Goal: Task Accomplishment & Management: Manage account settings

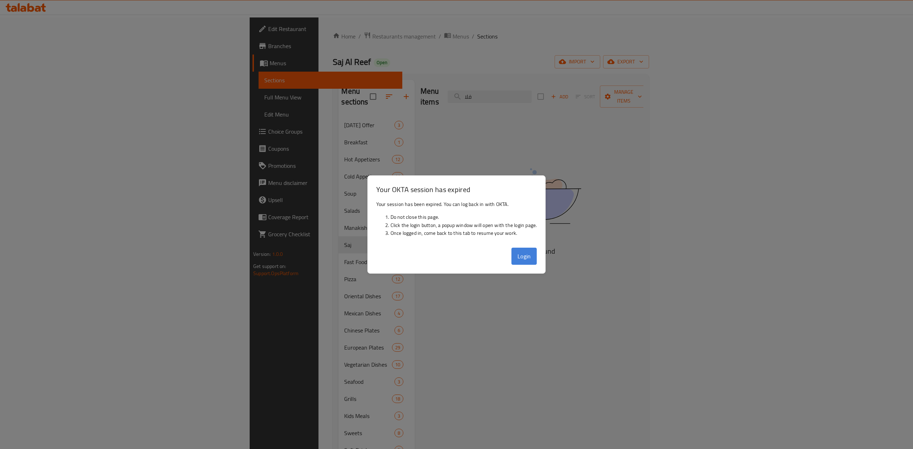
click at [528, 250] on button "Login" at bounding box center [525, 256] width 26 height 17
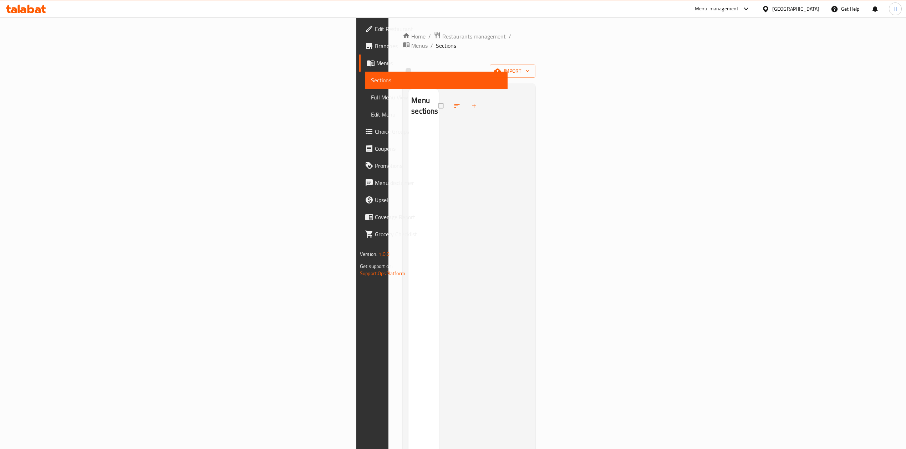
click at [442, 34] on span "Restaurants management" at bounding box center [473, 36] width 63 height 9
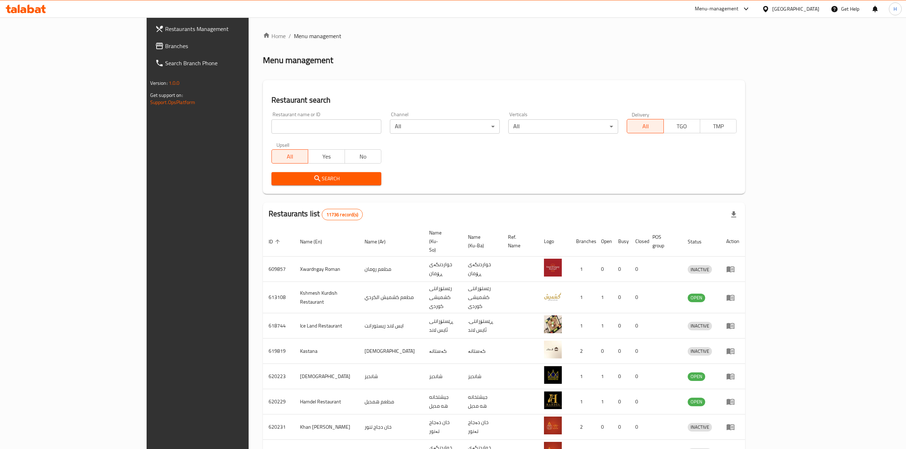
click at [263, 120] on div "Home / Menu management Menu management Restaurant search Restaurant name or ID …" at bounding box center [504, 286] width 482 height 509
click at [271, 124] on input "search" at bounding box center [326, 127] width 110 height 14
paste input "669182"
type input "669182"
click button "Search" at bounding box center [326, 178] width 110 height 13
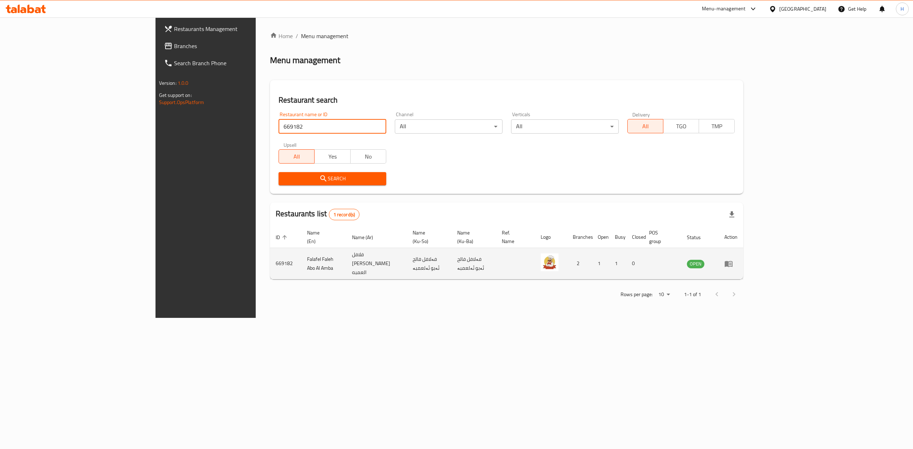
click at [732, 263] on icon "enhanced table" at bounding box center [730, 264] width 2 height 3
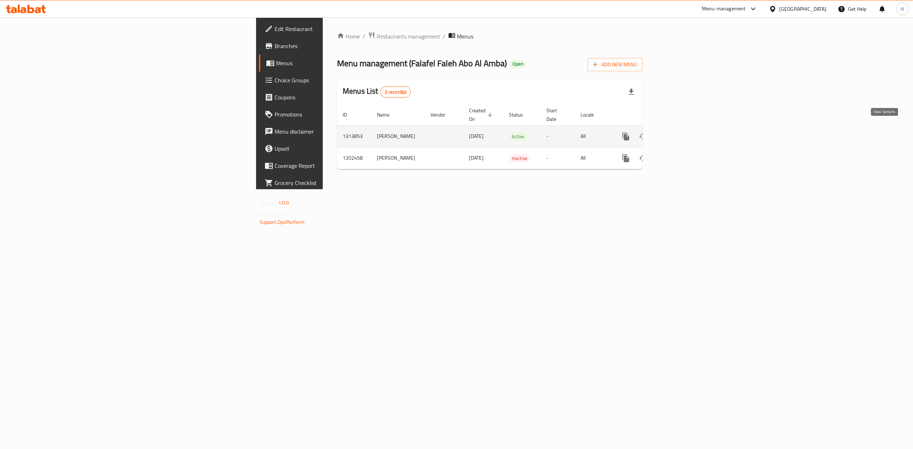
click at [682, 132] on icon "enhanced table" at bounding box center [677, 136] width 9 height 9
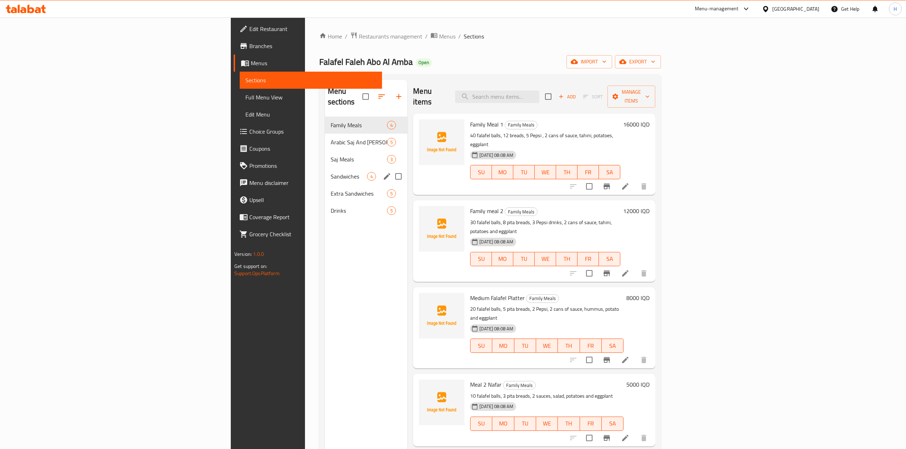
click at [331, 172] on span "Sandwiches" at bounding box center [349, 176] width 36 height 9
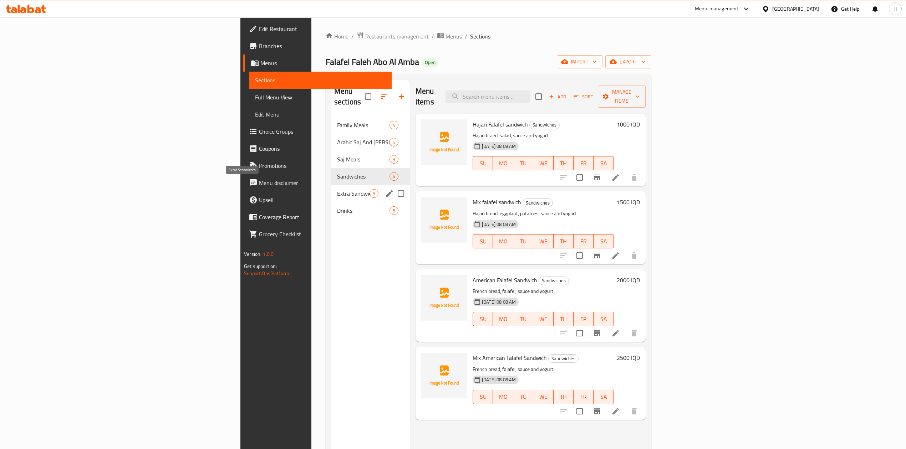
click at [337, 189] on span "Extra Sandwiches" at bounding box center [353, 193] width 32 height 9
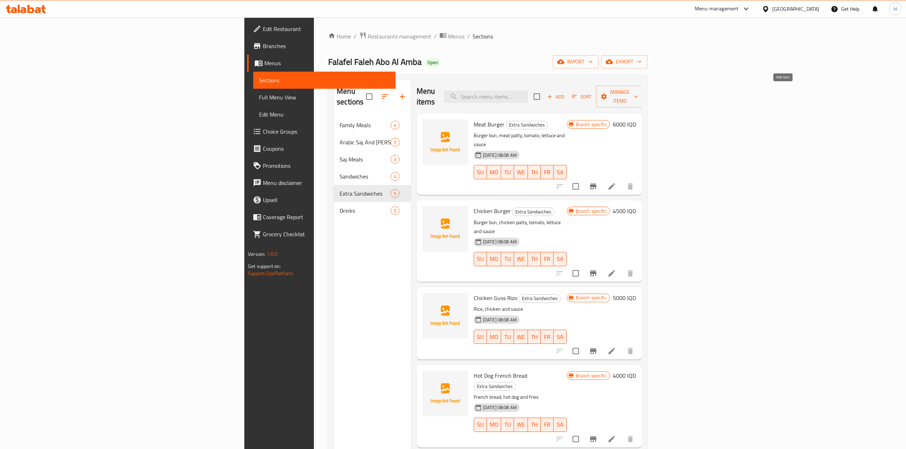
click at [565, 93] on span "Add" at bounding box center [555, 97] width 19 height 8
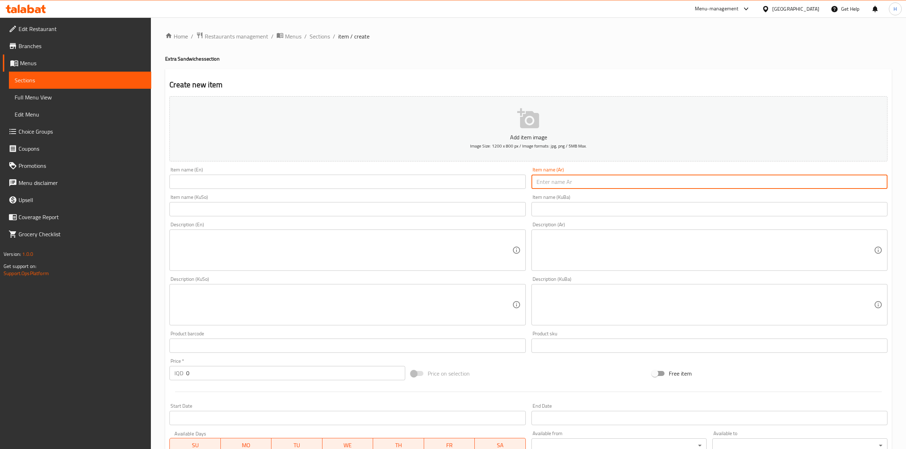
click at [647, 186] on input "text" at bounding box center [710, 182] width 356 height 14
type input "s"
type input "سندويش عروك صمون حجري"
click at [239, 183] on input "text" at bounding box center [347, 182] width 356 height 14
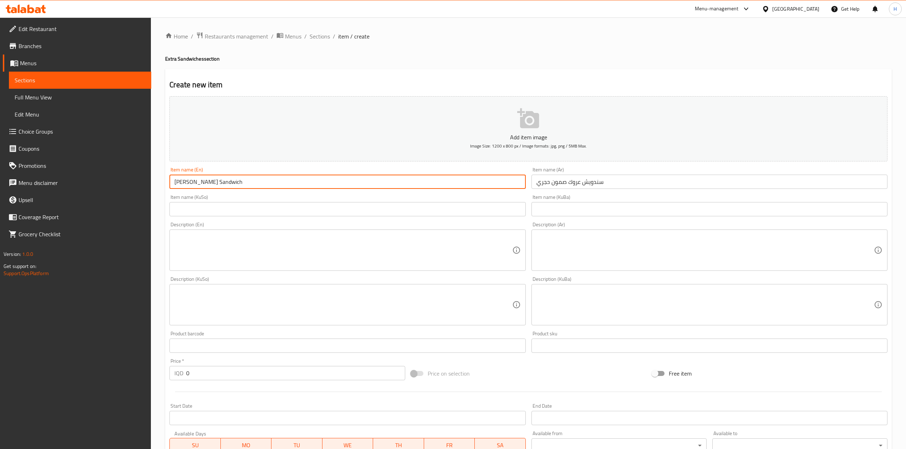
type input "[PERSON_NAME] Sandwich"
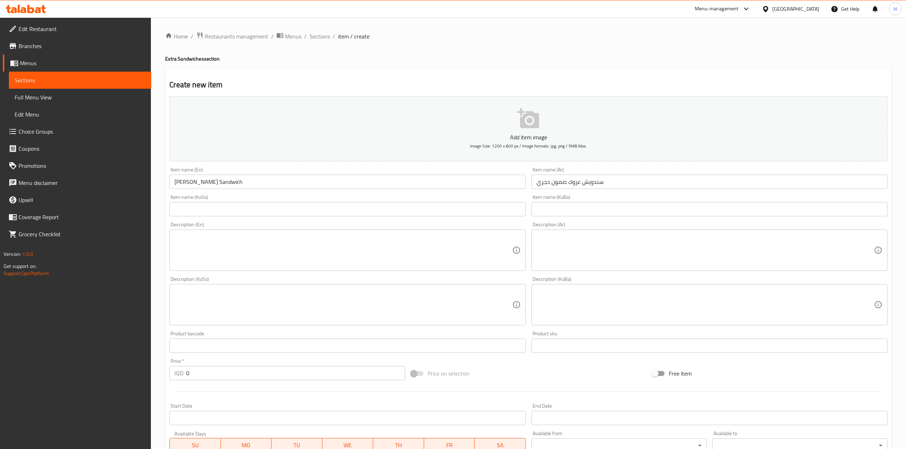
click at [591, 289] on textarea at bounding box center [705, 305] width 337 height 34
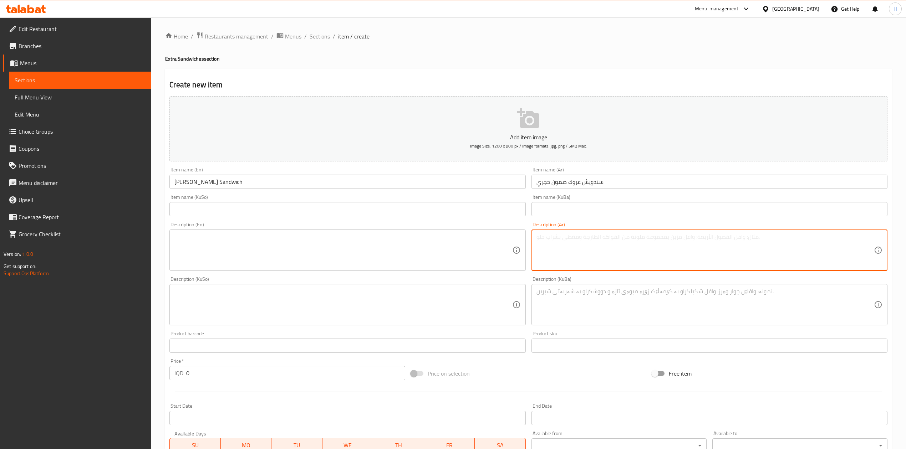
drag, startPoint x: 597, startPoint y: 264, endPoint x: 601, endPoint y: 255, distance: 10.4
click at [600, 259] on textarea at bounding box center [705, 251] width 337 height 34
click at [601, 255] on textarea "صمون, كباب عروك, بطاطا وسلطة" at bounding box center [705, 251] width 337 height 34
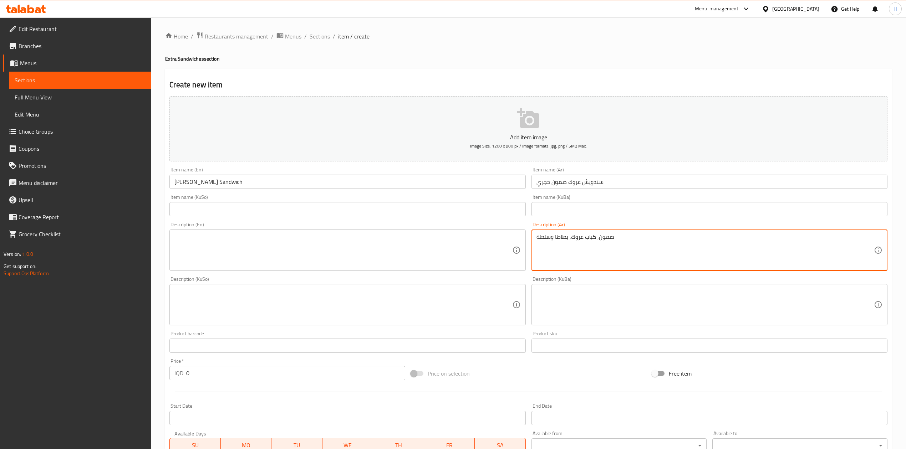
type textarea "صمون, كباب عروك, بطاطا وسلطة"
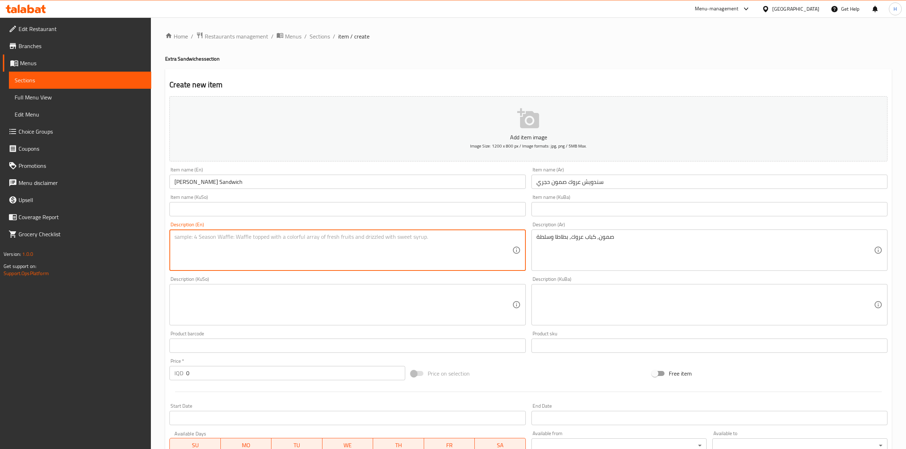
click at [208, 254] on textarea at bounding box center [342, 251] width 337 height 34
paste textarea "Bread rolls, minced meat kebab, potatoes and salad"
click at [213, 238] on textarea "Bread rolls, minced meat kebab, potatoes and salad" at bounding box center [342, 251] width 337 height 34
click at [187, 180] on input "[PERSON_NAME] Sandwich" at bounding box center [347, 182] width 356 height 14
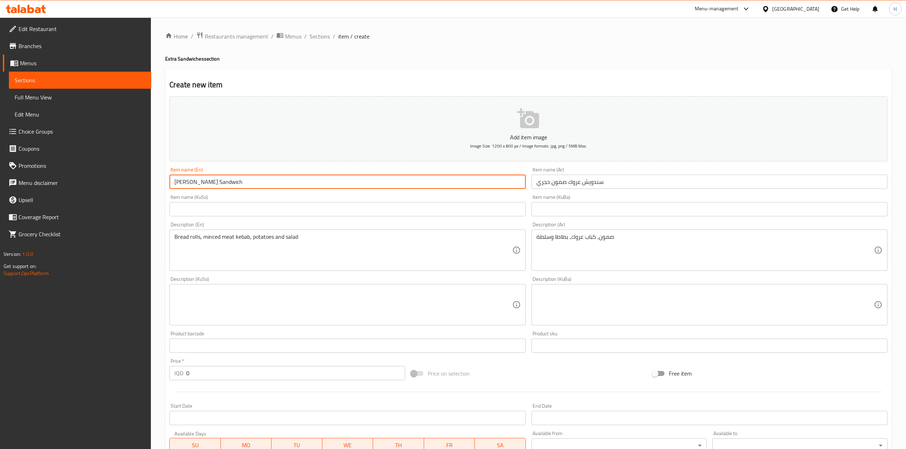
click at [187, 180] on input "[PERSON_NAME] Sandwich" at bounding box center [347, 182] width 356 height 14
drag, startPoint x: 187, startPoint y: 180, endPoint x: 218, endPoint y: 229, distance: 58.1
click at [224, 229] on div "Add item image Image Size: 1200 x 800 px / Image formats: jpg, png / 5MB Max. I…" at bounding box center [529, 288] width 724 height 390
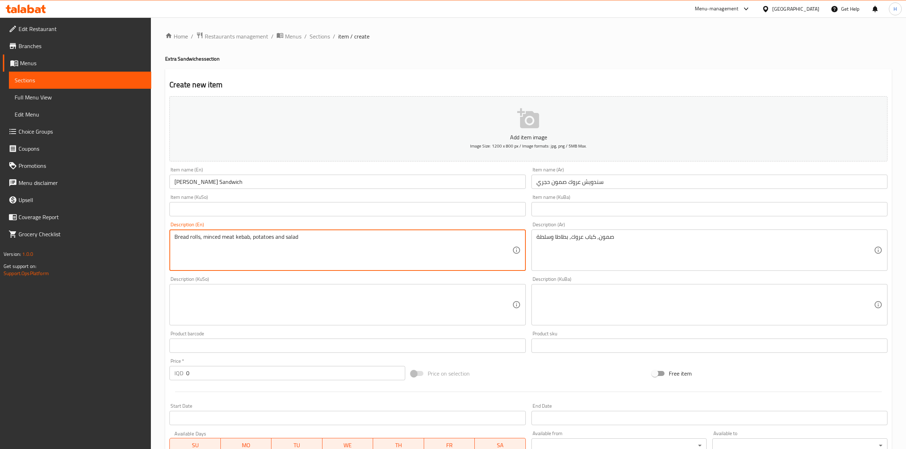
click at [217, 235] on textarea "Bread rolls, minced meat kebab, potatoes and salad" at bounding box center [342, 251] width 337 height 34
paste textarea "Arouk"
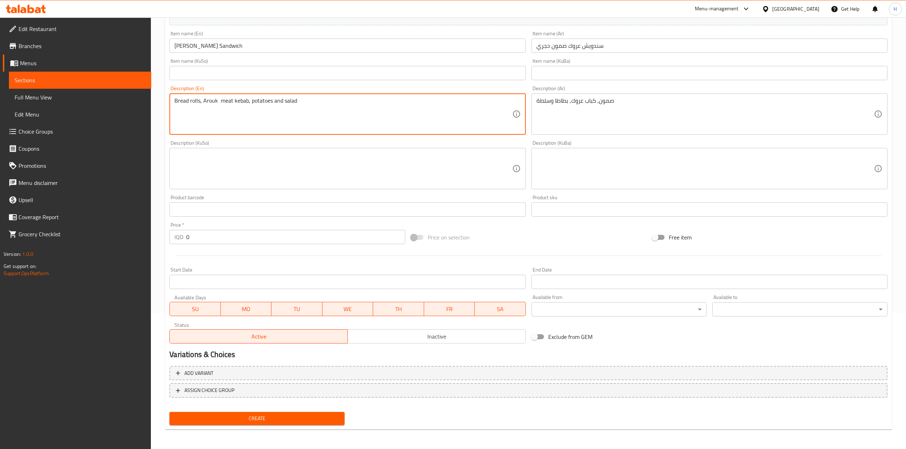
type textarea "Bread rolls, Arouk meat kebab, potatoes and salad"
click at [205, 240] on input "0" at bounding box center [295, 237] width 219 height 14
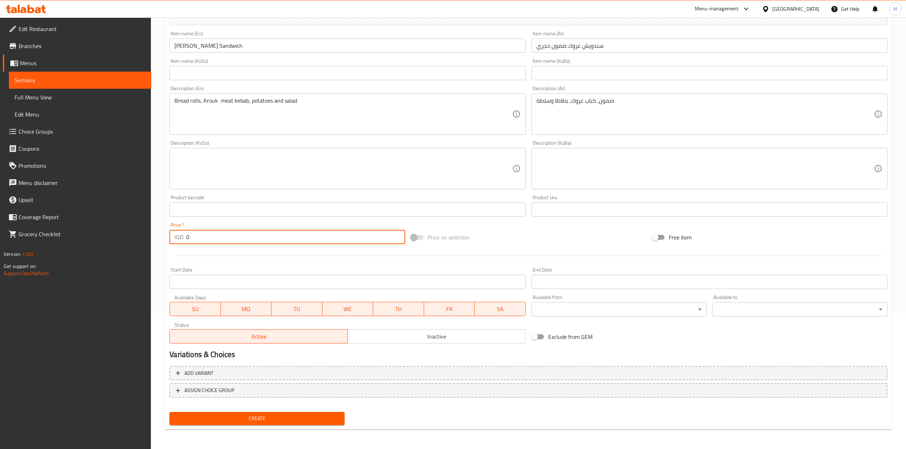
click at [205, 240] on input "0" at bounding box center [295, 237] width 219 height 14
type input "1500"
click at [271, 420] on span "Create" at bounding box center [257, 419] width 164 height 9
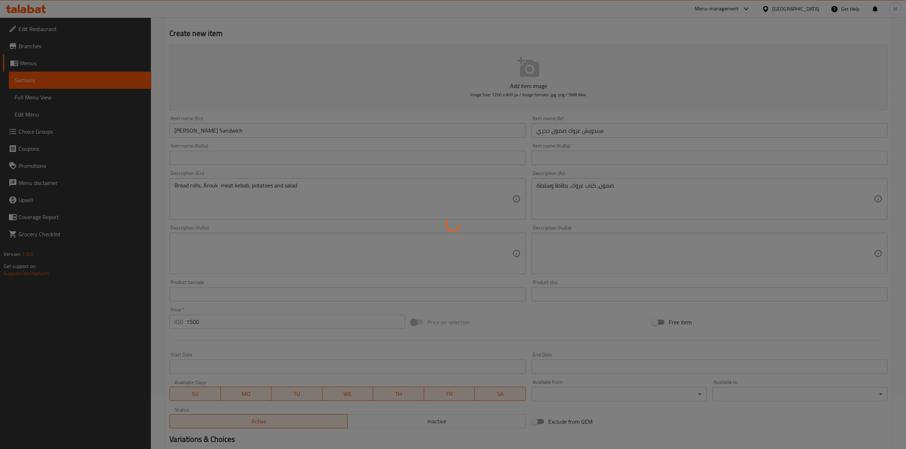
scroll to position [0, 0]
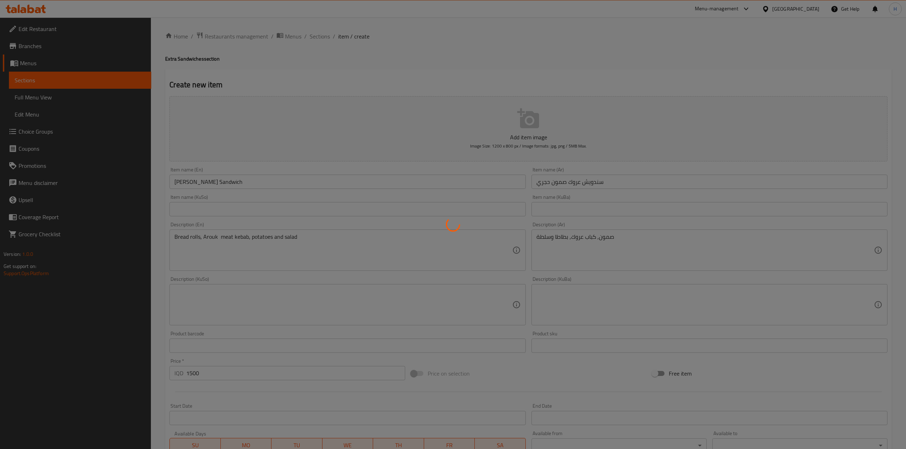
type input "0"
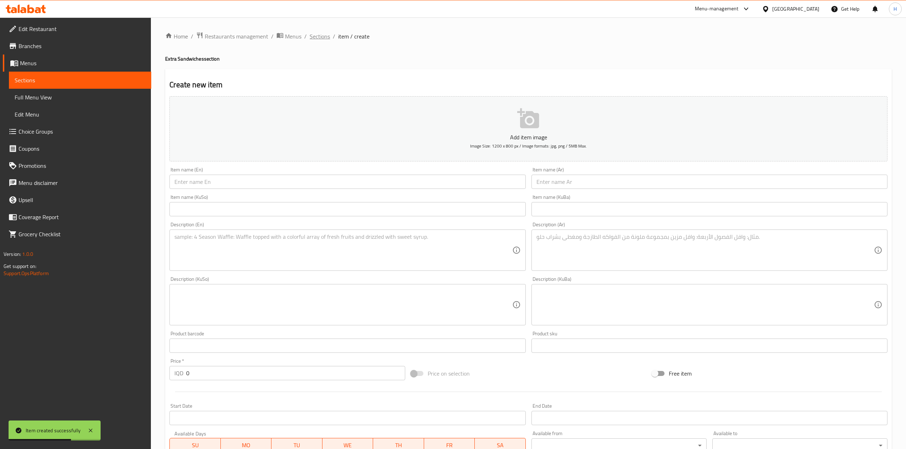
click at [323, 33] on span "Sections" at bounding box center [320, 36] width 20 height 9
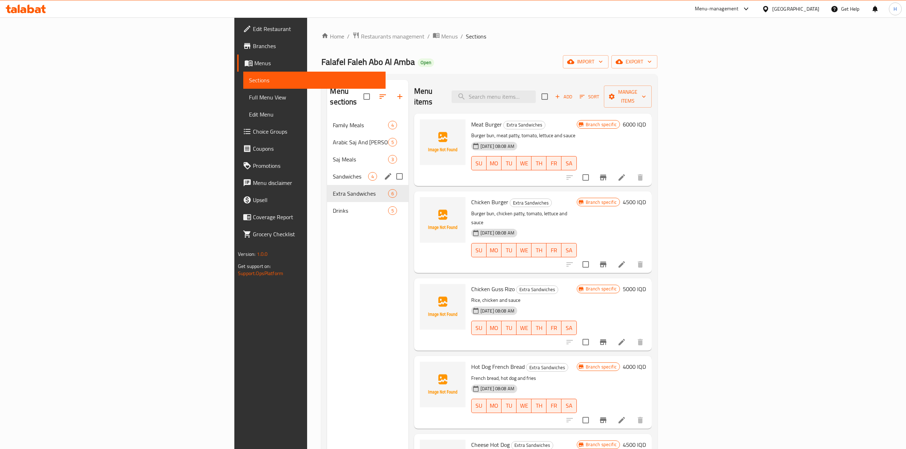
click at [333, 172] on span "Sandwiches" at bounding box center [350, 176] width 35 height 9
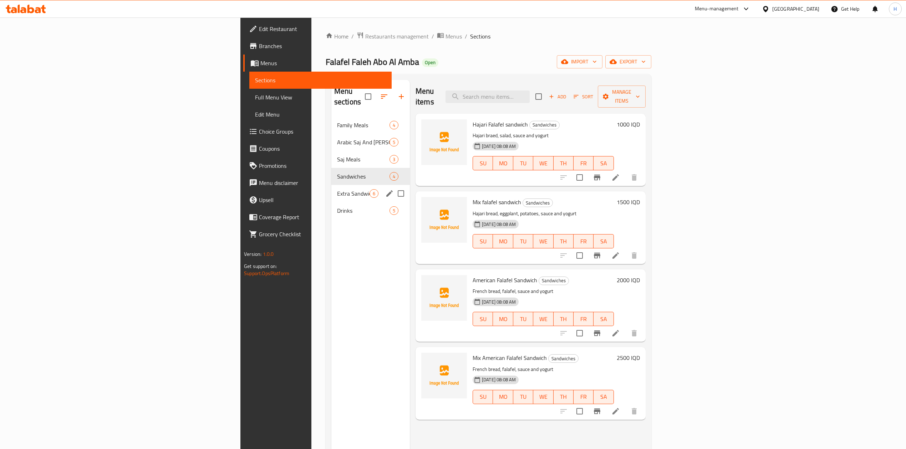
click at [331, 185] on div "Extra Sandwiches 6" at bounding box center [370, 193] width 78 height 17
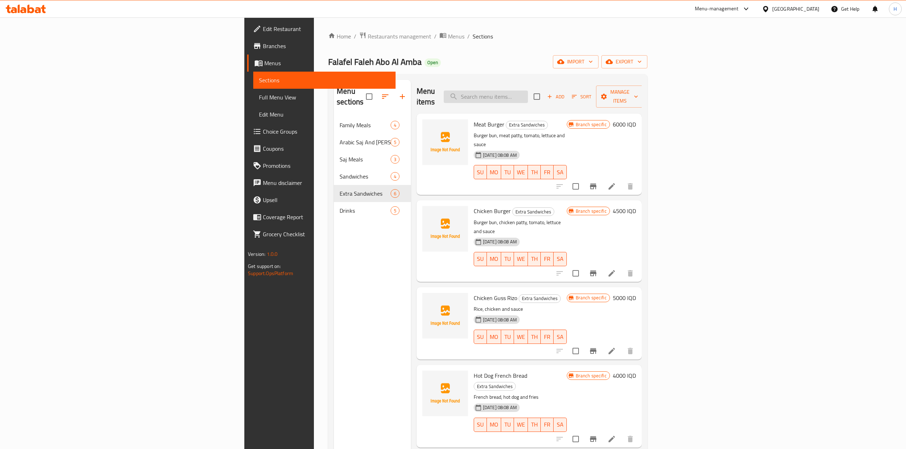
click at [528, 93] on input "search" at bounding box center [486, 97] width 84 height 12
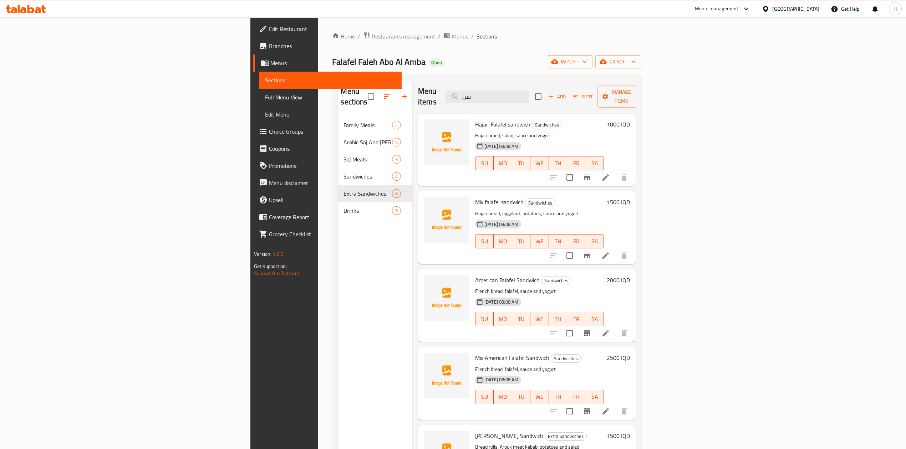
type input "سن"
click at [567, 93] on span "Add" at bounding box center [557, 97] width 19 height 8
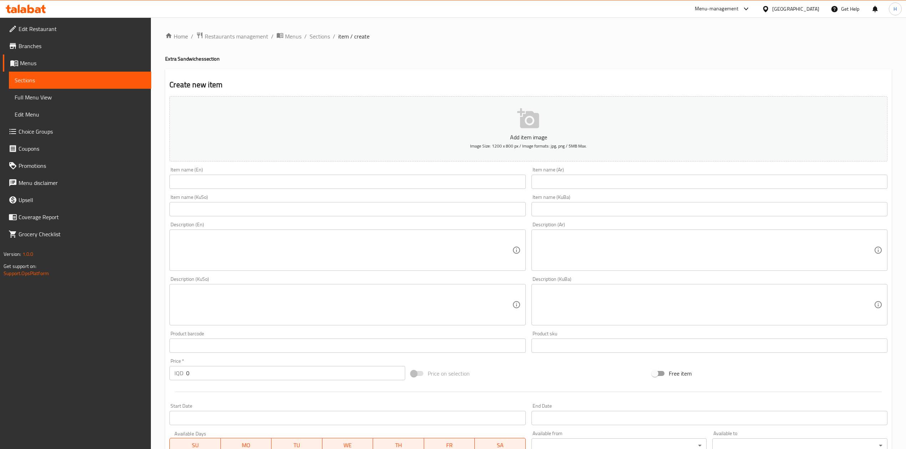
click at [584, 188] on input "text" at bounding box center [710, 182] width 356 height 14
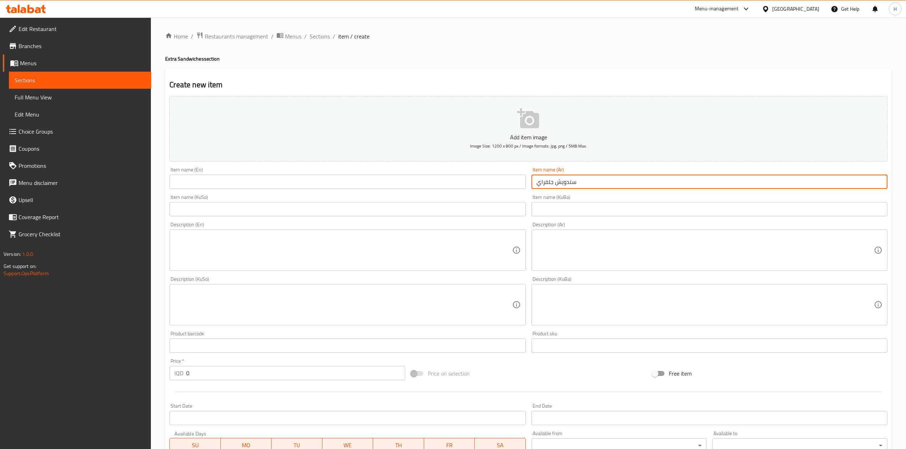
type input "سندويش جلفراي"
click at [219, 181] on input "text" at bounding box center [347, 182] width 356 height 14
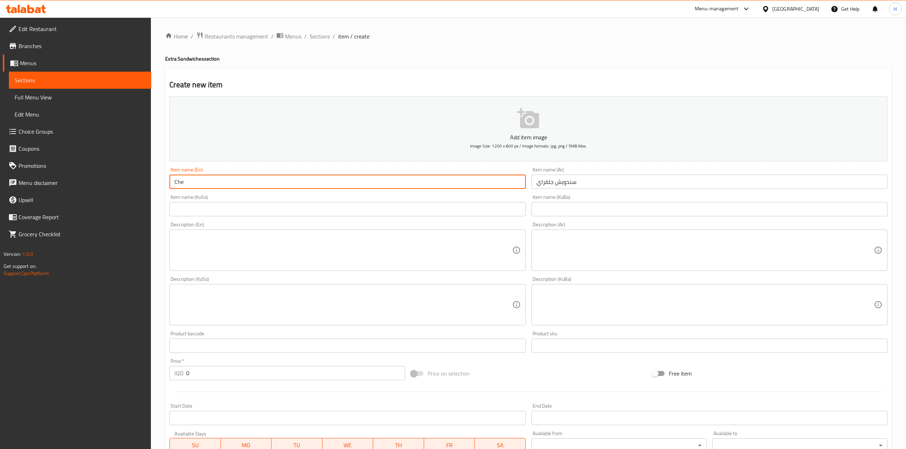
type input "Chelfray Sandwich"
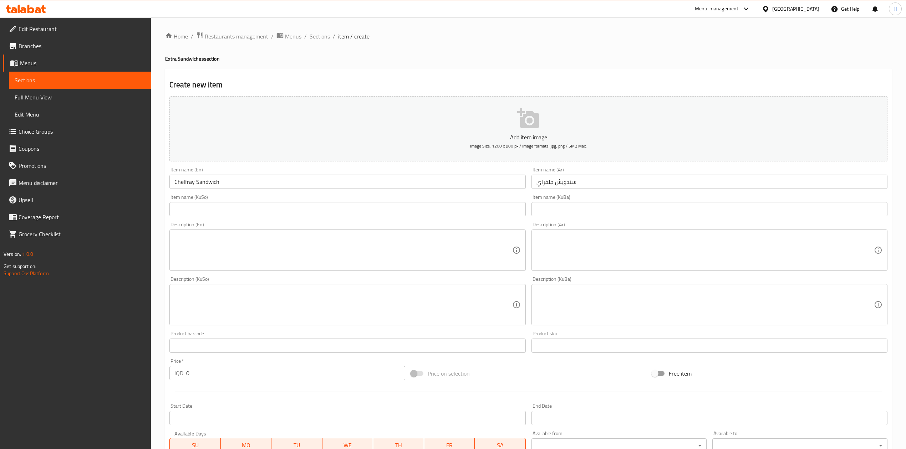
click at [590, 235] on div "Description (Ar)" at bounding box center [710, 250] width 356 height 41
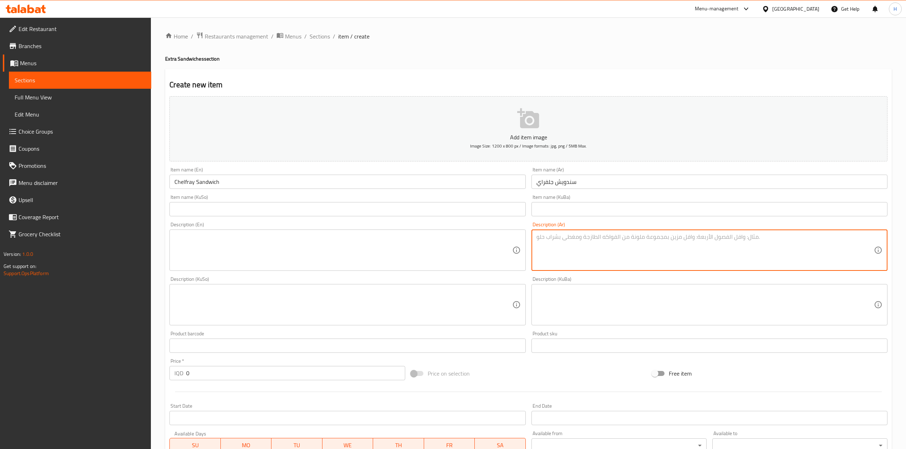
paste textarea "صمون حجري قطع صدر الدجاج مع مكعبات البطاطة بالتتبيلة الخاصة"
click at [535, 244] on div "صمون حجري قطع صدر الدجاج مع مكعبات البطاطة بالتتبيلة الخاصة Description (Ar)" at bounding box center [710, 250] width 356 height 41
click at [537, 246] on textarea "صمون حجري قطع صدر الدجاج مع مكعبات البطاطة بالتتبيلة الخاصة" at bounding box center [705, 251] width 337 height 34
click at [661, 238] on textarea "صمون حجري قطع صدر الدجاج مع مكعبات البطاطة بالتتبيلة الخاصة" at bounding box center [705, 251] width 337 height 34
click at [624, 236] on textarea "صمون حجري, قطع صدر الدجاج مع مكعبات البطاطة بالتتبيلة الخاصة" at bounding box center [705, 251] width 337 height 34
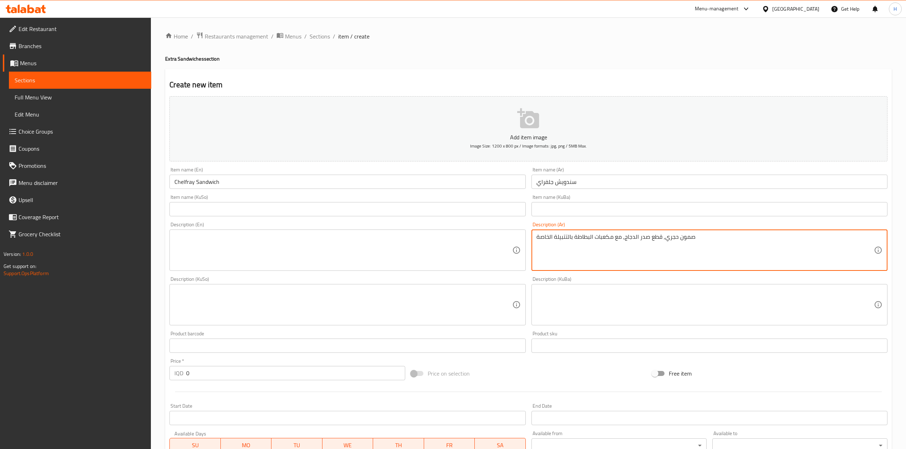
click at [617, 240] on textarea "صمون حجري, قطع صدر الدجاج, مع مكعبات البطاطة بالتتبيلة الخاصة" at bounding box center [705, 251] width 337 height 34
drag, startPoint x: 617, startPoint y: 240, endPoint x: 604, endPoint y: 240, distance: 13.6
click at [614, 240] on textarea "صمون حجري, قطع صدر الدجاج, مع مكعبات البطاطة بالتتبيلة الخاصة" at bounding box center [705, 251] width 337 height 34
click at [703, 254] on textarea "صمون حجري, قطع صدر الدجاج, مكعبات البطاطة بالتتبيلة الخاصة" at bounding box center [705, 251] width 337 height 34
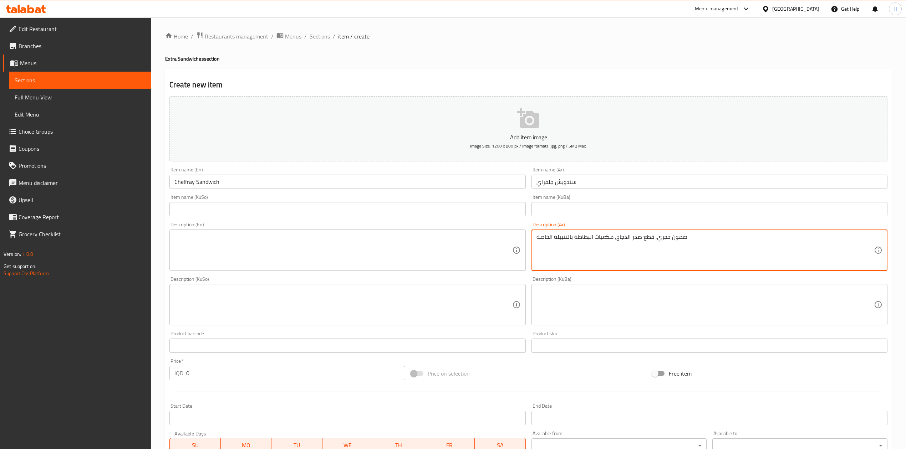
click at [703, 254] on textarea "صمون حجري, قطع صدر الدجاج, مكعبات البطاطة بالتتبيلة الخاصة" at bounding box center [705, 251] width 337 height 34
type textarea "صمون حجري, قطع صدر الدجاج, مكعبات البطاطة بالتتبيلة الخاصة"
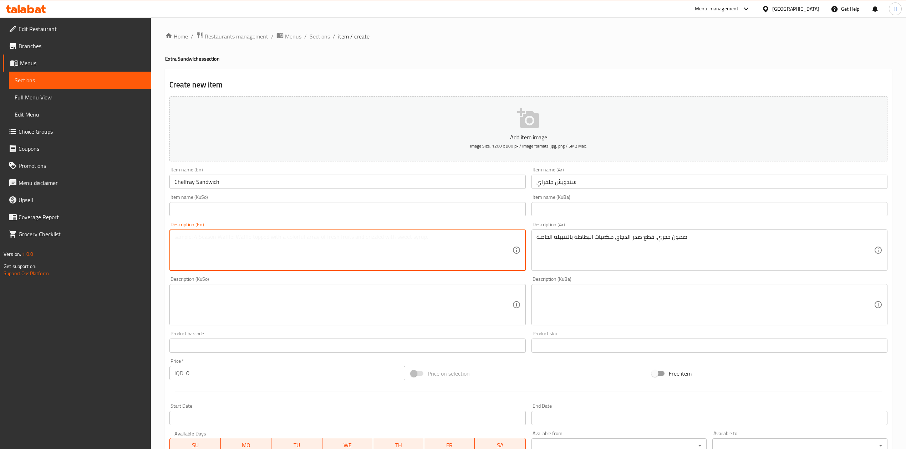
click at [347, 242] on textarea at bounding box center [342, 251] width 337 height 34
paste textarea "Flatbread, chicken breast slices, potato cubes with special seasoning"
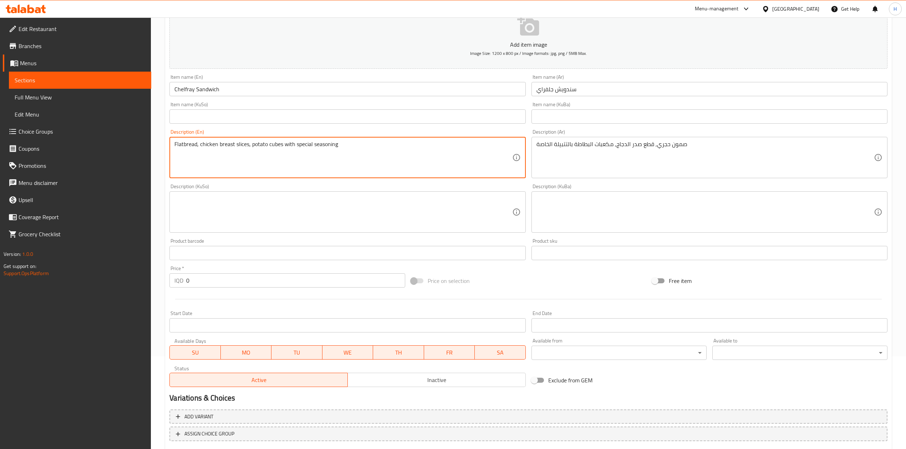
scroll to position [136, 0]
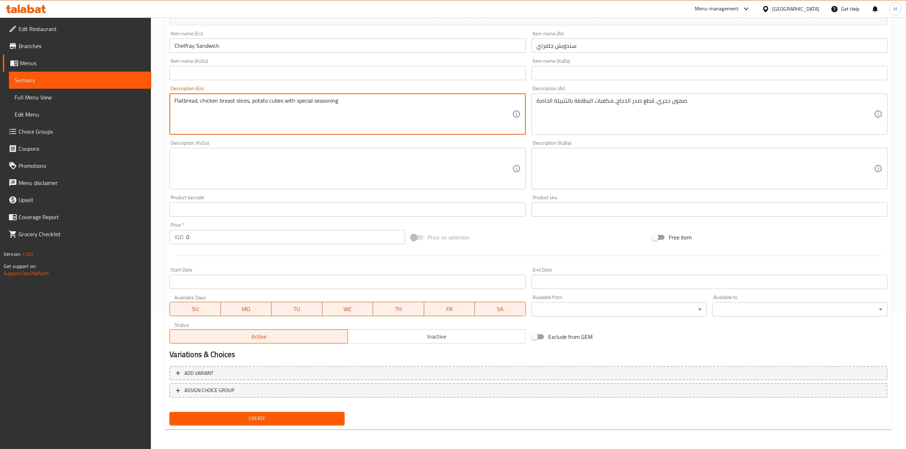
type textarea "Flatbread, chicken breast slices, potato cubes with special seasoning"
click at [240, 242] on input "0" at bounding box center [295, 237] width 219 height 14
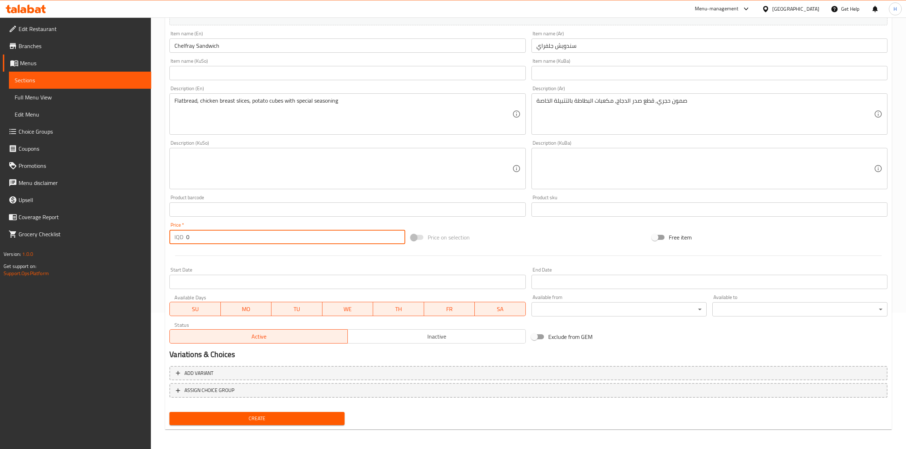
click at [240, 242] on input "0" at bounding box center [295, 237] width 219 height 14
type input "2000"
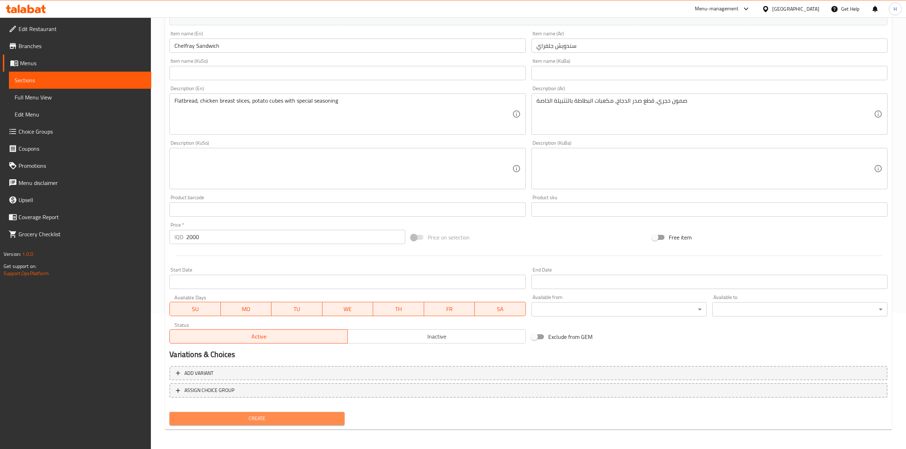
click at [216, 422] on span "Create" at bounding box center [257, 419] width 164 height 9
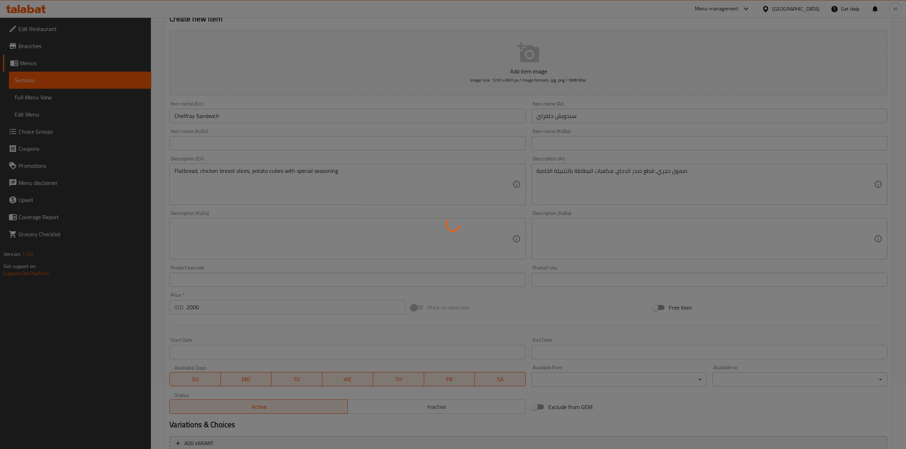
scroll to position [0, 0]
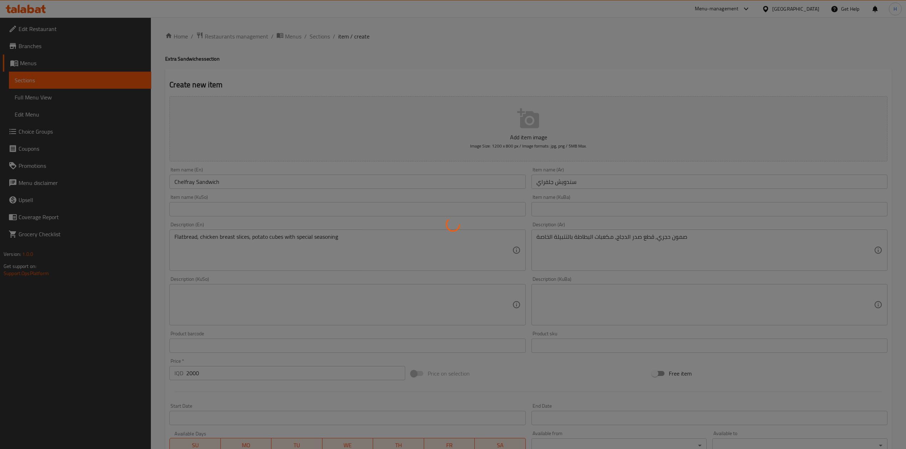
type input "0"
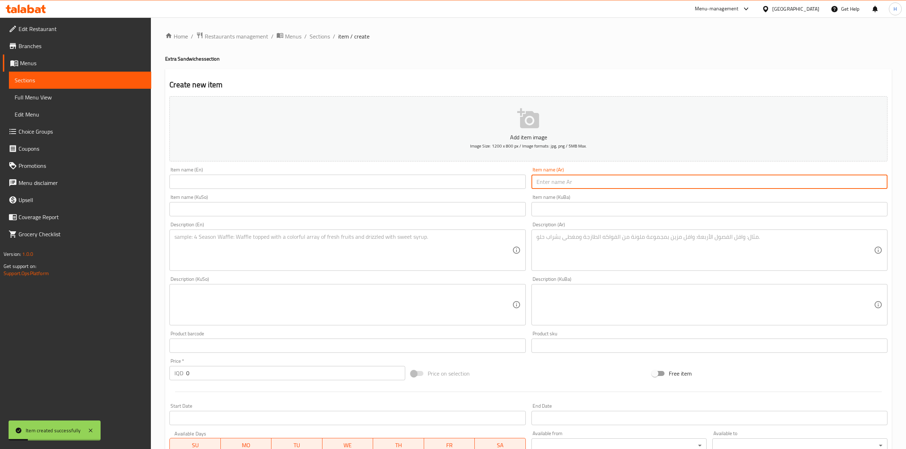
click at [584, 184] on input "text" at bounding box center [710, 182] width 356 height 14
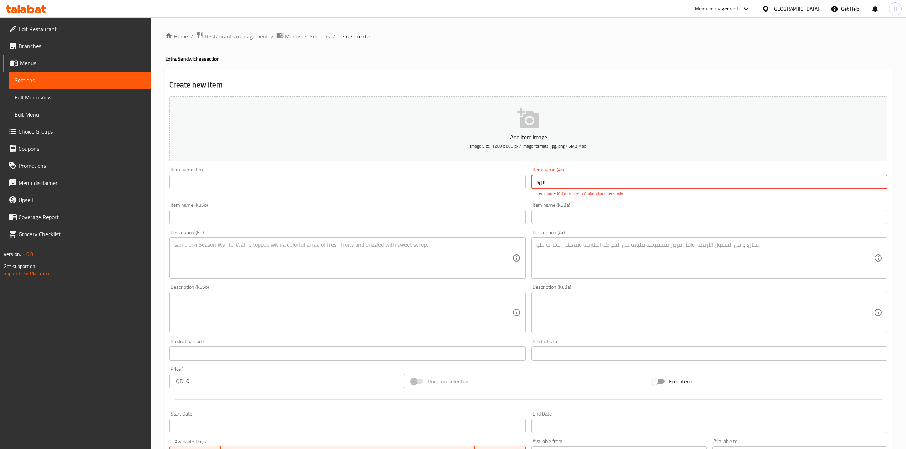
type input "s"
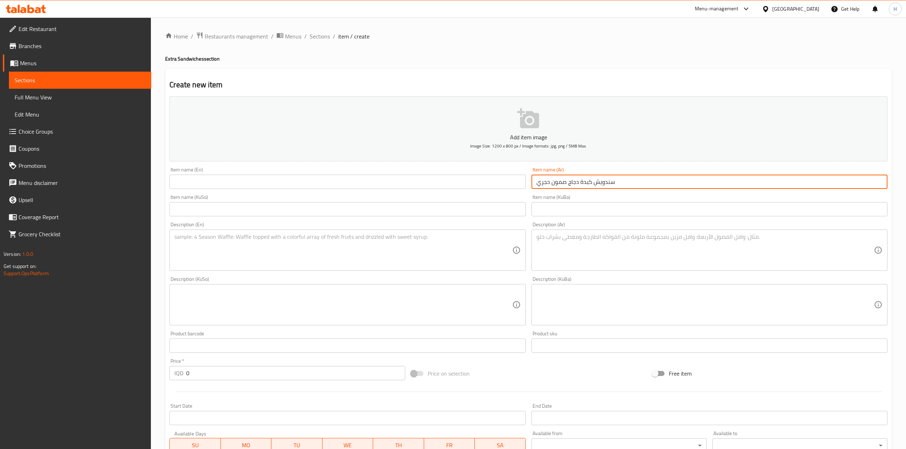
type input "سندويش كبدة دجاج صمون حجري"
click at [406, 184] on input "text" at bounding box center [347, 182] width 356 height 14
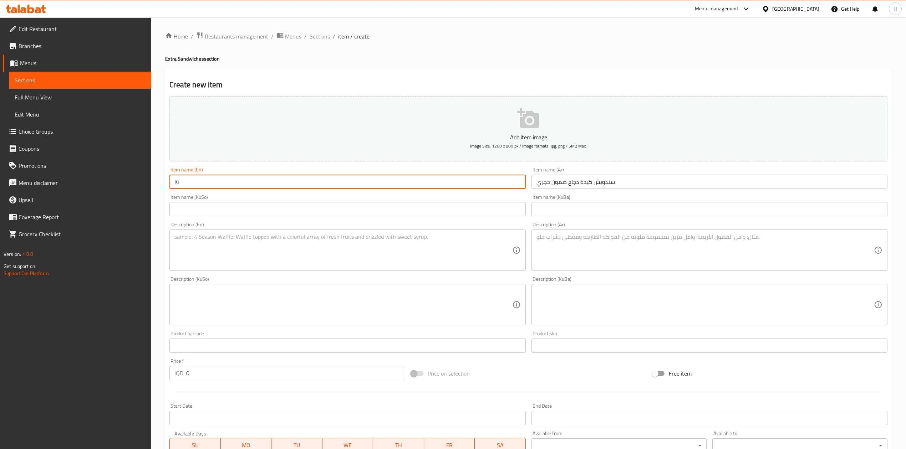
type input "K"
type input "Chicken Kibdeh Hajari Bread"
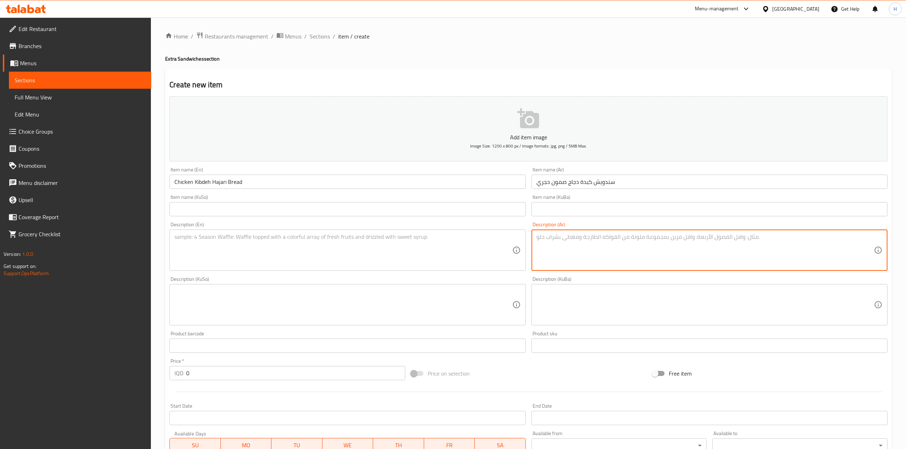
click at [670, 248] on textarea at bounding box center [705, 251] width 337 height 34
paste textarea "قطع كبدة دجاج مع قطع البصل بتتبيلة الخاصة"
click at [601, 239] on textarea "قطع كبدة دجاج مع قطع البصل بتتبيلة الخاصة" at bounding box center [705, 251] width 337 height 34
click at [580, 245] on textarea "قطع كبدة دجاج مع قطع البصل بتتبيلة الخاصة" at bounding box center [705, 251] width 337 height 34
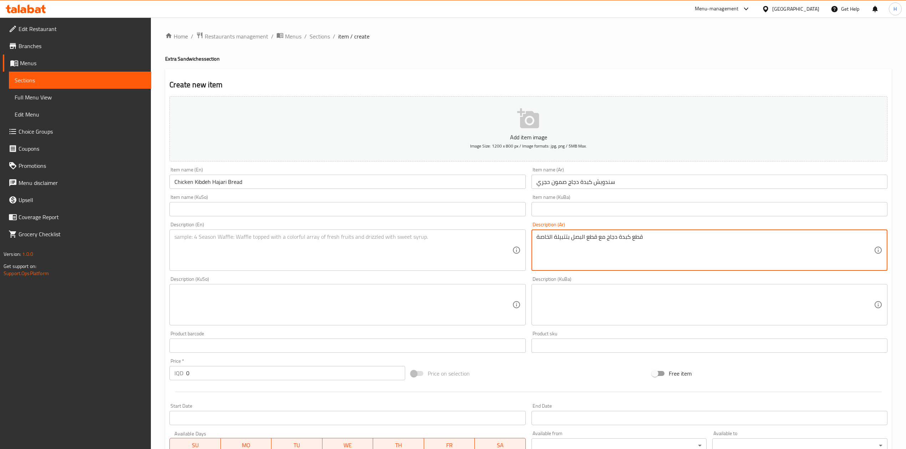
click at [580, 245] on textarea "قطع كبدة دجاج مع قطع البصل بتتبيلة الخاصة" at bounding box center [705, 251] width 337 height 34
type textarea "قطع كبدة دجاج مع قطع البصل بتتبيلة الخاصة"
click at [267, 257] on textarea at bounding box center [342, 251] width 337 height 34
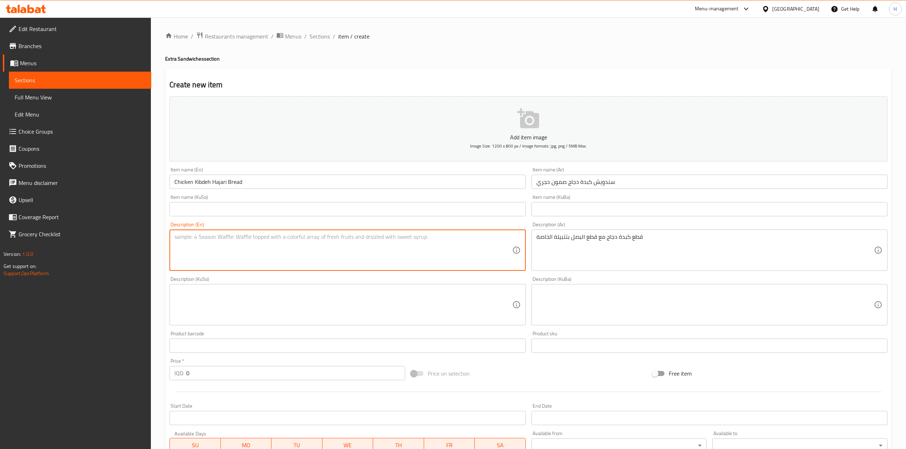
paste textarea "Chicken liver slices with onion slices, marinated with our special sauce"
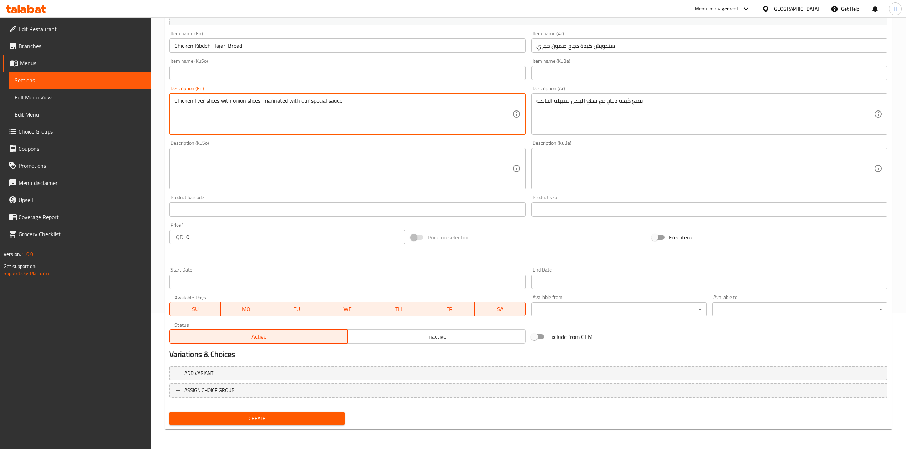
type textarea "Chicken liver slices with onion slices, marinated with our special sauce"
click at [216, 239] on input "0" at bounding box center [295, 237] width 219 height 14
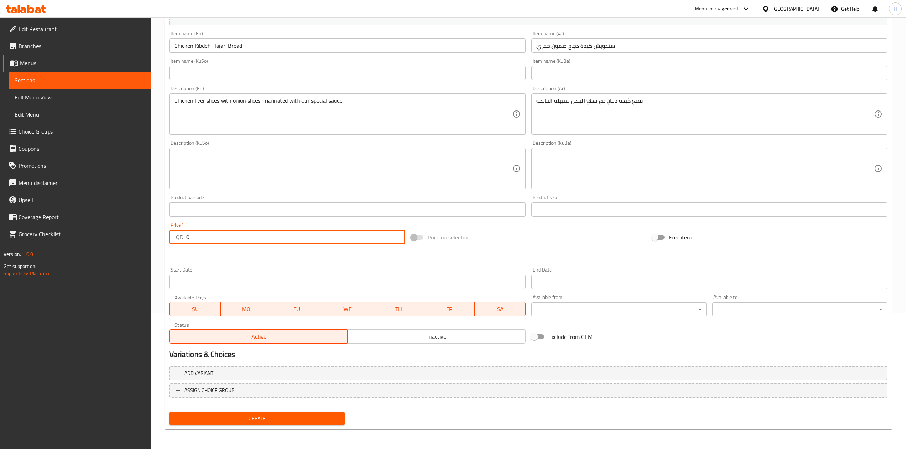
click at [216, 239] on input "0" at bounding box center [295, 237] width 219 height 14
type input "2"
type input "2000"
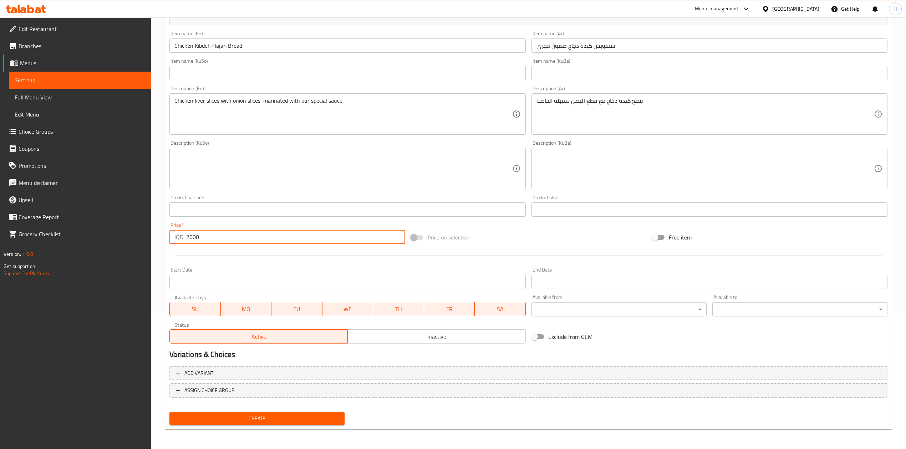
click at [284, 417] on span "Create" at bounding box center [257, 419] width 164 height 9
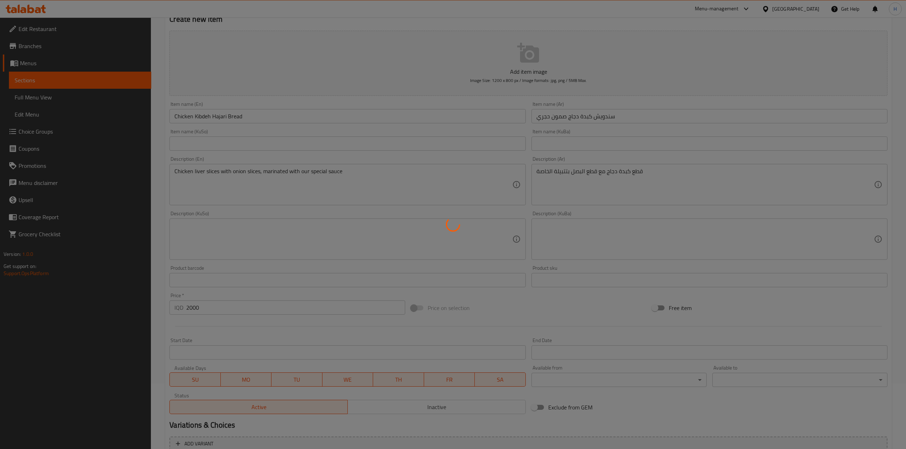
scroll to position [0, 0]
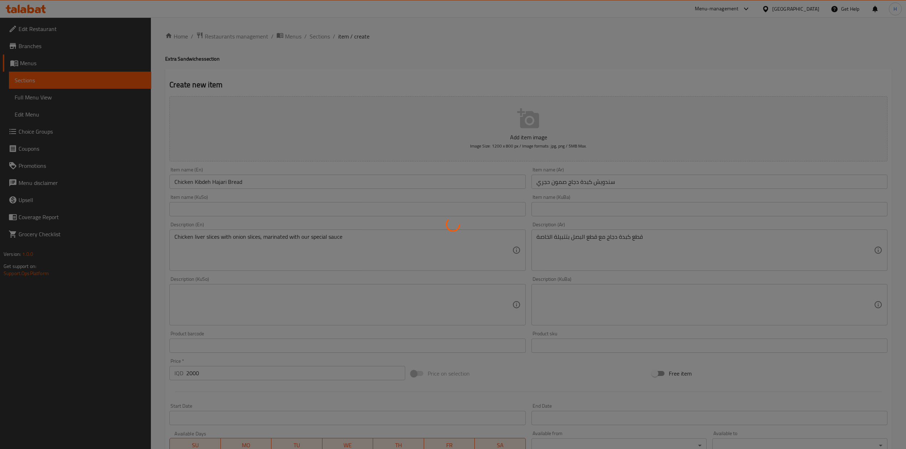
type input "0"
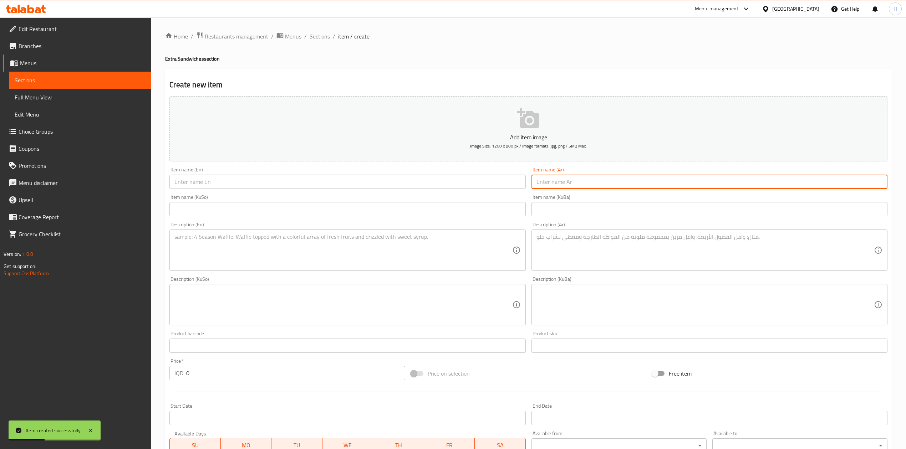
click at [589, 184] on input "text" at bounding box center [710, 182] width 356 height 14
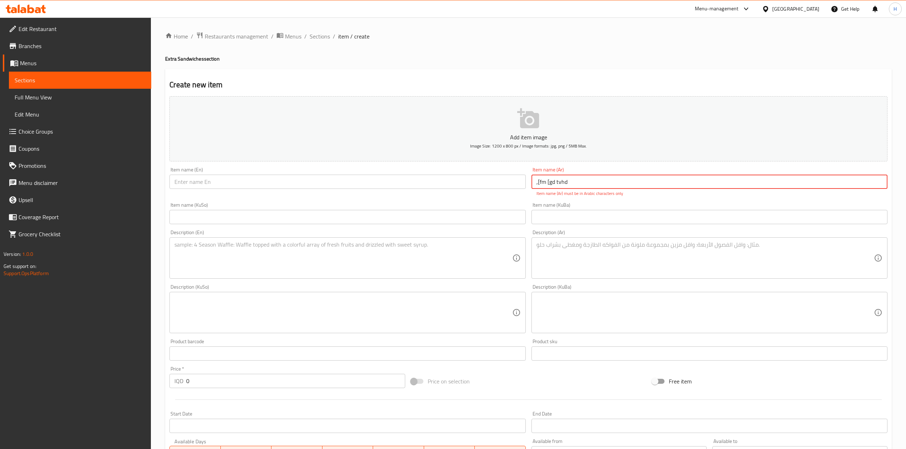
click at [623, 182] on input ",[fm [gd tvhd" at bounding box center [710, 182] width 356 height 14
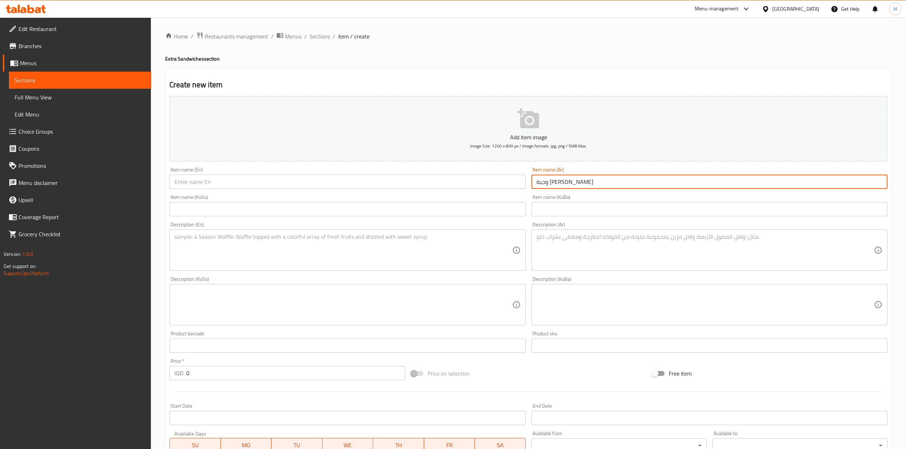
click at [611, 183] on input "وجبة [PERSON_NAME]" at bounding box center [710, 182] width 356 height 14
type input "وجبة [PERSON_NAME]"
click at [260, 183] on input "text" at bounding box center [347, 182] width 356 height 14
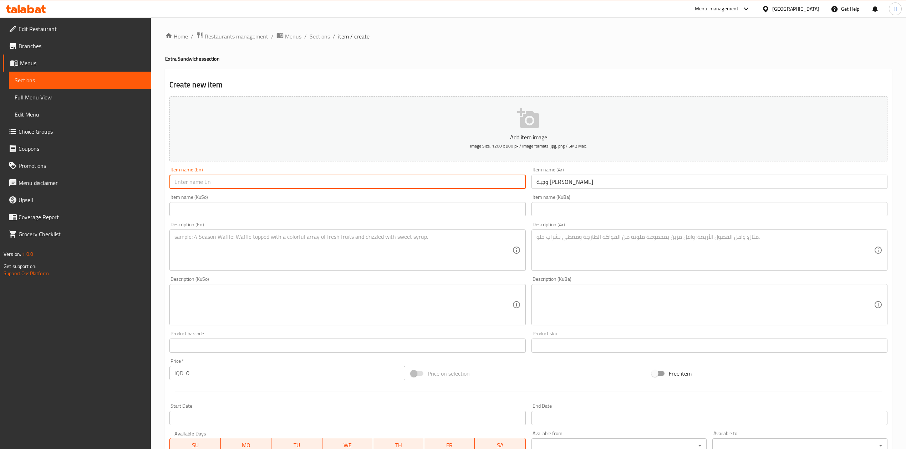
paste input "Jelly Fry meal"
click at [180, 183] on input "Jelly Fry meal" at bounding box center [347, 182] width 356 height 14
click at [203, 182] on input "Chelefray Fry meal" at bounding box center [347, 182] width 356 height 14
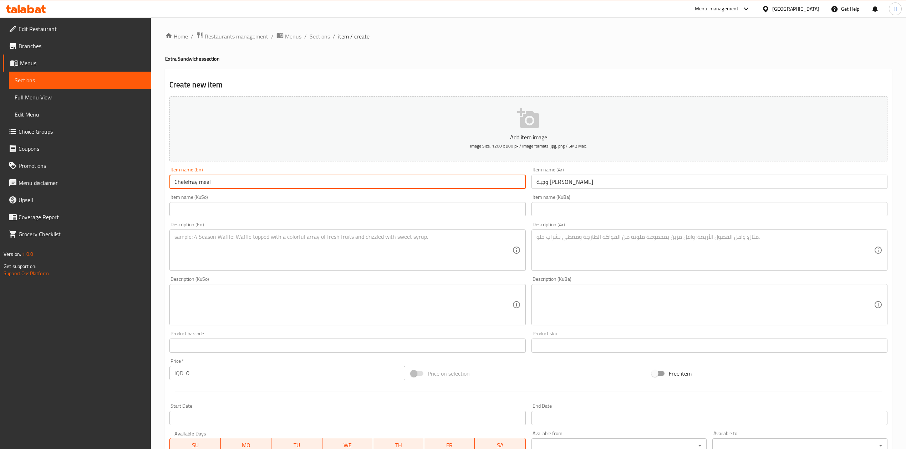
drag, startPoint x: 200, startPoint y: 184, endPoint x: 202, endPoint y: 192, distance: 7.7
click at [202, 192] on div "Item name (En) Chelefray meal Item name (En)" at bounding box center [348, 177] width 362 height 27
type input "Chelefray Meal"
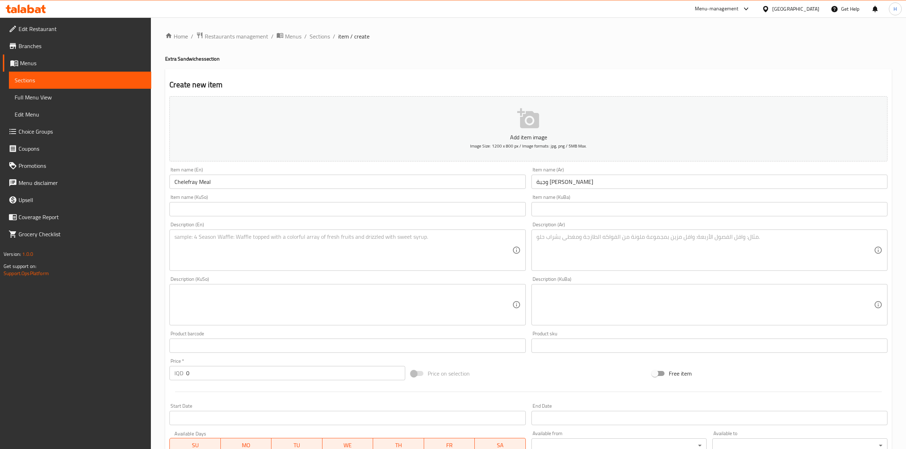
click at [599, 270] on div "Description (Ar)" at bounding box center [710, 250] width 356 height 41
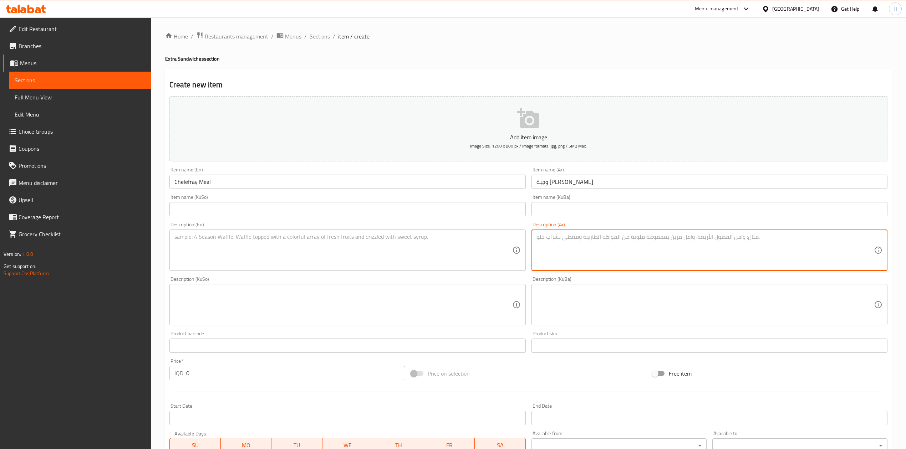
click at [603, 257] on textarea at bounding box center [705, 251] width 337 height 34
paste textarea "قطع صدر دجاج مع قطع بطاطه بالتتبيلة الخاصة مع 6 صمونات مع 2 علبه صاص"
click at [648, 240] on textarea "قطع صدر دجاج مع قطع بطاطه بالتتبيلة الخاصة مع 6 صمونات مع 2 علبه صاص" at bounding box center [705, 251] width 337 height 34
click at [601, 236] on textarea "قطع صدر دجاج مع قطع بطاطا بالتتبيلة الخاصة مع 6 صمونات مع 2 علبه صاص" at bounding box center [705, 251] width 337 height 34
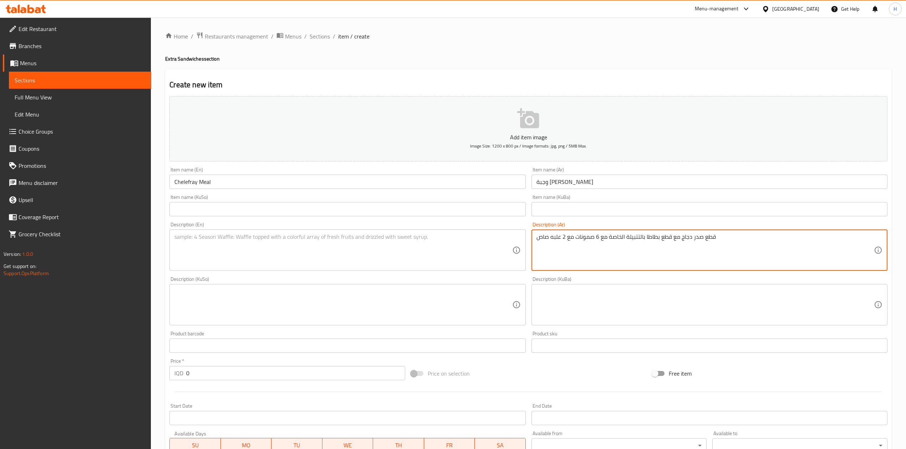
click at [601, 239] on textarea "قطع صدر دجاج مع قطع بطاطا بالتتبيلة الخاصة مع 6 صمونات مع 2 علبه صاص" at bounding box center [705, 251] width 337 height 34
click at [581, 235] on textarea "قطع صدر دجاج مع قطع بطاطا بالتتبيلة الخاصة ,6 صمونات مع 2 علبه صاص" at bounding box center [705, 251] width 337 height 34
drag, startPoint x: 581, startPoint y: 235, endPoint x: 575, endPoint y: 237, distance: 5.5
click at [575, 237] on textarea "قطع صدر دجاج مع قطع بطاطا بالتتبيلة الخاصة ,6 صمونات مع 2 علبه صاص" at bounding box center [705, 251] width 337 height 34
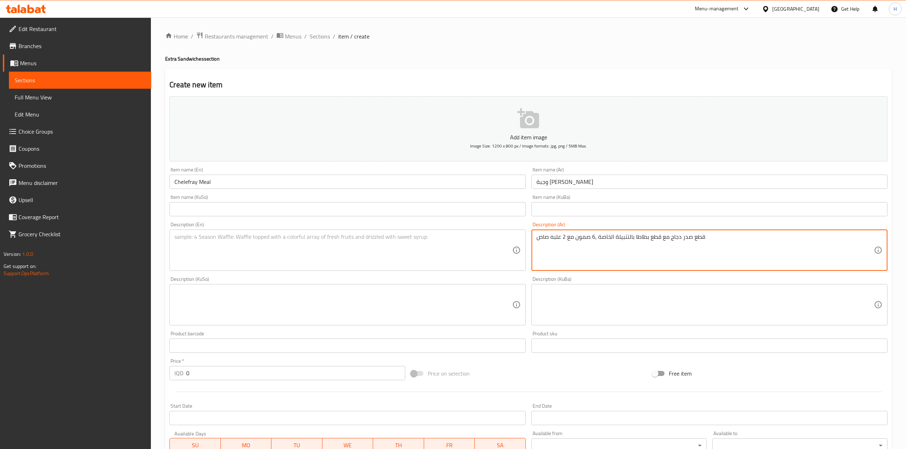
click at [626, 245] on textarea "قطع صدر دجاج مع قطع بطاطا بالتتبيلة الخاصة ,6 صمون مع 2 علبه صاص" at bounding box center [705, 251] width 337 height 34
type textarea "قطع صدر دجاج مع قطع بطاطا بالتتبيلة الخاصة ,6 صمون مع 2 علبه صاص"
click at [251, 242] on textarea at bounding box center [342, 251] width 337 height 34
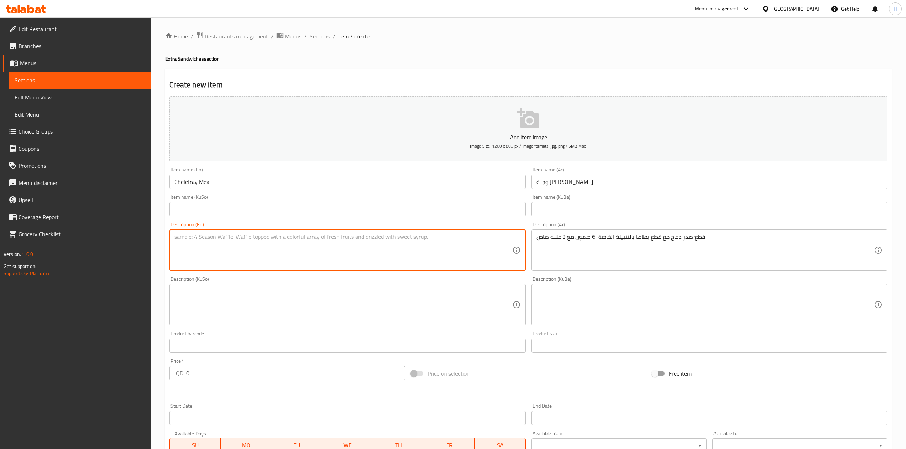
paste textarea "Chicken breast slices with seasoned potato wedges, 6 bread rolls, and 2 sauces."
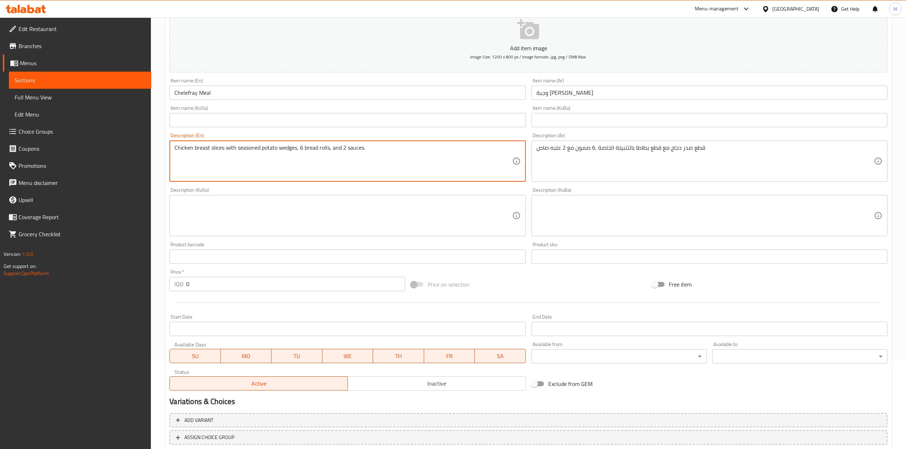
scroll to position [136, 0]
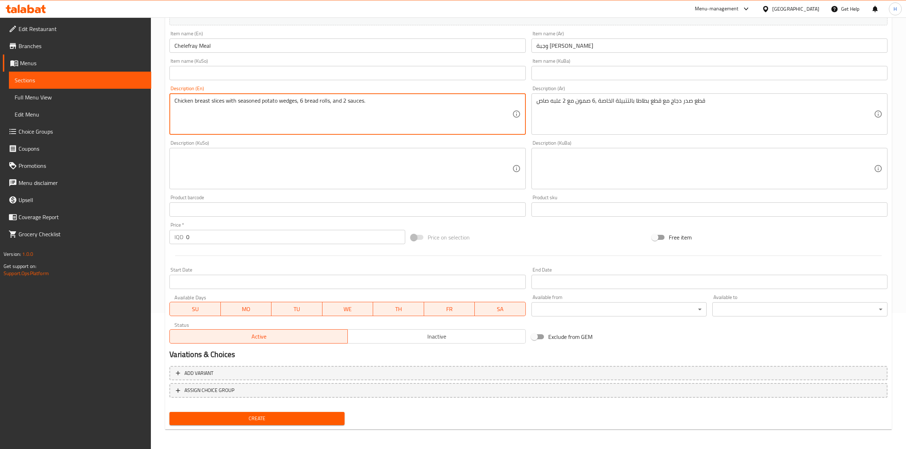
type textarea "Chicken breast slices with seasoned potato wedges, 6 bread rolls, and 2 sauces."
click at [240, 245] on div "Price   * IQD 0 Price *" at bounding box center [287, 233] width 241 height 27
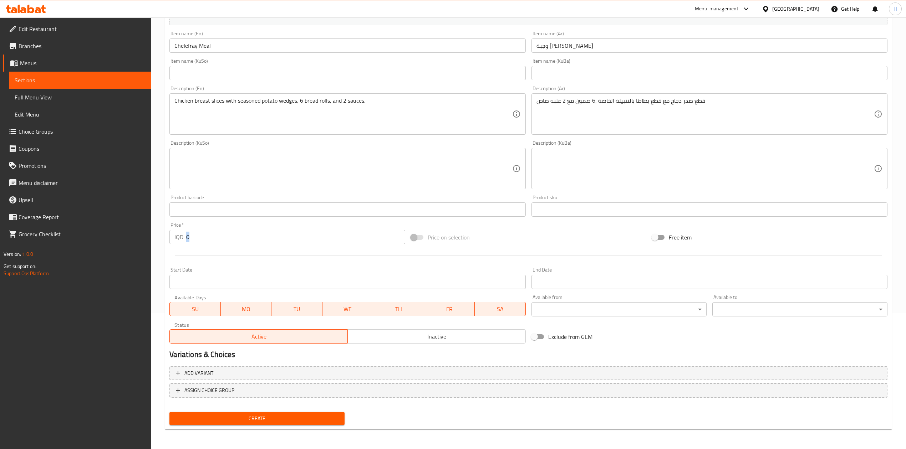
click at [240, 245] on div "Price   * IQD 0 Price *" at bounding box center [287, 233] width 241 height 27
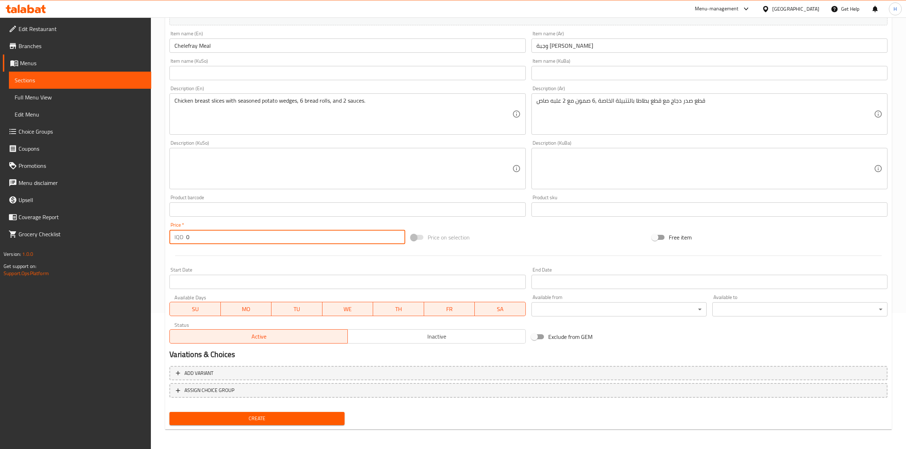
click at [240, 241] on input "0" at bounding box center [295, 237] width 219 height 14
type input "8"
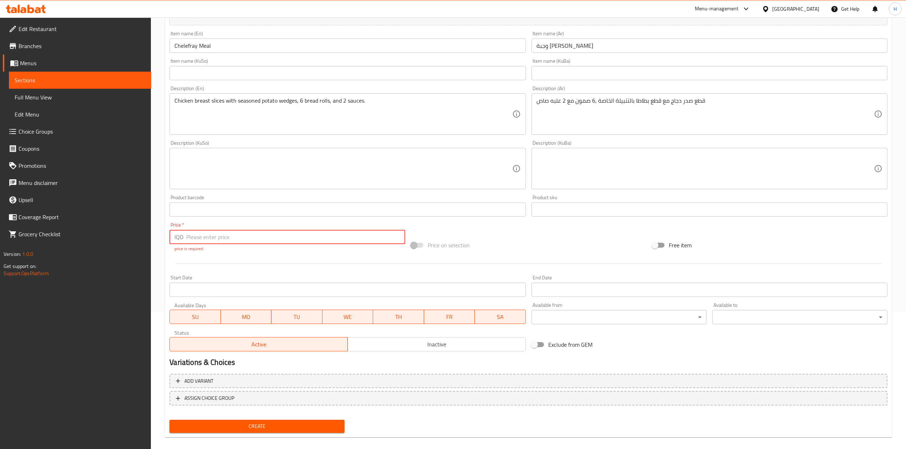
type input "8"
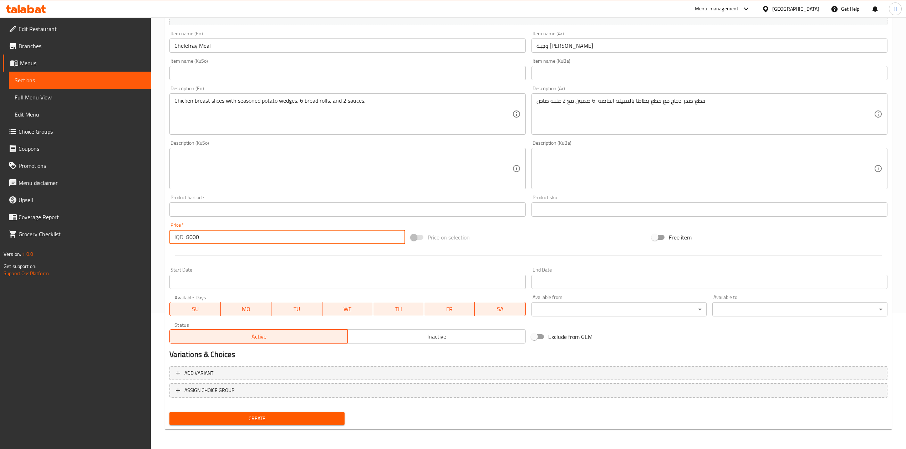
type input "8000"
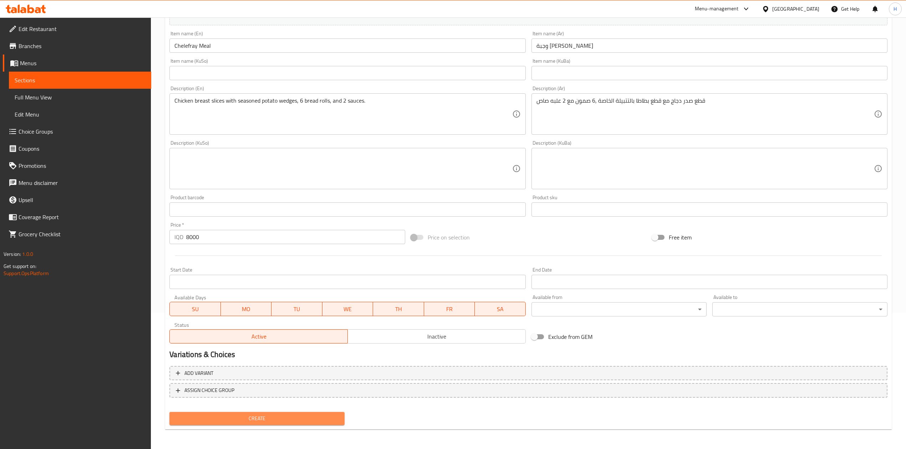
click at [261, 424] on button "Create" at bounding box center [256, 418] width 175 height 13
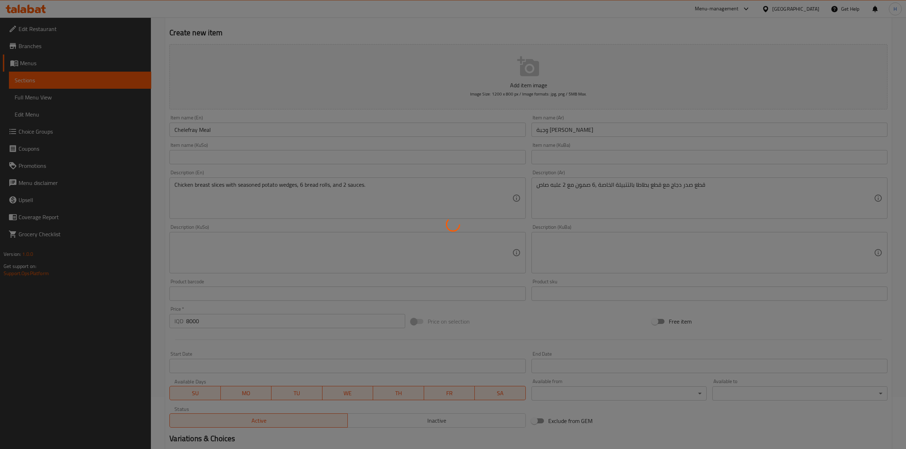
scroll to position [0, 0]
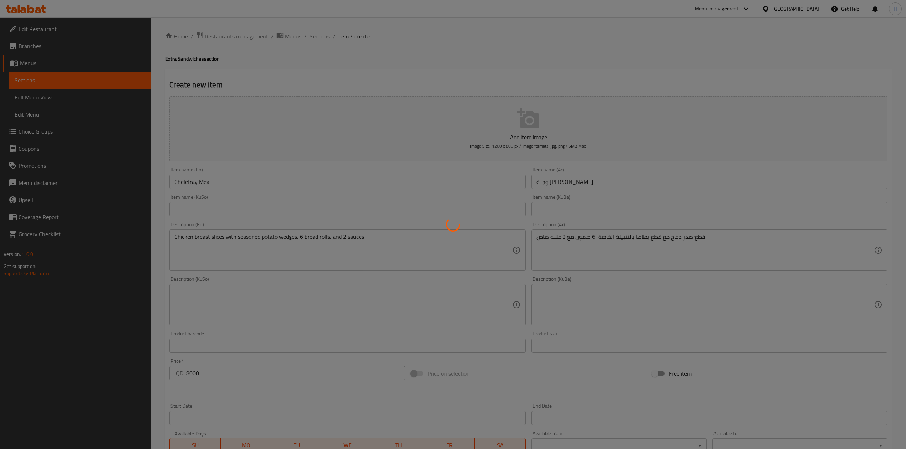
type input "0"
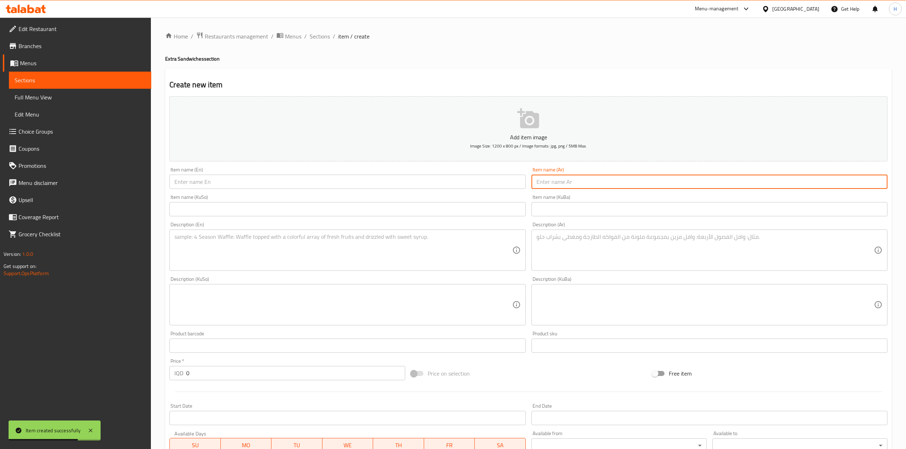
click at [647, 185] on input "text" at bounding box center [710, 182] width 356 height 14
paste input "وجبة كبدة دجاج"
type input "وجبة كبدة دجاج"
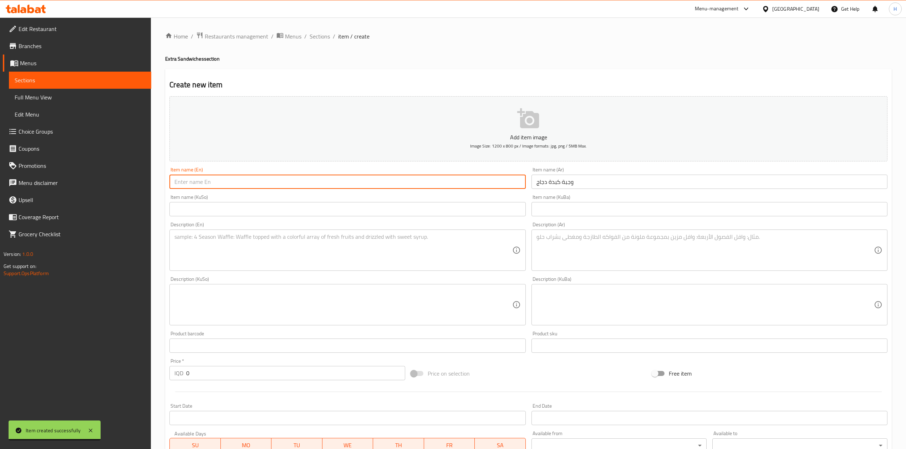
click at [299, 189] on input "text" at bounding box center [347, 182] width 356 height 14
paste input "Chicken liver meal"
drag, startPoint x: 193, startPoint y: 185, endPoint x: 195, endPoint y: 189, distance: 4.3
click at [195, 189] on input "Chicken liver meal" at bounding box center [347, 182] width 356 height 14
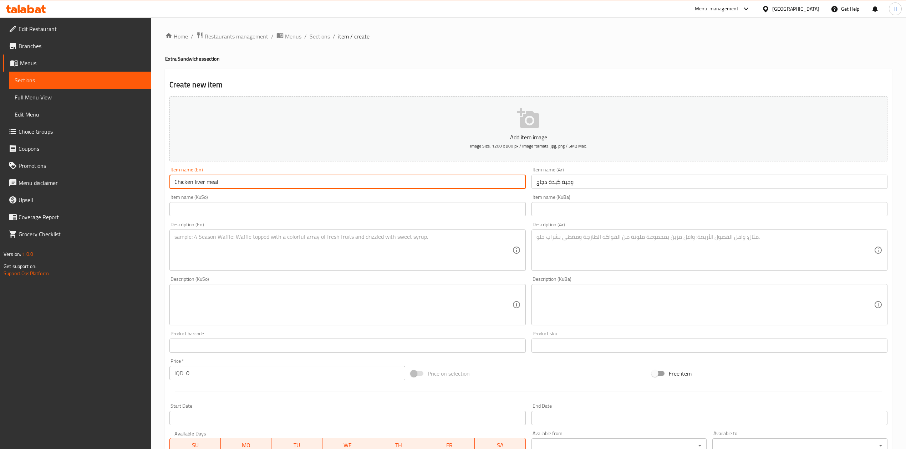
click at [196, 187] on input "Chicken liver meal" at bounding box center [347, 182] width 356 height 14
click at [193, 185] on input "Chicken liver meal" at bounding box center [347, 182] width 356 height 14
click at [197, 186] on input "Chicken liver meal" at bounding box center [347, 182] width 356 height 14
click at [195, 183] on input "Chicken liver meal" at bounding box center [347, 182] width 356 height 14
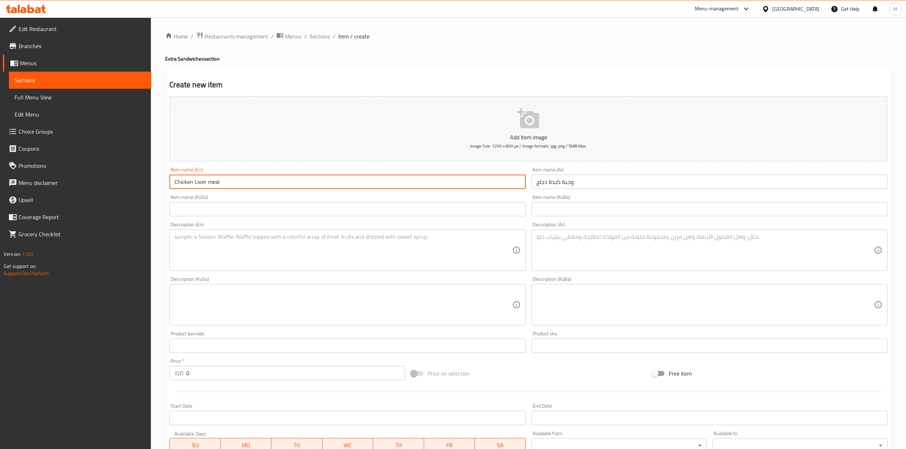
drag, startPoint x: 207, startPoint y: 186, endPoint x: 212, endPoint y: 189, distance: 5.1
click at [212, 189] on input "Chicken Liver meal" at bounding box center [347, 182] width 356 height 14
type input "Chicken Liver Meal"
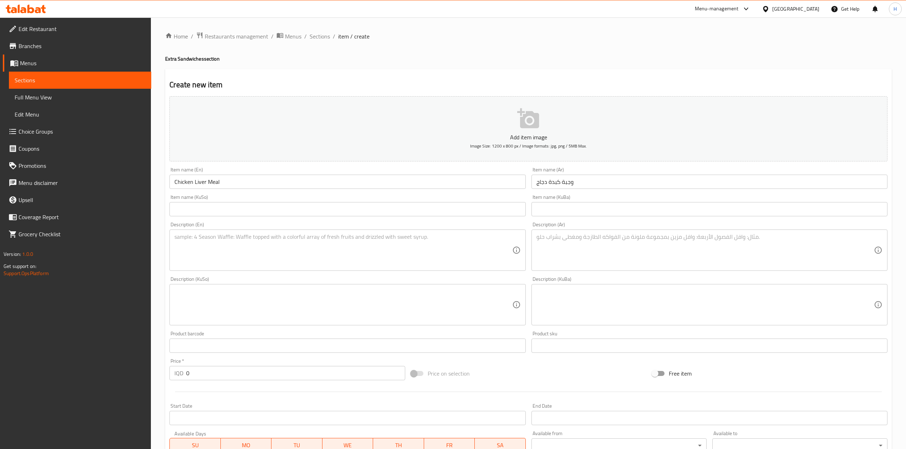
click at [617, 233] on div "Description (Ar)" at bounding box center [710, 250] width 356 height 41
paste textarea "قطع كبدة دجاج مع قطع بصل بتتبيلة خاصة مع 6 صمونات مع 2 علبه صاص"
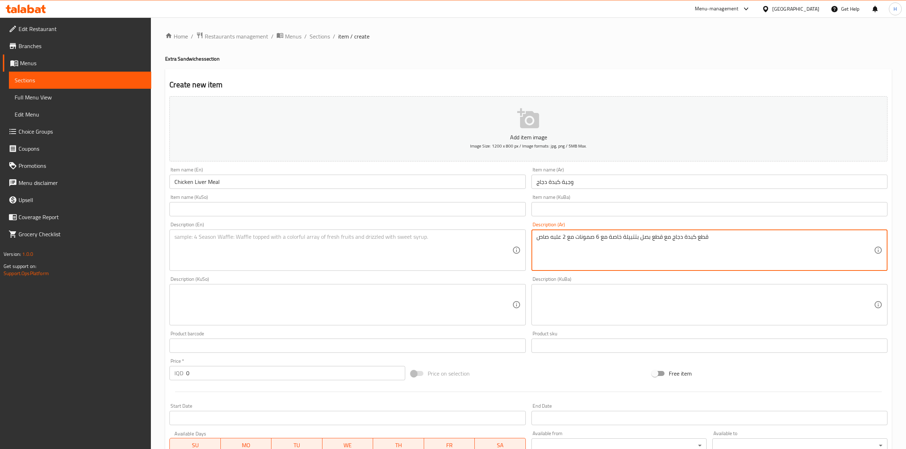
click at [605, 236] on textarea "قطع كبدة دجاج مع قطع بصل بتتبيلة خاصة مع 6 صمونات مع 2 علبه صاص" at bounding box center [705, 251] width 337 height 34
drag, startPoint x: 580, startPoint y: 237, endPoint x: 575, endPoint y: 237, distance: 4.6
click at [575, 237] on textarea "قطع كبدة دجاج مع قطع بصل بتتبيلة خاصة ,6 صمونات مع 2 علبه صاص" at bounding box center [705, 251] width 337 height 34
click at [568, 239] on textarea "قطع كبدة دجاج مع قطع بصل بتتبيلة خاصة ,6 صمون مع 2 علبه صاص" at bounding box center [705, 251] width 337 height 34
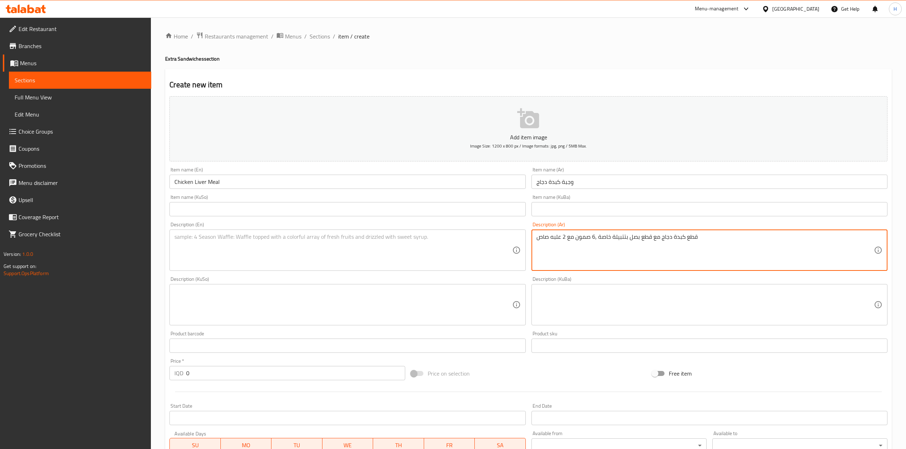
click at [568, 239] on textarea "قطع كبدة دجاج مع قطع بصل بتتبيلة خاصة ,6 صمون مع 2 علبه صاص" at bounding box center [705, 251] width 337 height 34
click at [567, 239] on textarea "قطع كبدة دجاج مع قطع بصل بتتبيلة خاصة ,6 صمون <2 علبه صاص" at bounding box center [705, 251] width 337 height 34
click at [591, 240] on textarea "قطع كبدة دجاج مع قطع بصل بتتبيلة خاصة ,6 صمون و 2 علبه صاص" at bounding box center [705, 251] width 337 height 34
click at [591, 239] on textarea "قطع كبدة دجاج مع قطع بصل بتتبيلة خاصة ,6 صمون و 2 علبه صاص" at bounding box center [705, 251] width 337 height 34
click at [631, 245] on textarea "قطع كبدة دجاج مع قطع بصل بتتبيلة خاصة ,6 صمون و 2 علبه صاص" at bounding box center [705, 251] width 337 height 34
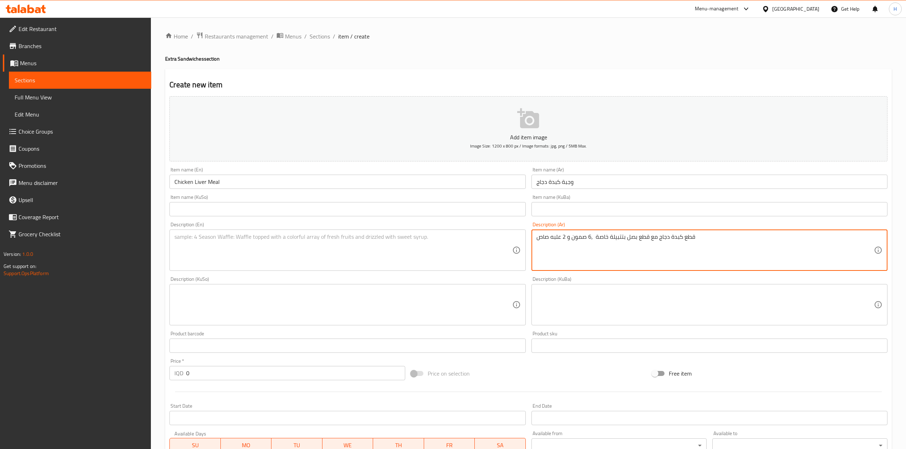
click at [631, 245] on textarea "قطع كبدة دجاج مع قطع بصل بتتبيلة خاصة ,6 صمون و 2 علبه صاص" at bounding box center [705, 251] width 337 height 34
type textarea "قطع كبدة دجاج مع قطع بصل بتتبيلة خاصة ,6 صمون و 2 علبه صاص"
click at [298, 259] on textarea at bounding box center [342, 251] width 337 height 34
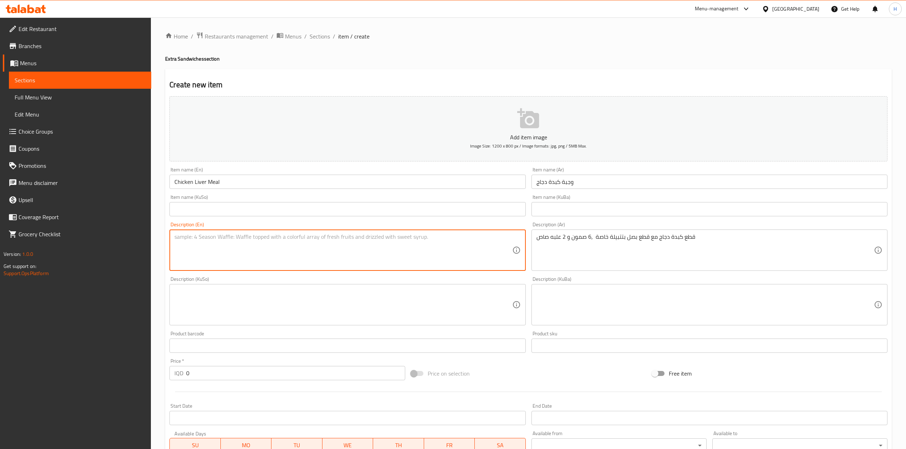
paste textarea "Chicken liver slices with sliced ​​onions in a special marinade, 6 bread rolls …"
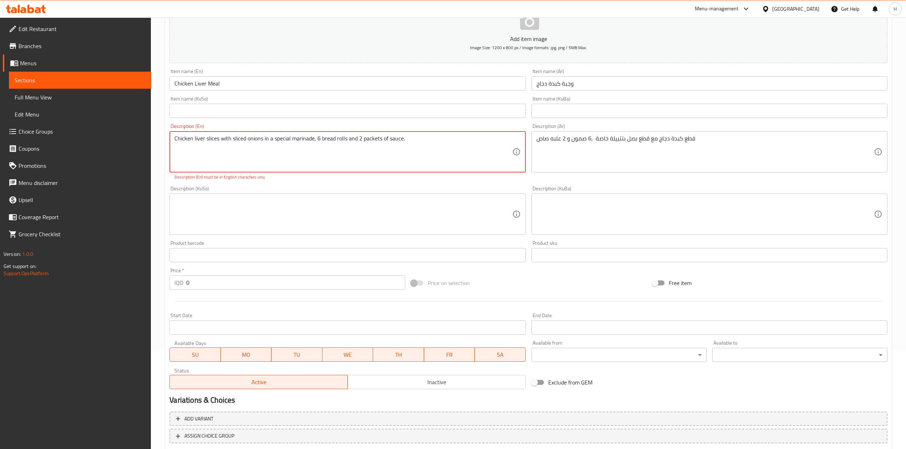
scroll to position [144, 0]
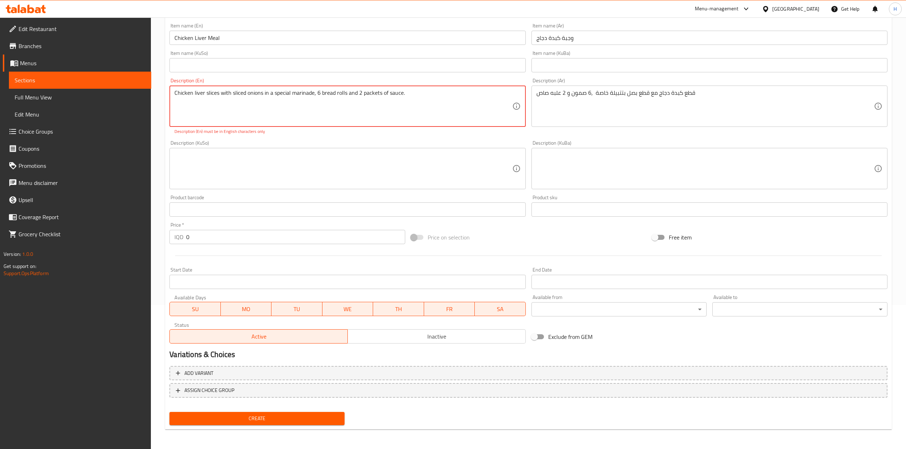
type textarea "Chicken liver slices with sliced ​​onions in a special marinade, 6 bread rolls …"
click at [230, 243] on input "0" at bounding box center [295, 237] width 219 height 14
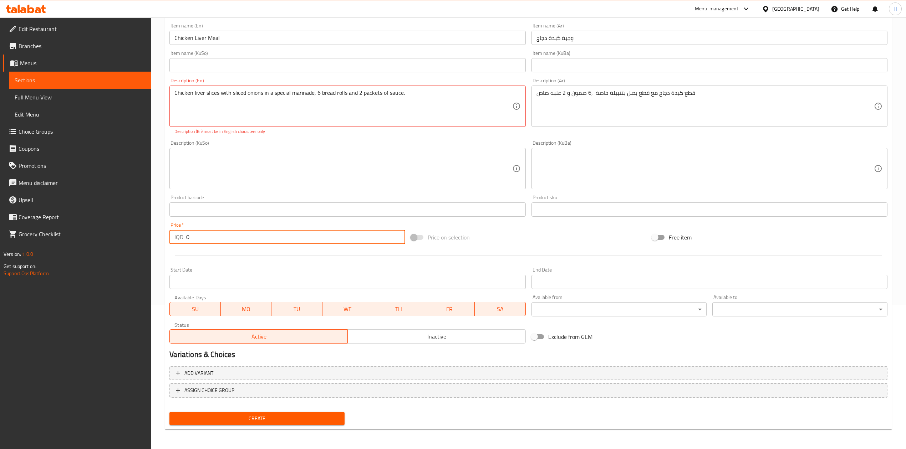
click at [230, 243] on input "0" at bounding box center [295, 237] width 219 height 14
type input "8000"
click at [244, 408] on div "Add item image Image Size: 1200 x 800 px / Image formats: jpg, png / 5MB Max. I…" at bounding box center [529, 188] width 724 height 479
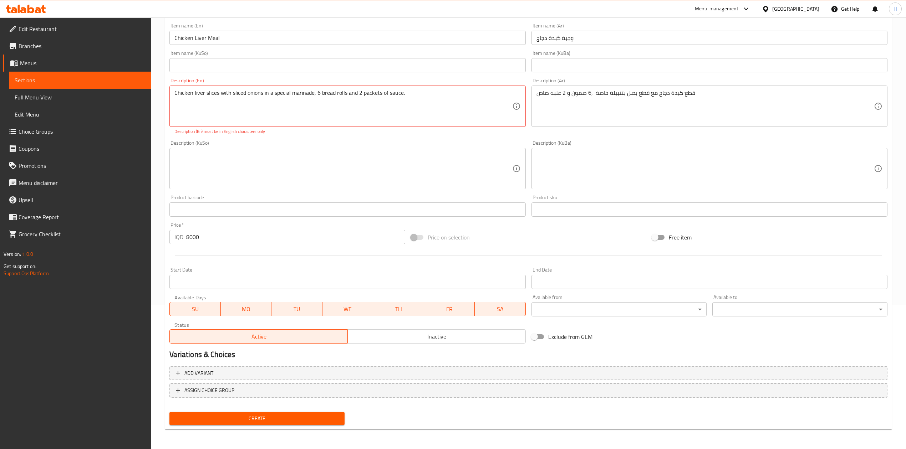
click at [243, 412] on button "Create" at bounding box center [256, 418] width 175 height 13
click at [243, 413] on button "Create" at bounding box center [256, 418] width 175 height 13
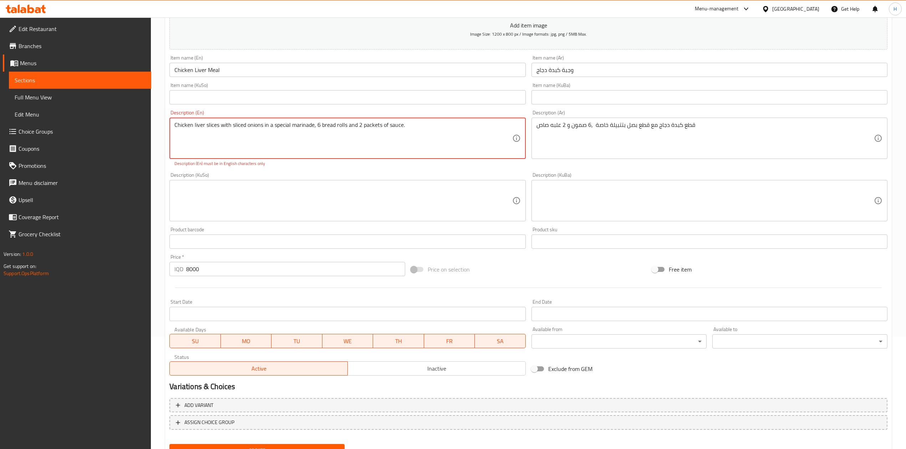
scroll to position [96, 0]
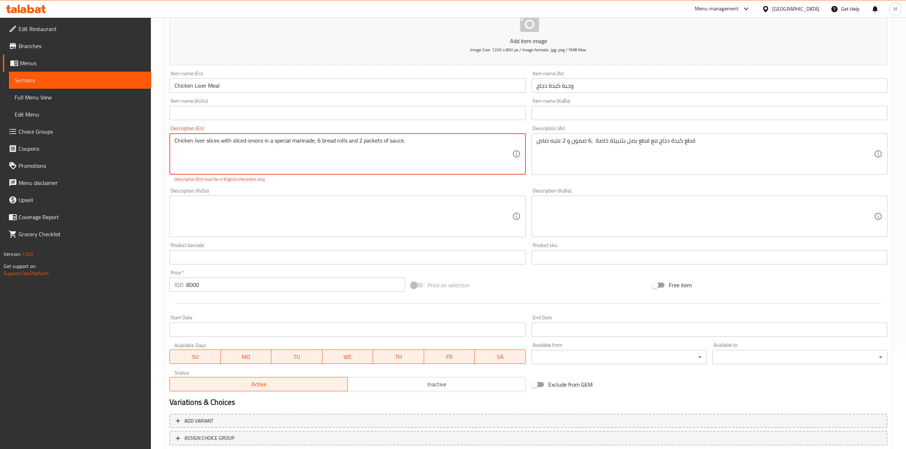
drag, startPoint x: 263, startPoint y: 141, endPoint x: 260, endPoint y: 144, distance: 4.6
click at [260, 144] on textarea "Chicken liver slices with sliced ​​onions in a special marinade, 6 bread rolls …" at bounding box center [342, 154] width 337 height 34
click at [263, 183] on p "Description (En) must be in English characters only" at bounding box center [347, 179] width 346 height 6
click at [324, 189] on div "Description (KuSo) Description (KuSo)" at bounding box center [347, 212] width 356 height 49
drag, startPoint x: 260, startPoint y: 141, endPoint x: 270, endPoint y: 148, distance: 12.3
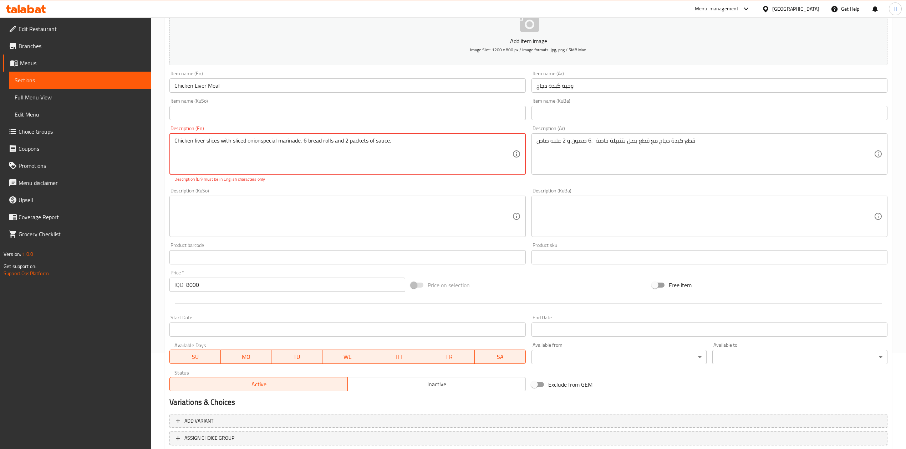
click at [321, 181] on p "Description (En) must be in English characters only" at bounding box center [347, 179] width 346 height 6
click at [323, 184] on div "Description (En) Chicken liver slices with sliced ​​onionspecial marinade, 6 br…" at bounding box center [348, 154] width 362 height 62
click at [330, 183] on div "Description (En) Chicken liver slices with sliced ​​onionspecial marinade, 6 br…" at bounding box center [348, 154] width 362 height 62
click at [317, 183] on p "Description (En) must be in English characters only" at bounding box center [347, 179] width 346 height 6
click at [321, 186] on div "Description (KuSo) Description (KuSo)" at bounding box center [348, 212] width 362 height 55
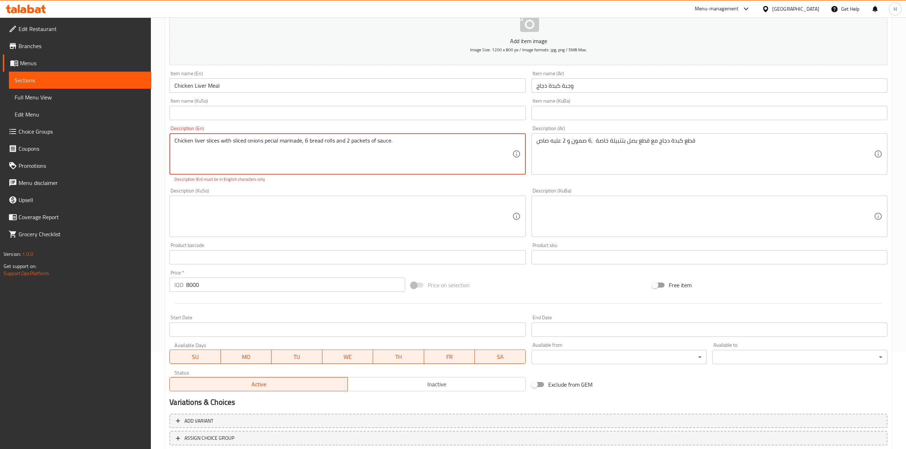
click at [387, 157] on textarea "Chicken liver slices with sliced ​​onions pecial marinade, 6 bread rolls and 2 …" at bounding box center [342, 154] width 337 height 34
paste textarea "in a s"
click at [333, 185] on div "Description (En) Chicken liver slices with sliced ​​onions in a special marinad…" at bounding box center [348, 154] width 362 height 62
click at [320, 153] on textarea "Chicken liver slices with sliced ​​onions in a special marinade, 6 bread rolls …" at bounding box center [342, 154] width 337 height 34
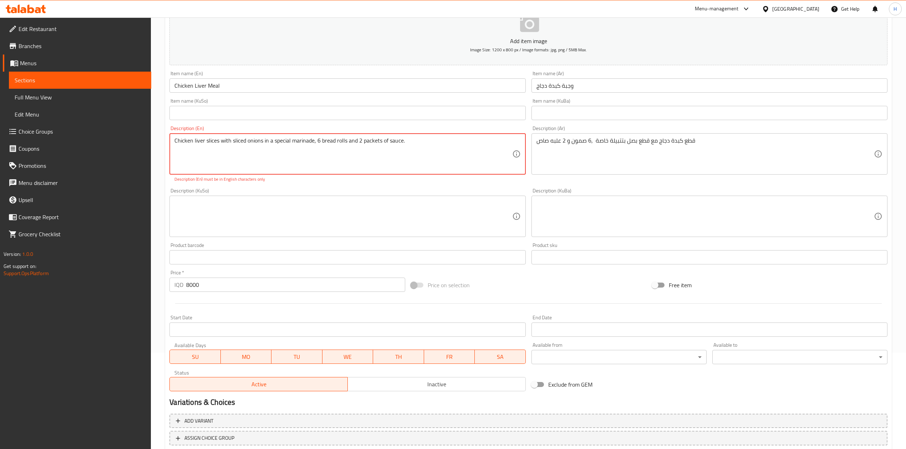
click at [320, 153] on textarea "Chicken liver slices with sliced ​​onions in a special marinade, 6 bread rolls …" at bounding box center [342, 154] width 337 height 34
paste textarea ", sliced ​​onions with a special marinade, 6 bread rolls, and 2 can"
drag, startPoint x: 317, startPoint y: 207, endPoint x: 330, endPoint y: 193, distance: 19.2
click at [319, 205] on textarea at bounding box center [342, 217] width 337 height 34
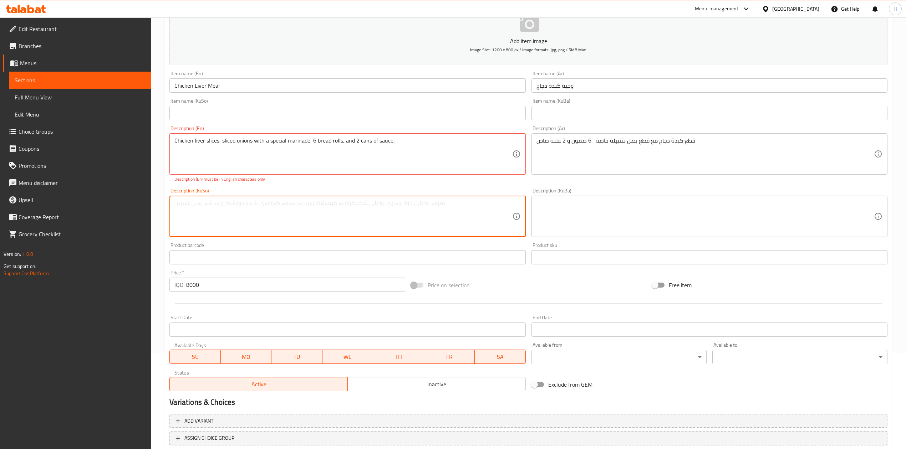
drag, startPoint x: 332, startPoint y: 193, endPoint x: 342, endPoint y: 189, distance: 11.4
click at [332, 192] on div "Description (KuSo) Description (KuSo)" at bounding box center [347, 212] width 356 height 49
drag, startPoint x: 342, startPoint y: 189, endPoint x: 347, endPoint y: 187, distance: 4.6
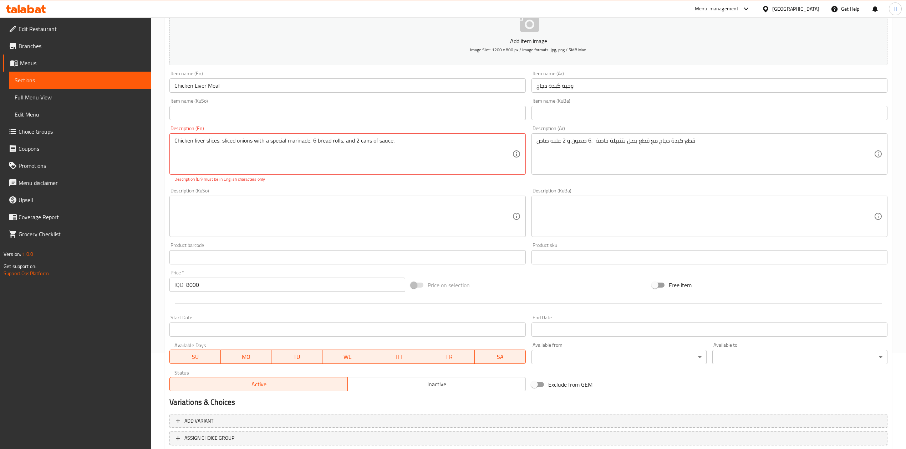
click at [343, 189] on div "Description (KuSo) Description (KuSo)" at bounding box center [347, 212] width 356 height 49
click at [347, 187] on div "Description (KuSo) Description (KuSo)" at bounding box center [348, 212] width 362 height 55
click at [512, 178] on p "Description (En) must be in English characters only" at bounding box center [347, 179] width 346 height 6
drag, startPoint x: 297, startPoint y: 144, endPoint x: 458, endPoint y: 146, distance: 161.2
type textarea "Chicken liver slices, sliced ​​onions"
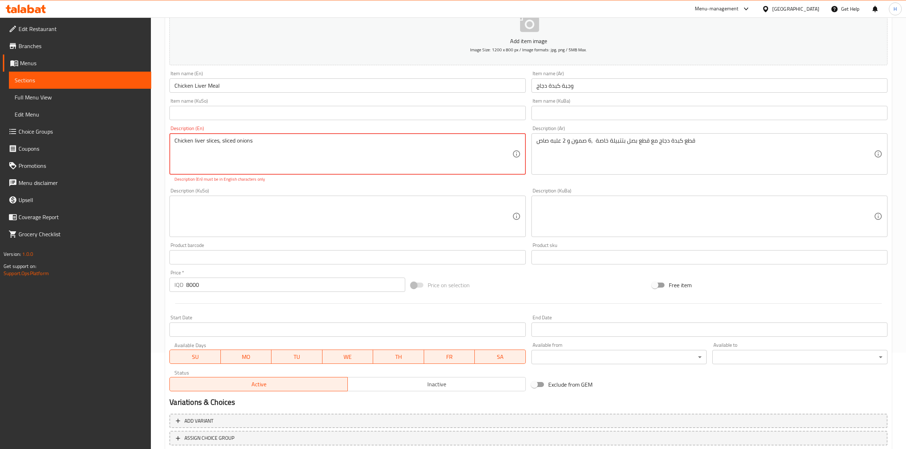
click at [414, 194] on div "Description (KuSo) Description (KuSo)" at bounding box center [347, 212] width 356 height 49
click at [256, 148] on textarea "Chicken liver slices, sliced ​​onions" at bounding box center [342, 154] width 337 height 34
click at [255, 146] on textarea "Chicken liver slices, sliced ​​onions" at bounding box center [342, 154] width 337 height 34
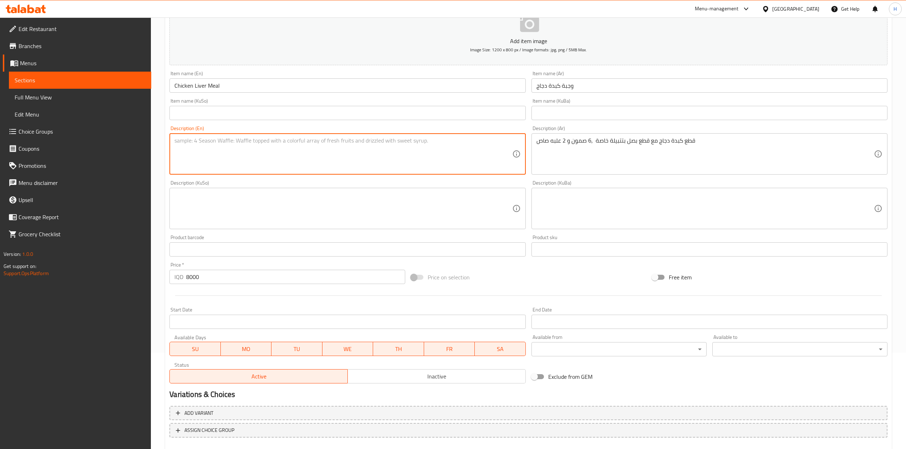
click at [561, 206] on textarea at bounding box center [705, 209] width 337 height 34
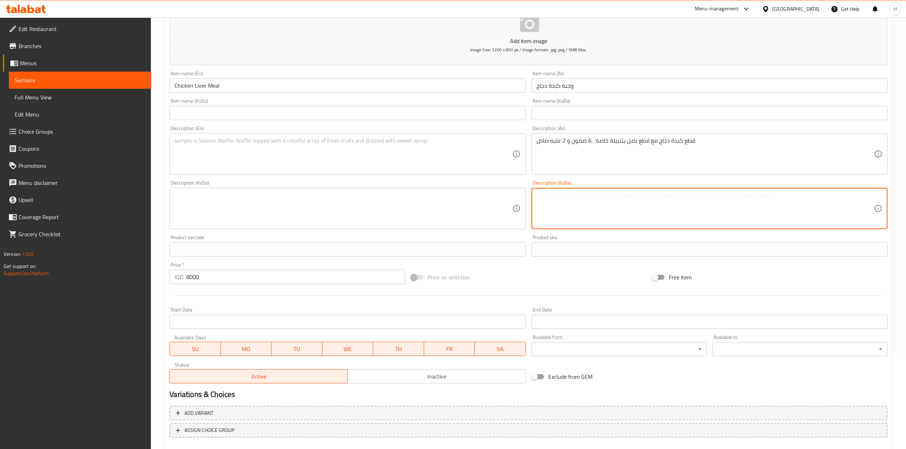
paste textarea "Chicken liver slices, sliced ​​onions with a special marinade, 6 bread rolls, a…"
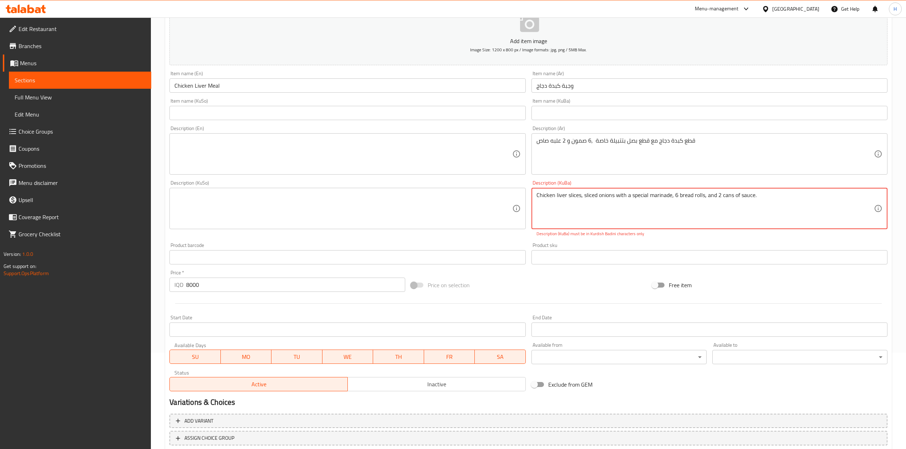
click at [647, 203] on textarea "Chicken liver slices, sliced ​​onions with a special marinade, 6 bread rolls, a…" at bounding box center [705, 209] width 337 height 34
drag, startPoint x: 538, startPoint y: 196, endPoint x: 672, endPoint y: 202, distance: 133.9
click at [672, 202] on textarea "Chicken liver slices, sliced ​​onions with a special marinade, 6 bread rolls, a…" at bounding box center [705, 209] width 337 height 34
type textarea "Chicken liver slices, sliced ​​onions with a special marinade, 6 bread rolls, a…"
click at [248, 153] on textarea at bounding box center [342, 154] width 337 height 34
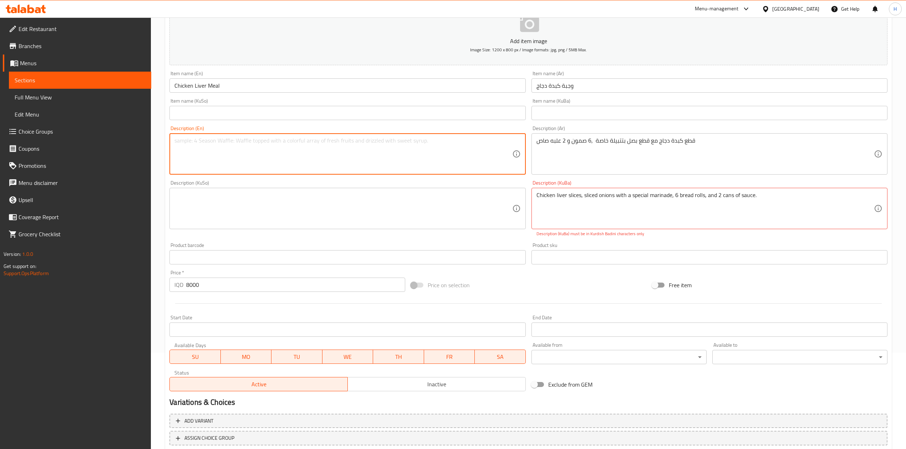
paste textarea "hicken liver slices, sliced ​​onions with a special marinade"
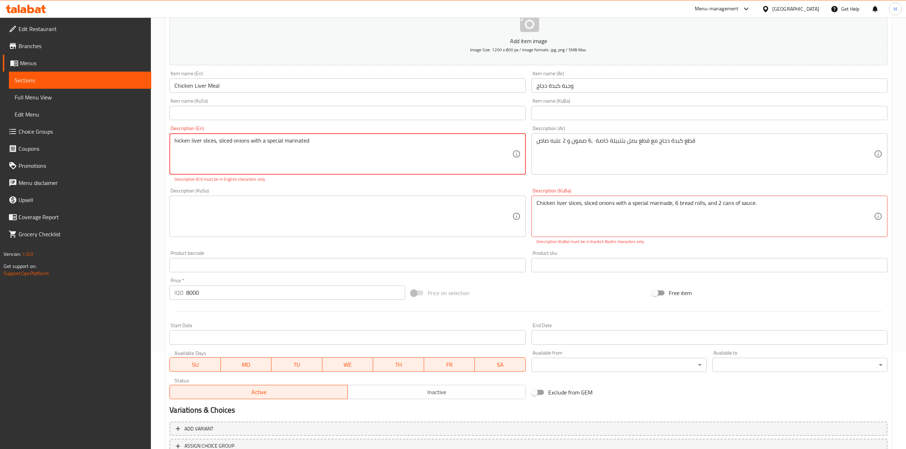
click at [331, 189] on div "Description (KuSo) Description (KuSo)" at bounding box center [347, 212] width 356 height 49
click at [340, 190] on div "Description (KuSo) Description (KuSo)" at bounding box center [347, 212] width 356 height 49
drag, startPoint x: 687, startPoint y: 200, endPoint x: 791, endPoint y: 210, distance: 104.3
click at [342, 134] on div "hicken liver slices, sliced ​​onions with a special marinated Description (En)" at bounding box center [347, 153] width 356 height 41
click at [343, 140] on textarea "hicken liver slices, sliced ​​onions with a special marinated" at bounding box center [342, 154] width 337 height 34
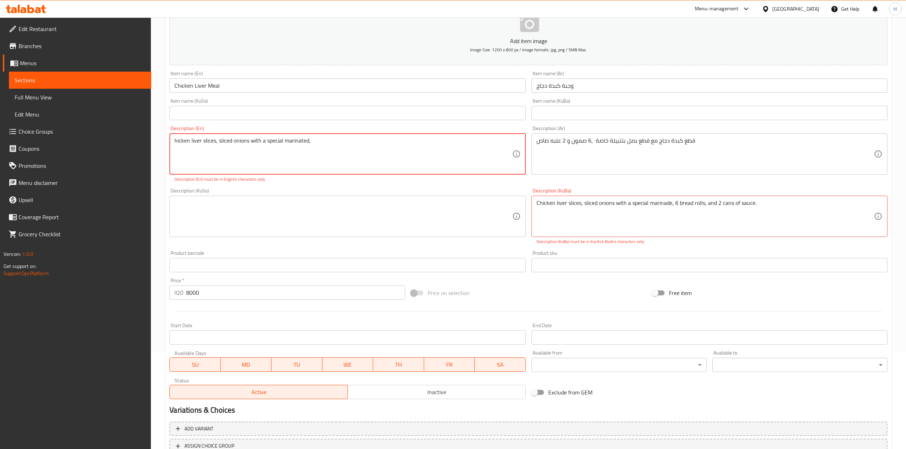
paste textarea "bread rolls, and 2 cans of sauce."
click at [351, 212] on textarea at bounding box center [342, 217] width 337 height 34
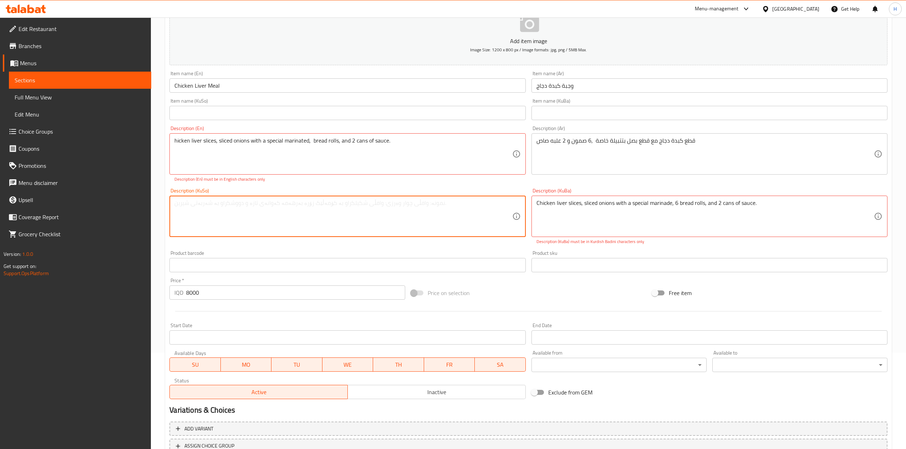
drag, startPoint x: 356, startPoint y: 200, endPoint x: 365, endPoint y: 190, distance: 13.9
click at [357, 198] on div "Description (KuSo)" at bounding box center [347, 216] width 356 height 41
drag, startPoint x: 365, startPoint y: 190, endPoint x: 367, endPoint y: 185, distance: 5.0
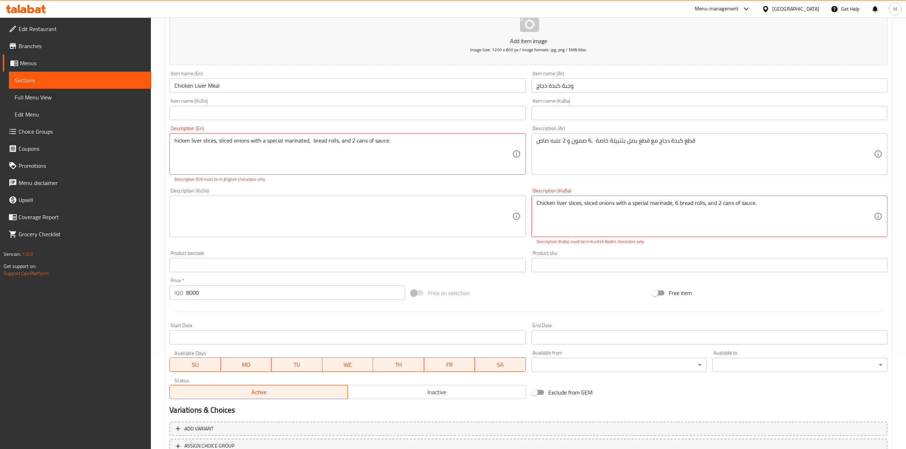
click at [365, 188] on div "Description (KuSo) Description (KuSo)" at bounding box center [348, 216] width 362 height 62
drag, startPoint x: 367, startPoint y: 185, endPoint x: 369, endPoint y: 181, distance: 5.3
click at [368, 183] on div "Description (En) hicken liver slices, sliced ​​onions with a special marinated,…" at bounding box center [348, 154] width 362 height 62
click at [369, 181] on p "Description (En) must be in English characters only" at bounding box center [347, 179] width 346 height 6
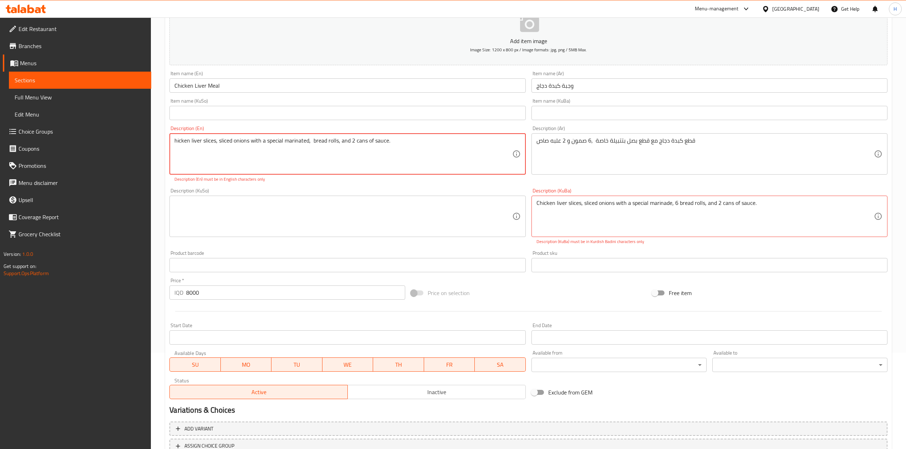
click at [184, 140] on textarea "hicken liver slices, sliced ​​onions with a special marinated, bread rolls, and…" at bounding box center [342, 154] width 337 height 34
click at [294, 204] on textarea at bounding box center [342, 217] width 337 height 34
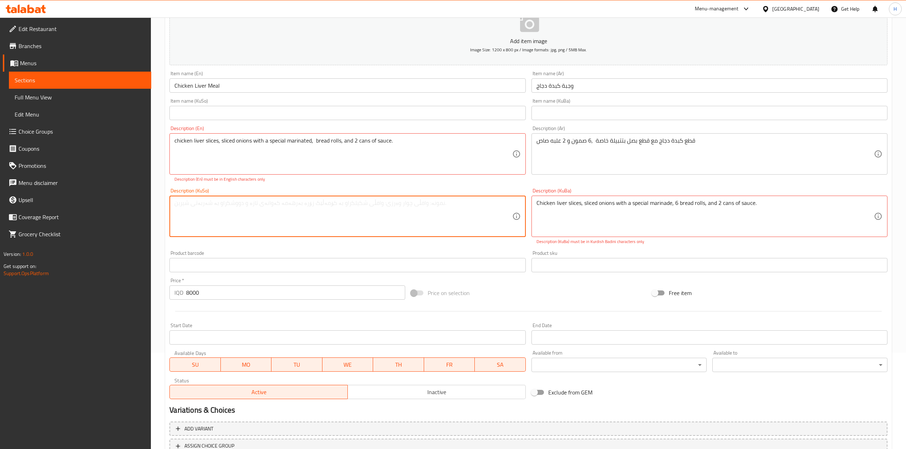
click at [350, 180] on p "Description (En) must be in English characters only" at bounding box center [347, 179] width 346 height 6
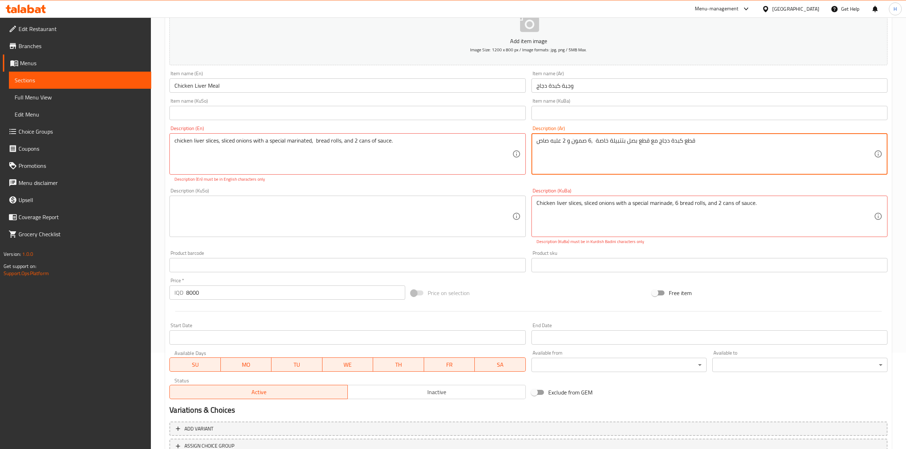
click at [625, 156] on textarea "قطع كبدة دجاج مع قطع بصل بتتبيلة خاصة ,6 صمون و 2 علبه صاص" at bounding box center [705, 154] width 337 height 34
click at [226, 137] on div "chicken liver slices, sliced ​​onions with a special marinated, bread rolls, an…" at bounding box center [347, 153] width 356 height 41
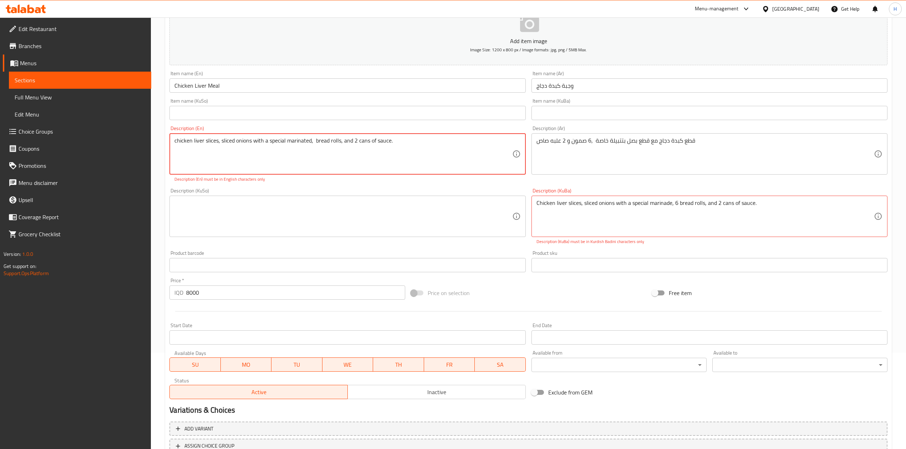
drag, startPoint x: 272, startPoint y: 158, endPoint x: 247, endPoint y: 156, distance: 24.7
click at [271, 158] on textarea "chicken liver slices, sliced ​​onions with a special marinated, bread rolls, an…" at bounding box center [342, 154] width 337 height 34
drag, startPoint x: 177, startPoint y: 140, endPoint x: 172, endPoint y: 141, distance: 5.5
click at [172, 141] on div "chicken liver slices, sliced ​​onions with a special marinated, bread rolls, an…" at bounding box center [347, 153] width 356 height 41
drag, startPoint x: 245, startPoint y: 171, endPoint x: 250, endPoint y: 175, distance: 6.1
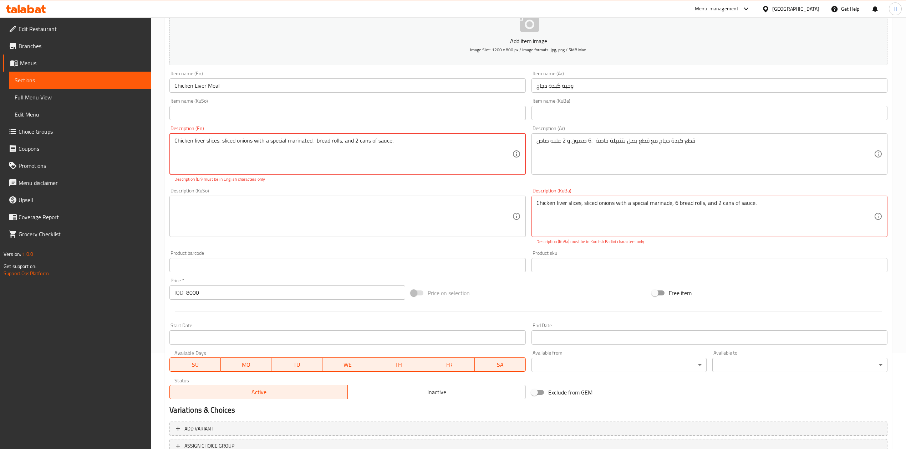
click at [250, 175] on div "Chicken liver slices, sliced ​​onions with a special marinated, bread rolls, an…" at bounding box center [347, 153] width 356 height 41
type textarea "Chicken liver slices, sliced ​​onions with a special marinated, bread rolls, an…"
click at [320, 185] on div "Description (En) Chicken liver slices, sliced ​​onions with a special marinated…" at bounding box center [348, 154] width 362 height 62
click at [324, 184] on div "Description (En) Chicken liver slices, sliced ​​onions with a special marinated…" at bounding box center [348, 154] width 362 height 62
click at [593, 207] on textarea "Chicken liver slices, sliced ​​onions with a special marinade, 6 bread rolls, a…" at bounding box center [705, 217] width 337 height 34
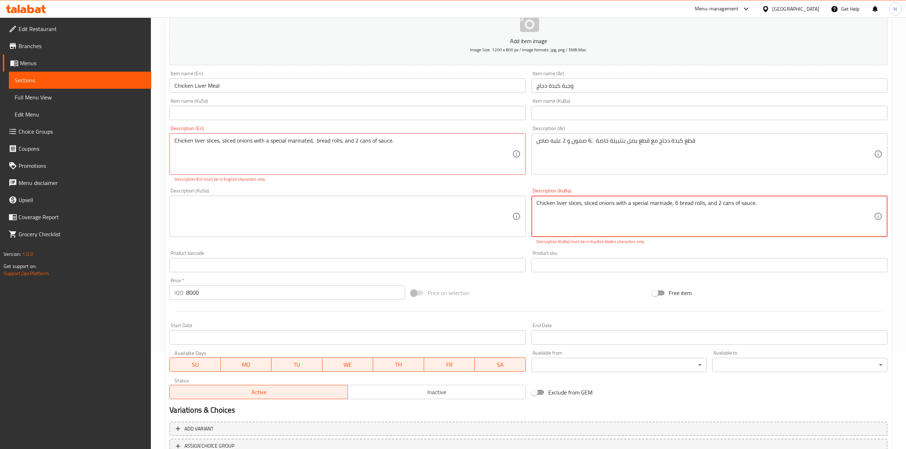
click at [593, 207] on textarea "Chicken liver slices, sliced ​​onions with a special marinade, 6 bread rolls, a…" at bounding box center [705, 217] width 337 height 34
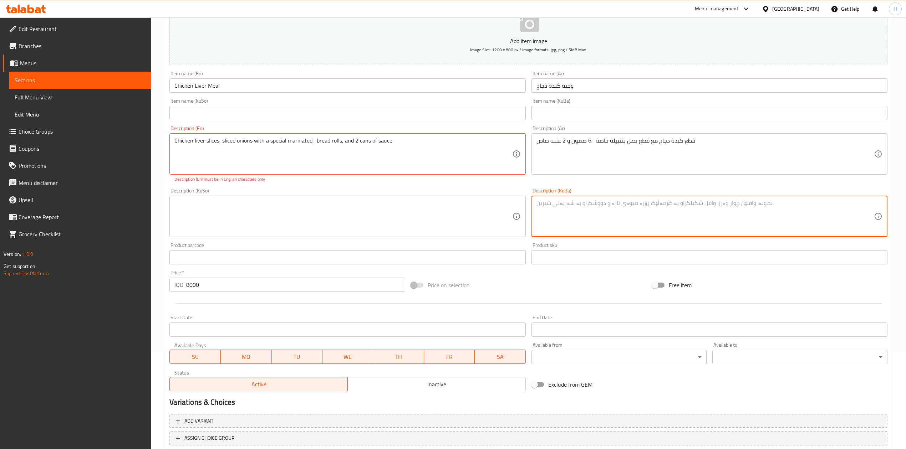
click at [592, 205] on textarea at bounding box center [705, 217] width 337 height 34
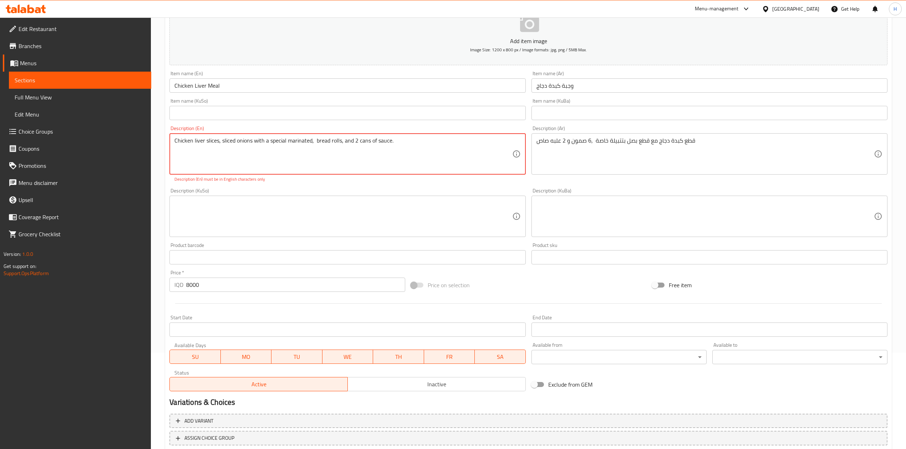
click at [437, 151] on textarea "Chicken liver slices, sliced ​​onions with a special marinated, bread rolls, an…" at bounding box center [342, 154] width 337 height 34
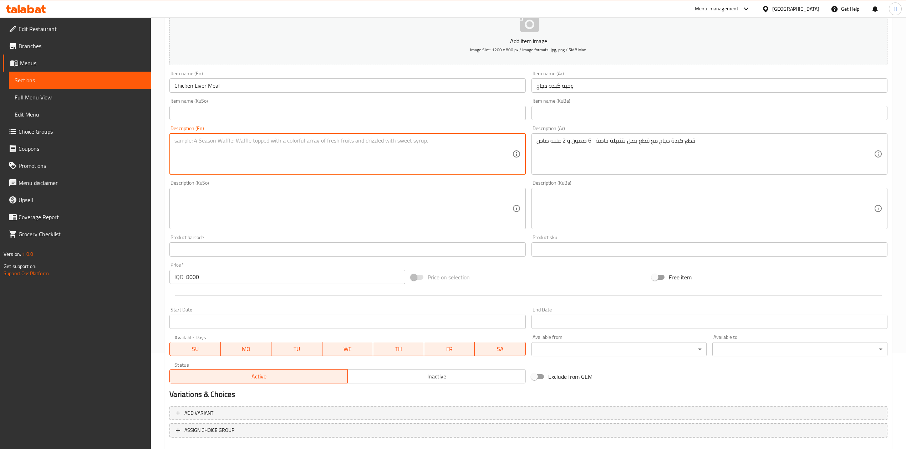
click at [437, 151] on textarea at bounding box center [342, 154] width 337 height 34
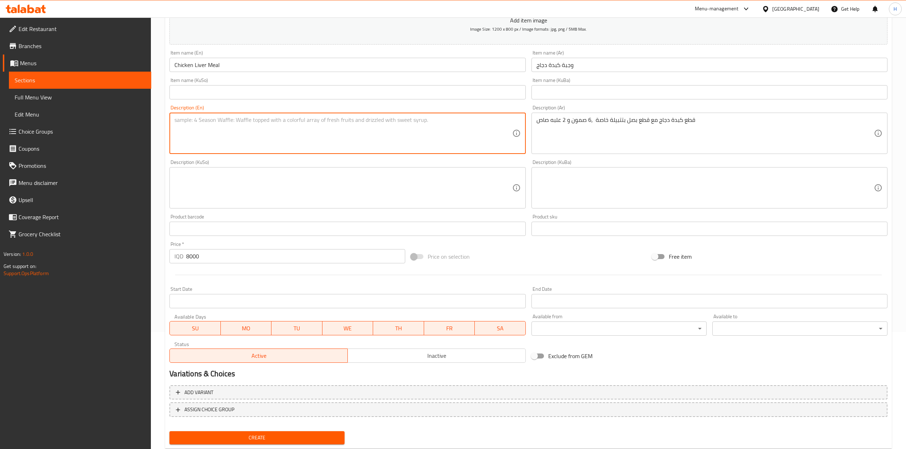
scroll to position [136, 0]
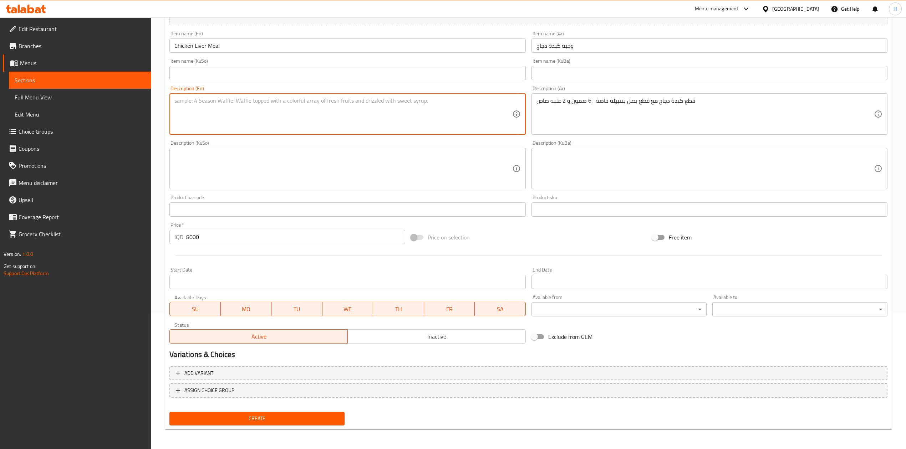
drag, startPoint x: 245, startPoint y: 432, endPoint x: 248, endPoint y: 421, distance: 12.0
click at [245, 427] on div "Home / Restaurants management / Menus / Sections / item / create Extra Sandwich…" at bounding box center [528, 165] width 727 height 540
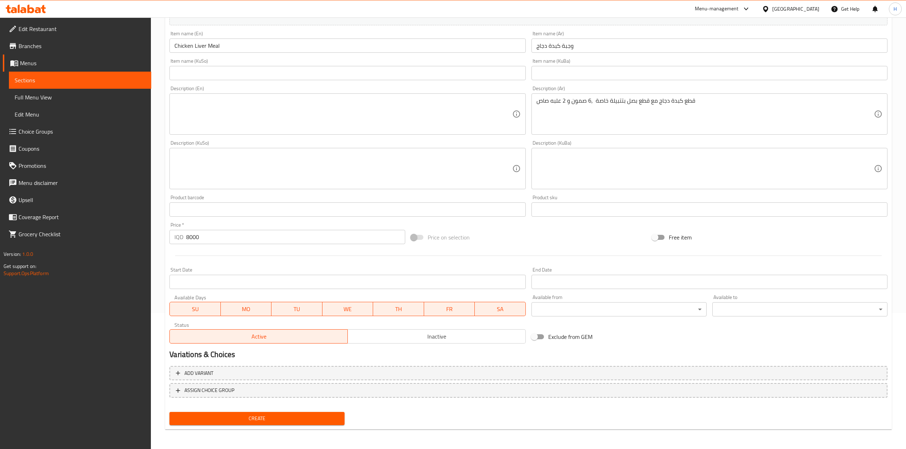
drag, startPoint x: 248, startPoint y: 421, endPoint x: 256, endPoint y: 411, distance: 12.4
click at [250, 418] on span "Create" at bounding box center [257, 419] width 164 height 9
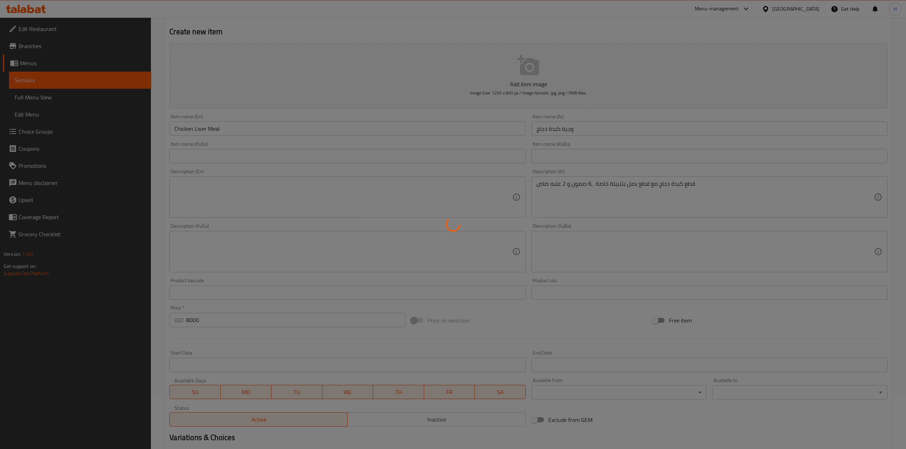
scroll to position [0, 0]
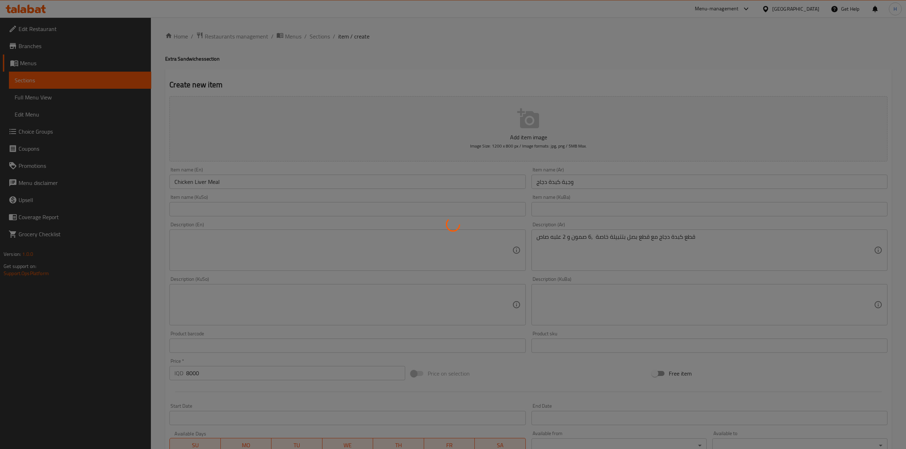
type input "0"
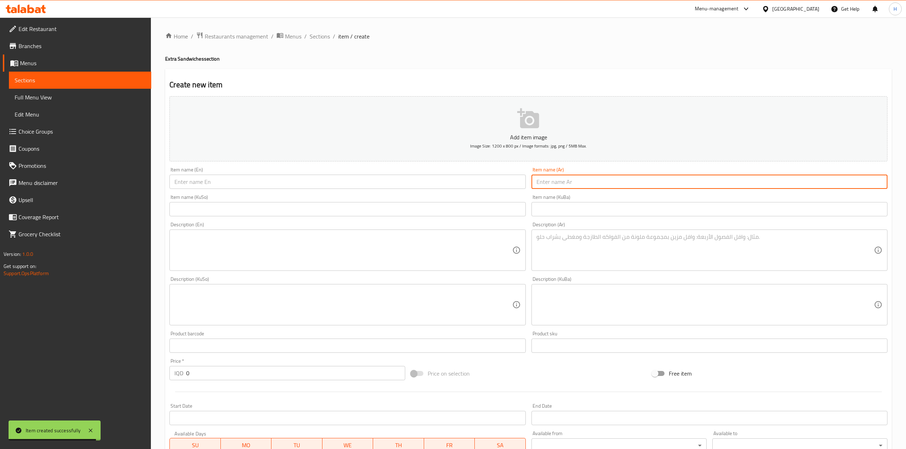
click at [579, 186] on input "text" at bounding box center [710, 182] width 356 height 14
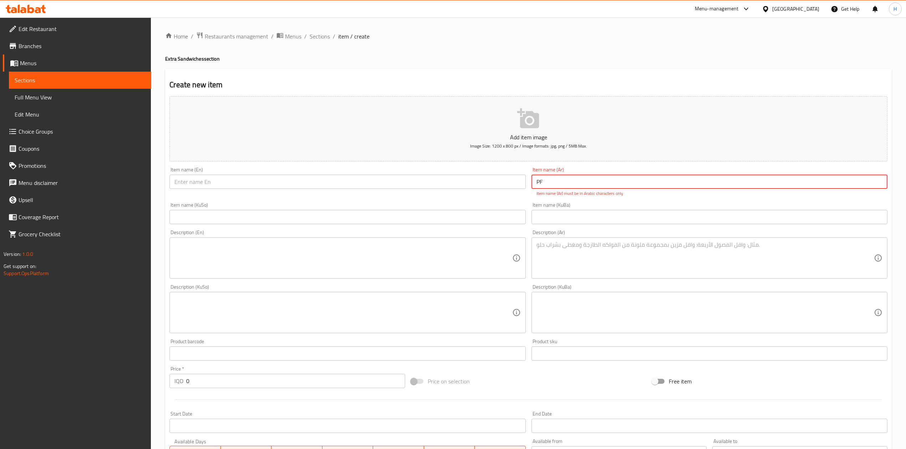
type input "P"
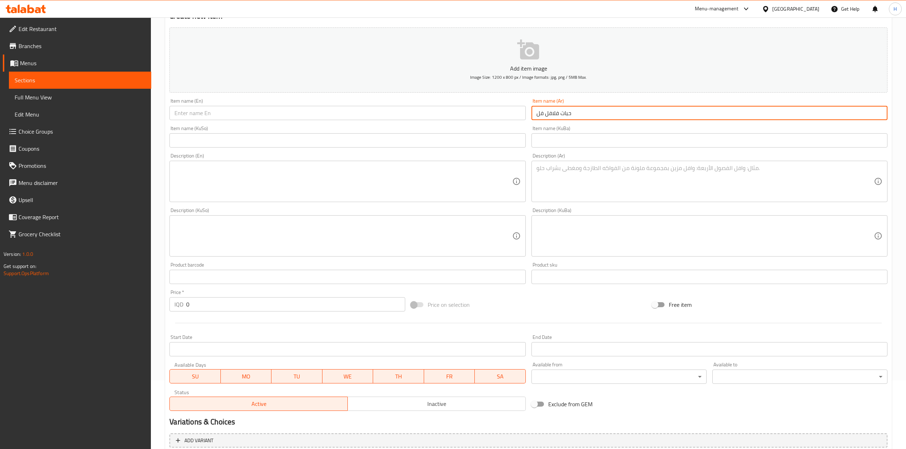
scroll to position [136, 0]
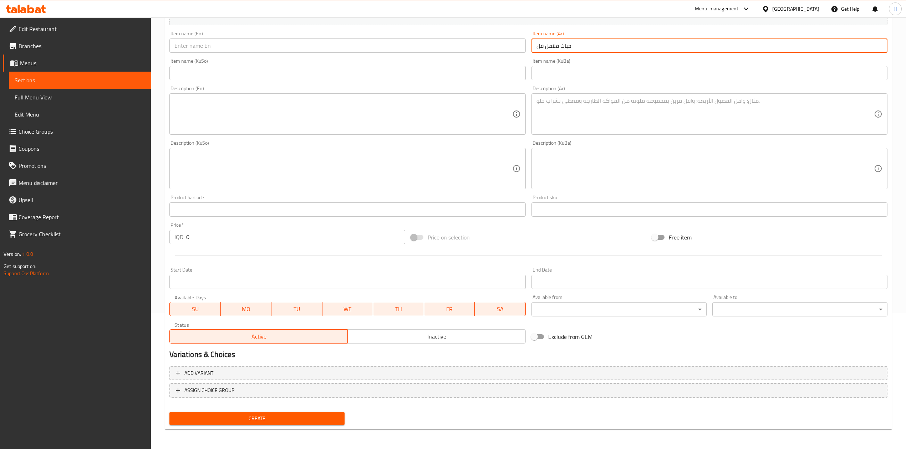
type input "حبات فلافل فل"
click at [233, 239] on input "0" at bounding box center [295, 237] width 219 height 14
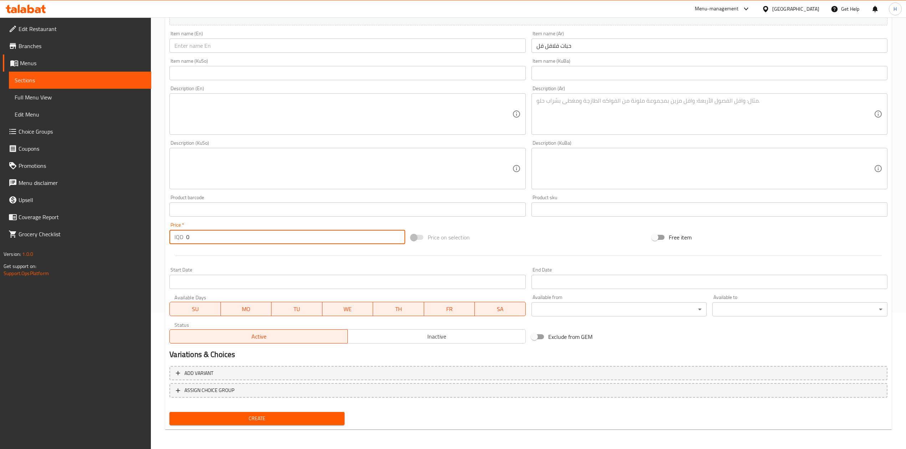
click at [233, 239] on input "0" at bounding box center [295, 237] width 219 height 14
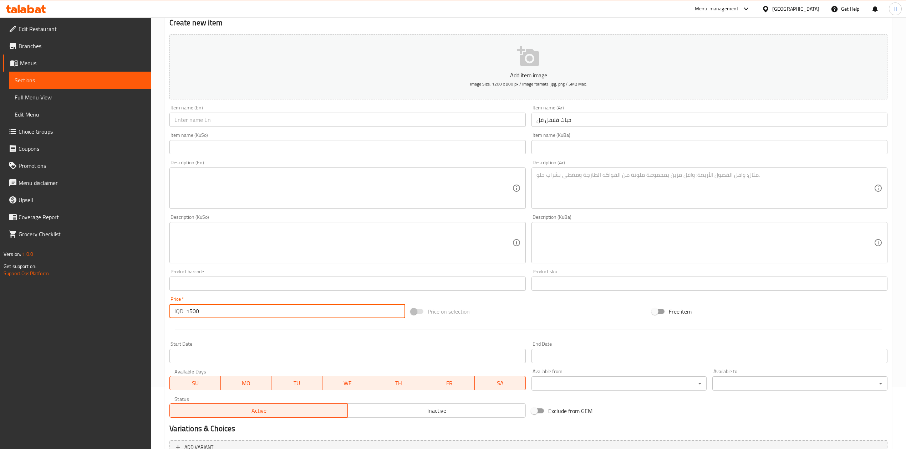
scroll to position [0, 0]
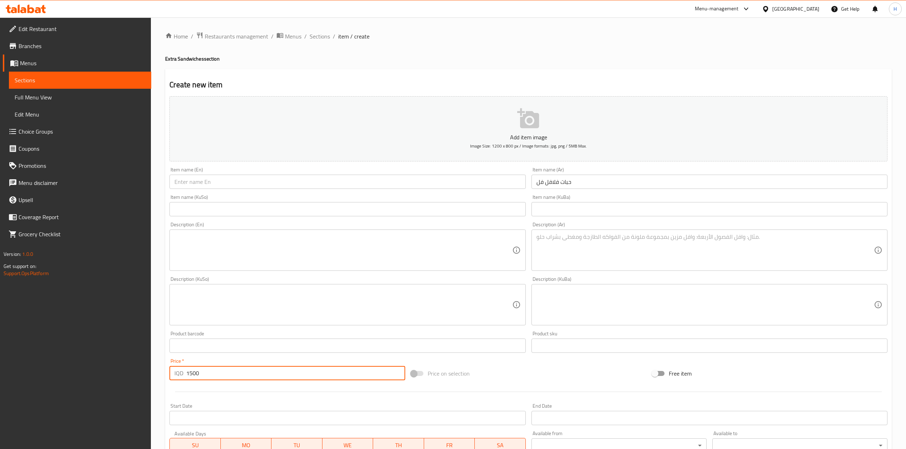
type input "1500"
click at [221, 183] on input "text" at bounding box center [347, 182] width 356 height 14
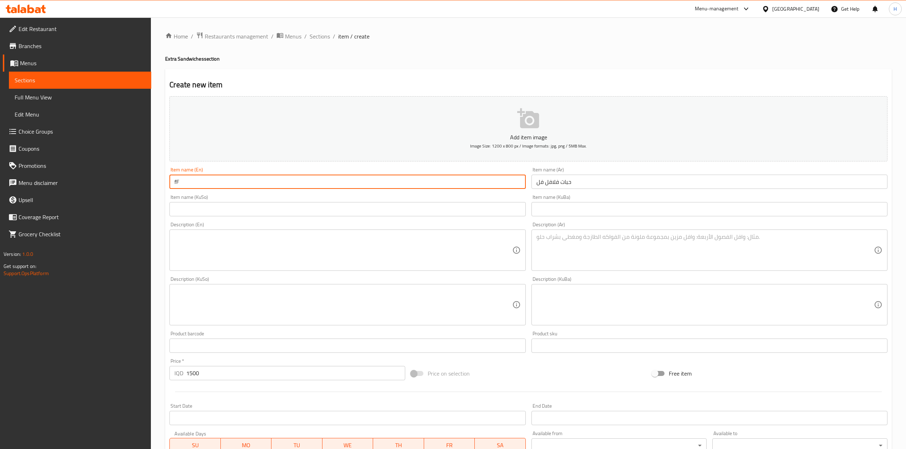
type input "f"
type input "Falafel Balls"
click at [647, 255] on textarea at bounding box center [705, 251] width 337 height 34
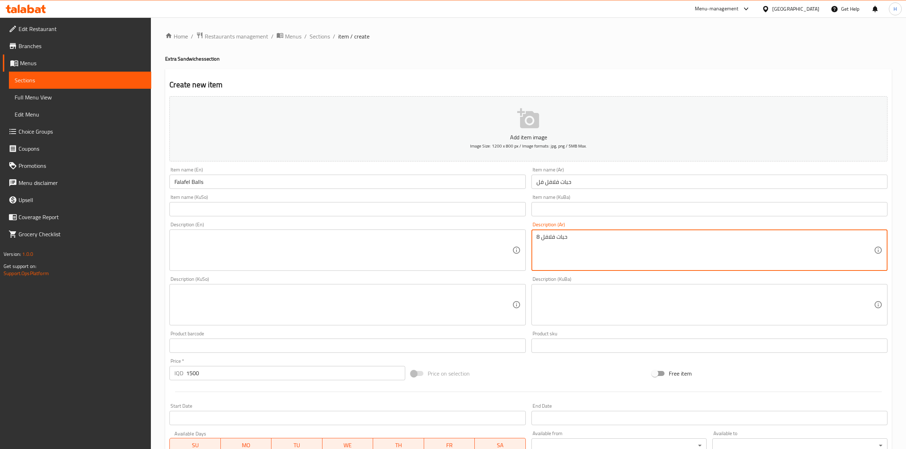
type textarea "8 حبات فلافل"
click at [218, 247] on textarea at bounding box center [342, 251] width 337 height 34
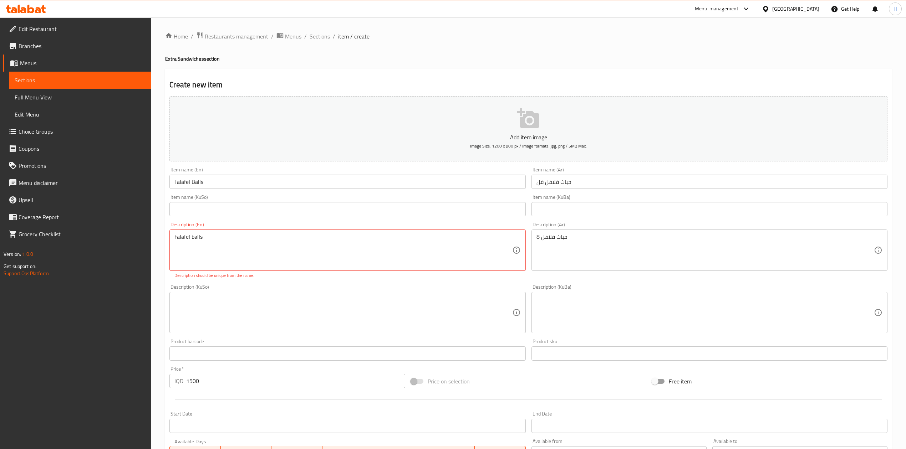
click at [174, 235] on div "Falafel balls Description (En)" at bounding box center [347, 250] width 356 height 41
click at [175, 238] on textarea "Falafel balls" at bounding box center [342, 251] width 337 height 34
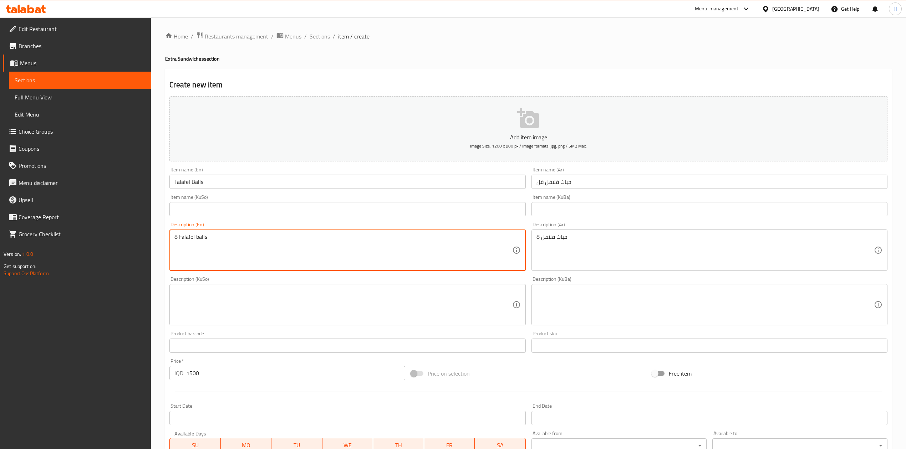
click at [243, 259] on textarea "8 Falafel balls" at bounding box center [342, 251] width 337 height 34
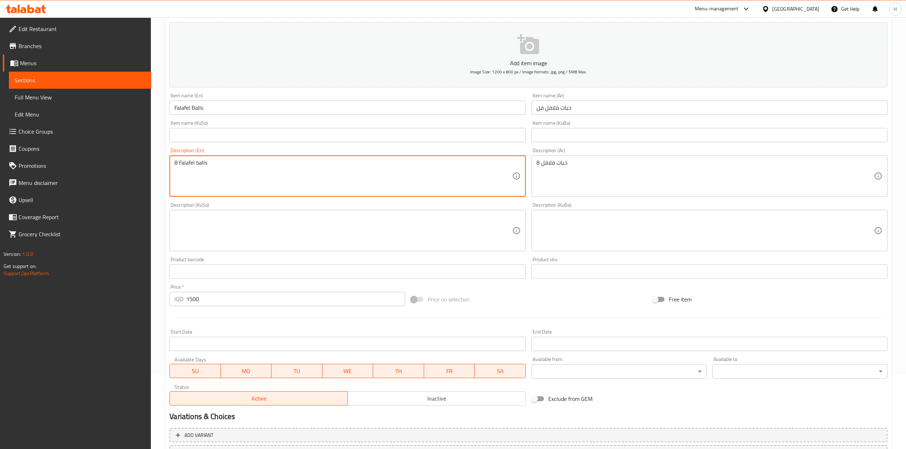
scroll to position [136, 0]
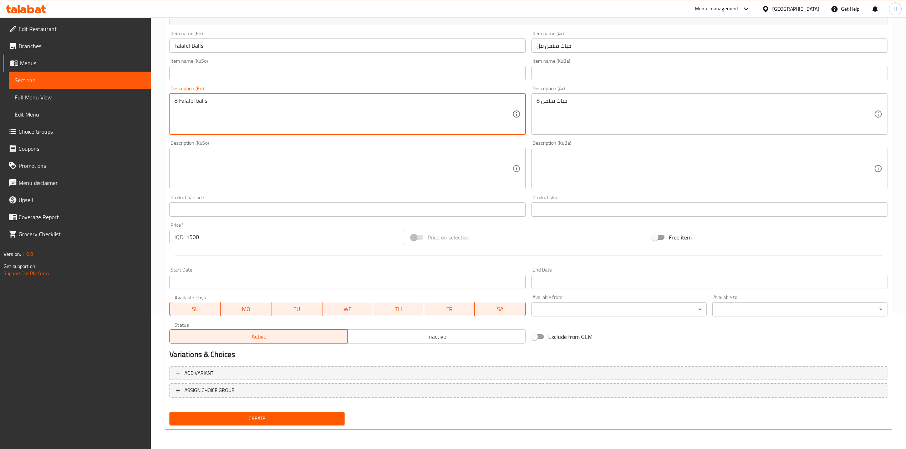
type textarea "8 Falafel balls"
click at [267, 413] on button "Create" at bounding box center [256, 418] width 175 height 13
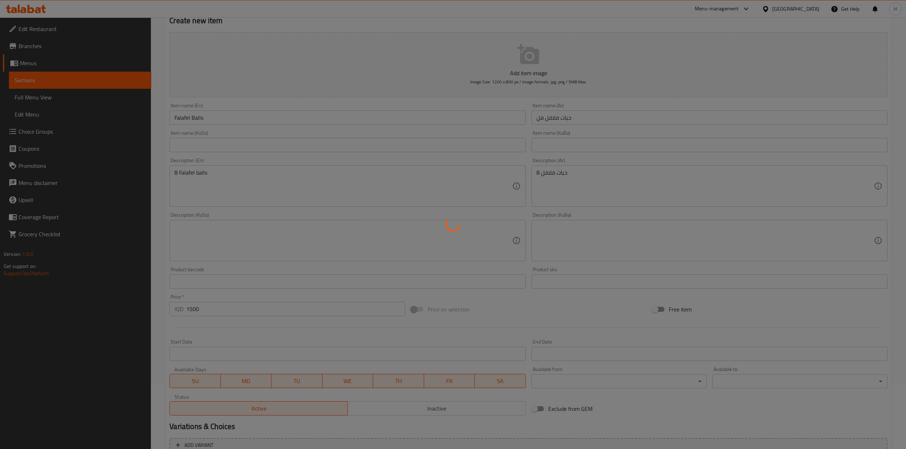
scroll to position [0, 0]
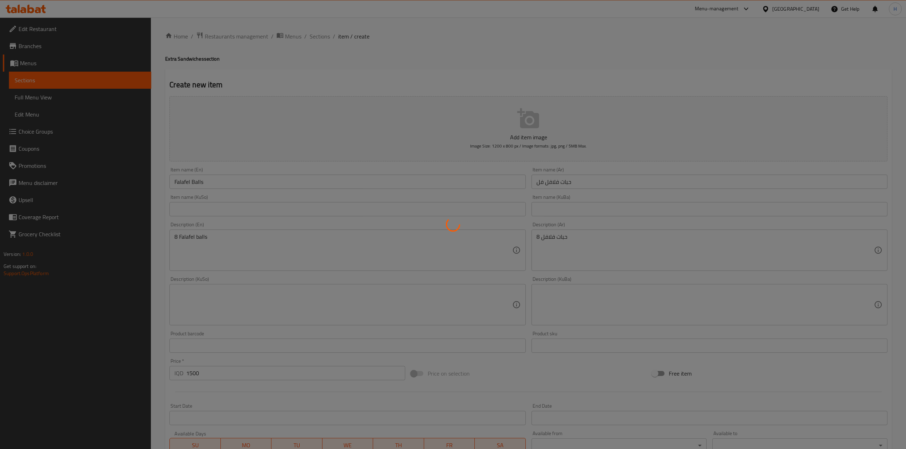
type input "0"
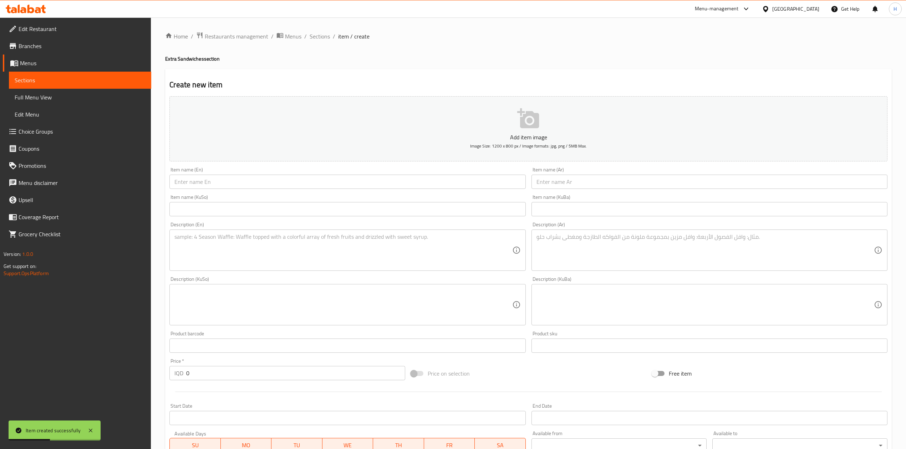
click at [578, 192] on div "Item name (Ar) Item name (Ar)" at bounding box center [710, 177] width 362 height 27
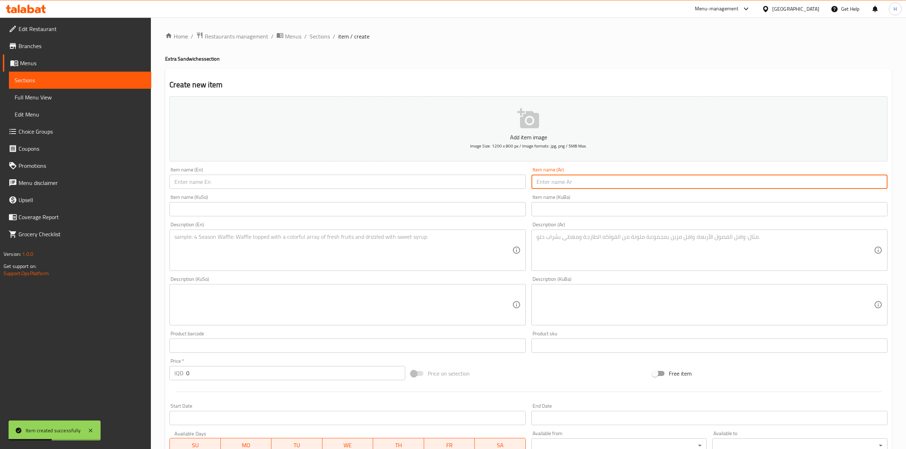
click at [578, 185] on input "text" at bounding box center [710, 182] width 356 height 14
type input "p"
click at [547, 178] on input "حبات فلالفل" at bounding box center [710, 182] width 356 height 14
type input "حبات فلافل"
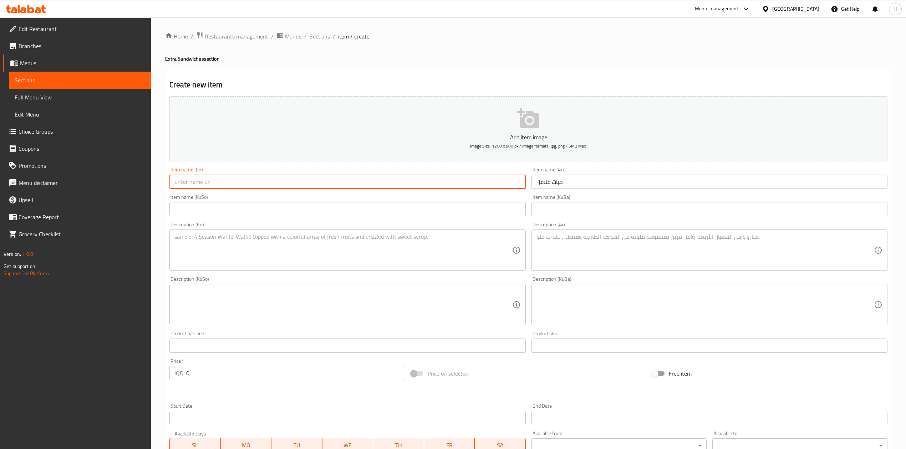
click at [395, 183] on input "text" at bounding box center [347, 182] width 356 height 14
type input "H"
type input "Falafel Balls"
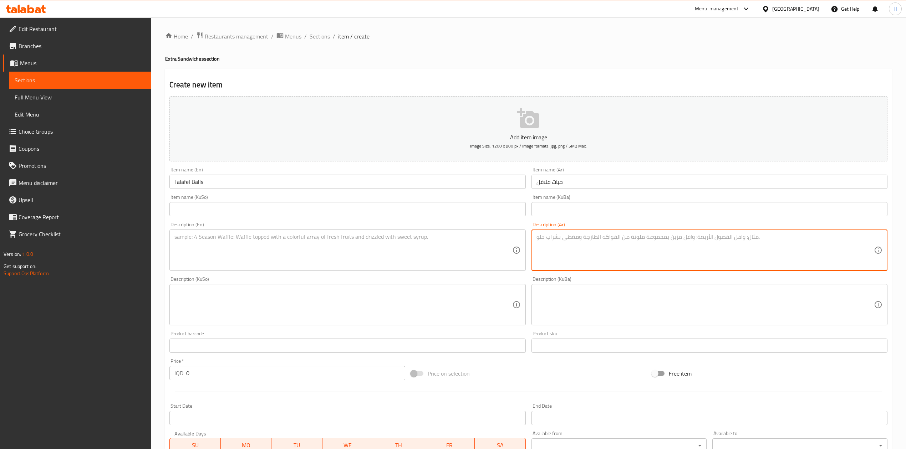
click at [604, 246] on textarea at bounding box center [705, 251] width 337 height 34
type textarea "16 حبة فلافل"
click at [263, 245] on textarea at bounding box center [342, 251] width 337 height 34
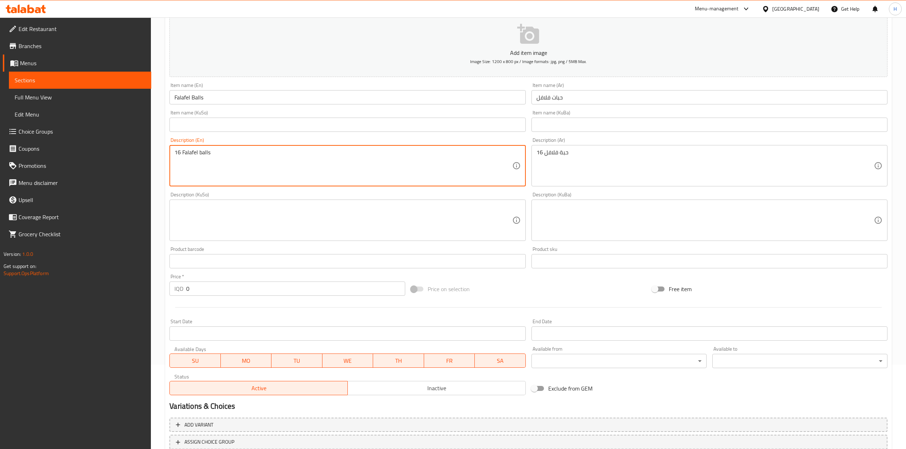
scroll to position [136, 0]
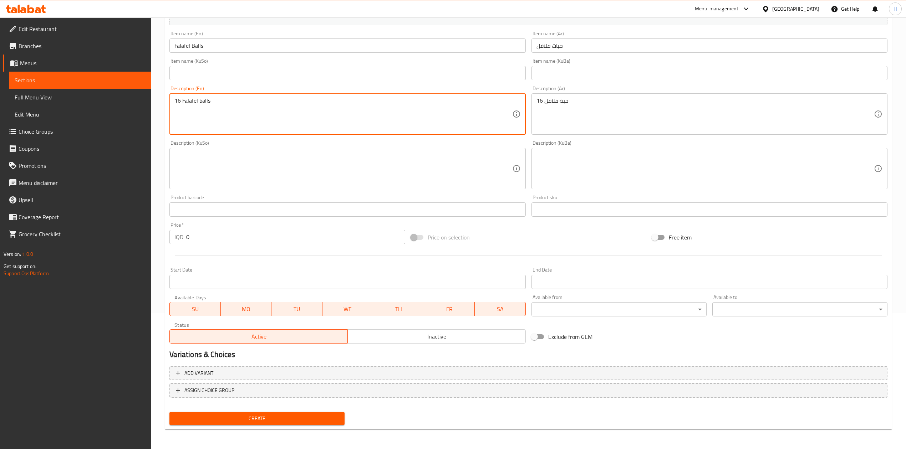
type textarea "16 Falafel balls"
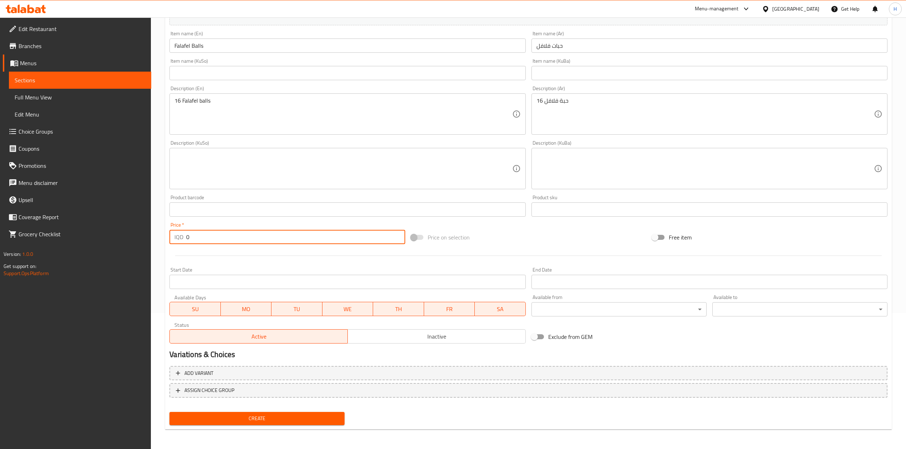
click at [209, 243] on input "0" at bounding box center [295, 237] width 219 height 14
type input "3000"
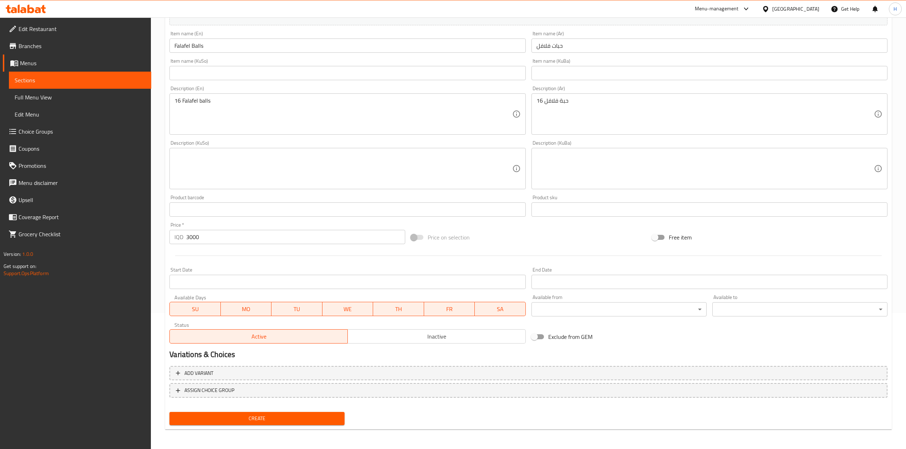
click at [255, 407] on div "Add variant ASSIGN CHOICE GROUP" at bounding box center [529, 387] width 724 height 46
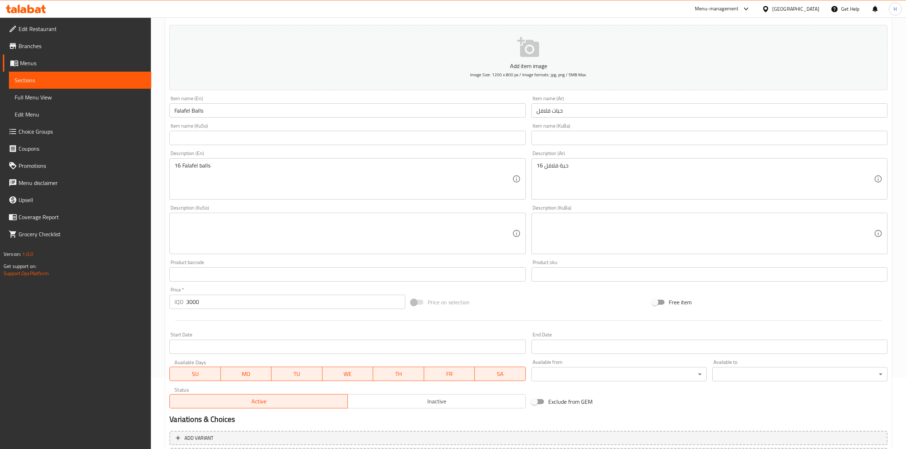
scroll to position [0, 0]
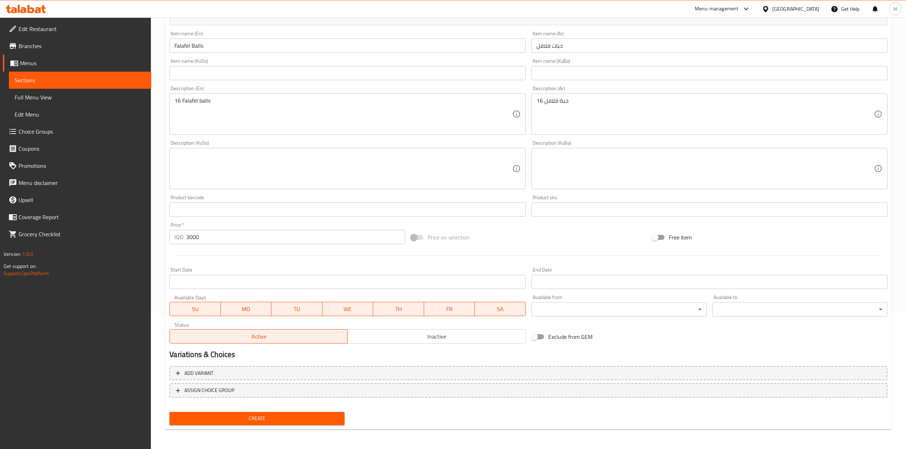
click at [270, 418] on span "Create" at bounding box center [257, 419] width 164 height 9
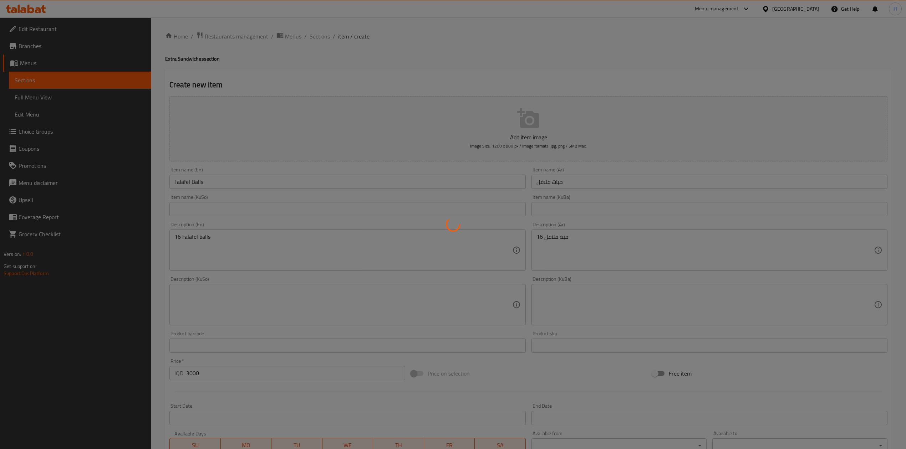
type input "0"
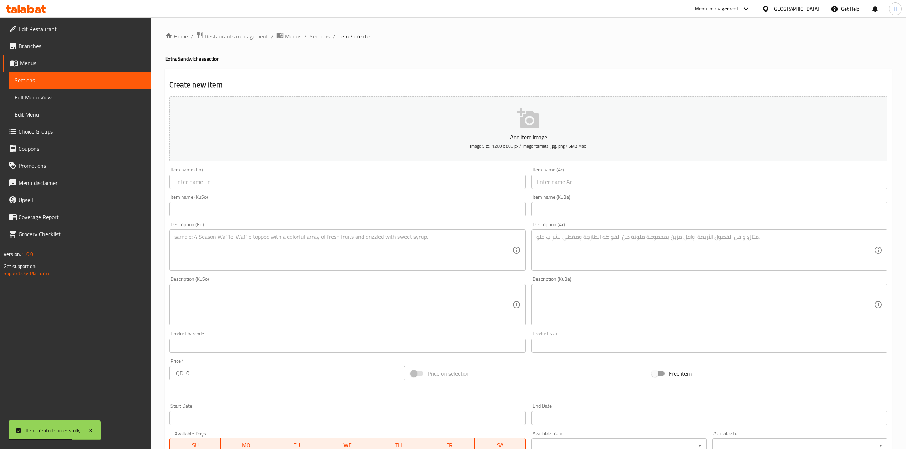
click at [315, 40] on span "Sections" at bounding box center [320, 36] width 20 height 9
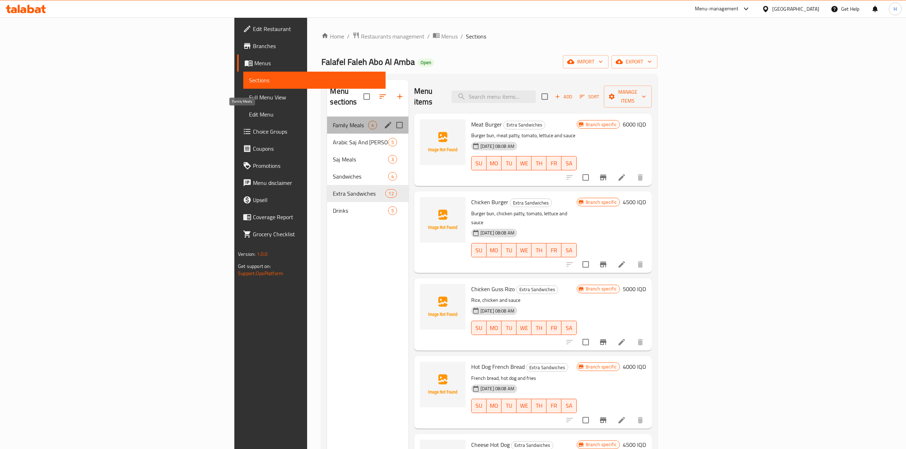
click at [333, 121] on span "Family Meals" at bounding box center [350, 125] width 35 height 9
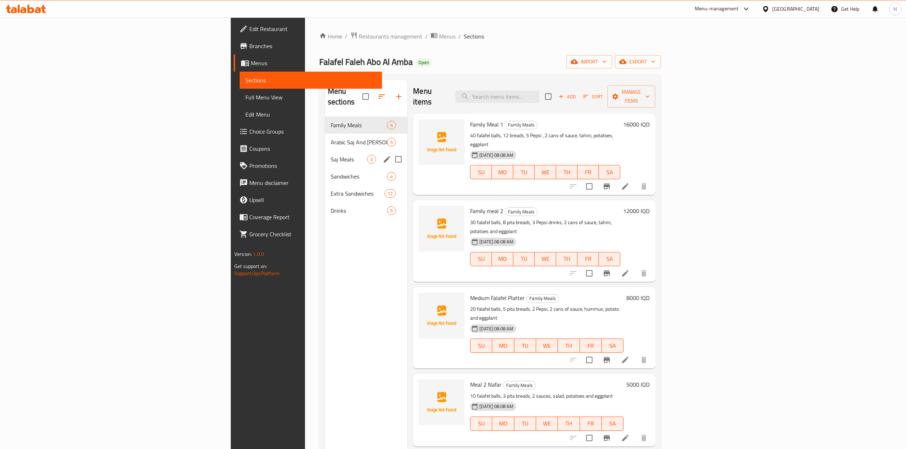
click at [325, 151] on div "Saj Meals 3" at bounding box center [366, 159] width 83 height 17
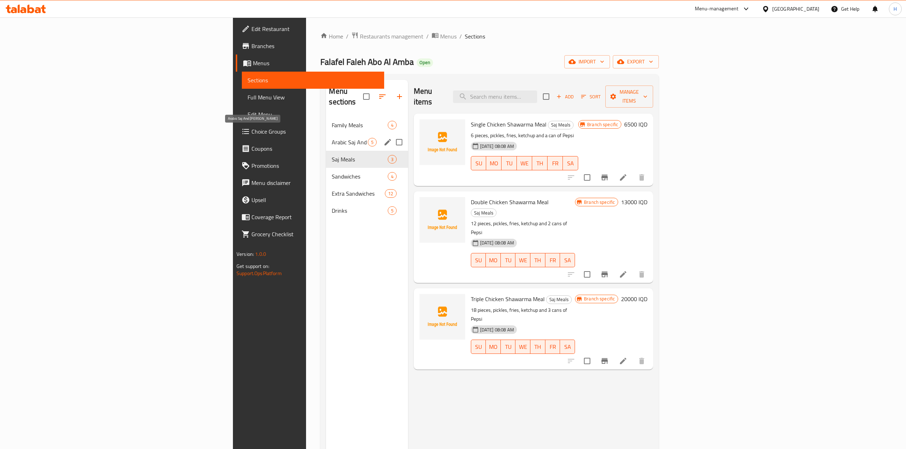
click at [332, 138] on span "Arabic Saj And [PERSON_NAME]" at bounding box center [350, 142] width 36 height 9
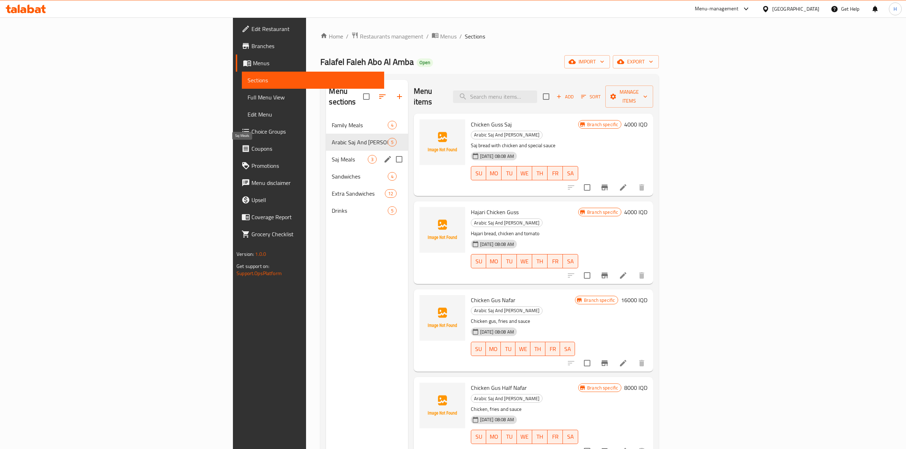
click at [332, 155] on span "Saj Meals" at bounding box center [350, 159] width 36 height 9
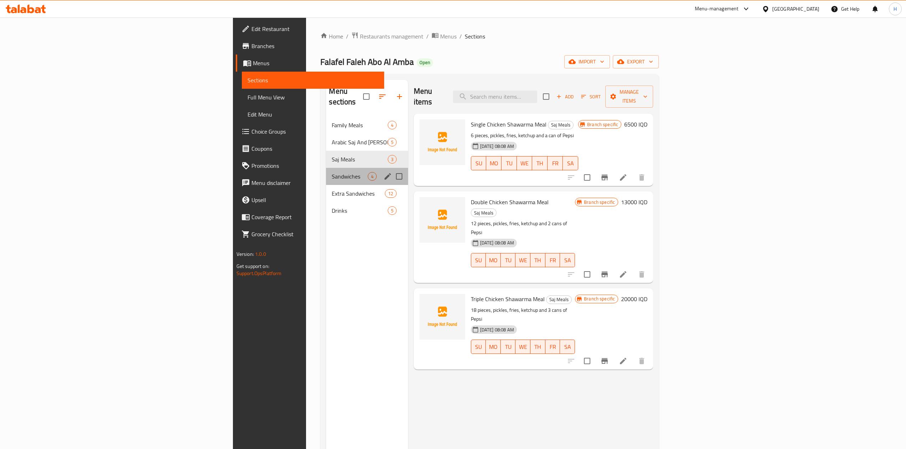
click at [326, 168] on div "Sandwiches 4" at bounding box center [367, 176] width 82 height 17
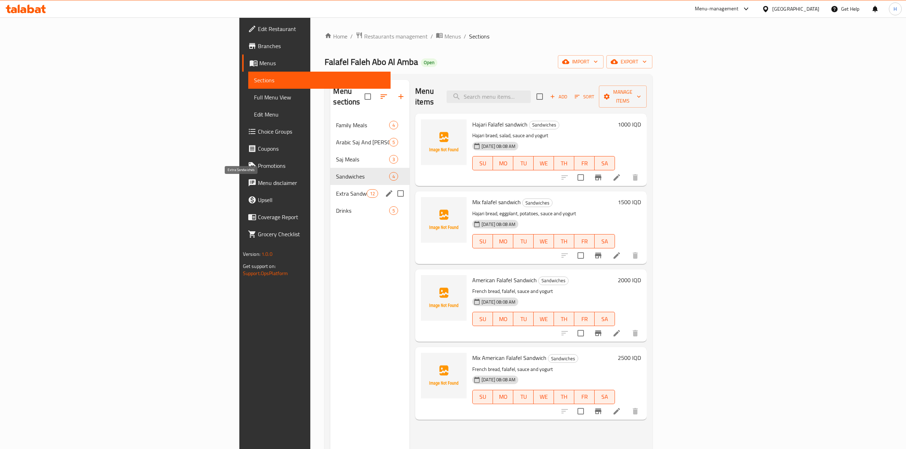
click at [336, 189] on span "Extra Sandwiches" at bounding box center [351, 193] width 30 height 9
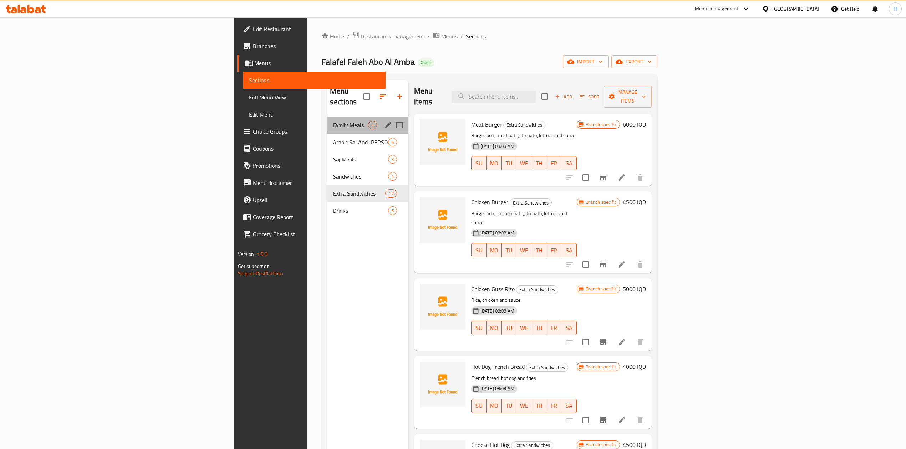
click at [327, 117] on div "Family Meals 4" at bounding box center [367, 125] width 81 height 17
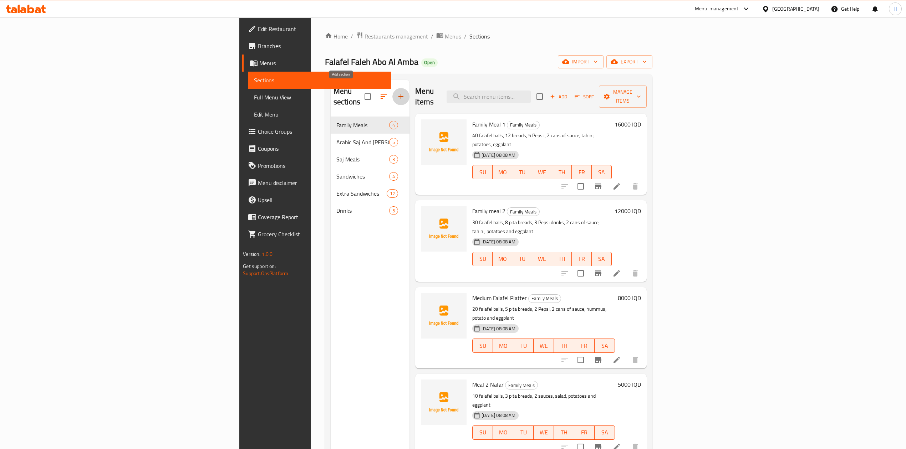
click at [397, 94] on icon "button" at bounding box center [401, 96] width 9 height 9
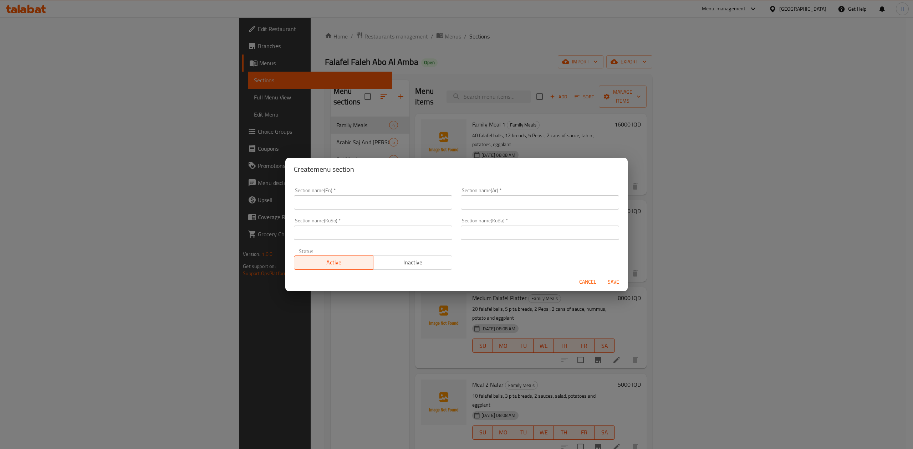
click at [347, 204] on input "text" at bounding box center [373, 202] width 158 height 14
type input "Rizo"
click at [495, 206] on input "text" at bounding box center [540, 202] width 158 height 14
type input "v"
type input "ريزو"
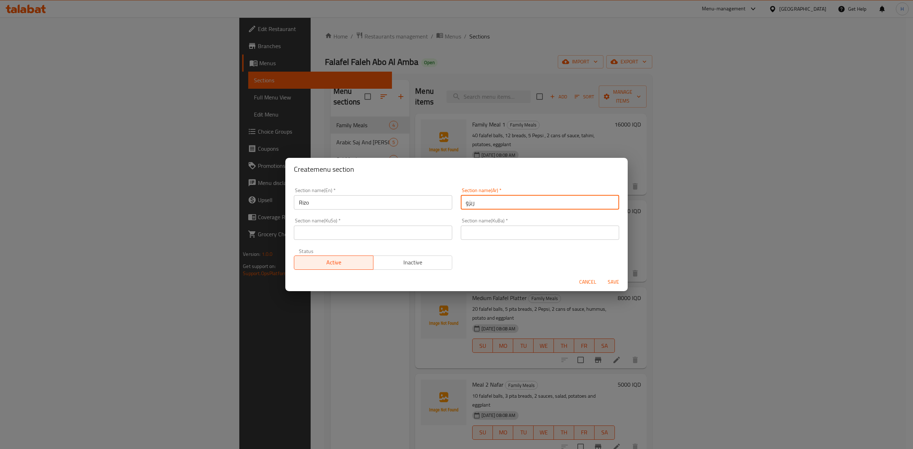
click at [386, 233] on input "text" at bounding box center [373, 233] width 158 height 14
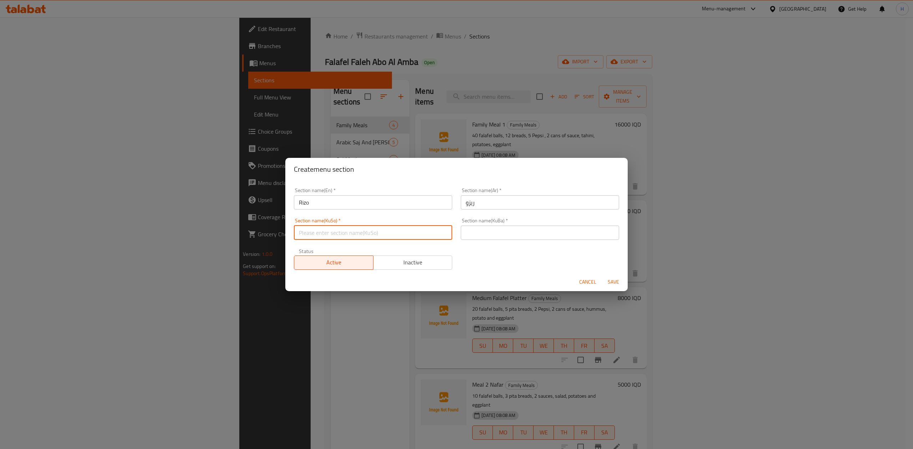
type input "."
click at [520, 238] on input "text" at bounding box center [540, 233] width 158 height 14
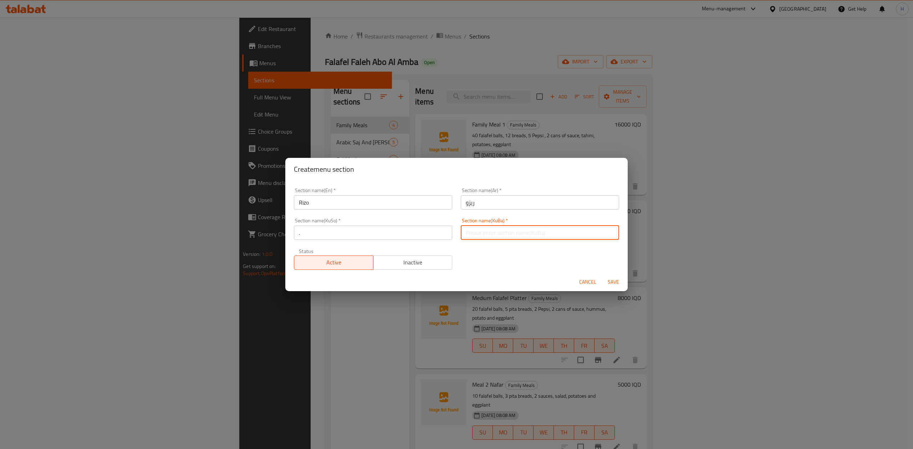
type input "."
click at [410, 259] on span "Inactive" at bounding box center [412, 263] width 73 height 10
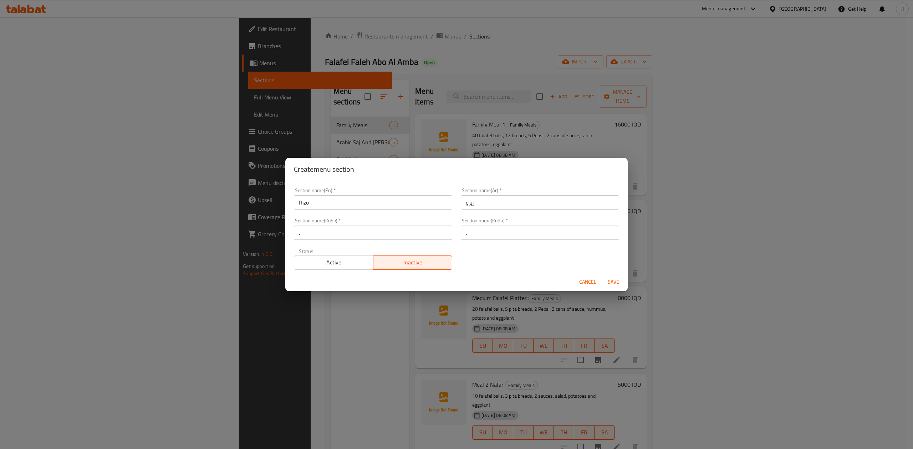
click at [621, 284] on span "Save" at bounding box center [613, 282] width 17 height 9
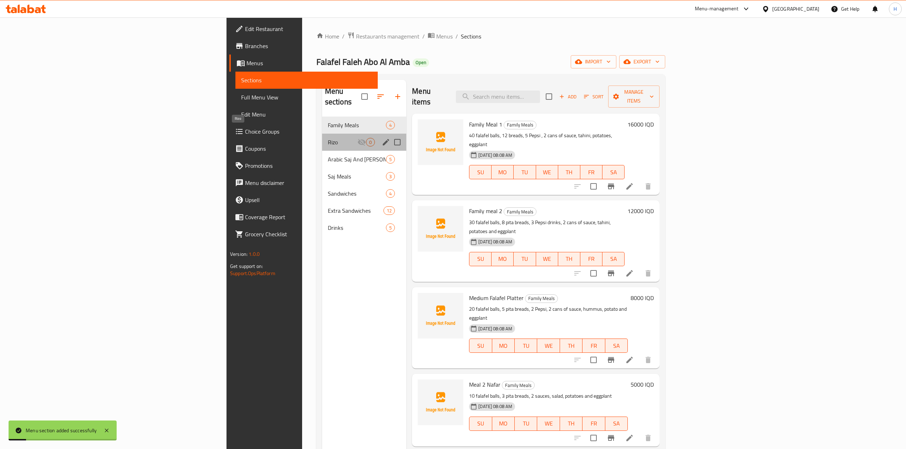
click at [328, 138] on span "Rizo" at bounding box center [343, 142] width 30 height 9
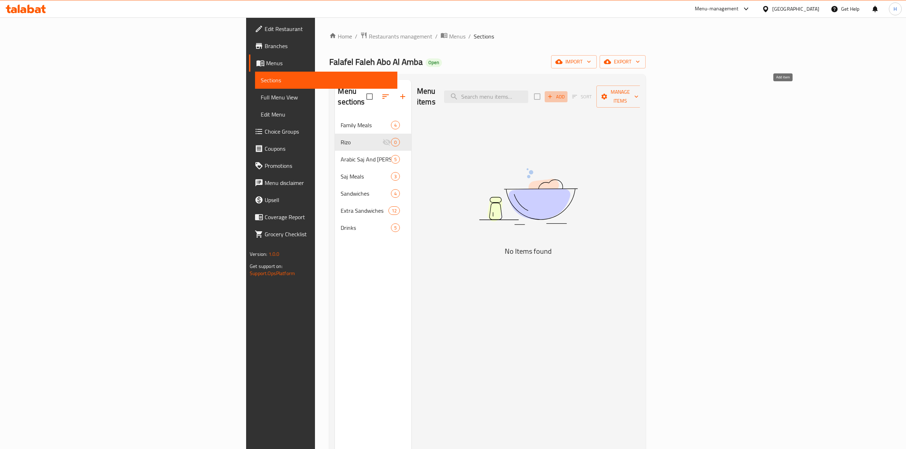
click at [566, 93] on span "Add" at bounding box center [556, 97] width 19 height 8
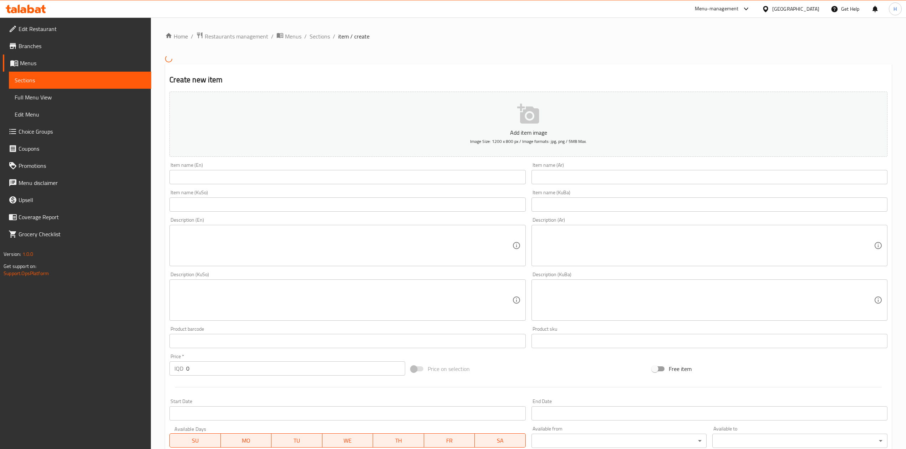
click at [587, 183] on input "text" at bounding box center [710, 177] width 356 height 14
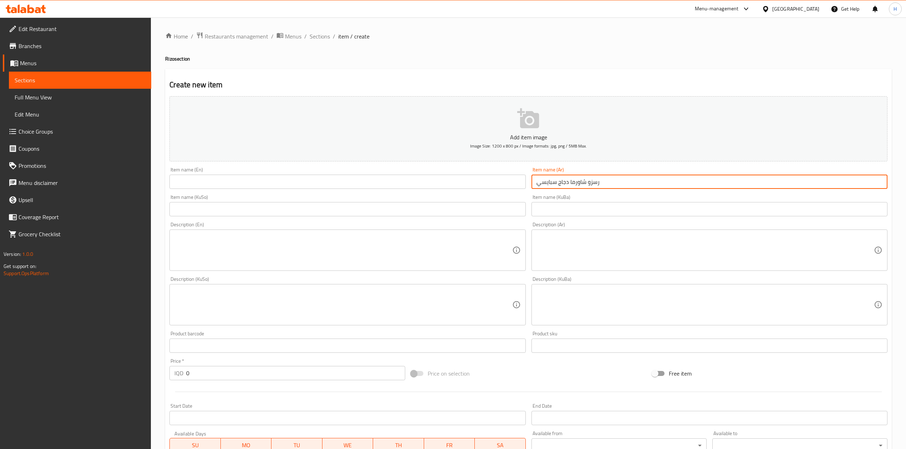
click at [587, 183] on input "رسزو شاورما دجاج سبايسي" at bounding box center [710, 182] width 356 height 14
click at [591, 182] on input "رسزو شاورما دجاج سبايسي" at bounding box center [710, 182] width 356 height 14
drag, startPoint x: 597, startPoint y: 181, endPoint x: 591, endPoint y: 183, distance: 5.5
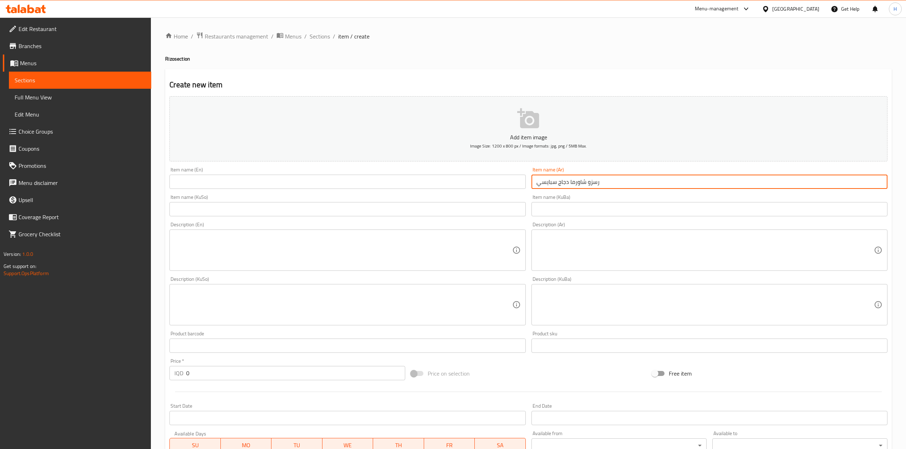
click at [591, 183] on input "رسزو شاورما دجاج سبايسي" at bounding box center [710, 182] width 356 height 14
click at [577, 185] on input "ريزو شاورما دجاج سبايسي" at bounding box center [710, 182] width 356 height 14
type input "ريزو شاورما دجاج سبايسي"
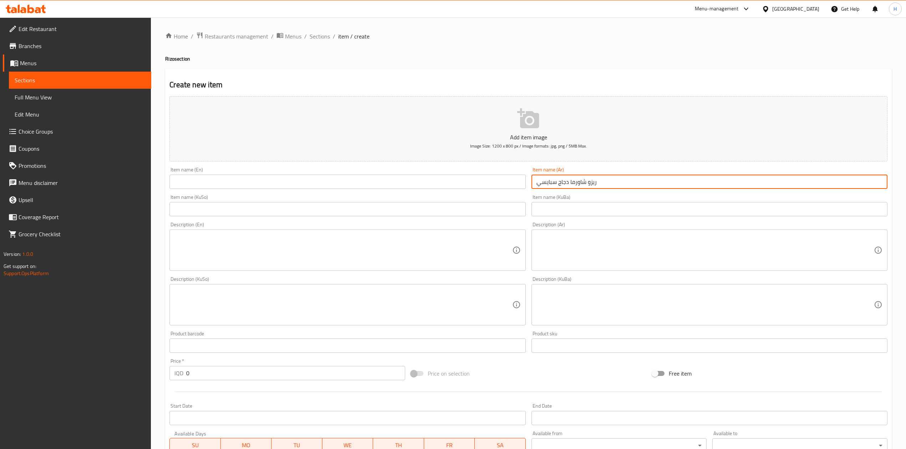
click at [348, 181] on input "text" at bounding box center [347, 182] width 356 height 14
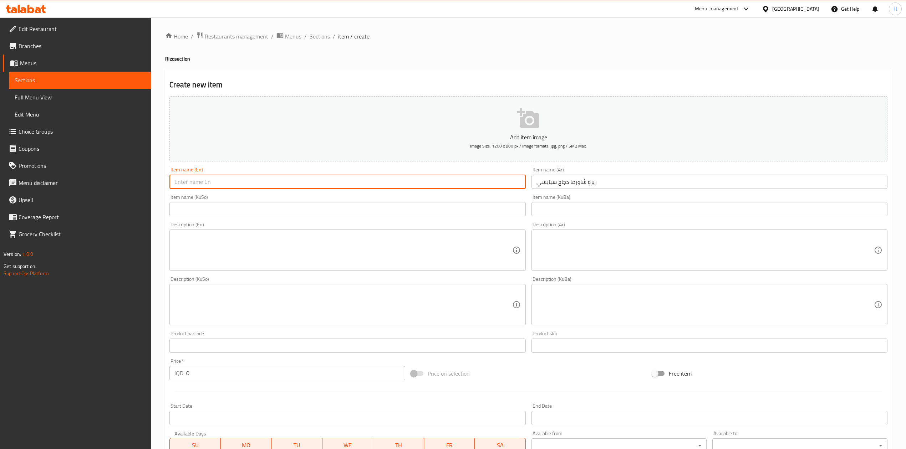
paste input "Rizo Spicy Chicken Shawarma"
type input "Rizo Spicy Chicken Shawarma"
click at [588, 233] on div "Description (Ar)" at bounding box center [710, 250] width 356 height 41
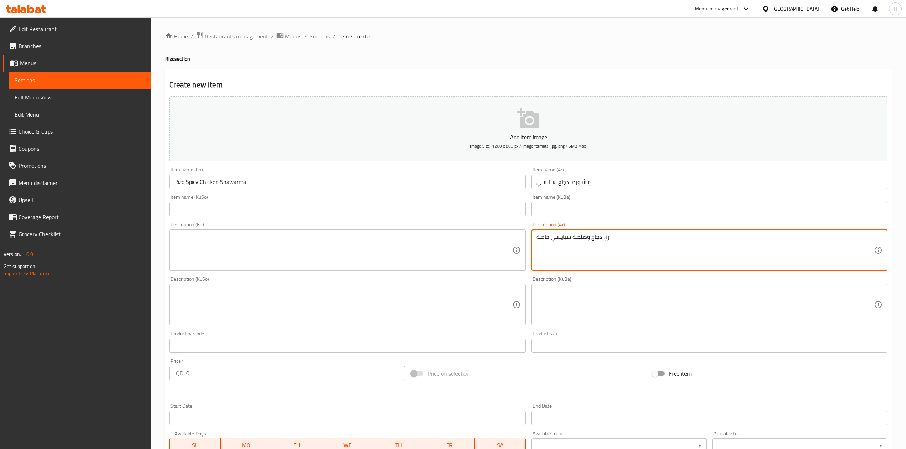
click at [592, 249] on textarea "رز, دجاج وصلصة سبايسي خاصة" at bounding box center [705, 251] width 337 height 34
type textarea "رز, دجاج وصلصة سبايسي خاصة"
click at [201, 235] on textarea at bounding box center [342, 251] width 337 height 34
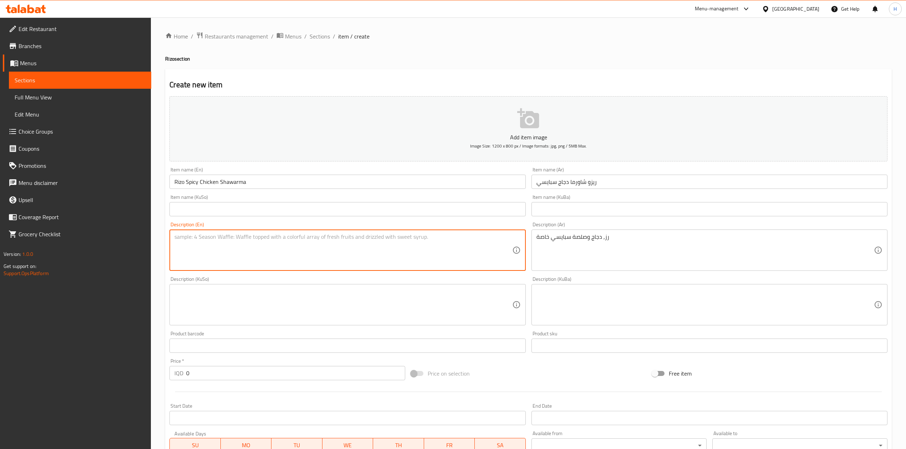
paste textarea "Rice, chicken, and our special spicy sauce"
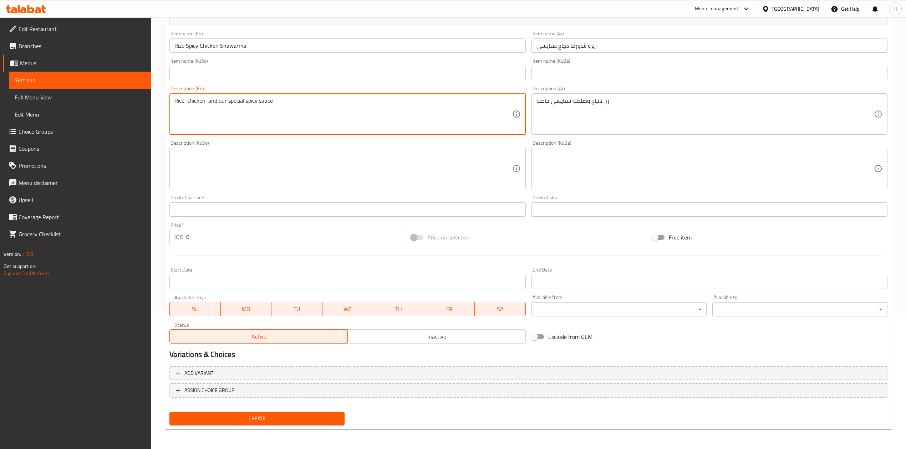
type textarea "Rice, chicken, and our special spicy sauce"
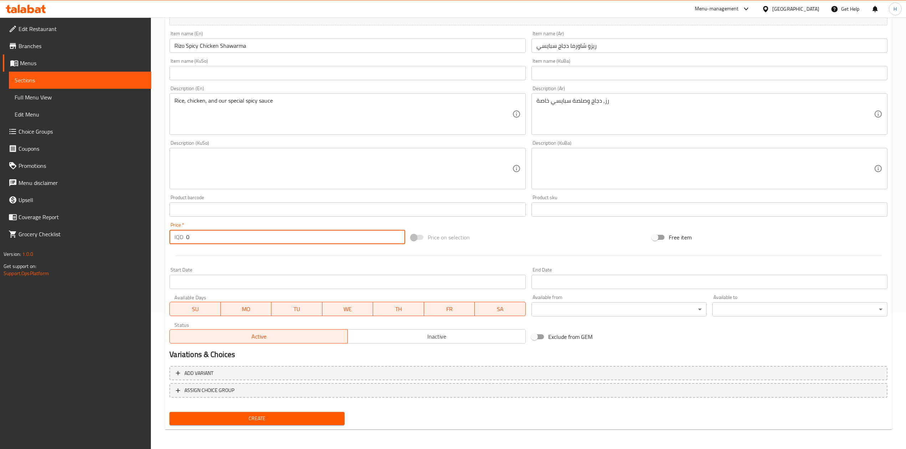
click at [229, 237] on input "0" at bounding box center [295, 237] width 219 height 14
click at [228, 236] on input "0" at bounding box center [295, 237] width 219 height 14
type input "5000"
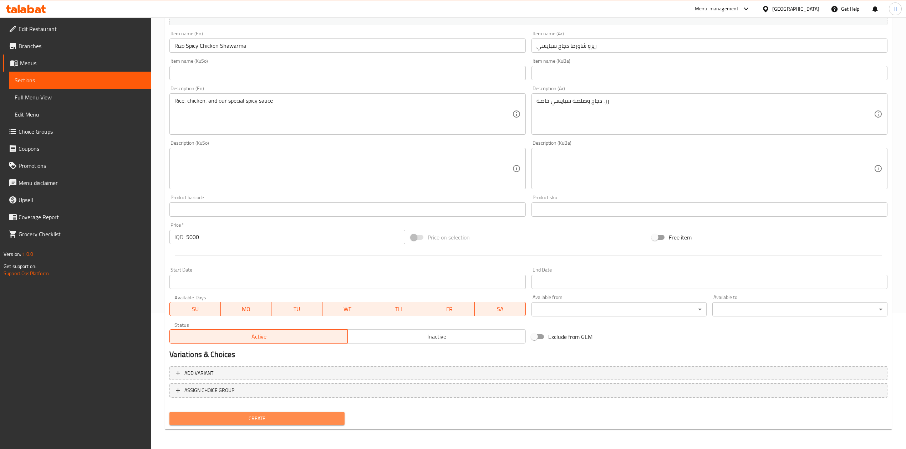
click at [243, 420] on span "Create" at bounding box center [257, 419] width 164 height 9
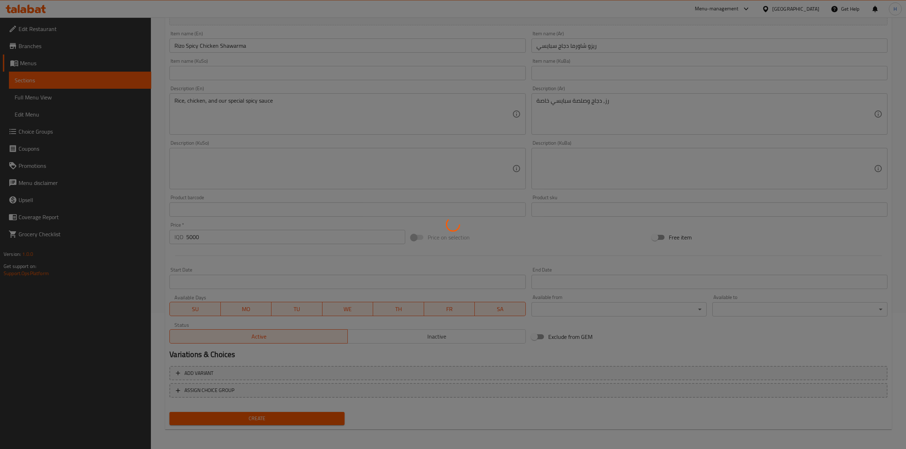
type input "0"
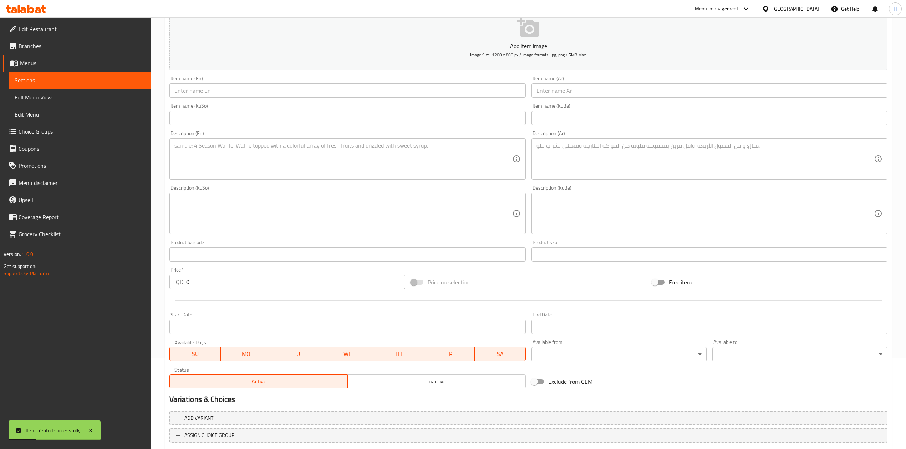
scroll to position [0, 0]
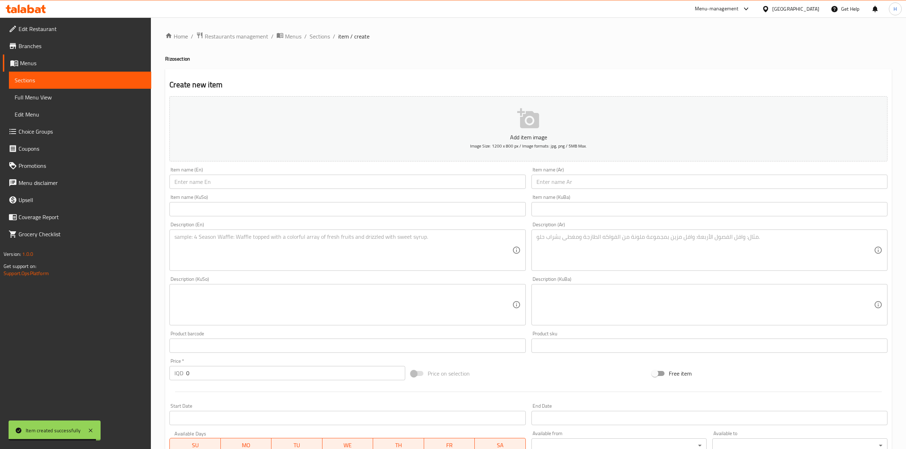
click at [571, 179] on input "text" at bounding box center [710, 182] width 356 height 14
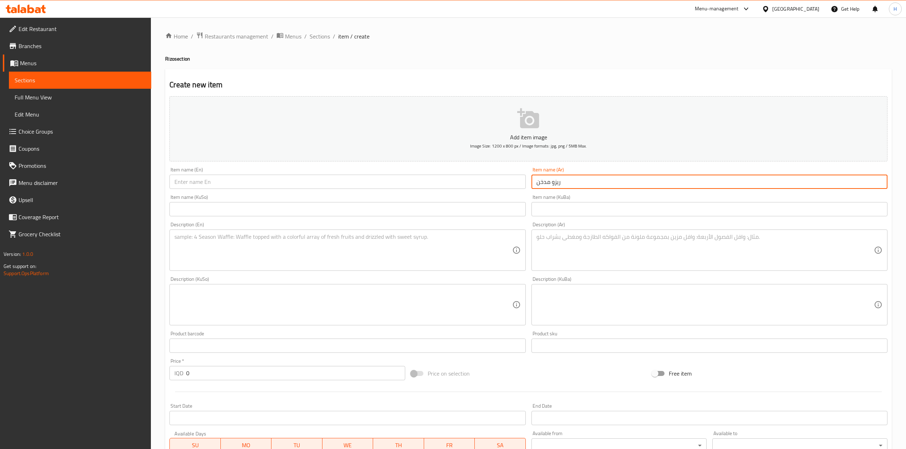
type input "ريزو مدخن"
click at [375, 175] on div "Item name (En) Item name (En)" at bounding box center [347, 178] width 356 height 22
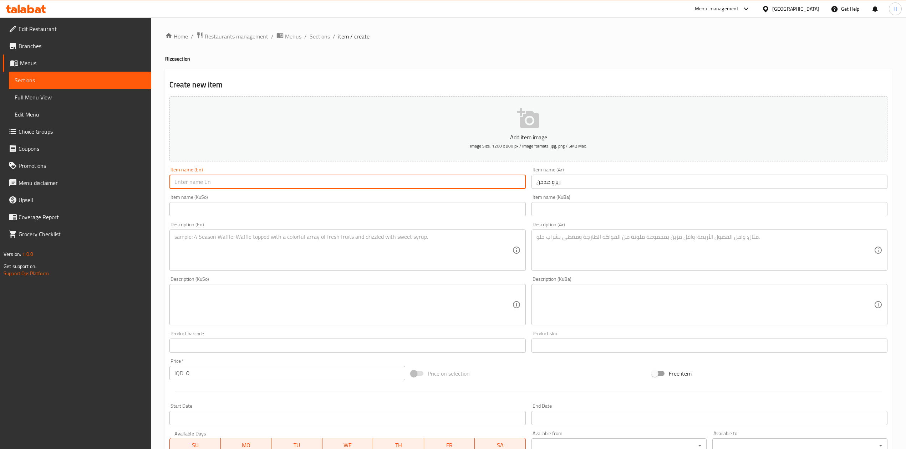
click at [367, 186] on input "text" at bounding box center [347, 182] width 356 height 14
type input "Smoked Rizo"
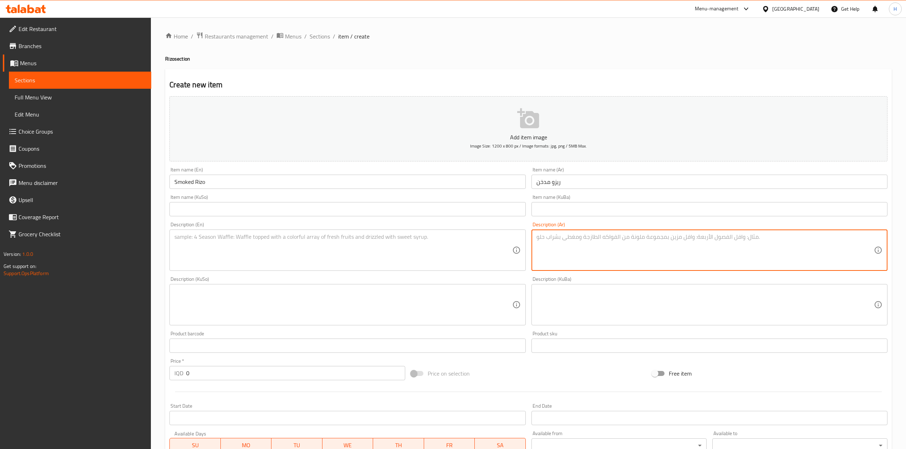
click at [566, 263] on textarea at bounding box center [705, 251] width 337 height 34
click at [574, 247] on textarea "رز, دجاج وصلصة مدخنة" at bounding box center [705, 251] width 337 height 34
type textarea "رز, دجاج وصلصة مدخنة"
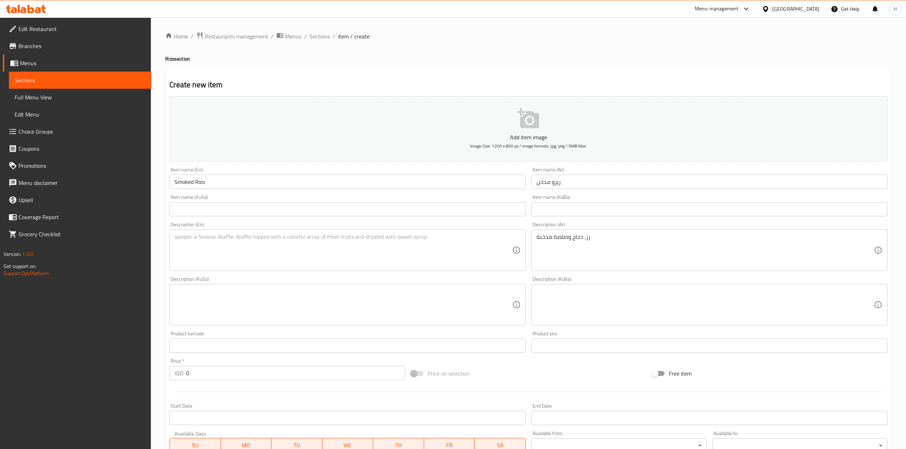
click at [240, 269] on div "Description (En)" at bounding box center [347, 250] width 356 height 41
paste textarea "Rice, chicken, and smoked sauce"
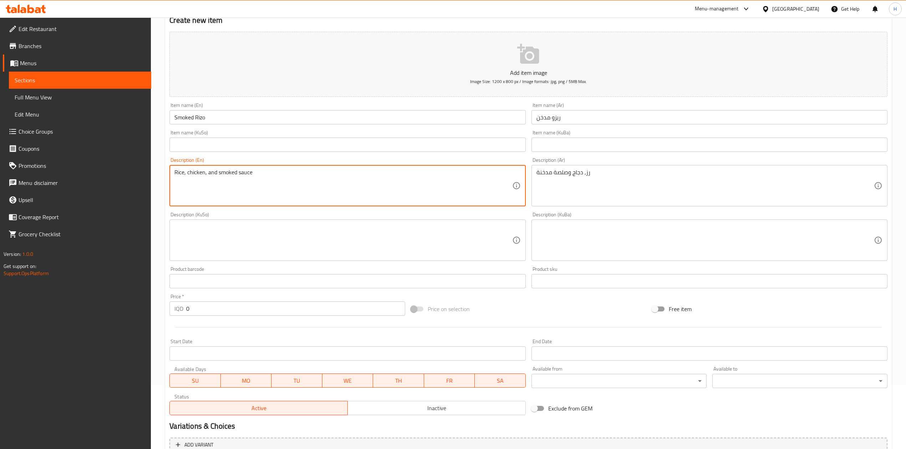
scroll to position [136, 0]
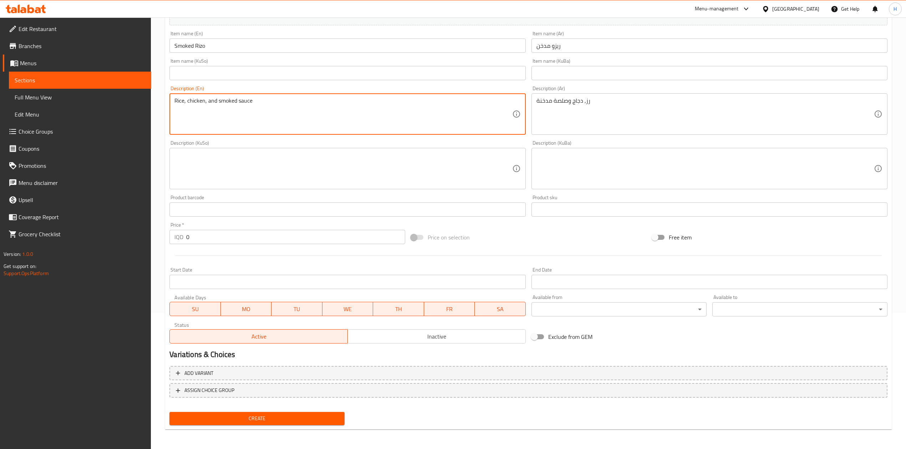
type textarea "Rice, chicken, and smoked sauce"
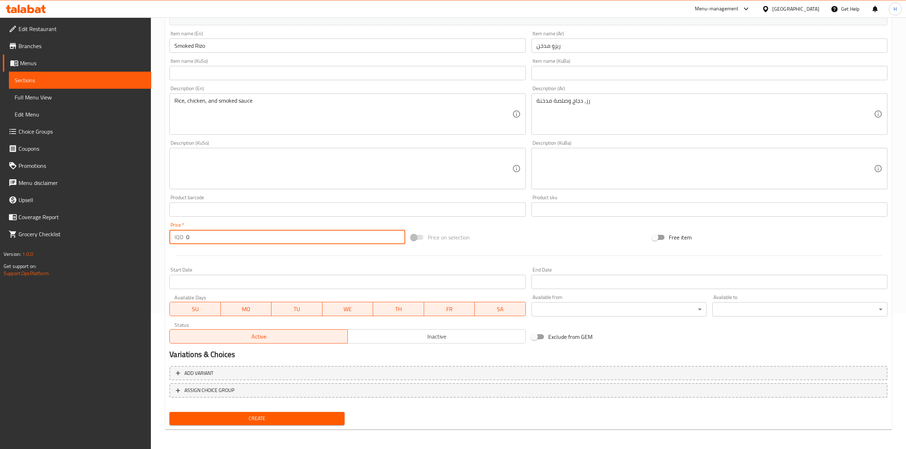
click at [219, 237] on input "0" at bounding box center [295, 237] width 219 height 14
type input "5000"
click at [263, 420] on span "Create" at bounding box center [257, 419] width 164 height 9
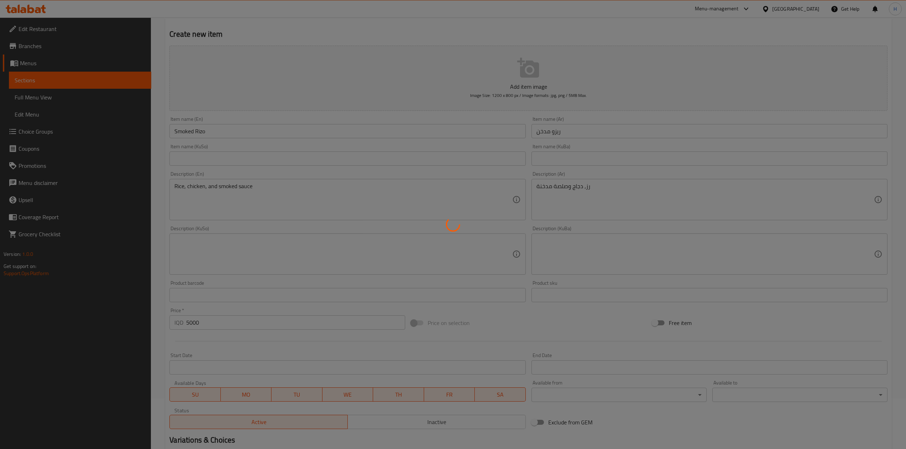
scroll to position [0, 0]
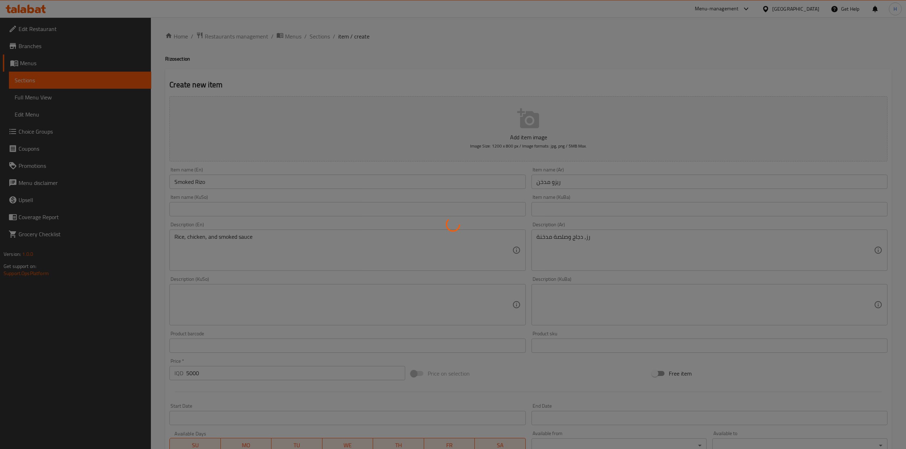
type input "0"
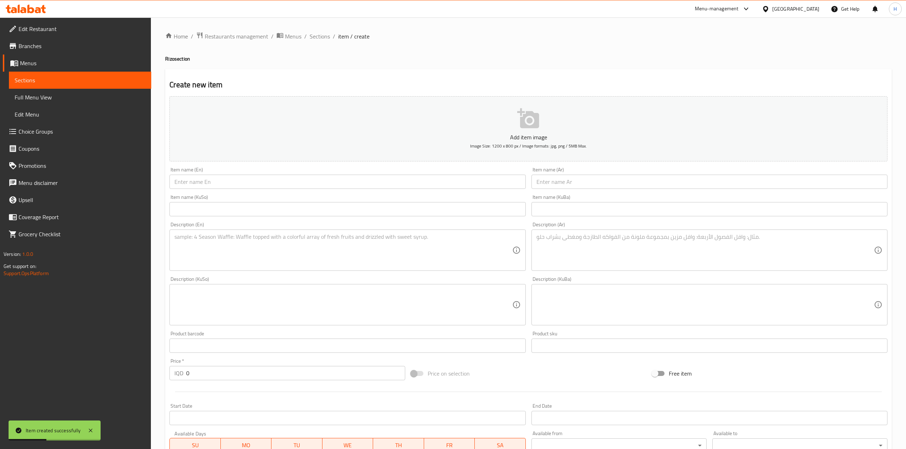
click at [649, 189] on input "text" at bounding box center [710, 182] width 356 height 14
paste input "[PERSON_NAME]"
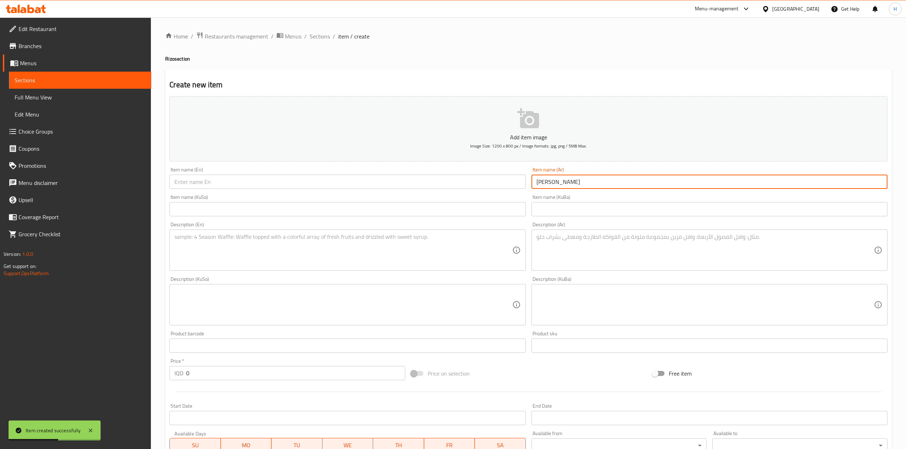
type input "[PERSON_NAME]"
click at [256, 178] on input "text" at bounding box center [347, 182] width 356 height 14
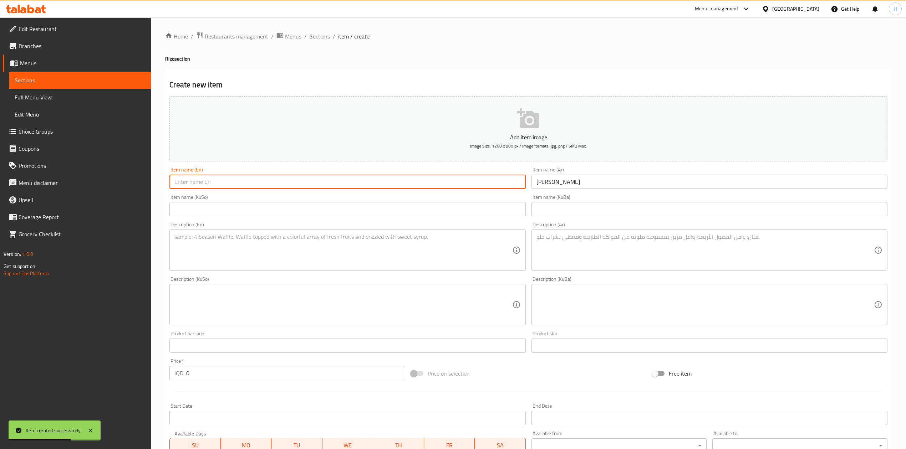
paste input "Rizzo Classic"
type input "Rizzo Classic"
click at [622, 243] on textarea at bounding box center [705, 251] width 337 height 34
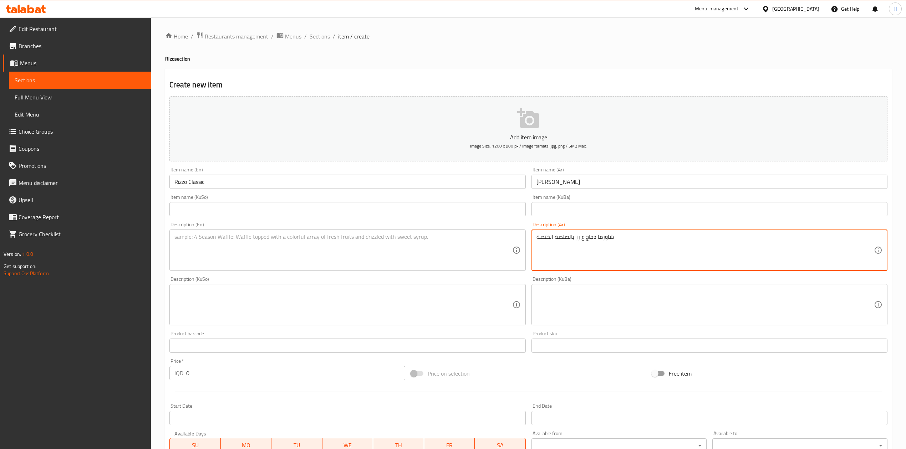
drag, startPoint x: 547, startPoint y: 239, endPoint x: 544, endPoint y: 243, distance: 4.7
click at [544, 243] on textarea "شاورما دجاج ع رز بالصلصة الختصة" at bounding box center [705, 251] width 337 height 34
click at [594, 245] on textarea "شاورما دجاج ع رز بالصلصة الخاصة" at bounding box center [705, 251] width 337 height 34
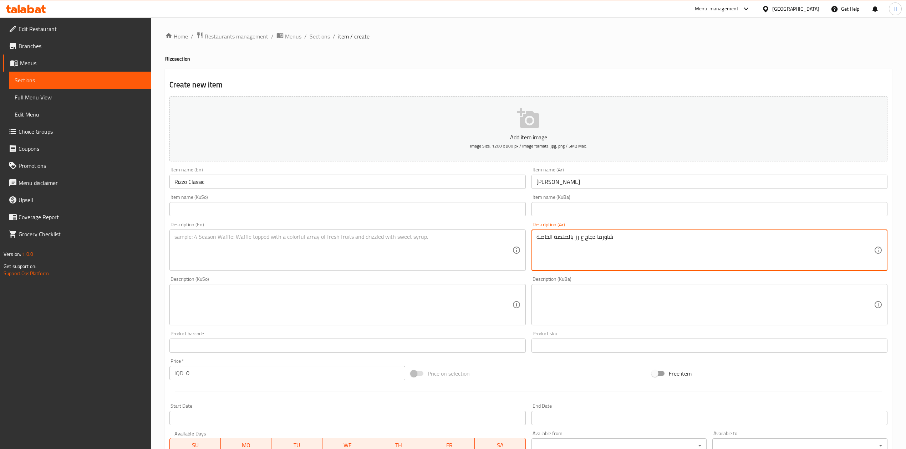
click at [584, 243] on textarea "شاورما دجاج ع رز بالصلصة الخاصة" at bounding box center [705, 251] width 337 height 34
click at [582, 238] on textarea "شاورما دجاج ع رز بالصلصة الخاصة" at bounding box center [705, 251] width 337 height 34
click at [588, 244] on textarea "شاورما دجاج مع رز بالصلصة الخاصة" at bounding box center [705, 251] width 337 height 34
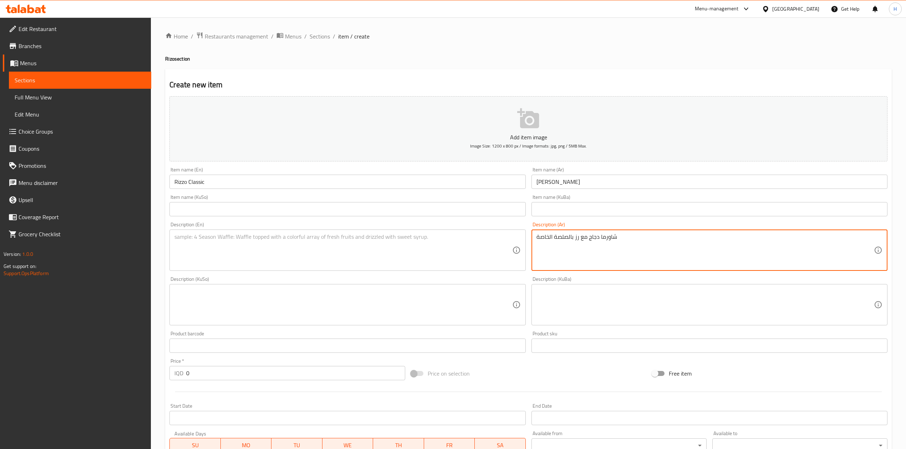
type textarea "شاورما دجاج مع رز بالصلصة الخاصة"
click at [265, 250] on textarea at bounding box center [342, 251] width 337 height 34
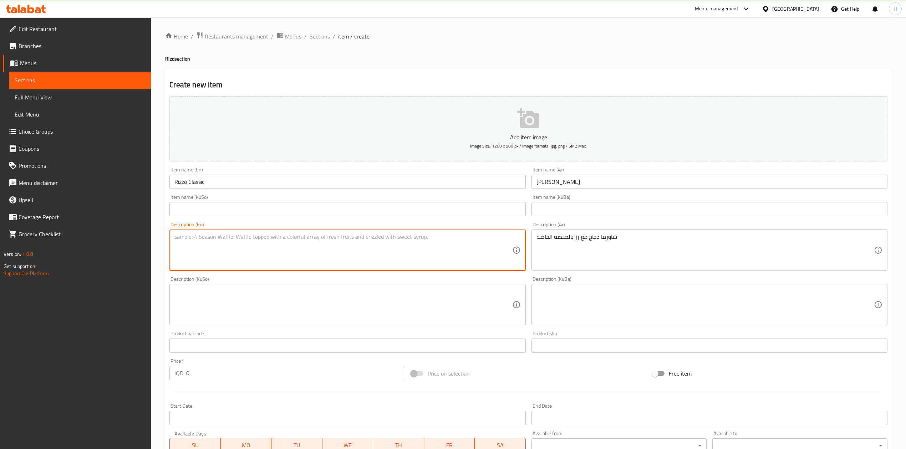
paste textarea "Chicken shawarma with rice and special sauce"
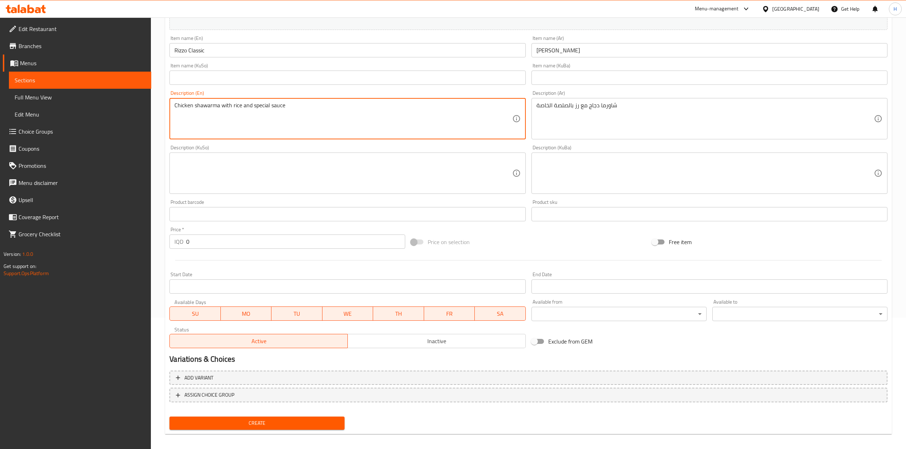
scroll to position [136, 0]
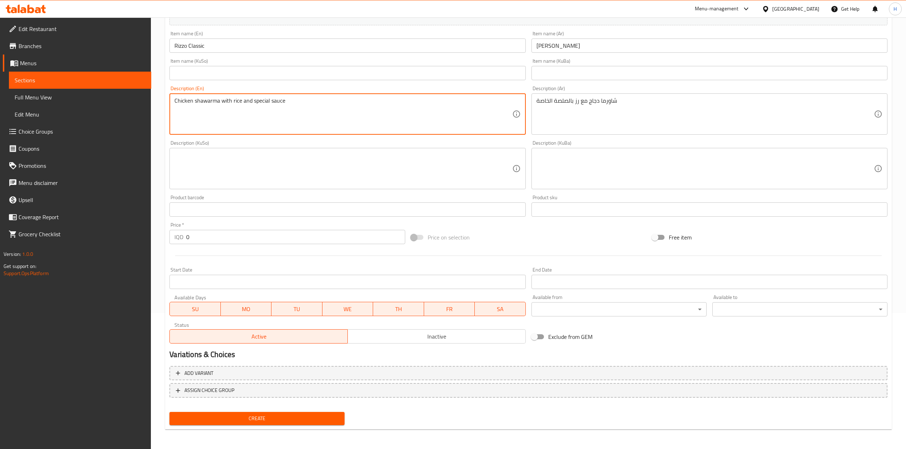
type textarea "Chicken shawarma with rice and special sauce"
click at [209, 236] on input "0" at bounding box center [295, 237] width 219 height 14
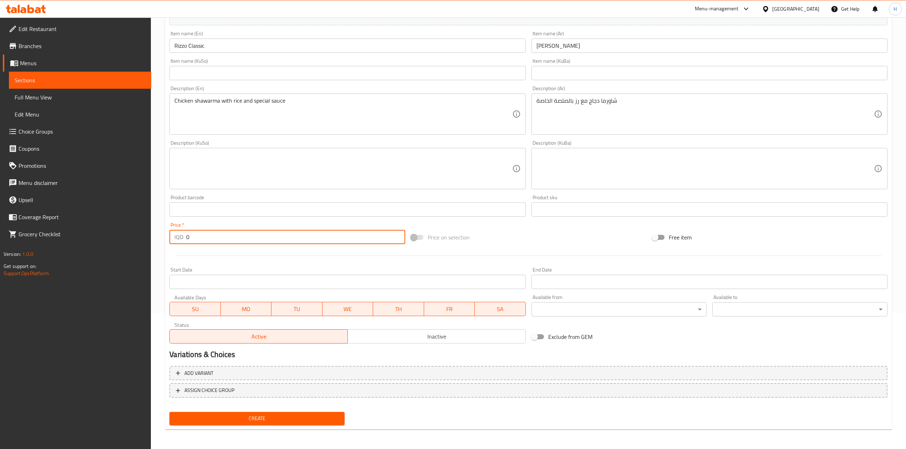
click at [209, 236] on input "0" at bounding box center [295, 237] width 219 height 14
type input "5000"
click at [244, 420] on span "Create" at bounding box center [257, 419] width 164 height 9
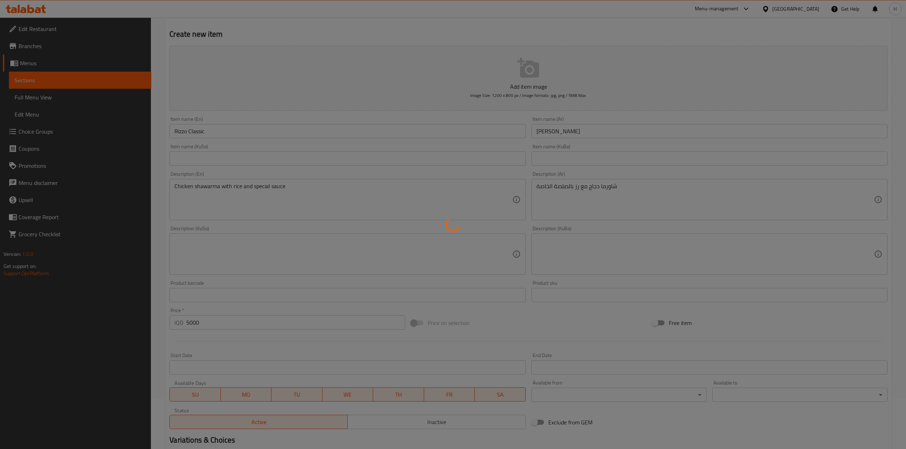
scroll to position [0, 0]
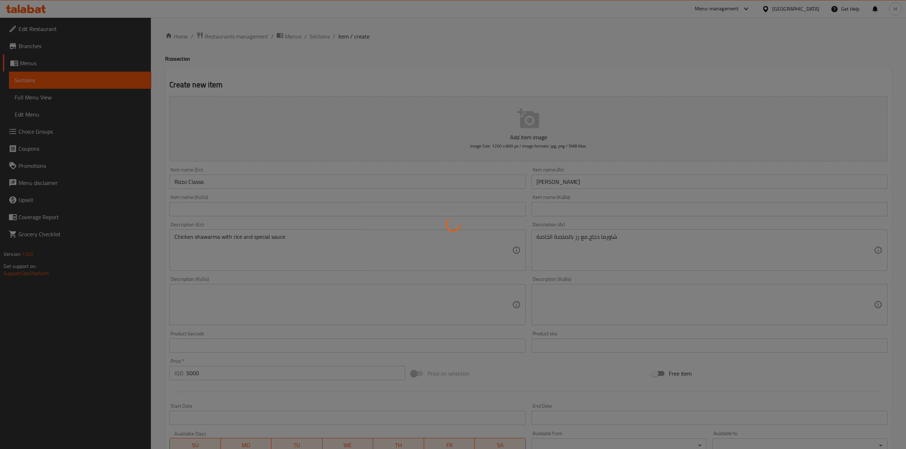
type input "0"
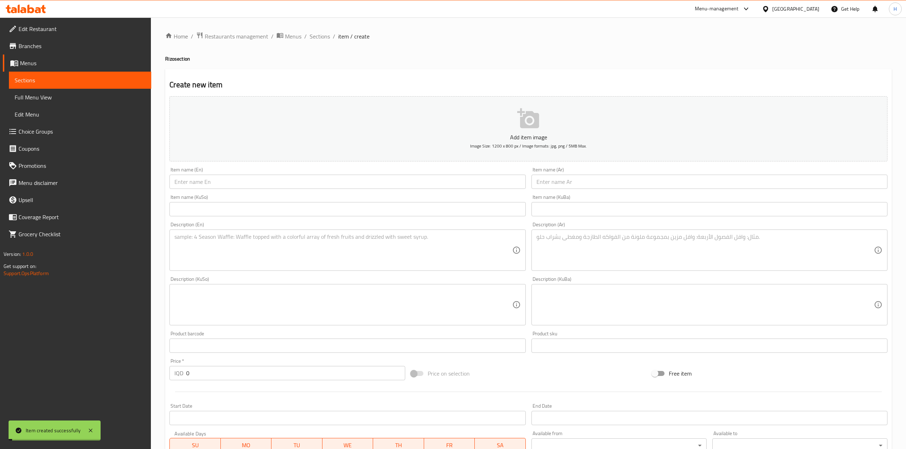
drag, startPoint x: 322, startPoint y: 32, endPoint x: 330, endPoint y: 48, distance: 17.2
click at [322, 32] on span "Sections" at bounding box center [320, 36] width 20 height 9
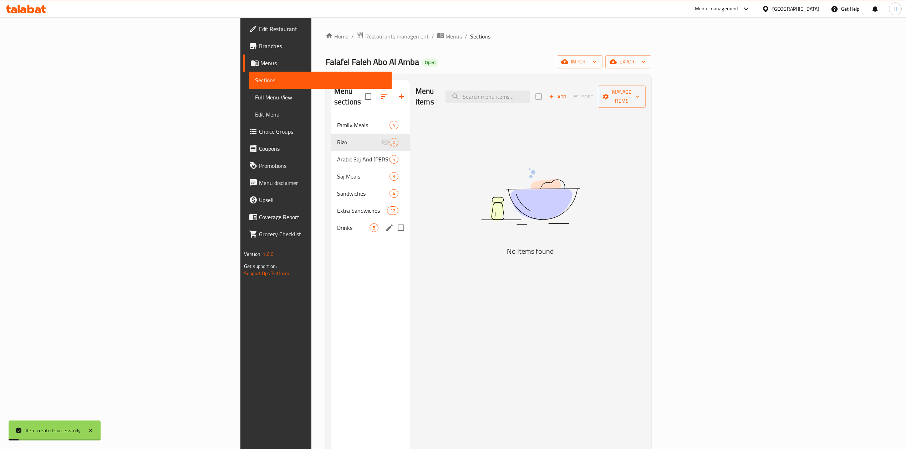
click at [331, 208] on div "Extra Sandwiches 12" at bounding box center [370, 210] width 78 height 17
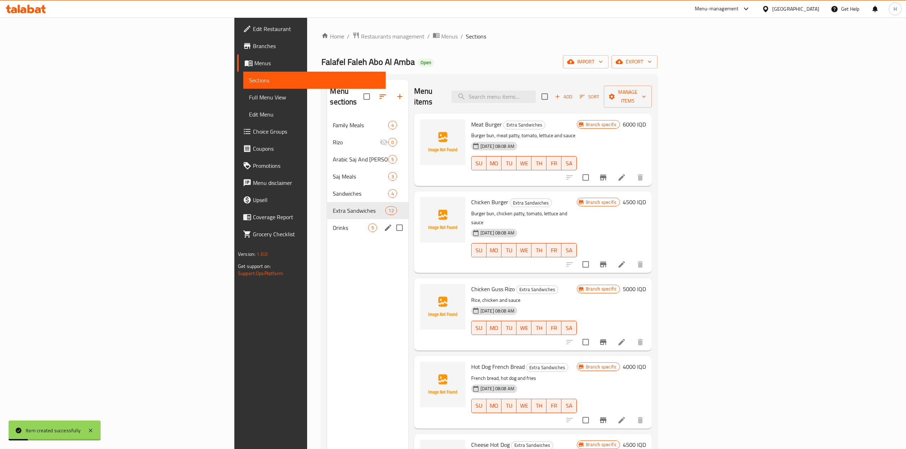
click at [327, 222] on div "Drinks 5" at bounding box center [367, 227] width 81 height 17
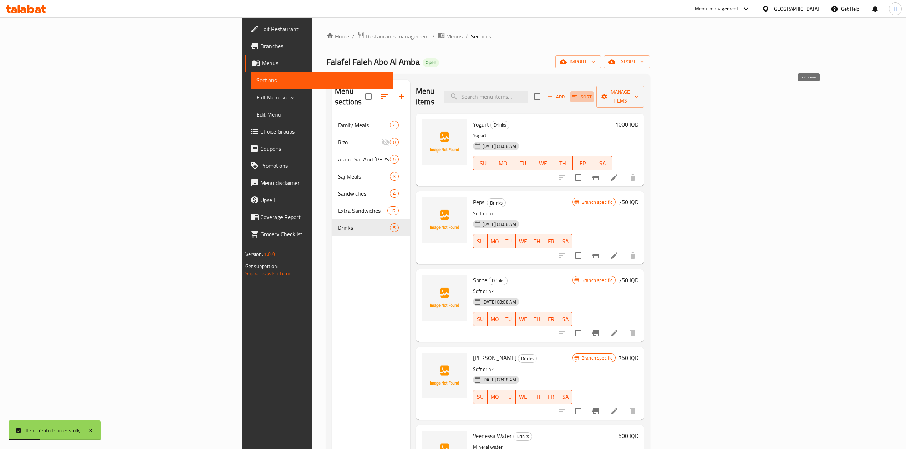
click at [594, 92] on button "Sort" at bounding box center [581, 96] width 23 height 11
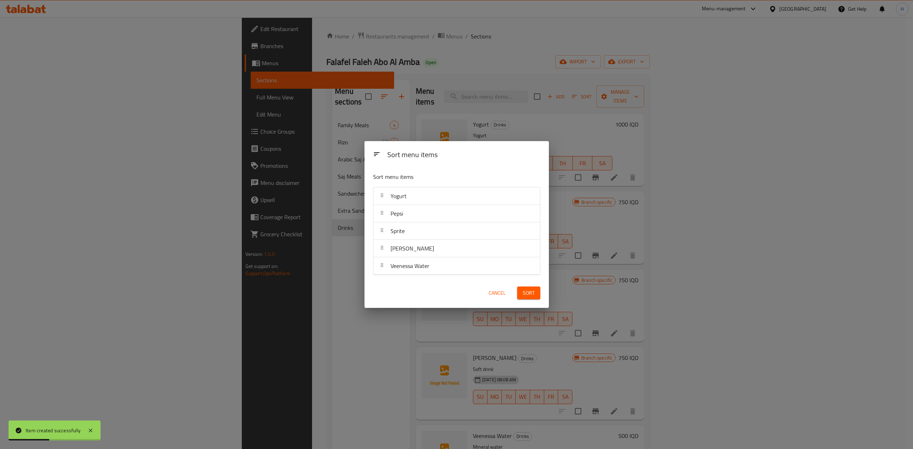
click at [503, 290] on span "Cancel" at bounding box center [497, 293] width 17 height 9
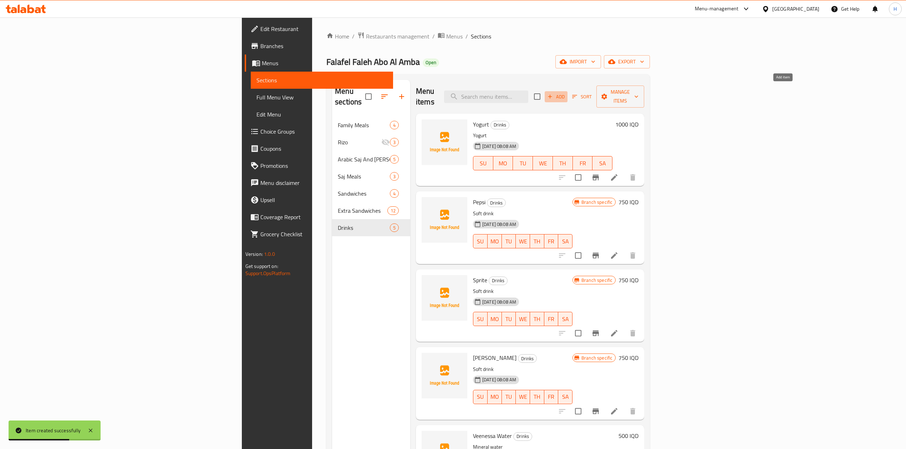
click at [566, 93] on span "Add" at bounding box center [556, 97] width 19 height 8
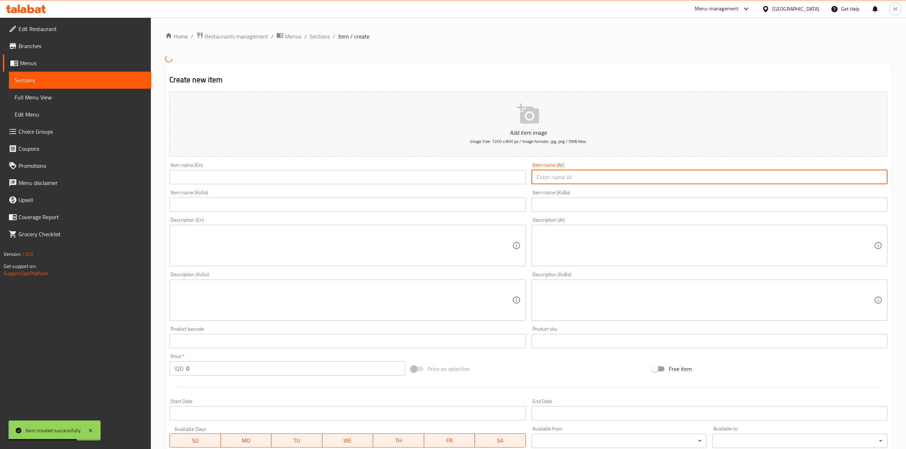
click at [568, 182] on input "text" at bounding box center [710, 177] width 356 height 14
type input "عصير زبيب"
click at [422, 175] on input "text" at bounding box center [347, 177] width 356 height 14
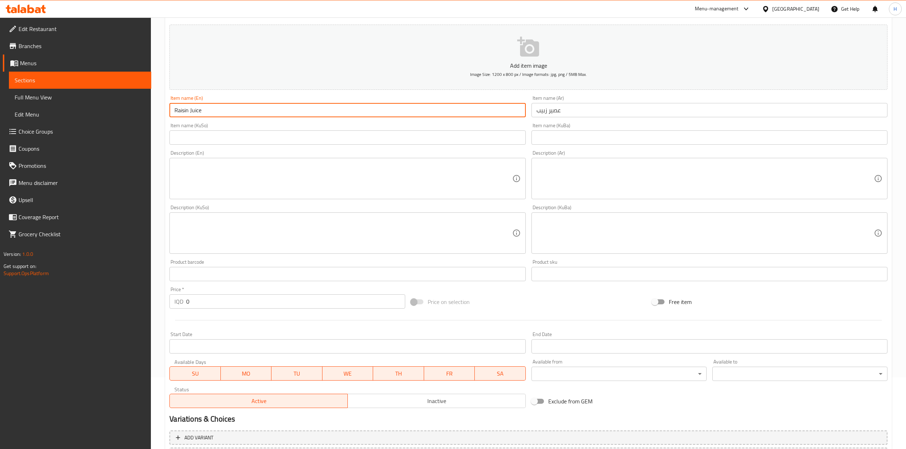
scroll to position [136, 0]
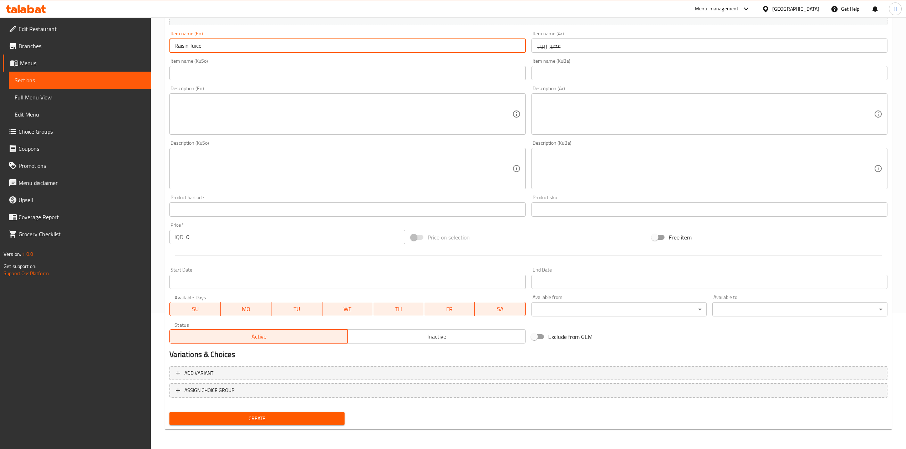
type input "Raisin Juice"
click at [212, 238] on input "0" at bounding box center [295, 237] width 219 height 14
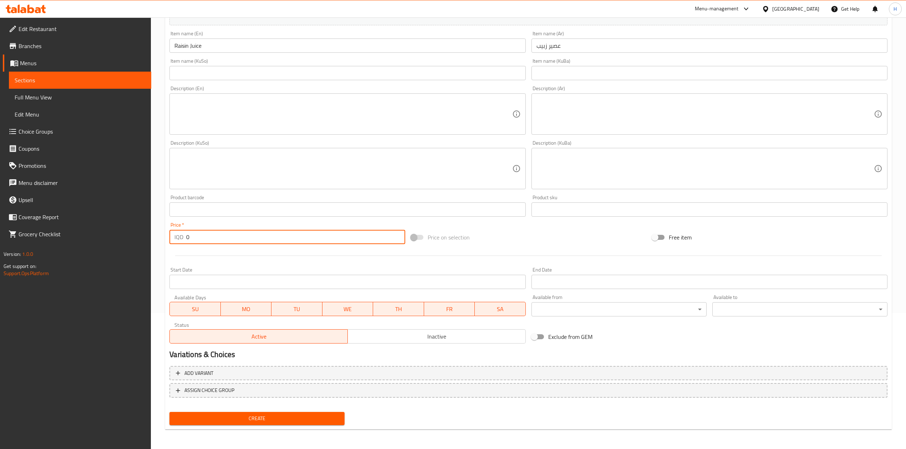
click at [212, 238] on input "0" at bounding box center [295, 237] width 219 height 14
type input "1000"
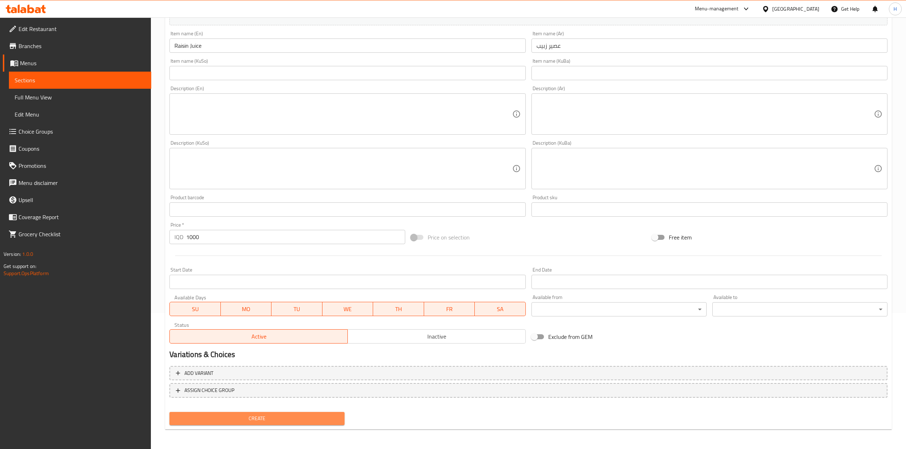
click at [250, 417] on span "Create" at bounding box center [257, 419] width 164 height 9
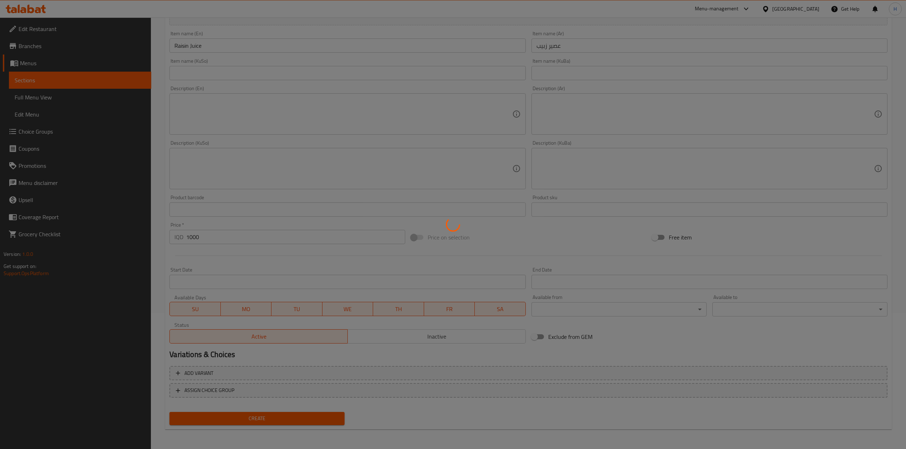
scroll to position [3, 0]
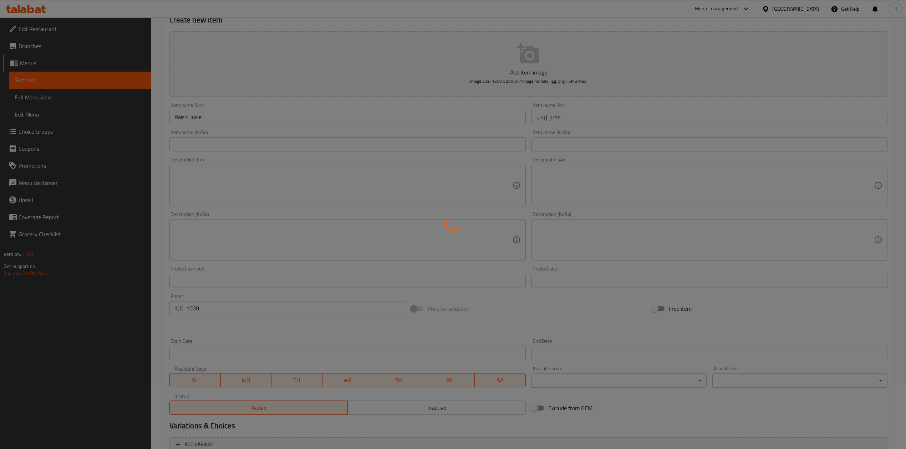
type input "0"
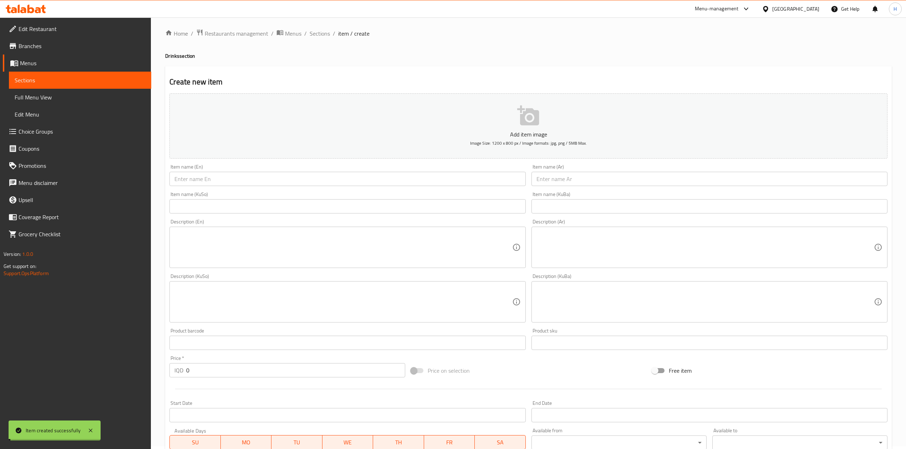
scroll to position [0, 0]
drag, startPoint x: 313, startPoint y: 39, endPoint x: 309, endPoint y: 43, distance: 6.1
click at [313, 39] on span "Sections" at bounding box center [320, 36] width 20 height 9
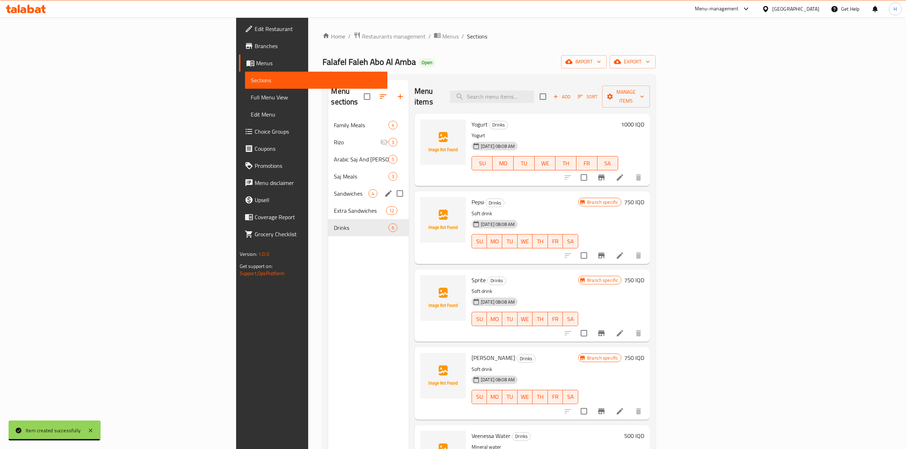
click at [334, 189] on span "Sandwiches" at bounding box center [351, 193] width 34 height 9
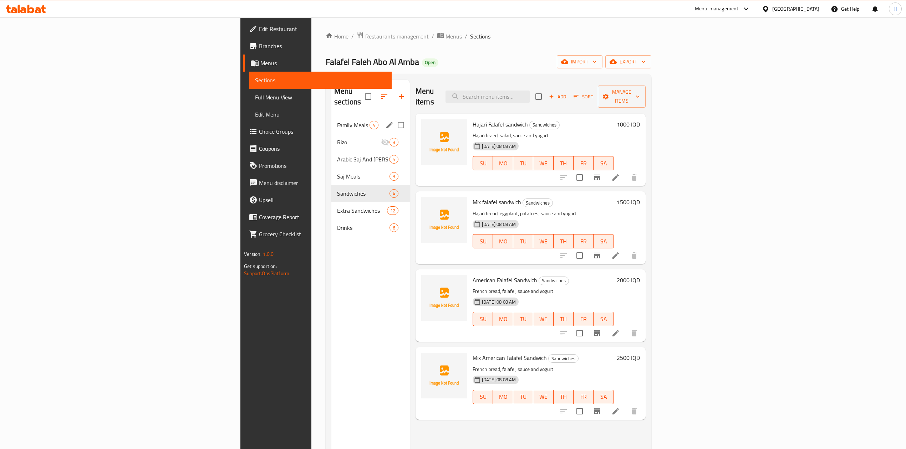
click at [331, 117] on div "Family Meals 4" at bounding box center [370, 125] width 78 height 17
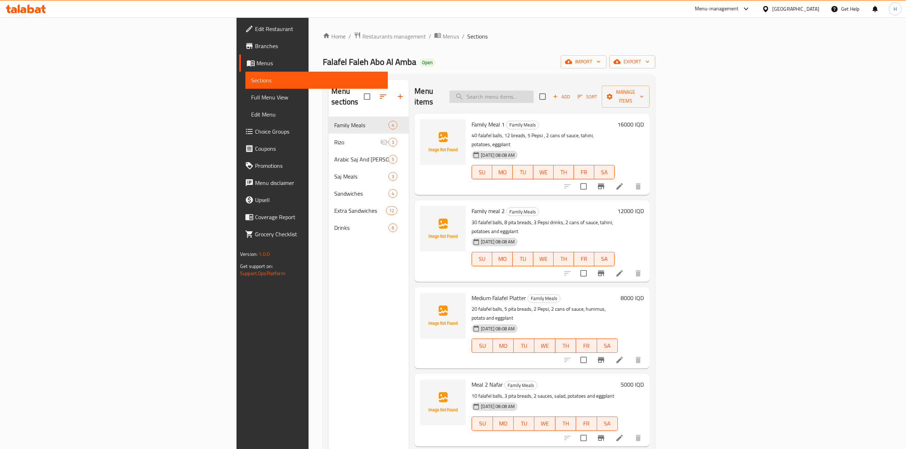
click at [534, 91] on input "search" at bounding box center [491, 97] width 84 height 12
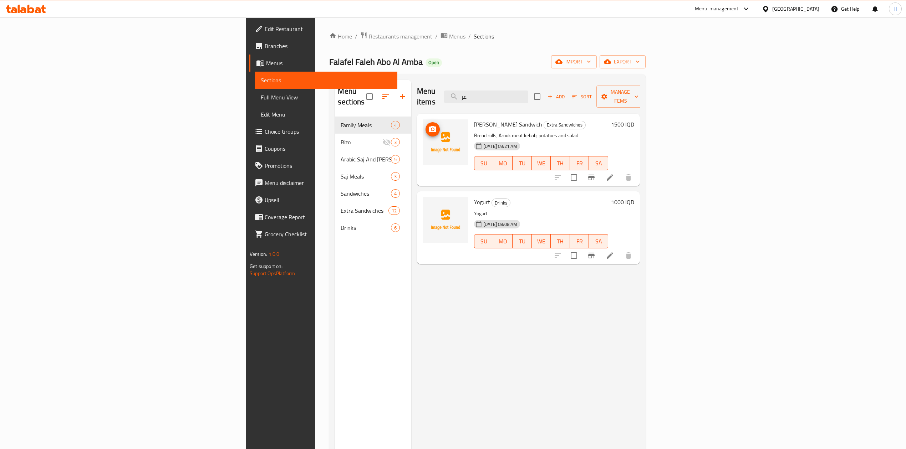
click at [423, 141] on img at bounding box center [446, 143] width 46 height 46
click at [423, 137] on img at bounding box center [446, 143] width 46 height 46
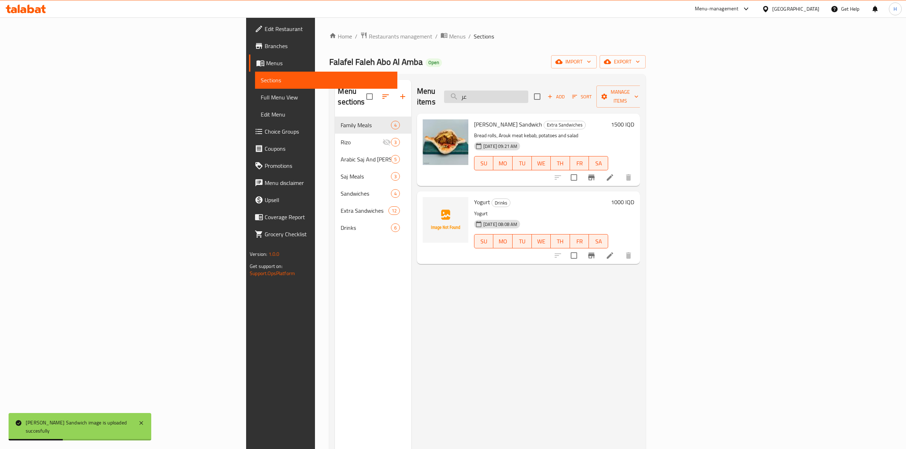
click at [528, 96] on input "عر" at bounding box center [486, 97] width 84 height 12
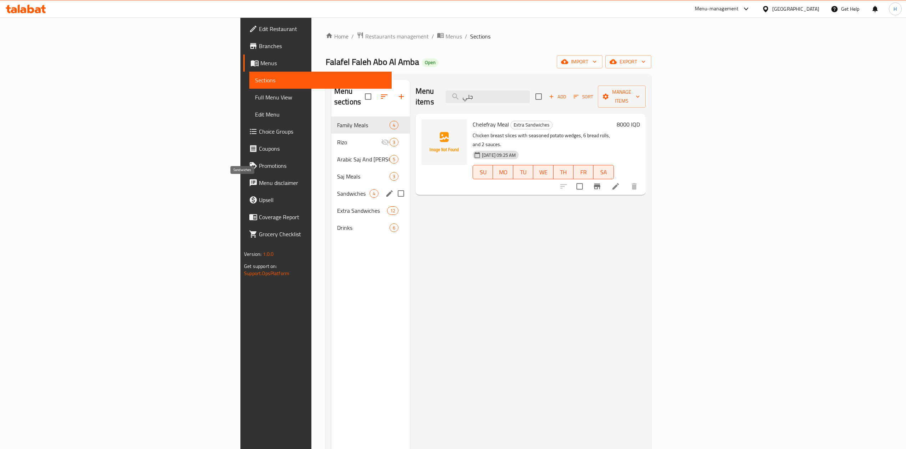
click at [337, 189] on span "Sandwiches" at bounding box center [353, 193] width 32 height 9
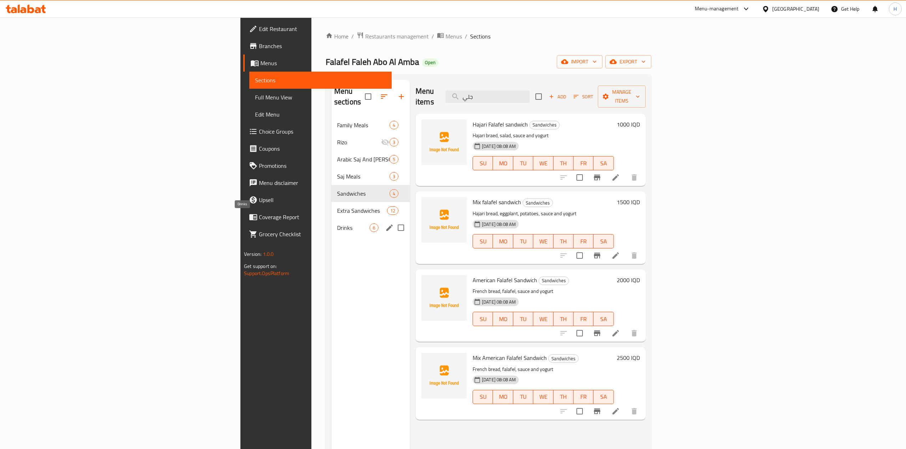
click at [331, 205] on div "Extra Sandwiches 12" at bounding box center [370, 210] width 78 height 17
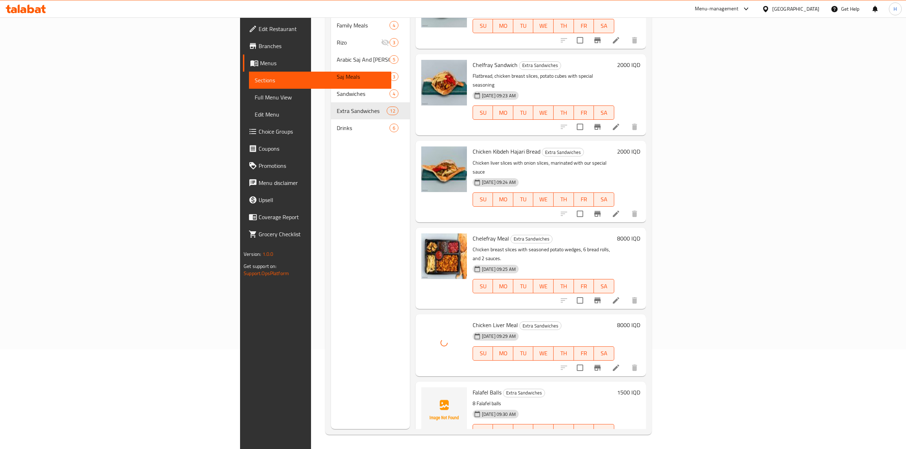
scroll to position [493, 0]
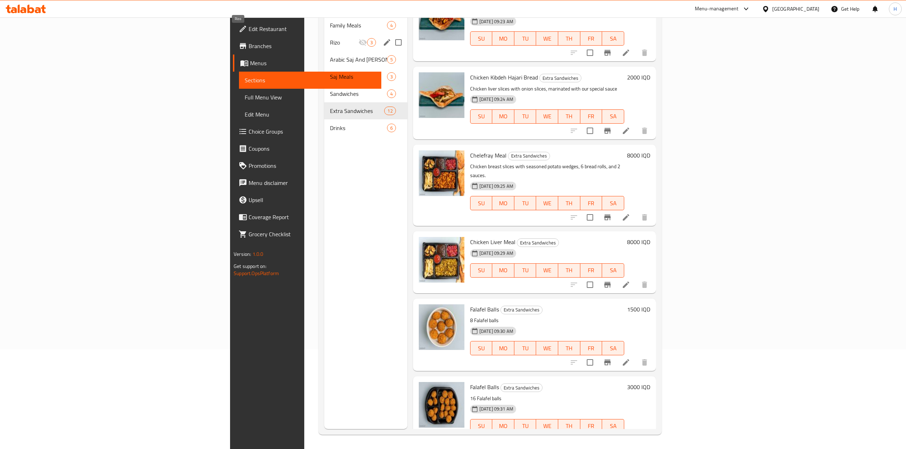
click at [330, 38] on span "Rizo" at bounding box center [344, 42] width 28 height 9
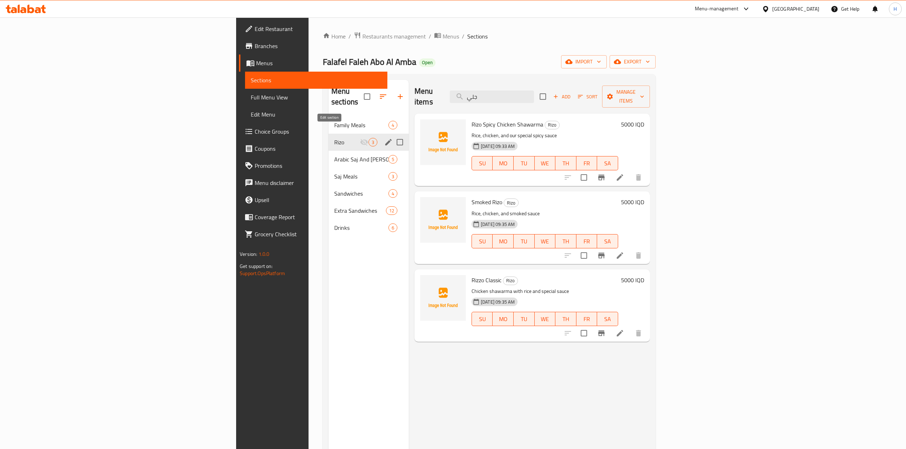
click at [385, 139] on icon "edit" at bounding box center [388, 142] width 6 height 6
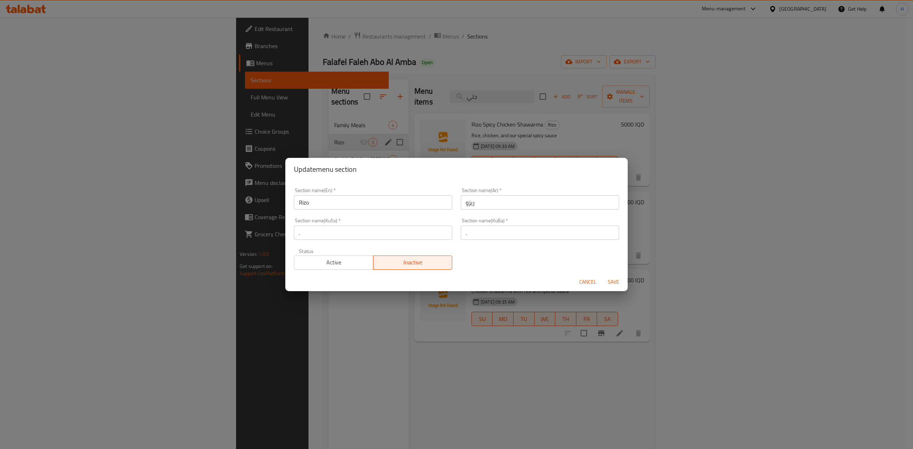
click at [307, 264] on span "Active" at bounding box center [333, 263] width 73 height 10
click at [617, 276] on button "Save" at bounding box center [613, 282] width 23 height 13
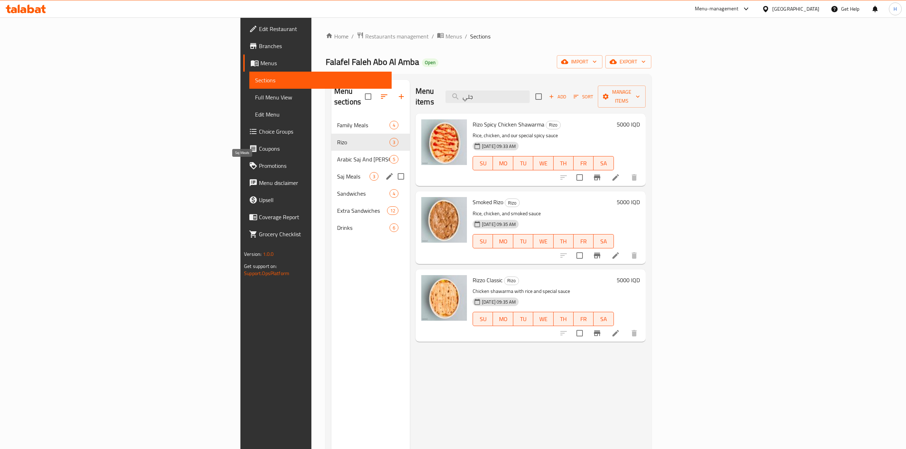
click at [331, 172] on div "Saj Meals 3" at bounding box center [370, 176] width 78 height 17
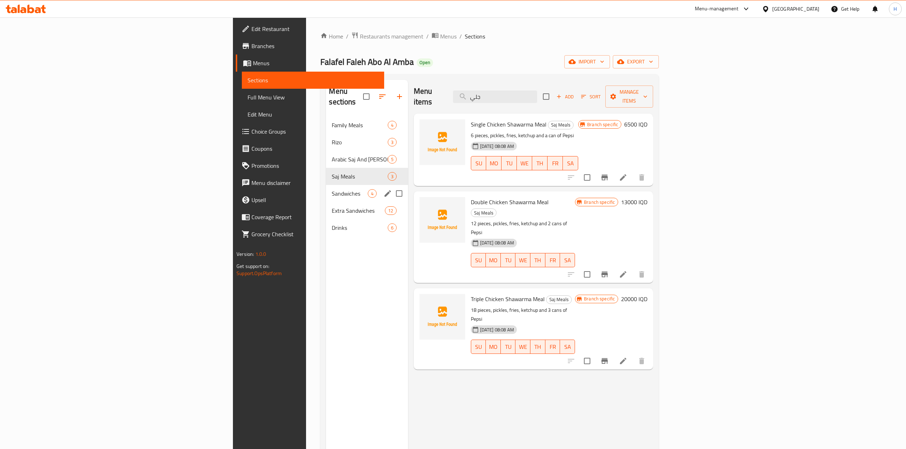
click at [332, 189] on span "Sandwiches" at bounding box center [350, 193] width 36 height 9
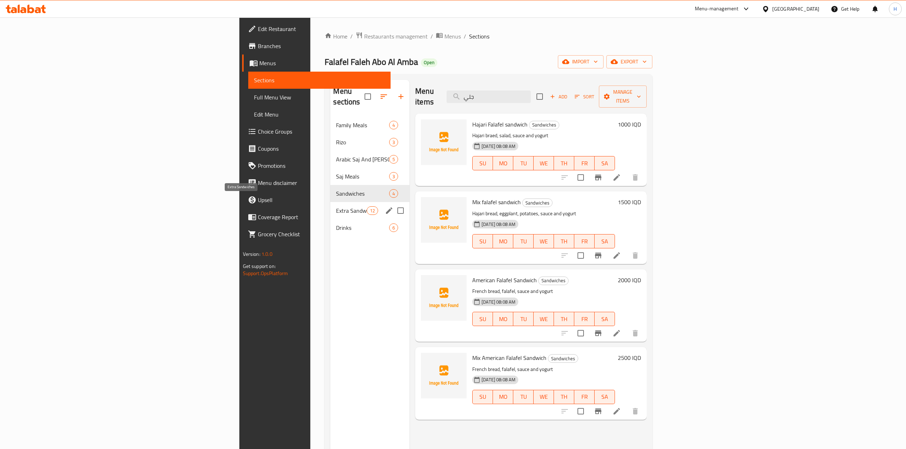
click at [336, 207] on span "Extra Sandwiches" at bounding box center [351, 211] width 30 height 9
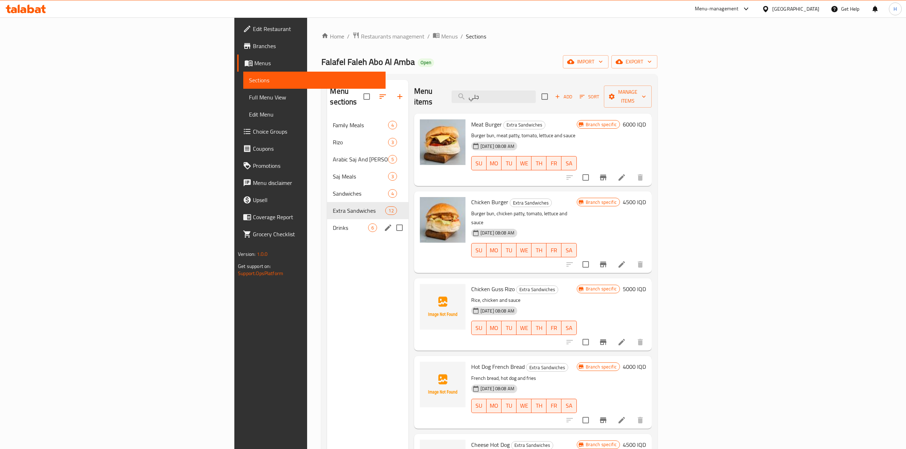
click at [333, 224] on span "Drinks" at bounding box center [350, 228] width 35 height 9
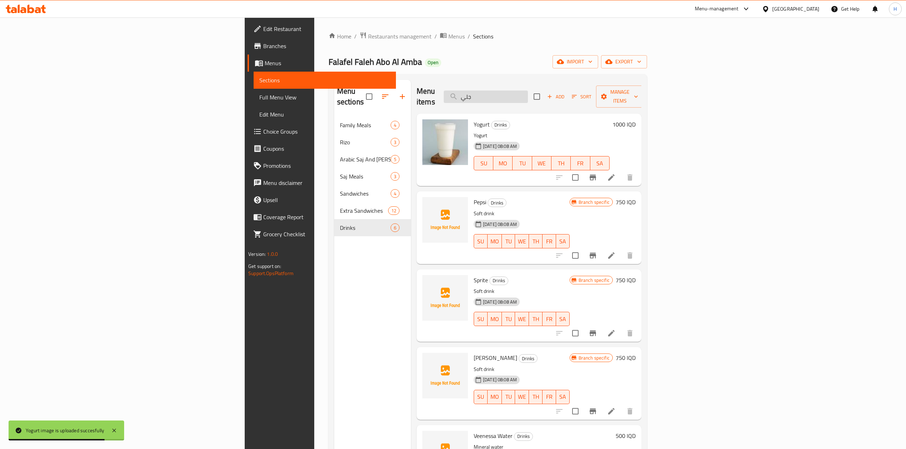
click at [528, 91] on input "جلي" at bounding box center [486, 97] width 84 height 12
type input "ث"
click at [528, 95] on input "search" at bounding box center [486, 97] width 84 height 12
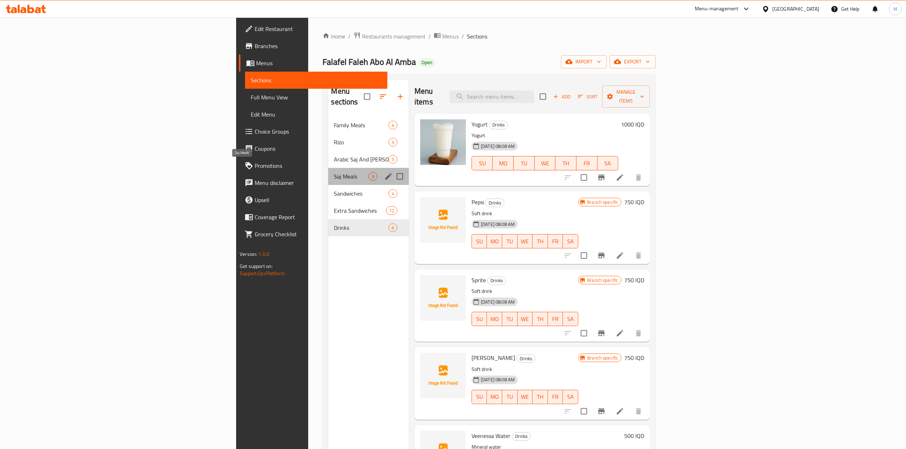
click at [334, 172] on span "Saj Meals" at bounding box center [351, 176] width 34 height 9
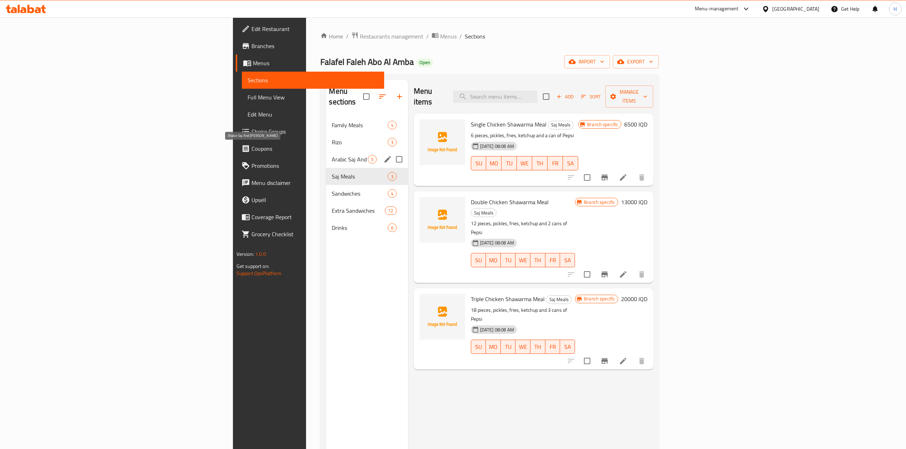
click at [332, 155] on span "Arabic Saj And [PERSON_NAME]" at bounding box center [350, 159] width 36 height 9
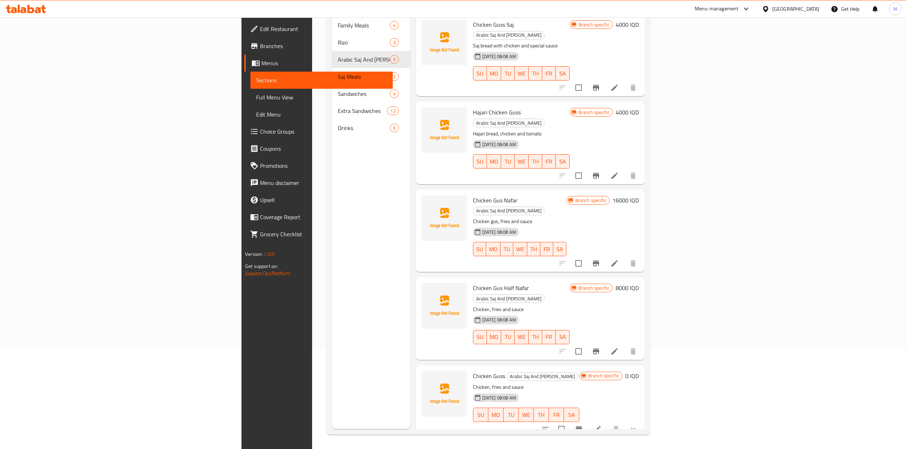
scroll to position [100, 0]
click at [601, 426] on icon at bounding box center [597, 429] width 6 height 6
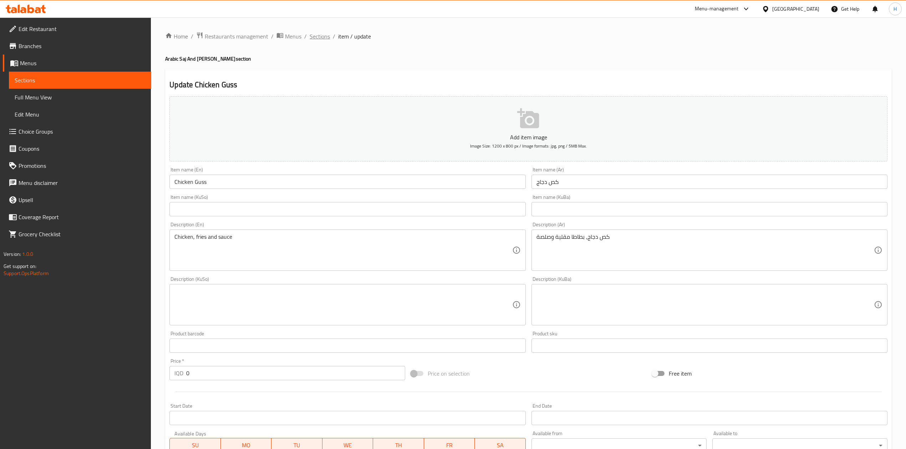
click at [313, 39] on span "Sections" at bounding box center [320, 36] width 20 height 9
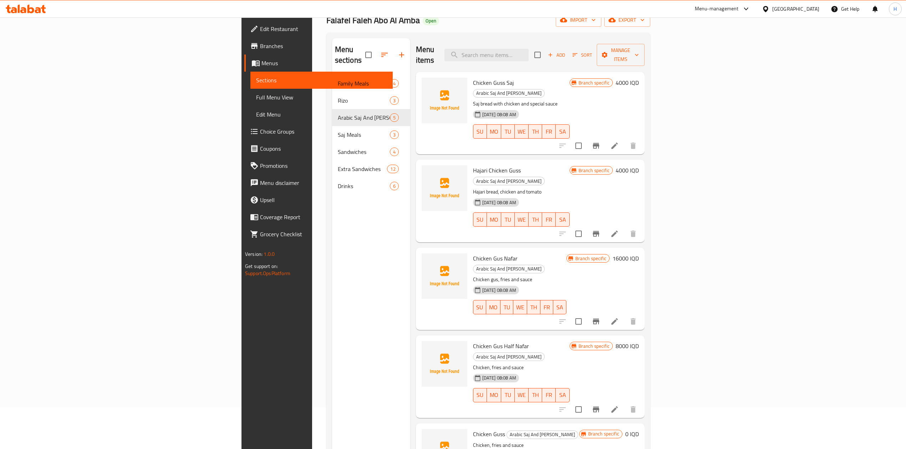
scroll to position [100, 0]
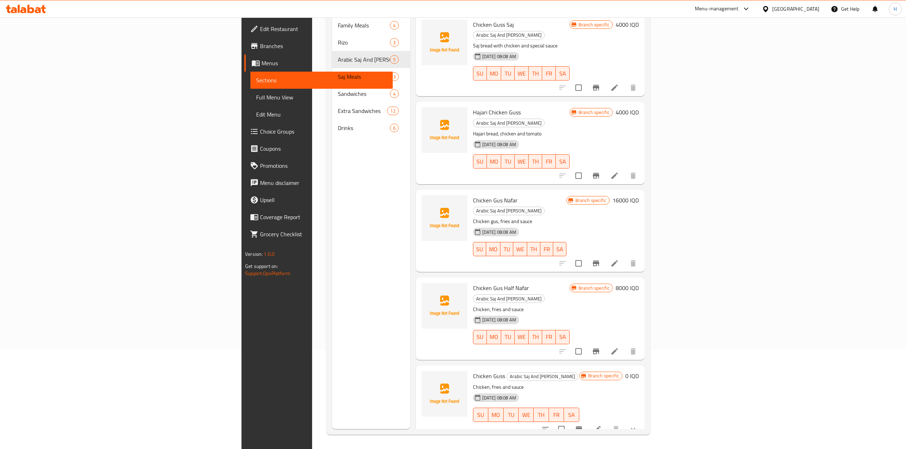
click at [419, 377] on div at bounding box center [444, 401] width 51 height 67
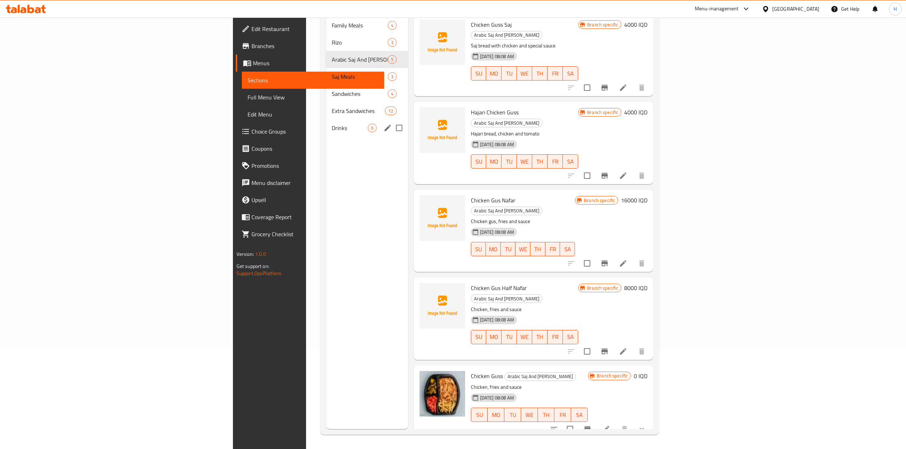
drag, startPoint x: 184, startPoint y: 122, endPoint x: 270, endPoint y: 146, distance: 89.1
click at [326, 122] on div "Drinks 6" at bounding box center [367, 128] width 82 height 17
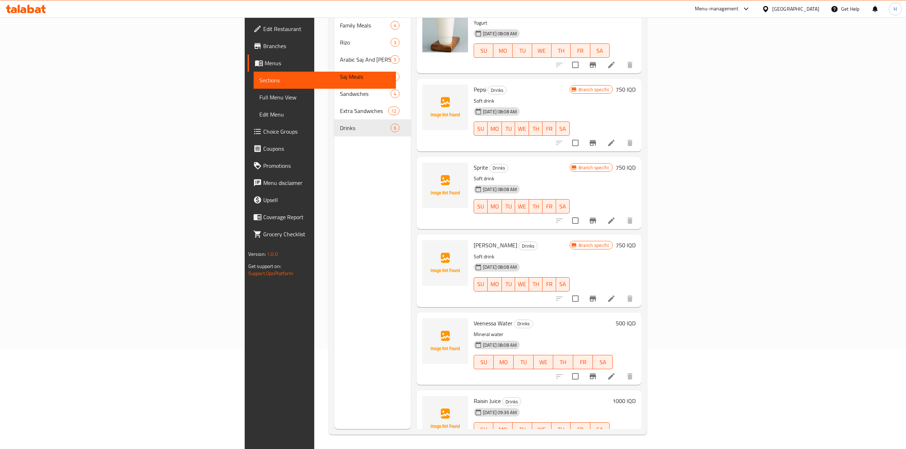
scroll to position [25, 0]
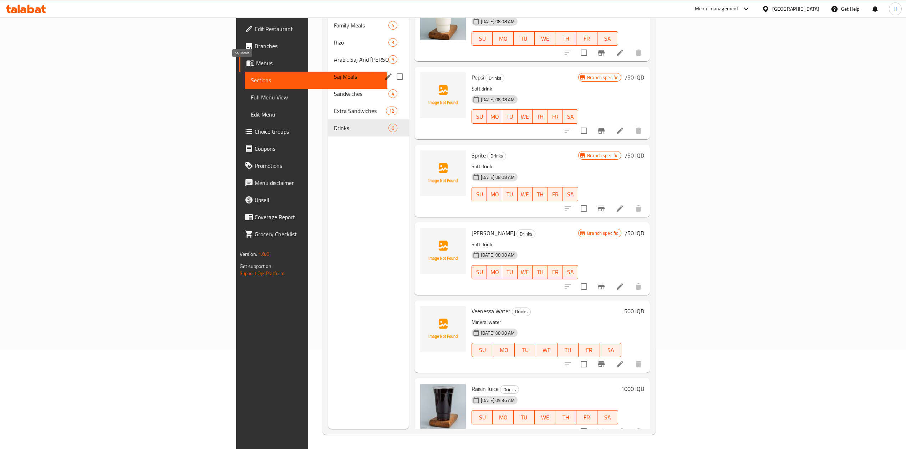
drag, startPoint x: 193, startPoint y: 66, endPoint x: 212, endPoint y: 71, distance: 19.8
click at [334, 72] on span "Saj Meals" at bounding box center [351, 76] width 34 height 9
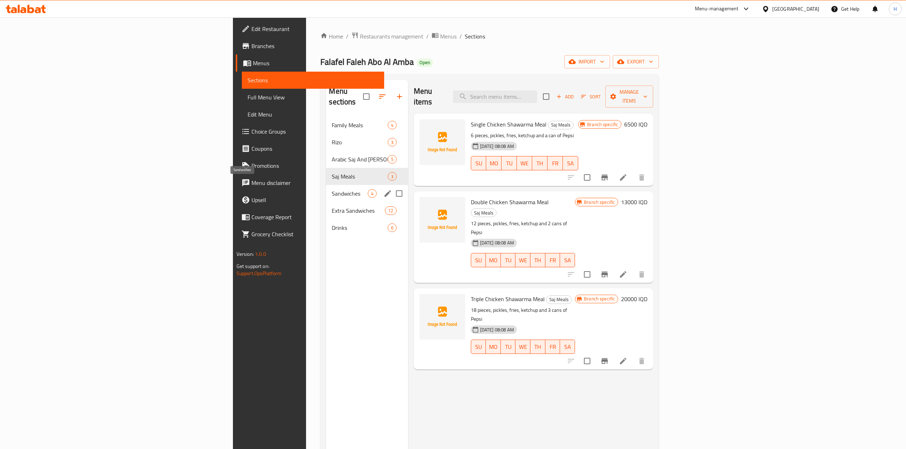
click at [332, 189] on span "Sandwiches" at bounding box center [350, 193] width 36 height 9
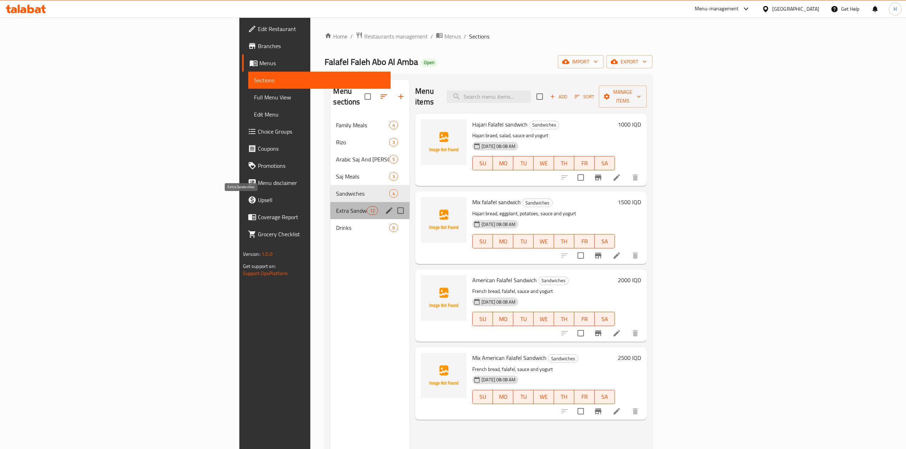
click at [336, 207] on span "Extra Sandwiches" at bounding box center [351, 211] width 30 height 9
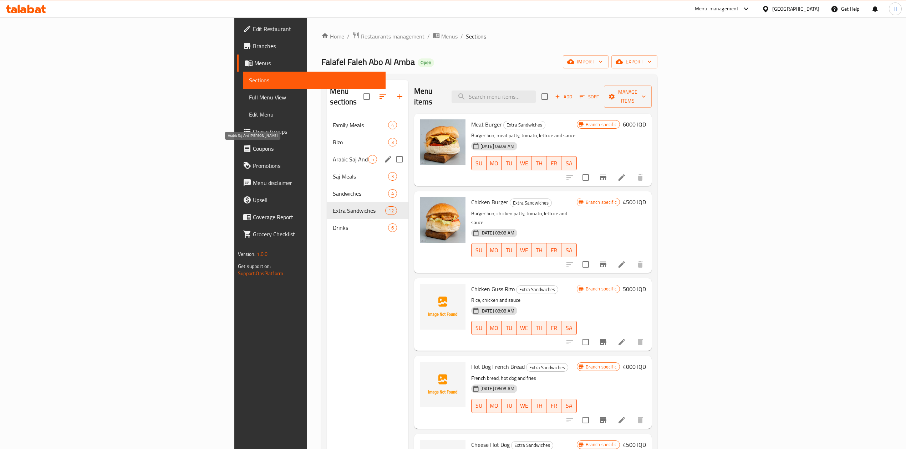
click at [333, 155] on span "Arabic Saj And [PERSON_NAME]" at bounding box center [350, 159] width 35 height 9
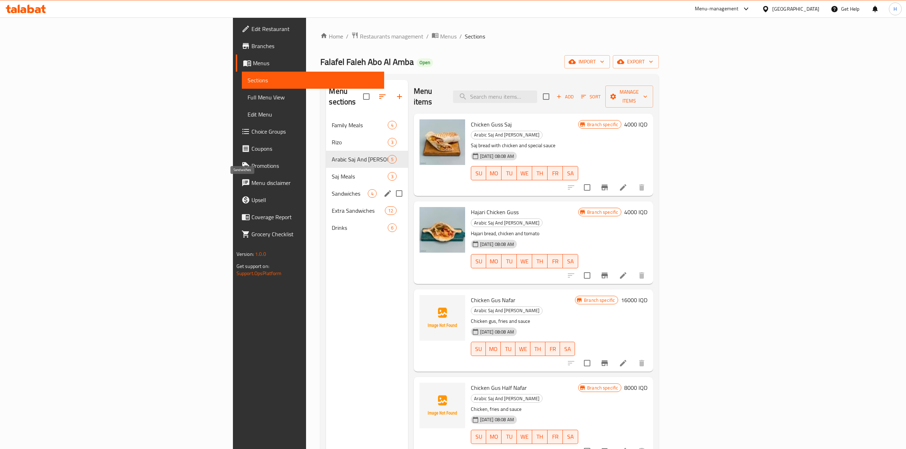
click at [332, 189] on span "Sandwiches" at bounding box center [350, 193] width 36 height 9
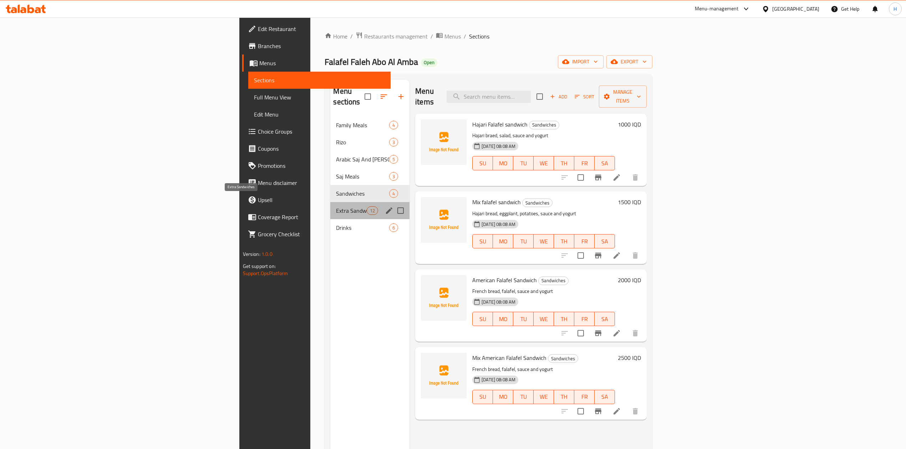
click at [336, 207] on span "Extra Sandwiches" at bounding box center [351, 211] width 30 height 9
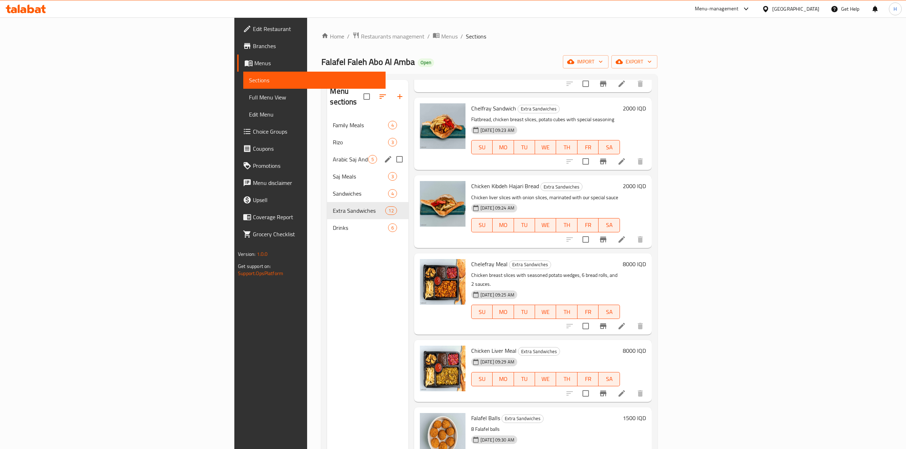
click at [333, 155] on span "Arabic Saj And [PERSON_NAME]" at bounding box center [350, 159] width 35 height 9
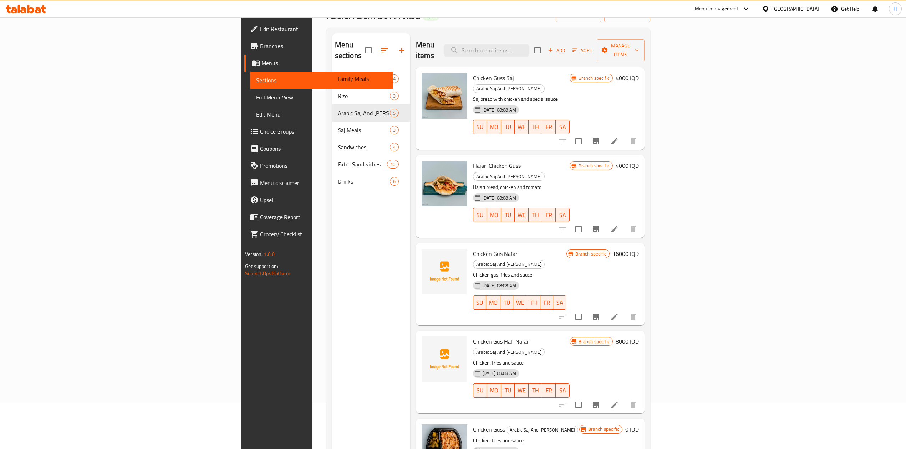
scroll to position [100, 0]
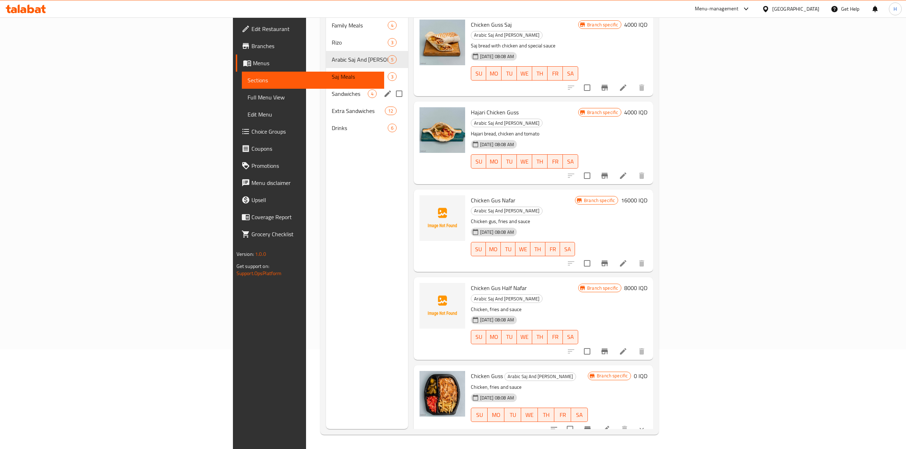
click at [332, 90] on span "Sandwiches" at bounding box center [350, 94] width 36 height 9
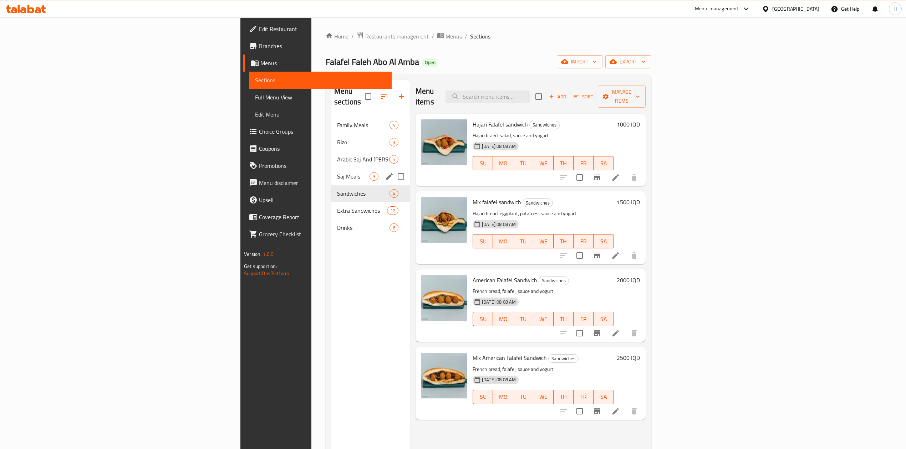
click at [337, 155] on span "Arabic Saj And [PERSON_NAME]" at bounding box center [363, 159] width 52 height 9
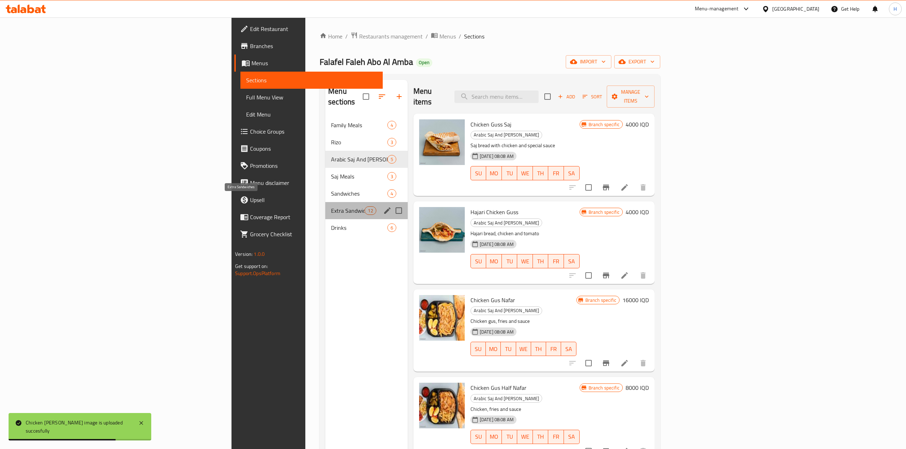
click at [331, 207] on span "Extra Sandwiches" at bounding box center [348, 211] width 34 height 9
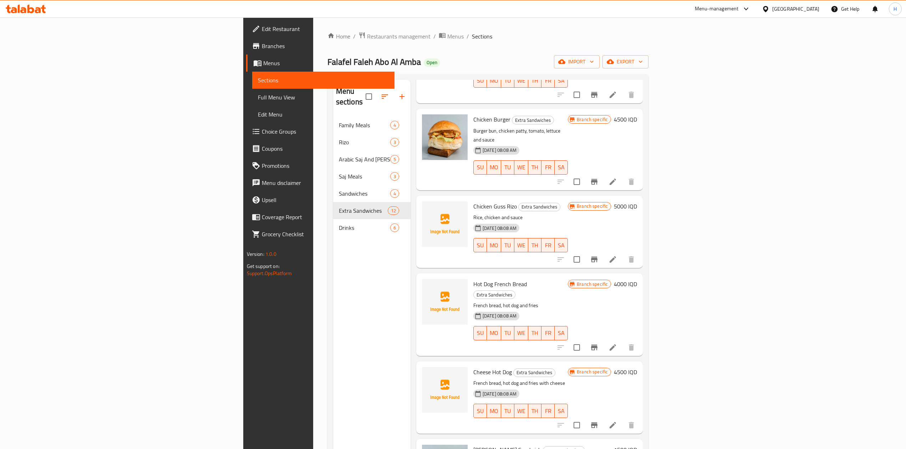
scroll to position [95, 0]
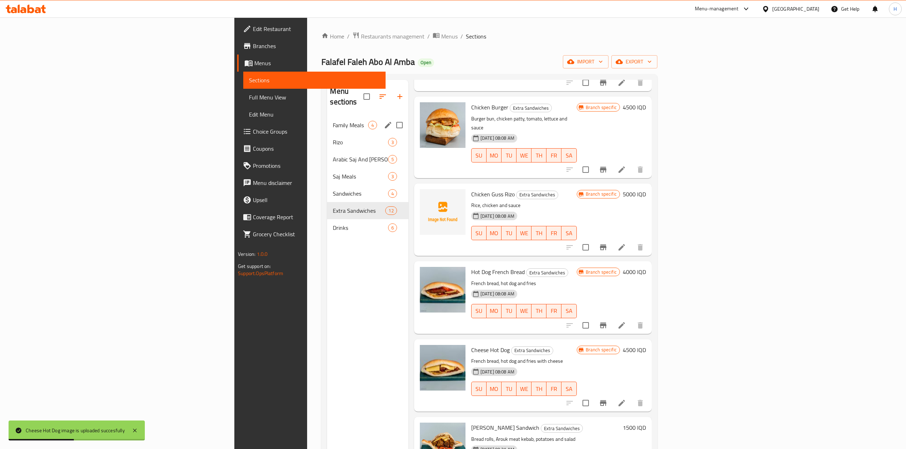
click at [327, 121] on div "Family Meals 4" at bounding box center [367, 125] width 81 height 17
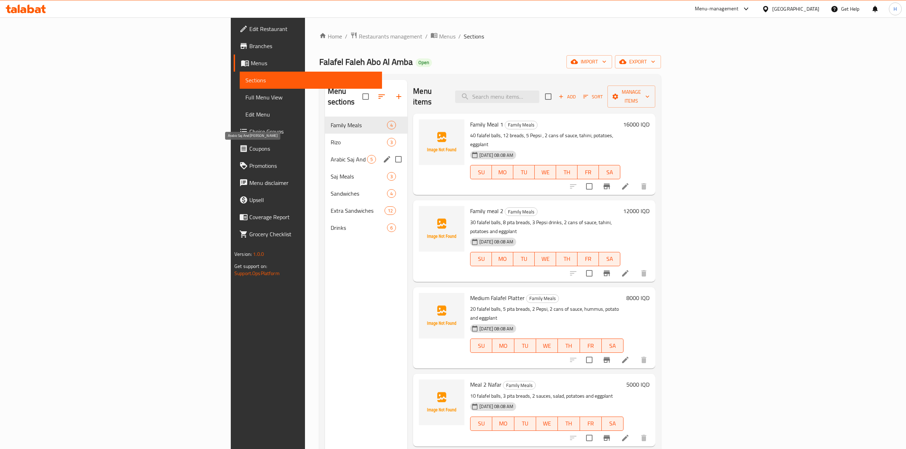
click at [331, 155] on span "Arabic Saj And [PERSON_NAME]" at bounding box center [349, 159] width 36 height 9
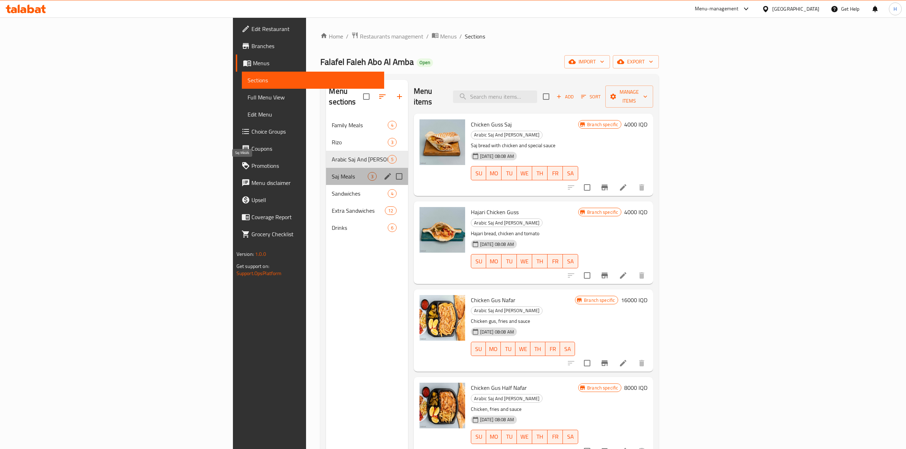
click at [332, 172] on span "Saj Meals" at bounding box center [350, 176] width 36 height 9
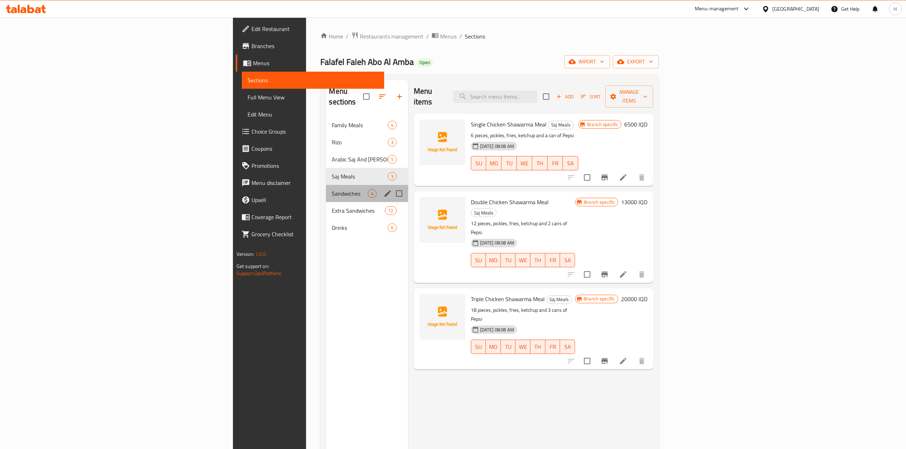
click at [326, 188] on div "Sandwiches 4" at bounding box center [367, 193] width 82 height 17
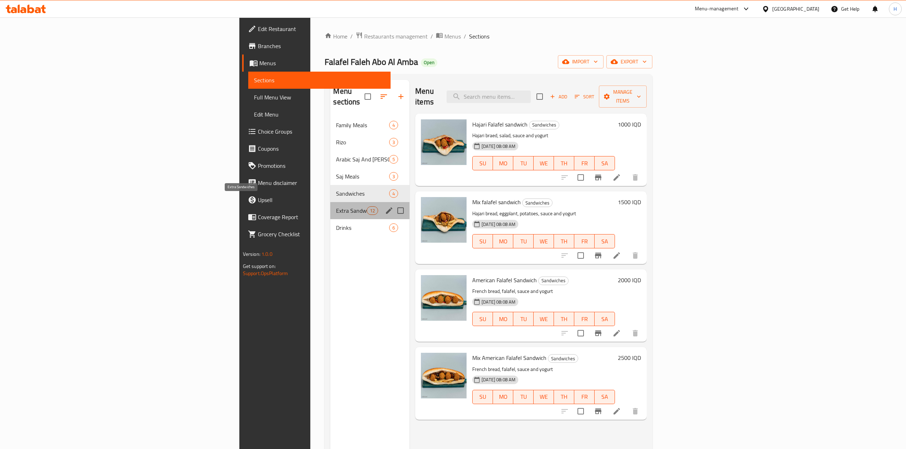
click at [336, 207] on span "Extra Sandwiches" at bounding box center [351, 211] width 30 height 9
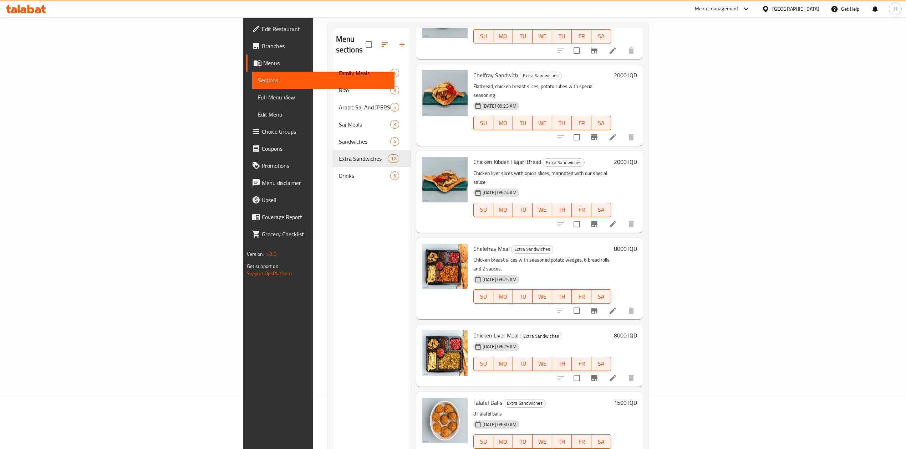
scroll to position [100, 0]
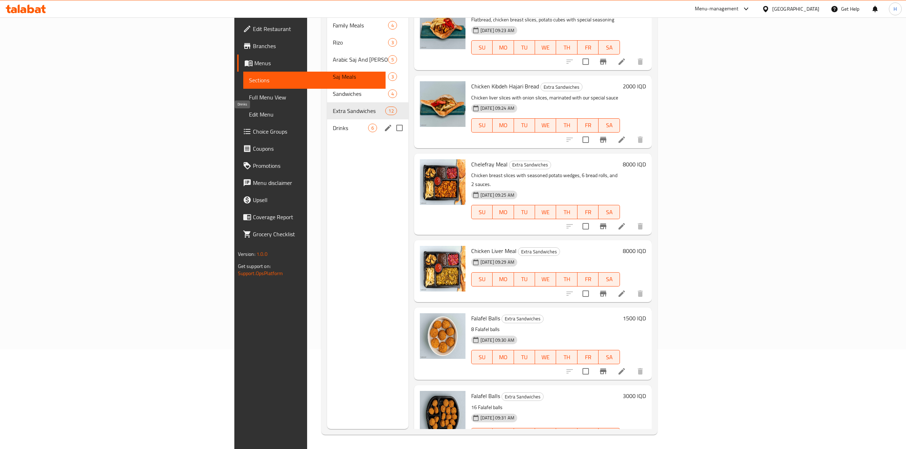
click at [333, 124] on span "Drinks" at bounding box center [350, 128] width 35 height 9
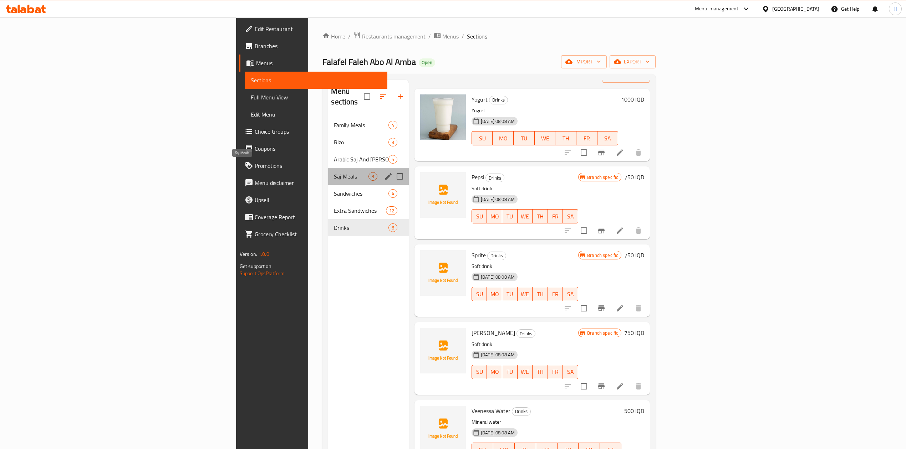
click at [334, 172] on span "Saj Meals" at bounding box center [351, 176] width 34 height 9
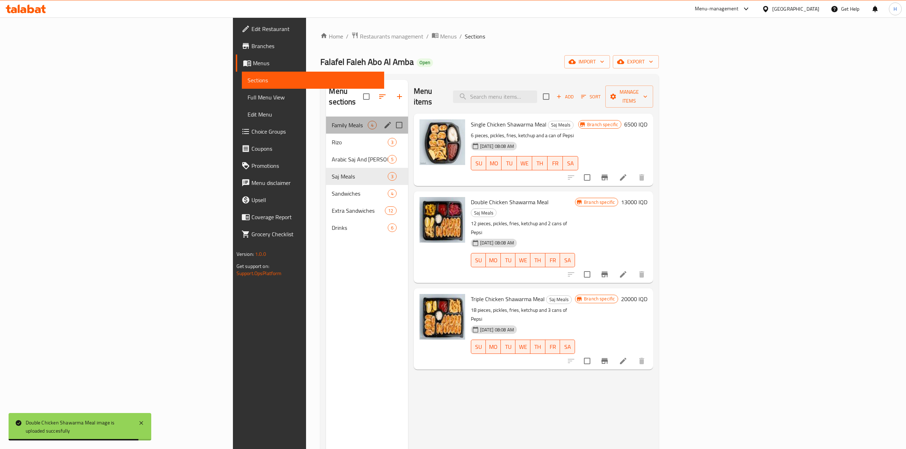
click at [326, 122] on div "Family Meals 4" at bounding box center [367, 125] width 82 height 17
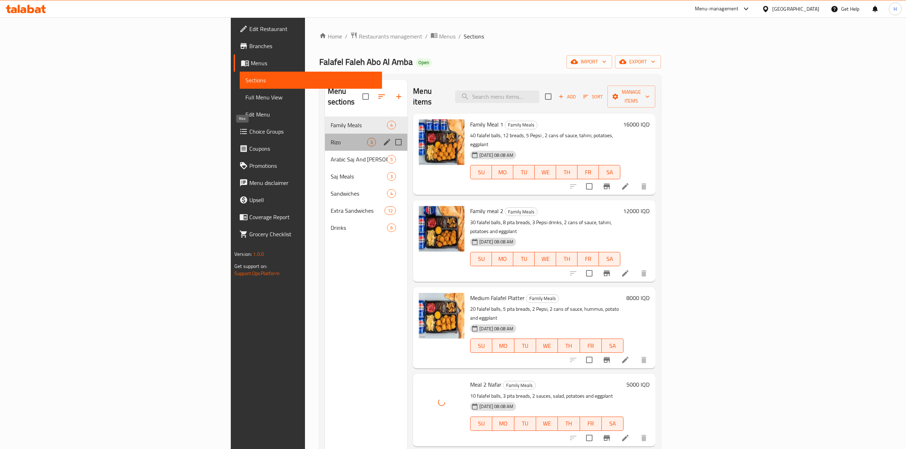
click at [331, 138] on span "Rizo" at bounding box center [349, 142] width 36 height 9
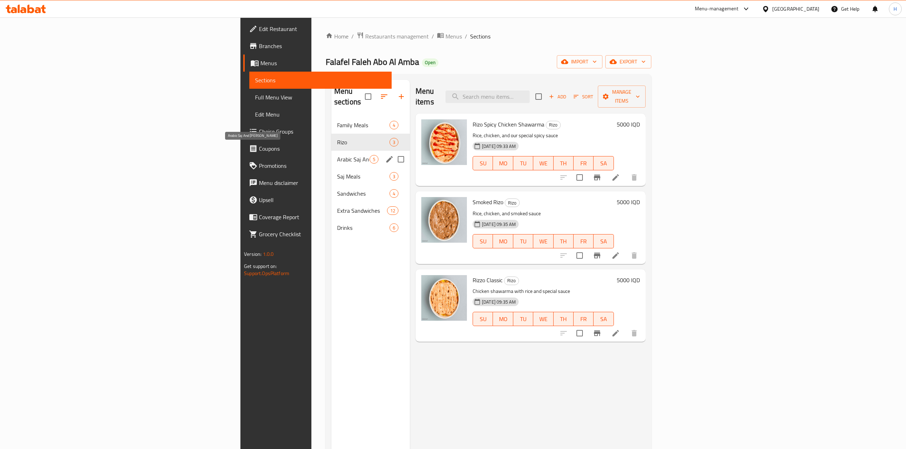
click at [337, 155] on span "Arabic Saj And [PERSON_NAME]" at bounding box center [353, 159] width 32 height 9
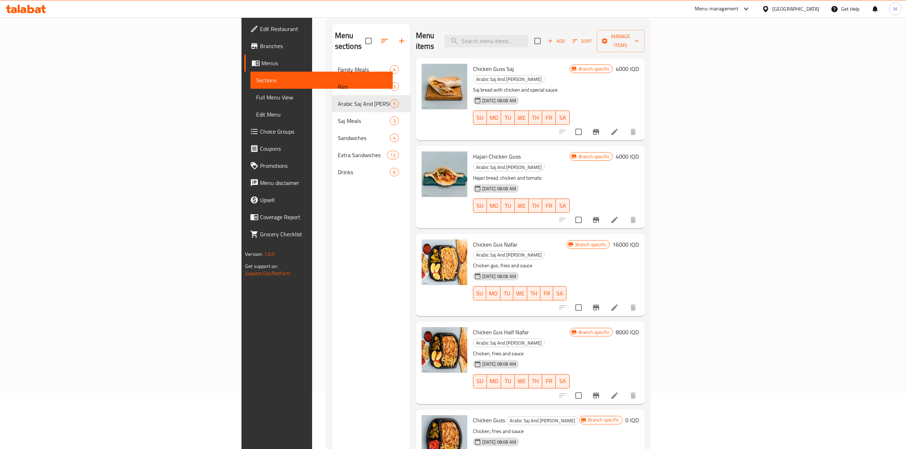
scroll to position [100, 0]
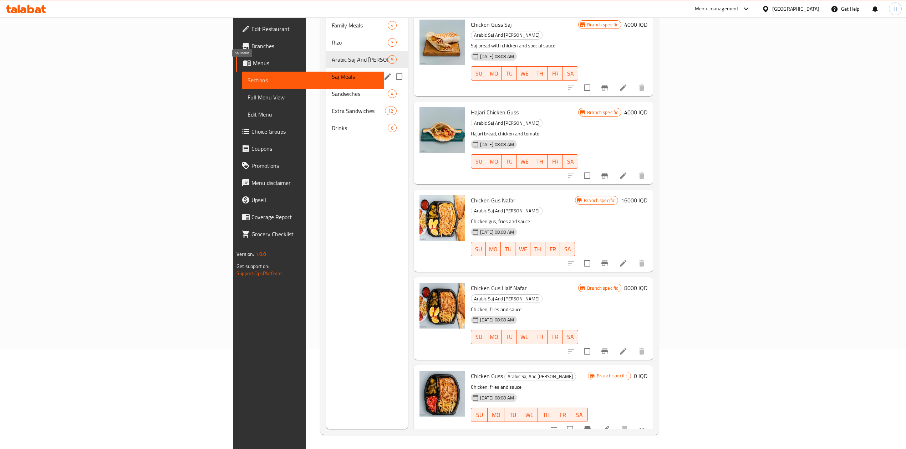
click at [332, 72] on span "Saj Meals" at bounding box center [350, 76] width 36 height 9
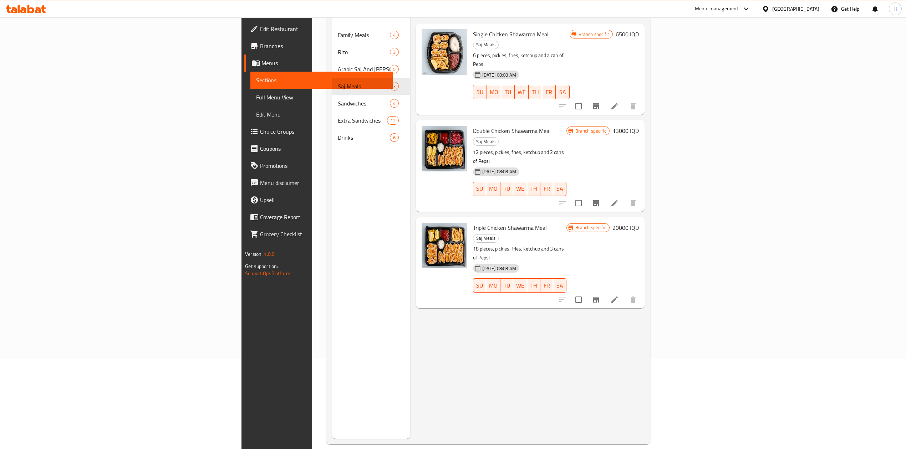
scroll to position [100, 0]
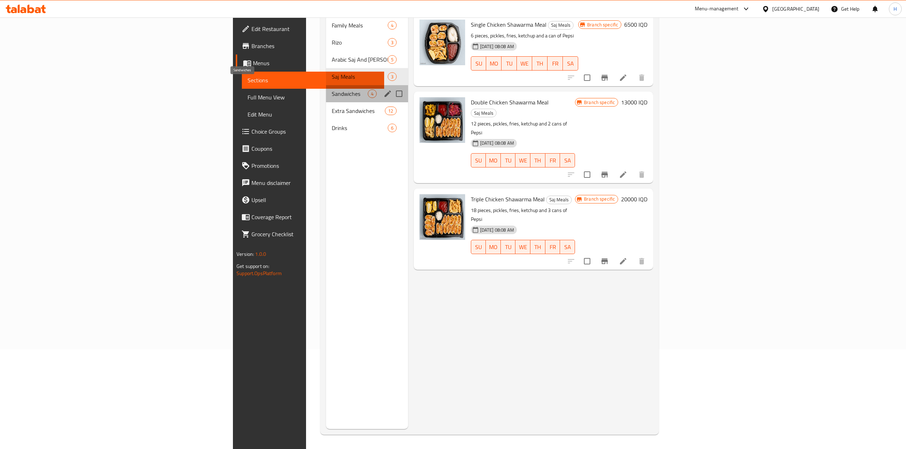
click at [332, 90] on span "Sandwiches" at bounding box center [350, 94] width 36 height 9
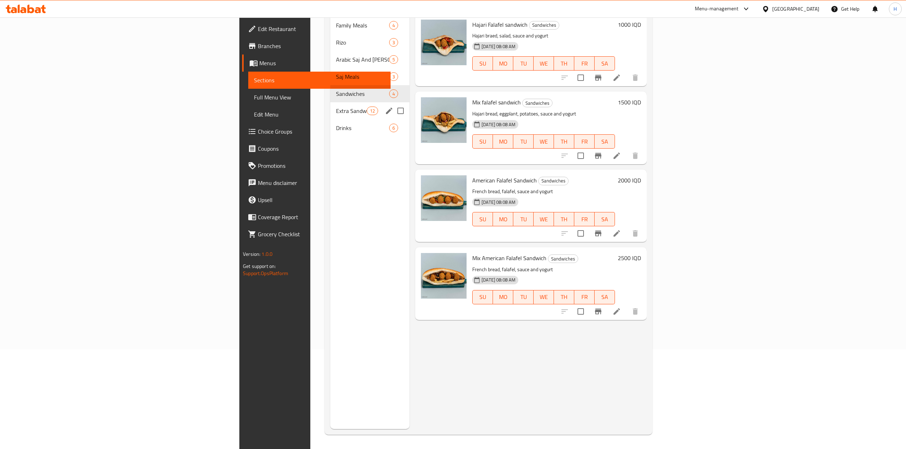
click at [330, 106] on div "Extra Sandwiches 12" at bounding box center [369, 110] width 79 height 17
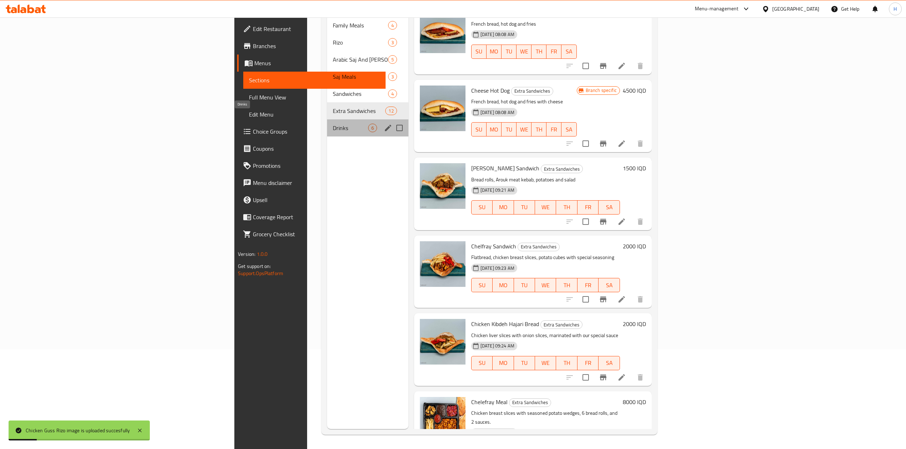
click at [333, 124] on span "Drinks" at bounding box center [350, 128] width 35 height 9
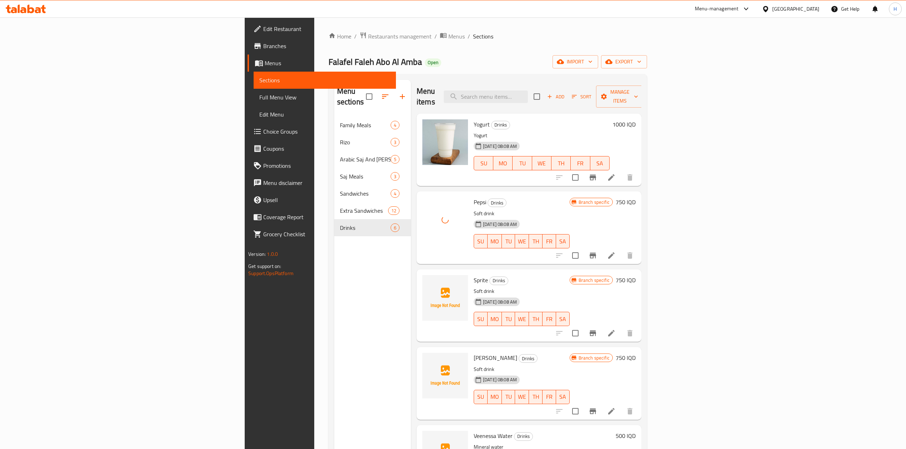
click at [474, 275] on span "Sprite" at bounding box center [481, 280] width 14 height 11
copy h6 "Sprite"
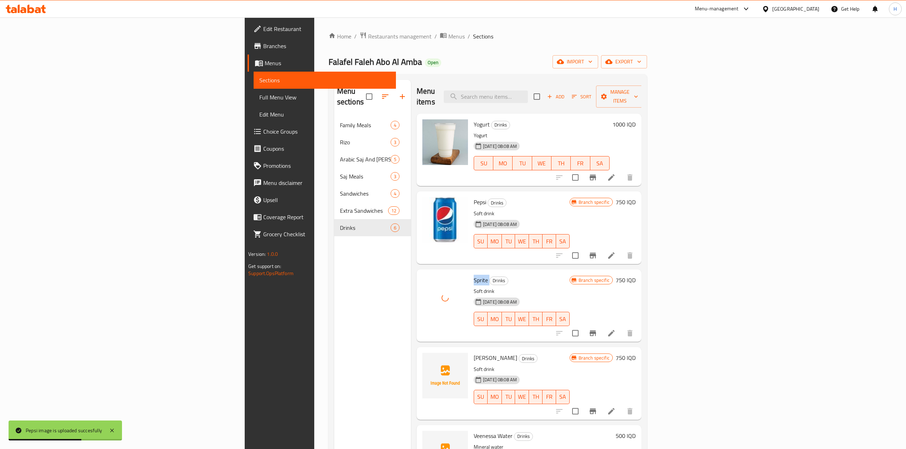
scroll to position [25, 0]
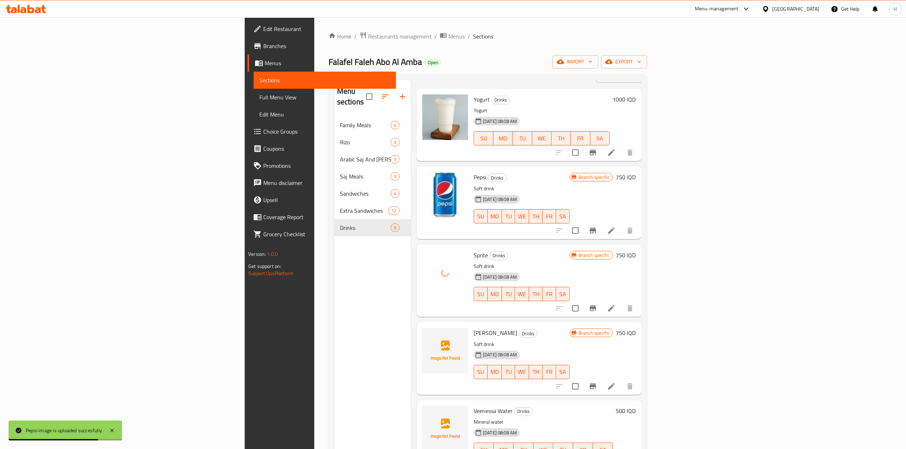
click at [474, 328] on span "[PERSON_NAME]" at bounding box center [496, 333] width 44 height 11
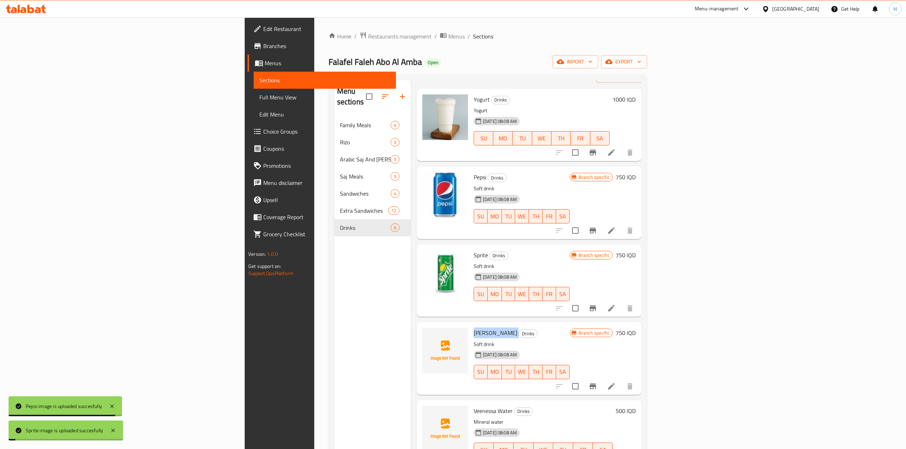
copy h6 "[PERSON_NAME]"
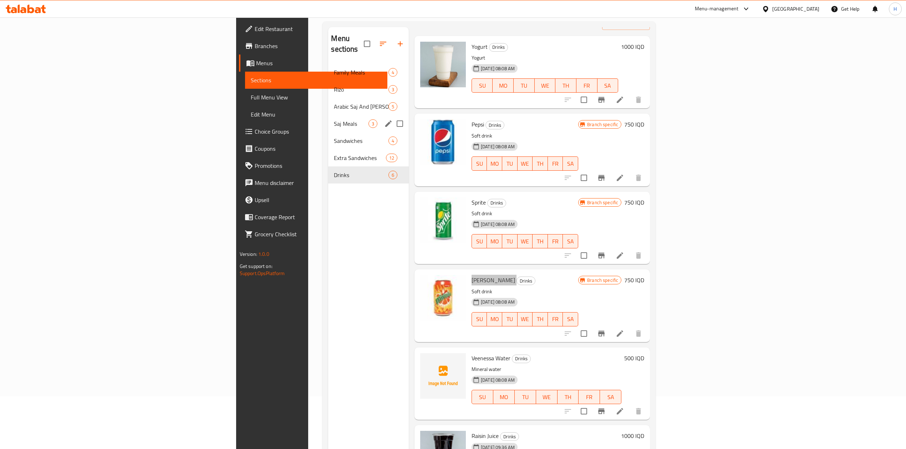
scroll to position [0, 0]
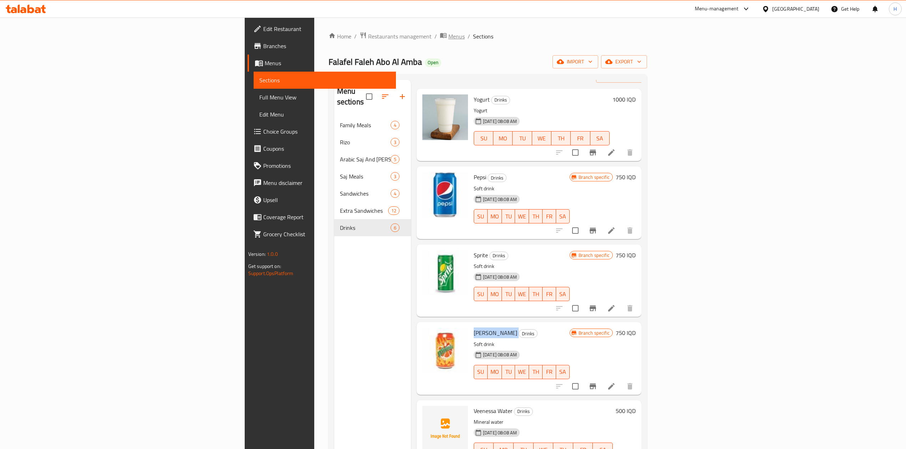
click at [440, 36] on icon "breadcrumb" at bounding box center [443, 35] width 7 height 7
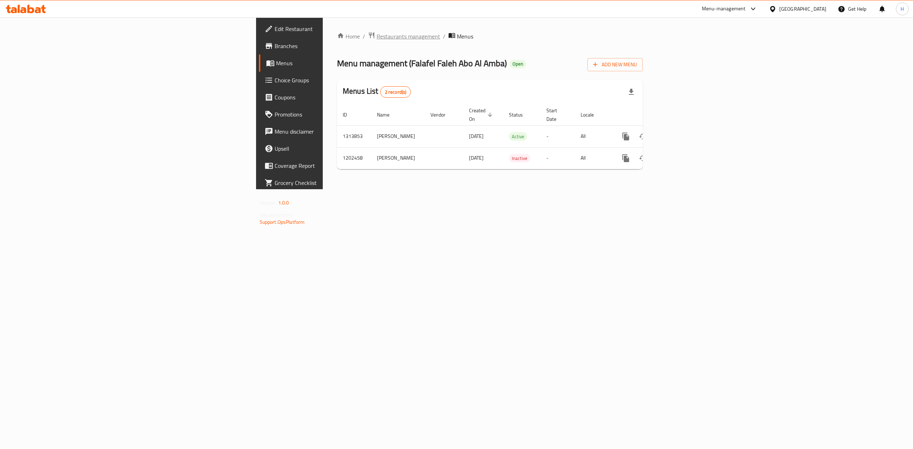
click at [377, 32] on span "Restaurants management" at bounding box center [408, 36] width 63 height 9
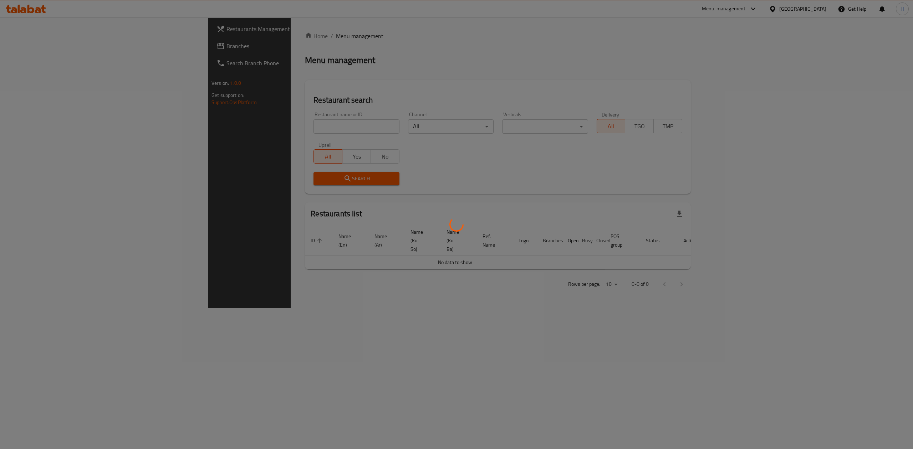
click at [244, 129] on div at bounding box center [456, 224] width 913 height 449
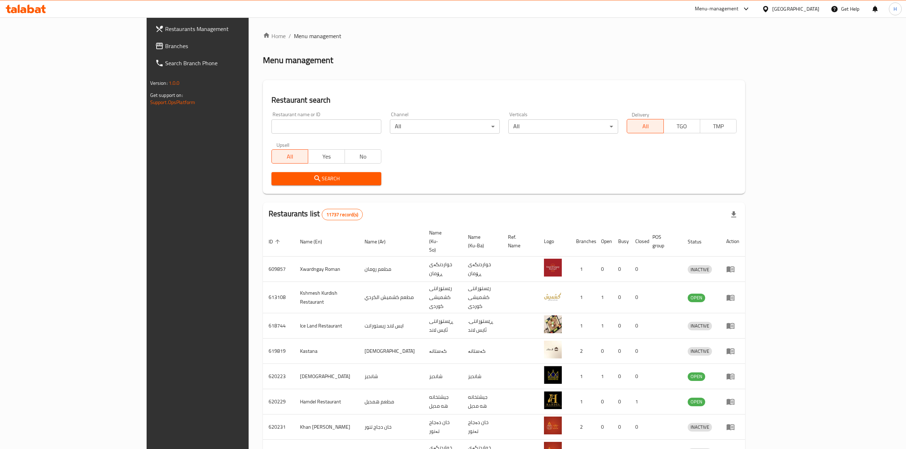
click at [271, 121] on input "search" at bounding box center [326, 127] width 110 height 14
paste input "777467"
click at [321, 184] on button "Search" at bounding box center [326, 178] width 110 height 13
click at [321, 184] on div at bounding box center [453, 224] width 906 height 449
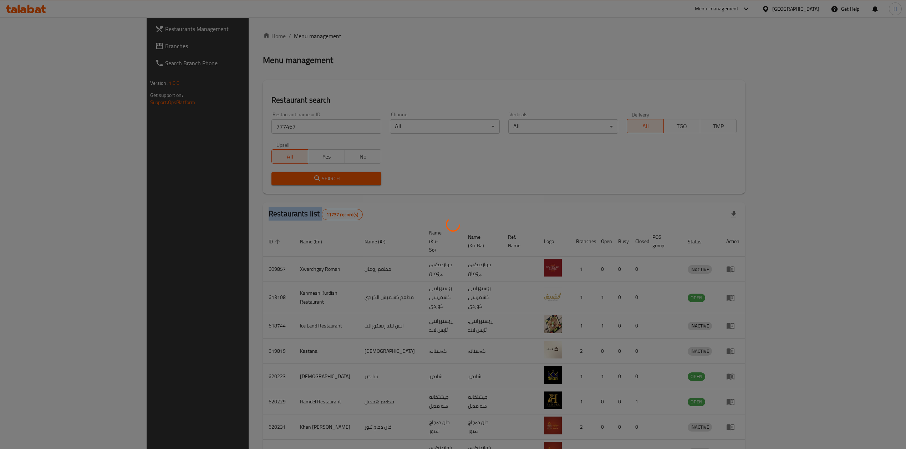
click at [321, 184] on div at bounding box center [453, 224] width 906 height 449
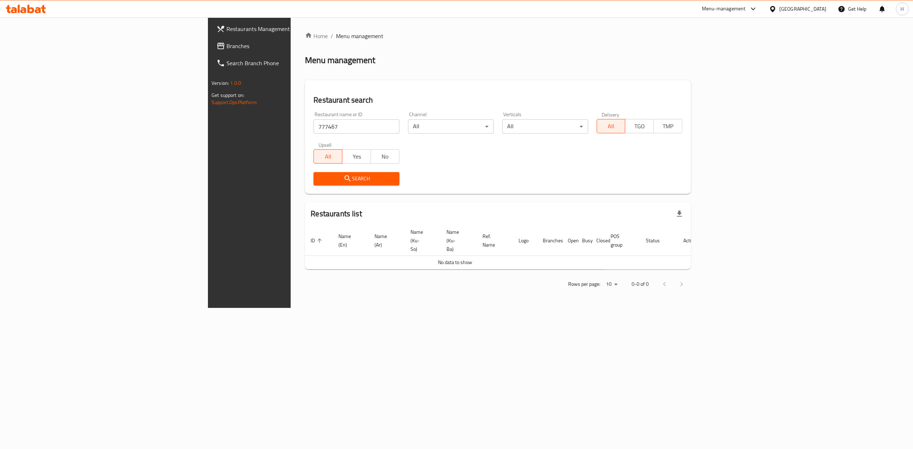
click at [314, 128] on input "777467" at bounding box center [357, 127] width 86 height 14
paste input "Bayt Harer"
type input "Bayt Harer"
click button "Search" at bounding box center [357, 178] width 86 height 13
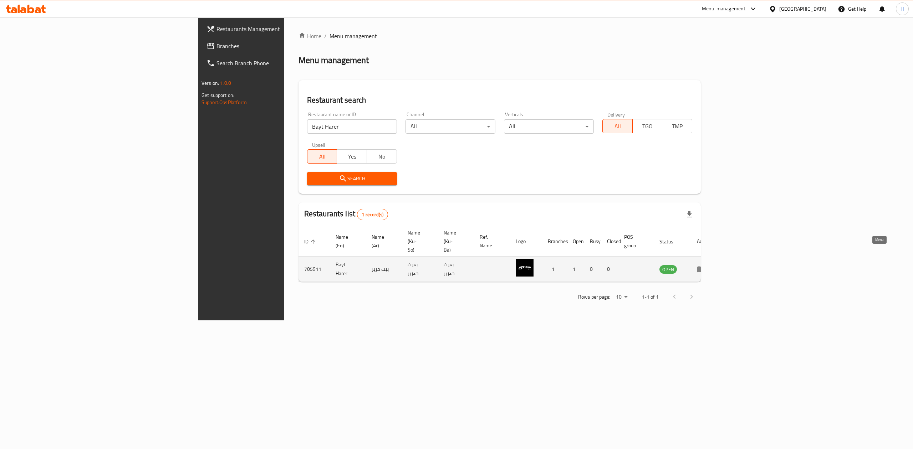
click at [705, 267] on icon "enhanced table" at bounding box center [701, 270] width 8 height 6
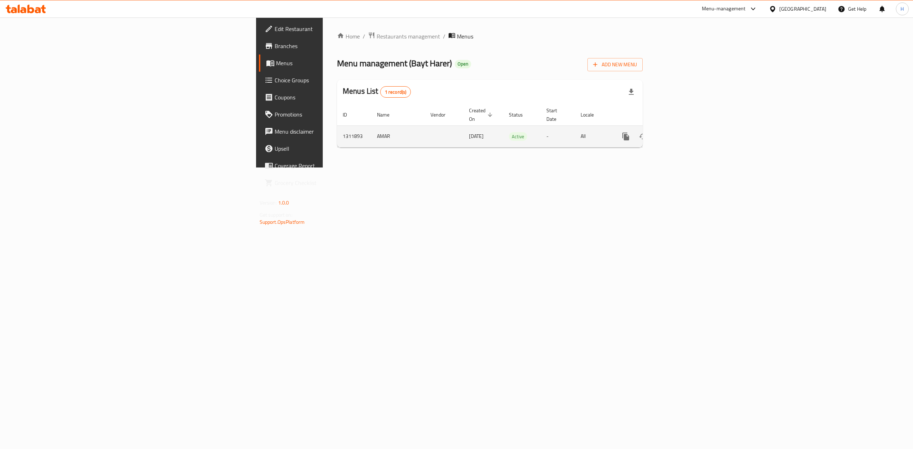
click at [686, 133] on link "enhanced table" at bounding box center [677, 136] width 17 height 17
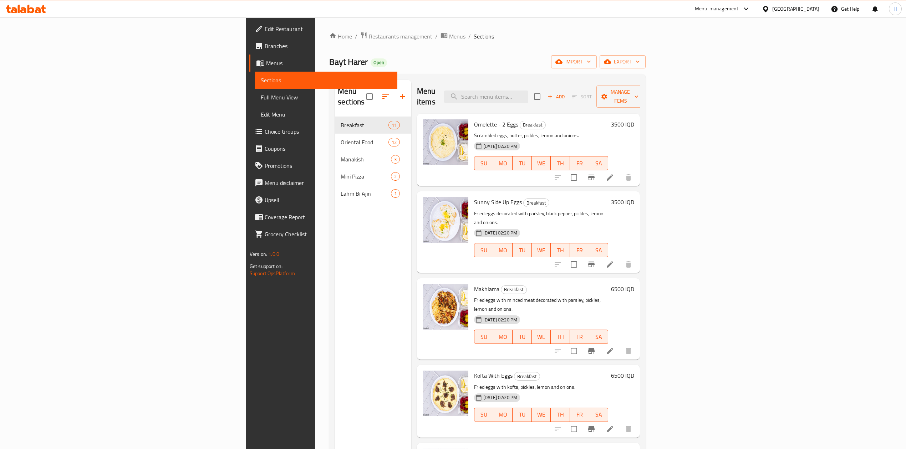
click at [369, 34] on span "Restaurants management" at bounding box center [400, 36] width 63 height 9
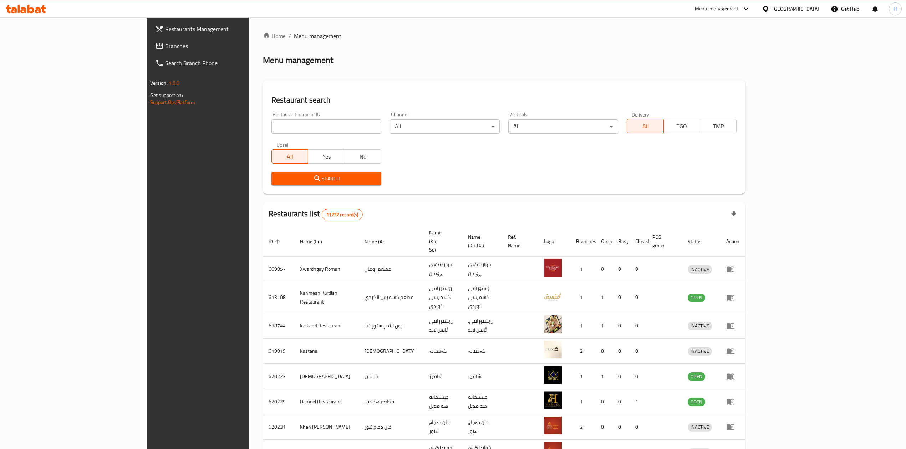
click at [271, 126] on input "search" at bounding box center [326, 127] width 110 height 14
paste input "764992"
click button "Search" at bounding box center [326, 178] width 110 height 13
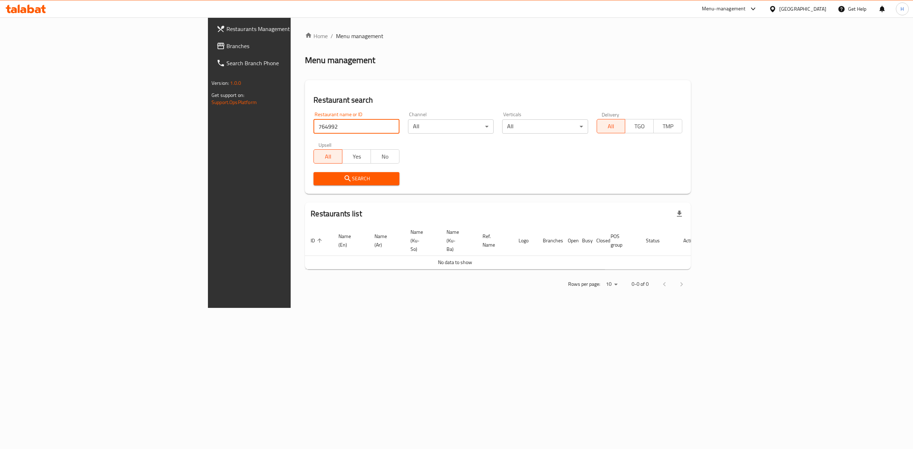
click at [314, 126] on input "764992" at bounding box center [357, 127] width 86 height 14
paste input "Bloudan Sweets"
click at [314, 126] on input "Bloudan Sweets" at bounding box center [357, 127] width 86 height 14
type input "Bloudan Sweets"
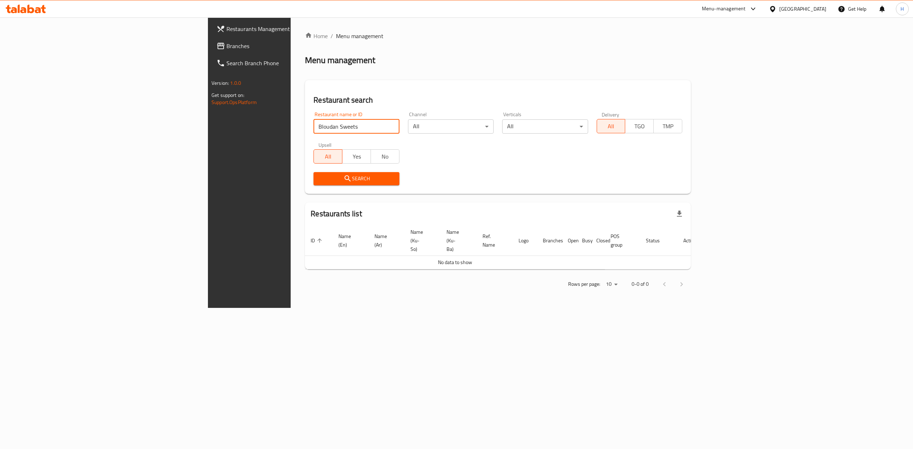
click button "Search" at bounding box center [357, 178] width 86 height 13
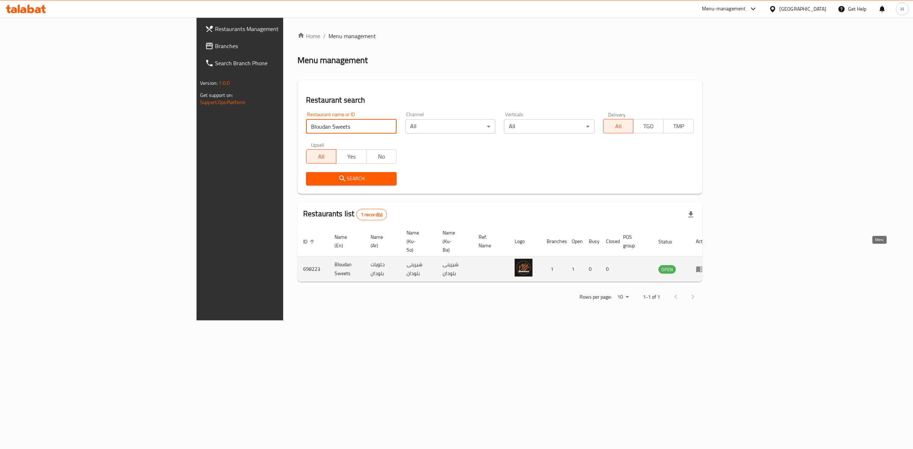
click at [704, 267] on icon "enhanced table" at bounding box center [700, 270] width 8 height 6
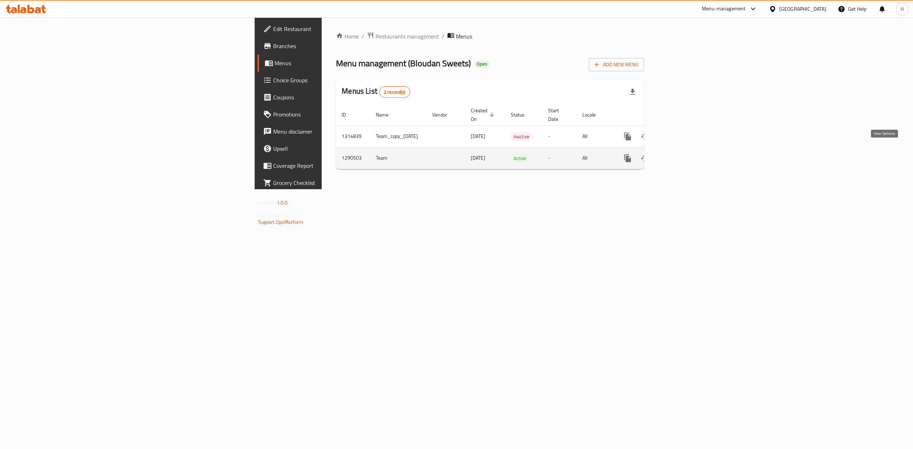
click at [688, 153] on link "enhanced table" at bounding box center [679, 158] width 17 height 17
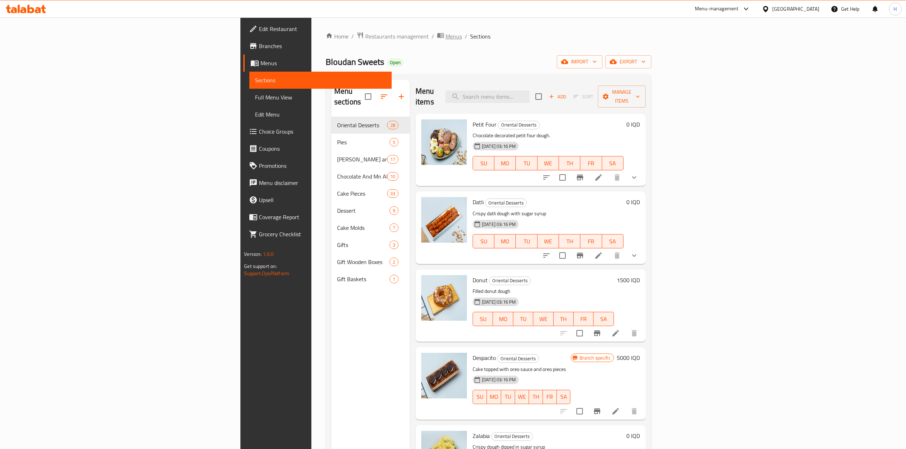
click at [446, 33] on span "Menus" at bounding box center [454, 36] width 16 height 9
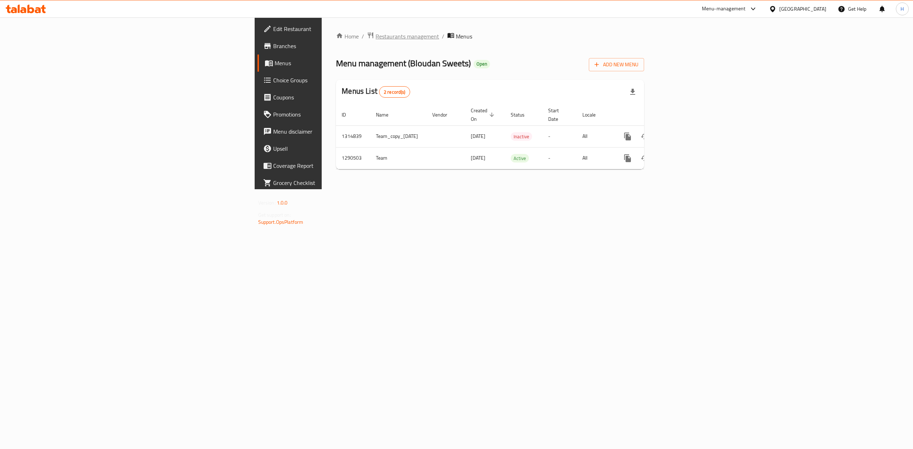
click at [376, 41] on span "Restaurants management" at bounding box center [407, 36] width 63 height 9
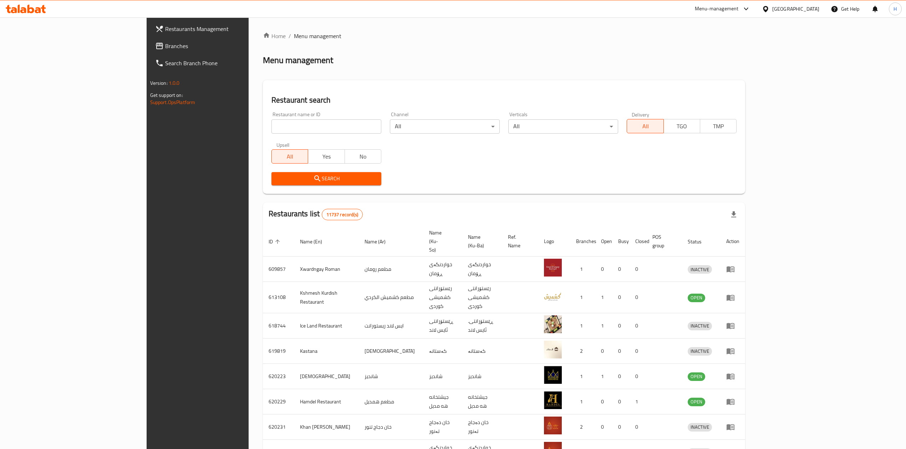
drag, startPoint x: 253, startPoint y: 120, endPoint x: 258, endPoint y: 123, distance: 5.9
click at [271, 120] on input "search" at bounding box center [326, 127] width 110 height 14
paste input "764992"
click button "Search" at bounding box center [326, 178] width 110 height 13
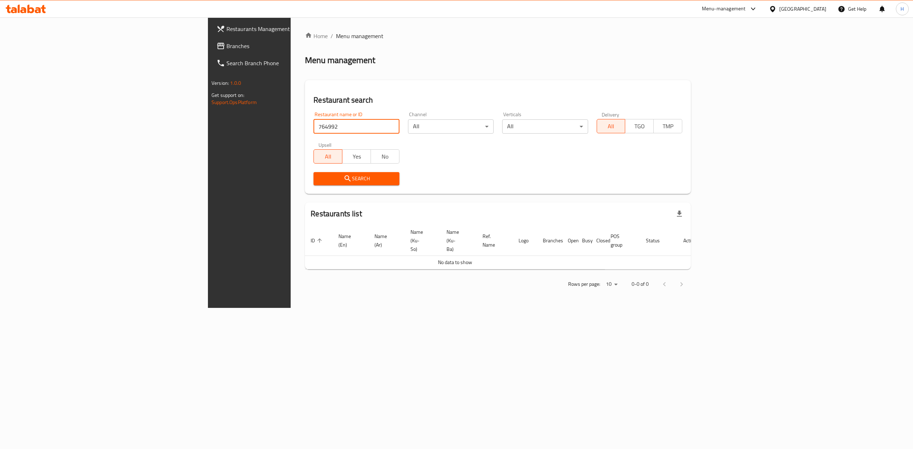
drag, startPoint x: 258, startPoint y: 123, endPoint x: 245, endPoint y: 178, distance: 55.6
click at [314, 125] on input "764992" at bounding box center [357, 127] width 86 height 14
click at [319, 178] on span "Search" at bounding box center [356, 178] width 74 height 9
click at [319, 179] on span "Search" at bounding box center [356, 178] width 74 height 9
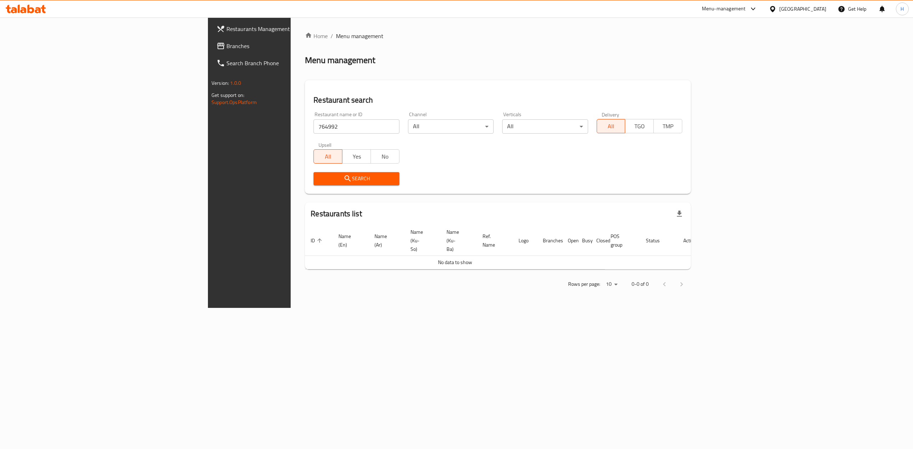
click at [319, 181] on span "Search" at bounding box center [356, 178] width 74 height 9
click at [314, 131] on input "764992" at bounding box center [357, 127] width 86 height 14
paste input "Bloudan Sweets"
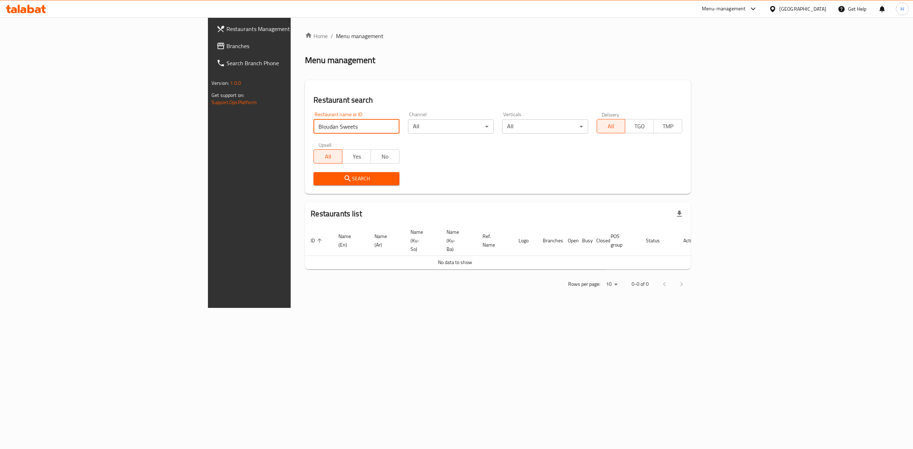
type input "Bloudan Sweets"
click button "Search" at bounding box center [357, 178] width 86 height 13
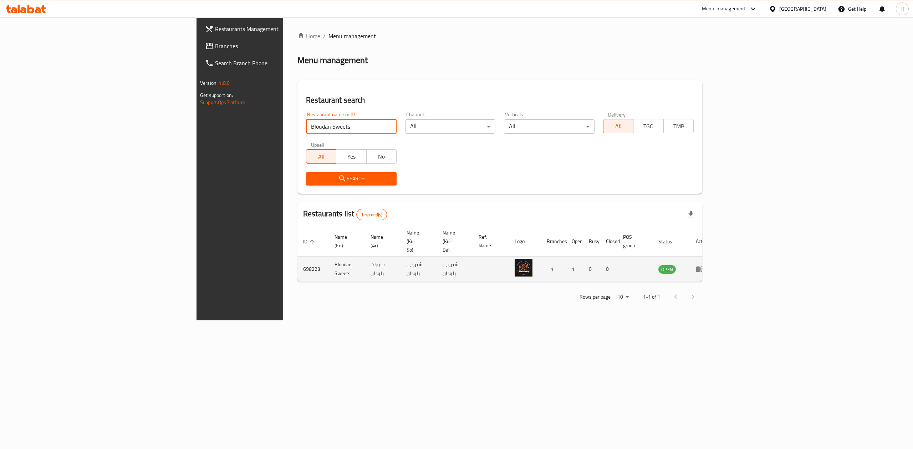
click at [715, 257] on td "enhanced table" at bounding box center [702, 269] width 25 height 25
click at [704, 267] on icon "enhanced table" at bounding box center [700, 270] width 8 height 6
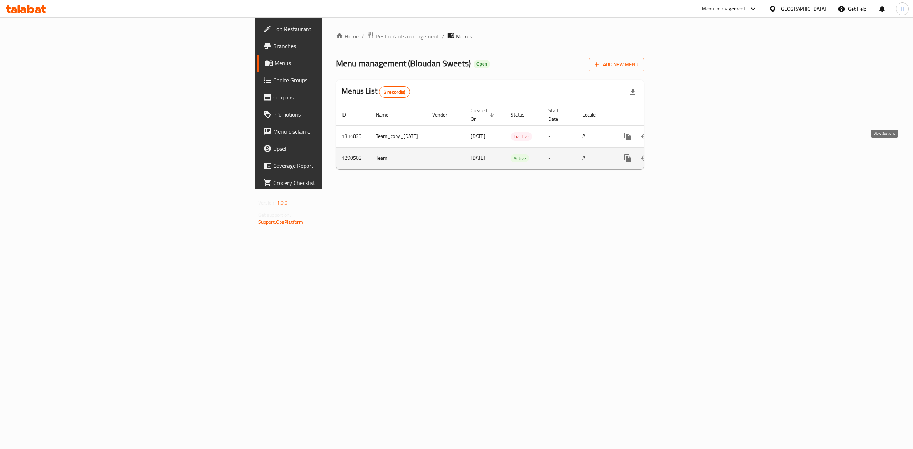
click at [688, 151] on link "enhanced table" at bounding box center [679, 158] width 17 height 17
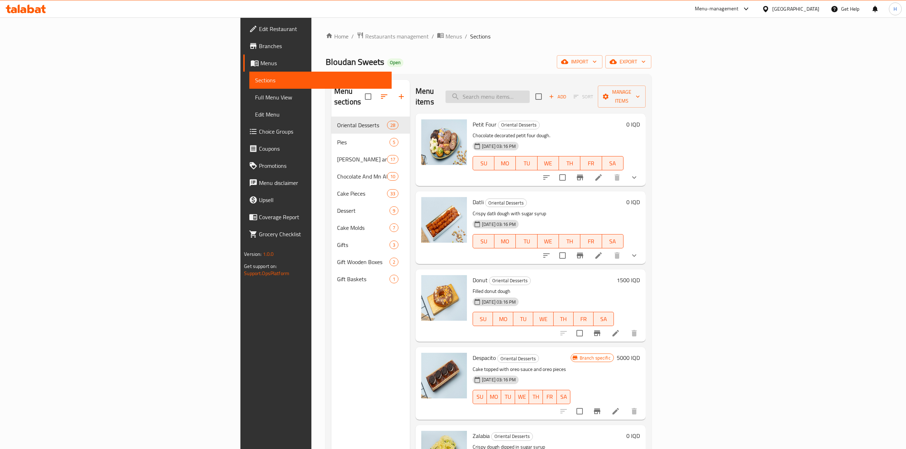
click at [530, 91] on input "search" at bounding box center [488, 97] width 84 height 12
type input "]"
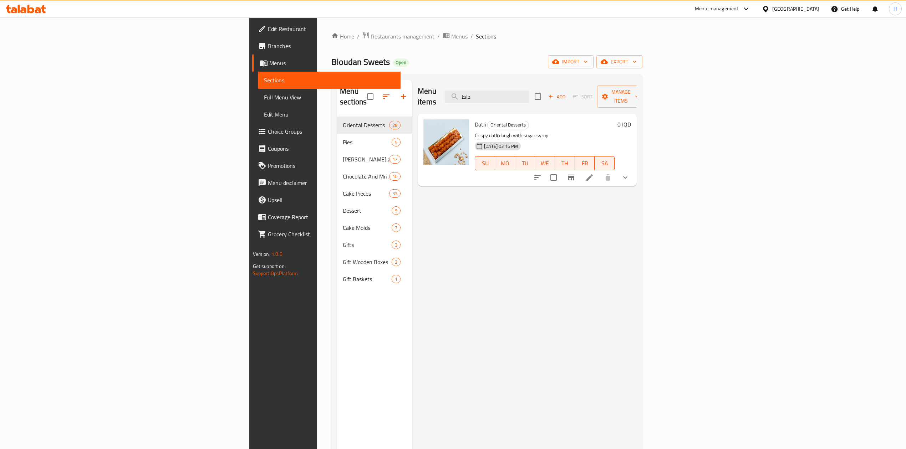
type input "داط"
click at [594, 173] on icon at bounding box center [589, 177] width 9 height 9
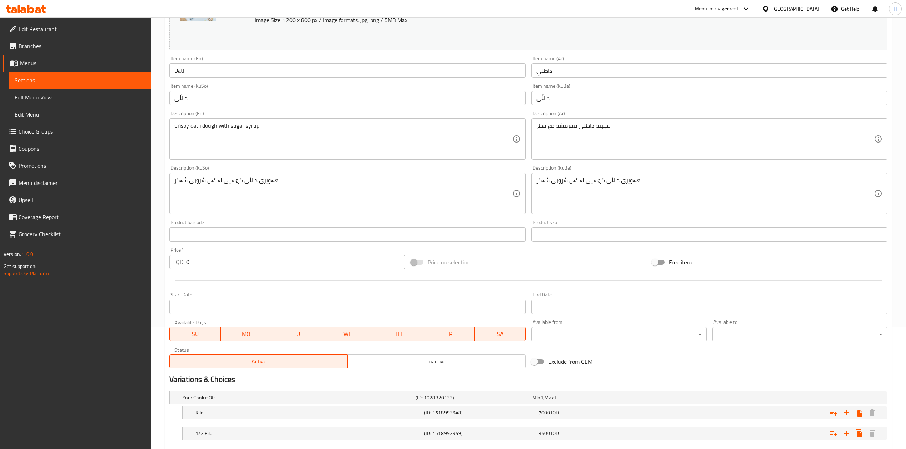
scroll to position [164, 0]
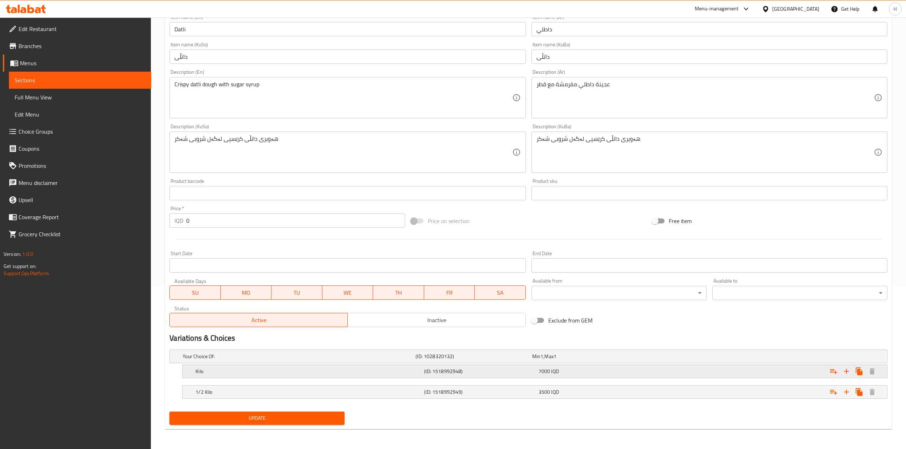
click at [215, 368] on h5 "Kilo" at bounding box center [308, 371] width 226 height 7
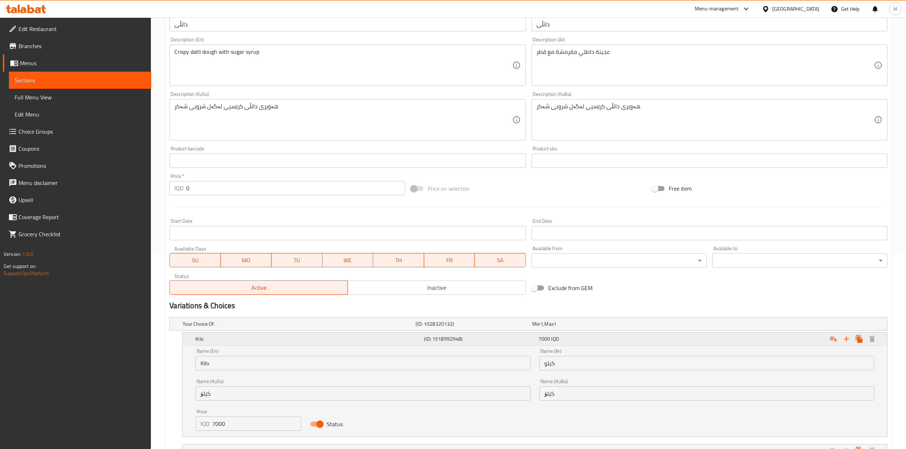
scroll to position [240, 0]
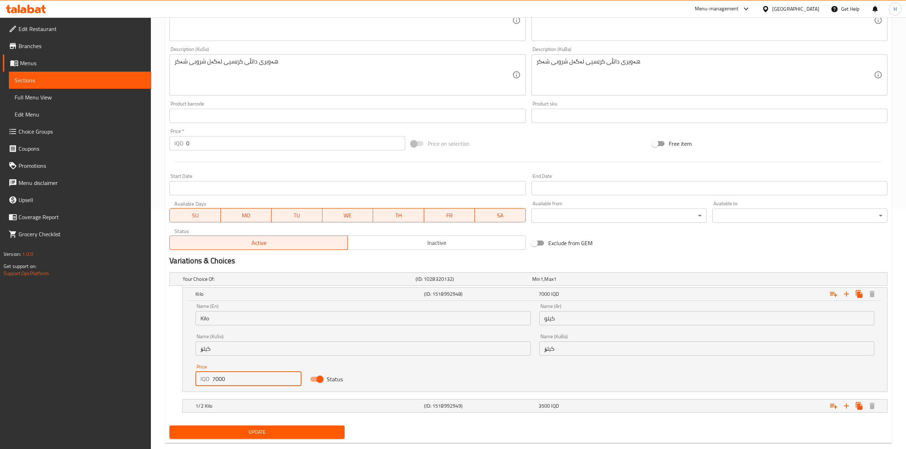
click at [216, 381] on input "7000" at bounding box center [256, 379] width 89 height 14
type input "8000"
click at [210, 407] on h5 "1/2 Kilo" at bounding box center [308, 406] width 226 height 7
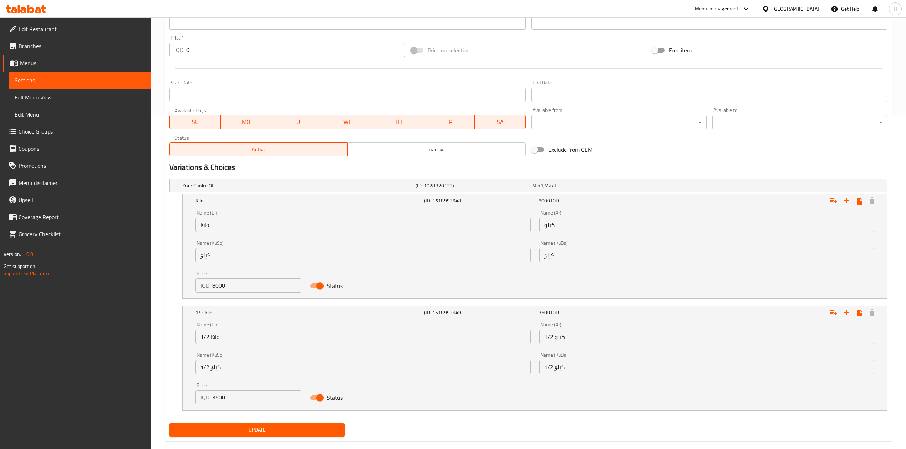
scroll to position [340, 0]
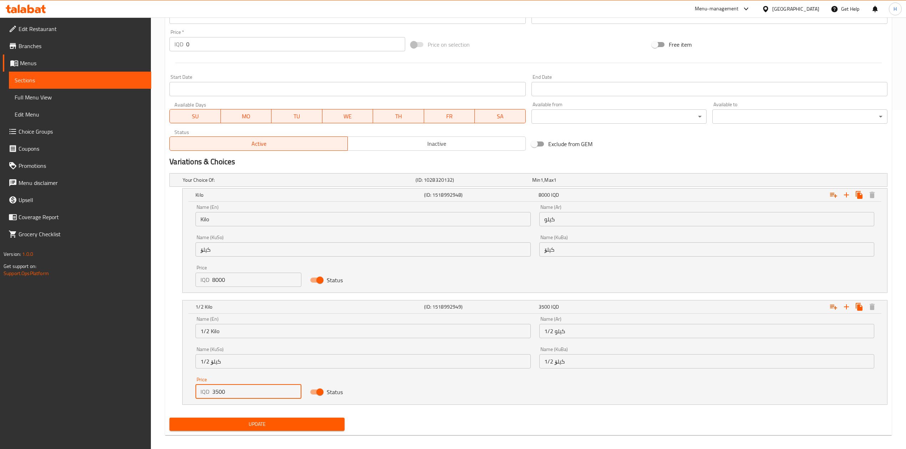
drag, startPoint x: 217, startPoint y: 393, endPoint x: 208, endPoint y: 394, distance: 9.3
click at [208, 394] on div "IQD 3500 Price" at bounding box center [248, 392] width 106 height 14
drag, startPoint x: 224, startPoint y: 394, endPoint x: 215, endPoint y: 396, distance: 9.2
click at [215, 396] on input "4500" at bounding box center [256, 392] width 89 height 14
type input "4000"
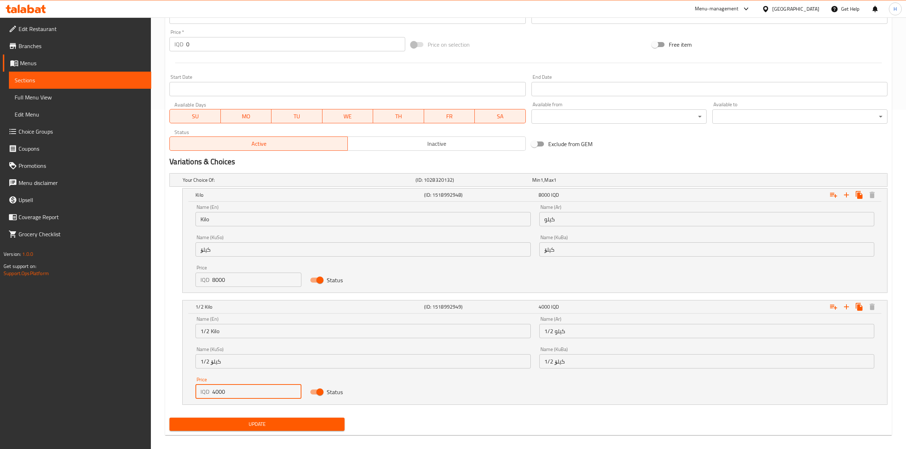
click at [225, 427] on span "Update" at bounding box center [257, 424] width 164 height 9
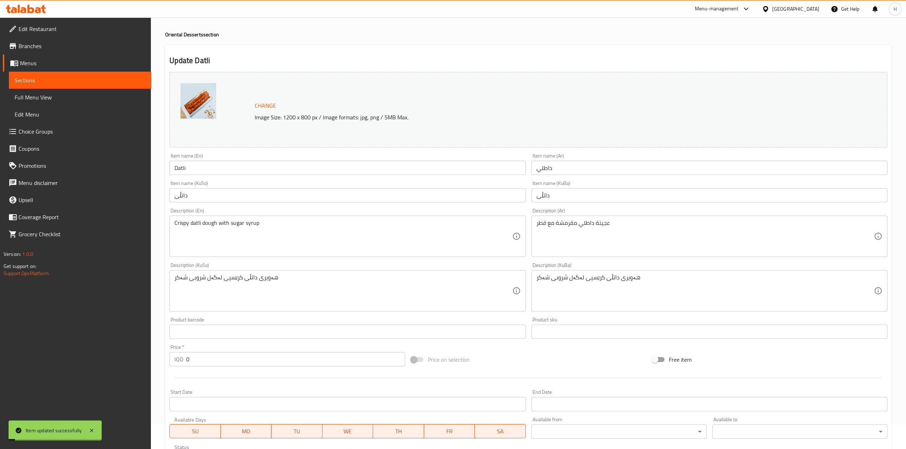
scroll to position [0, 0]
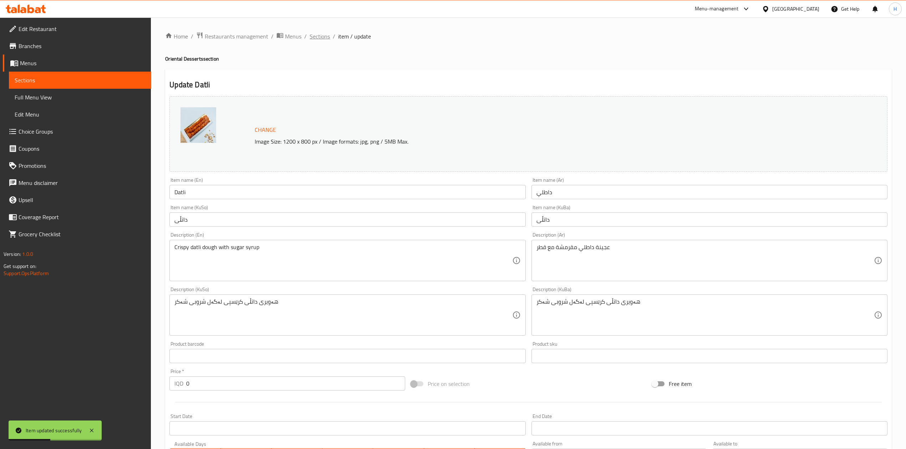
click at [327, 37] on span "Sections" at bounding box center [320, 36] width 20 height 9
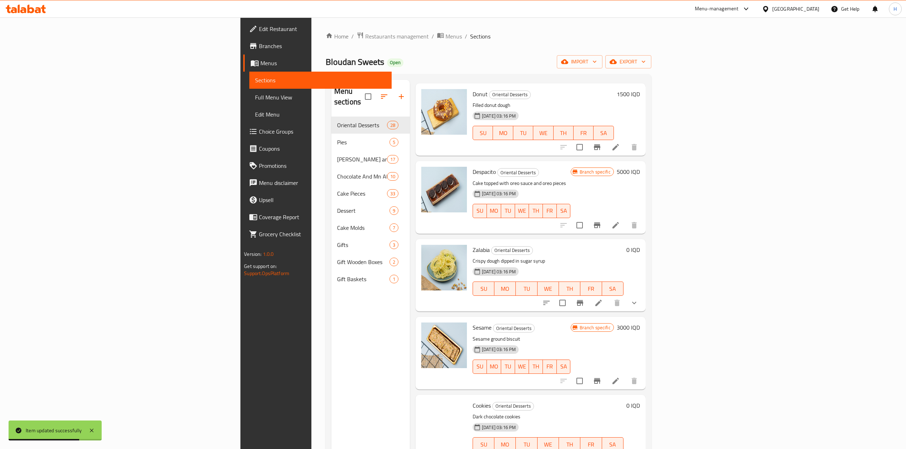
scroll to position [190, 0]
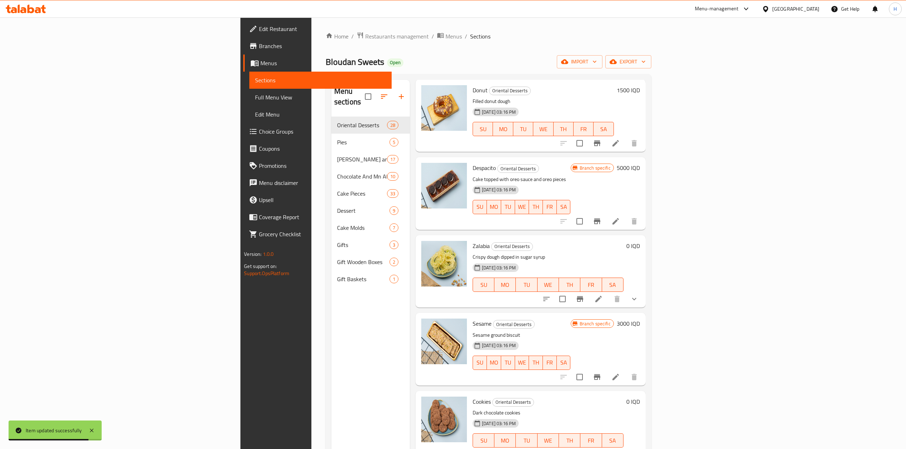
click at [609, 293] on li at bounding box center [599, 299] width 20 height 13
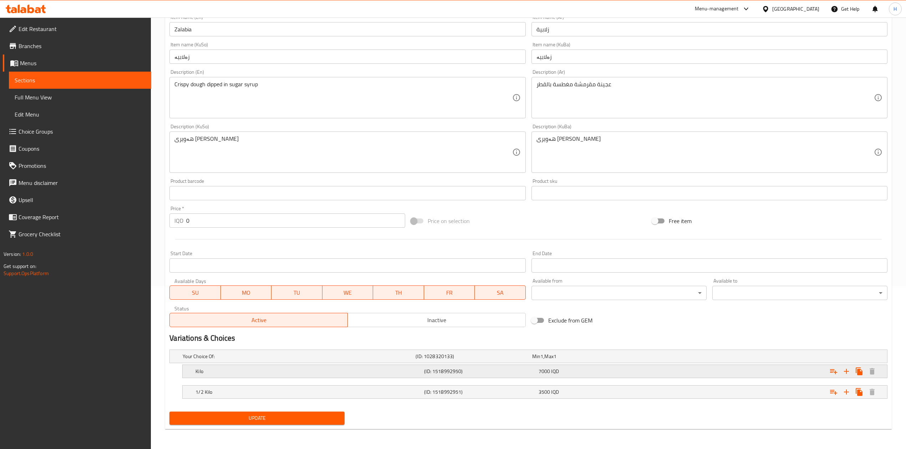
click at [213, 370] on h5 "Kilo" at bounding box center [308, 371] width 226 height 7
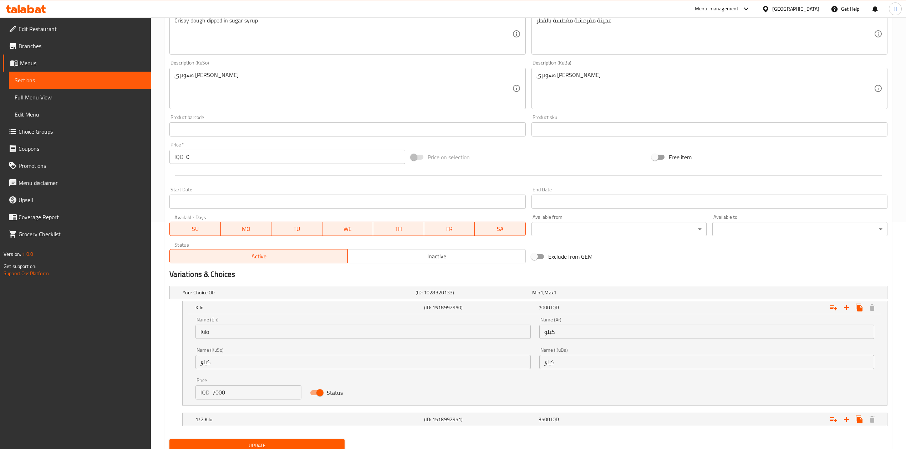
scroll to position [240, 0]
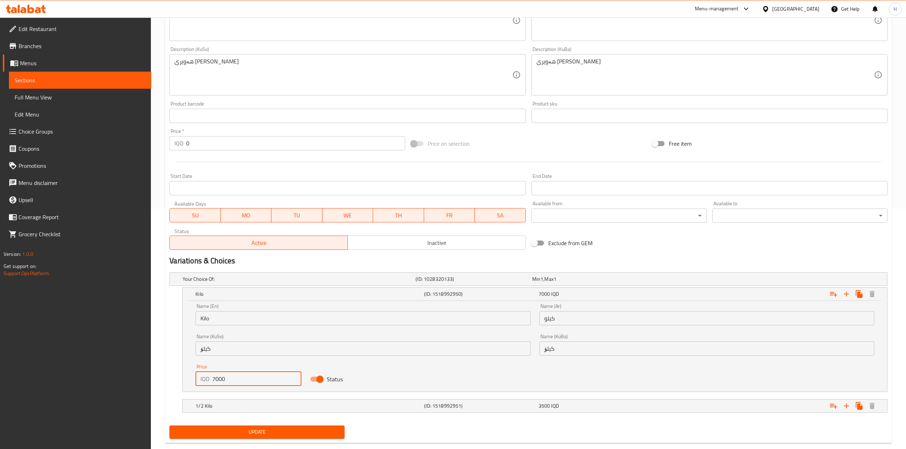
drag, startPoint x: 216, startPoint y: 377, endPoint x: 209, endPoint y: 380, distance: 7.7
click at [209, 380] on div "IQD 7000 Price" at bounding box center [248, 379] width 106 height 14
type input "8000"
drag, startPoint x: 206, startPoint y: 410, endPoint x: 210, endPoint y: 411, distance: 4.4
click at [206, 410] on h5 "1/2 Kilo" at bounding box center [308, 406] width 226 height 7
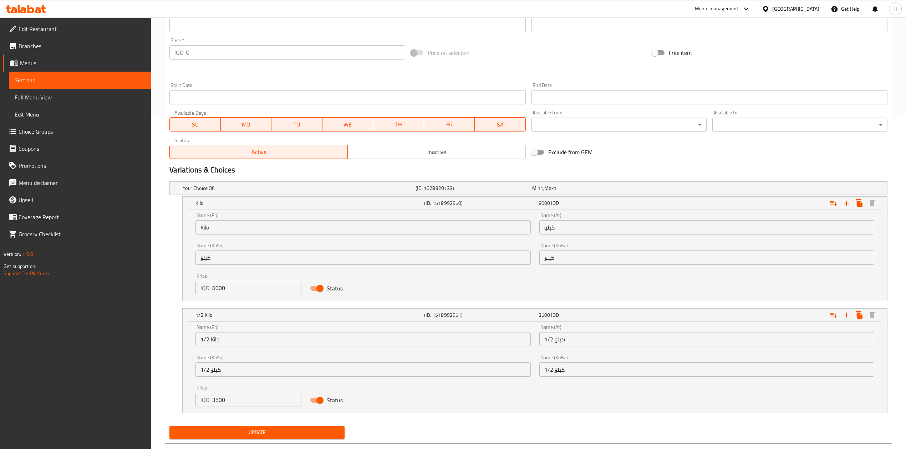
scroll to position [332, 0]
click at [215, 401] on input "3500" at bounding box center [256, 400] width 89 height 14
type input "4000"
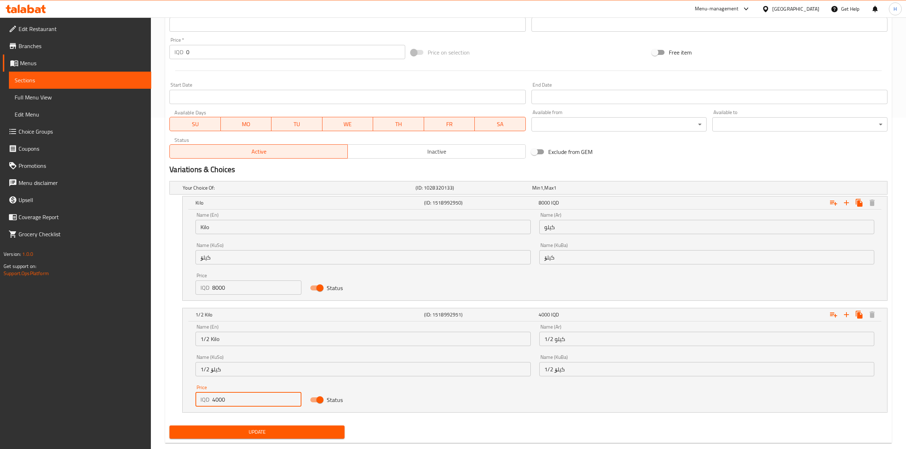
click at [222, 424] on div "Update" at bounding box center [257, 432] width 181 height 19
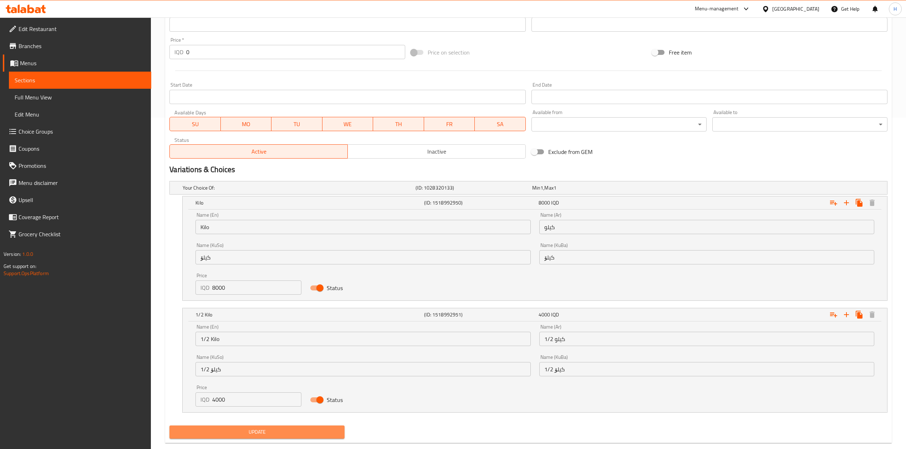
click at [226, 431] on span "Update" at bounding box center [257, 432] width 164 height 9
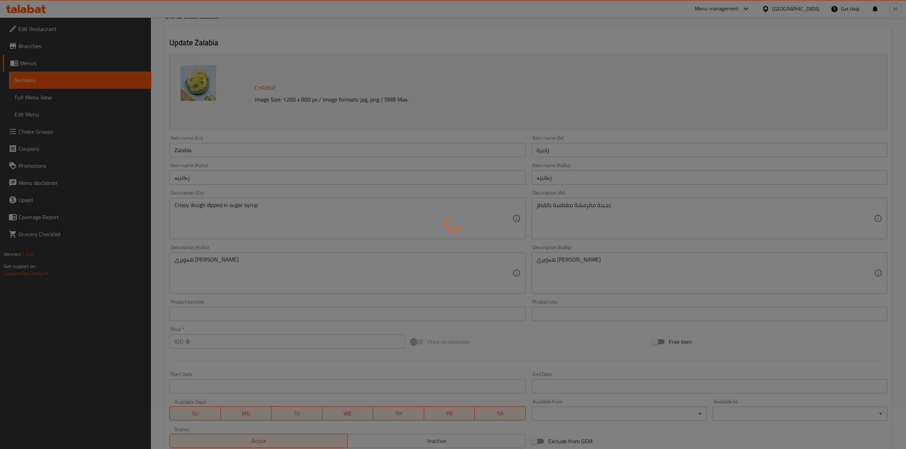
scroll to position [0, 0]
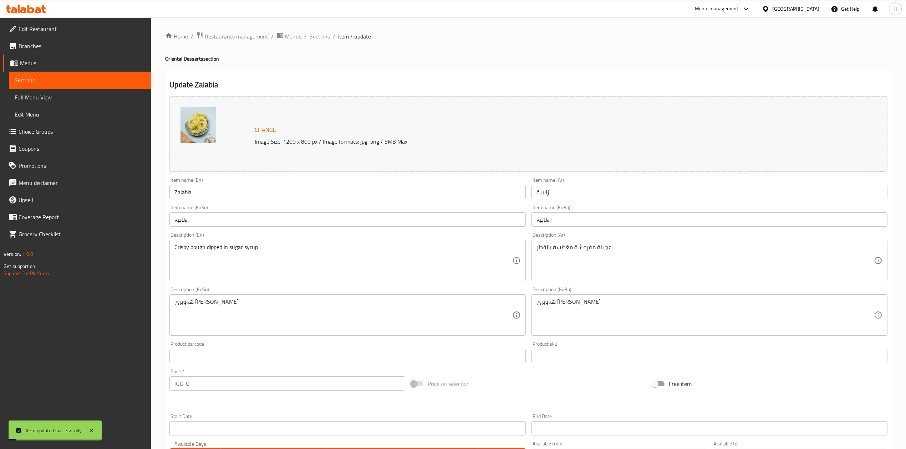
click at [322, 37] on span "Sections" at bounding box center [320, 36] width 20 height 9
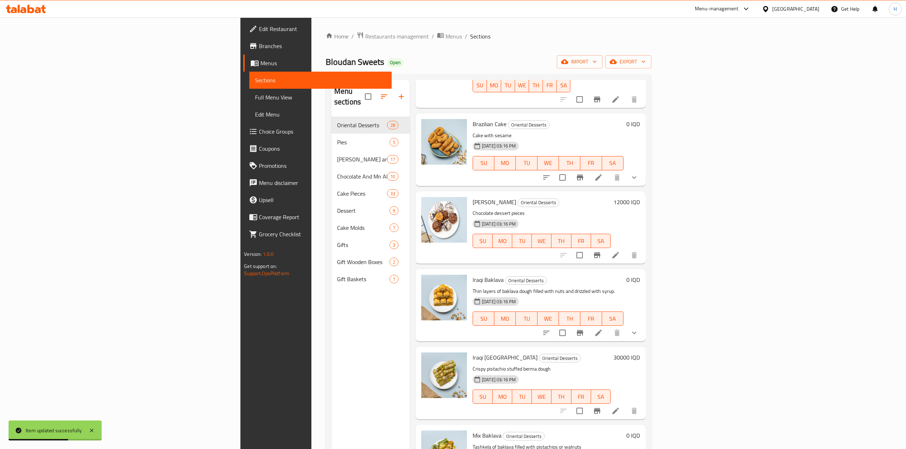
scroll to position [713, 0]
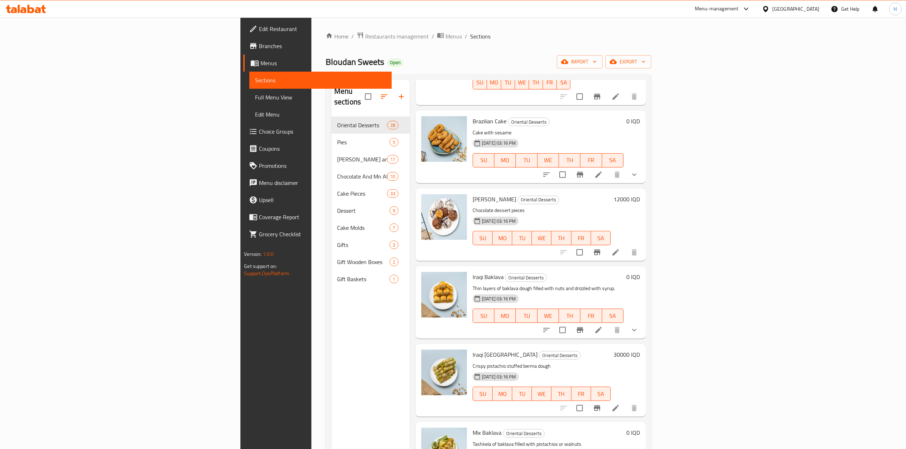
click at [609, 324] on li at bounding box center [599, 330] width 20 height 13
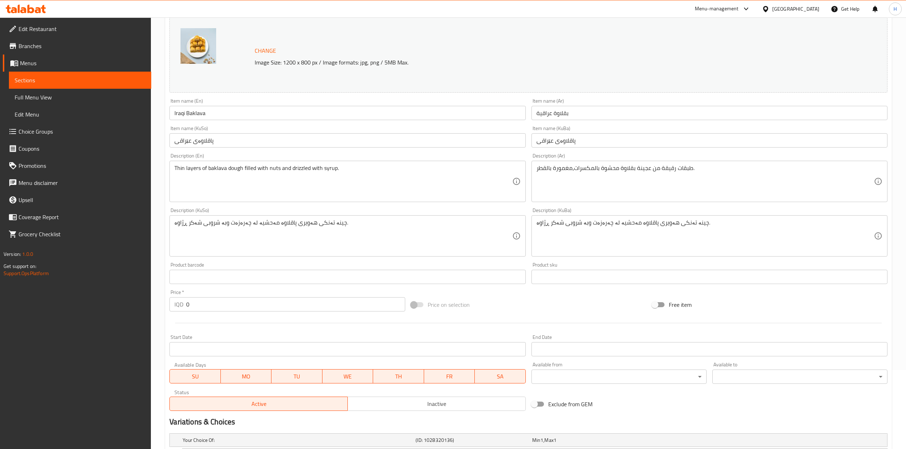
scroll to position [164, 0]
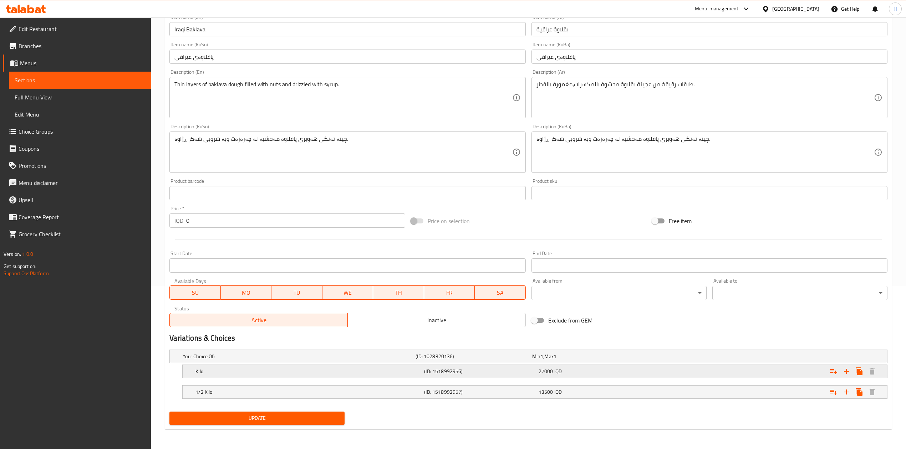
click at [211, 371] on h5 "Kilo" at bounding box center [308, 371] width 226 height 7
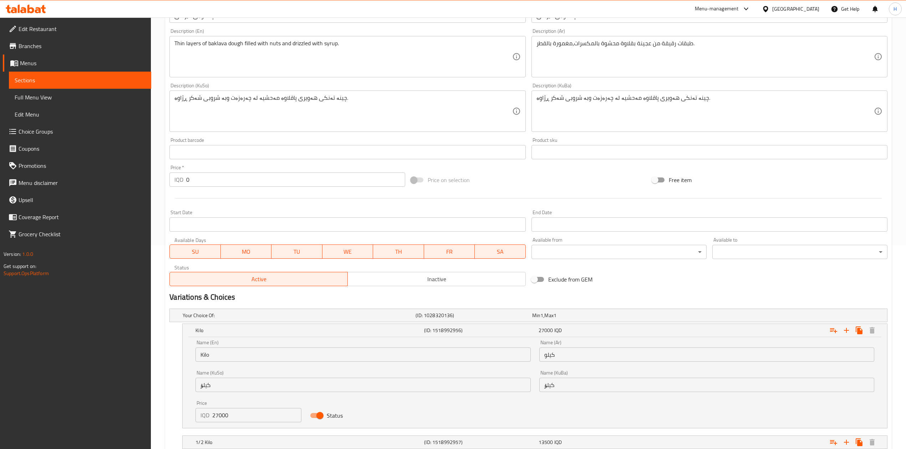
scroll to position [254, 0]
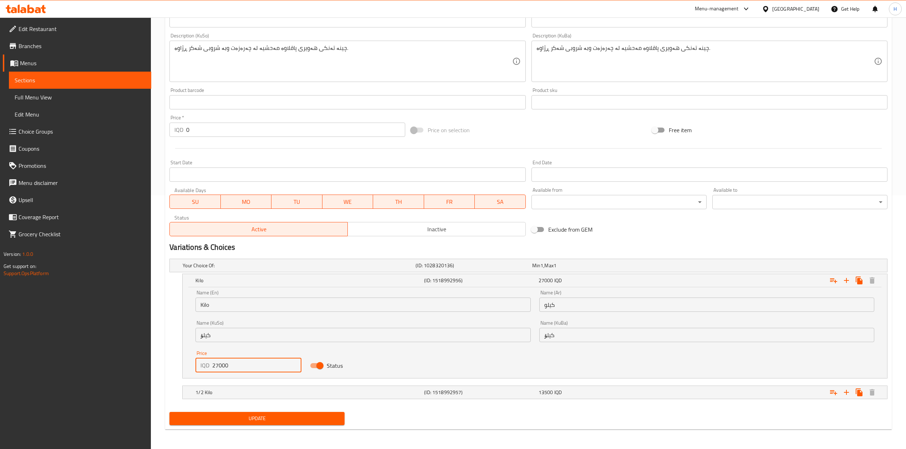
drag, startPoint x: 218, startPoint y: 367, endPoint x: 214, endPoint y: 368, distance: 4.0
click at [214, 368] on input "27000" at bounding box center [256, 366] width 89 height 14
type input "29000"
click at [220, 390] on div "1/2 Kilo" at bounding box center [308, 393] width 229 height 10
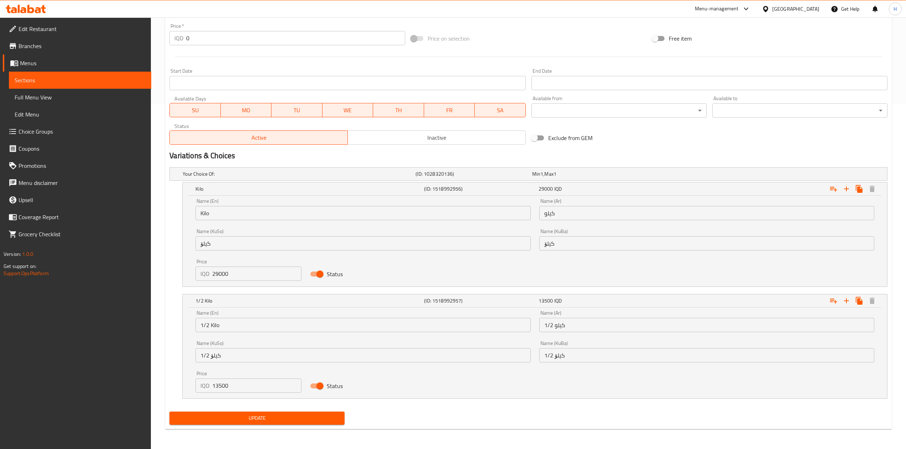
scroll to position [347, 0]
click at [236, 382] on input "13500" at bounding box center [256, 386] width 89 height 14
type input "14500"
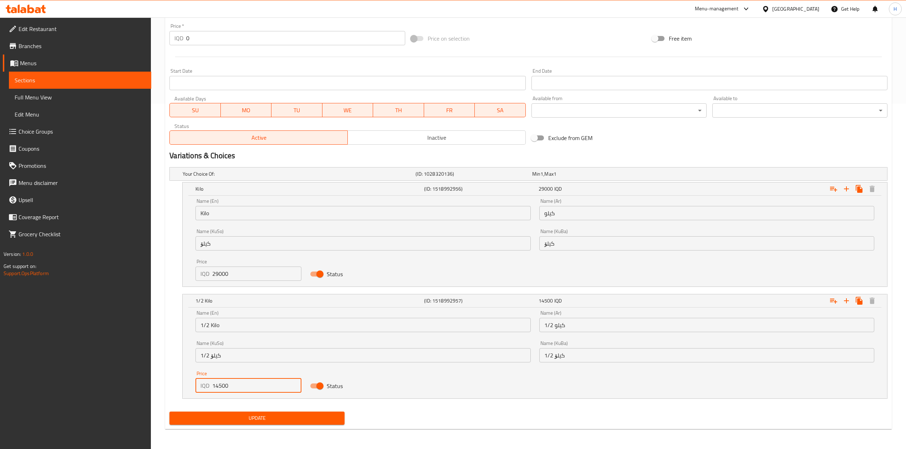
click at [236, 425] on button "Update" at bounding box center [256, 418] width 175 height 13
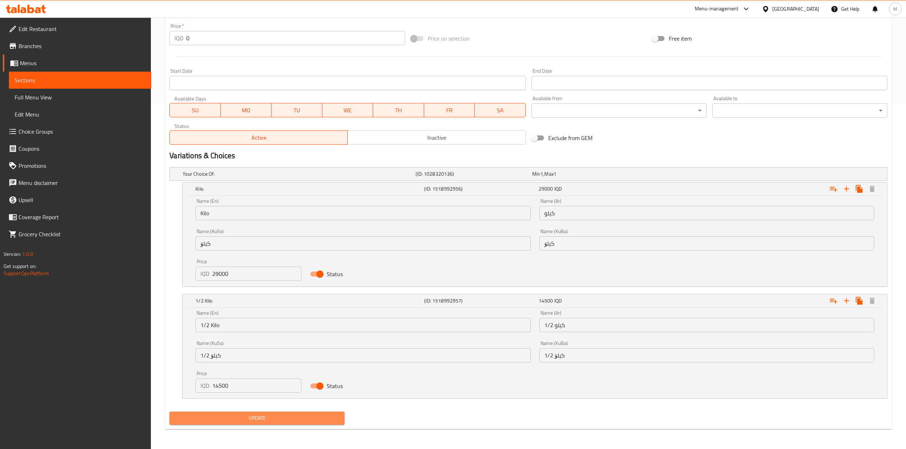
click at [269, 422] on span "Update" at bounding box center [257, 418] width 164 height 9
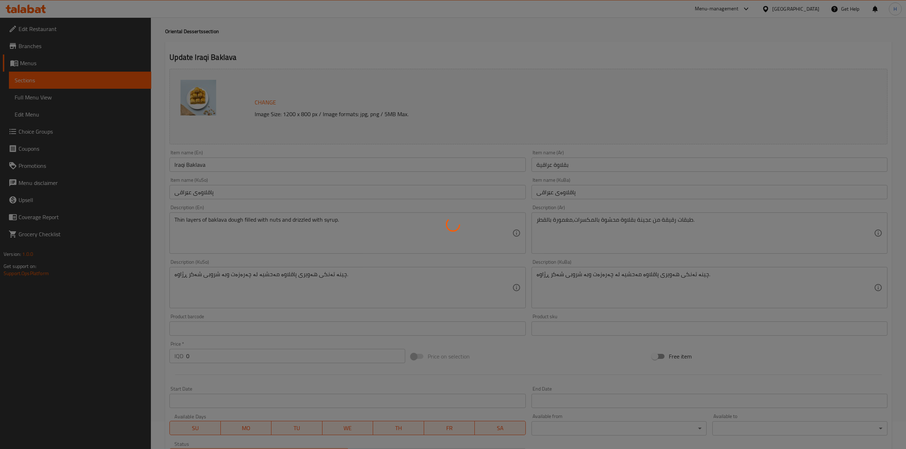
scroll to position [0, 0]
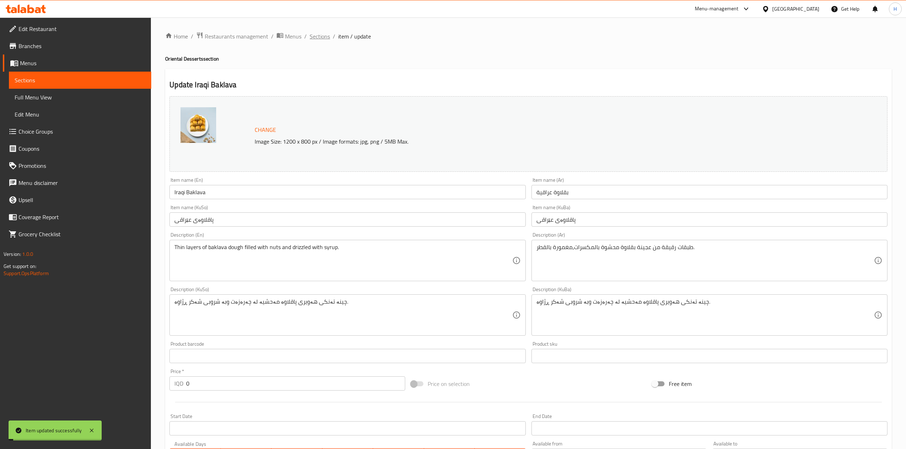
click at [316, 36] on span "Sections" at bounding box center [320, 36] width 20 height 9
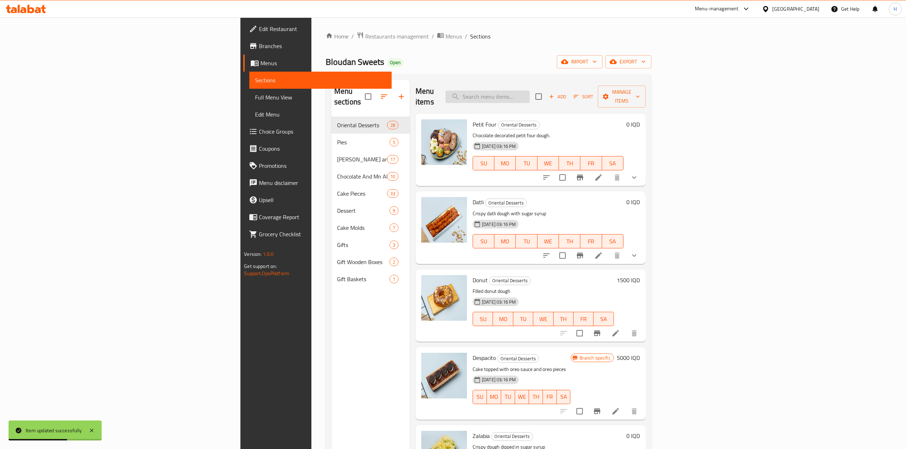
click at [530, 91] on input "search" at bounding box center [488, 97] width 84 height 12
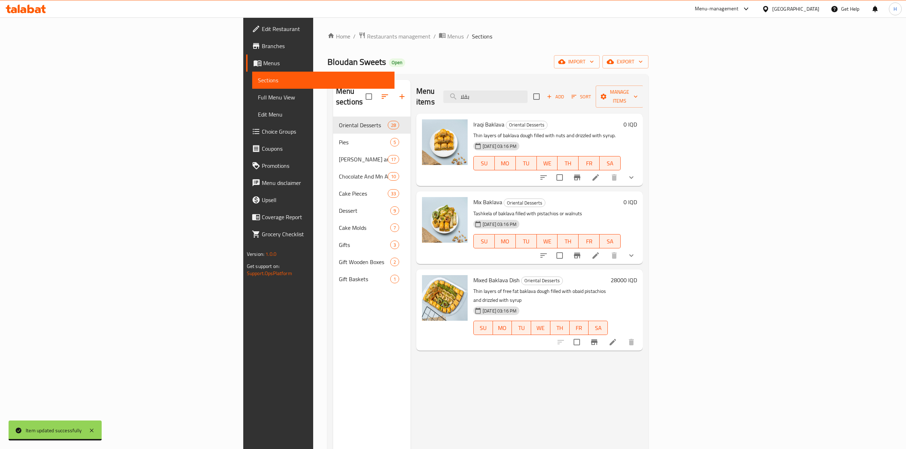
type input "بقلا"
click at [606, 249] on li at bounding box center [596, 255] width 20 height 13
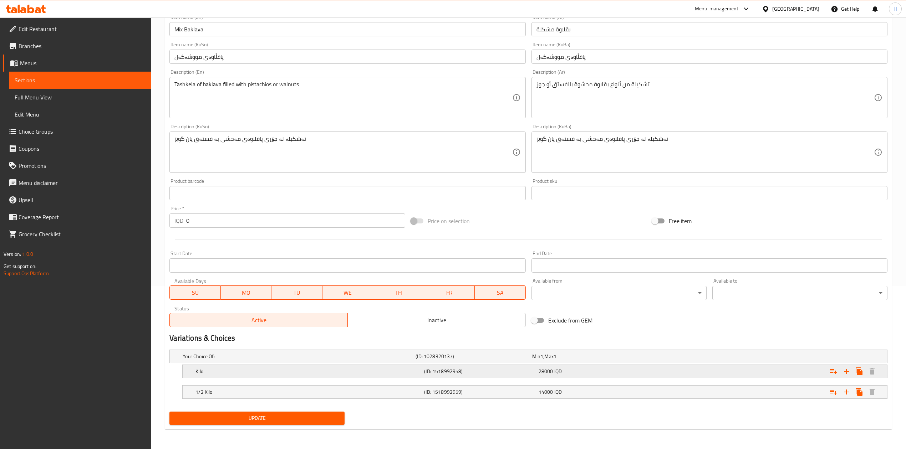
click at [239, 374] on h5 "Kilo" at bounding box center [308, 371] width 226 height 7
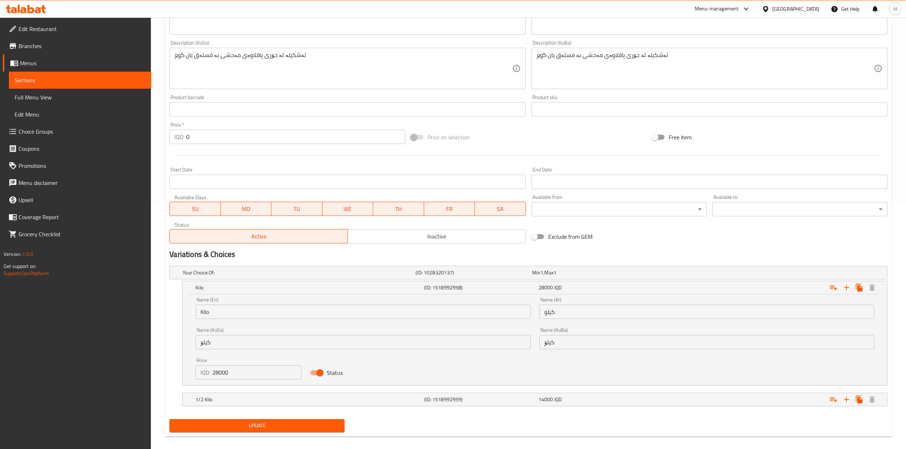
scroll to position [248, 0]
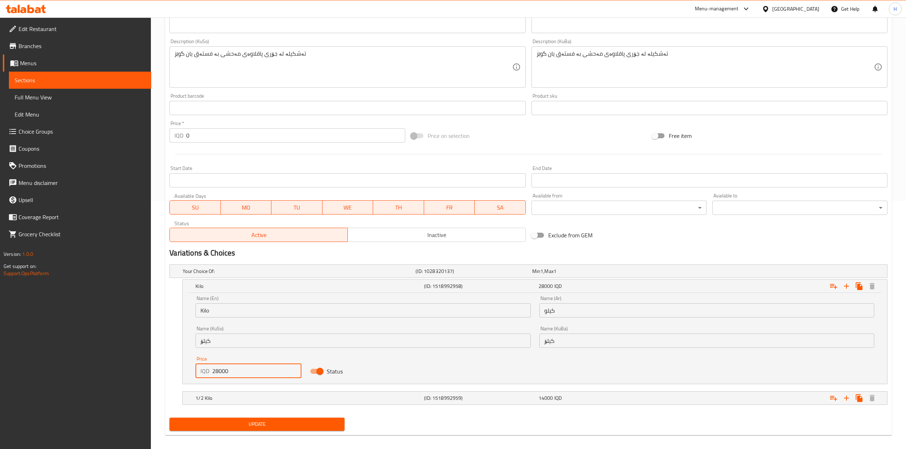
drag, startPoint x: 213, startPoint y: 374, endPoint x: 245, endPoint y: 374, distance: 32.5
click at [245, 374] on input "28000" at bounding box center [256, 371] width 89 height 14
type input "30000"
click at [217, 400] on h5 "1/2 Kilo" at bounding box center [308, 398] width 226 height 7
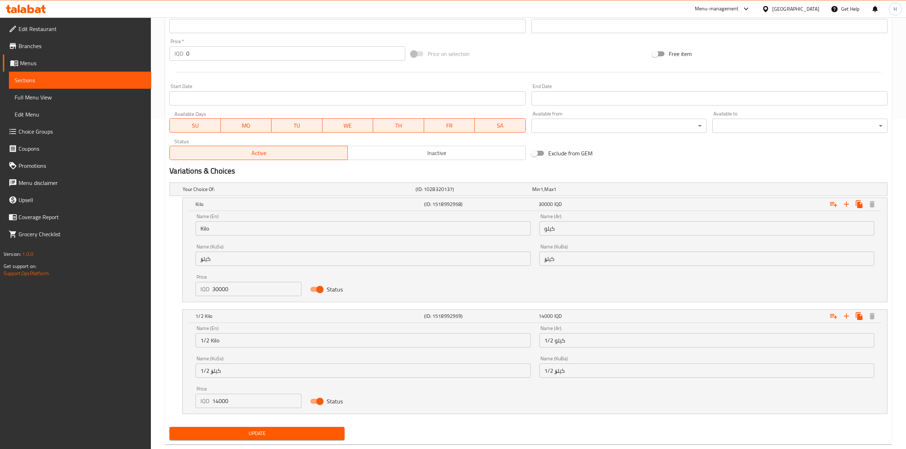
scroll to position [336, 0]
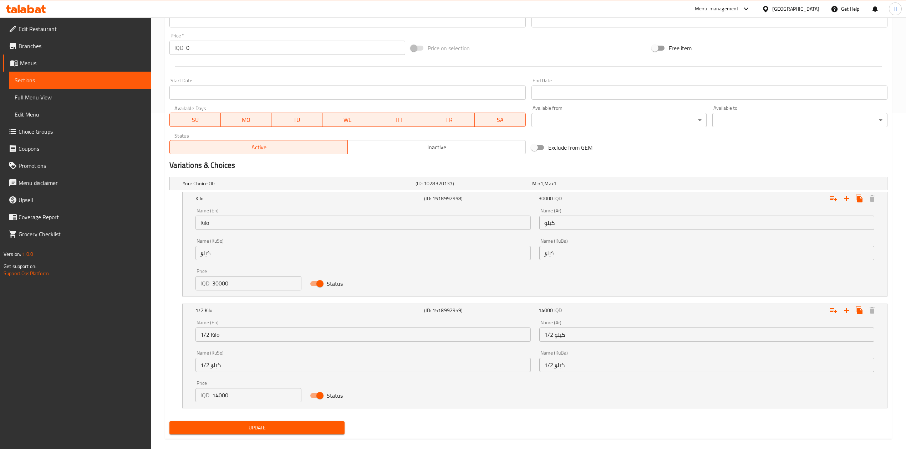
click at [221, 396] on input "14000" at bounding box center [256, 395] width 89 height 14
click at [217, 396] on input "14000" at bounding box center [256, 395] width 89 height 14
type input "15000"
click at [294, 427] on span "Update" at bounding box center [257, 428] width 164 height 9
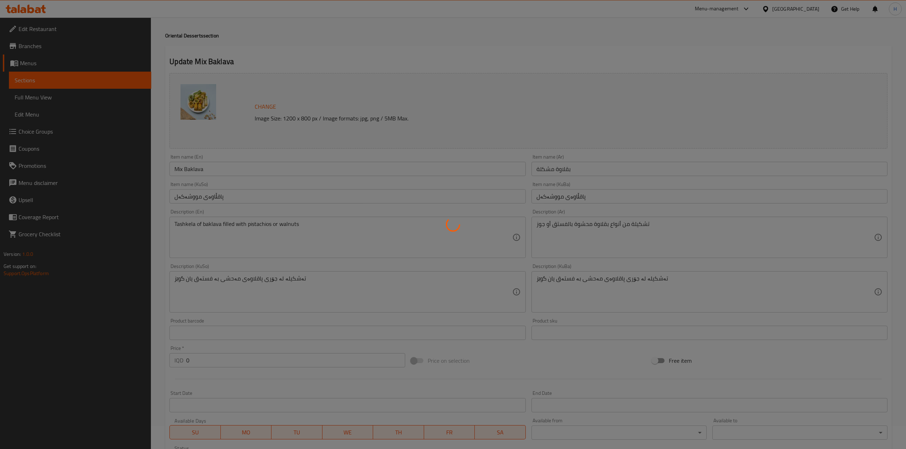
scroll to position [0, 0]
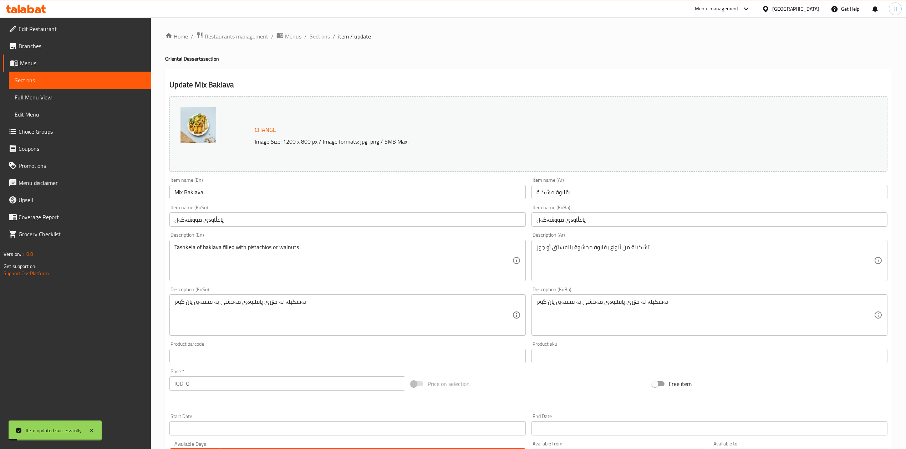
click at [313, 40] on span "Sections" at bounding box center [320, 36] width 20 height 9
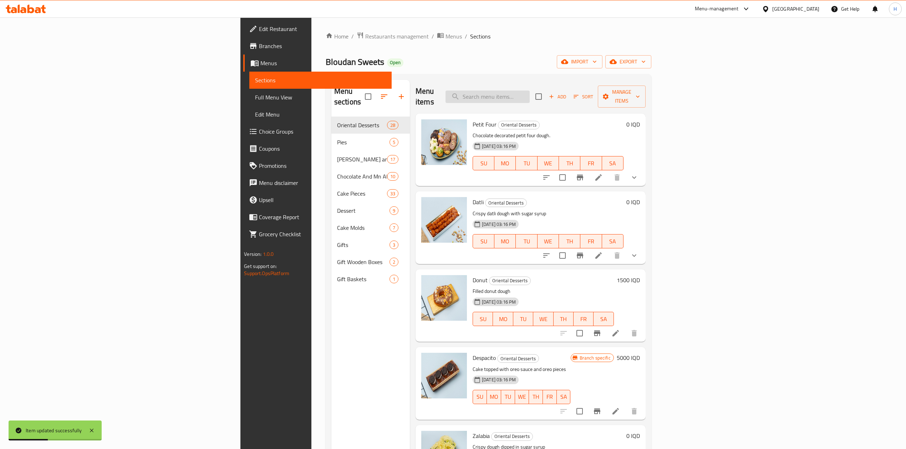
click at [530, 93] on input "search" at bounding box center [488, 97] width 84 height 12
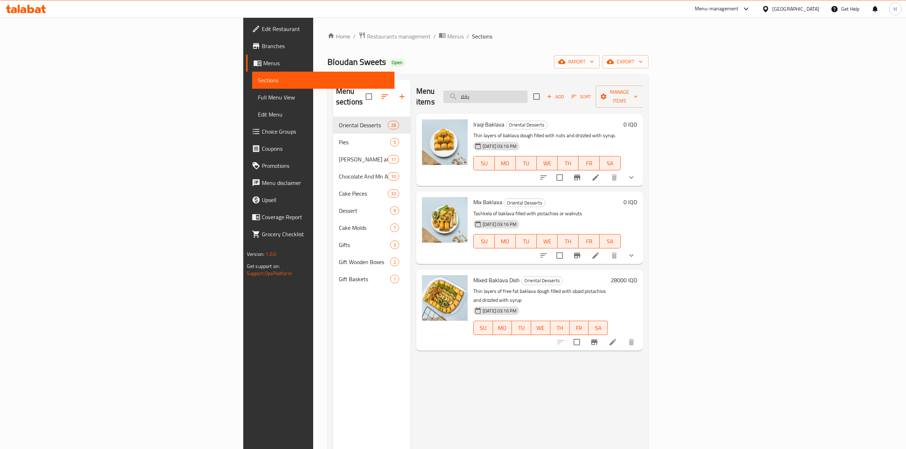
click at [528, 96] on input "بقلا" at bounding box center [485, 97] width 84 height 12
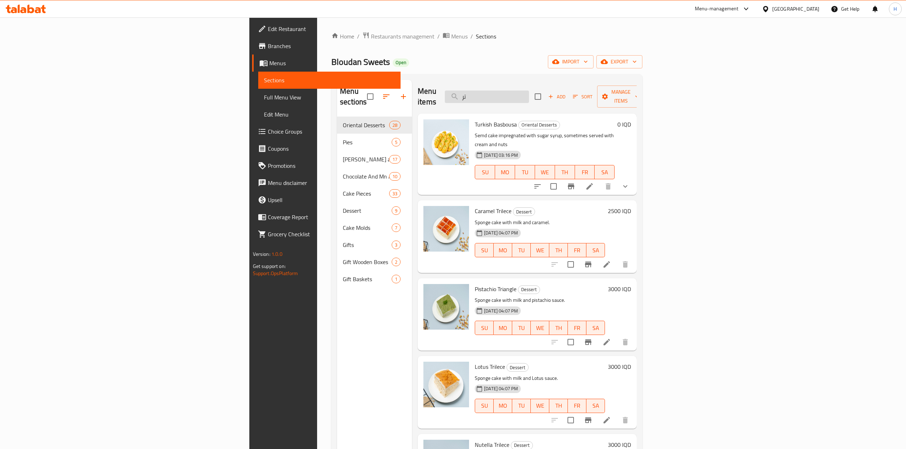
click at [529, 93] on input "تر" at bounding box center [487, 97] width 84 height 12
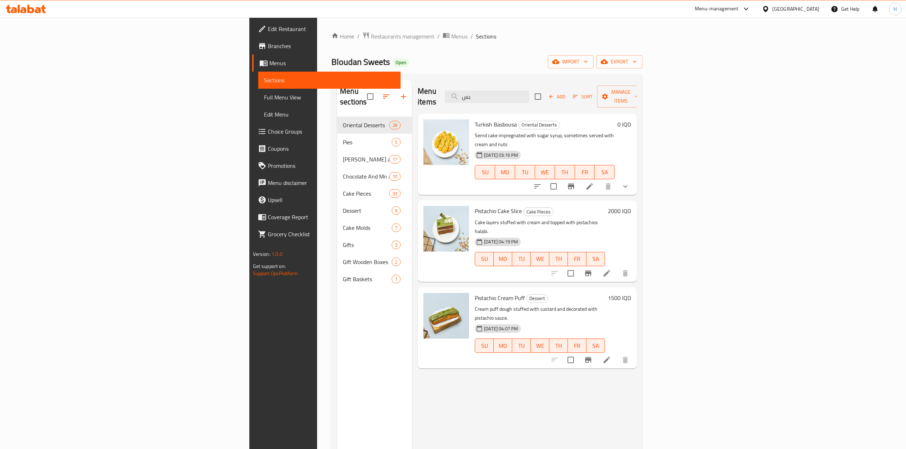
type input "بس"
click at [600, 180] on li at bounding box center [590, 186] width 20 height 13
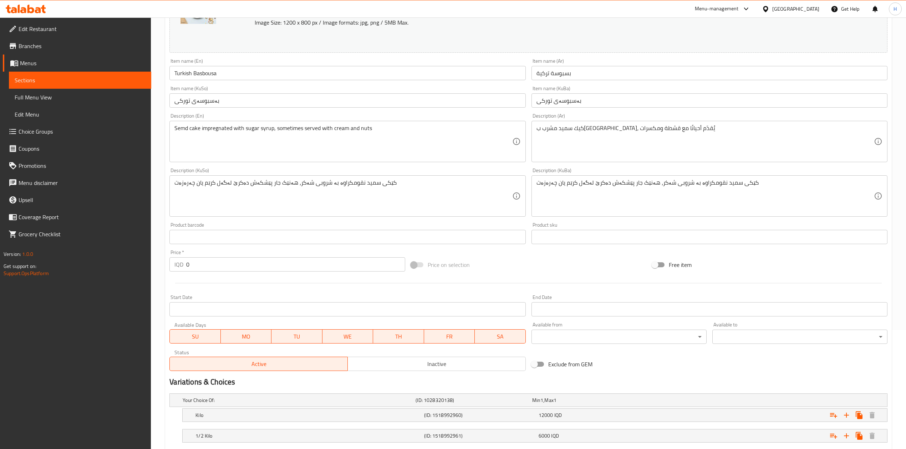
scroll to position [164, 0]
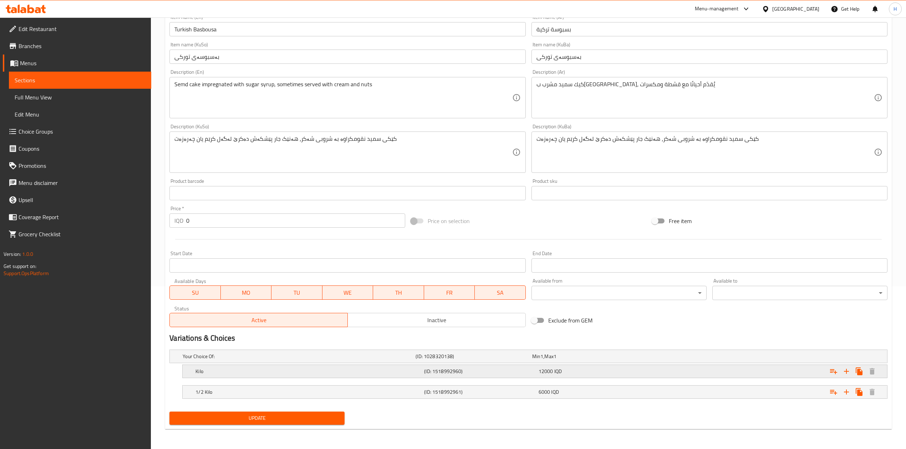
click at [235, 375] on div "Kilo" at bounding box center [308, 372] width 229 height 10
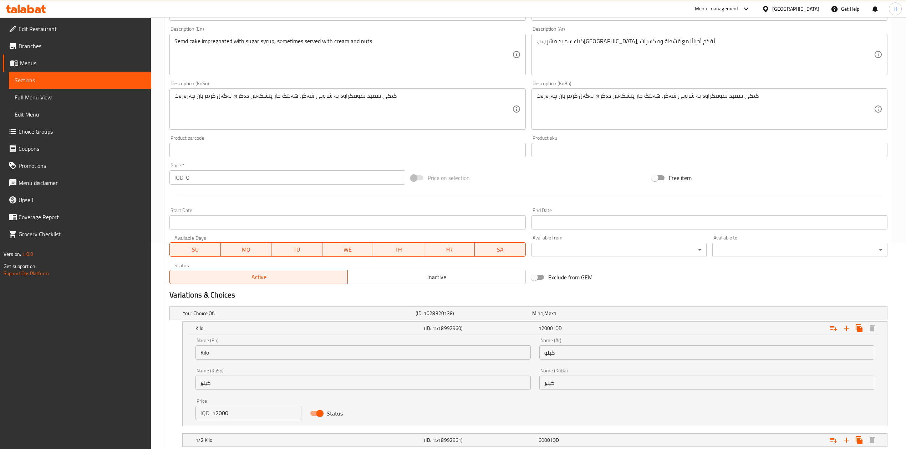
scroll to position [250, 0]
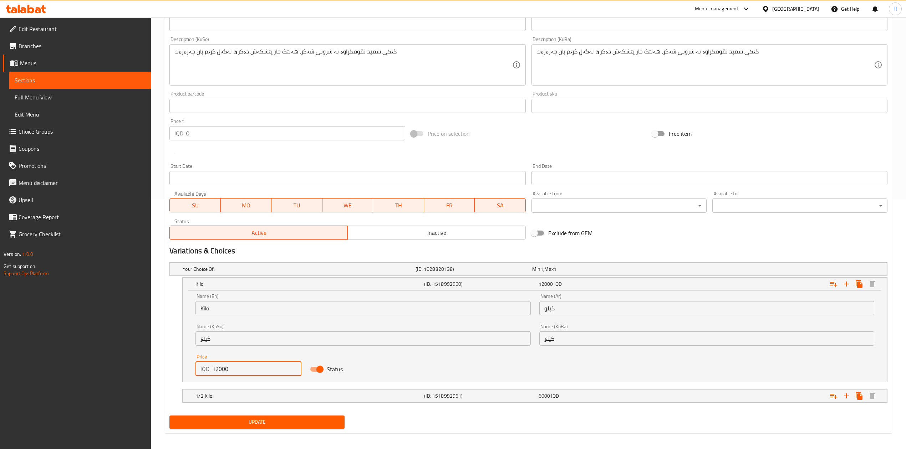
drag, startPoint x: 218, startPoint y: 371, endPoint x: 214, endPoint y: 372, distance: 3.9
click at [214, 372] on input "12000" at bounding box center [256, 369] width 89 height 14
type input "13000"
click at [219, 398] on h5 "1/2 Kilo" at bounding box center [308, 396] width 226 height 7
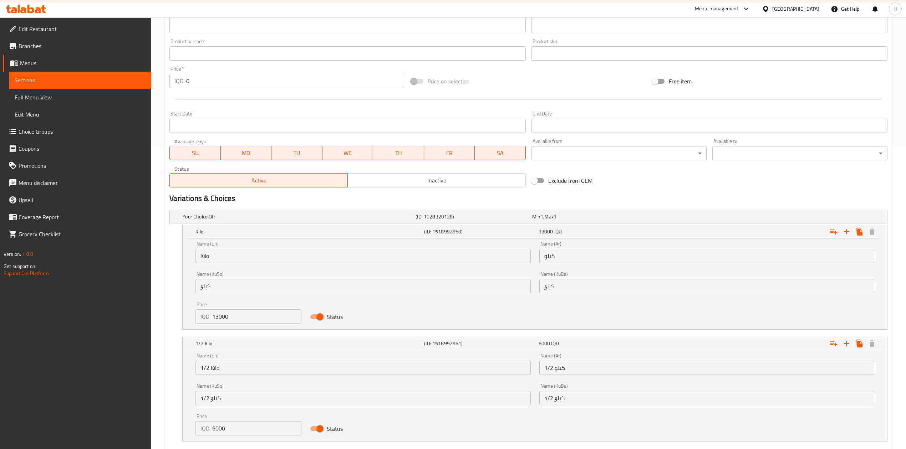
scroll to position [347, 0]
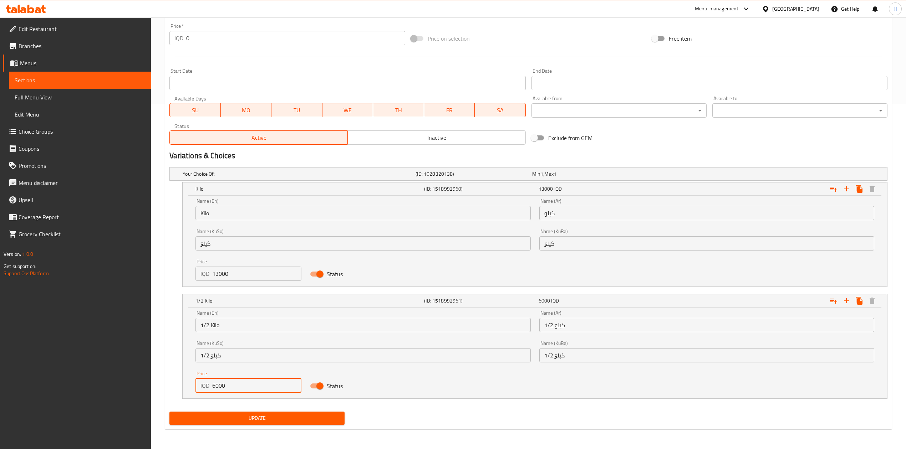
drag, startPoint x: 220, startPoint y: 389, endPoint x: 216, endPoint y: 389, distance: 3.9
click at [216, 389] on input "6000" at bounding box center [256, 386] width 89 height 14
type input "6500"
click at [270, 419] on span "Update" at bounding box center [257, 418] width 164 height 9
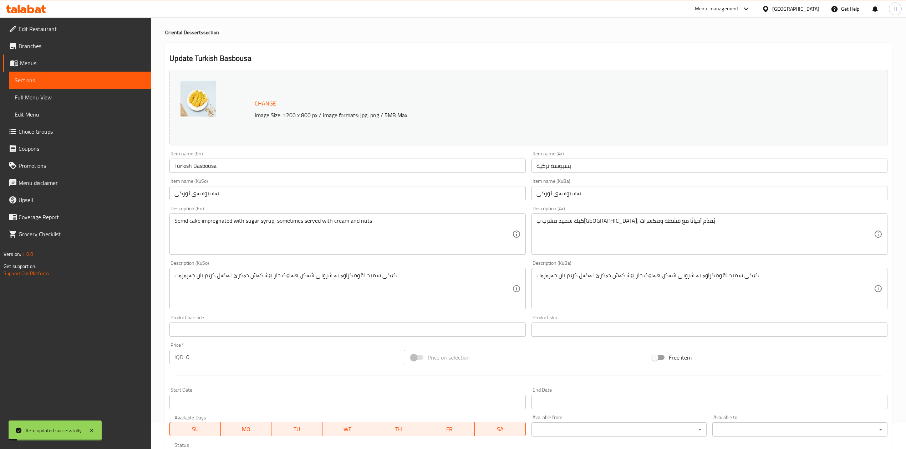
scroll to position [0, 0]
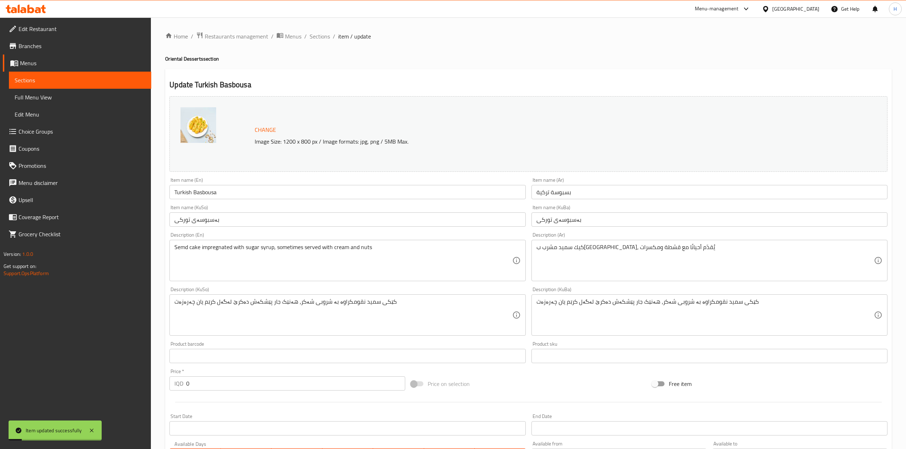
drag, startPoint x: 317, startPoint y: 33, endPoint x: 338, endPoint y: 72, distance: 43.9
click at [317, 33] on span "Sections" at bounding box center [320, 36] width 20 height 9
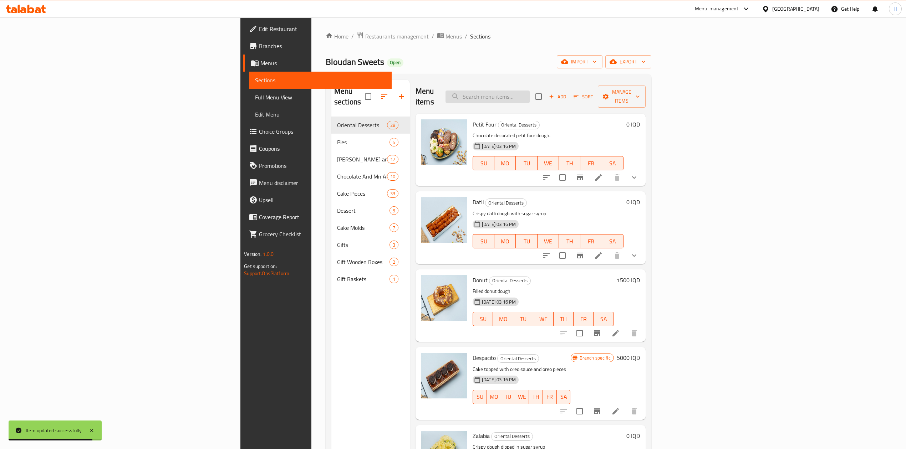
click at [530, 91] on input "search" at bounding box center [488, 97] width 84 height 12
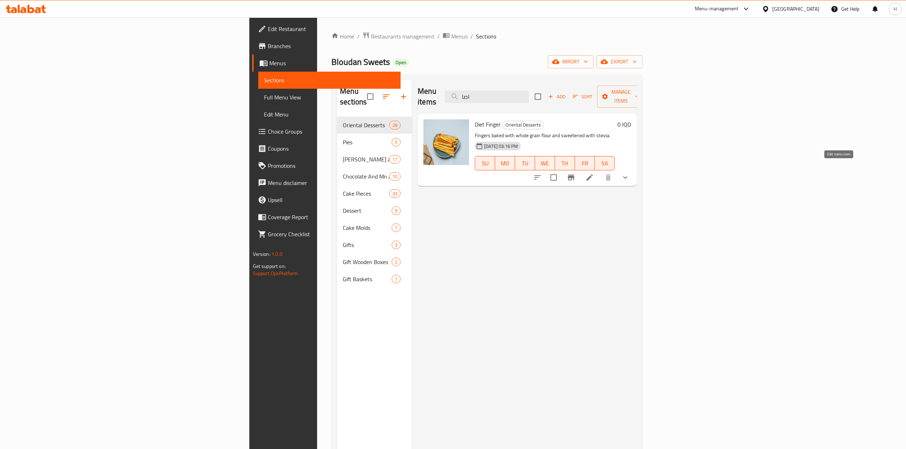
type input "اصا"
click at [594, 173] on icon at bounding box center [589, 177] width 9 height 9
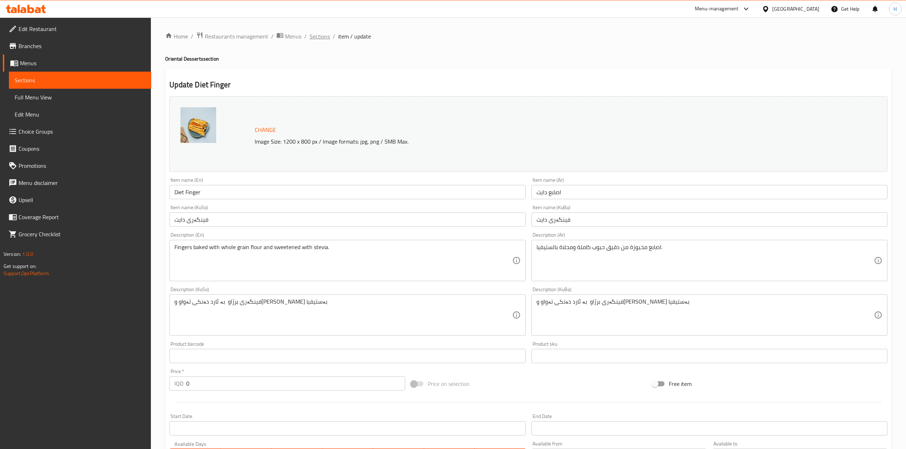
click at [320, 35] on span "Sections" at bounding box center [320, 36] width 20 height 9
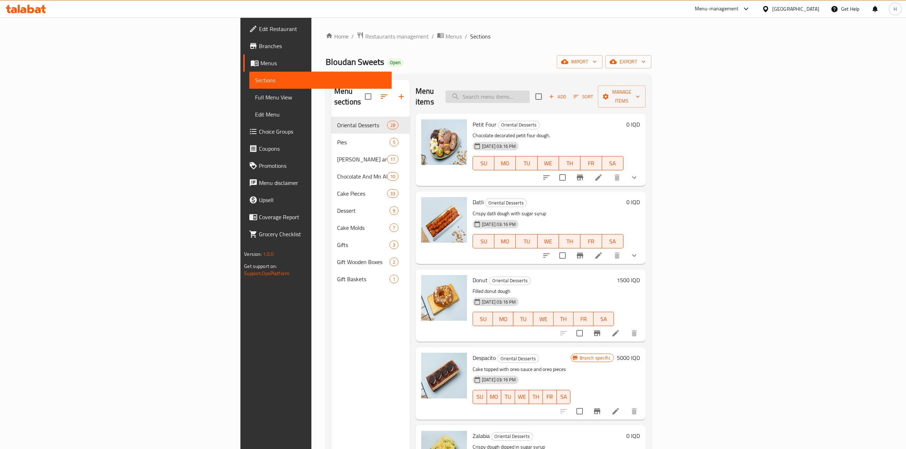
click at [530, 93] on input "search" at bounding box center [488, 97] width 84 height 12
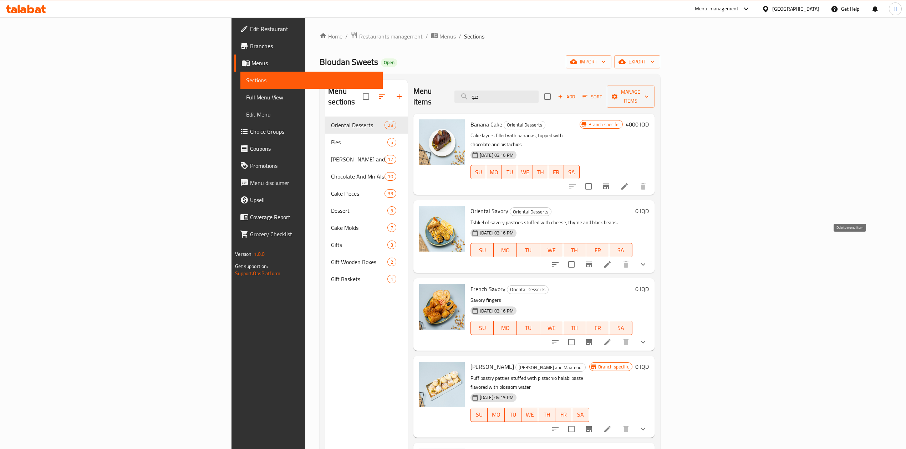
type input "مو"
click at [617, 258] on li at bounding box center [608, 264] width 20 height 13
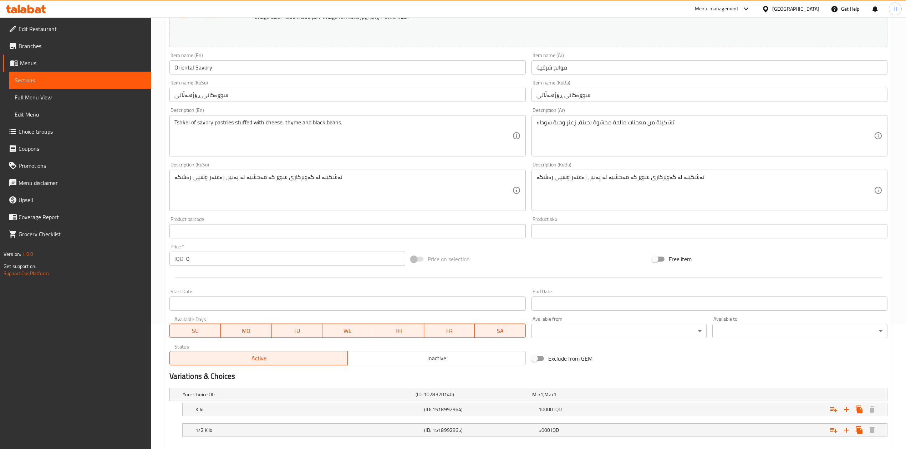
scroll to position [164, 0]
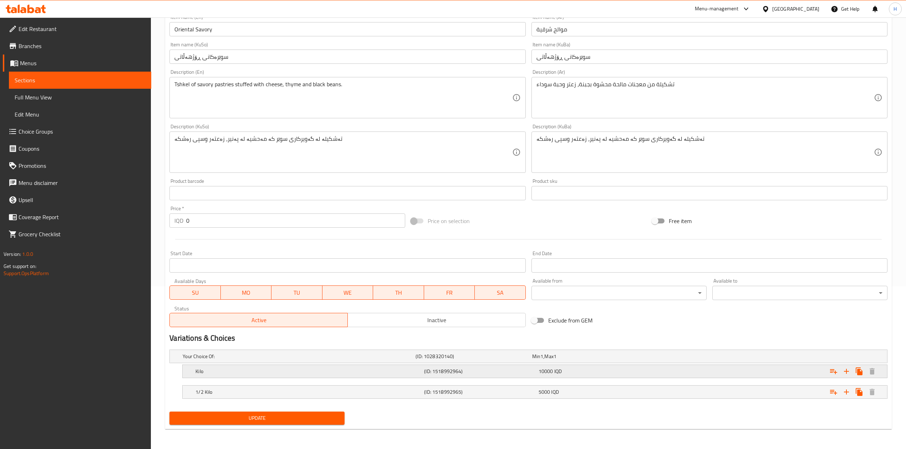
click at [226, 373] on h5 "Kilo" at bounding box center [308, 371] width 226 height 7
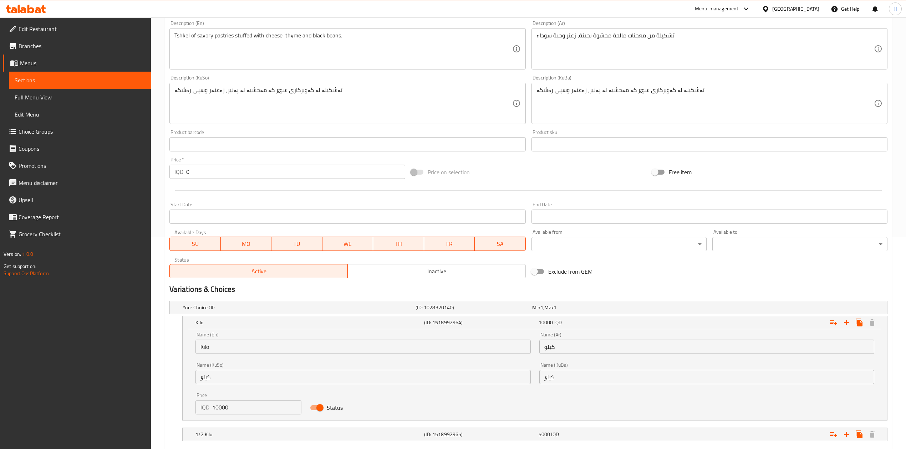
scroll to position [255, 0]
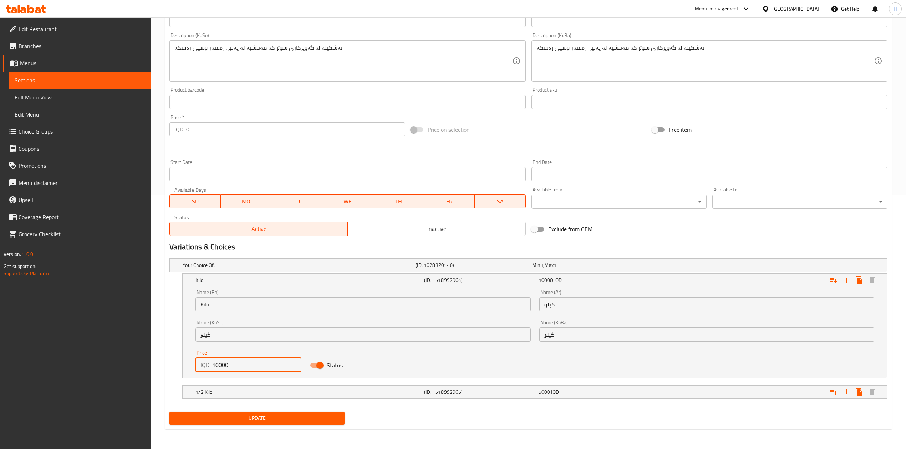
click at [216, 368] on input "10000" at bounding box center [256, 365] width 89 height 14
type input "11000"
click at [237, 395] on h5 "1/2 Kilo" at bounding box center [308, 392] width 226 height 7
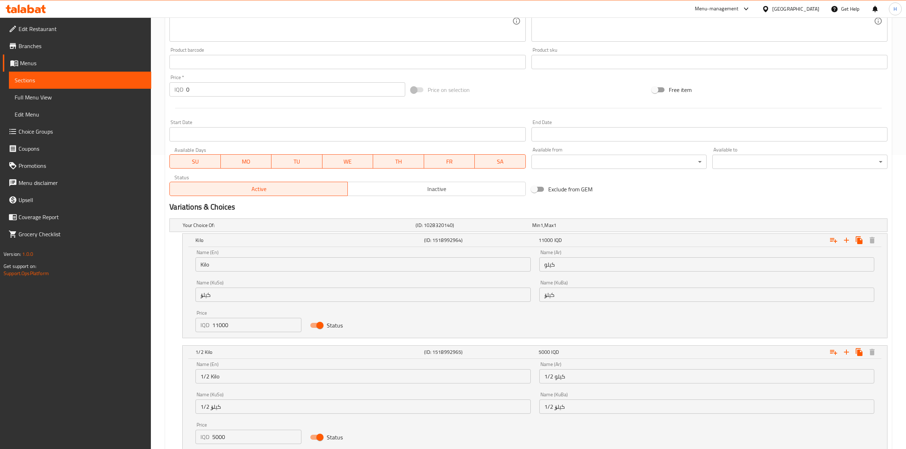
scroll to position [347, 0]
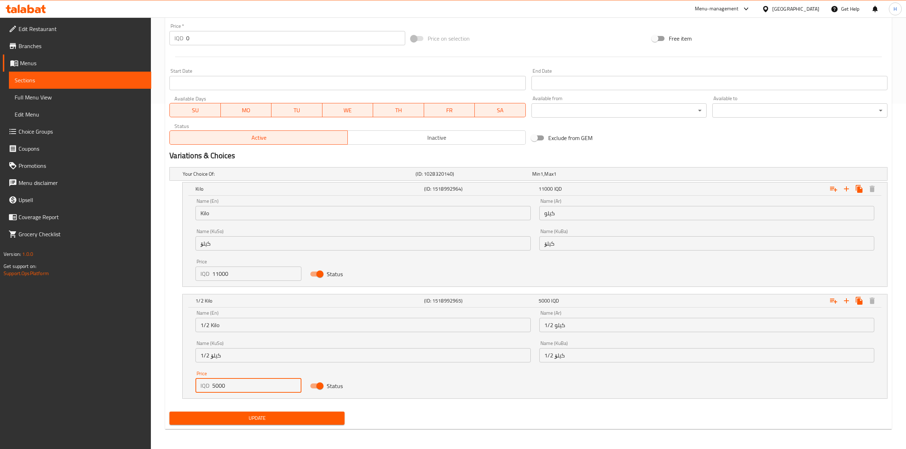
click at [218, 387] on input "5000" at bounding box center [256, 386] width 89 height 14
type input "5500"
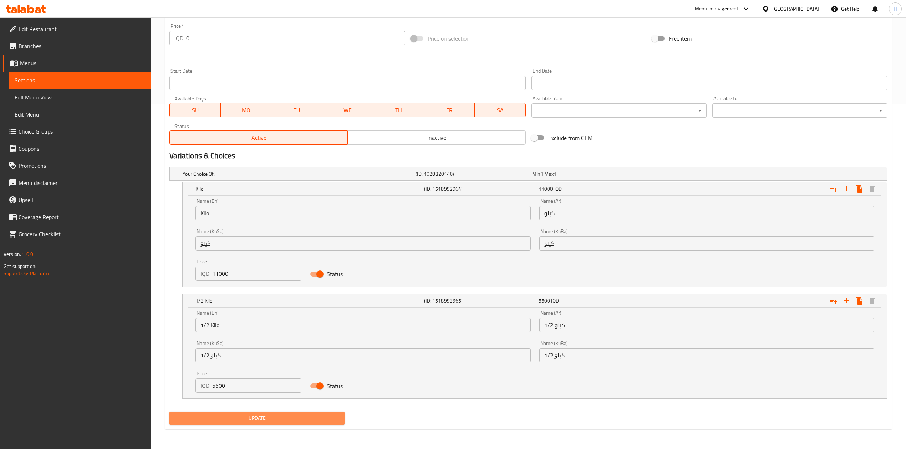
click at [273, 415] on span "Update" at bounding box center [257, 418] width 164 height 9
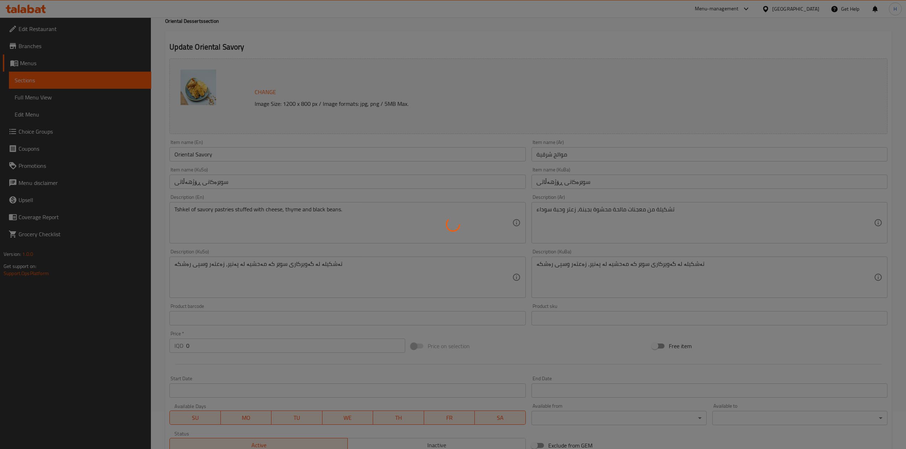
scroll to position [0, 0]
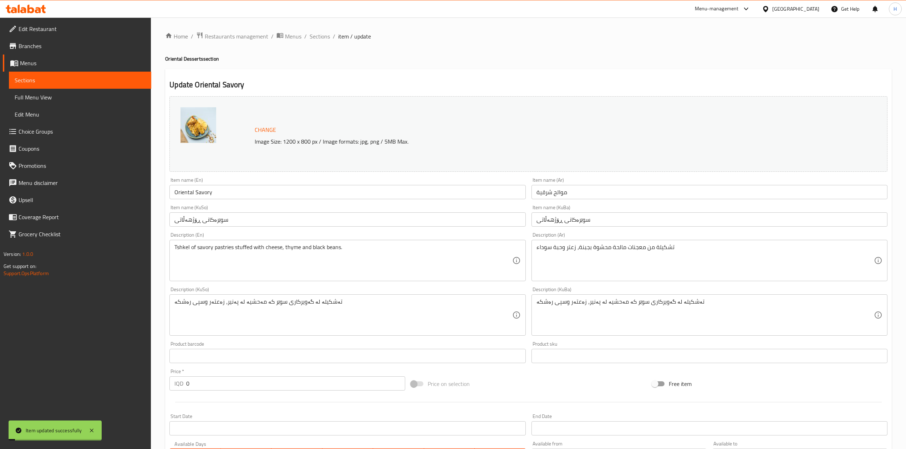
drag, startPoint x: 317, startPoint y: 36, endPoint x: 330, endPoint y: 70, distance: 36.2
click at [317, 36] on span "Sections" at bounding box center [320, 36] width 20 height 9
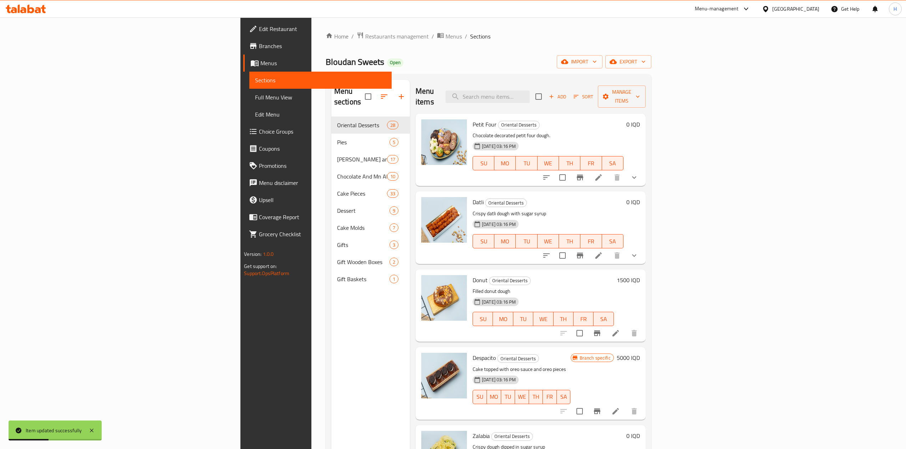
click at [555, 84] on div "Menu items Add Sort Manage items" at bounding box center [531, 97] width 230 height 34
click at [530, 92] on input "search" at bounding box center [488, 97] width 84 height 12
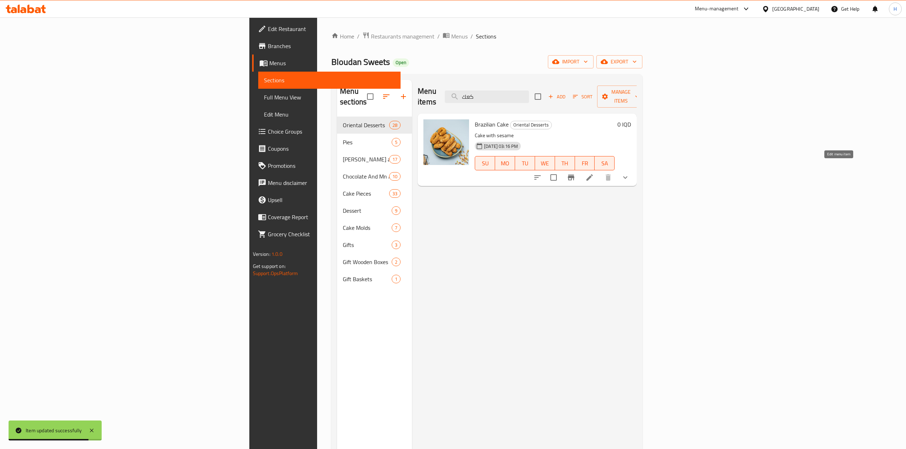
type input "كعك"
click at [594, 173] on icon at bounding box center [589, 177] width 9 height 9
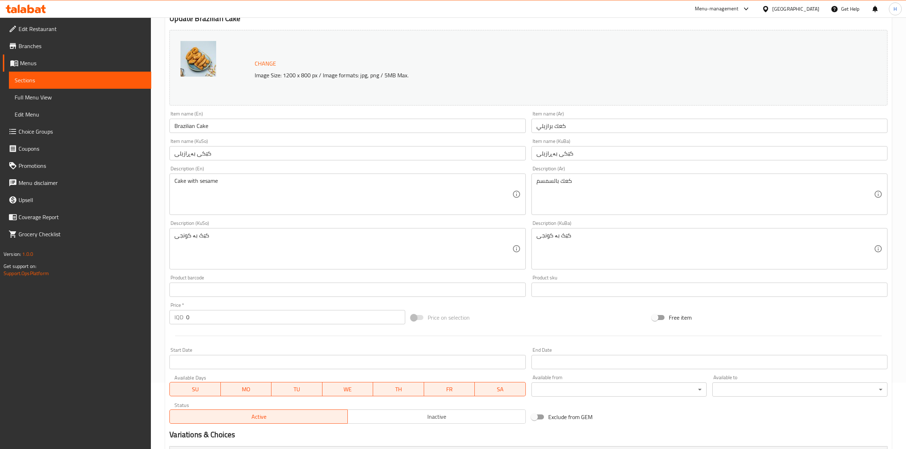
scroll to position [164, 0]
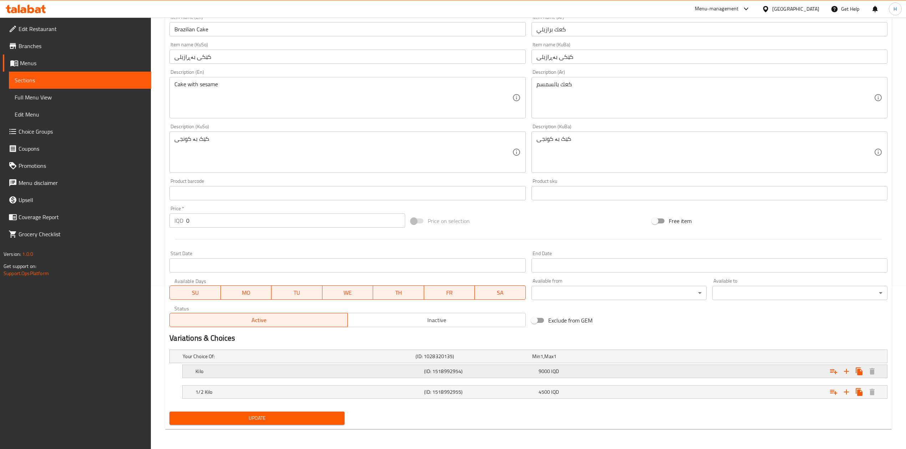
click at [203, 371] on h5 "Kilo" at bounding box center [308, 371] width 226 height 7
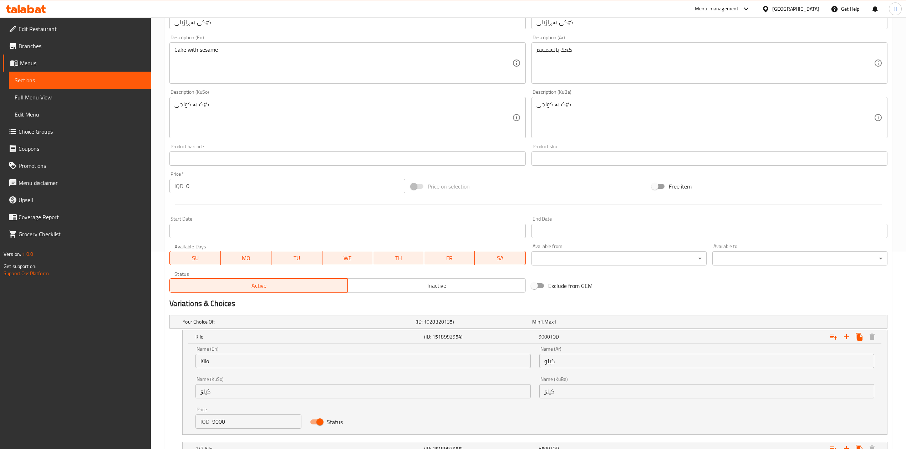
scroll to position [240, 0]
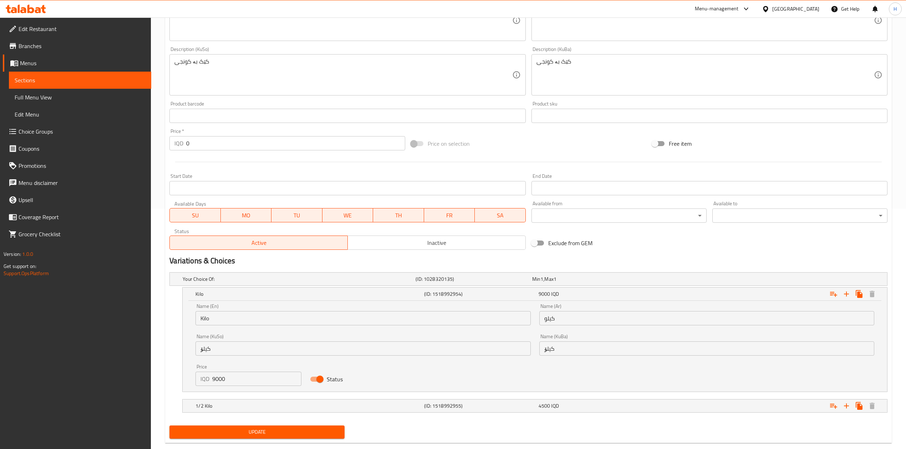
click at [222, 378] on input "9000" at bounding box center [256, 379] width 89 height 14
type input "11000"
click at [218, 410] on h5 "1/2 Kilo" at bounding box center [308, 406] width 226 height 7
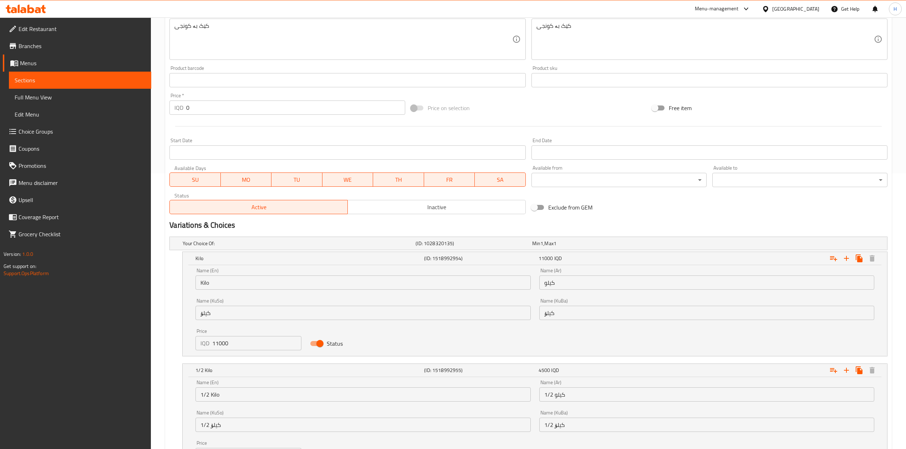
scroll to position [332, 0]
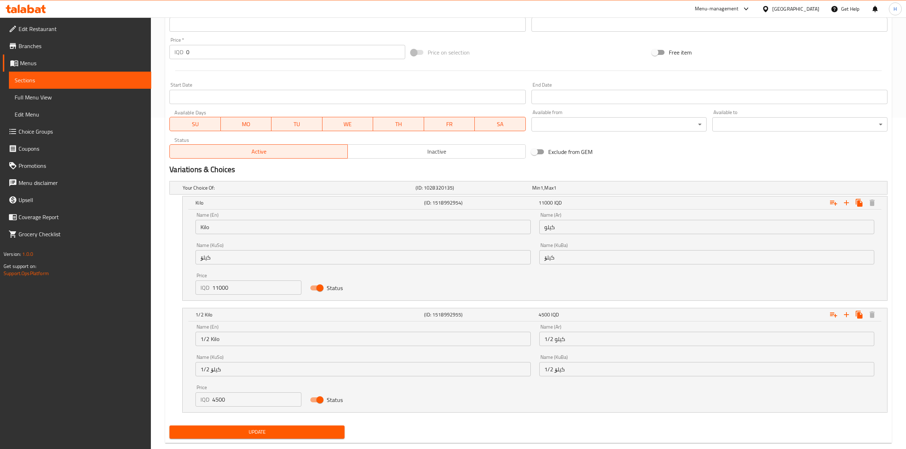
click at [217, 402] on input "4500" at bounding box center [256, 400] width 89 height 14
type input "5500"
click at [240, 437] on span "Update" at bounding box center [257, 432] width 164 height 9
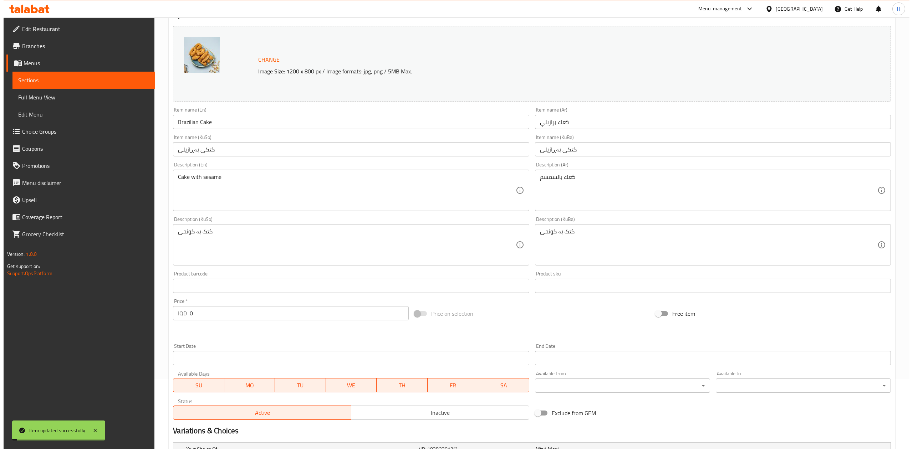
scroll to position [0, 0]
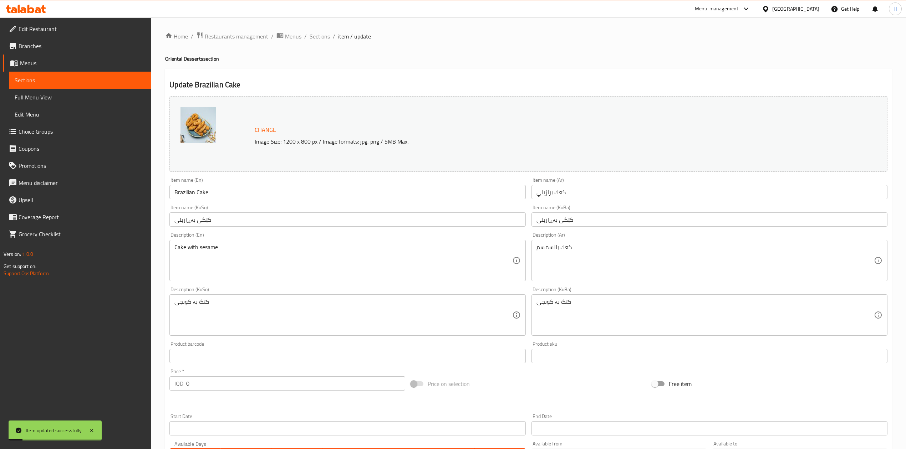
click at [312, 38] on span "Sections" at bounding box center [320, 36] width 20 height 9
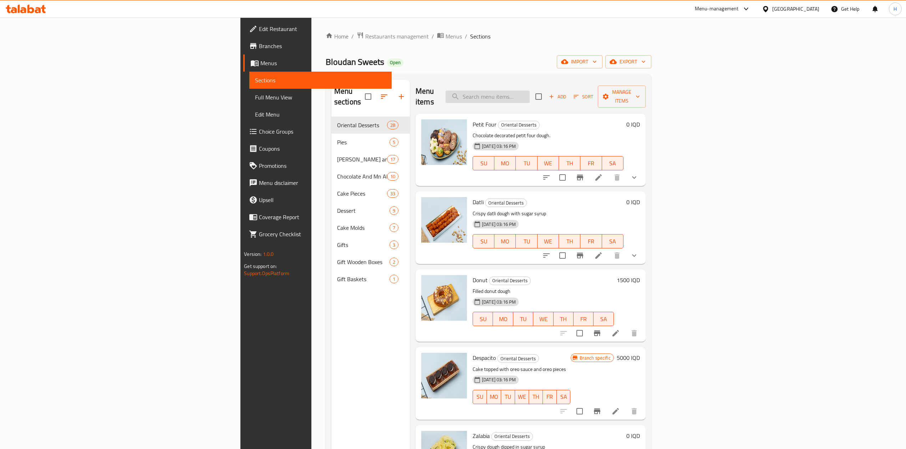
click at [530, 91] on input "search" at bounding box center [488, 97] width 84 height 12
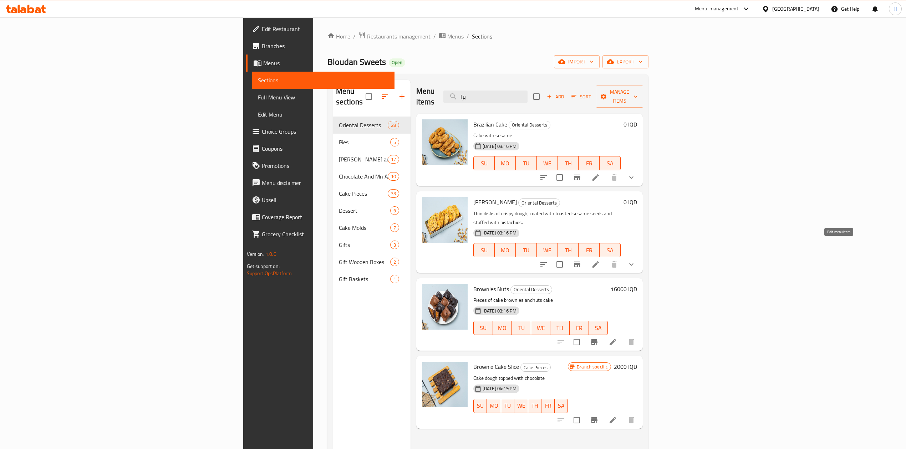
type input "برا"
click at [600, 260] on icon at bounding box center [595, 264] width 9 height 9
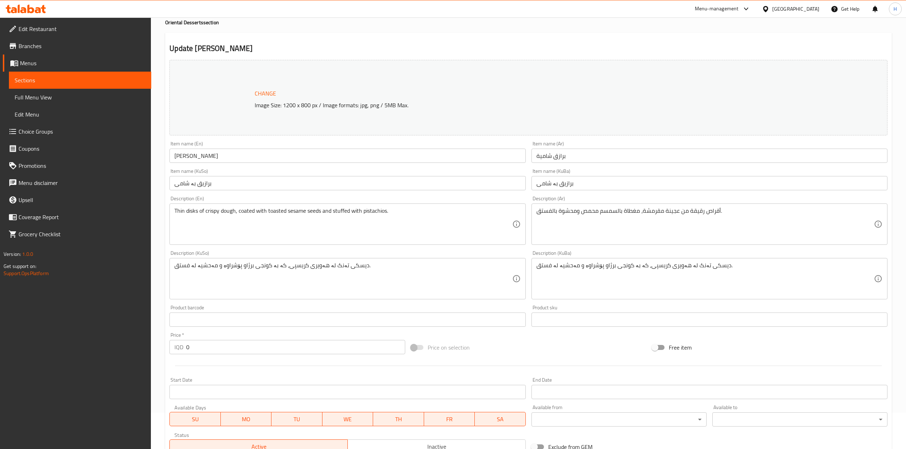
scroll to position [95, 0]
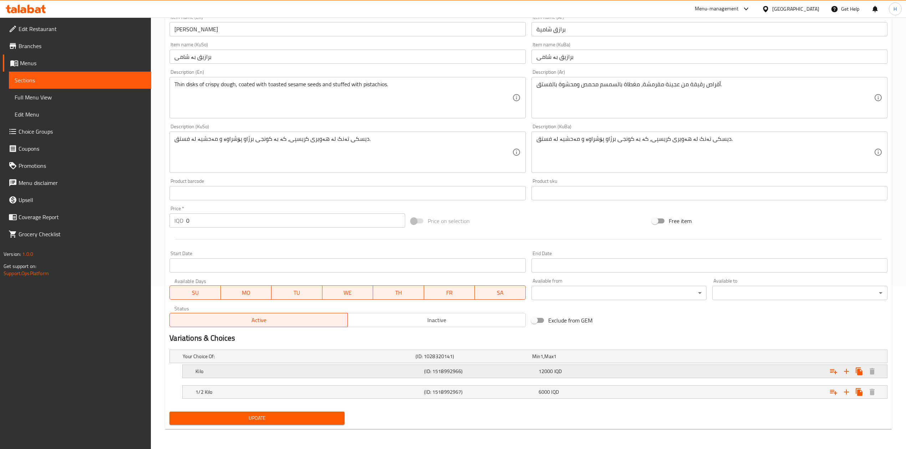
click at [221, 370] on h5 "Kilo" at bounding box center [308, 371] width 226 height 7
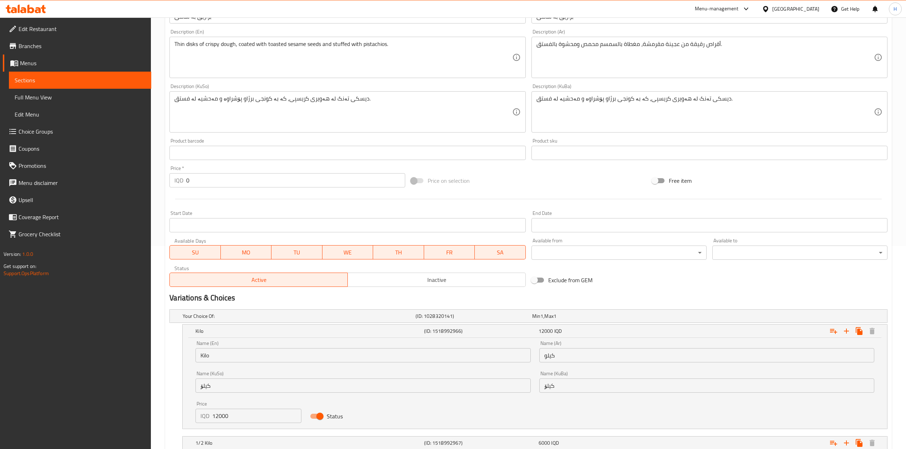
scroll to position [254, 0]
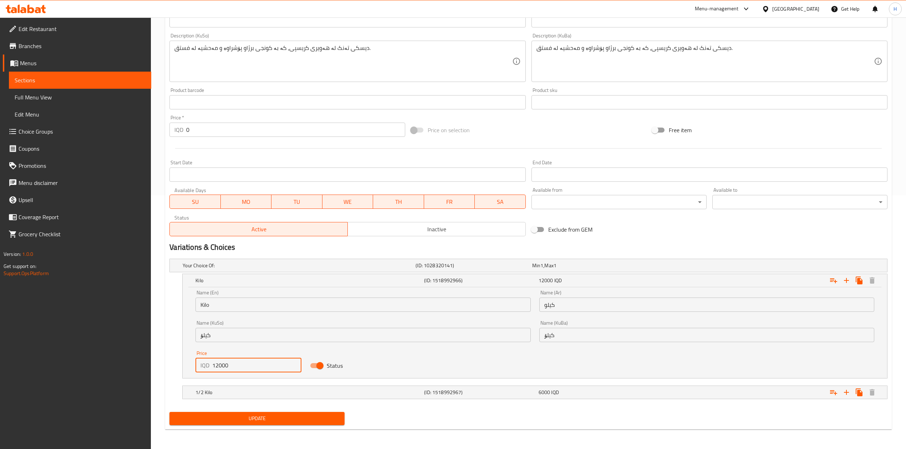
drag, startPoint x: 218, startPoint y: 364, endPoint x: 216, endPoint y: 367, distance: 4.1
click at [216, 367] on input "12000" at bounding box center [256, 366] width 89 height 14
type input "14000"
click at [223, 401] on div "1/2 Kilo (ID: 1518992967) 6000 IQD" at bounding box center [537, 393] width 686 height 16
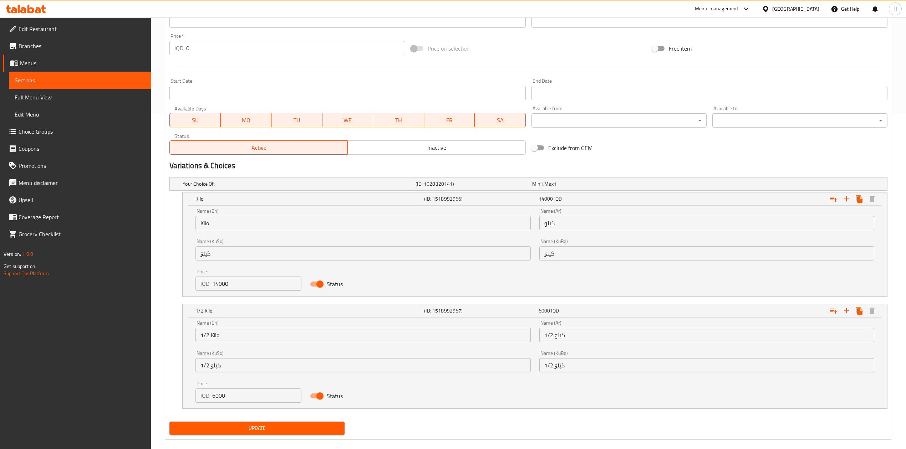
scroll to position [336, 0]
drag, startPoint x: 213, startPoint y: 394, endPoint x: 217, endPoint y: 397, distance: 5.4
click at [217, 397] on input "6000" at bounding box center [256, 395] width 89 height 14
drag, startPoint x: 215, startPoint y: 397, endPoint x: 208, endPoint y: 397, distance: 7.1
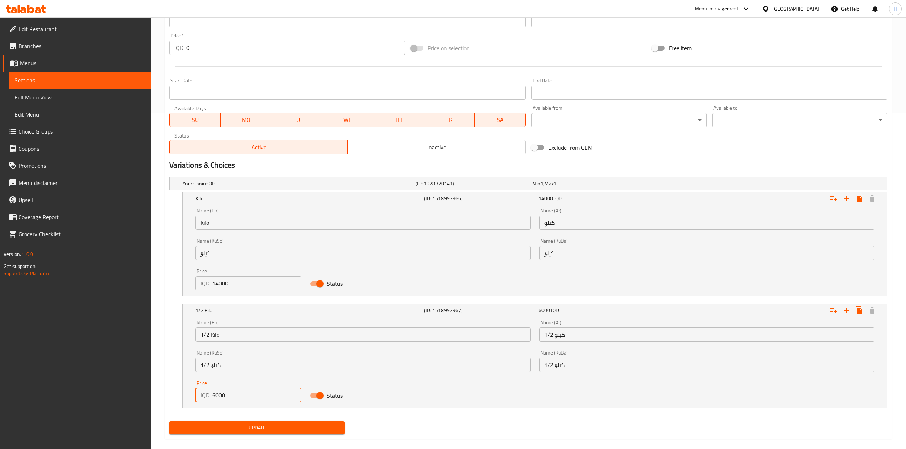
click at [208, 397] on div "IQD 6000 Price" at bounding box center [248, 395] width 106 height 14
type input "7000"
click at [261, 425] on span "Update" at bounding box center [257, 428] width 164 height 9
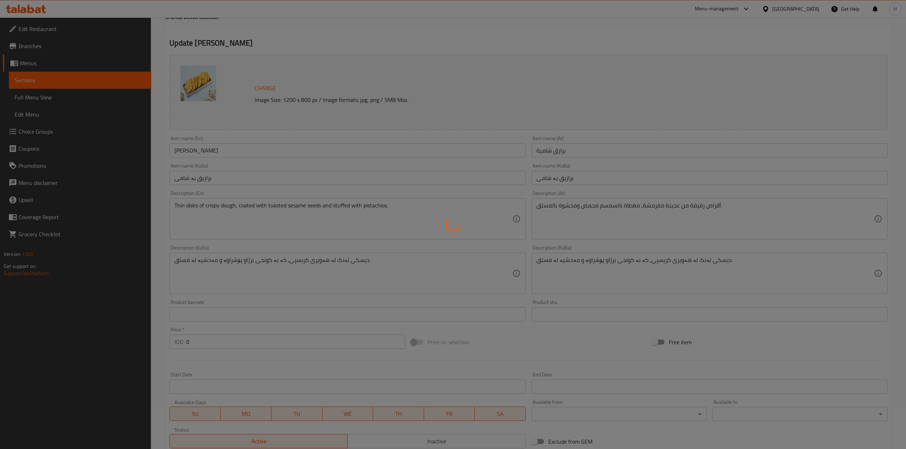
scroll to position [0, 0]
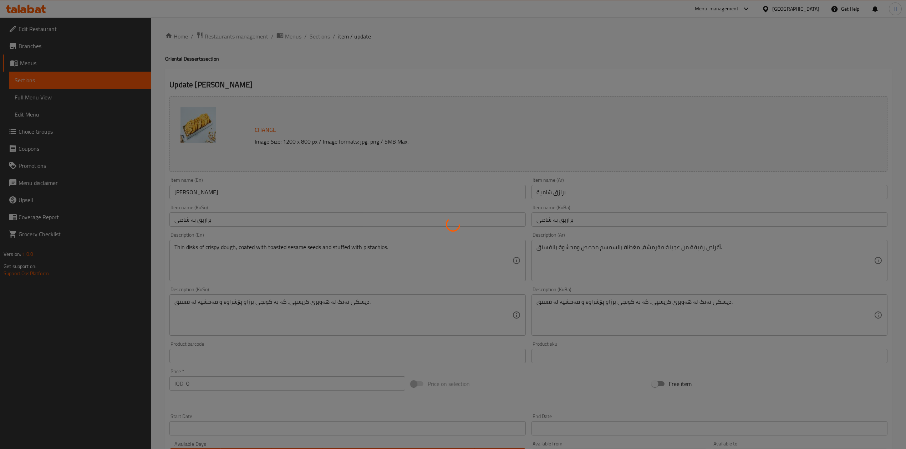
click at [319, 35] on div at bounding box center [453, 224] width 906 height 449
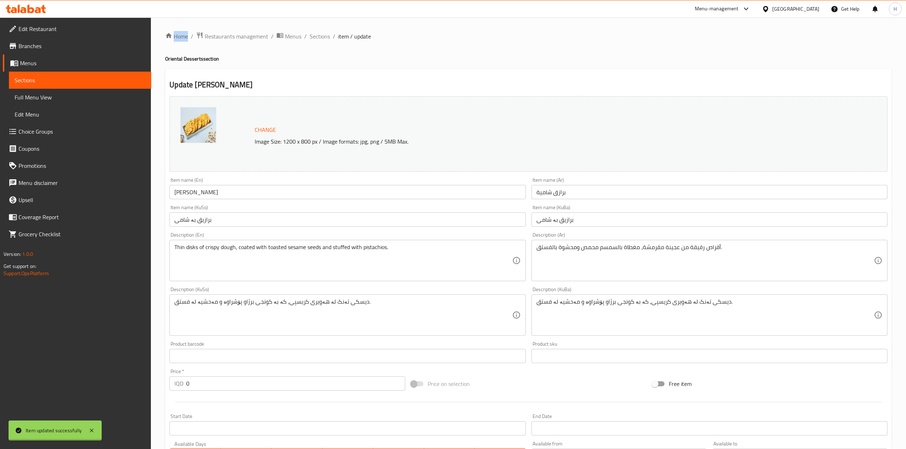
click at [319, 35] on div at bounding box center [453, 224] width 906 height 449
click at [319, 37] on span "Sections" at bounding box center [320, 36] width 20 height 9
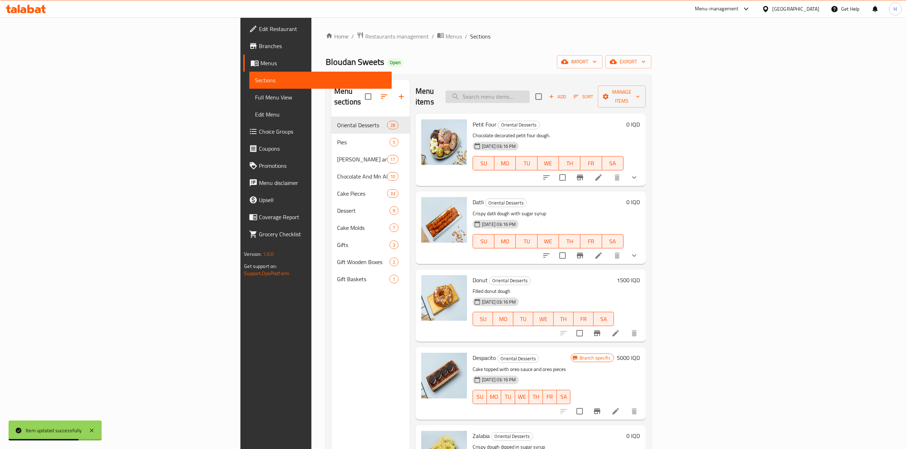
click at [530, 96] on input "search" at bounding box center [488, 97] width 84 height 12
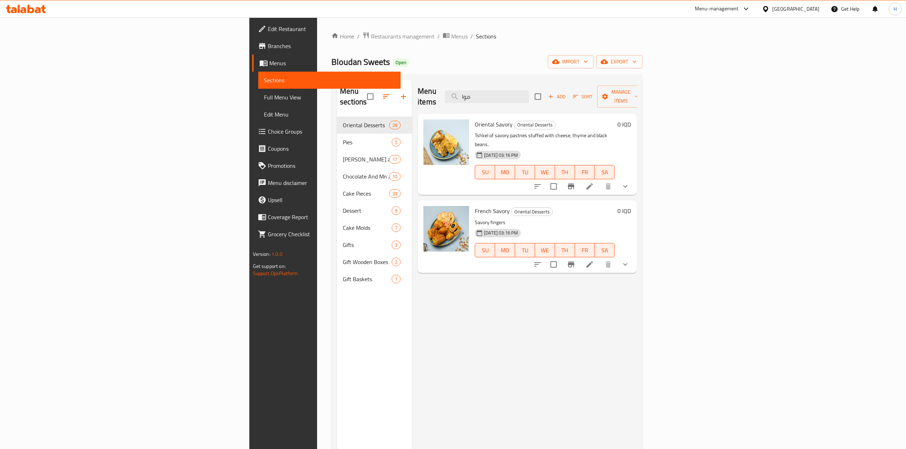
type input "موا"
click at [593, 261] on icon at bounding box center [589, 264] width 6 height 6
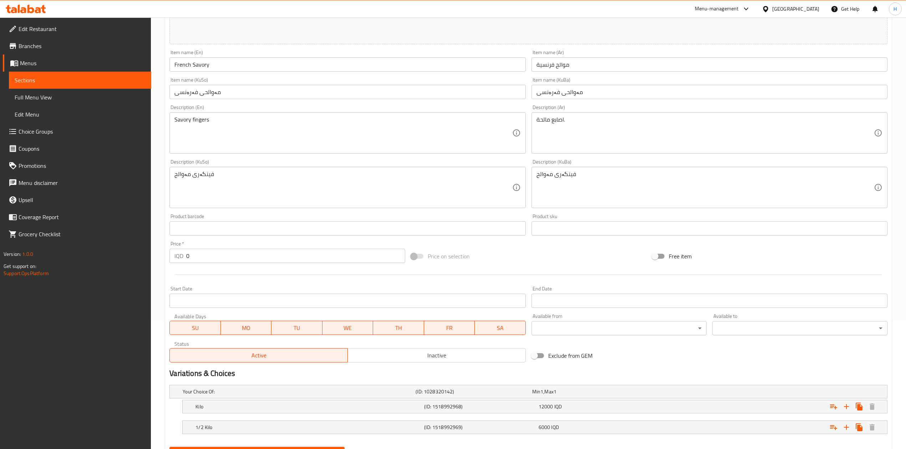
scroll to position [164, 0]
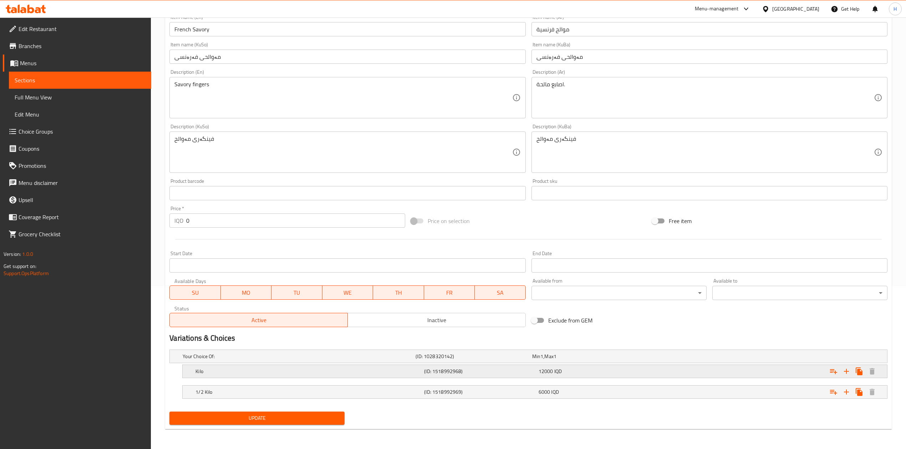
click at [214, 373] on h5 "Kilo" at bounding box center [308, 371] width 226 height 7
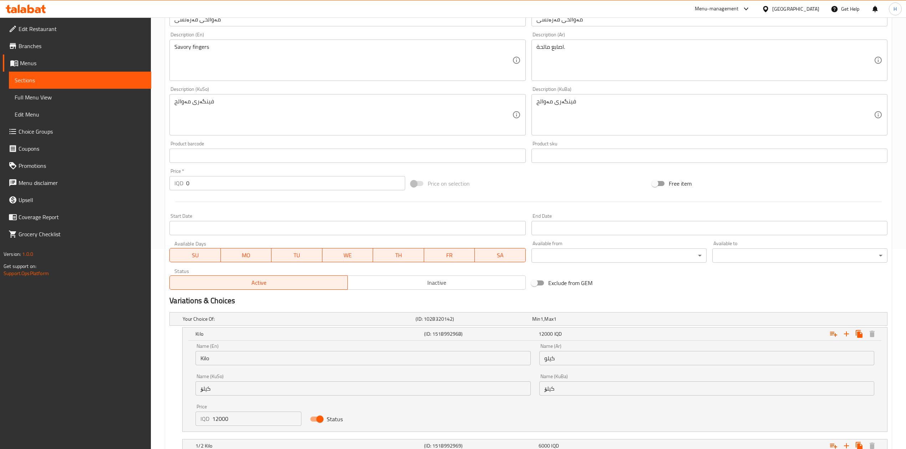
scroll to position [245, 0]
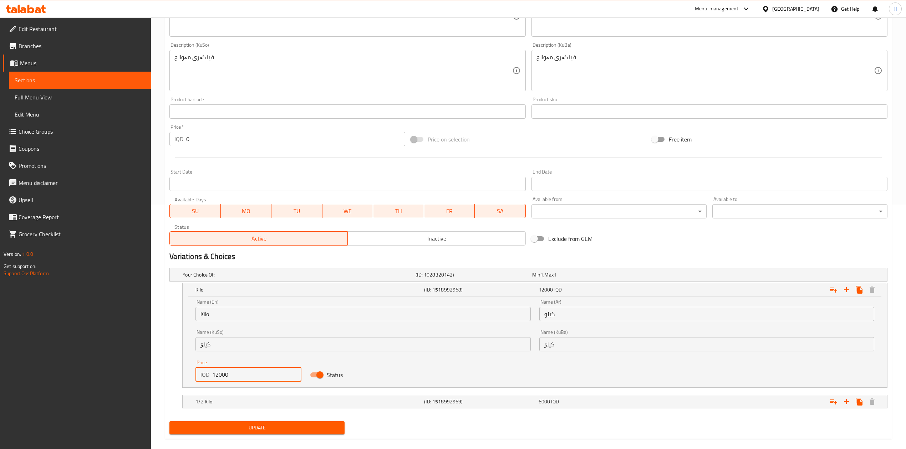
click at [217, 380] on input "12000" at bounding box center [256, 375] width 89 height 14
type input "13000"
click at [220, 397] on div "1/2 Kilo (ID: 1518992969) 6000 IQD" at bounding box center [537, 402] width 686 height 16
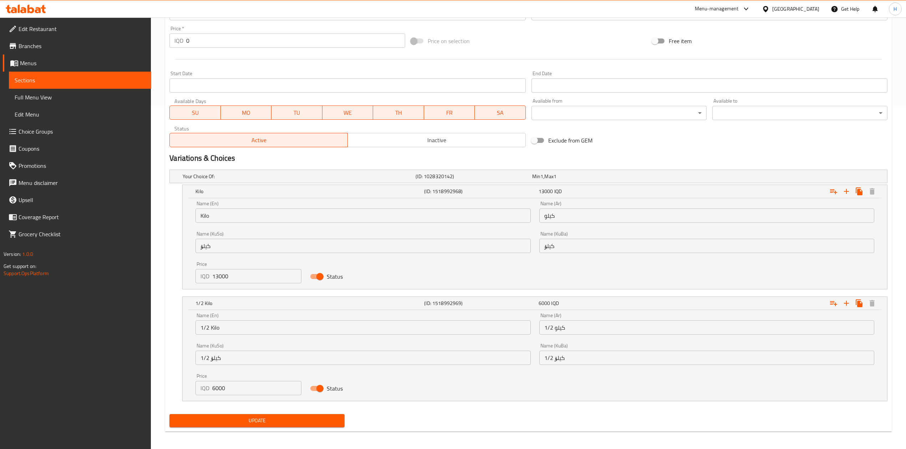
scroll to position [347, 0]
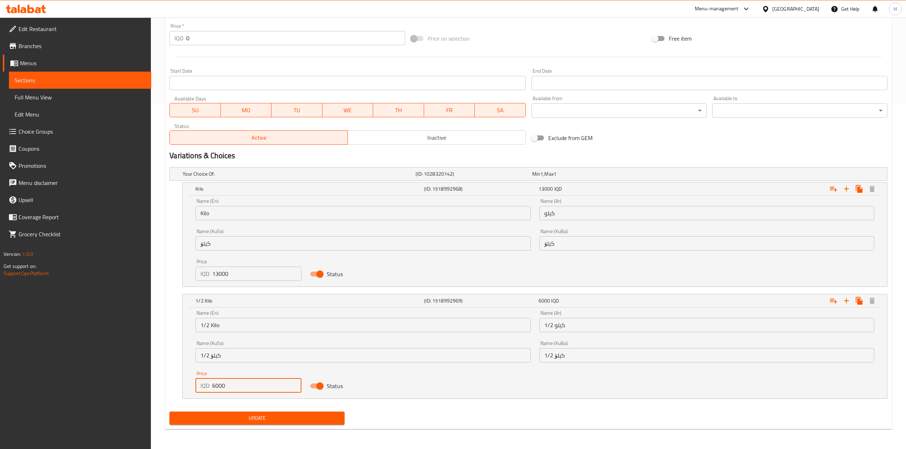
click at [218, 387] on input "6000" at bounding box center [256, 386] width 89 height 14
type input "6500"
click at [265, 420] on span "Update" at bounding box center [257, 418] width 164 height 9
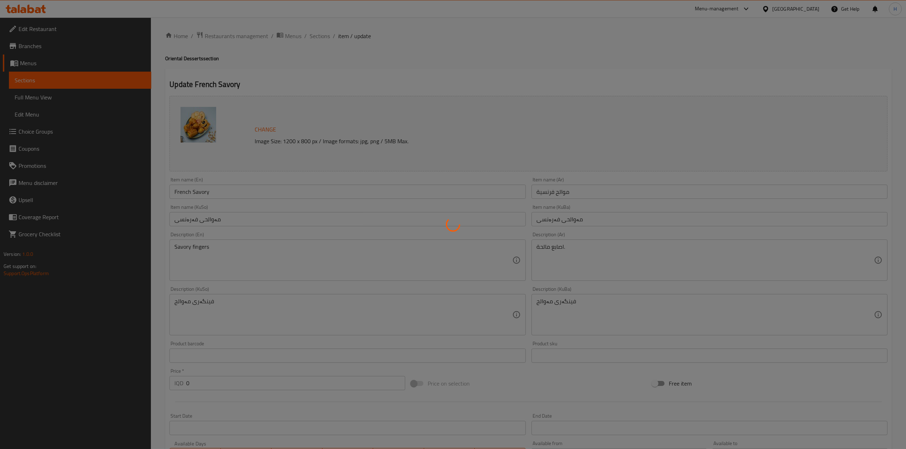
scroll to position [0, 0]
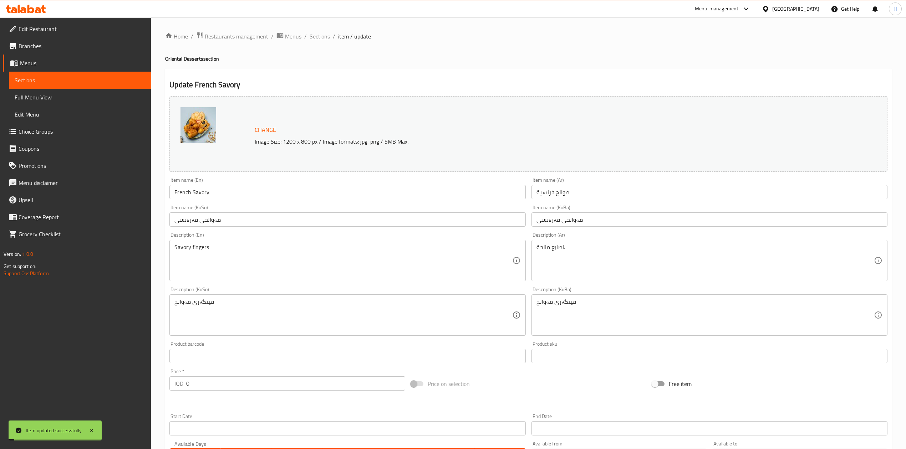
click at [314, 37] on span "Sections" at bounding box center [320, 36] width 20 height 9
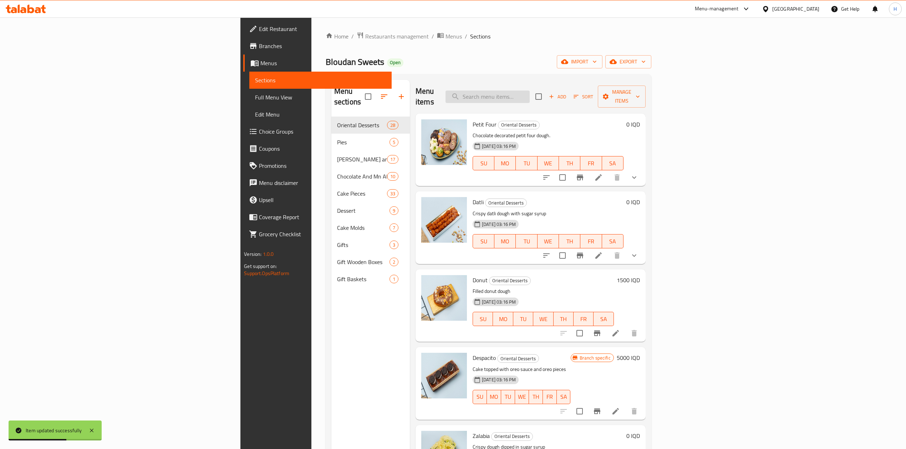
click at [530, 93] on input "search" at bounding box center [488, 97] width 84 height 12
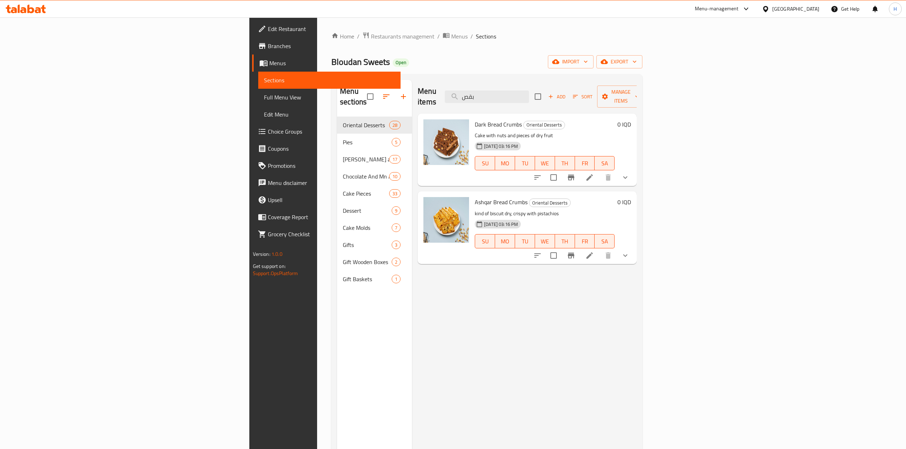
type input "بقص"
click at [594, 251] on icon at bounding box center [589, 255] width 9 height 9
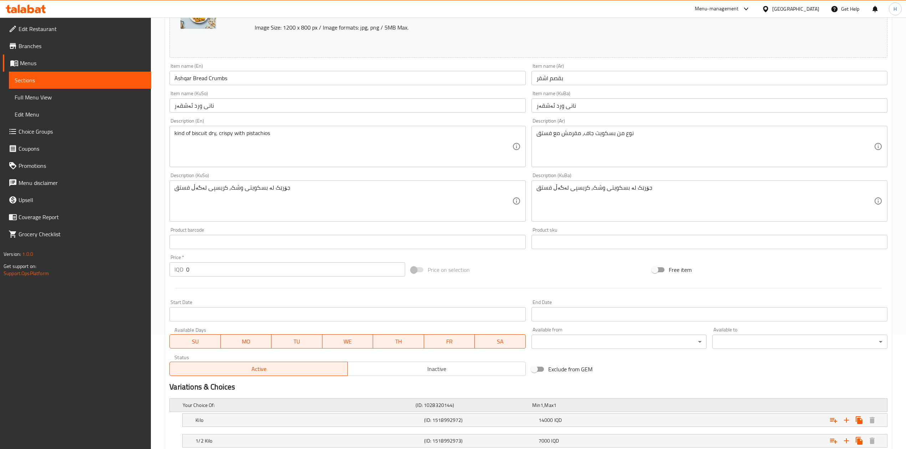
scroll to position [164, 0]
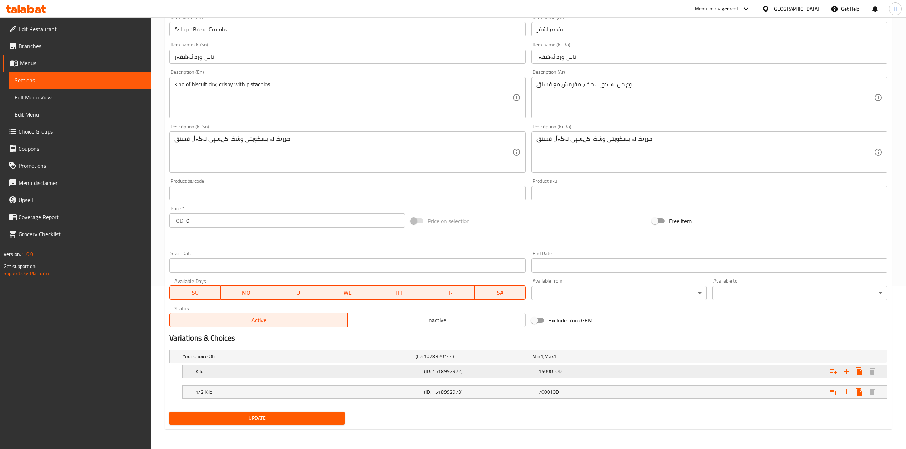
click at [222, 373] on h5 "Kilo" at bounding box center [308, 371] width 226 height 7
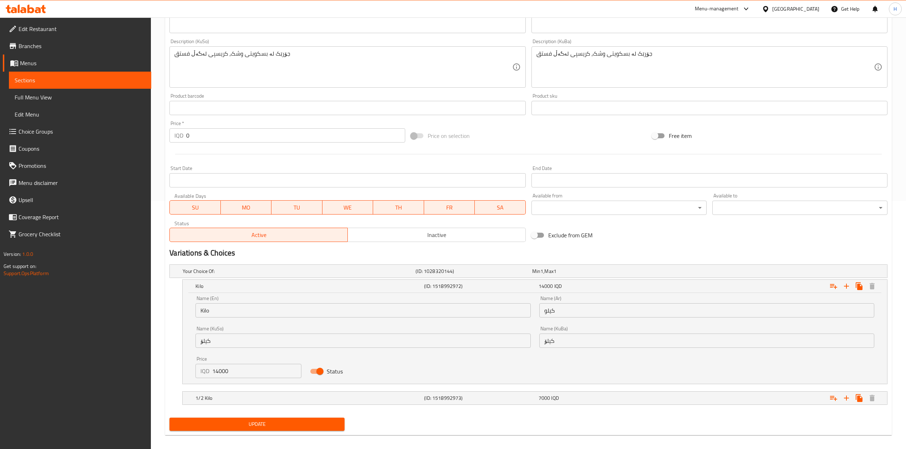
scroll to position [255, 0]
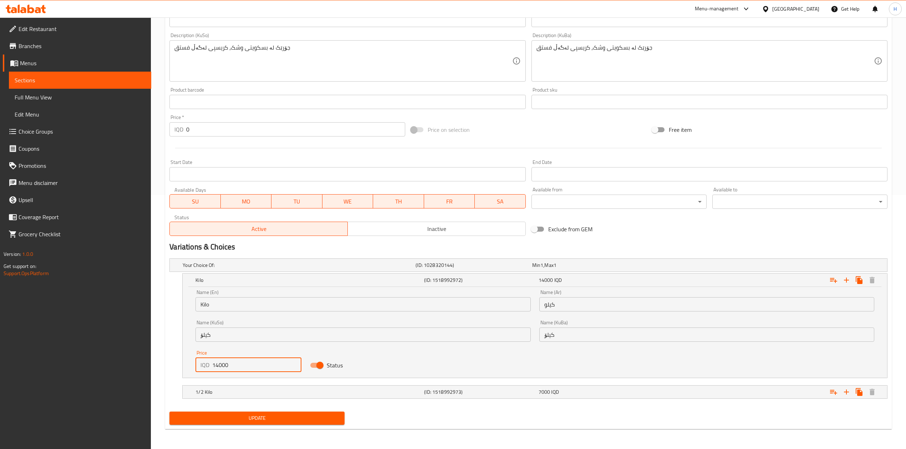
click at [217, 366] on input "14000" at bounding box center [256, 365] width 89 height 14
type input "15000"
click at [220, 394] on h5 "1/2 Kilo" at bounding box center [308, 392] width 226 height 7
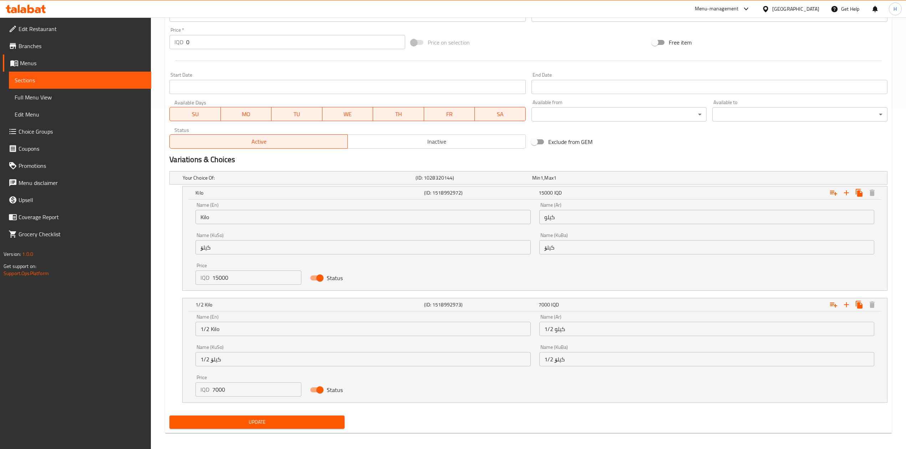
scroll to position [344, 0]
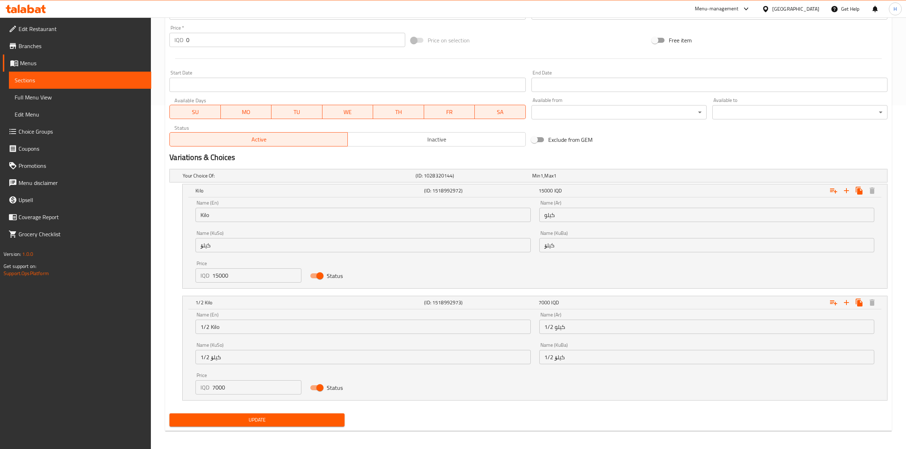
click at [223, 390] on input "7000" at bounding box center [256, 388] width 89 height 14
click at [216, 389] on input "7000" at bounding box center [256, 388] width 89 height 14
click at [215, 388] on input "7000" at bounding box center [256, 388] width 89 height 14
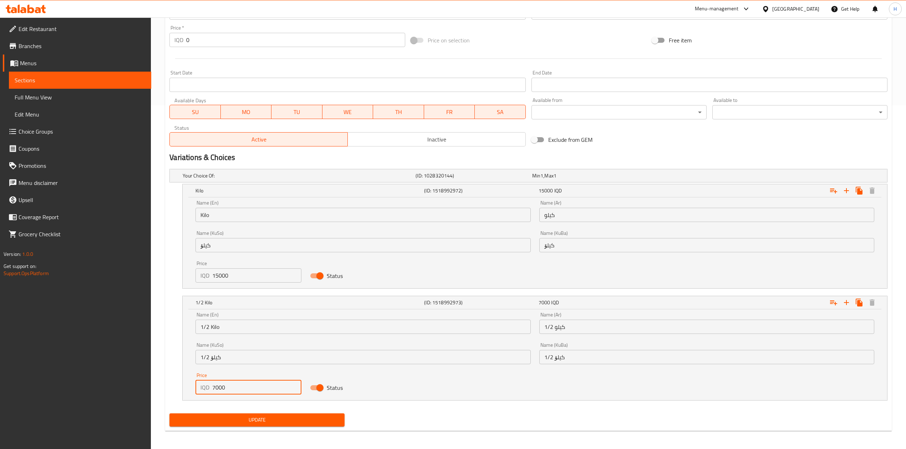
click at [215, 388] on input "7000" at bounding box center [256, 388] width 89 height 14
click at [215, 389] on input "7000" at bounding box center [256, 388] width 89 height 14
type input "7500"
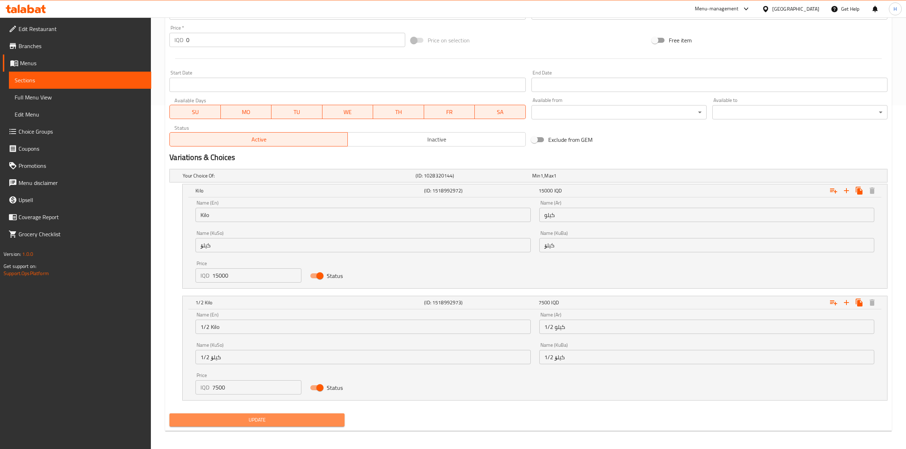
click at [248, 427] on button "Update" at bounding box center [256, 420] width 175 height 13
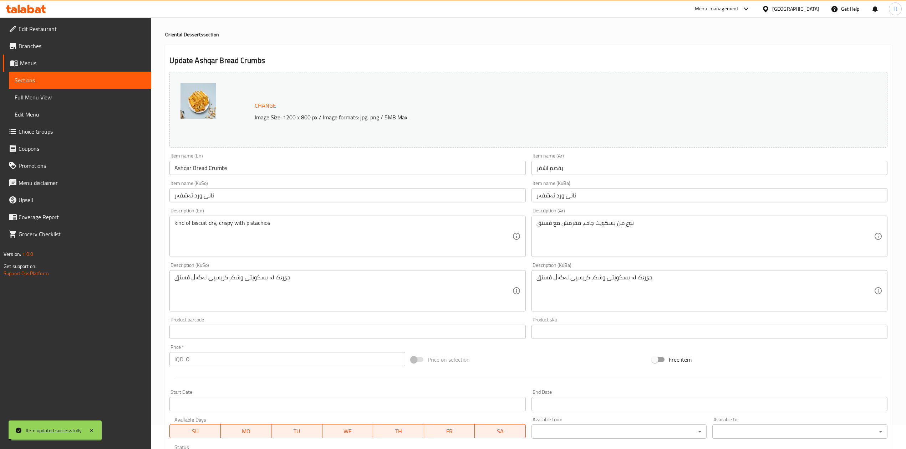
scroll to position [0, 0]
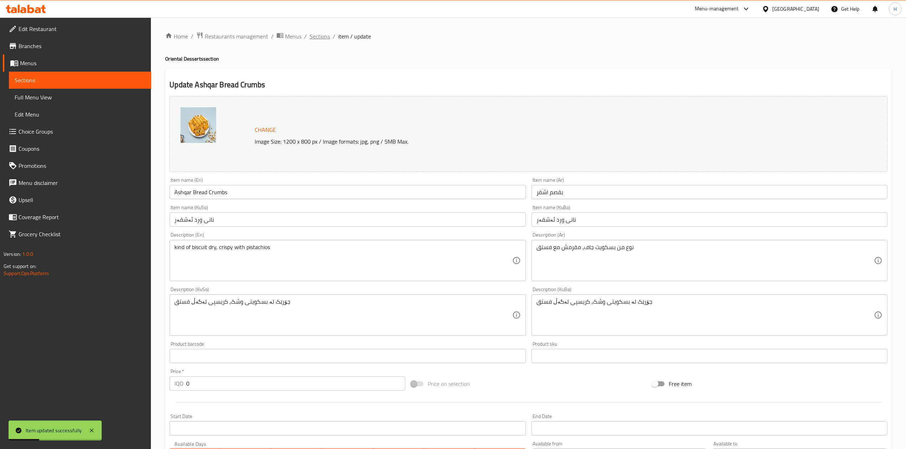
click at [316, 36] on span "Sections" at bounding box center [320, 36] width 20 height 9
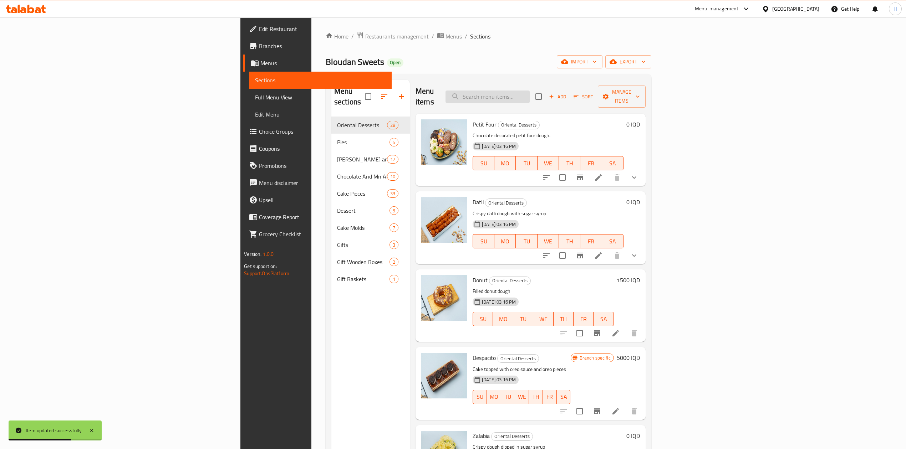
click at [530, 93] on input "search" at bounding box center [488, 97] width 84 height 12
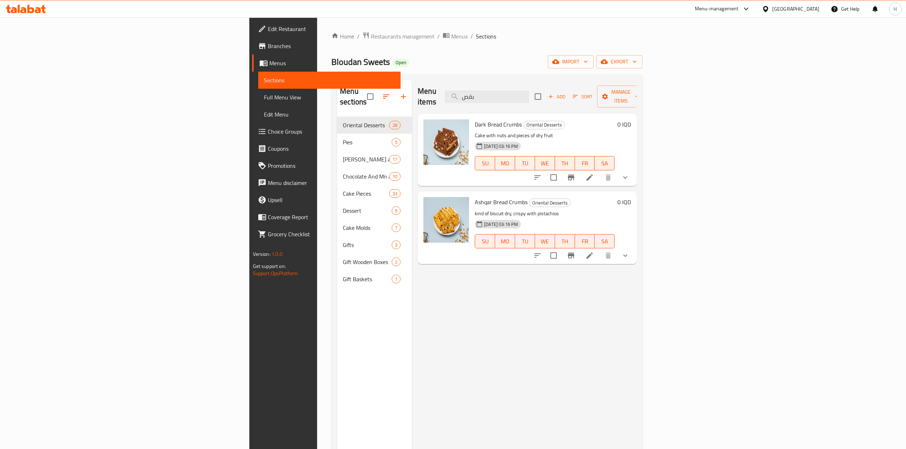
type input "بقص"
click at [600, 173] on li at bounding box center [590, 177] width 20 height 13
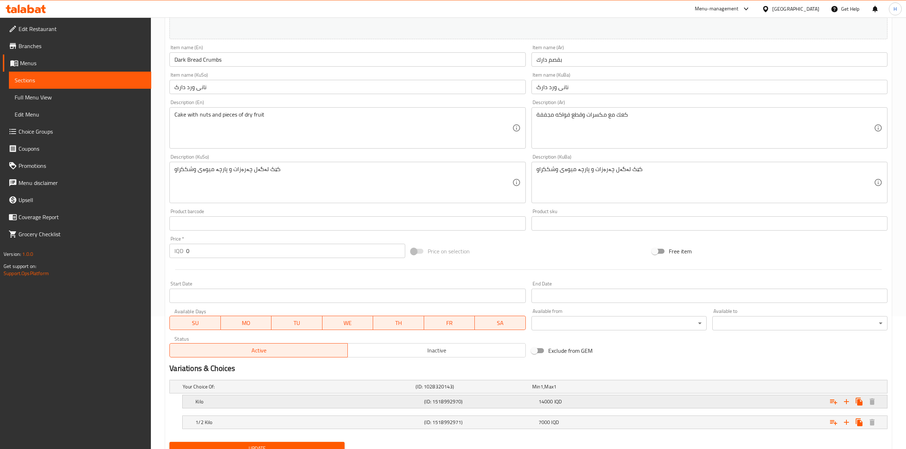
scroll to position [164, 0]
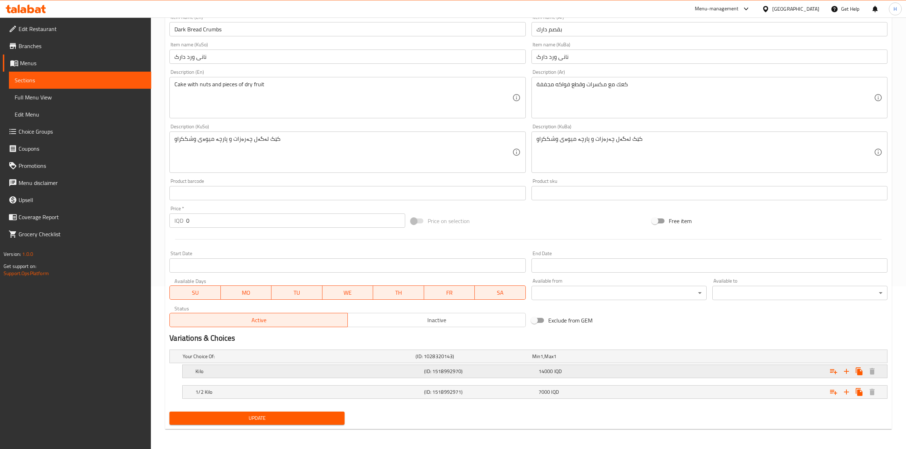
click at [220, 369] on h5 "Kilo" at bounding box center [308, 371] width 226 height 7
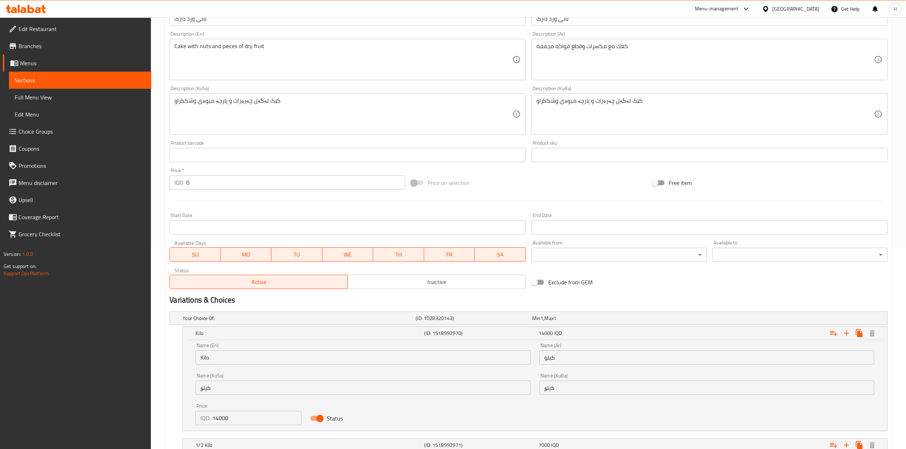
scroll to position [254, 0]
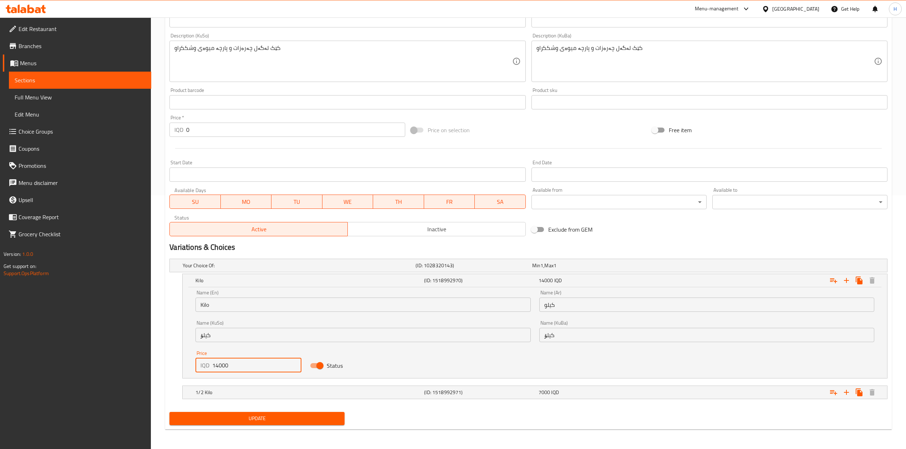
click at [216, 369] on input "14000" at bounding box center [256, 366] width 89 height 14
type input "15000"
click at [220, 388] on div "1/2 Kilo" at bounding box center [308, 393] width 229 height 10
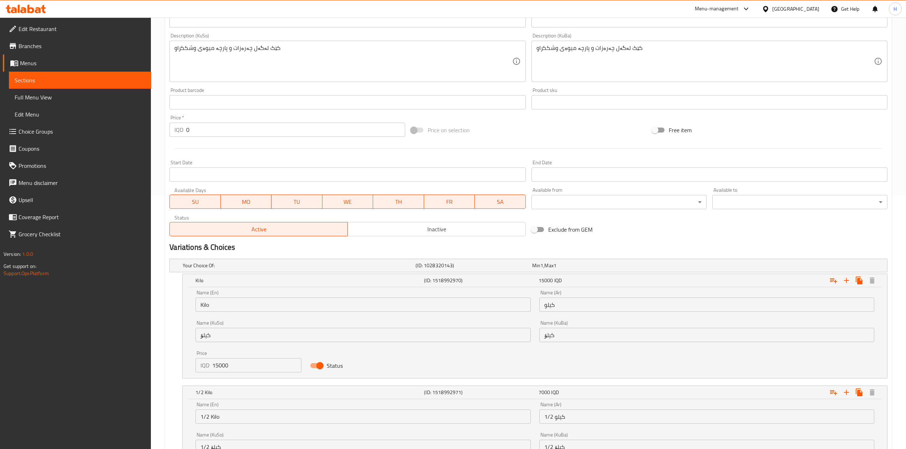
scroll to position [326, 0]
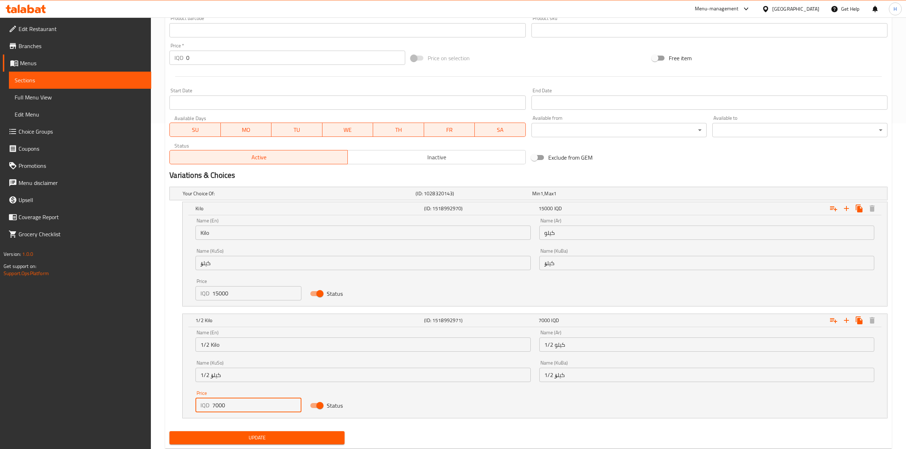
click at [216, 405] on input "7000" at bounding box center [256, 405] width 89 height 14
type input "7500"
click at [238, 431] on div "Update" at bounding box center [257, 438] width 181 height 19
click at [240, 434] on button "Update" at bounding box center [256, 438] width 175 height 13
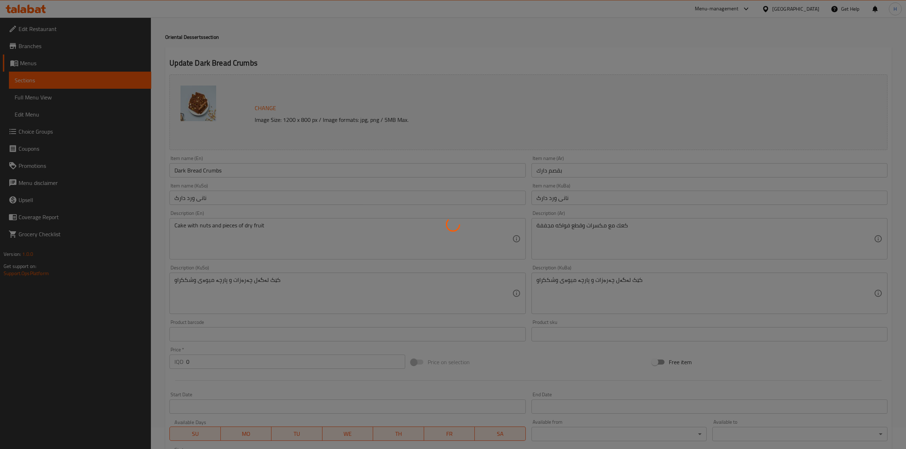
scroll to position [0, 0]
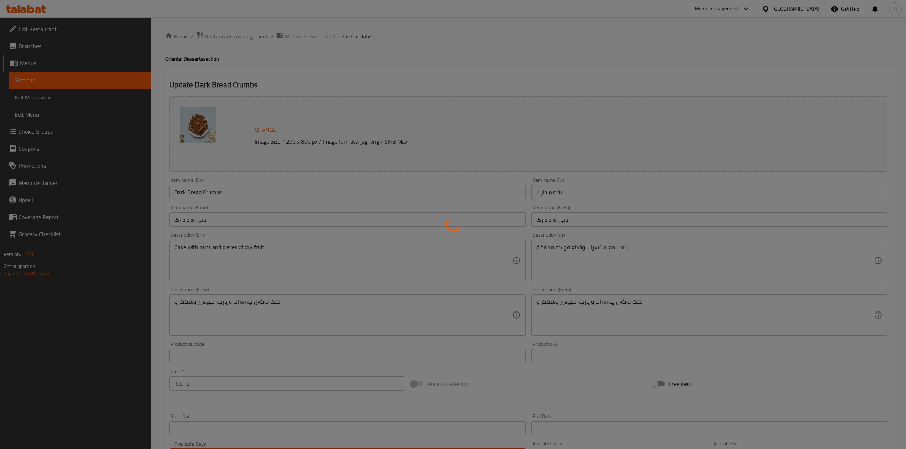
click at [313, 37] on div at bounding box center [453, 224] width 906 height 449
click at [313, 39] on div at bounding box center [453, 224] width 906 height 449
click at [315, 38] on div at bounding box center [453, 224] width 906 height 449
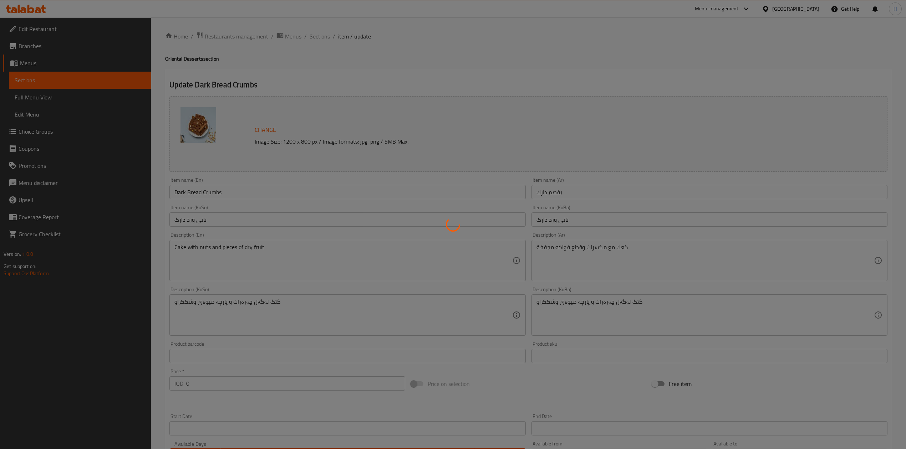
click at [315, 39] on div at bounding box center [453, 224] width 906 height 449
click at [316, 36] on div at bounding box center [453, 224] width 906 height 449
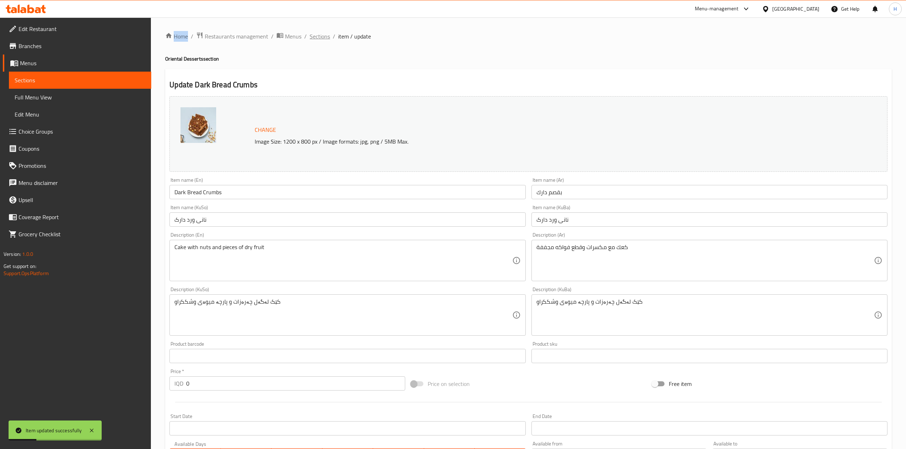
click at [310, 32] on span "Sections" at bounding box center [320, 36] width 20 height 9
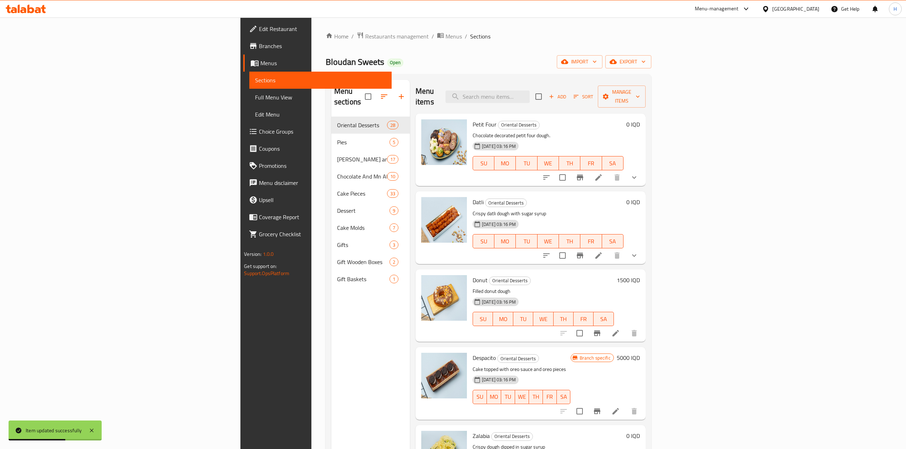
click at [584, 83] on div "Menu items Add Sort Manage items" at bounding box center [531, 97] width 230 height 34
click at [530, 92] on input "search" at bounding box center [488, 97] width 84 height 12
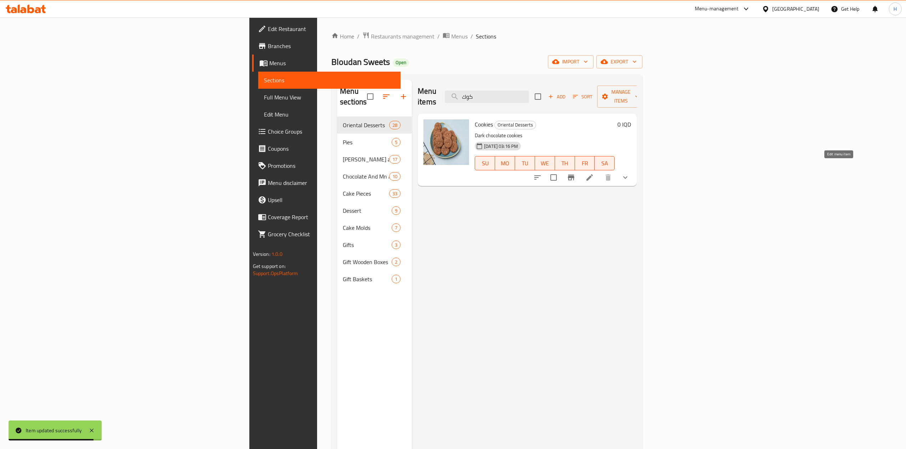
type input "كوك"
click at [594, 173] on icon at bounding box center [589, 177] width 9 height 9
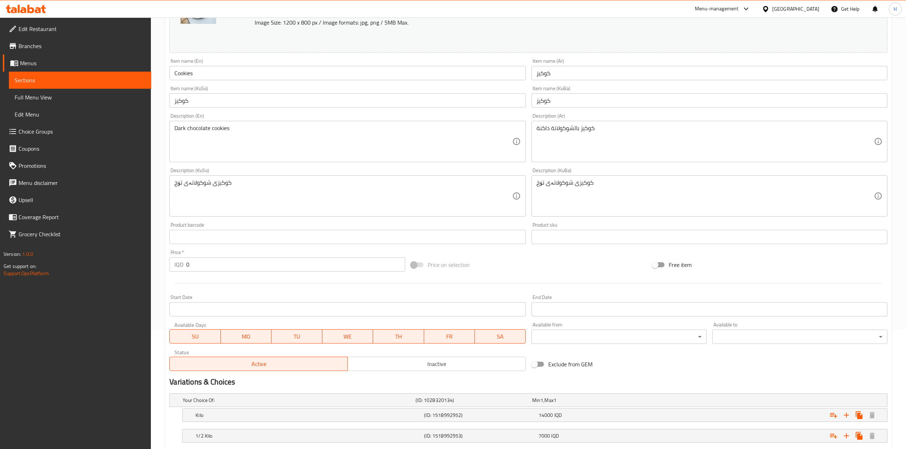
scroll to position [164, 0]
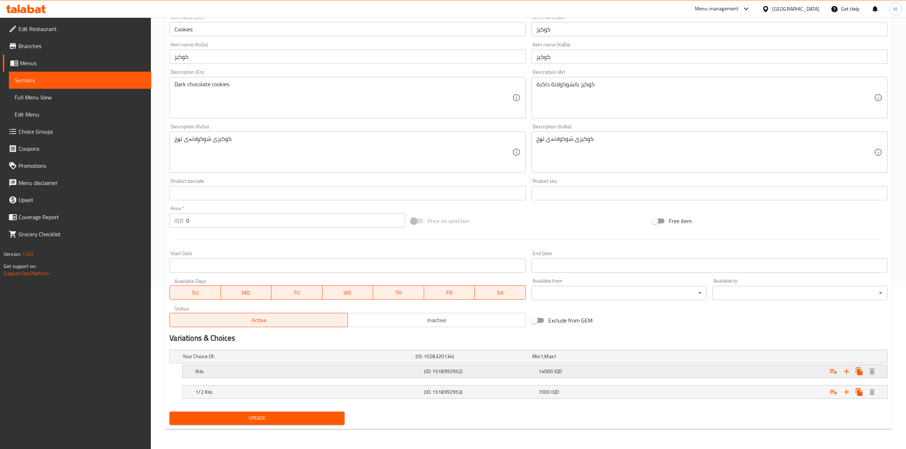
click at [259, 371] on h5 "Kilo" at bounding box center [308, 371] width 226 height 7
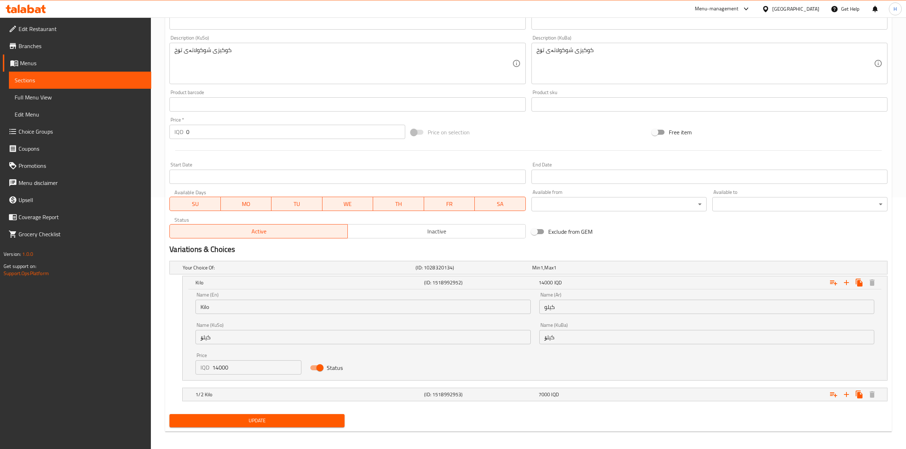
scroll to position [253, 0]
click at [216, 370] on input "14000" at bounding box center [256, 367] width 89 height 14
type input "15000"
click at [214, 391] on div "1/2 Kilo" at bounding box center [308, 394] width 229 height 10
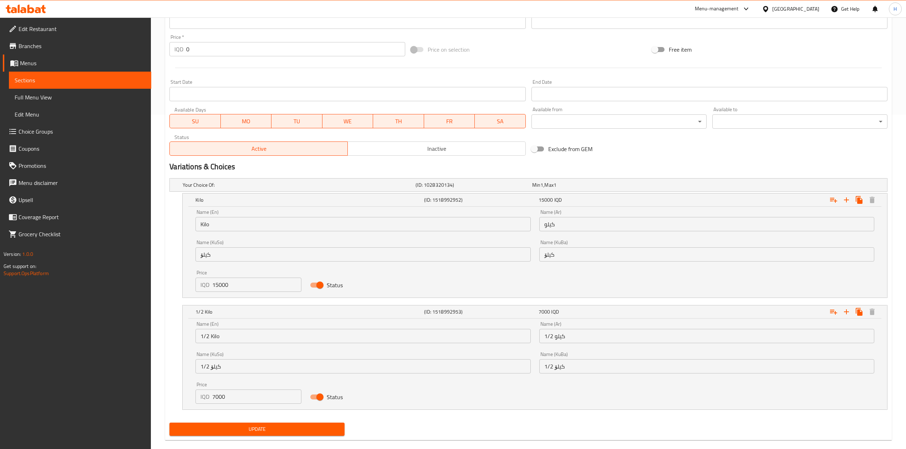
scroll to position [336, 0]
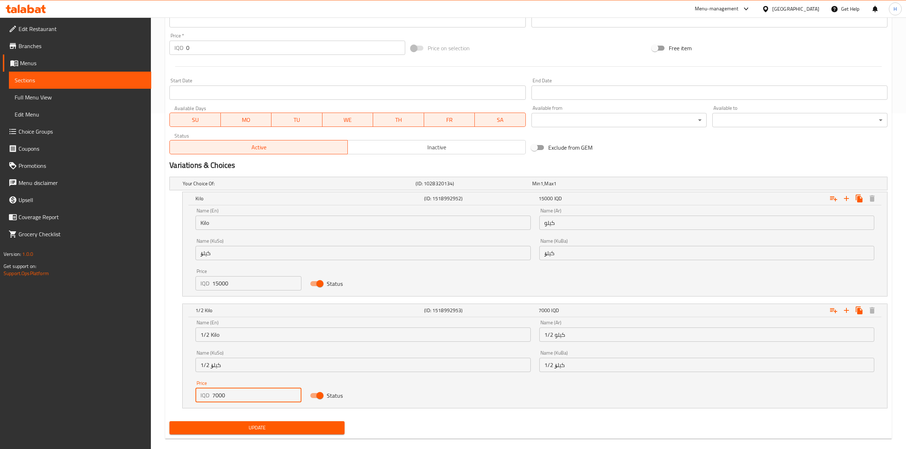
click at [218, 397] on input "7000" at bounding box center [256, 395] width 89 height 14
type input "7500"
click at [241, 433] on span "Update" at bounding box center [257, 428] width 164 height 9
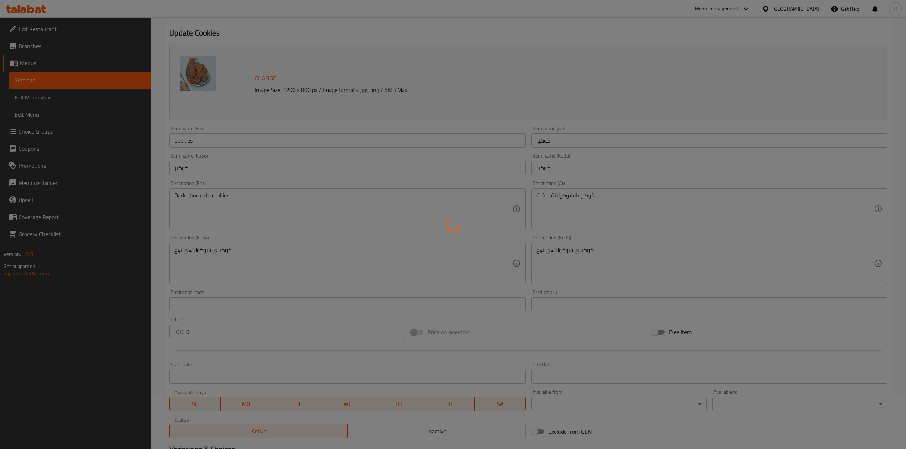
scroll to position [0, 0]
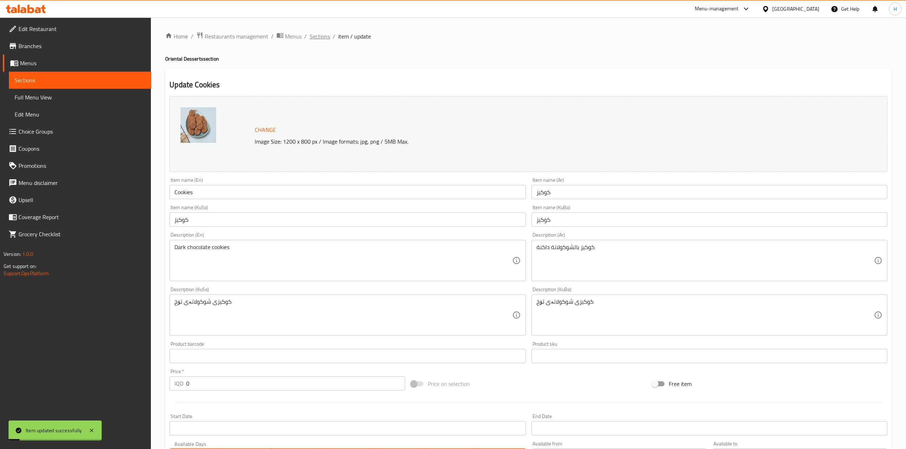
click at [321, 39] on span "Sections" at bounding box center [320, 36] width 20 height 9
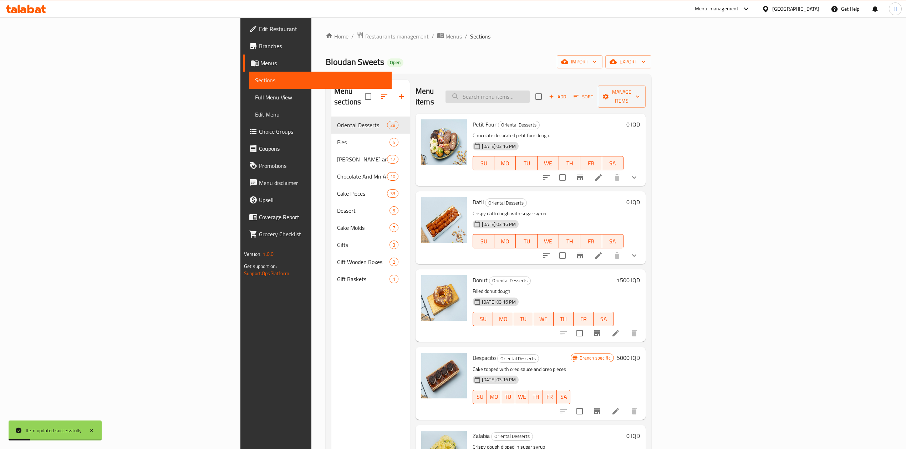
click at [530, 91] on input "search" at bounding box center [488, 97] width 84 height 12
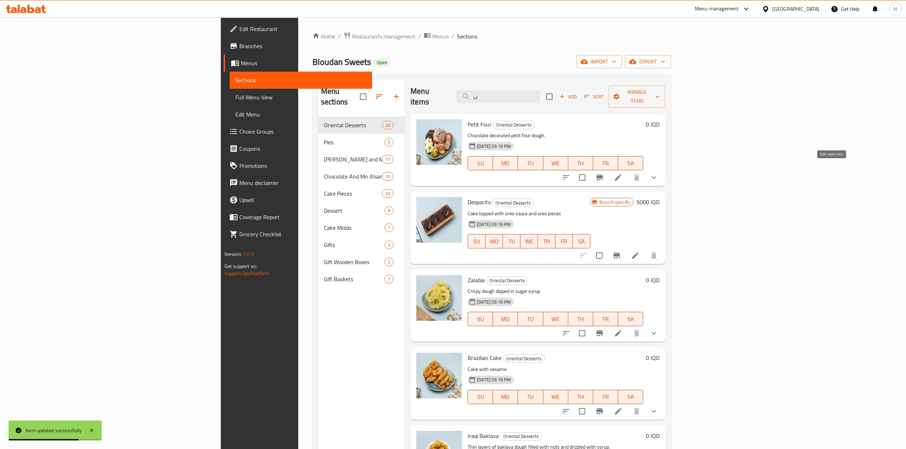
type input "ب"
click at [622, 173] on icon at bounding box center [618, 177] width 9 height 9
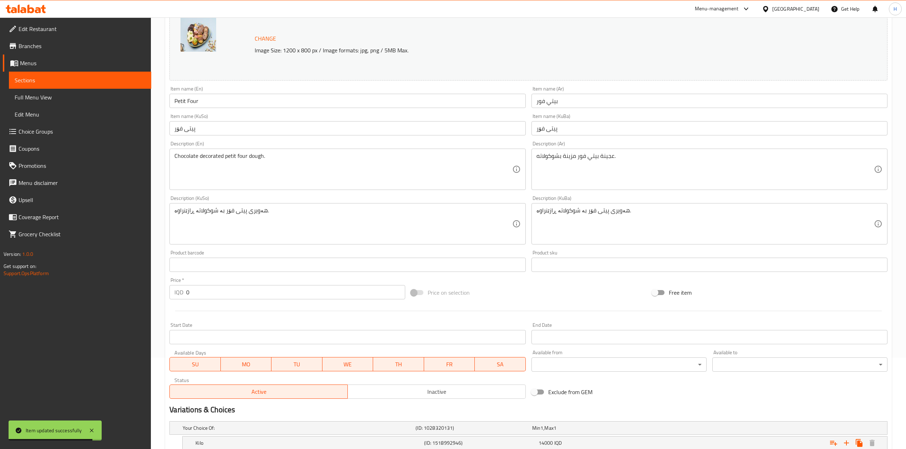
scroll to position [164, 0]
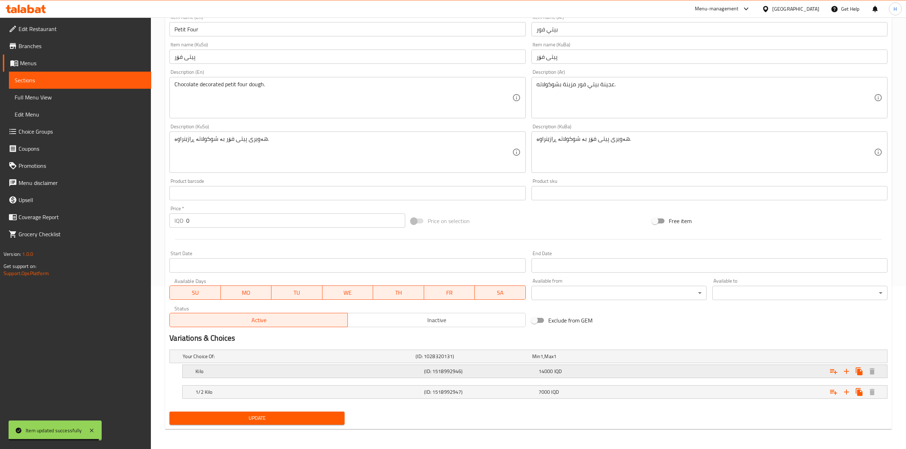
click at [215, 367] on div "Kilo" at bounding box center [308, 372] width 229 height 10
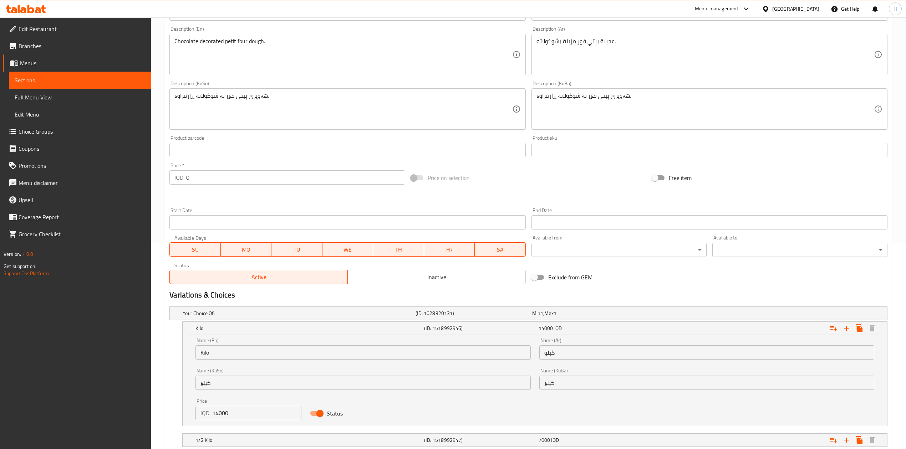
scroll to position [248, 0]
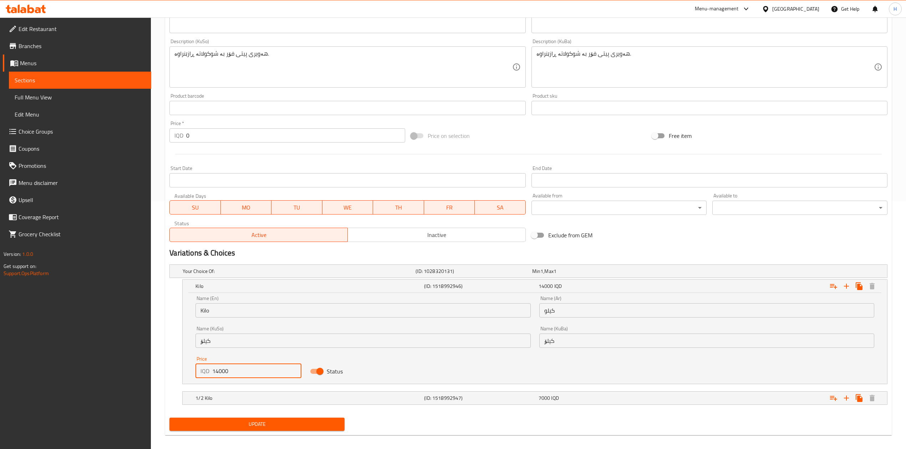
click at [216, 374] on input "14000" at bounding box center [256, 371] width 89 height 14
type input "15000"
click at [225, 397] on h5 "1/2 Kilo" at bounding box center [308, 398] width 226 height 7
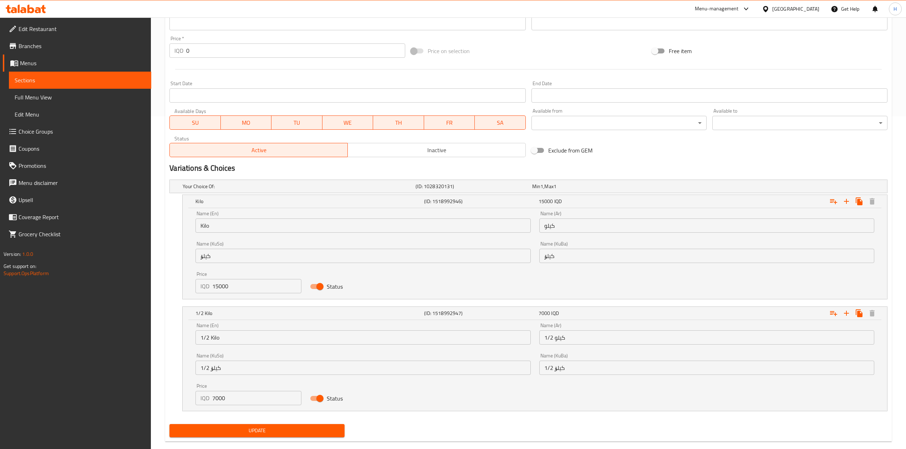
scroll to position [336, 0]
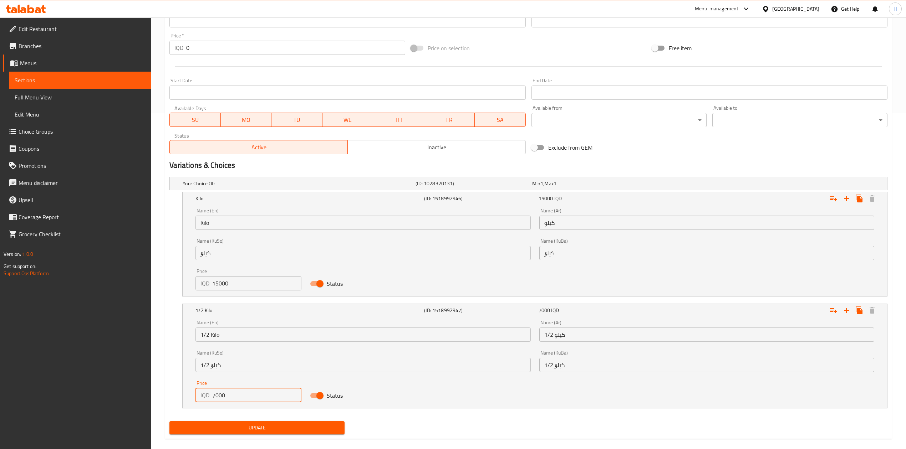
click at [216, 399] on input "7000" at bounding box center [256, 395] width 89 height 14
type input "7500"
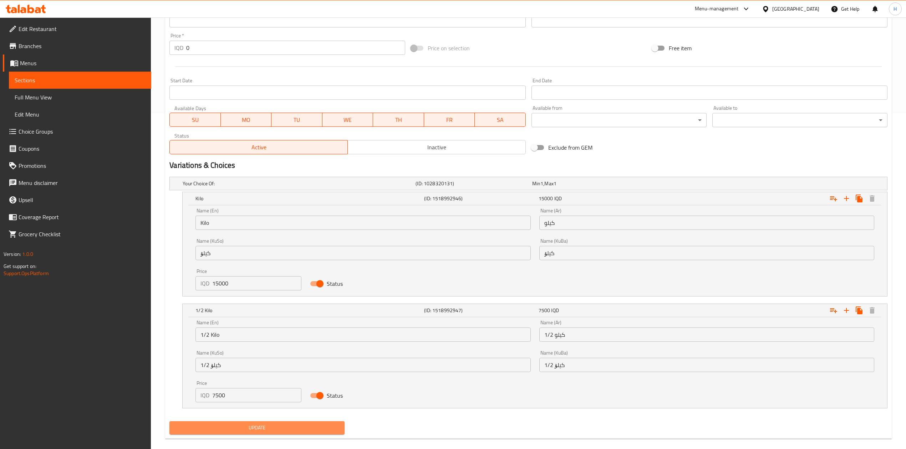
click at [231, 433] on span "Update" at bounding box center [257, 428] width 164 height 9
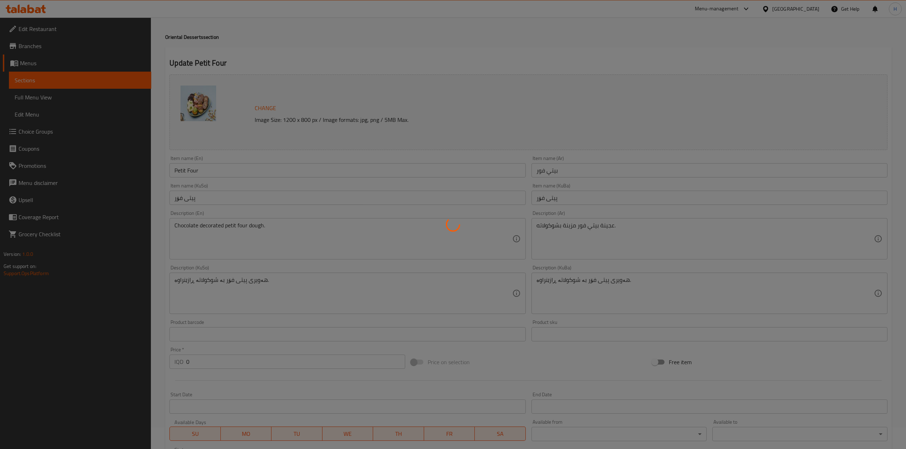
scroll to position [0, 0]
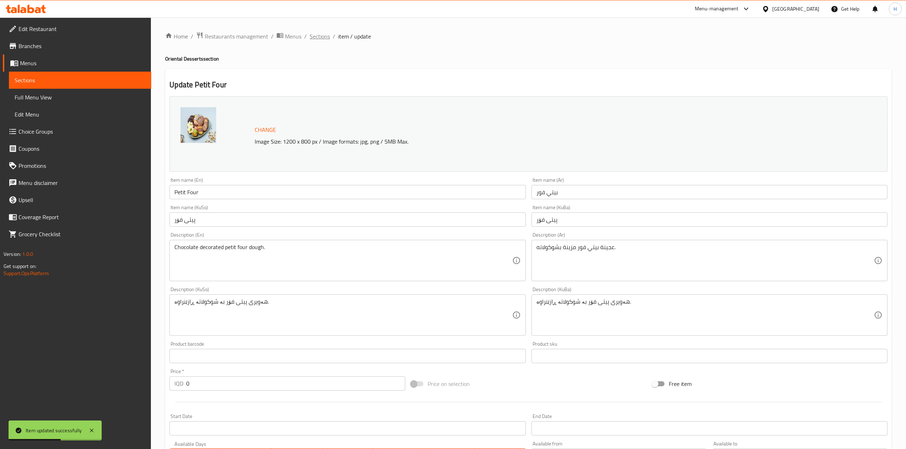
click at [317, 37] on span "Sections" at bounding box center [320, 36] width 20 height 9
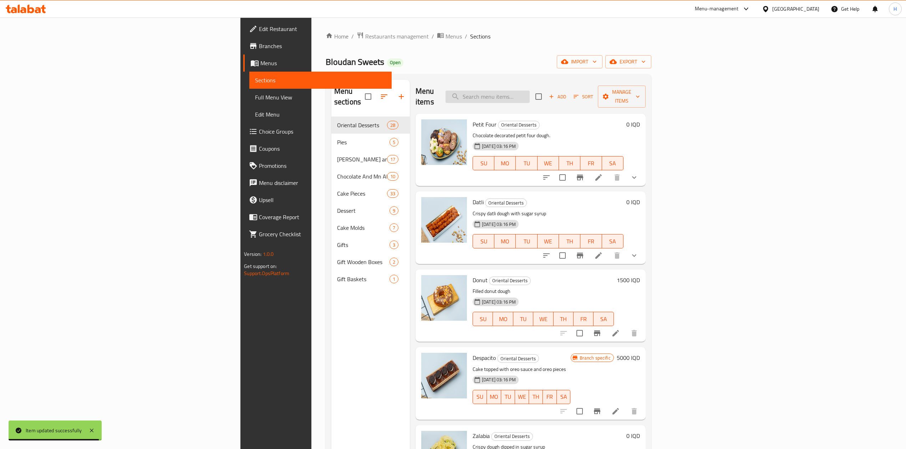
click at [530, 91] on input "search" at bounding box center [488, 97] width 84 height 12
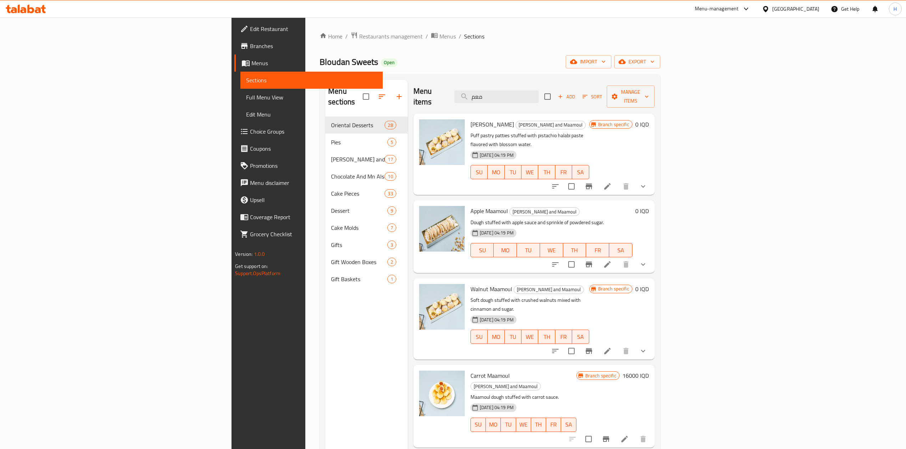
type input "معم"
click at [617, 180] on li at bounding box center [608, 186] width 20 height 13
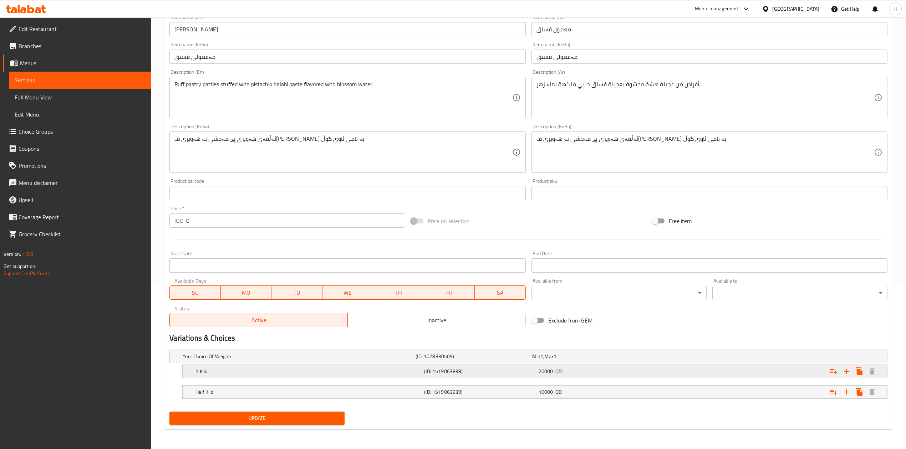
click at [224, 375] on div "1 Kilo" at bounding box center [308, 372] width 229 height 10
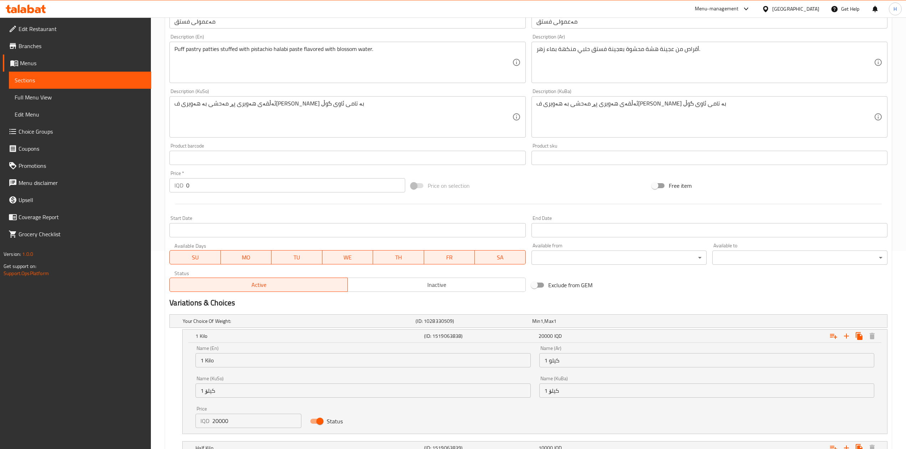
scroll to position [250, 0]
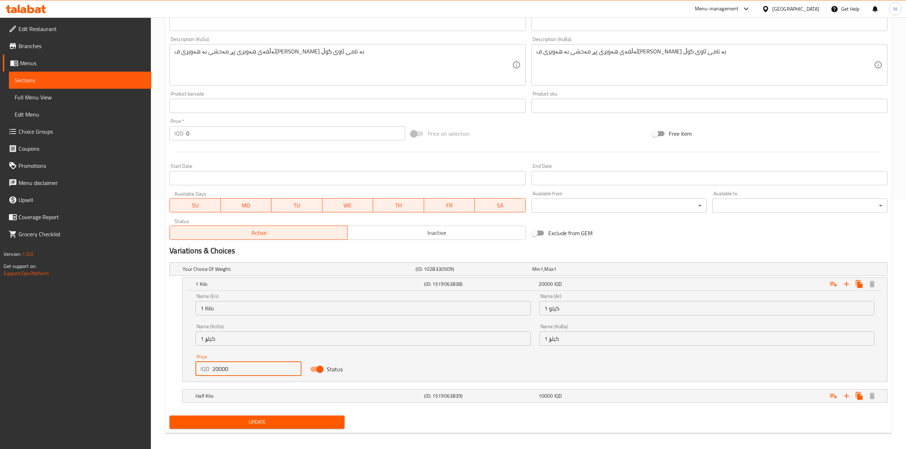
drag, startPoint x: 220, startPoint y: 371, endPoint x: 216, endPoint y: 374, distance: 4.9
click at [216, 374] on input "20000" at bounding box center [256, 369] width 89 height 14
type input "22000"
click at [215, 400] on h5 "Half Kilo" at bounding box center [308, 396] width 226 height 7
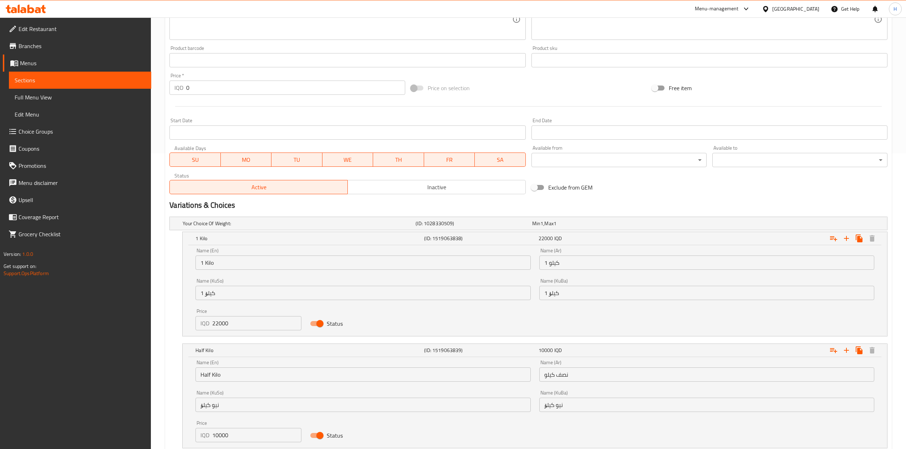
scroll to position [347, 0]
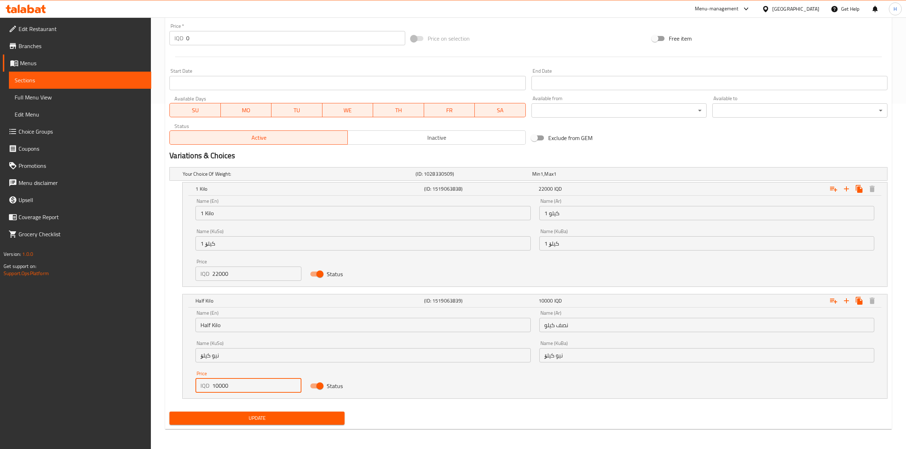
click at [216, 387] on input "10000" at bounding box center [256, 386] width 89 height 14
type input "11000"
click at [273, 424] on button "Update" at bounding box center [256, 418] width 175 height 13
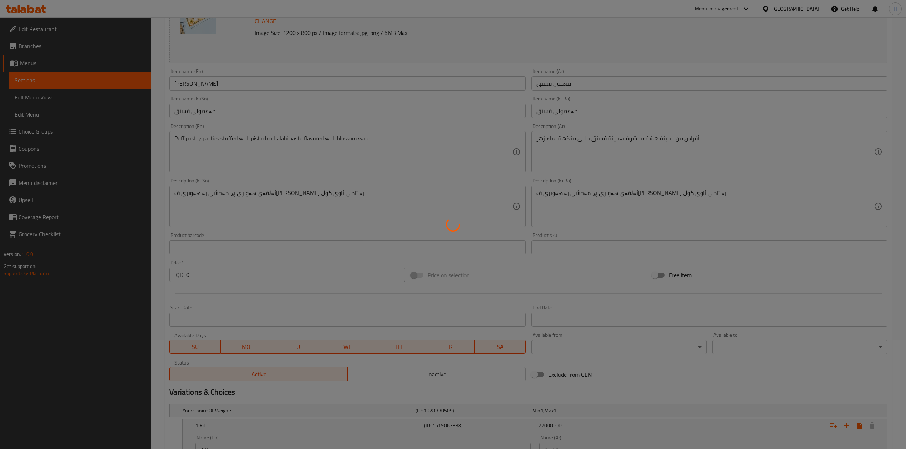
scroll to position [0, 0]
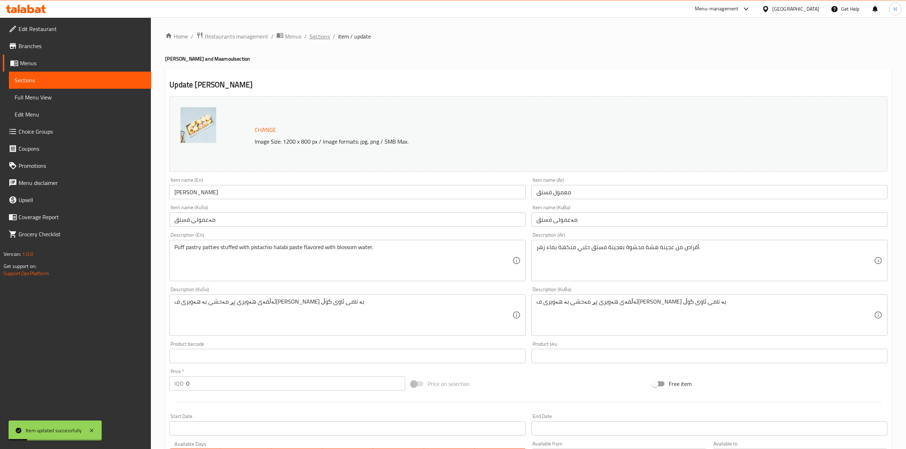
click at [312, 38] on span "Sections" at bounding box center [320, 36] width 20 height 9
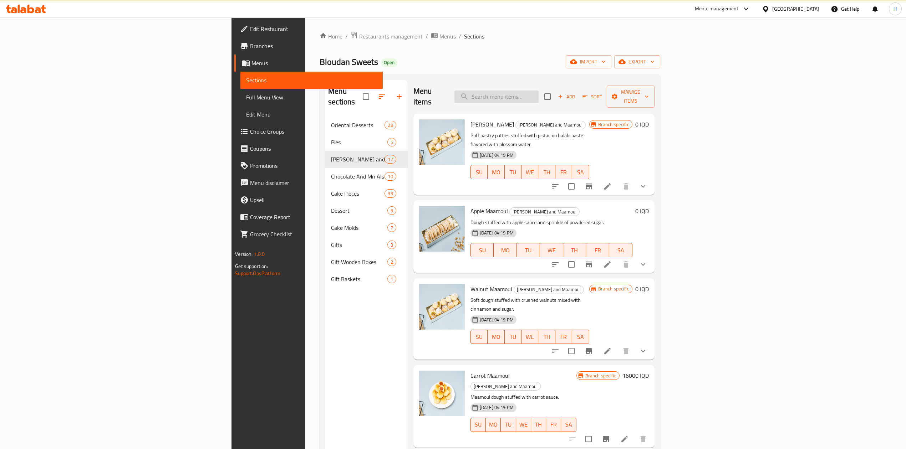
click at [539, 97] on input "search" at bounding box center [496, 97] width 84 height 12
click at [612, 182] on icon at bounding box center [607, 186] width 9 height 9
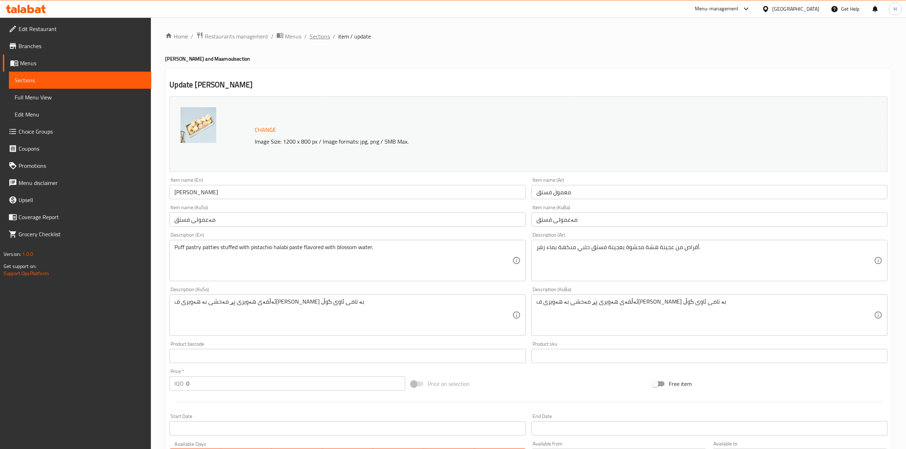
click at [320, 36] on span "Sections" at bounding box center [320, 36] width 20 height 9
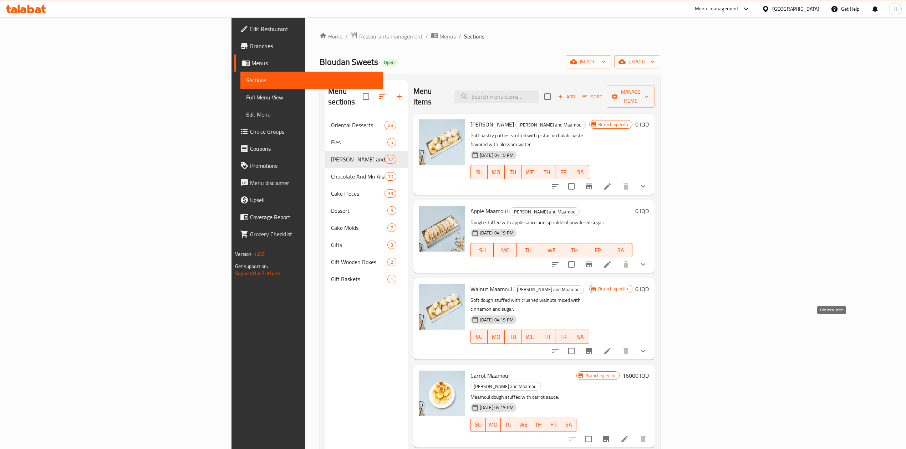
click at [612, 347] on icon at bounding box center [607, 351] width 9 height 9
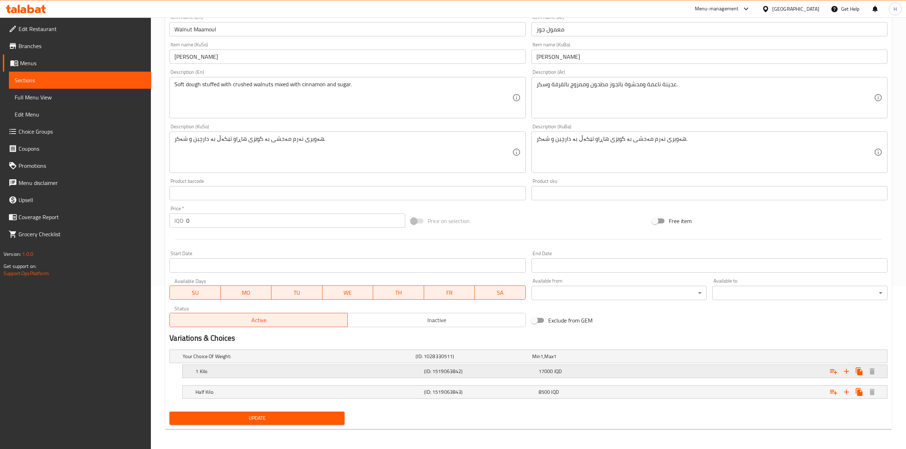
click at [216, 369] on h5 "1 Kilo" at bounding box center [308, 371] width 226 height 7
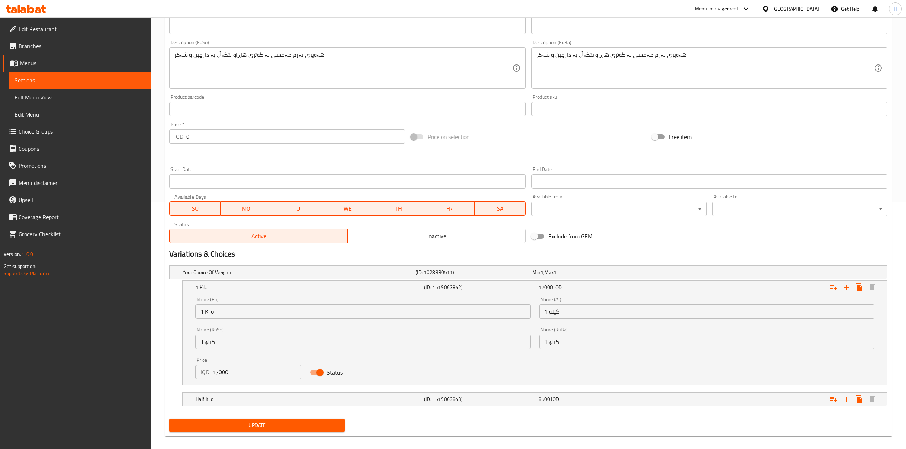
scroll to position [250, 0]
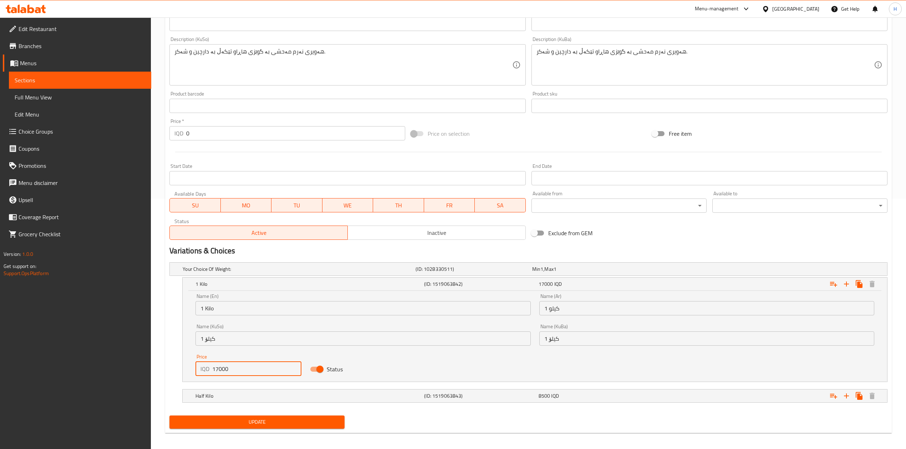
click at [215, 372] on input "17000" at bounding box center [256, 369] width 89 height 14
type input "18000"
click at [219, 395] on h5 "Half Kilo" at bounding box center [308, 396] width 226 height 7
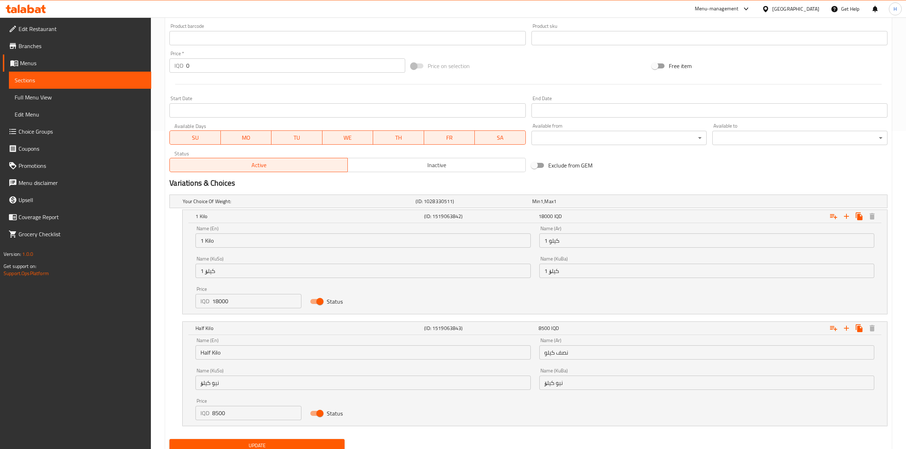
scroll to position [347, 0]
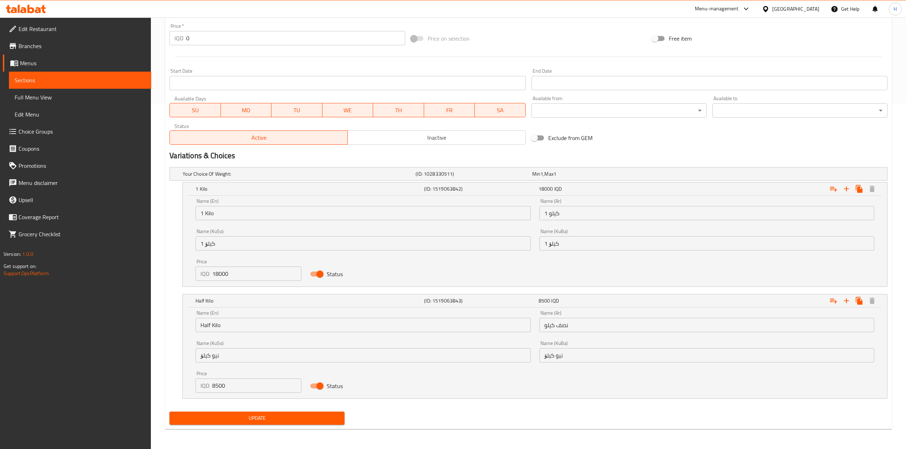
click at [233, 387] on input "8500" at bounding box center [256, 386] width 89 height 14
type input "9000"
click at [254, 411] on div "Update" at bounding box center [257, 418] width 181 height 19
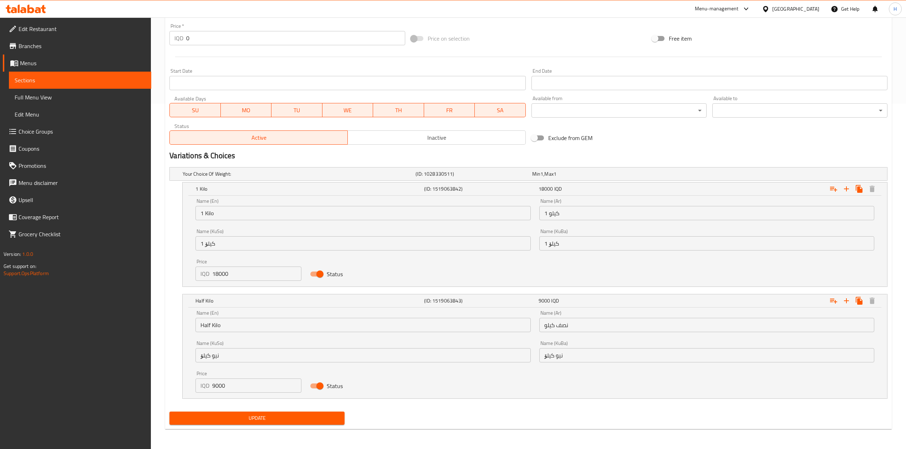
click at [252, 414] on span "Update" at bounding box center [257, 418] width 164 height 9
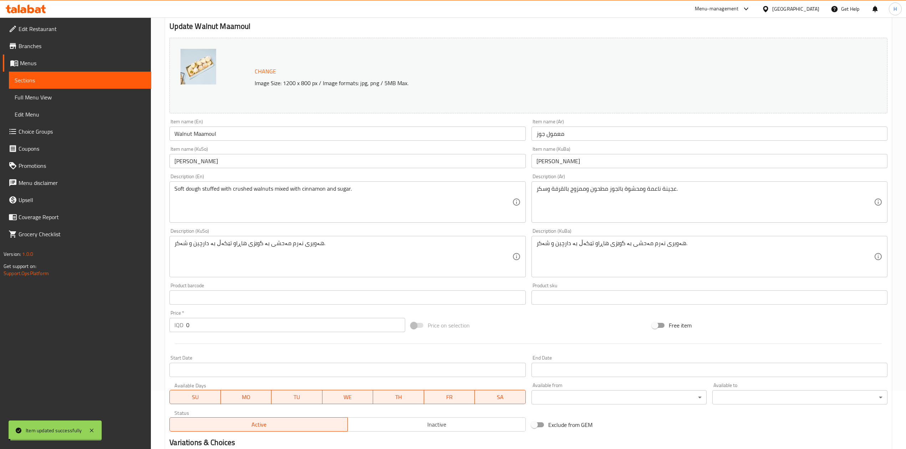
scroll to position [0, 0]
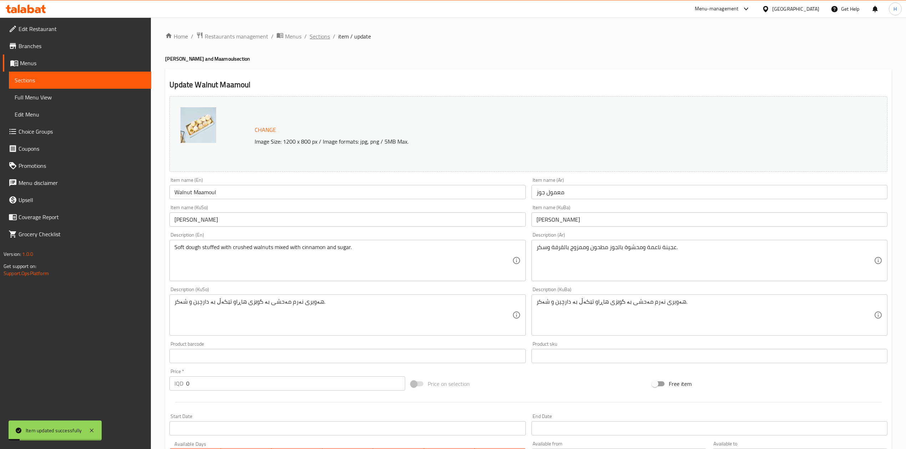
click at [315, 41] on span "Sections" at bounding box center [320, 36] width 20 height 9
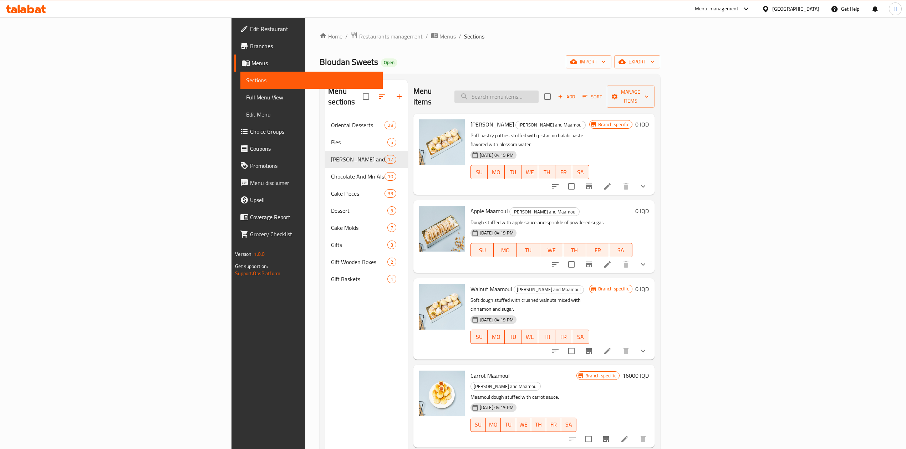
click at [539, 91] on input "search" at bounding box center [496, 97] width 84 height 12
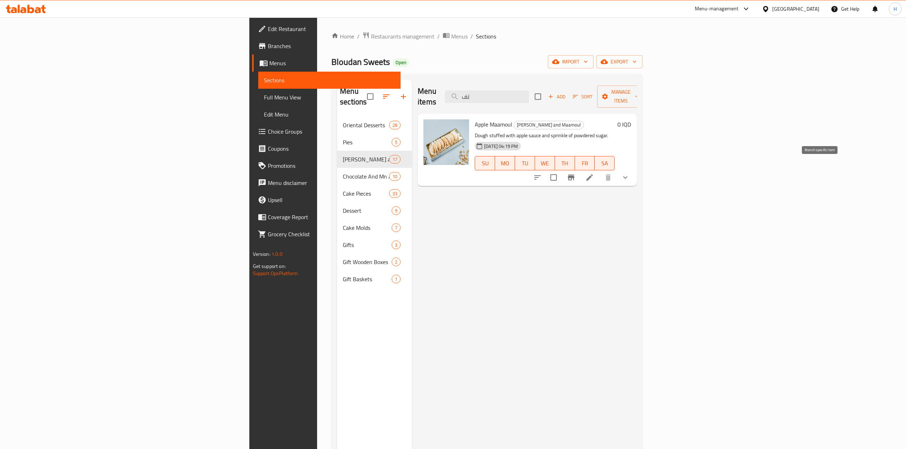
type input "تف"
click at [600, 171] on li at bounding box center [590, 177] width 20 height 13
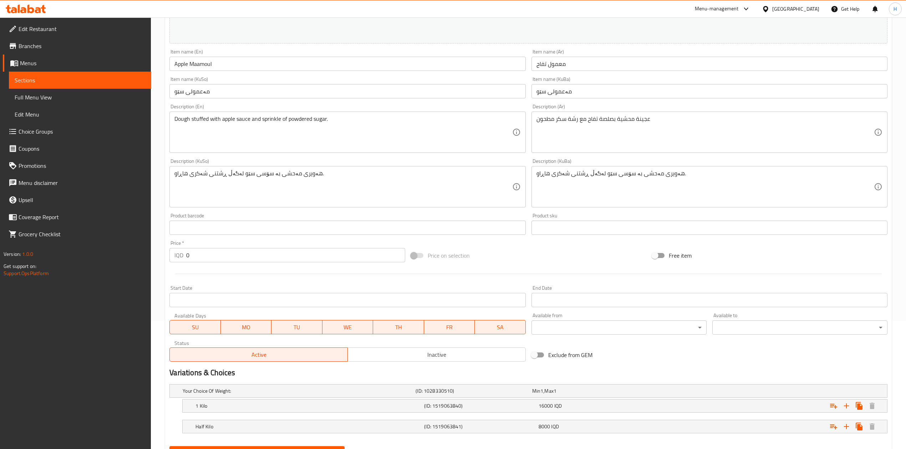
scroll to position [164, 0]
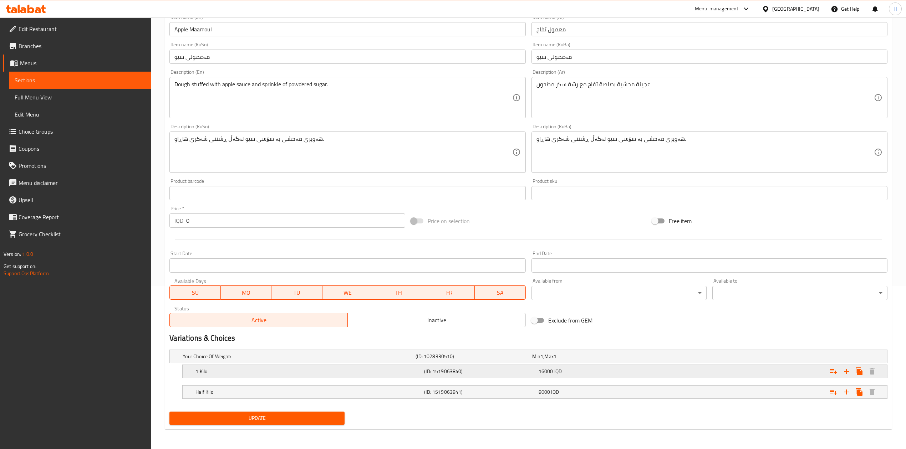
click at [237, 371] on h5 "1 Kilo" at bounding box center [308, 371] width 226 height 7
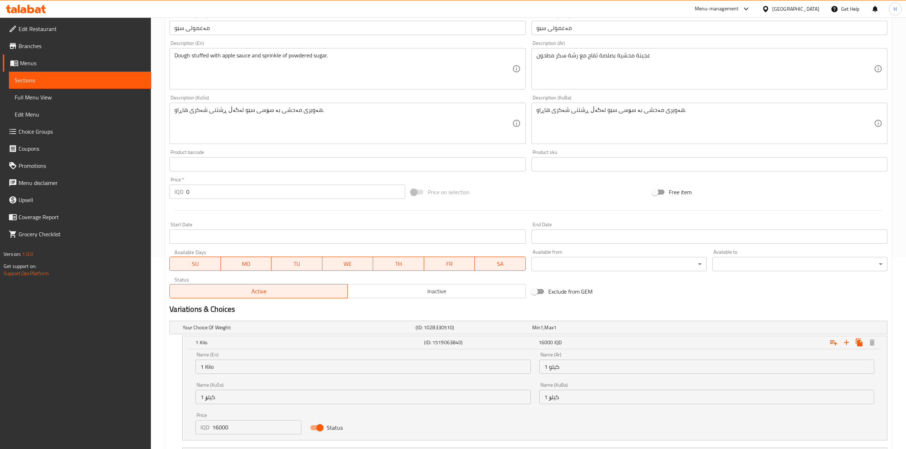
scroll to position [245, 0]
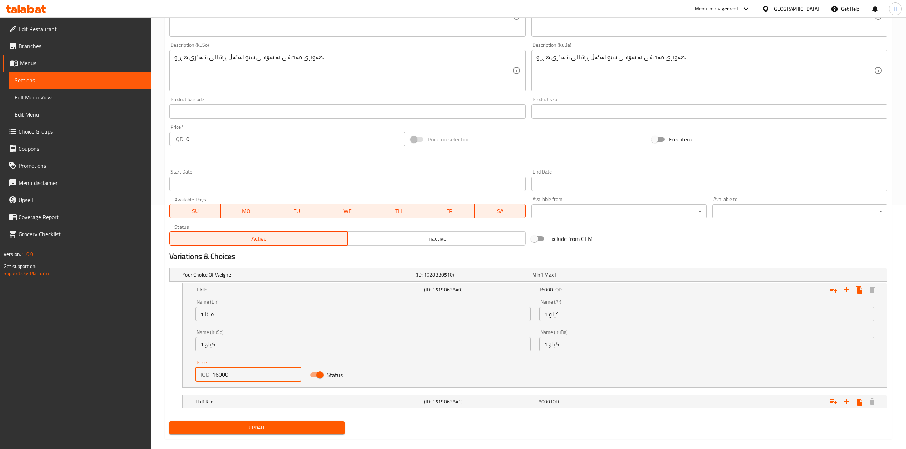
click at [218, 377] on input "16000" at bounding box center [256, 375] width 89 height 14
type input "17000"
click at [238, 404] on h5 "Half Kilo" at bounding box center [308, 401] width 226 height 7
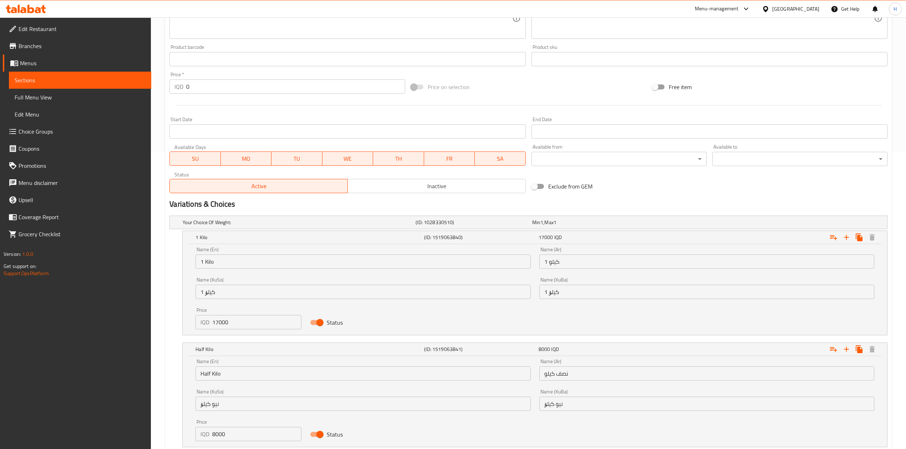
scroll to position [347, 0]
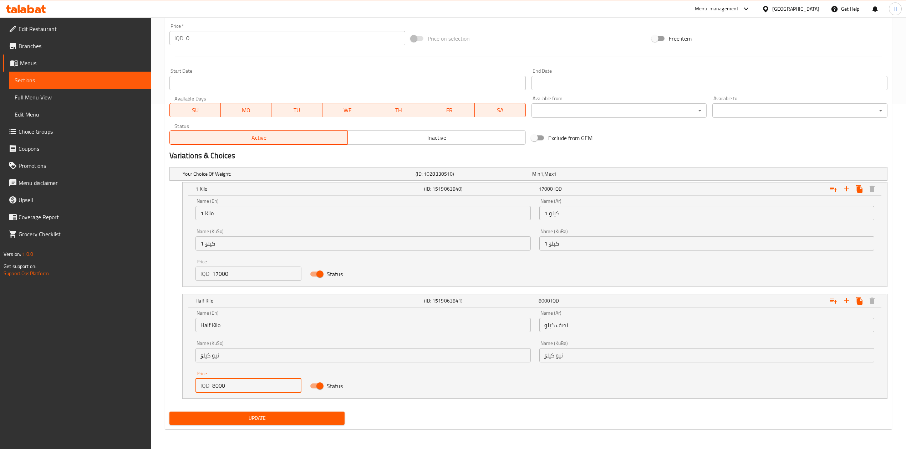
click at [215, 388] on input "8000" at bounding box center [256, 386] width 89 height 14
type input "8500"
click at [249, 420] on span "Update" at bounding box center [257, 418] width 164 height 9
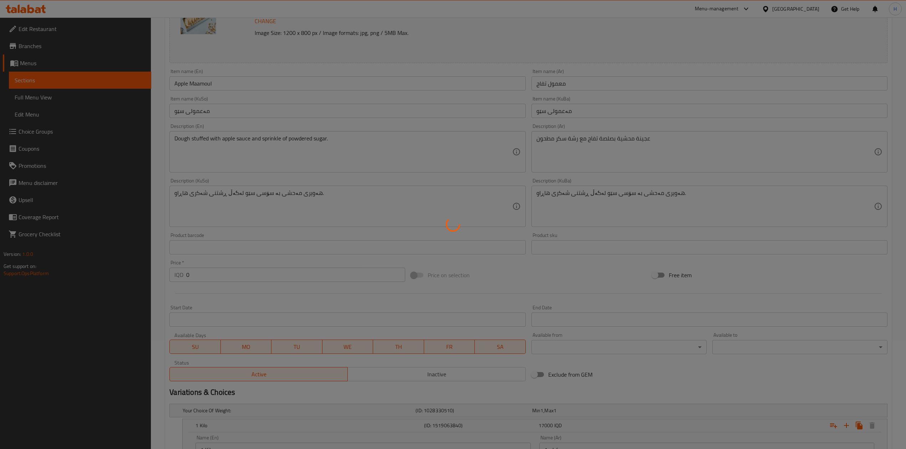
scroll to position [0, 0]
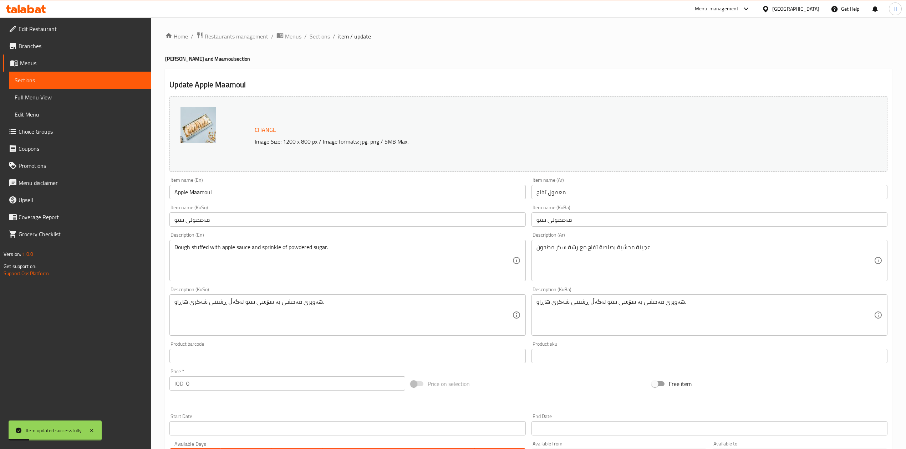
click at [311, 36] on span "Sections" at bounding box center [320, 36] width 20 height 9
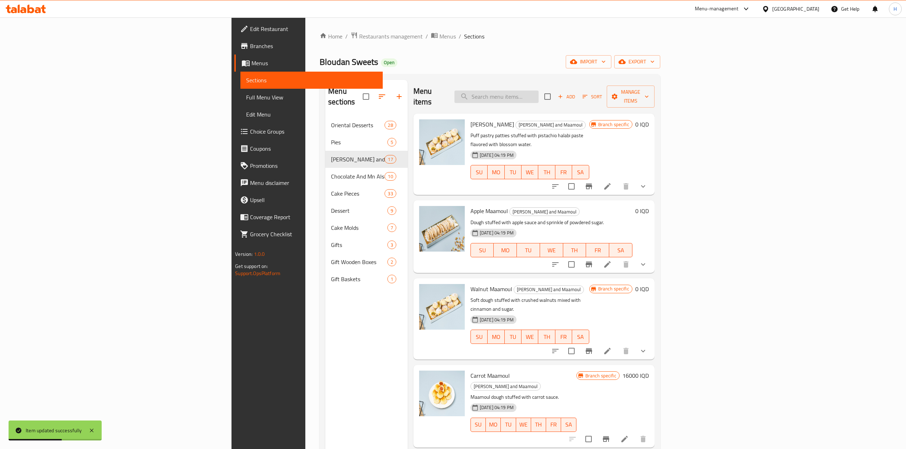
click at [539, 91] on input "search" at bounding box center [496, 97] width 84 height 12
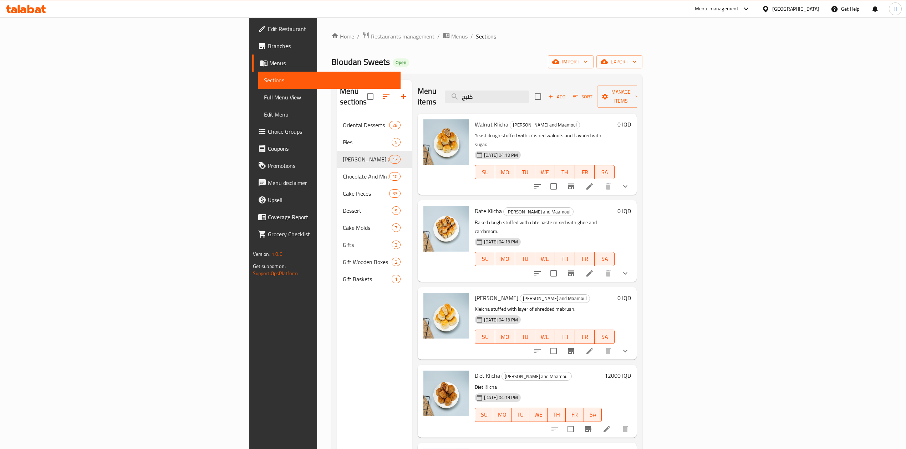
type input "كليج"
click at [600, 180] on li at bounding box center [590, 186] width 20 height 13
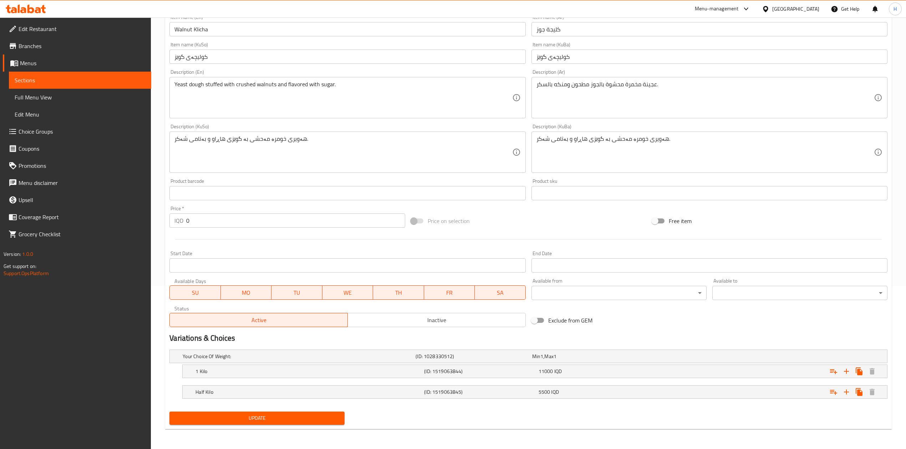
scroll to position [164, 0]
click at [210, 370] on h5 "1 Kilo" at bounding box center [308, 371] width 226 height 7
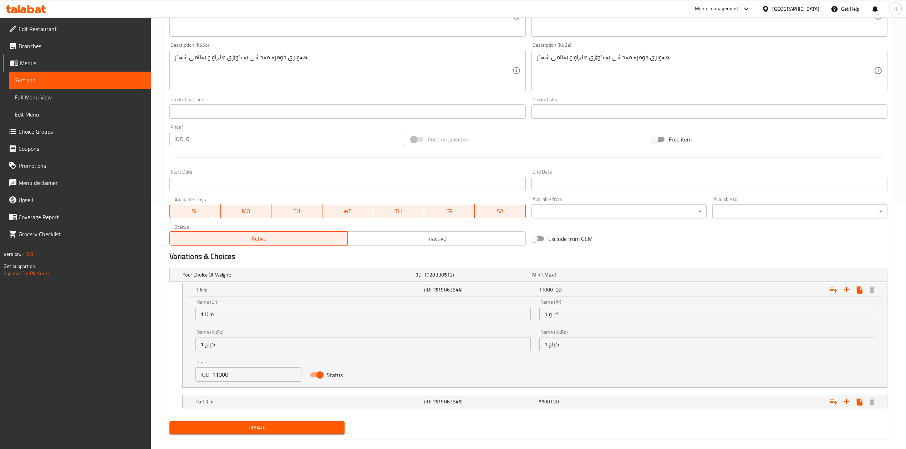
scroll to position [253, 0]
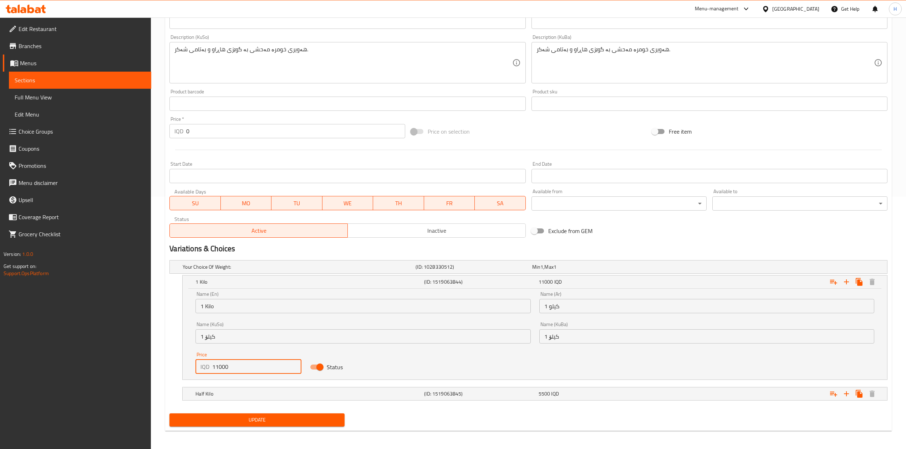
click at [214, 370] on input "11000" at bounding box center [256, 367] width 89 height 14
type input "12000"
click at [220, 399] on div "Half Kilo" at bounding box center [308, 394] width 229 height 10
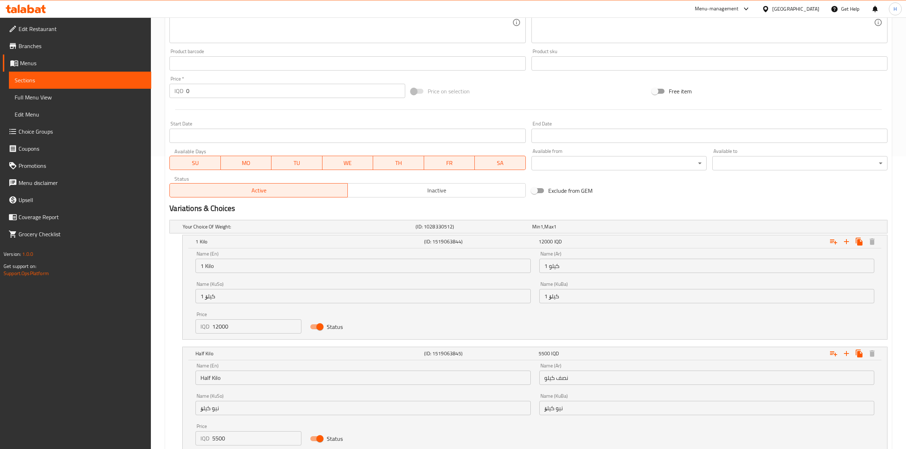
scroll to position [332, 0]
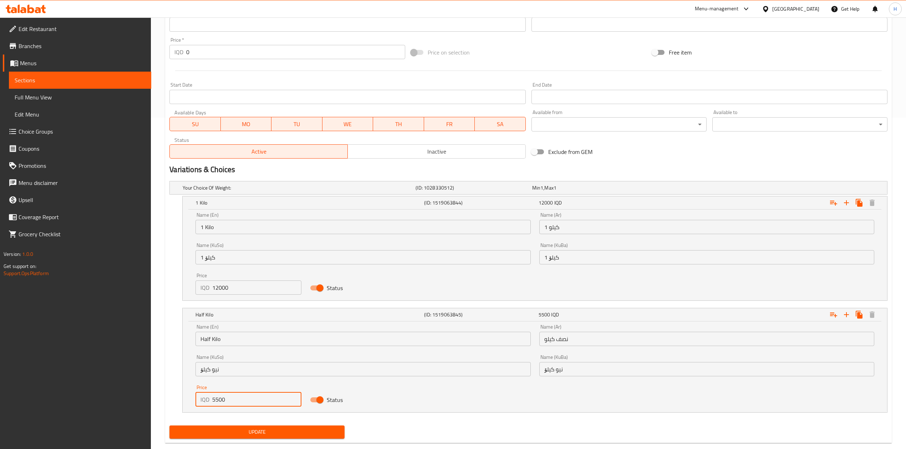
drag, startPoint x: 219, startPoint y: 400, endPoint x: 208, endPoint y: 401, distance: 10.8
click at [208, 401] on div "IQD 5500 Price" at bounding box center [248, 400] width 106 height 14
click at [235, 405] on input "600" at bounding box center [256, 400] width 89 height 14
type input "6000"
click at [248, 425] on div "Update" at bounding box center [257, 432] width 181 height 19
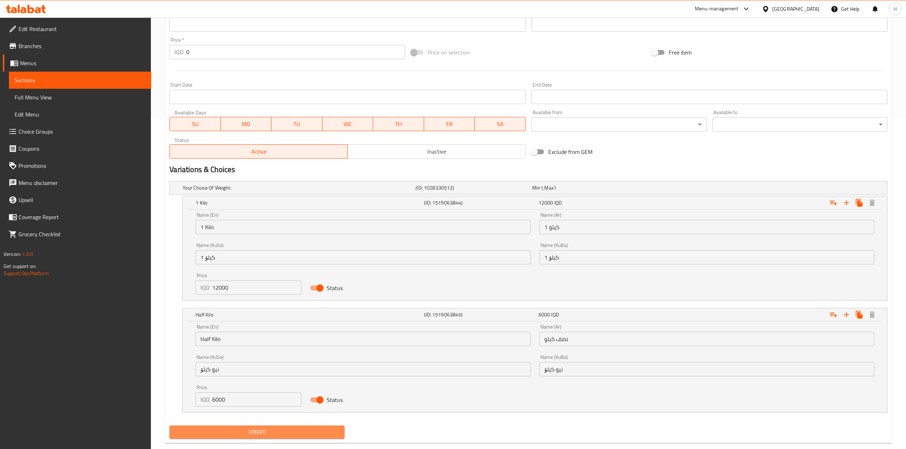
click at [256, 435] on span "Update" at bounding box center [257, 432] width 164 height 9
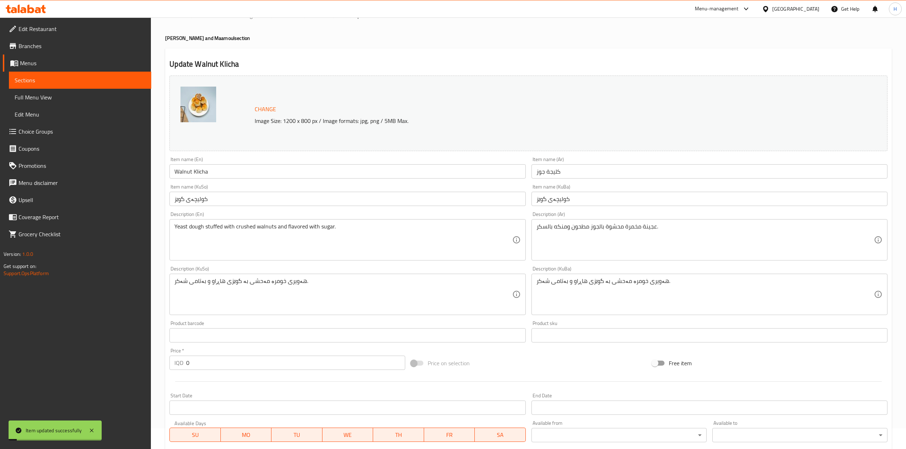
scroll to position [0, 0]
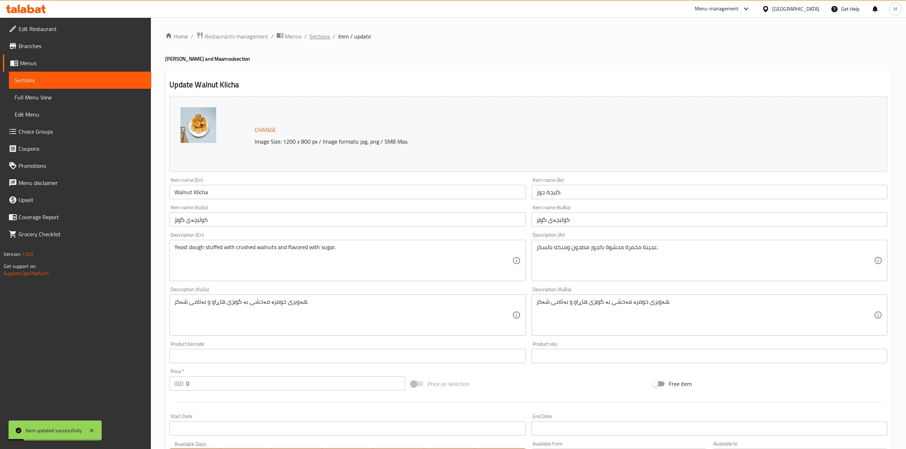
click at [317, 35] on span "Sections" at bounding box center [320, 36] width 20 height 9
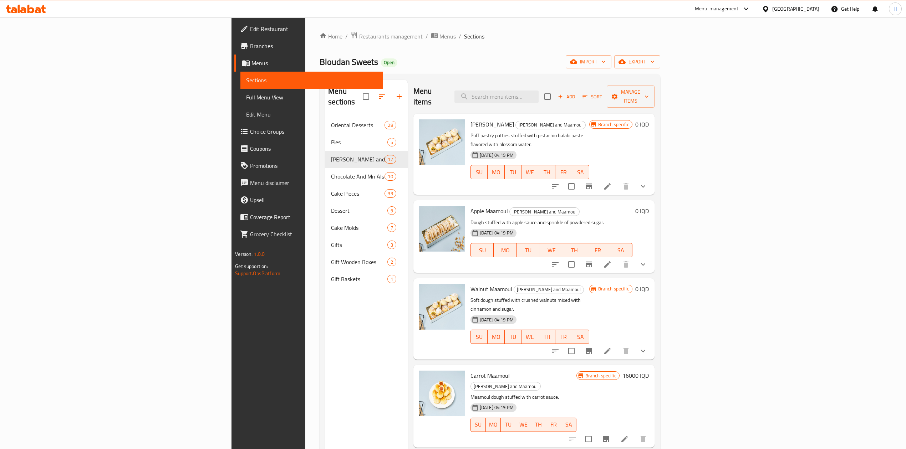
click at [558, 81] on div "Menu items Add Sort Manage items" at bounding box center [533, 97] width 241 height 34
click at [539, 92] on input "search" at bounding box center [496, 97] width 84 height 12
type input "ك"
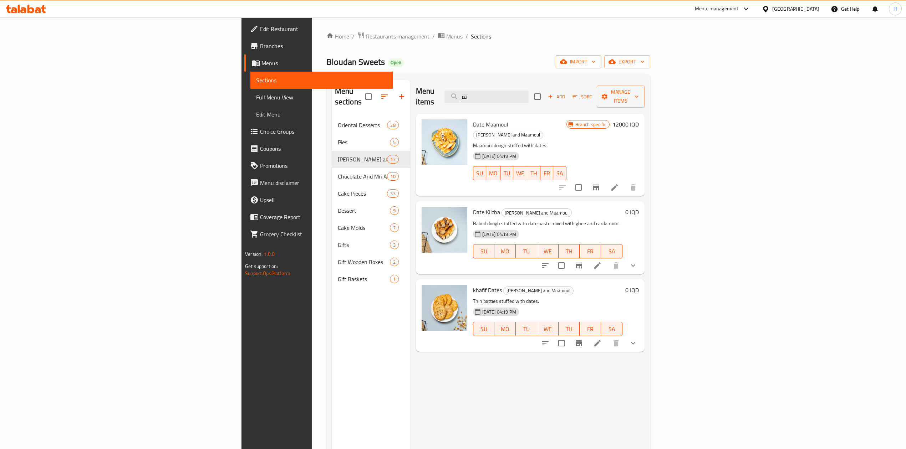
type input "تم"
click at [602, 261] on icon at bounding box center [597, 265] width 9 height 9
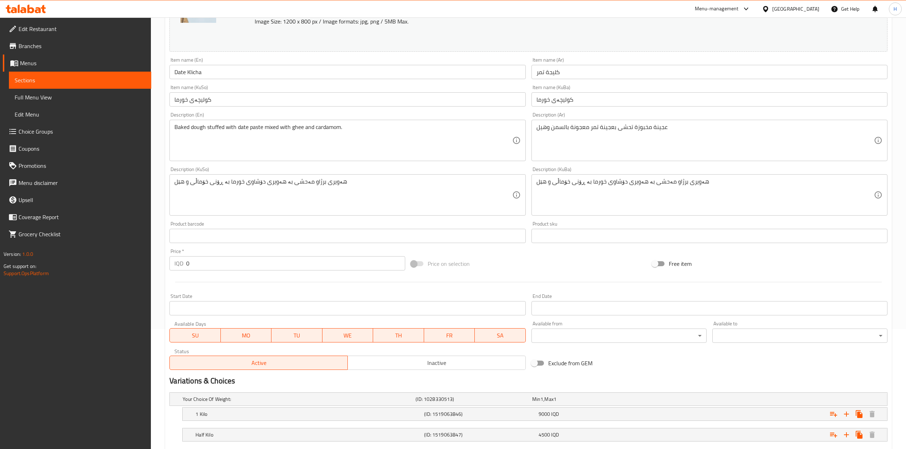
scroll to position [164, 0]
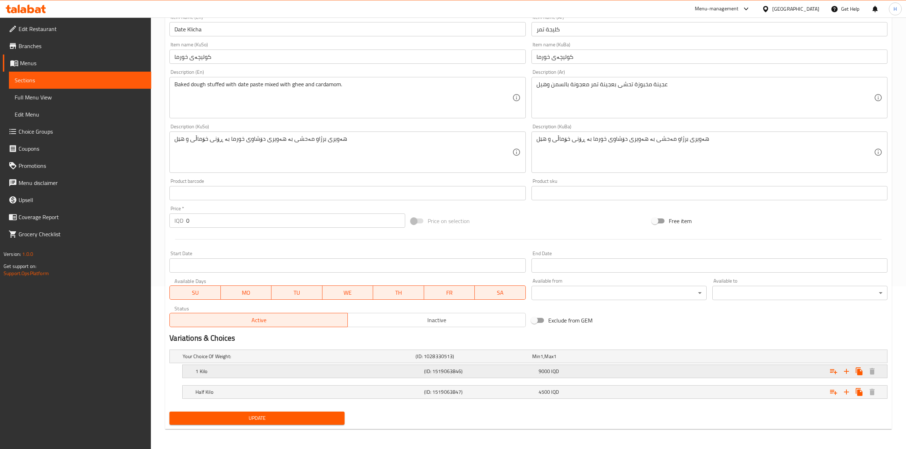
click at [231, 371] on h5 "1 Kilo" at bounding box center [308, 371] width 226 height 7
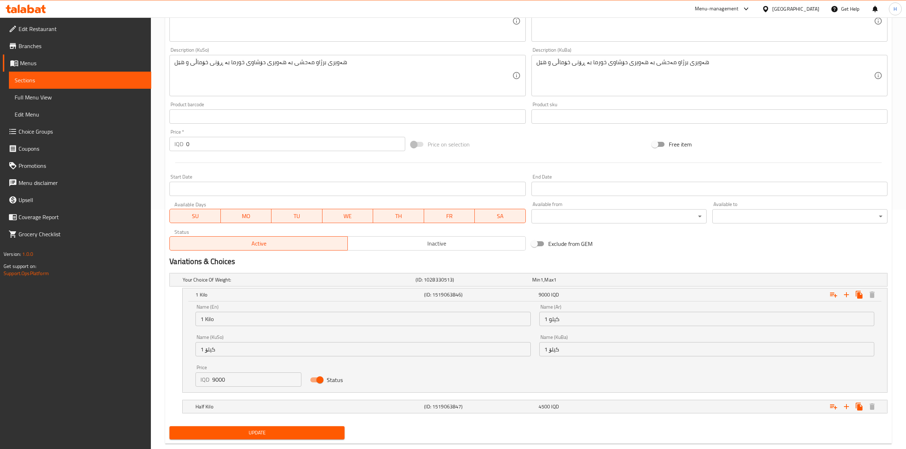
scroll to position [248, 0]
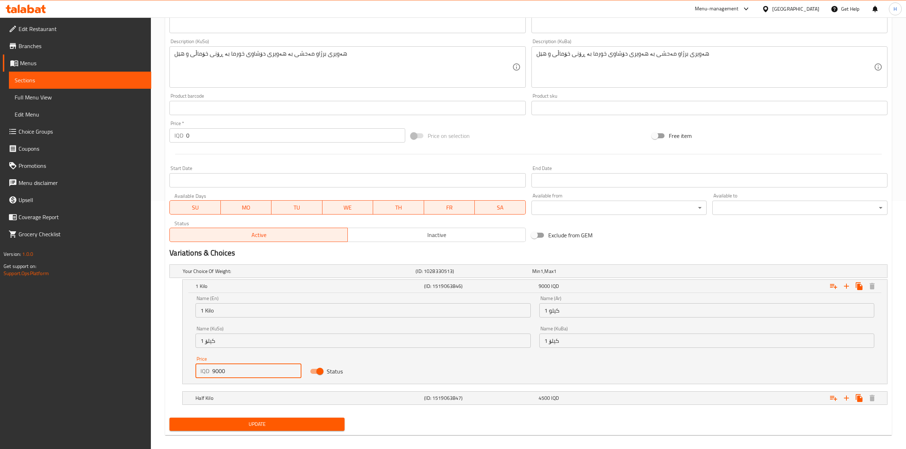
drag, startPoint x: 215, startPoint y: 373, endPoint x: 212, endPoint y: 374, distance: 3.7
click at [212, 374] on input "9000" at bounding box center [256, 371] width 89 height 14
click at [258, 375] on input "1000" at bounding box center [256, 371] width 89 height 14
type input "10000"
click at [246, 400] on h5 "Half Kilo" at bounding box center [308, 398] width 226 height 7
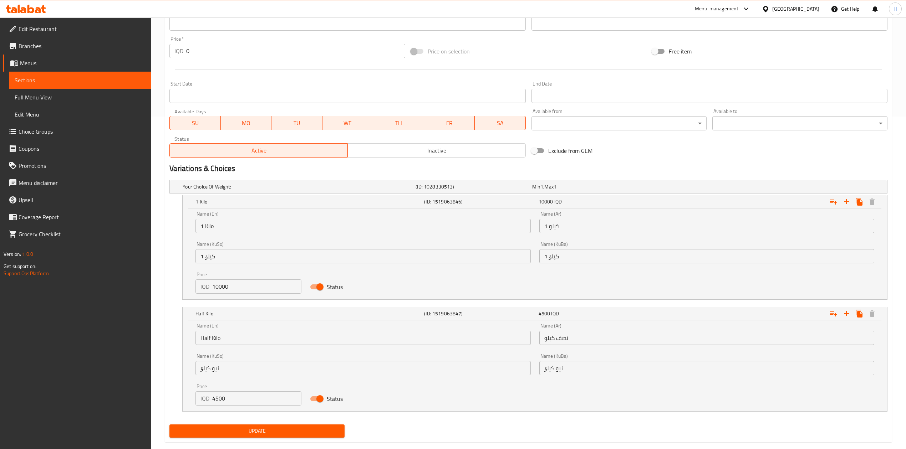
scroll to position [336, 0]
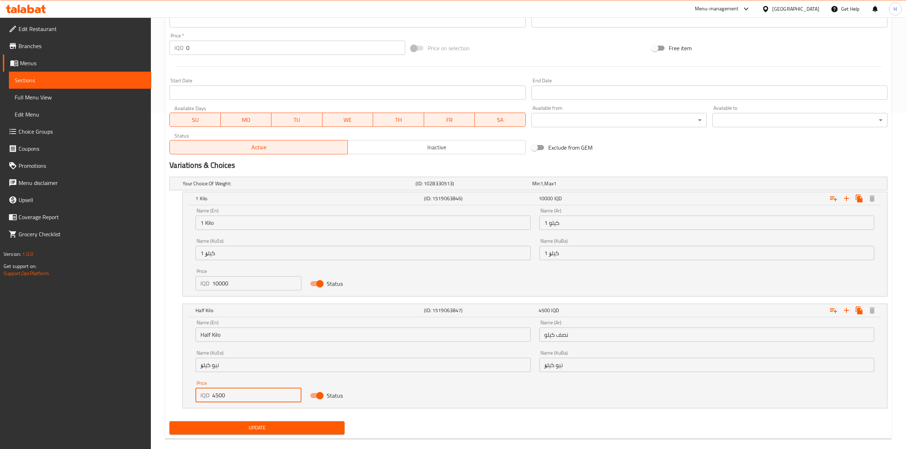
drag, startPoint x: 216, startPoint y: 396, endPoint x: 194, endPoint y: 396, distance: 21.8
click at [194, 396] on div "Price IQD 4500 Price" at bounding box center [248, 392] width 115 height 30
click at [216, 398] on input "5500" at bounding box center [256, 395] width 89 height 14
type input "5000"
click at [236, 428] on span "Update" at bounding box center [257, 428] width 164 height 9
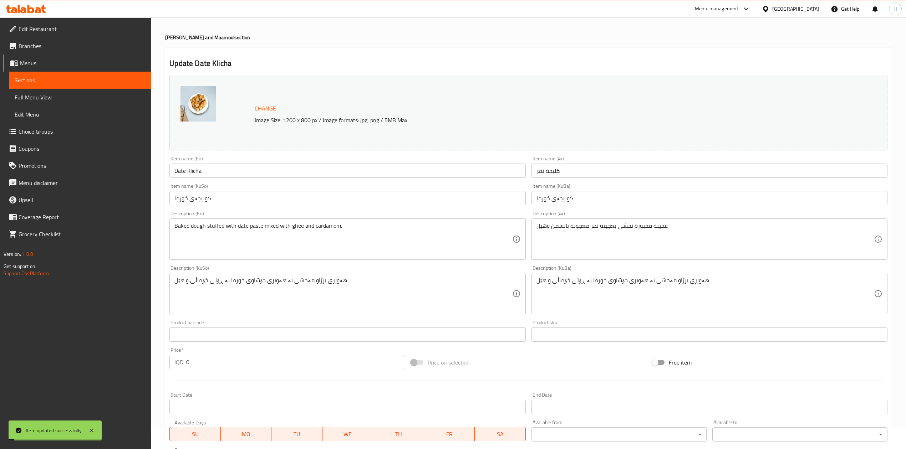
scroll to position [0, 0]
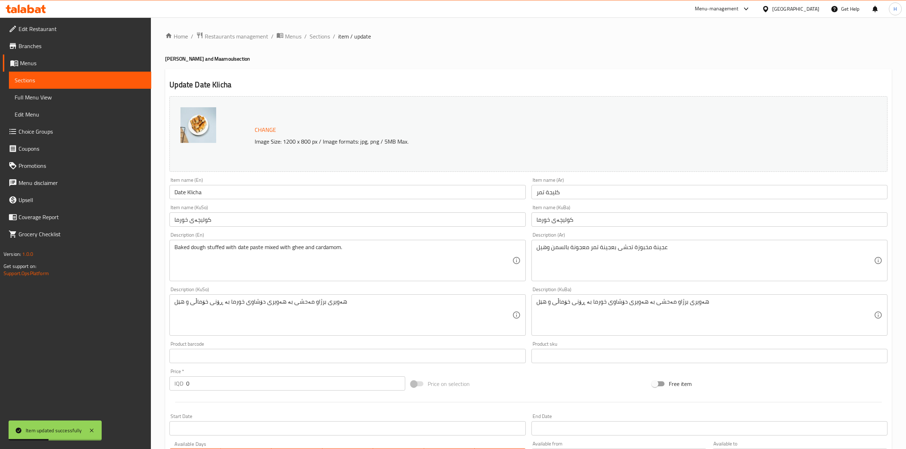
drag, startPoint x: 320, startPoint y: 38, endPoint x: 310, endPoint y: 51, distance: 17.1
click at [320, 39] on span "Sections" at bounding box center [320, 36] width 20 height 9
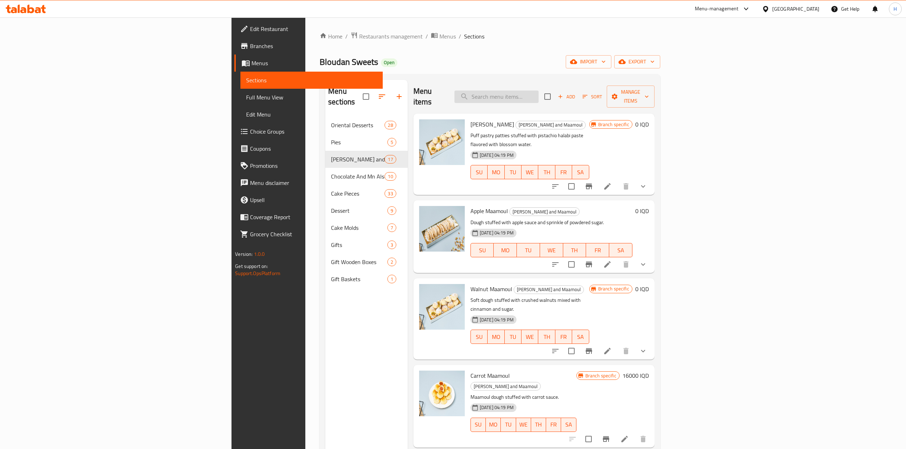
click at [539, 91] on input "search" at bounding box center [496, 97] width 84 height 12
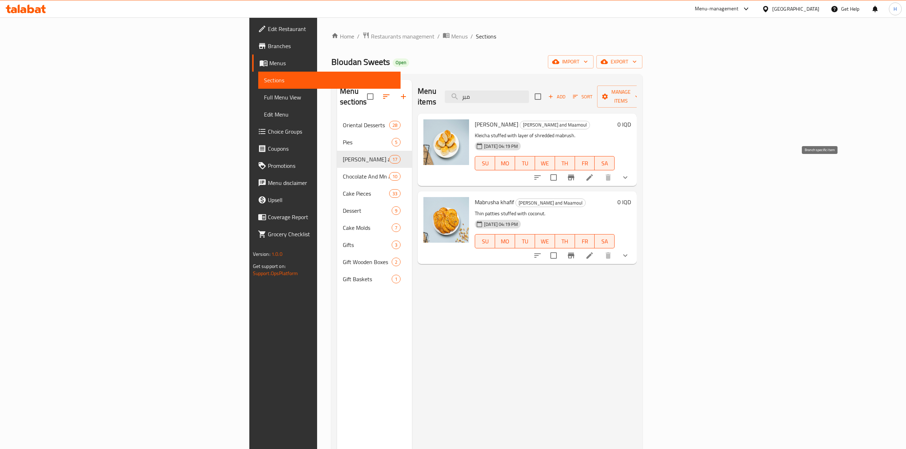
type input "مبر"
click at [600, 171] on li at bounding box center [590, 177] width 20 height 13
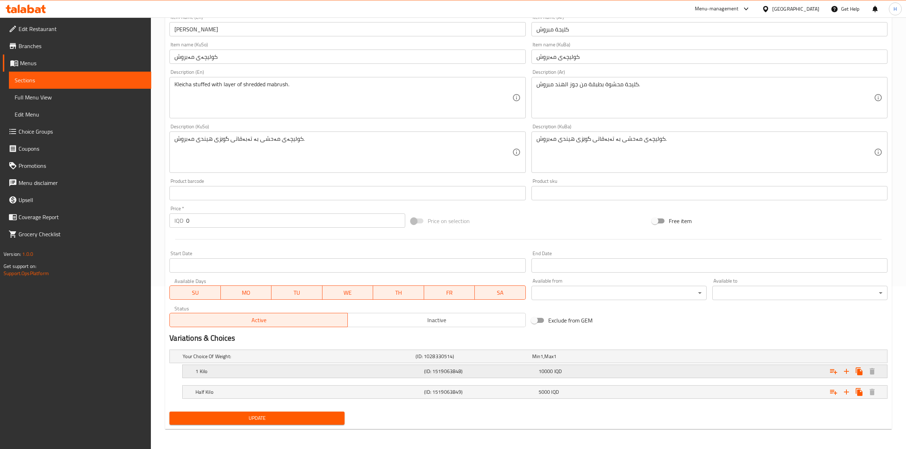
click at [202, 369] on h5 "1 Kilo" at bounding box center [308, 371] width 226 height 7
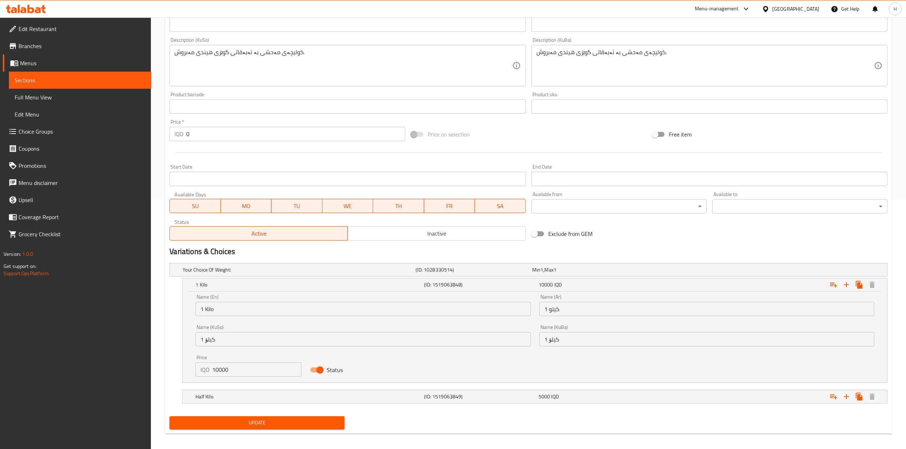
scroll to position [250, 0]
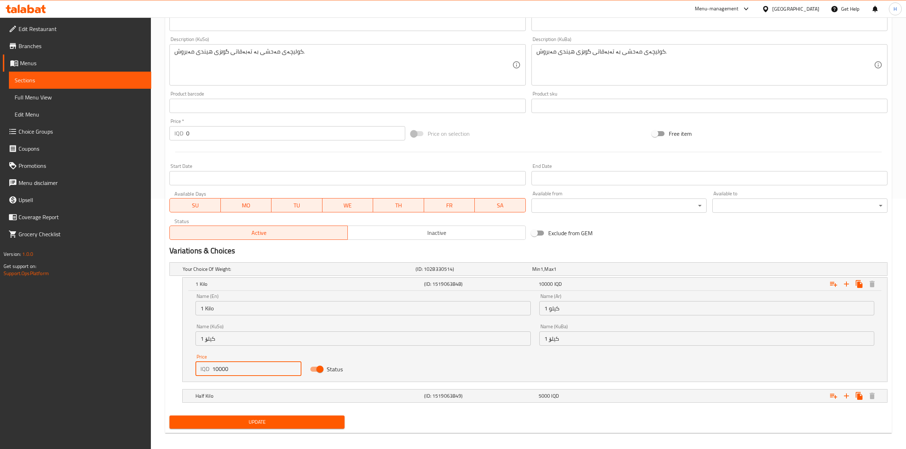
click at [217, 374] on input "10000" at bounding box center [256, 369] width 89 height 14
type input "11000"
click at [233, 401] on div "Half Kilo" at bounding box center [308, 396] width 229 height 10
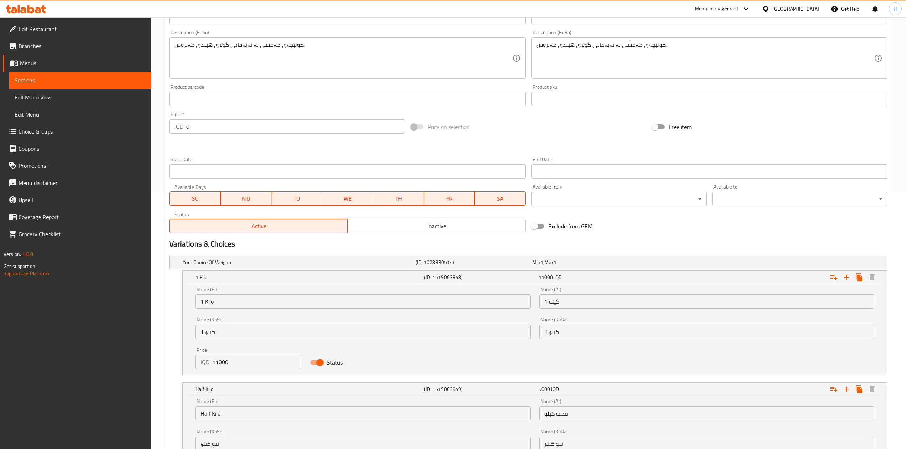
scroll to position [347, 0]
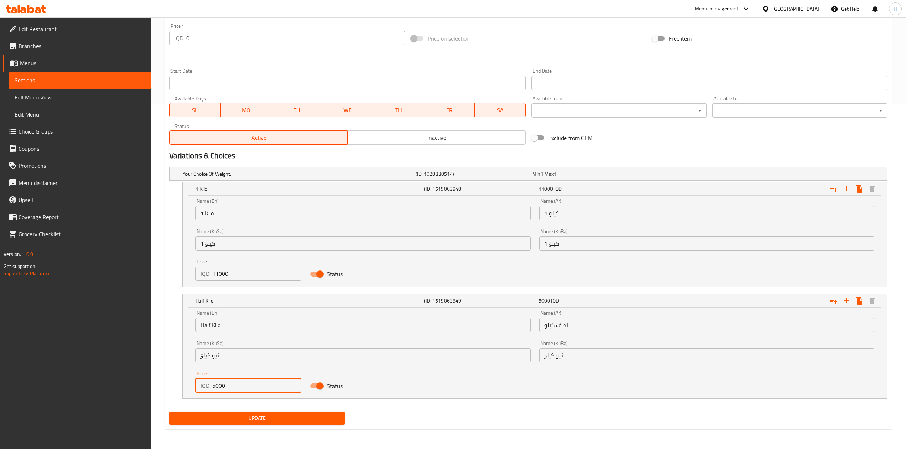
drag, startPoint x: 216, startPoint y: 385, endPoint x: 220, endPoint y: 386, distance: 4.2
click at [220, 386] on input "5000" at bounding box center [256, 386] width 89 height 14
type input "5500"
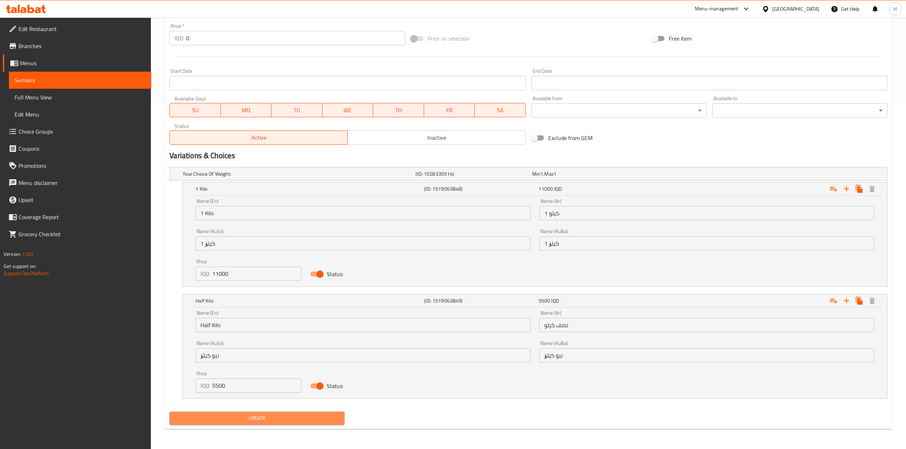
click at [233, 415] on span "Update" at bounding box center [257, 418] width 164 height 9
click at [377, 420] on div "Update" at bounding box center [529, 418] width 724 height 19
click at [267, 429] on div "Home / Restaurants management / Menus / Sections / item / update Klicha and Maa…" at bounding box center [528, 60] width 727 height 749
click at [269, 420] on span "Update" at bounding box center [257, 418] width 164 height 9
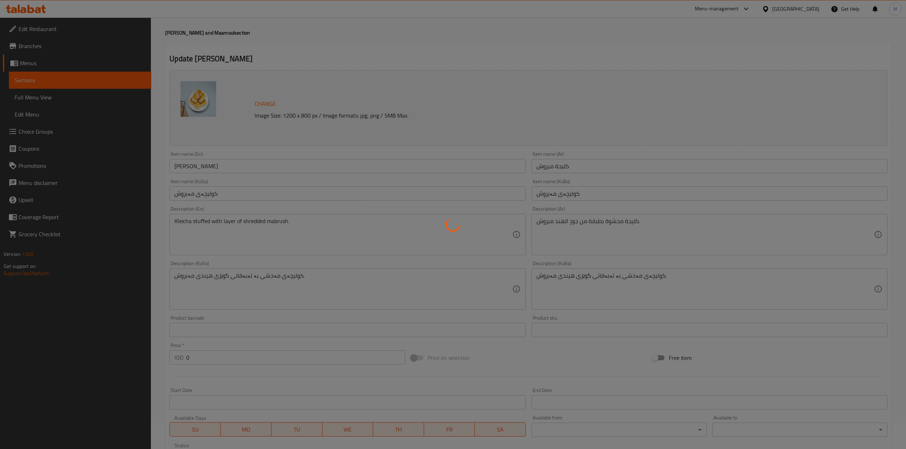
scroll to position [0, 0]
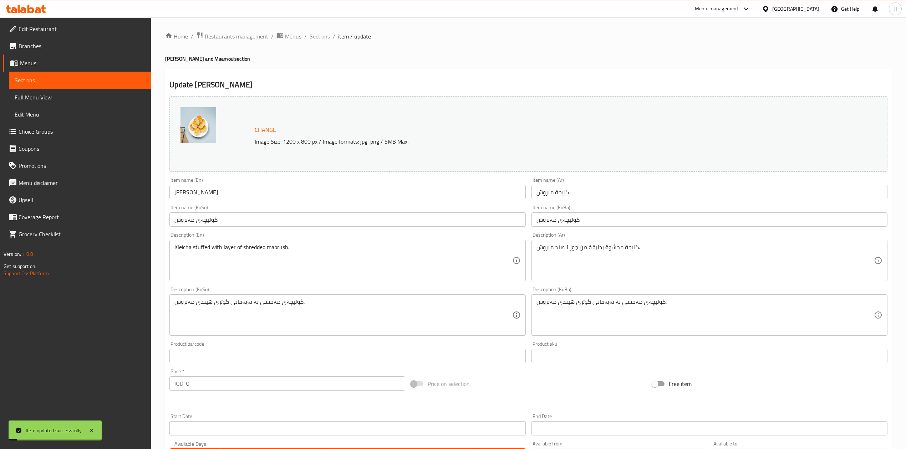
click at [326, 37] on span "Sections" at bounding box center [320, 36] width 20 height 9
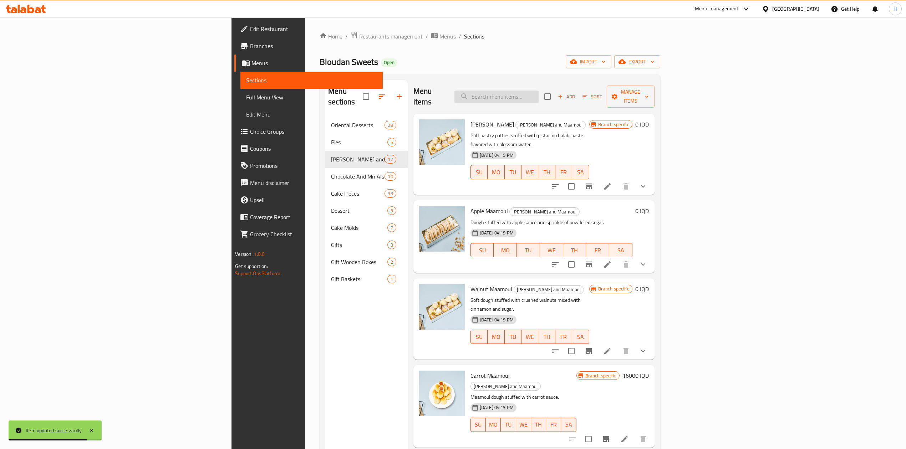
click at [539, 92] on input "search" at bounding box center [496, 97] width 84 height 12
click at [539, 93] on input "search" at bounding box center [496, 97] width 84 height 12
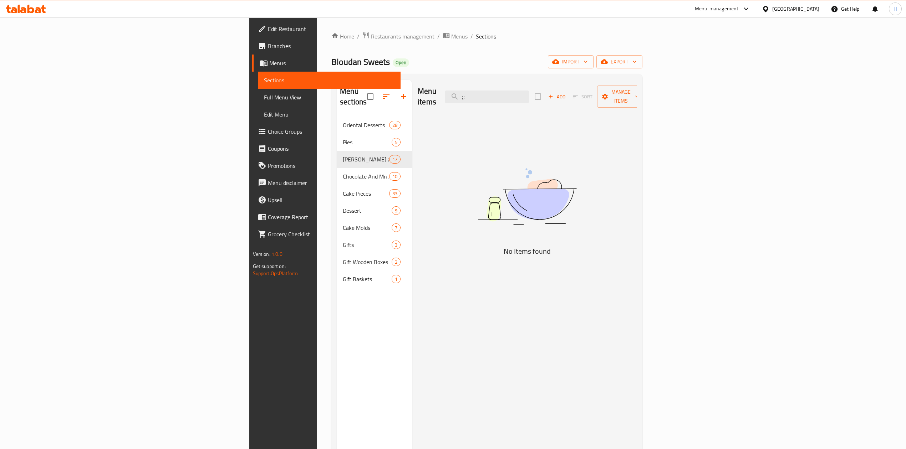
type input ";"
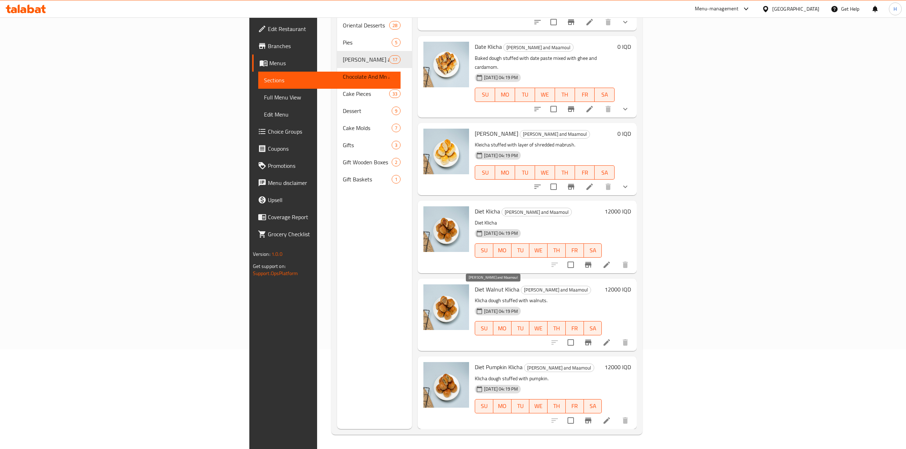
scroll to position [113, 0]
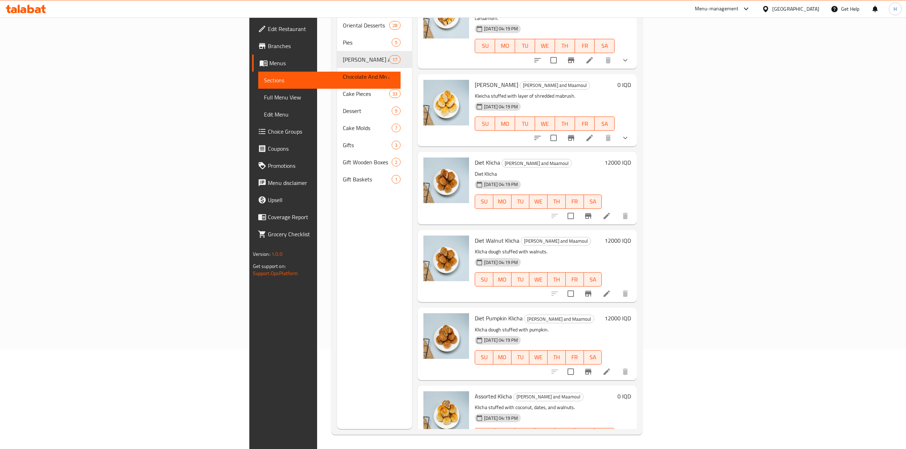
type input "كليج"
click at [594, 446] on icon at bounding box center [589, 450] width 9 height 9
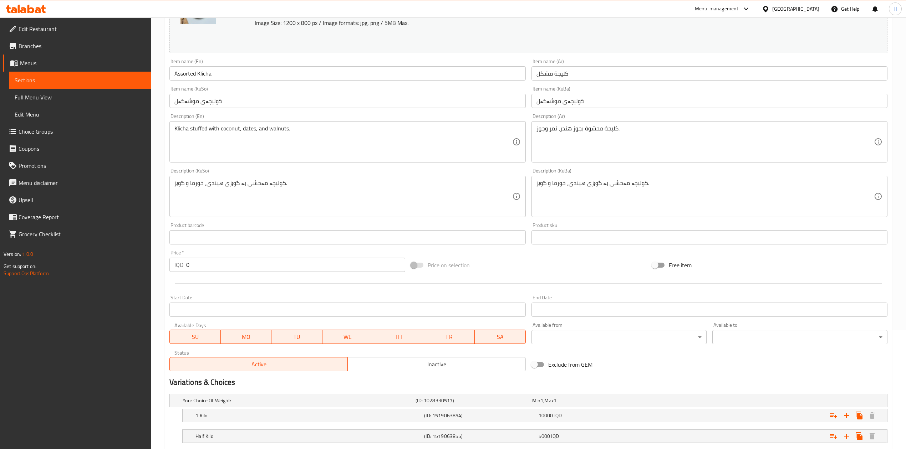
scroll to position [164, 0]
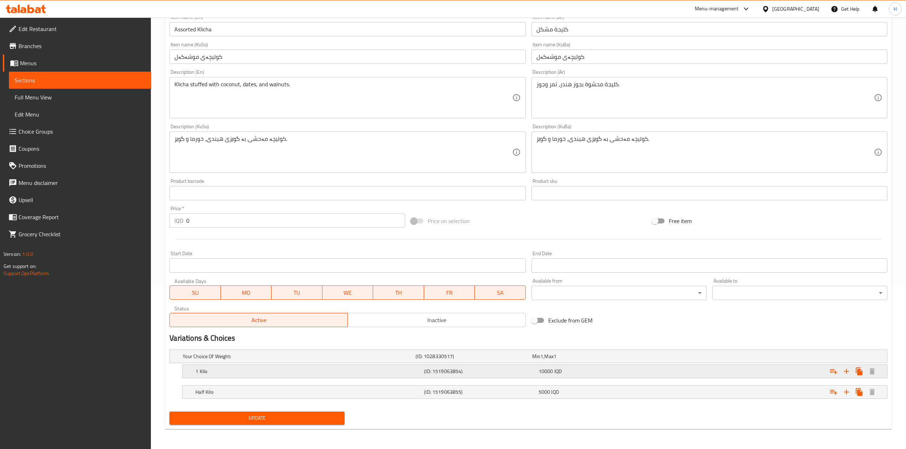
click at [225, 373] on h5 "1 Kilo" at bounding box center [308, 371] width 226 height 7
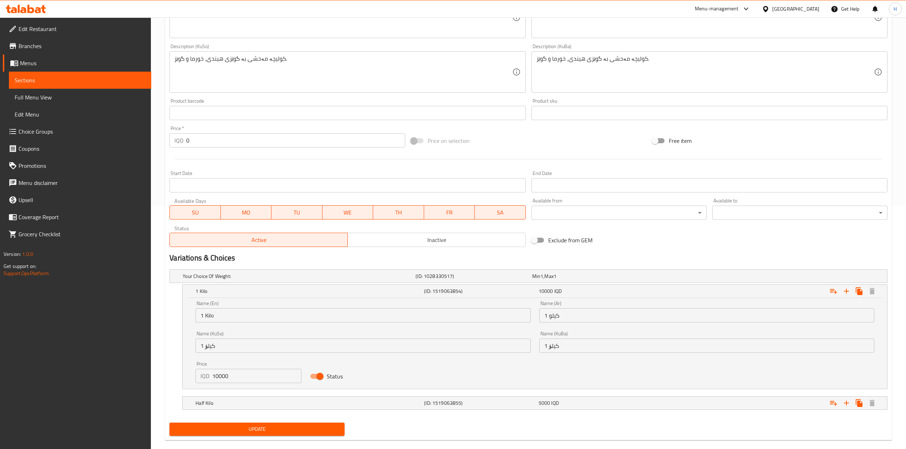
scroll to position [245, 0]
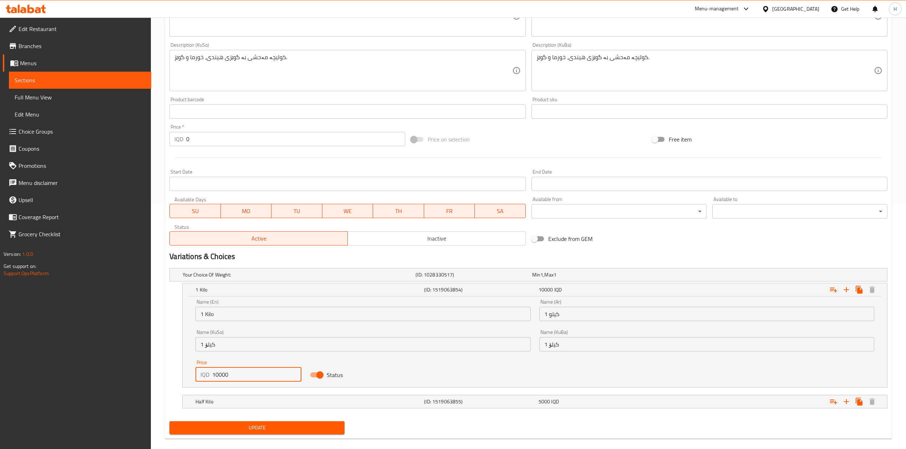
click at [215, 376] on input "10000" at bounding box center [256, 375] width 89 height 14
type input "11000"
click at [221, 406] on h5 "Half Kilo" at bounding box center [308, 401] width 226 height 7
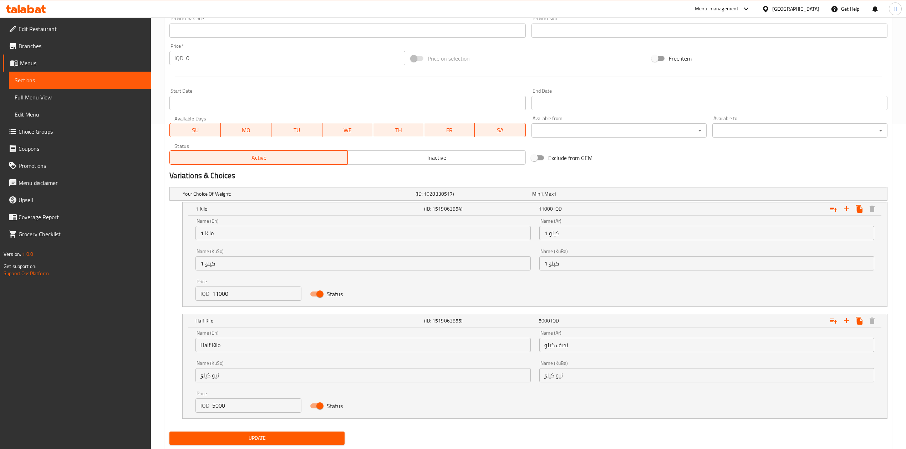
scroll to position [347, 0]
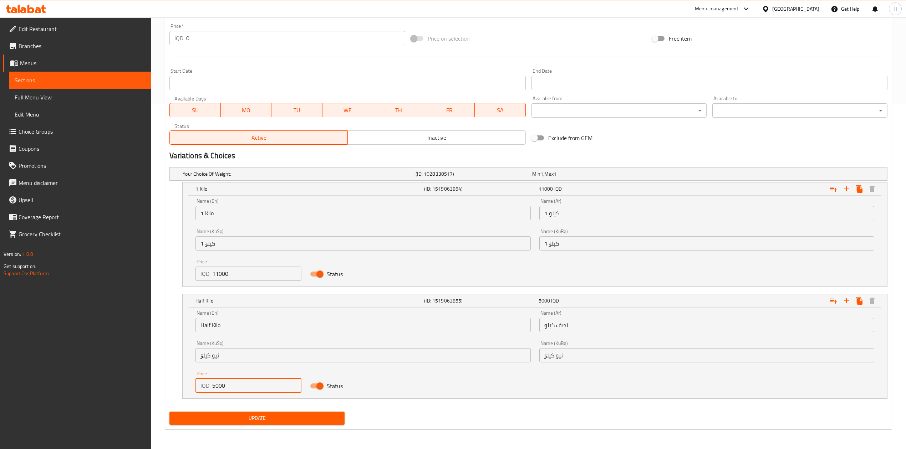
drag, startPoint x: 215, startPoint y: 385, endPoint x: 218, endPoint y: 390, distance: 5.4
click at [218, 390] on input "5000" at bounding box center [256, 386] width 89 height 14
type input "5500"
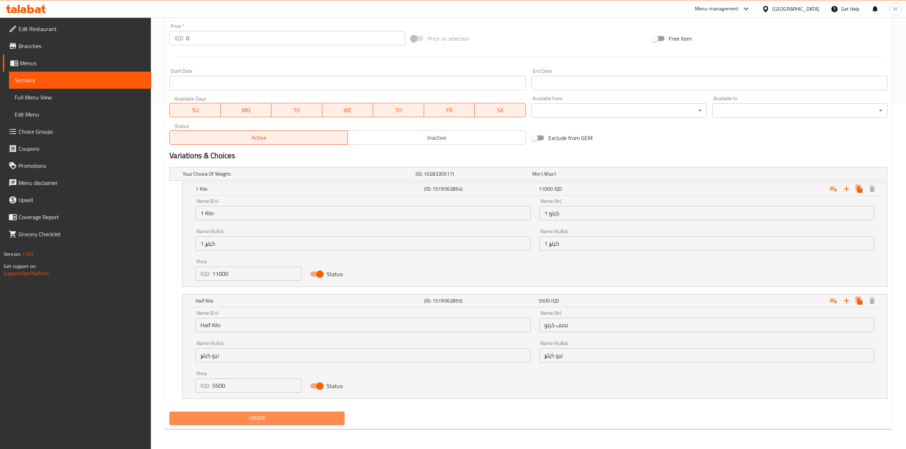
click at [228, 417] on span "Update" at bounding box center [257, 418] width 164 height 9
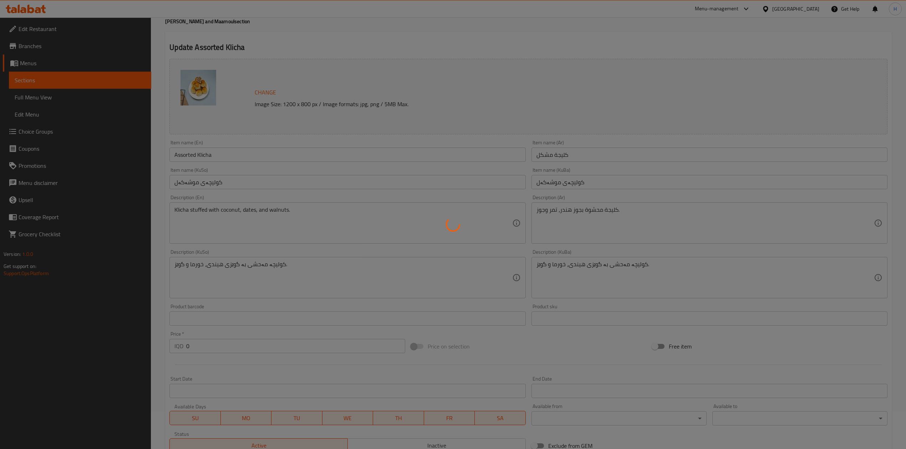
scroll to position [0, 0]
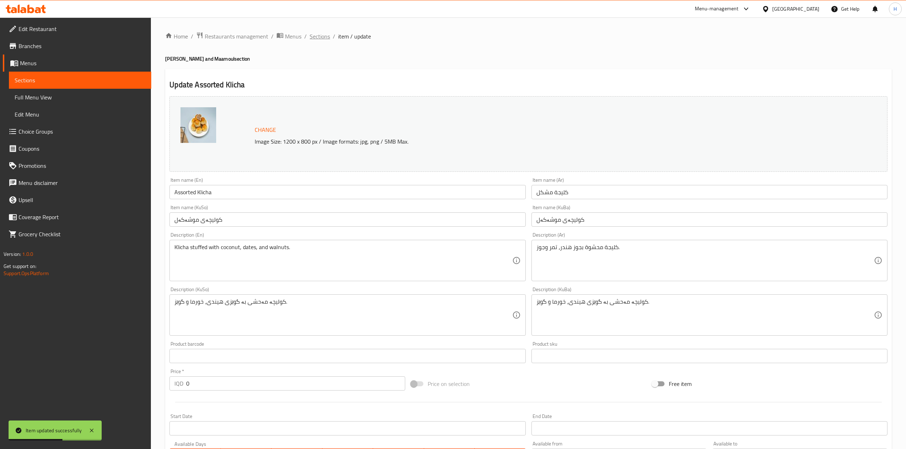
click at [326, 37] on span "Sections" at bounding box center [320, 36] width 20 height 9
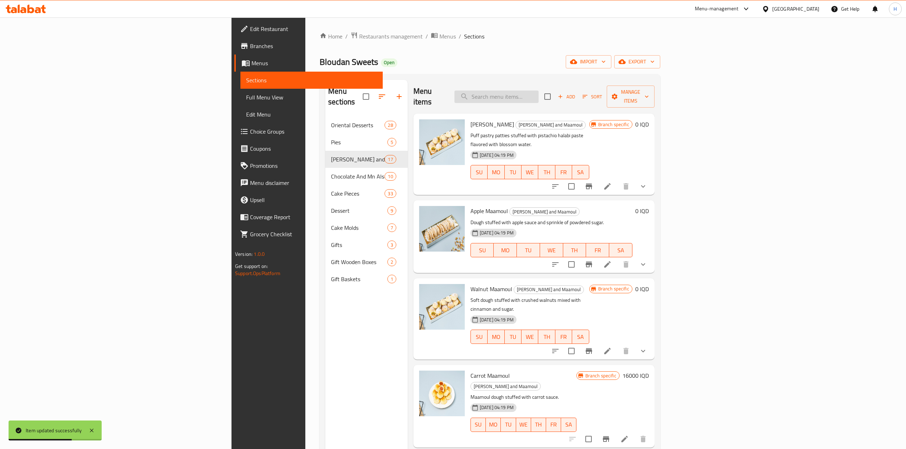
click at [539, 95] on input "search" at bounding box center [496, 97] width 84 height 12
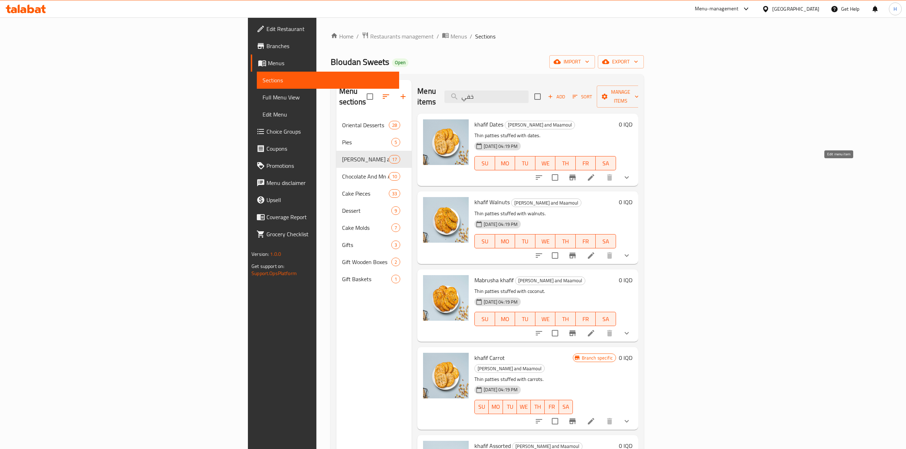
type input "خفي"
click at [601, 171] on li at bounding box center [591, 177] width 20 height 13
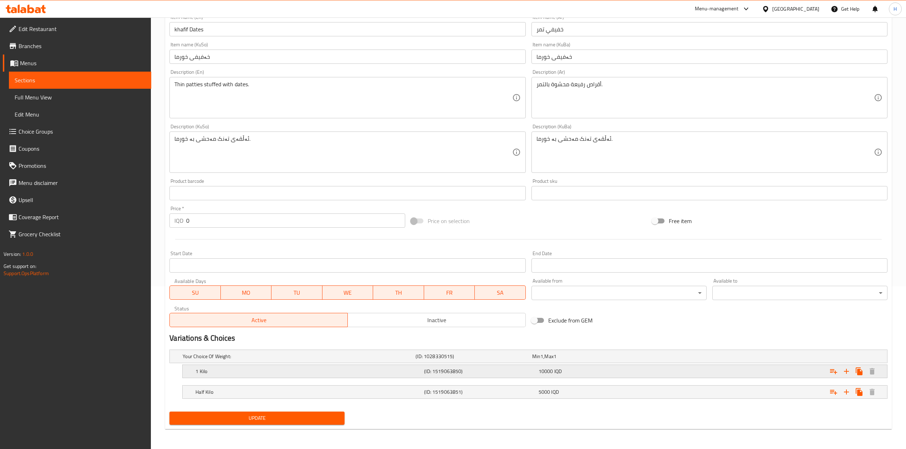
click at [211, 370] on h5 "1 Kilo" at bounding box center [308, 371] width 226 height 7
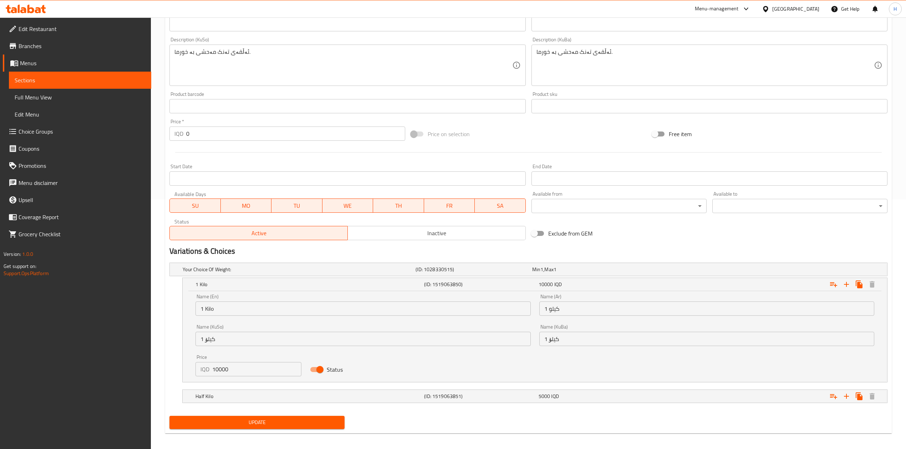
scroll to position [250, 0]
click at [217, 372] on input "10000" at bounding box center [256, 369] width 89 height 14
type input "11000"
click at [220, 394] on h5 "Half Kilo" at bounding box center [308, 396] width 226 height 7
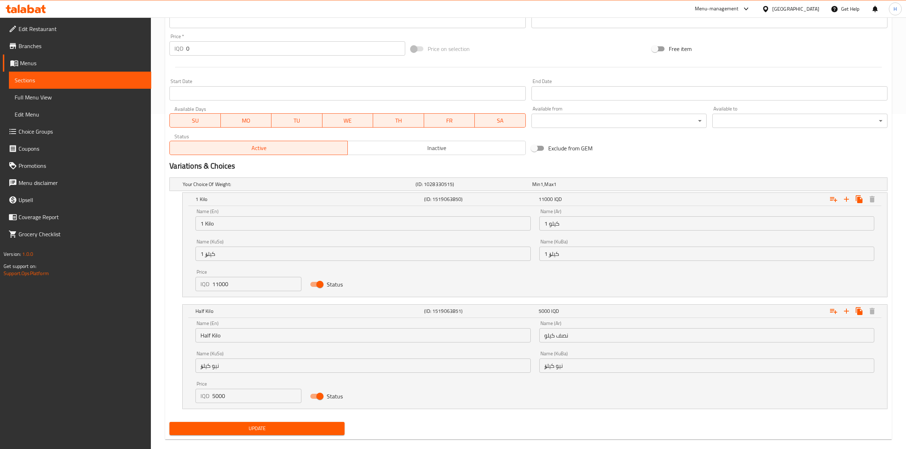
scroll to position [342, 0]
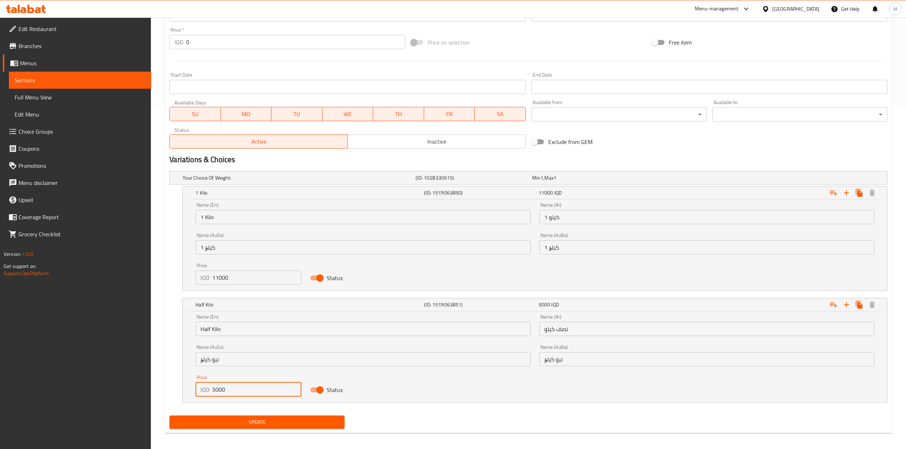
click at [218, 392] on input "5000" at bounding box center [256, 390] width 89 height 14
type input "5500"
click at [227, 423] on span "Update" at bounding box center [257, 422] width 164 height 9
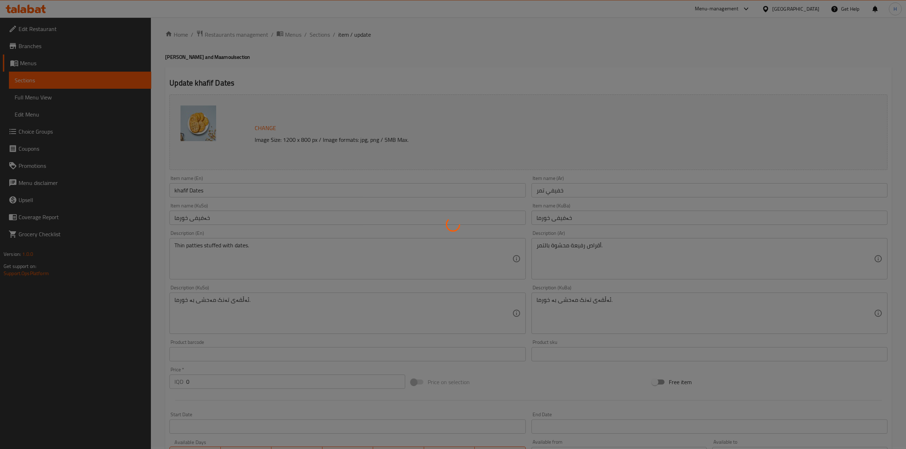
scroll to position [0, 0]
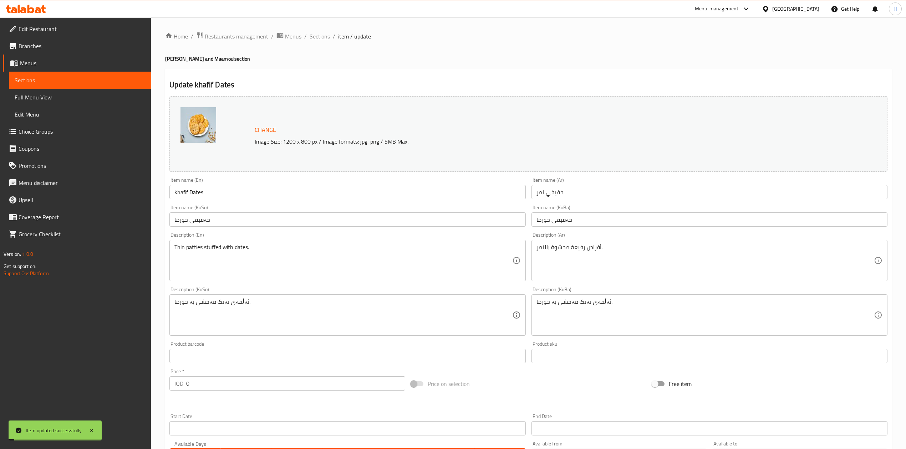
click at [327, 38] on span "Sections" at bounding box center [320, 36] width 20 height 9
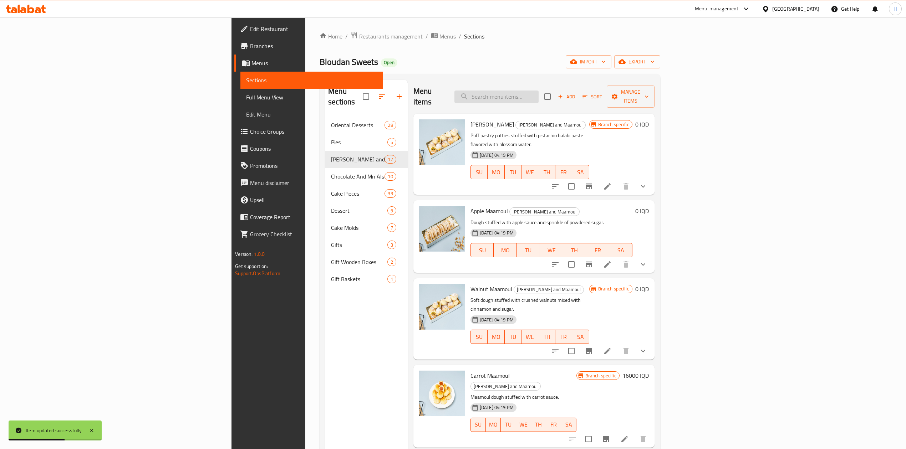
click at [539, 91] on input "search" at bounding box center [496, 97] width 84 height 12
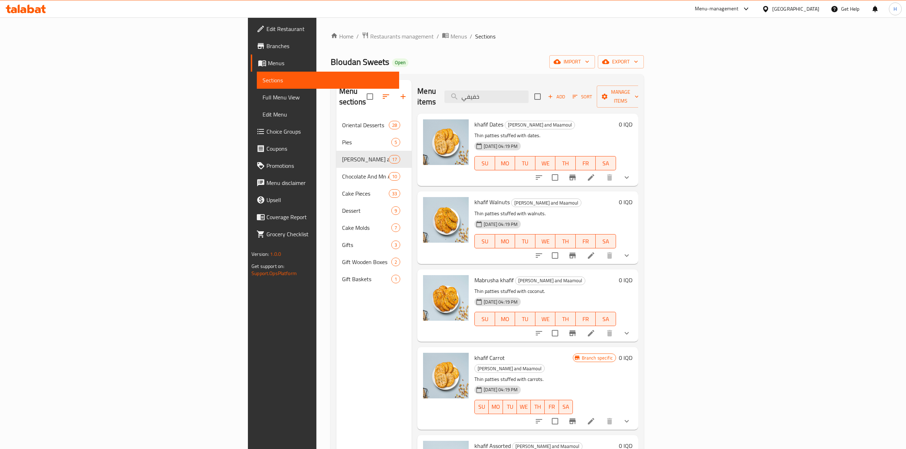
type input "خفيفي"
click at [601, 249] on li at bounding box center [591, 255] width 20 height 13
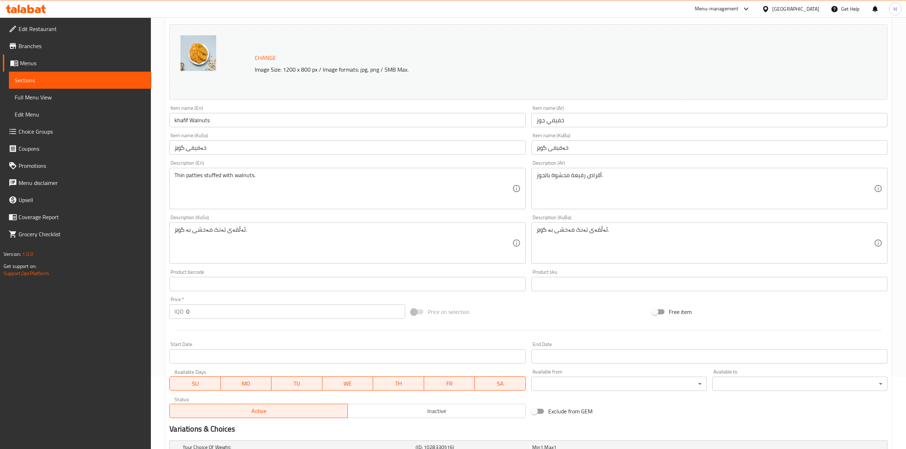
scroll to position [164, 0]
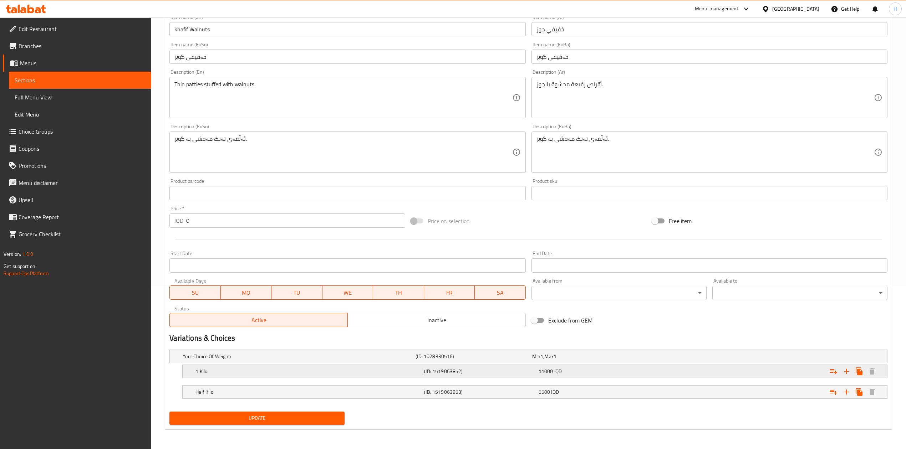
click at [224, 376] on div "1 Kilo" at bounding box center [308, 372] width 229 height 10
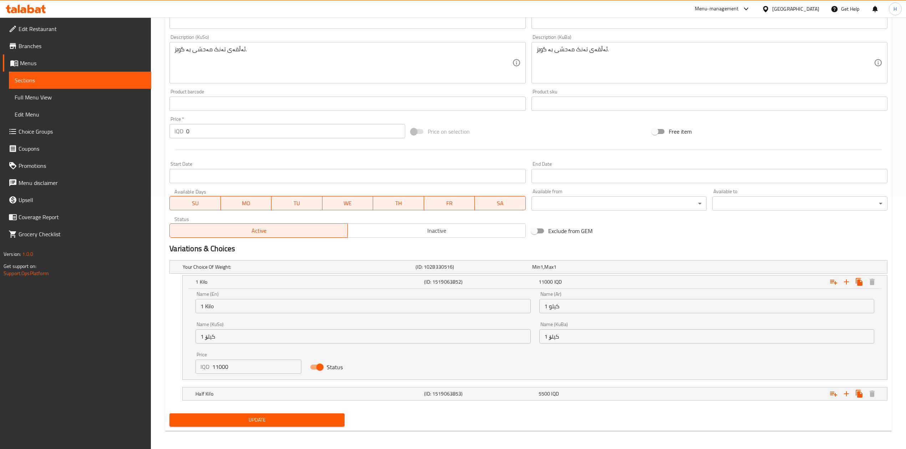
scroll to position [254, 0]
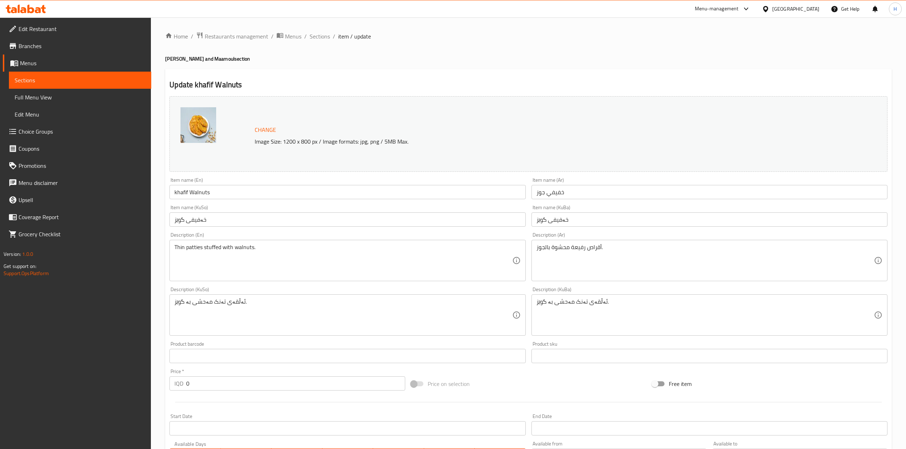
scroll to position [254, 0]
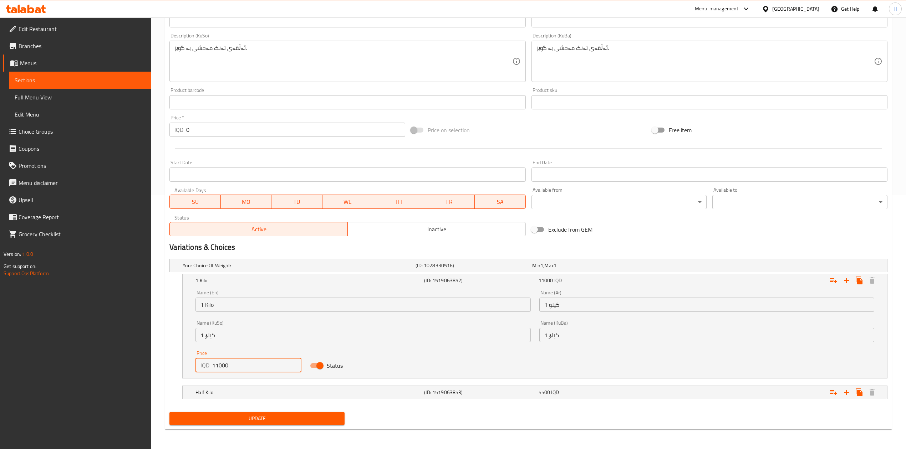
click at [218, 368] on input "11000" at bounding box center [256, 366] width 89 height 14
type input "12000"
click at [220, 387] on div "Half Kilo (ID: 1519063853) 5500 IQD" at bounding box center [537, 393] width 686 height 16
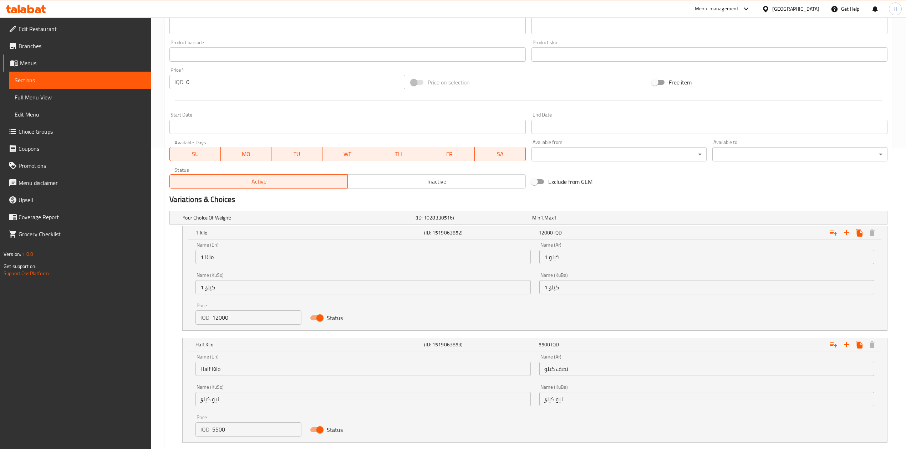
scroll to position [347, 0]
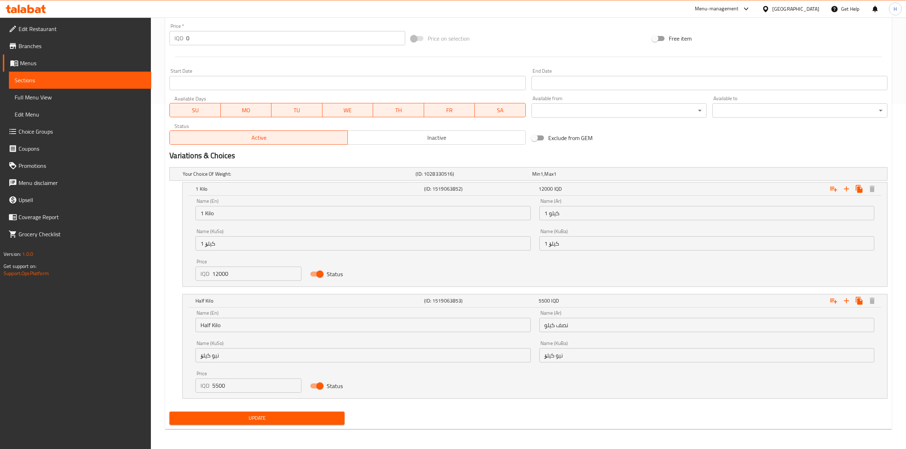
click at [219, 386] on input "5500" at bounding box center [256, 386] width 89 height 14
type input "6000"
click at [233, 421] on span "Update" at bounding box center [257, 418] width 164 height 9
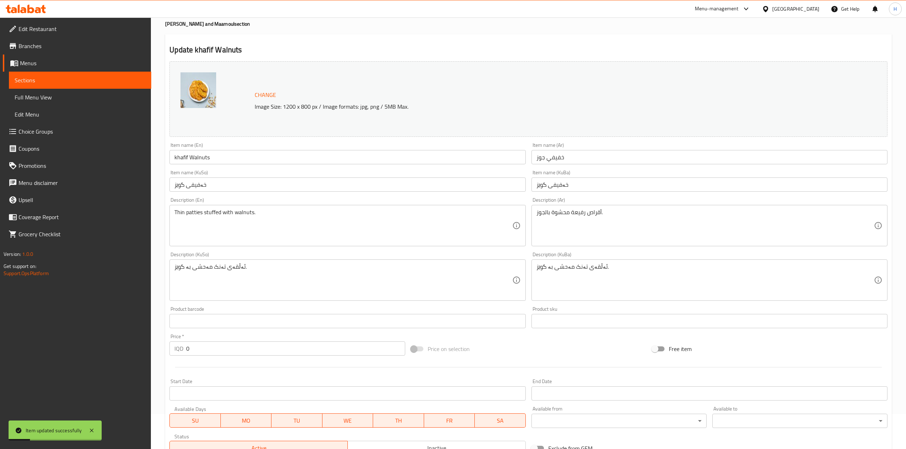
scroll to position [0, 0]
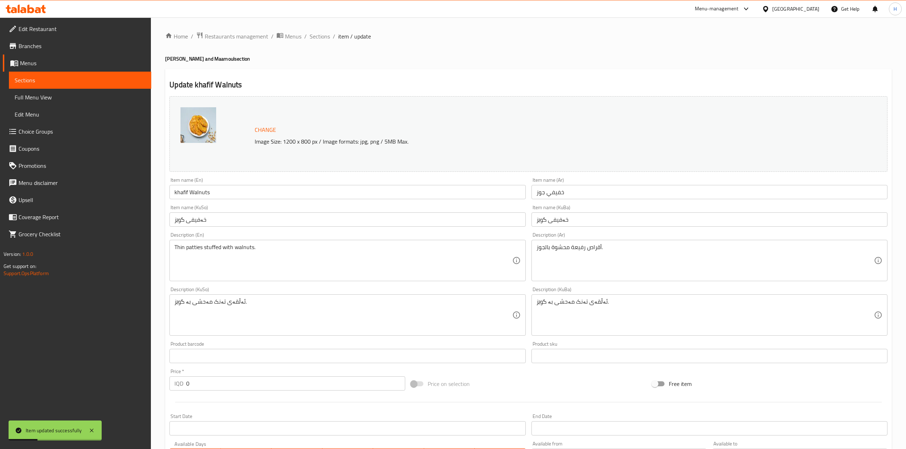
drag, startPoint x: 323, startPoint y: 38, endPoint x: 335, endPoint y: 47, distance: 15.0
click at [323, 38] on span "Sections" at bounding box center [320, 36] width 20 height 9
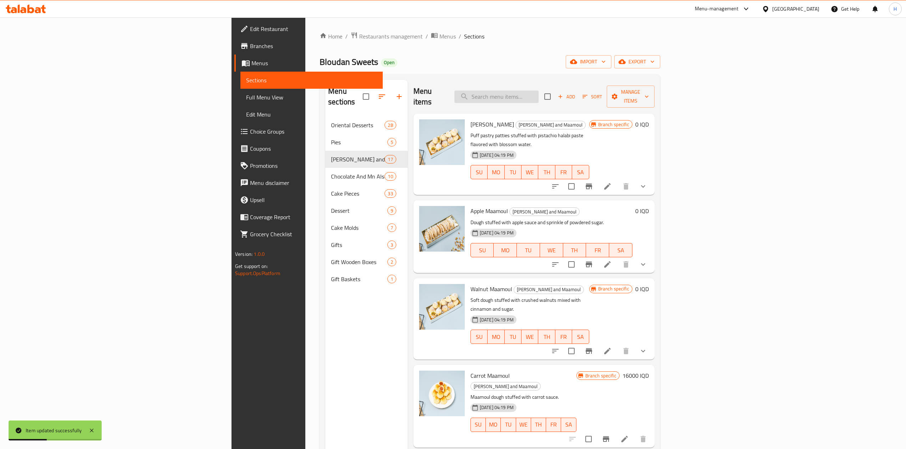
click at [539, 95] on input "search" at bounding box center [496, 97] width 84 height 12
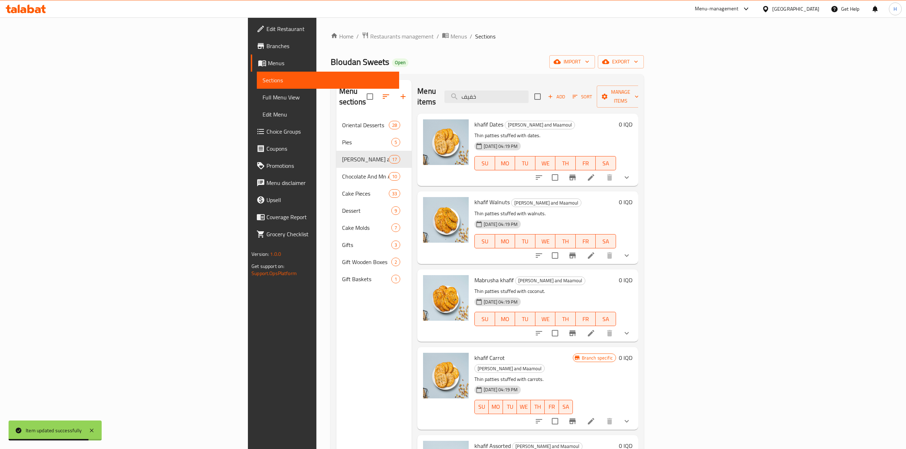
type input "خفيف"
click at [595, 329] on icon at bounding box center [591, 333] width 9 height 9
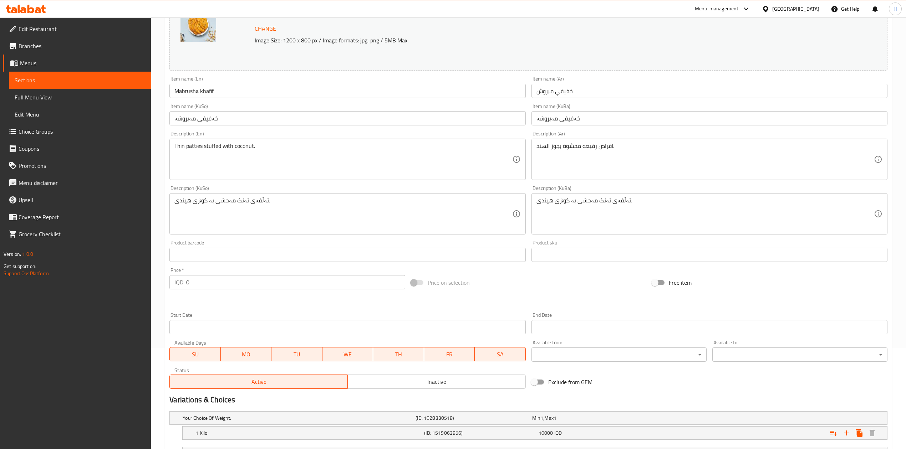
scroll to position [164, 0]
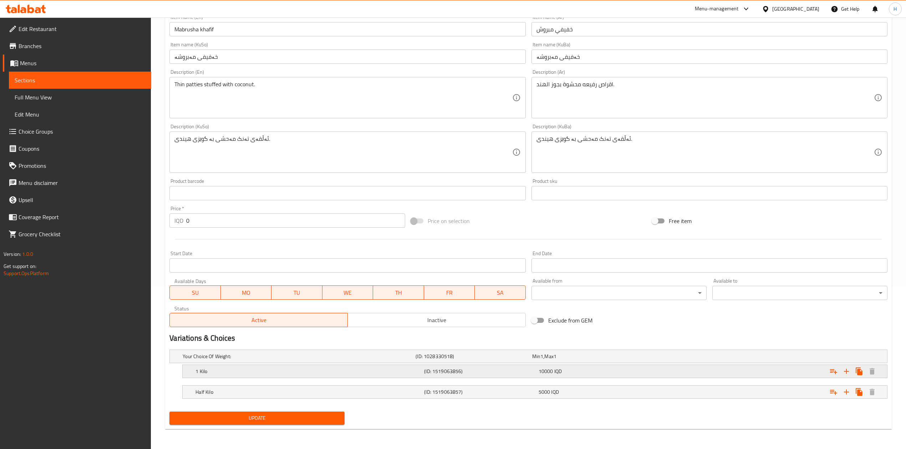
click at [225, 374] on h5 "1 Kilo" at bounding box center [308, 371] width 226 height 7
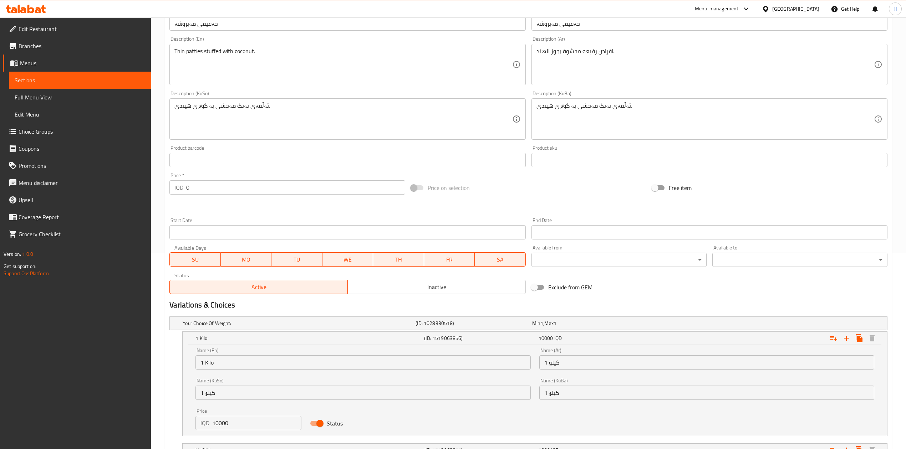
scroll to position [245, 0]
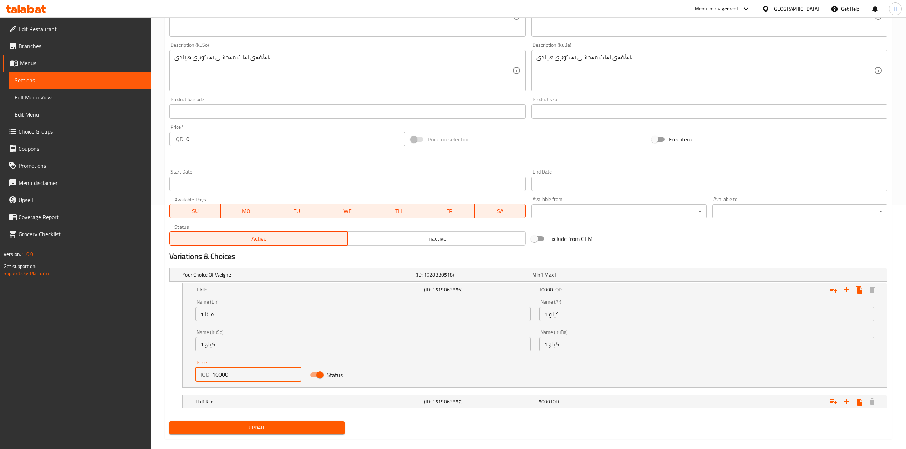
click at [216, 376] on input "10000" at bounding box center [256, 375] width 89 height 14
type input "11000"
click at [209, 401] on h5 "Half Kilo" at bounding box center [308, 401] width 226 height 7
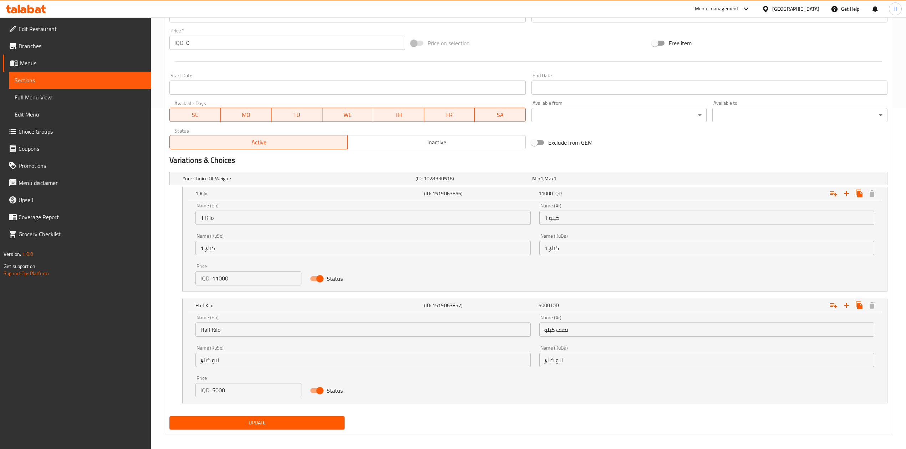
scroll to position [342, 0]
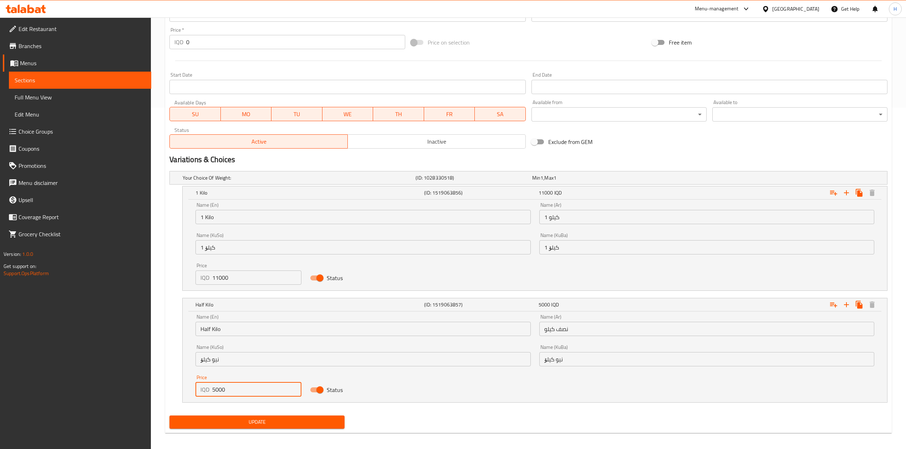
click at [215, 392] on input "5000" at bounding box center [256, 390] width 89 height 14
type input "5500"
drag, startPoint x: 215, startPoint y: 412, endPoint x: 208, endPoint y: 422, distance: 12.9
click at [214, 414] on div "Change Image Size: 1200 x 800 px / Image formats: jpg, png / 5MB Max. Item name…" at bounding box center [529, 92] width 724 height 680
click at [208, 422] on span "Update" at bounding box center [257, 422] width 164 height 9
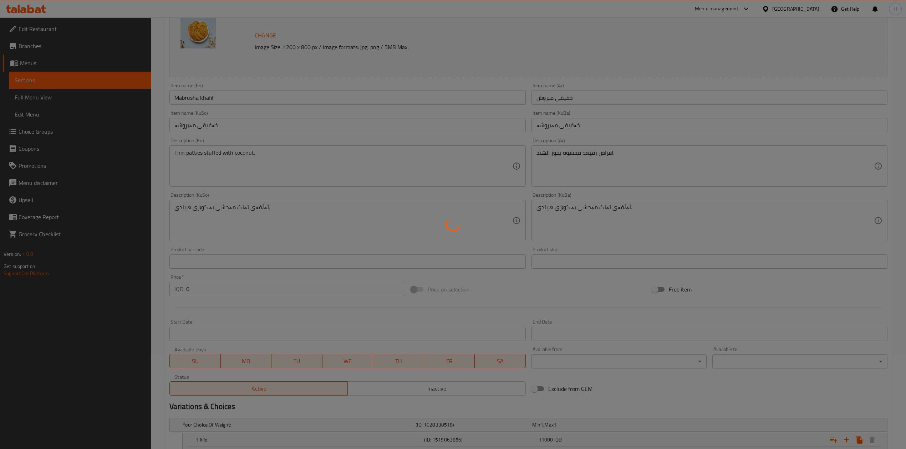
scroll to position [0, 0]
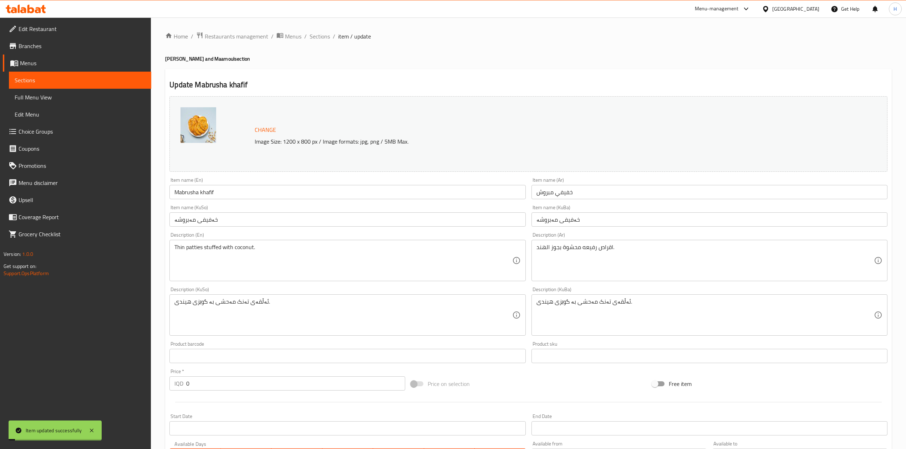
click at [320, 39] on span "Sections" at bounding box center [320, 36] width 20 height 9
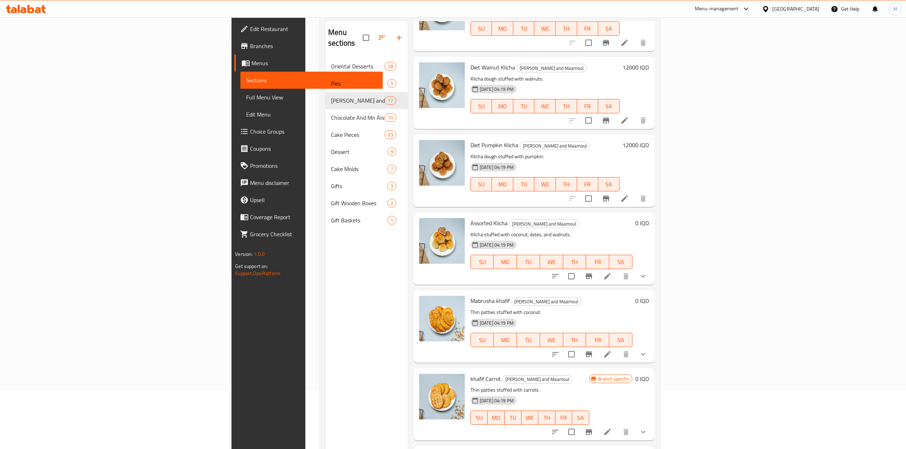
scroll to position [100, 0]
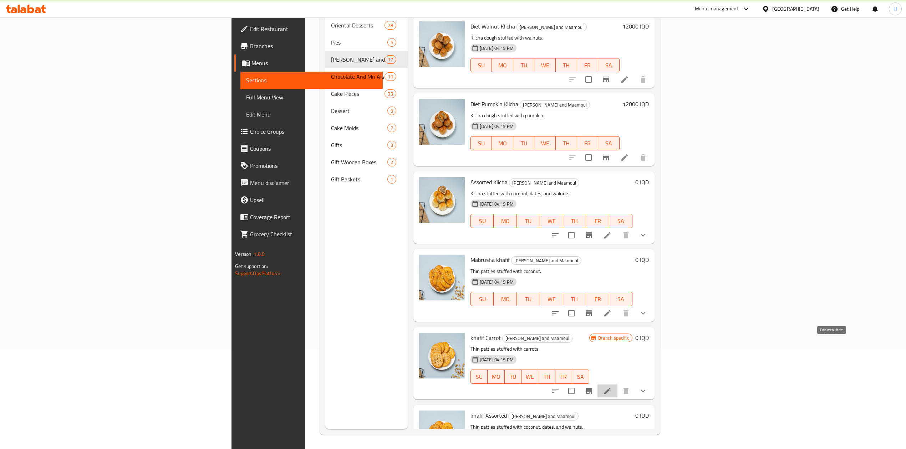
click at [612, 387] on icon at bounding box center [607, 391] width 9 height 9
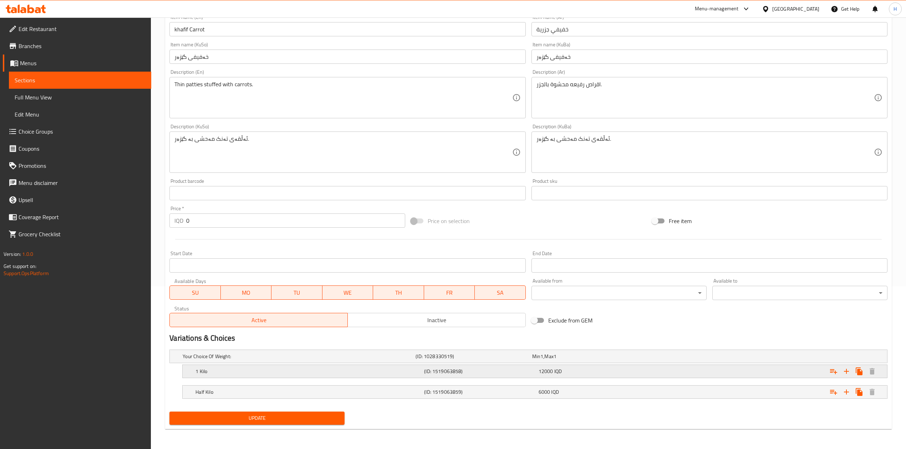
click at [209, 370] on h5 "1 Kilo" at bounding box center [308, 371] width 226 height 7
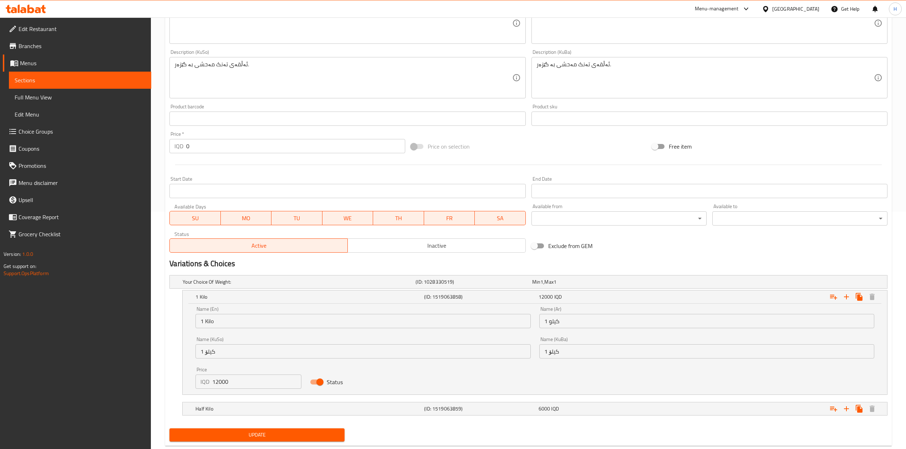
scroll to position [250, 0]
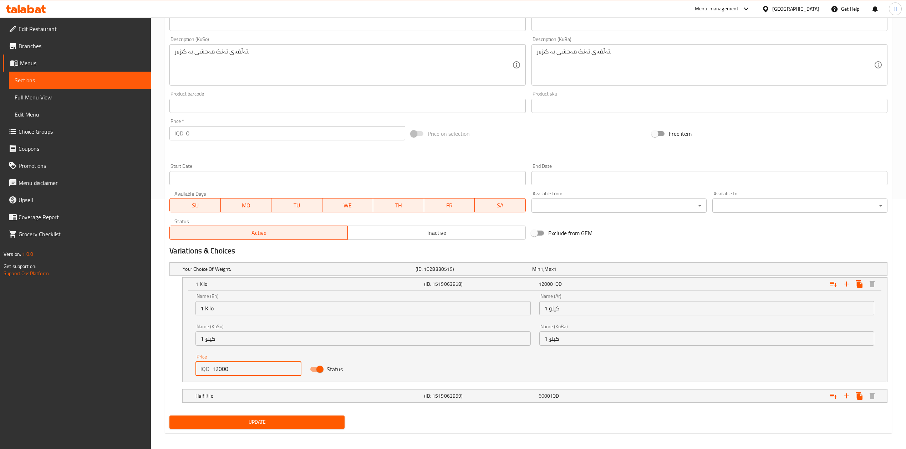
drag, startPoint x: 215, startPoint y: 370, endPoint x: 219, endPoint y: 376, distance: 7.0
click at [219, 376] on input "12000" at bounding box center [256, 369] width 89 height 14
type input "13000"
click at [222, 388] on nav at bounding box center [528, 387] width 718 height 6
click at [215, 396] on h5 "Half Kilo" at bounding box center [308, 396] width 226 height 7
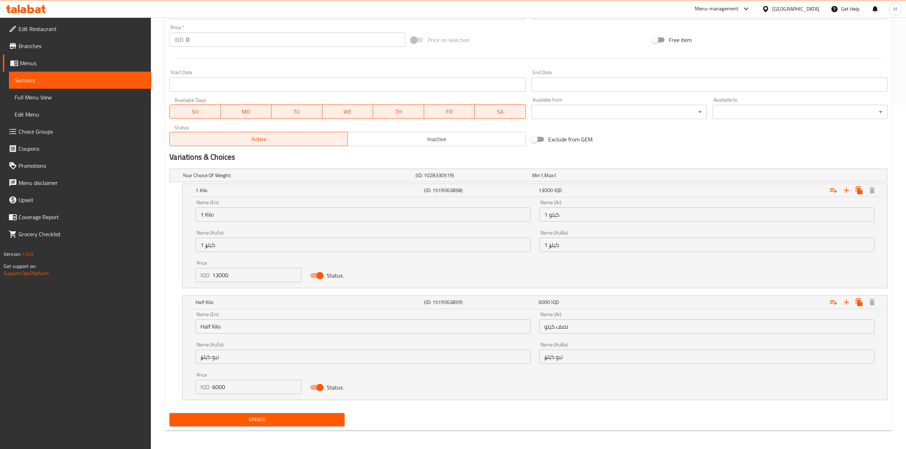
scroll to position [345, 0]
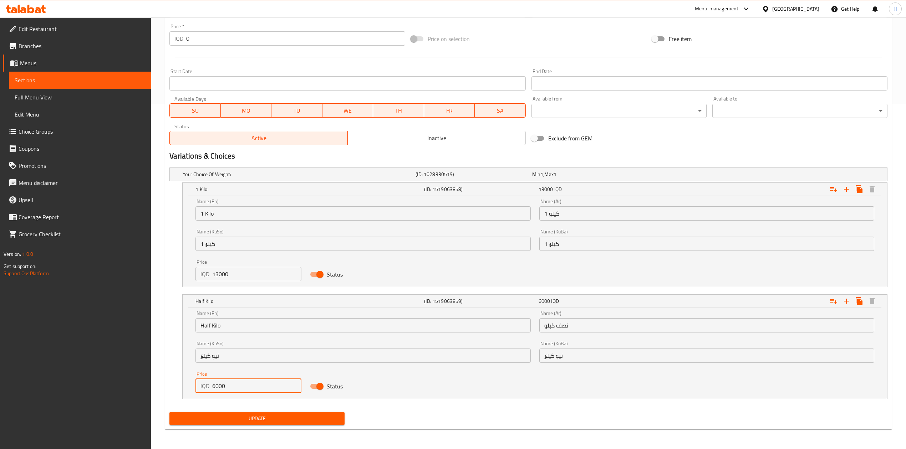
click at [219, 390] on input "6000" at bounding box center [256, 386] width 89 height 14
type input "6500"
click at [250, 418] on span "Update" at bounding box center [257, 419] width 164 height 9
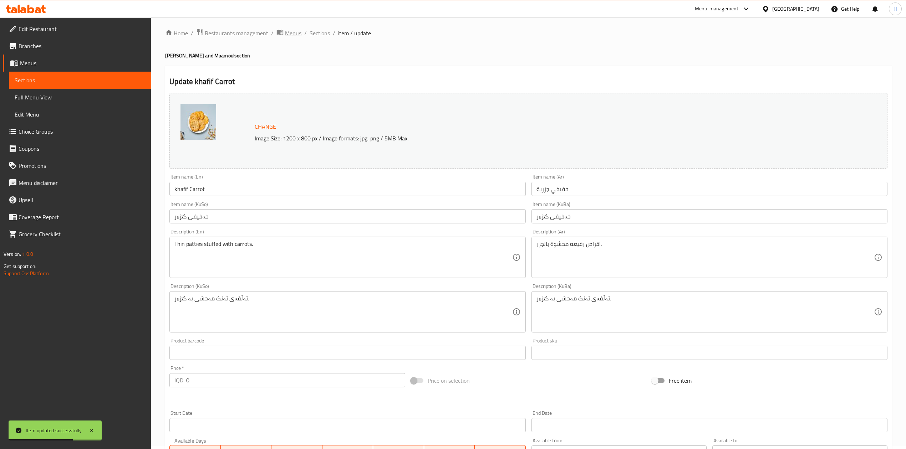
scroll to position [0, 0]
click at [317, 34] on span "Sections" at bounding box center [320, 36] width 20 height 9
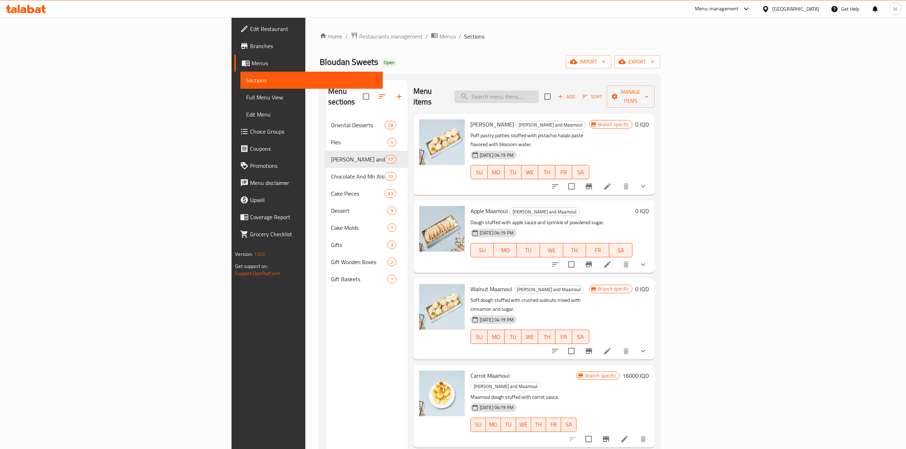
click at [539, 93] on input "search" at bounding box center [496, 97] width 84 height 12
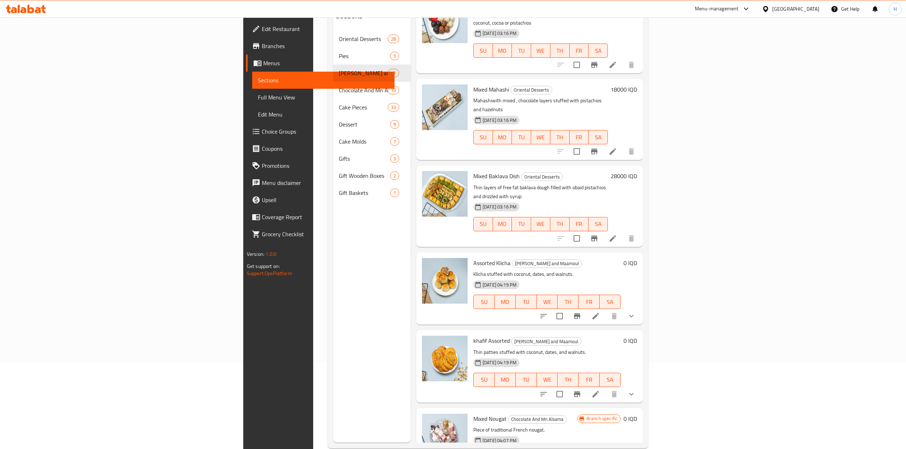
scroll to position [95, 0]
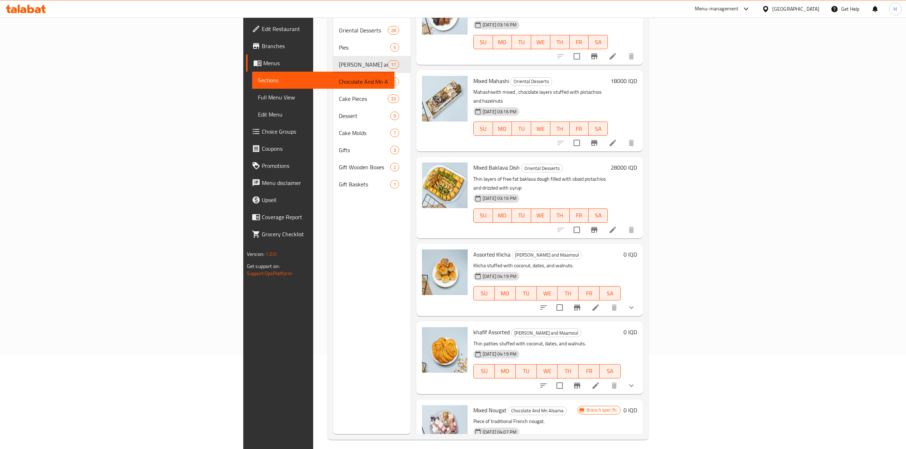
type input "مش"
click at [600, 382] on icon at bounding box center [595, 386] width 9 height 9
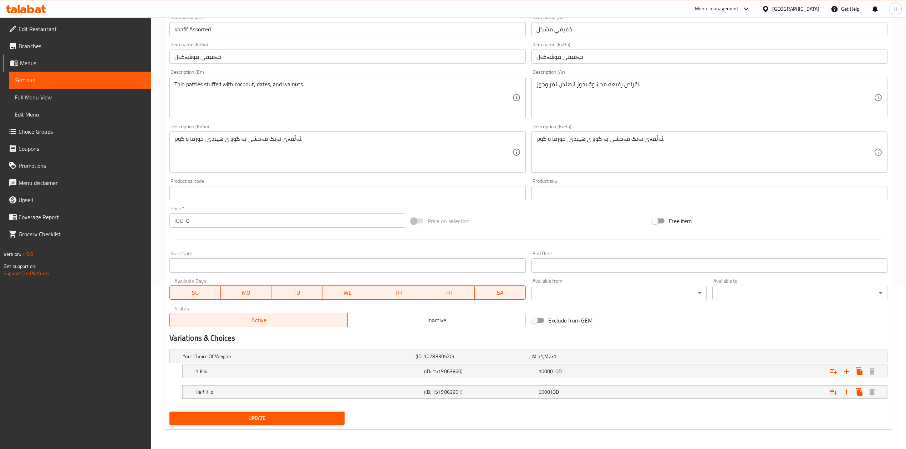
scroll to position [164, 0]
click at [250, 368] on h5 "1 Kilo" at bounding box center [308, 371] width 226 height 7
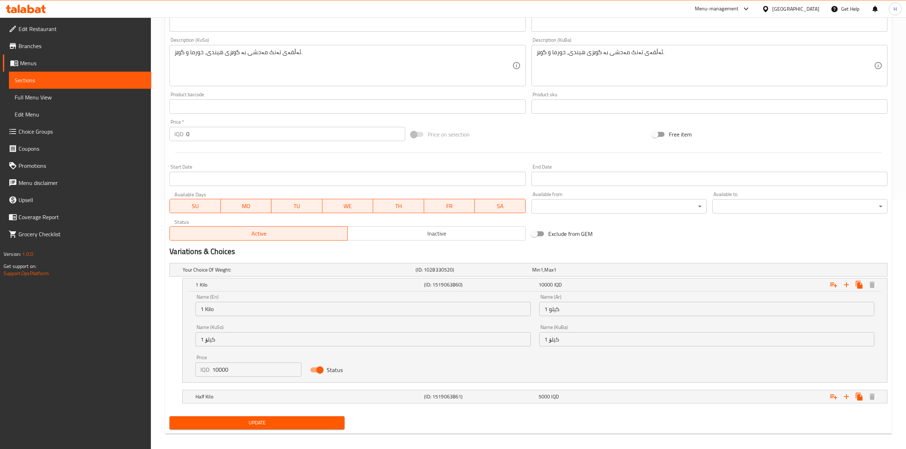
scroll to position [250, 0]
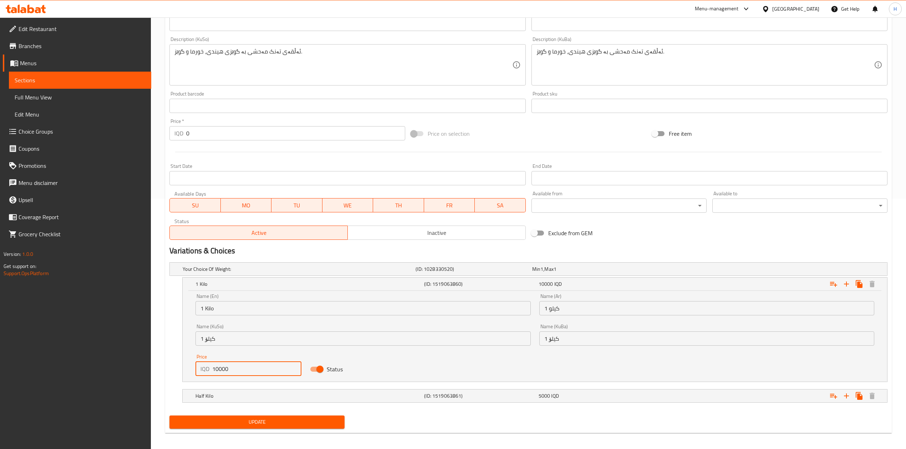
drag, startPoint x: 214, startPoint y: 369, endPoint x: 218, endPoint y: 371, distance: 4.5
click at [218, 371] on input "10000" at bounding box center [256, 369] width 89 height 14
type input "11000"
click at [219, 397] on h5 "Half Kilo" at bounding box center [308, 396] width 226 height 7
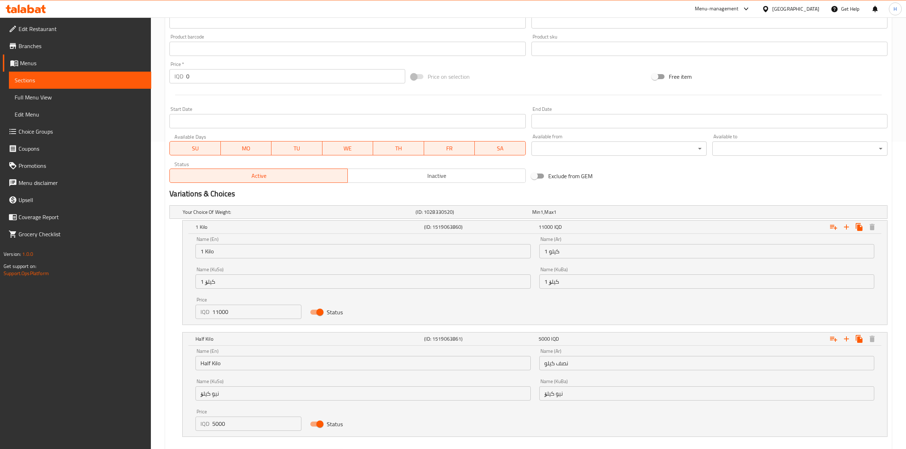
scroll to position [332, 0]
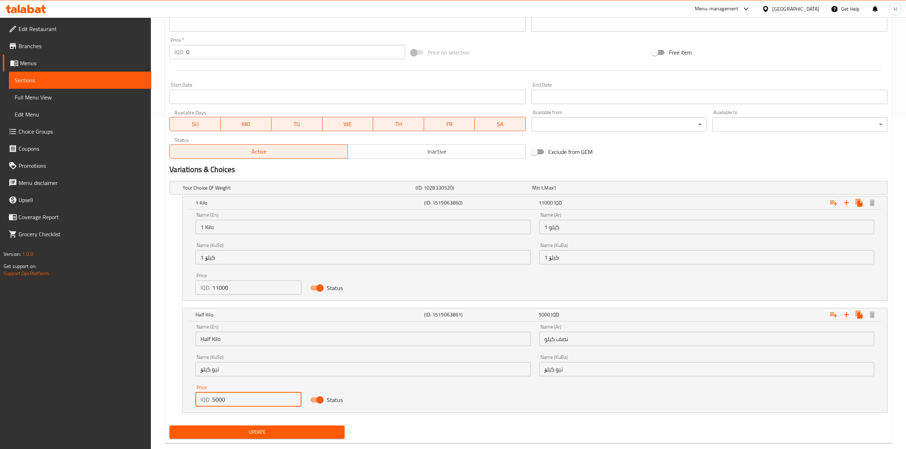
drag, startPoint x: 219, startPoint y: 403, endPoint x: 214, endPoint y: 403, distance: 4.7
click at [214, 403] on input "5000" at bounding box center [256, 400] width 89 height 14
type input "5500"
click at [256, 436] on span "Update" at bounding box center [257, 432] width 164 height 9
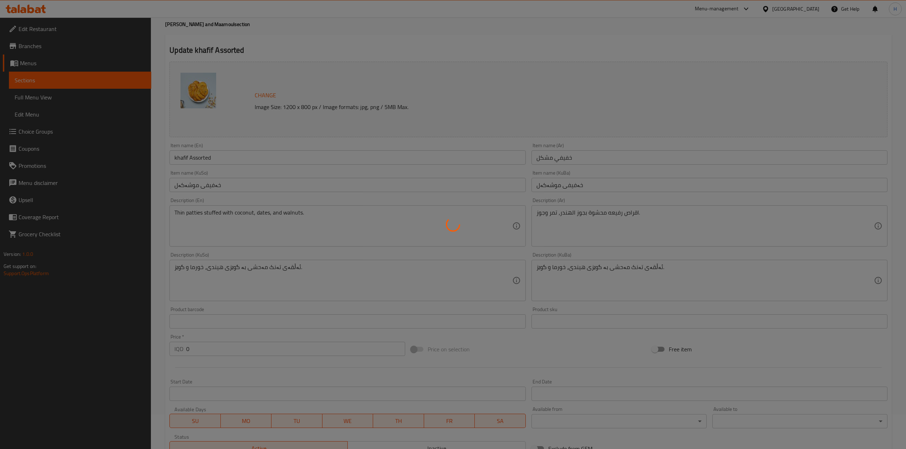
scroll to position [0, 0]
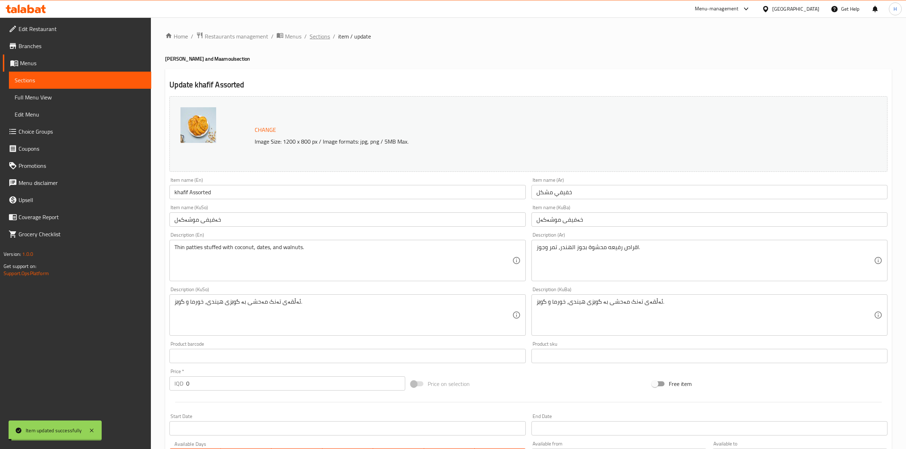
click at [321, 35] on span "Sections" at bounding box center [320, 36] width 20 height 9
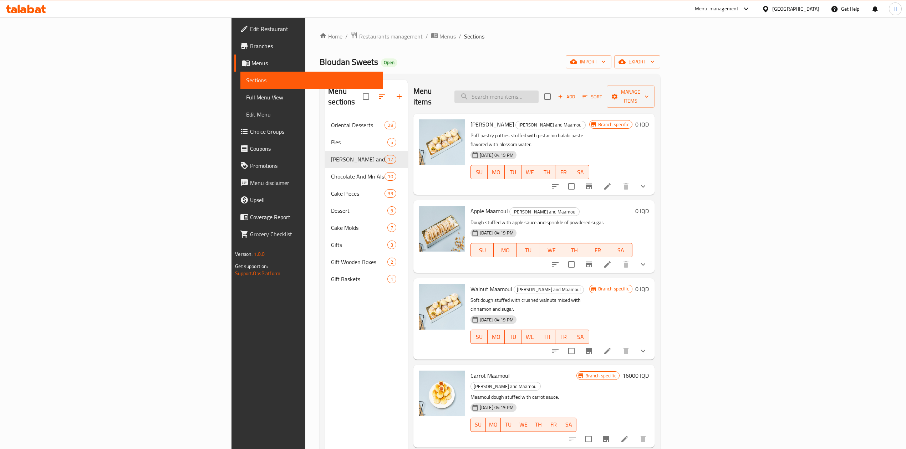
click at [539, 97] on input "search" at bounding box center [496, 97] width 84 height 12
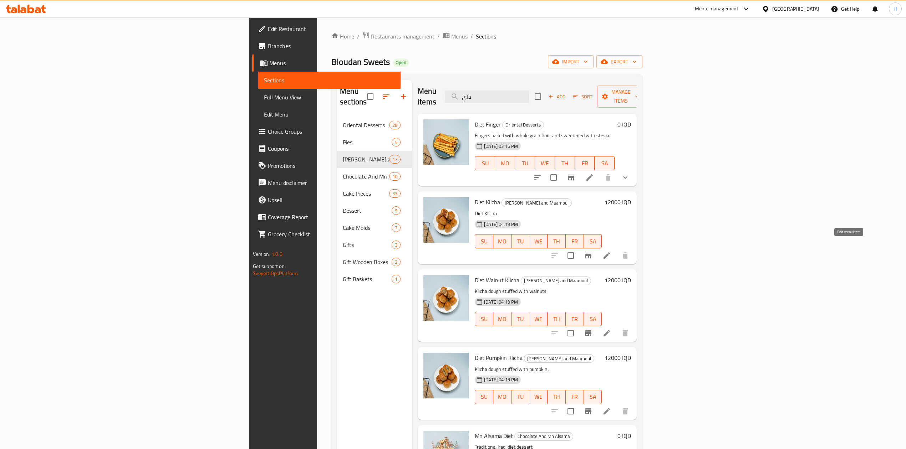
type input "داي"
click at [611, 251] on icon at bounding box center [607, 255] width 9 height 9
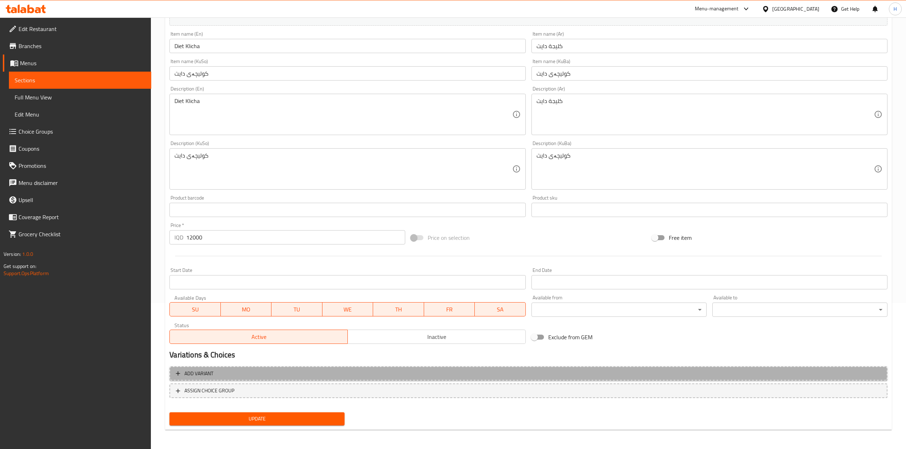
click at [228, 372] on span "Add variant" at bounding box center [528, 374] width 705 height 9
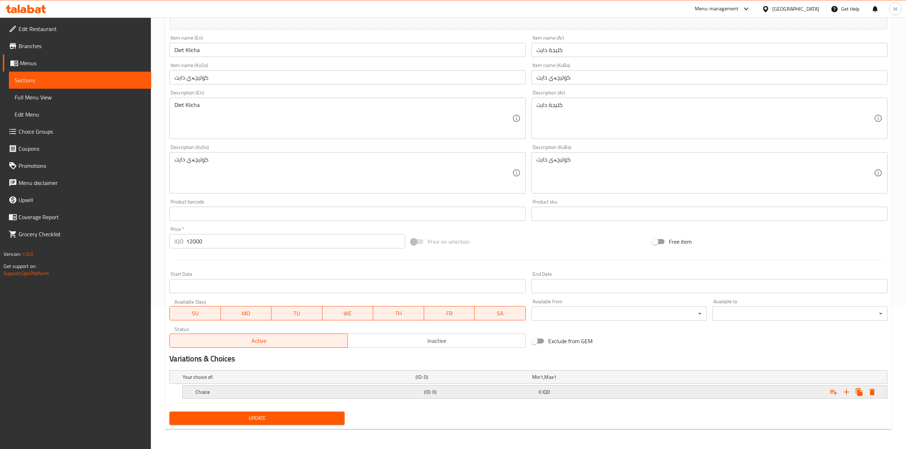
click at [210, 387] on div "Choice" at bounding box center [308, 392] width 229 height 10
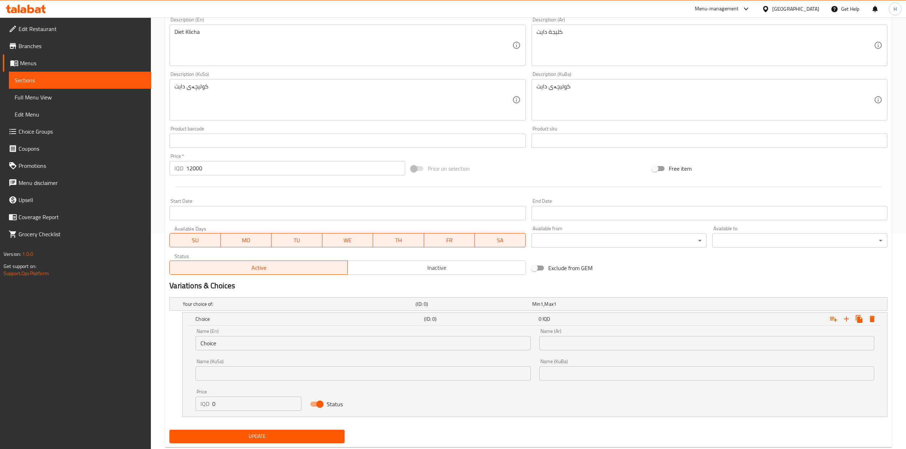
scroll to position [230, 0]
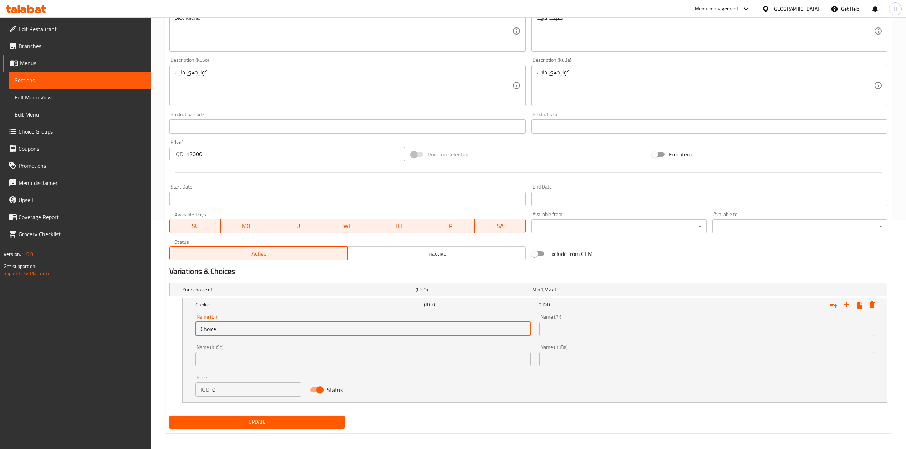
click at [234, 324] on input "Choice" at bounding box center [362, 329] width 335 height 14
click at [234, 324] on input "text" at bounding box center [362, 329] width 335 height 14
type input "1 Kilo"
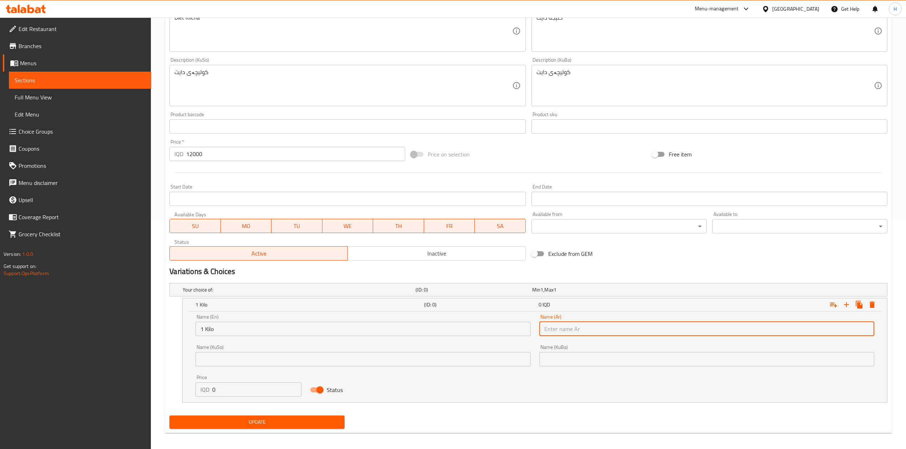
click at [581, 325] on input "text" at bounding box center [706, 329] width 335 height 14
type input "1 كيلو"
click at [227, 388] on input "0" at bounding box center [256, 390] width 89 height 14
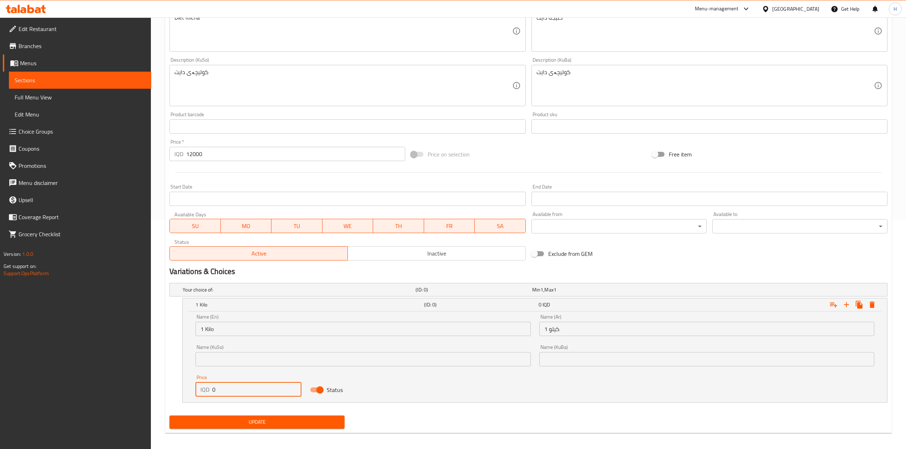
click at [227, 388] on input "0" at bounding box center [256, 390] width 89 height 14
type input "13000"
click at [847, 304] on icon "Expand" at bounding box center [846, 305] width 9 height 9
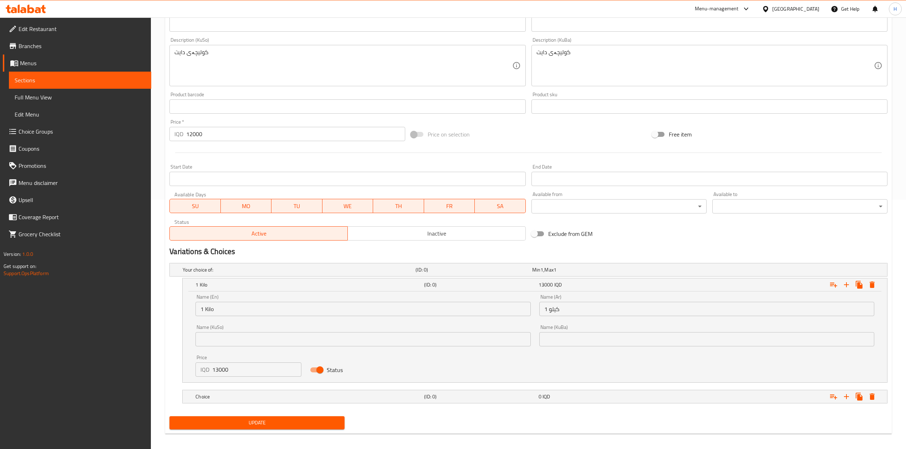
scroll to position [255, 0]
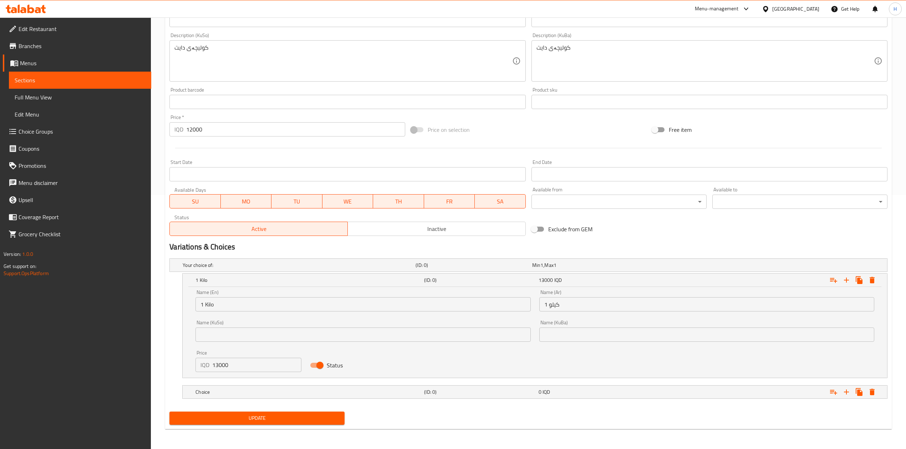
click at [254, 383] on nav at bounding box center [528, 383] width 718 height 6
click at [236, 387] on div "Choice" at bounding box center [308, 392] width 229 height 10
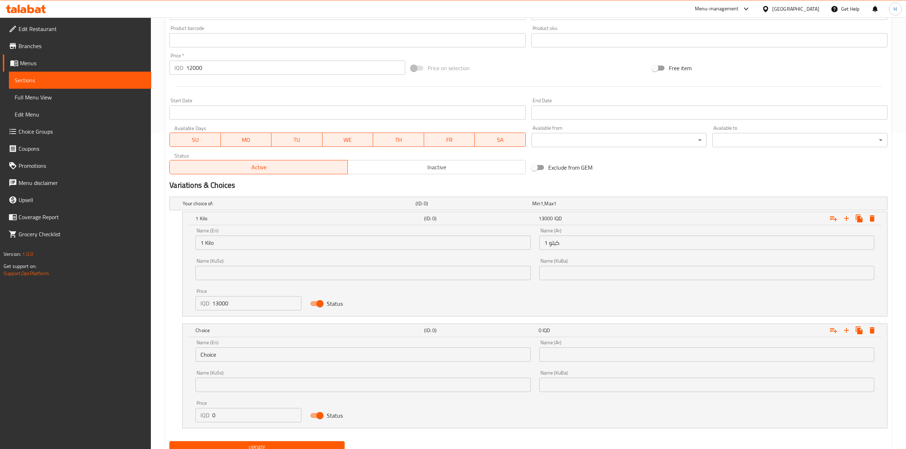
scroll to position [326, 0]
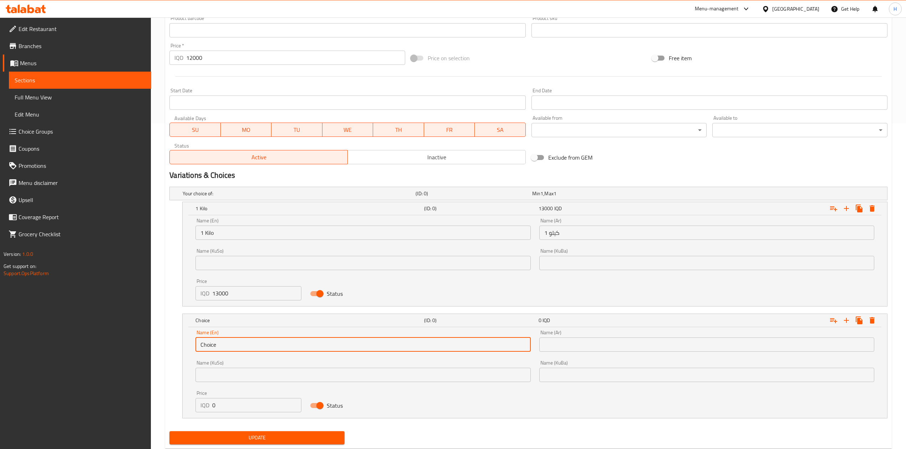
click at [238, 345] on input "Choice" at bounding box center [362, 345] width 335 height 14
click at [238, 345] on input "text" at bounding box center [362, 345] width 335 height 14
type input "1/2 Kilo"
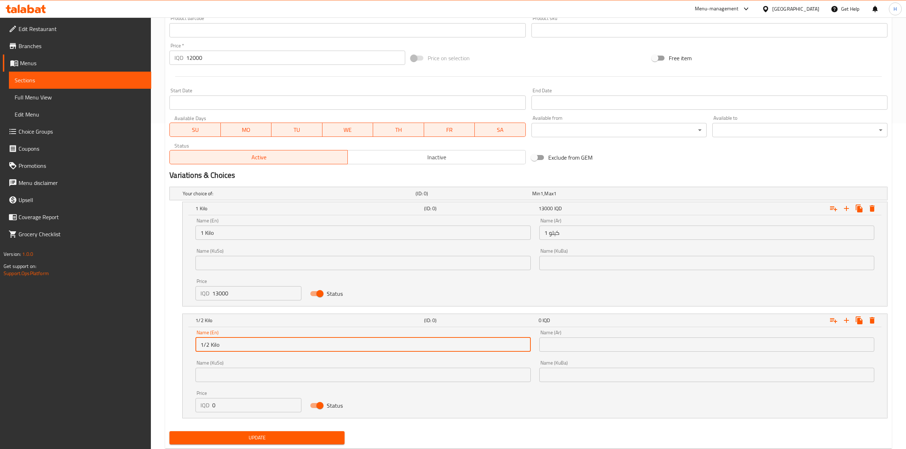
drag, startPoint x: 622, startPoint y: 351, endPoint x: 610, endPoint y: 355, distance: 12.6
click at [622, 351] on input "text" at bounding box center [706, 345] width 335 height 14
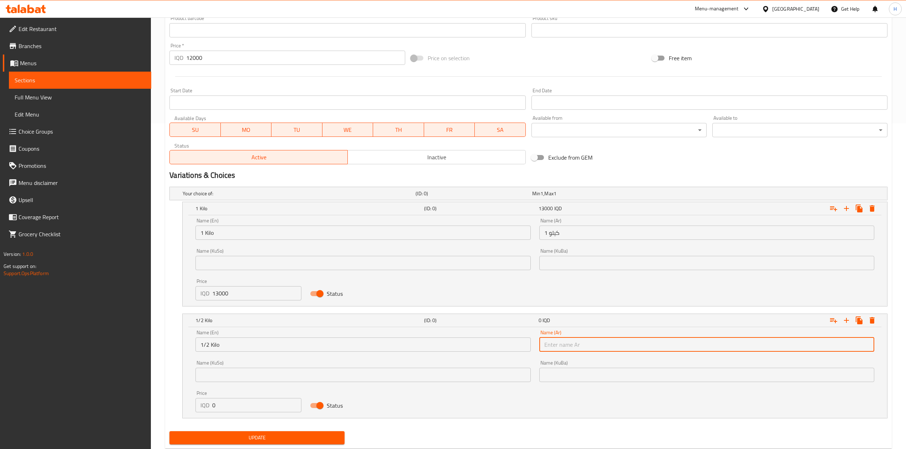
type input "1/2 كيلو"
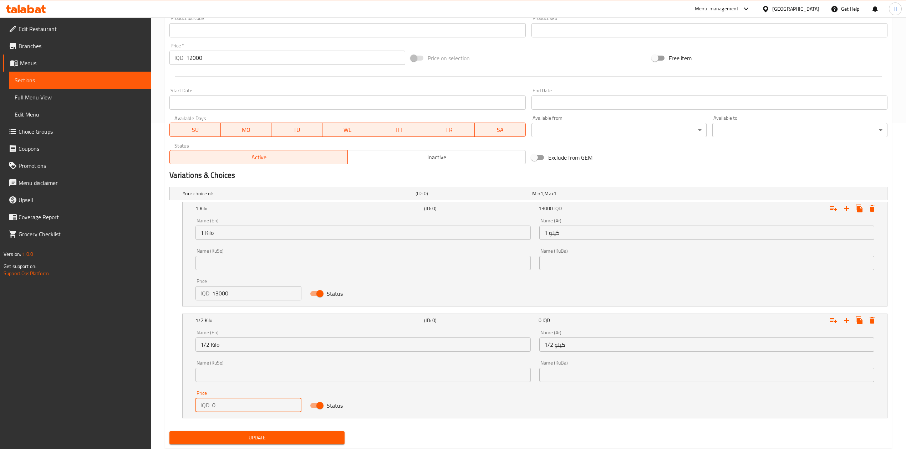
click at [250, 411] on input "0" at bounding box center [256, 405] width 89 height 14
click at [216, 408] on input "5500" at bounding box center [256, 405] width 89 height 14
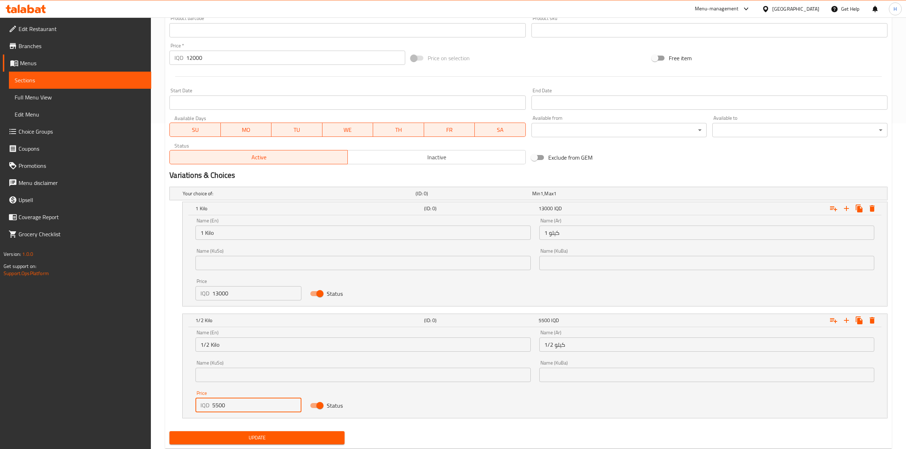
click at [216, 408] on input "5500" at bounding box center [256, 405] width 89 height 14
type input "6500"
click at [268, 437] on span "Update" at bounding box center [257, 438] width 164 height 9
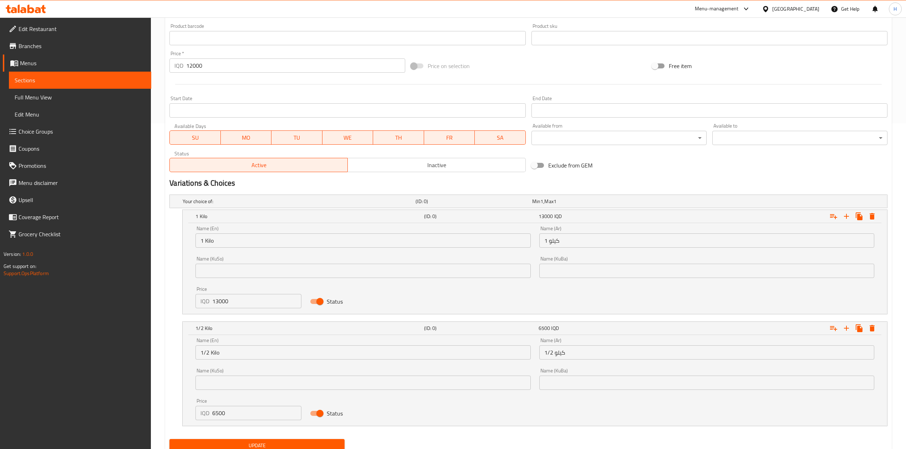
scroll to position [24, 0]
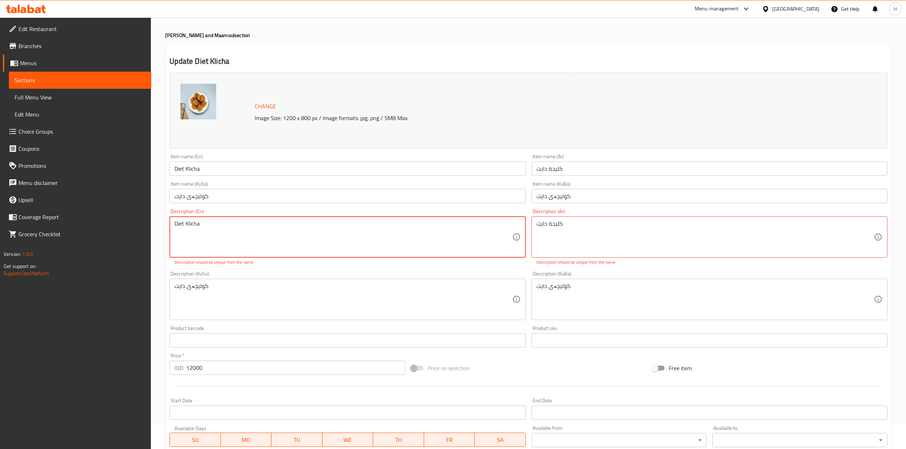
click at [243, 233] on textarea "Diet Klicha" at bounding box center [342, 237] width 337 height 34
click at [529, 227] on div "Description (Ar) كليجة دايت Description (Ar) Description should be unique from …" at bounding box center [710, 237] width 362 height 62
click at [552, 228] on textarea "كليجة دايت" at bounding box center [705, 237] width 337 height 34
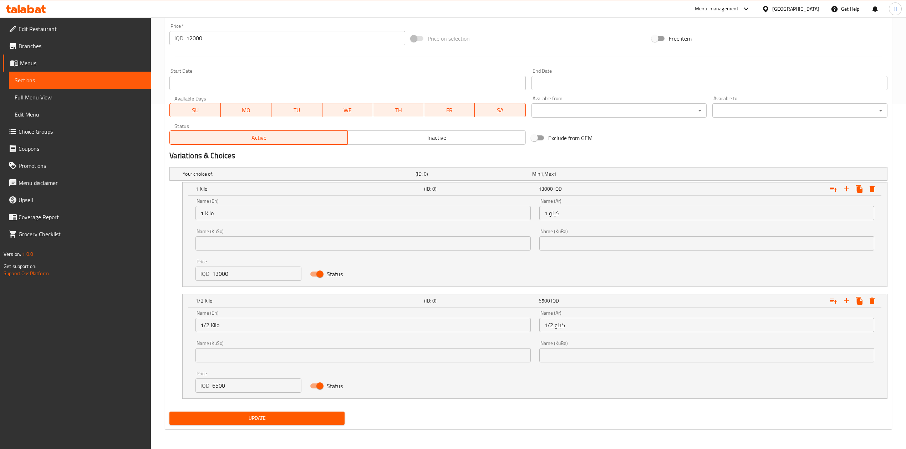
click at [253, 420] on span "Update" at bounding box center [257, 418] width 164 height 9
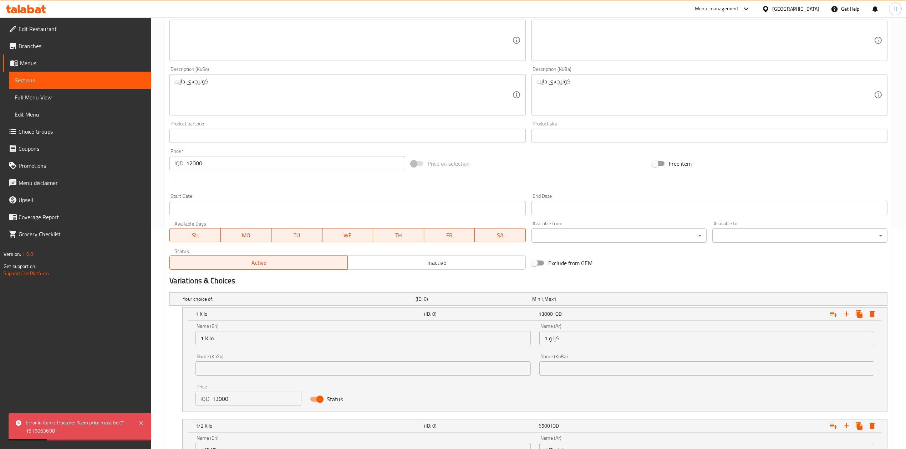
scroll to position [238, 0]
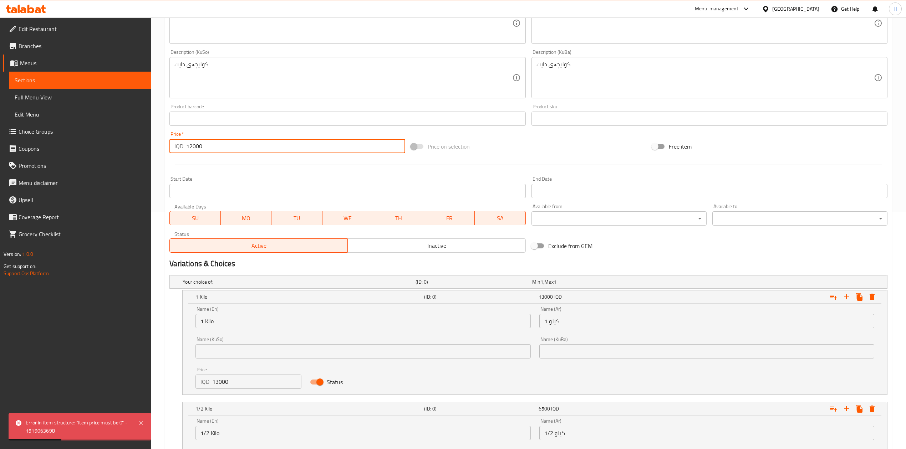
click at [209, 144] on input "12000" at bounding box center [295, 146] width 219 height 14
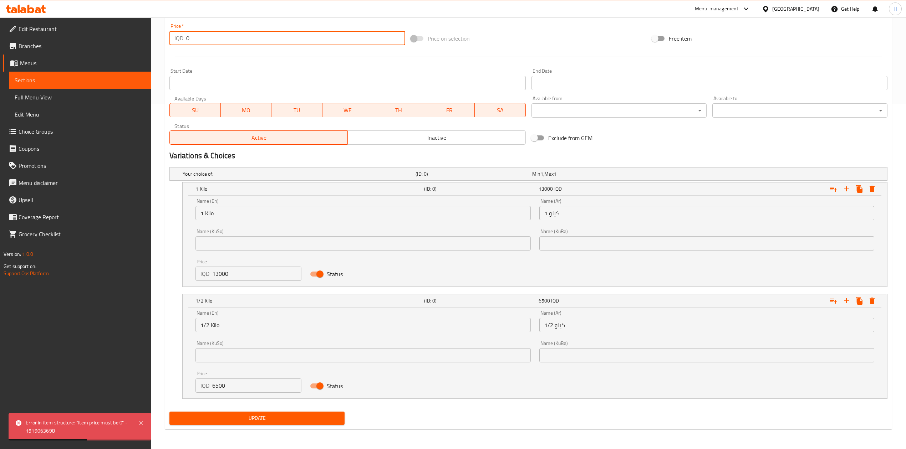
type input "0"
click at [263, 419] on span "Update" at bounding box center [257, 418] width 164 height 9
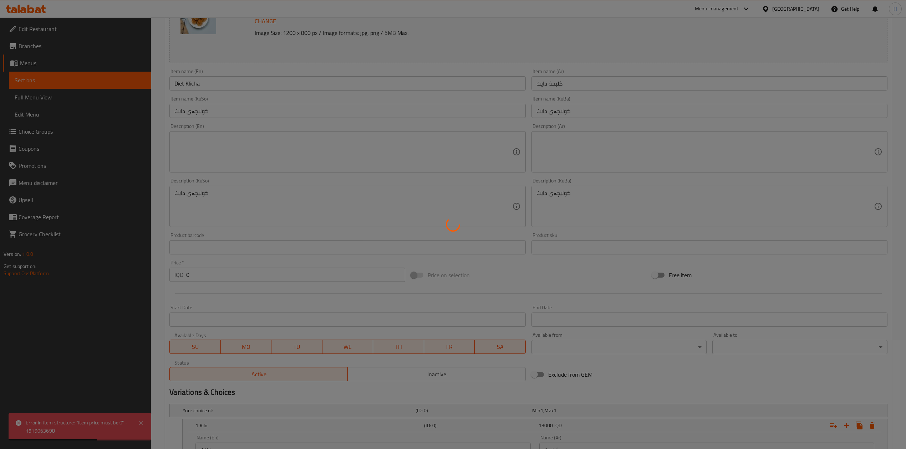
scroll to position [0, 0]
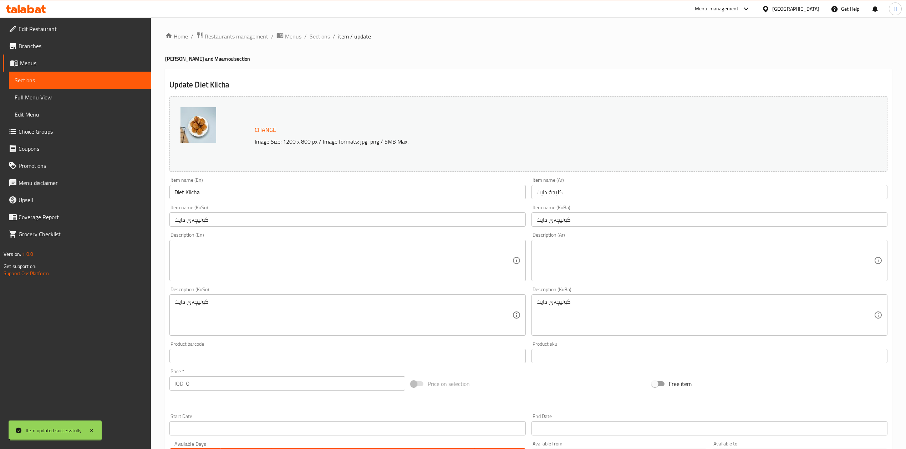
click at [321, 39] on span "Sections" at bounding box center [320, 36] width 20 height 9
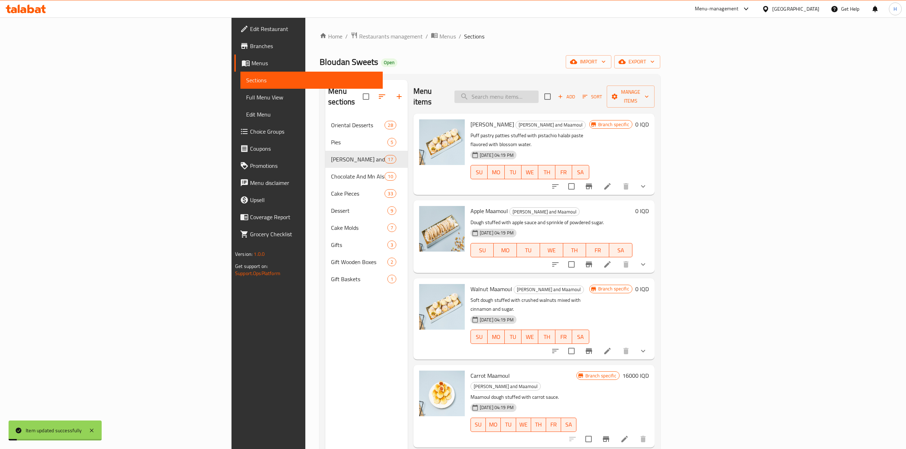
click at [539, 95] on input "search" at bounding box center [496, 97] width 84 height 12
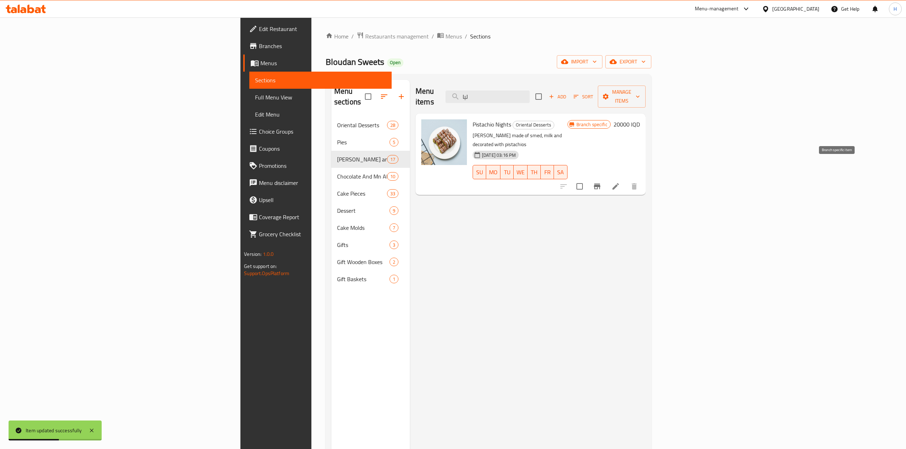
type input "ليا"
click at [620, 182] on icon at bounding box center [615, 186] width 9 height 9
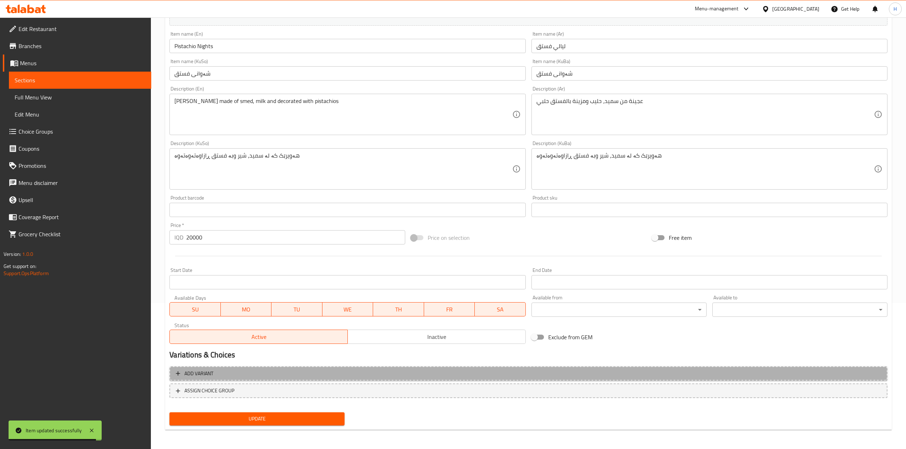
click at [236, 370] on span "Add variant" at bounding box center [528, 374] width 705 height 9
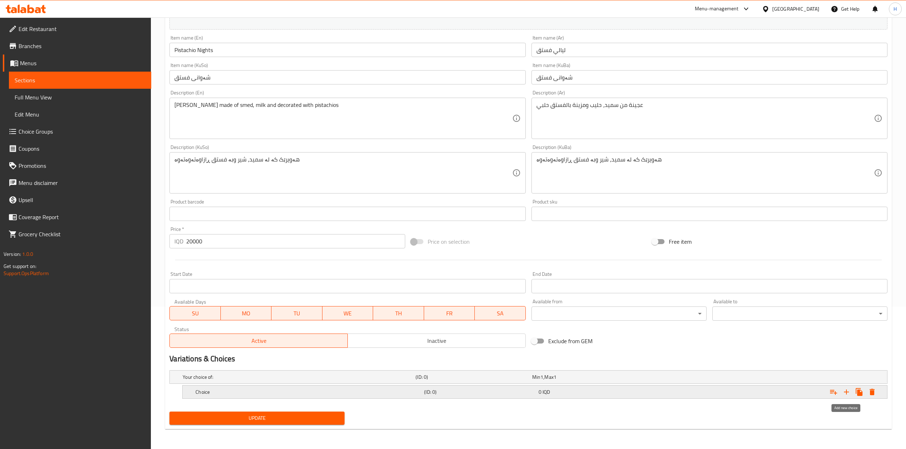
click at [849, 395] on icon "Expand" at bounding box center [846, 392] width 9 height 9
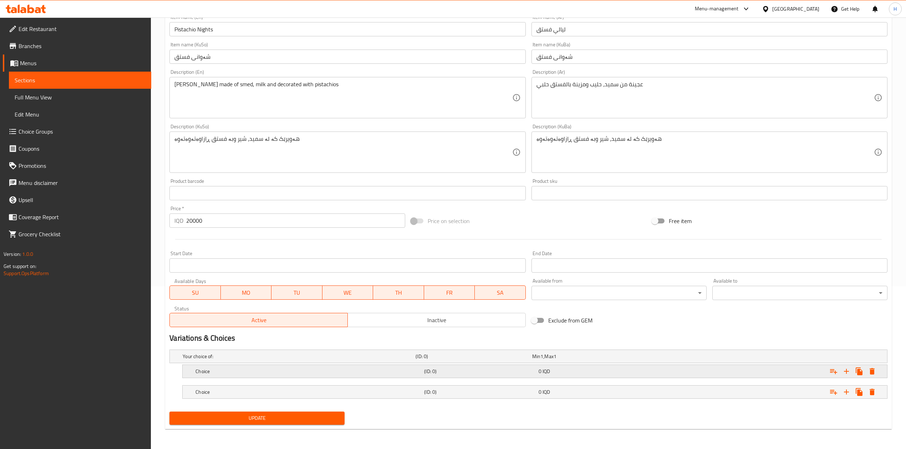
click at [198, 374] on h5 "Choice" at bounding box center [308, 371] width 226 height 7
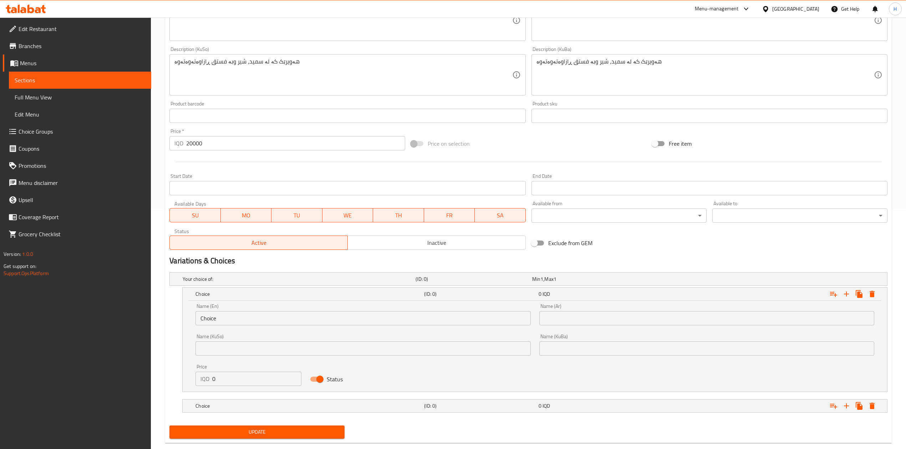
scroll to position [248, 0]
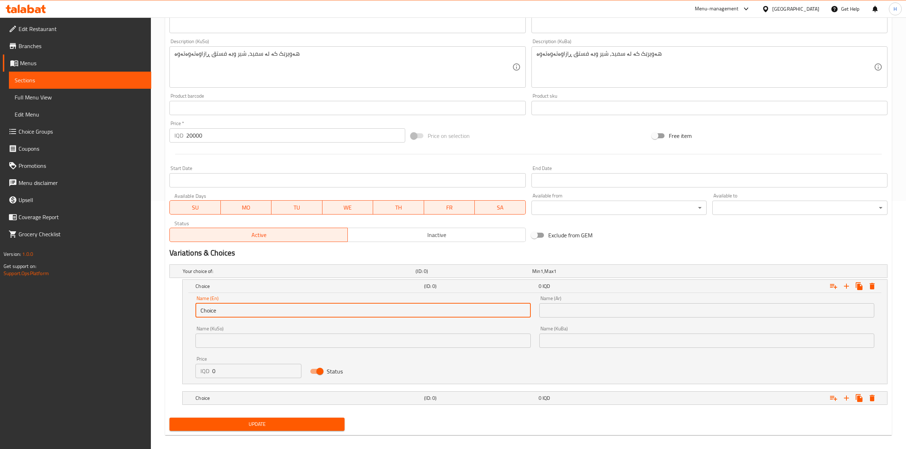
click at [222, 318] on input "Choice" at bounding box center [362, 311] width 335 height 14
click at [222, 317] on input "Choice" at bounding box center [362, 311] width 335 height 14
click at [222, 317] on input "text" at bounding box center [362, 311] width 335 height 14
type input "1 Kilo"
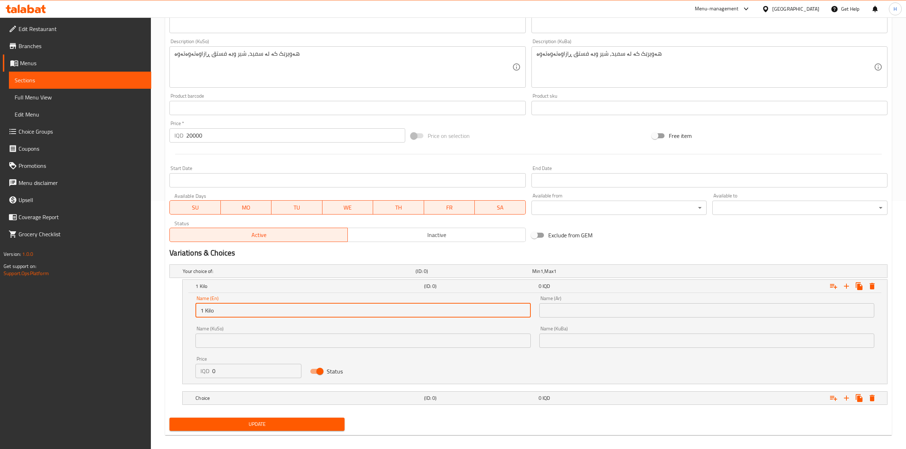
click at [601, 314] on input "text" at bounding box center [706, 311] width 335 height 14
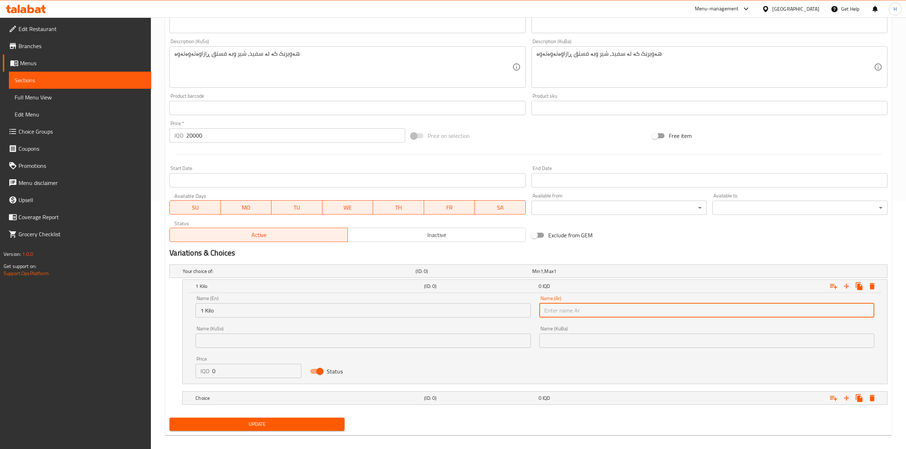
type input "1 كيلو"
click at [235, 374] on input "0" at bounding box center [256, 371] width 89 height 14
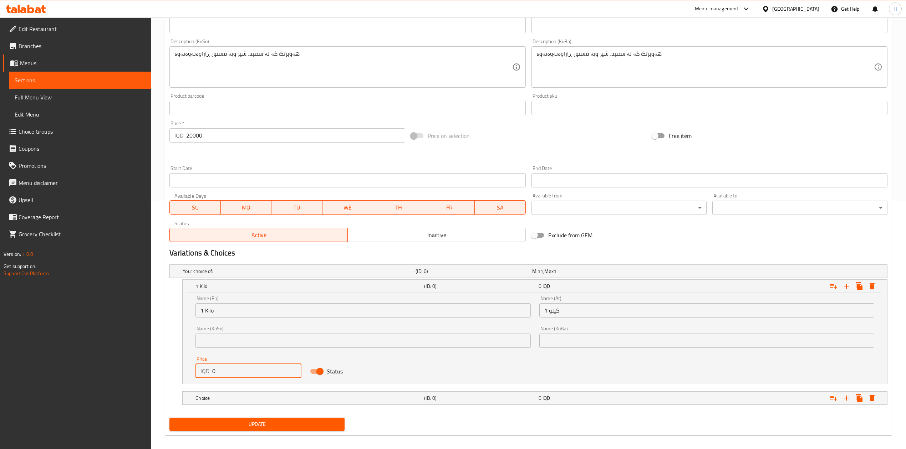
click at [235, 374] on input "0" at bounding box center [256, 371] width 89 height 14
type input "22000"
click at [242, 402] on h5 "Choice" at bounding box center [308, 398] width 226 height 7
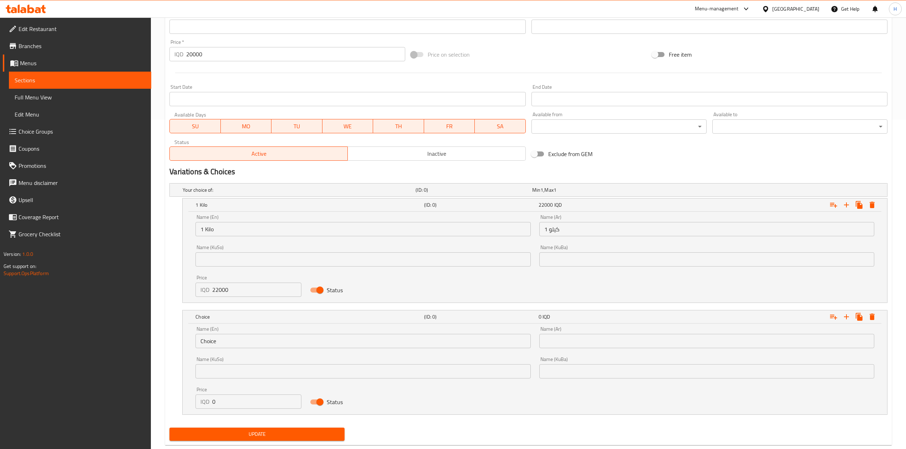
scroll to position [347, 0]
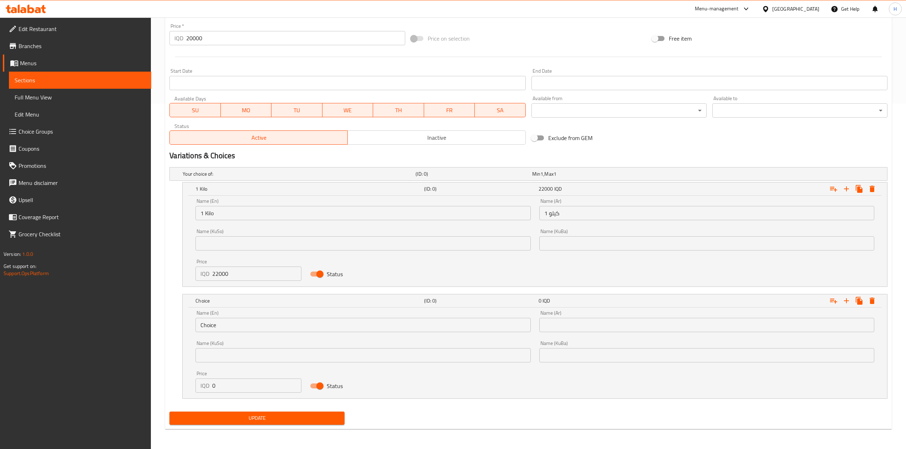
click at [226, 383] on input "0" at bounding box center [256, 386] width 89 height 14
type input "1100"
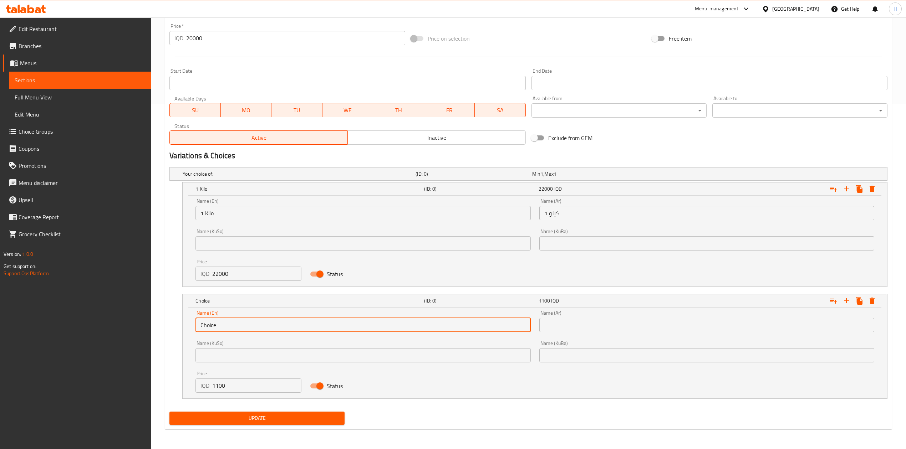
click at [221, 322] on input "Choice" at bounding box center [362, 325] width 335 height 14
click at [222, 322] on input "Choice" at bounding box center [362, 325] width 335 height 14
click at [222, 322] on input "text" at bounding box center [362, 325] width 335 height 14
type input "1/2 Kilo"
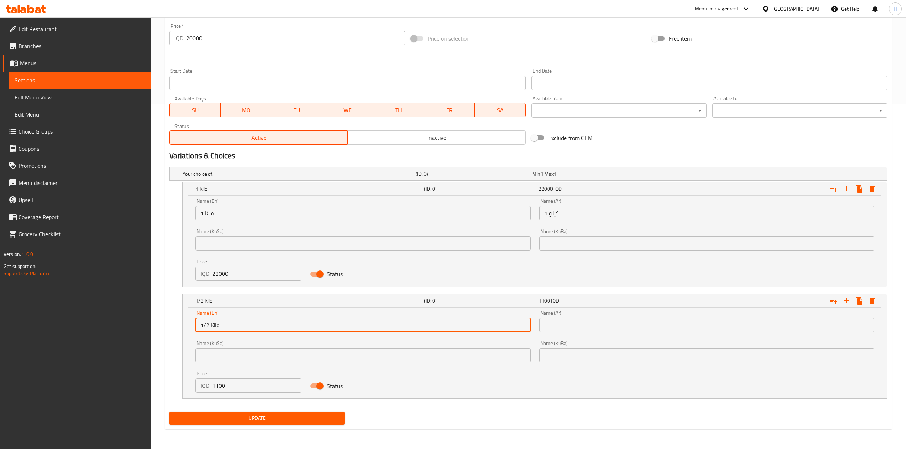
drag, startPoint x: 583, startPoint y: 317, endPoint x: 584, endPoint y: 321, distance: 4.4
click at [583, 317] on div "Name (Ar) Name (Ar)" at bounding box center [706, 322] width 335 height 22
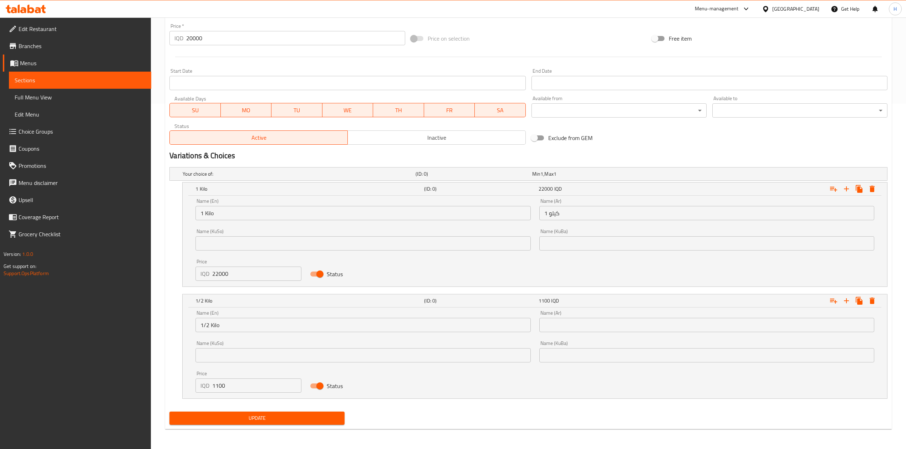
drag, startPoint x: 584, startPoint y: 322, endPoint x: 586, endPoint y: 328, distance: 6.2
click at [584, 322] on input "text" at bounding box center [706, 325] width 335 height 14
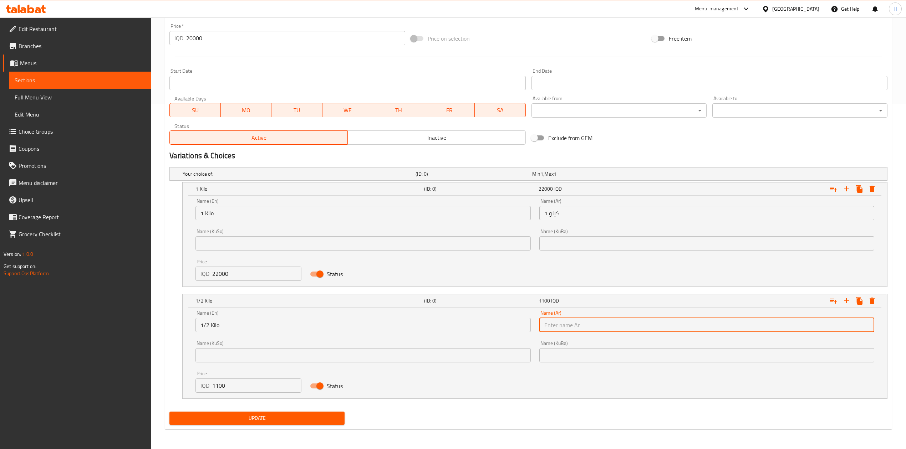
type input "1/2 كيلو"
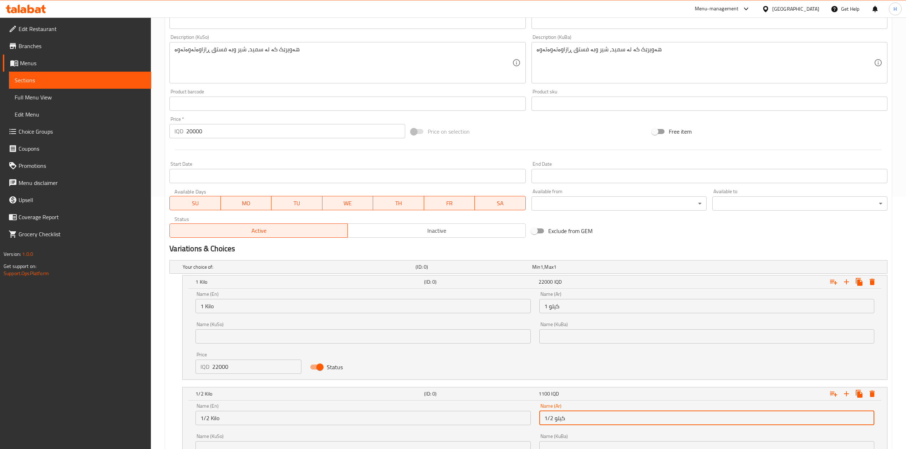
scroll to position [251, 0]
click at [209, 134] on input "20000" at bounding box center [295, 132] width 219 height 14
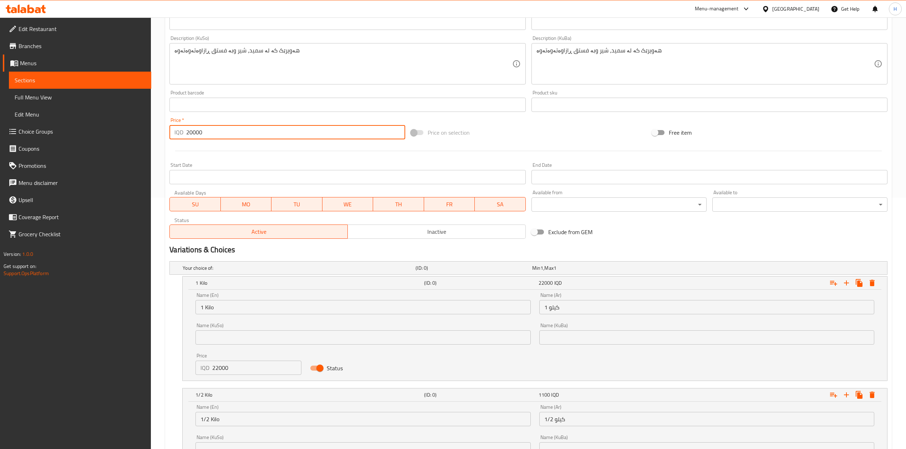
click at [209, 134] on input "20000" at bounding box center [295, 132] width 219 height 14
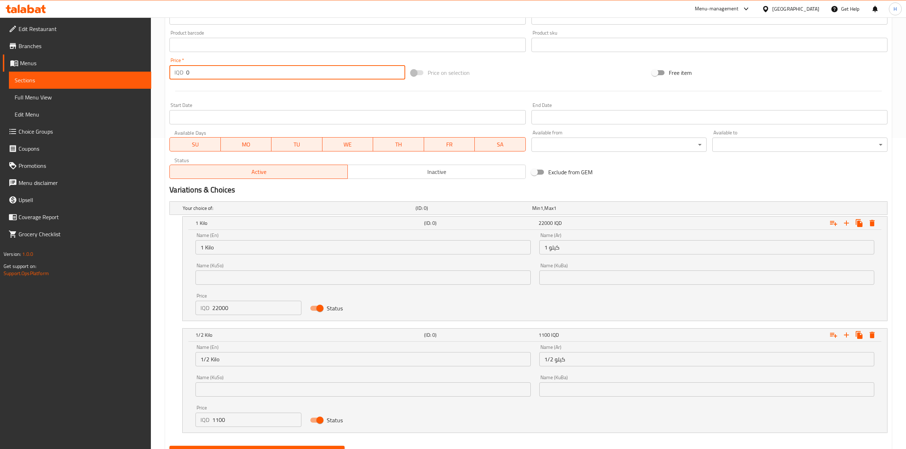
scroll to position [347, 0]
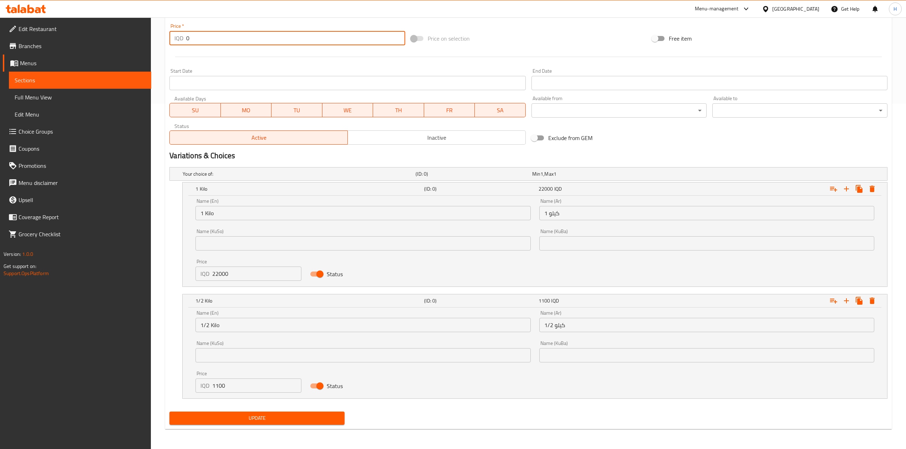
type input "0"
click at [289, 426] on div "Update" at bounding box center [257, 418] width 181 height 19
click at [296, 420] on span "Update" at bounding box center [257, 418] width 164 height 9
click at [243, 382] on input "1100" at bounding box center [256, 386] width 89 height 14
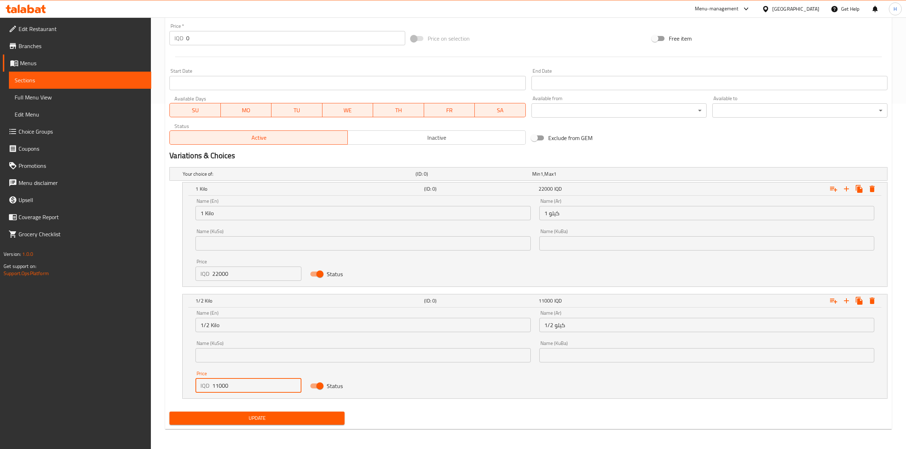
type input "11000"
click at [245, 418] on span "Update" at bounding box center [257, 418] width 164 height 9
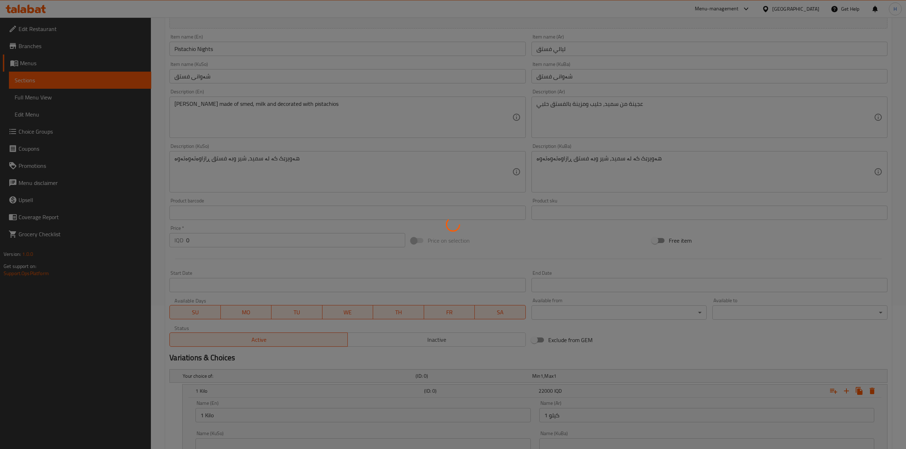
scroll to position [0, 0]
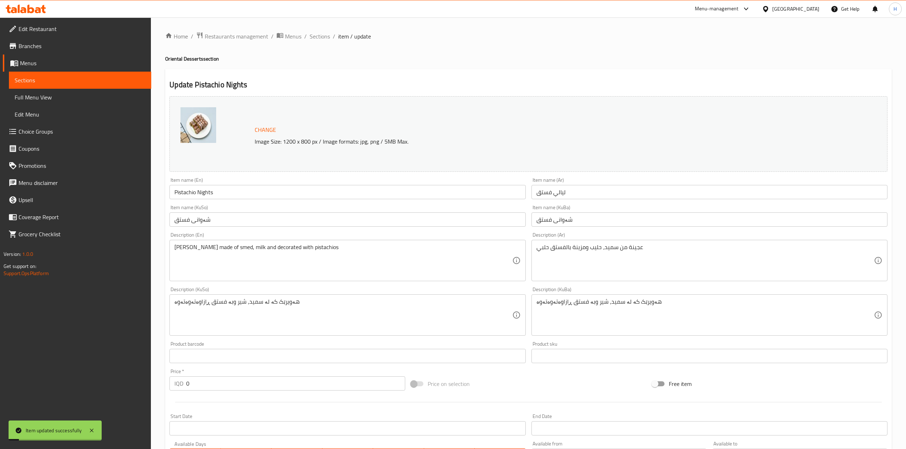
click at [330, 37] on ol "Home / Restaurants management / Menus / Sections / item / update" at bounding box center [528, 36] width 727 height 9
click at [326, 36] on span "Sections" at bounding box center [320, 36] width 20 height 9
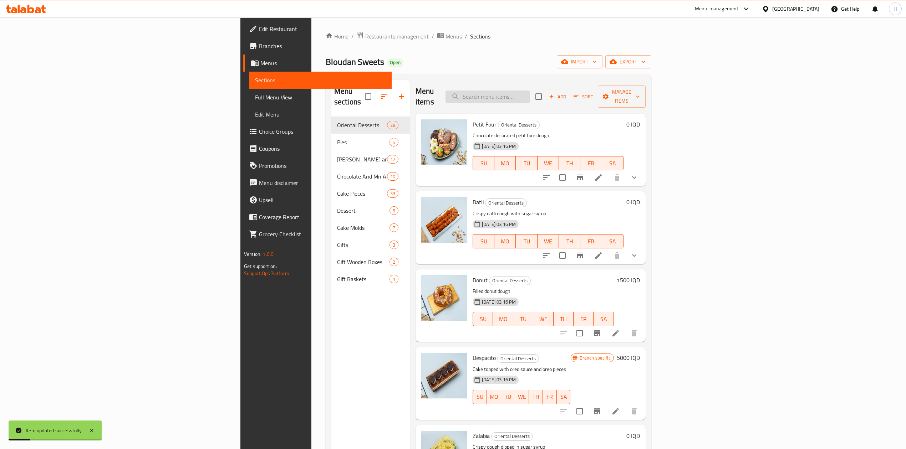
click at [530, 91] on input "search" at bounding box center [488, 97] width 84 height 12
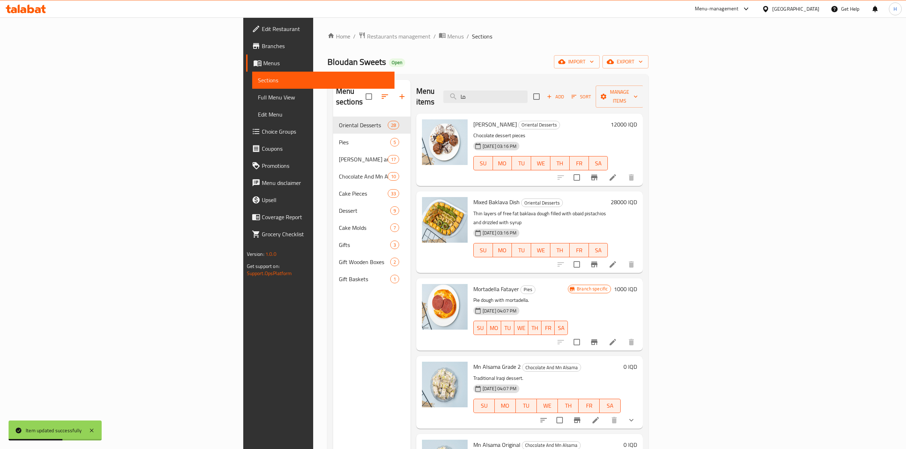
type input "ما"
click at [617, 173] on icon at bounding box center [613, 177] width 9 height 9
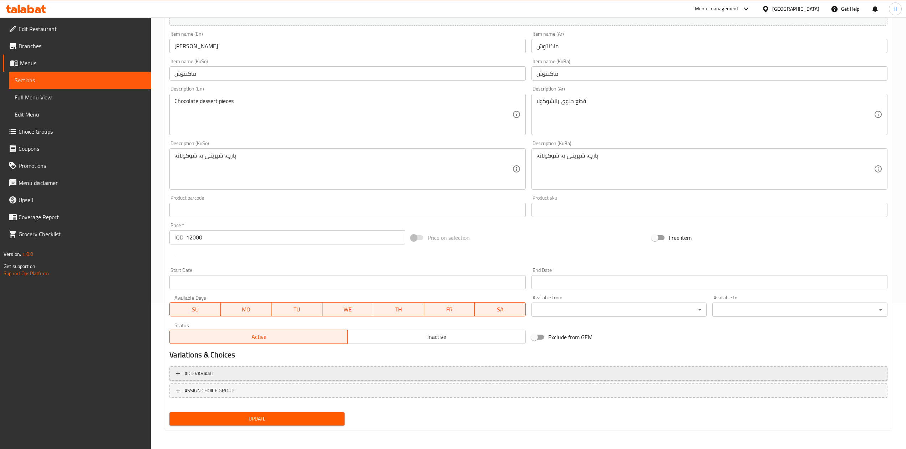
click at [210, 371] on span "Add variant" at bounding box center [198, 374] width 29 height 9
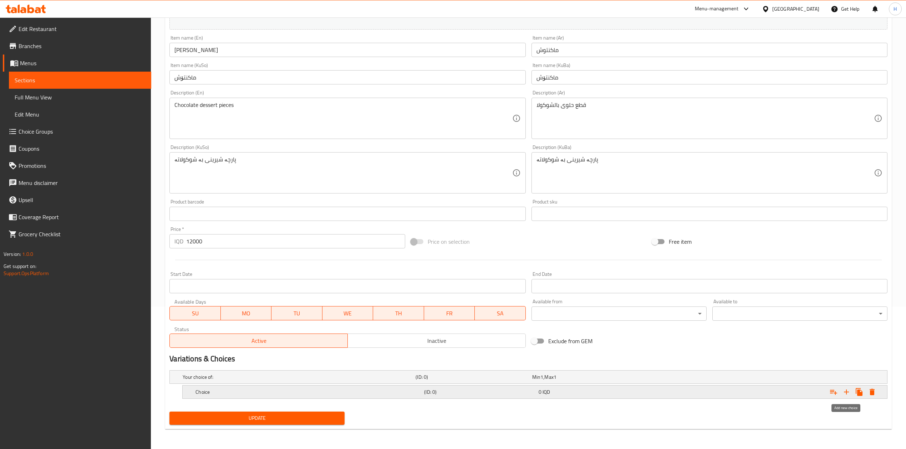
drag, startPoint x: 849, startPoint y: 389, endPoint x: 834, endPoint y: 390, distance: 15.0
click at [848, 389] on icon "Expand" at bounding box center [846, 392] width 9 height 9
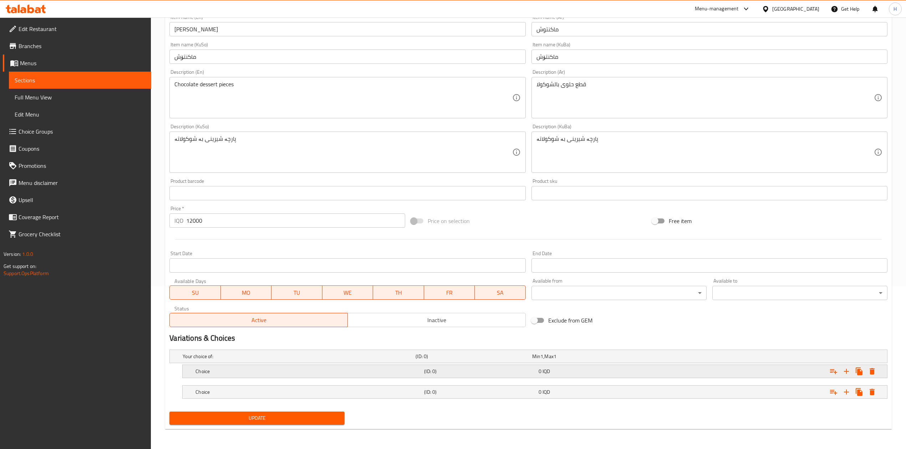
click at [206, 374] on h5 "Choice" at bounding box center [308, 371] width 226 height 7
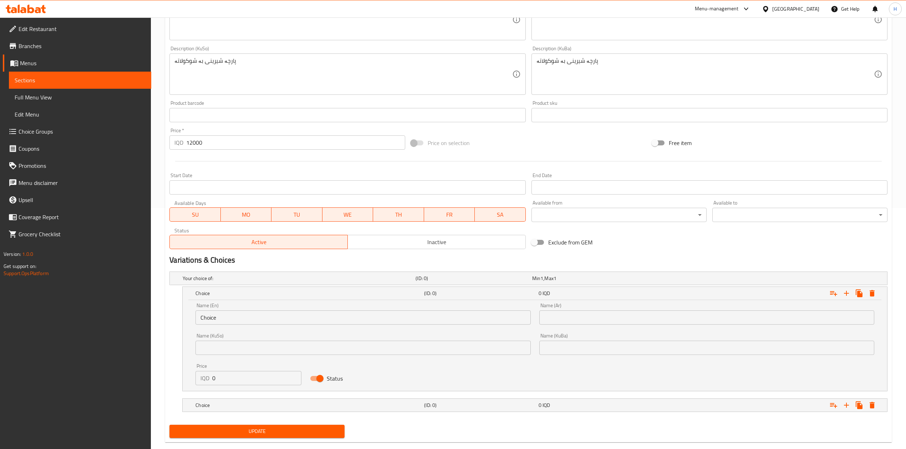
scroll to position [250, 0]
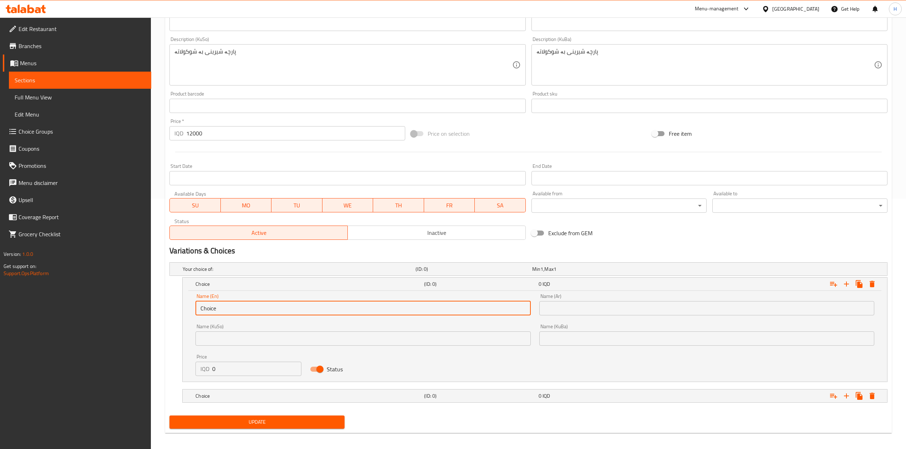
click at [295, 310] on input "Choice" at bounding box center [362, 308] width 335 height 14
click at [295, 310] on input "text" at bounding box center [362, 308] width 335 height 14
type input "1 Kilo"
drag, startPoint x: 620, startPoint y: 310, endPoint x: 620, endPoint y: 316, distance: 6.1
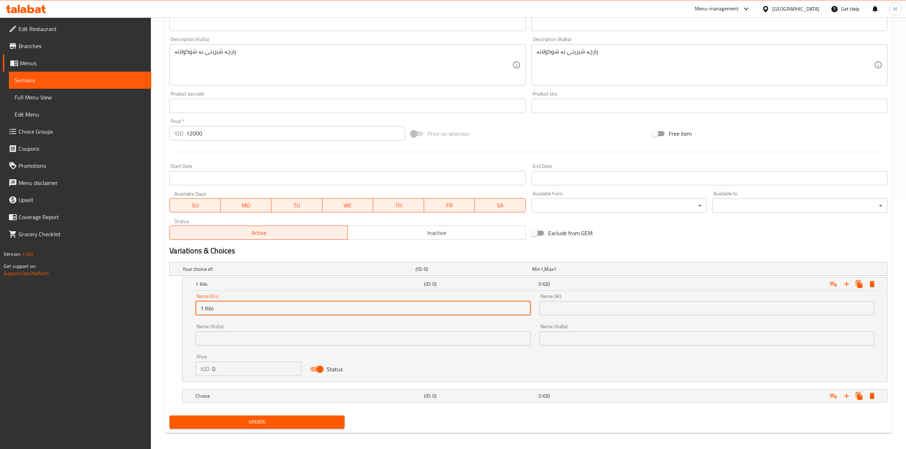
click at [620, 310] on input "text" at bounding box center [706, 308] width 335 height 14
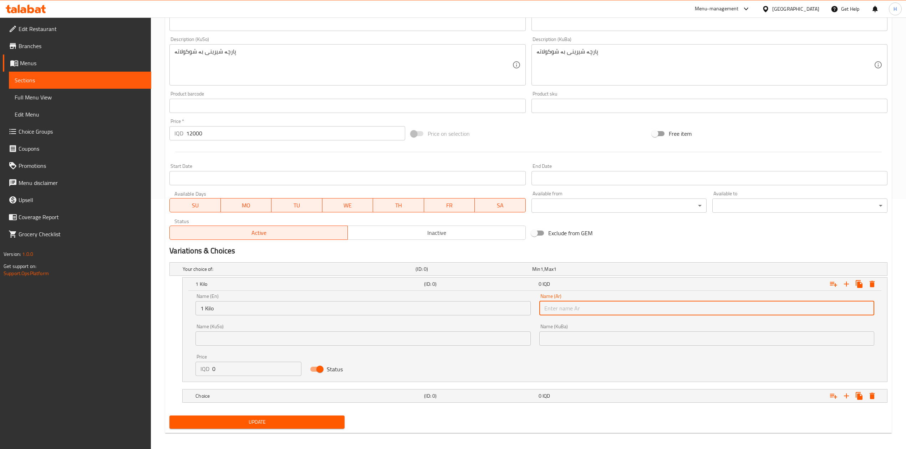
type input "1 كيلو"
click at [259, 371] on input "0" at bounding box center [256, 369] width 89 height 14
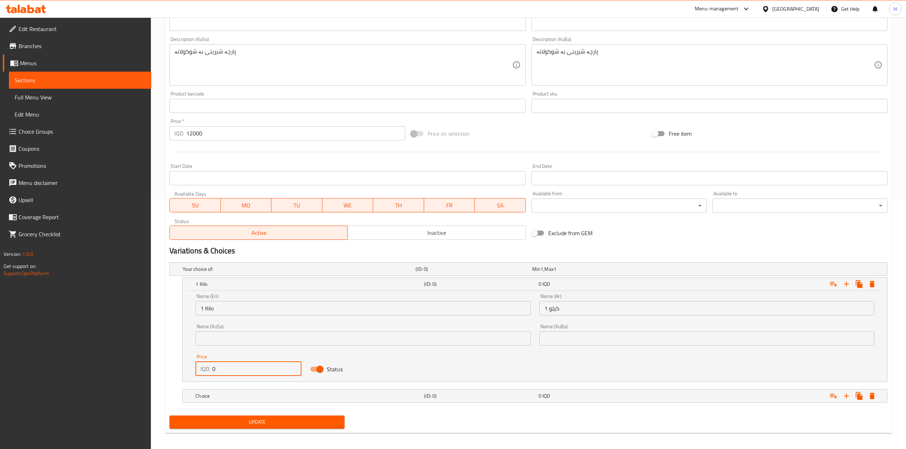
click at [259, 371] on input "0" at bounding box center [256, 369] width 89 height 14
type input "13000"
click at [236, 393] on h5 "Choice" at bounding box center [308, 396] width 226 height 7
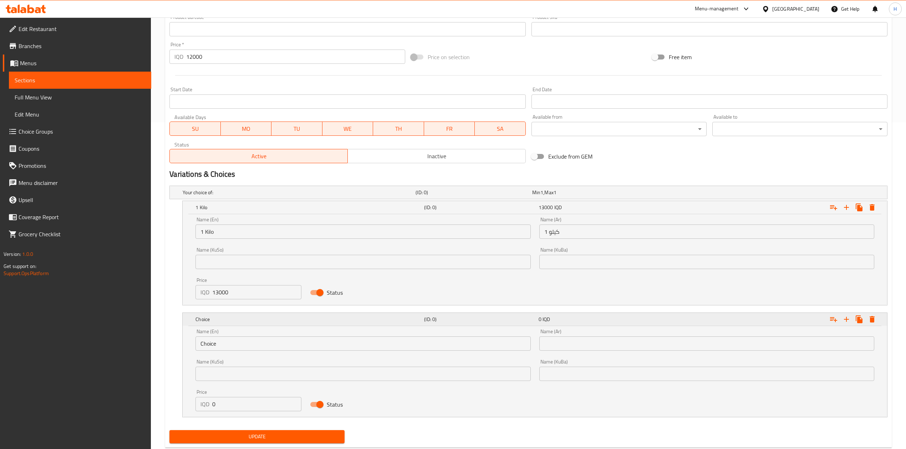
scroll to position [342, 0]
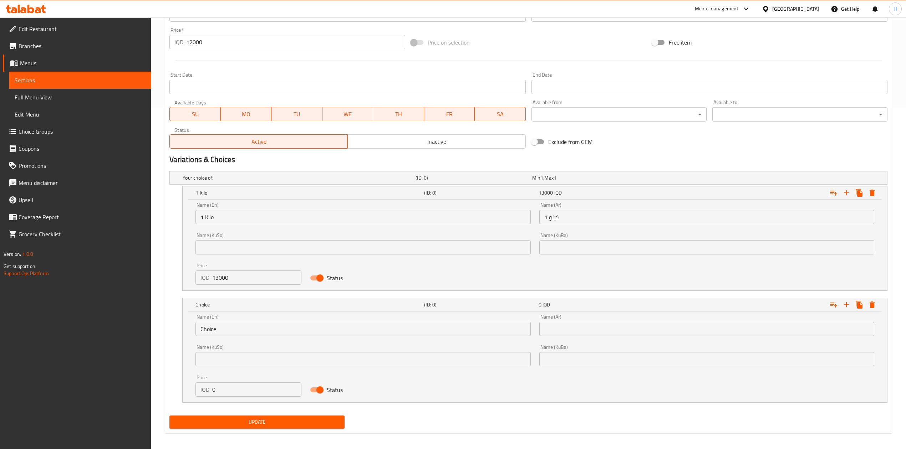
click at [228, 387] on input "0" at bounding box center [256, 390] width 89 height 14
type input "6500"
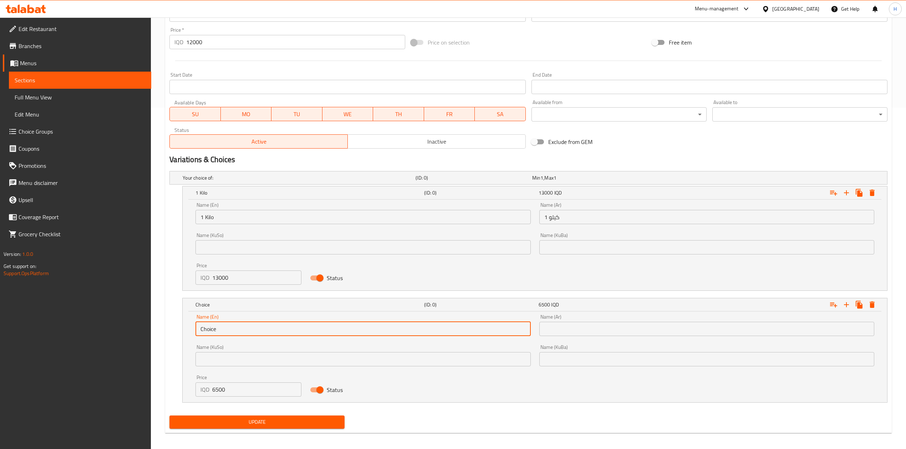
click at [238, 332] on input "Choice" at bounding box center [362, 329] width 335 height 14
click at [239, 332] on input "Choice" at bounding box center [362, 329] width 335 height 14
click at [239, 332] on input "text" at bounding box center [362, 329] width 335 height 14
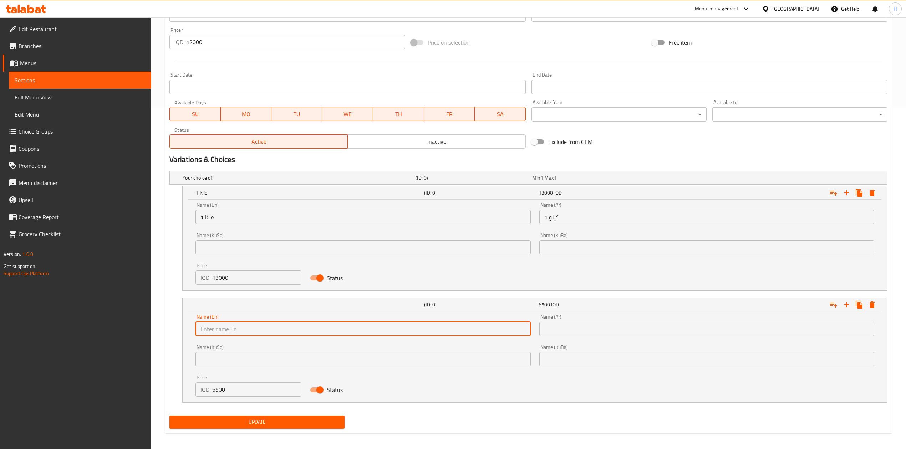
type input "1/2 Kilo"
click at [588, 328] on input "text" at bounding box center [706, 329] width 335 height 14
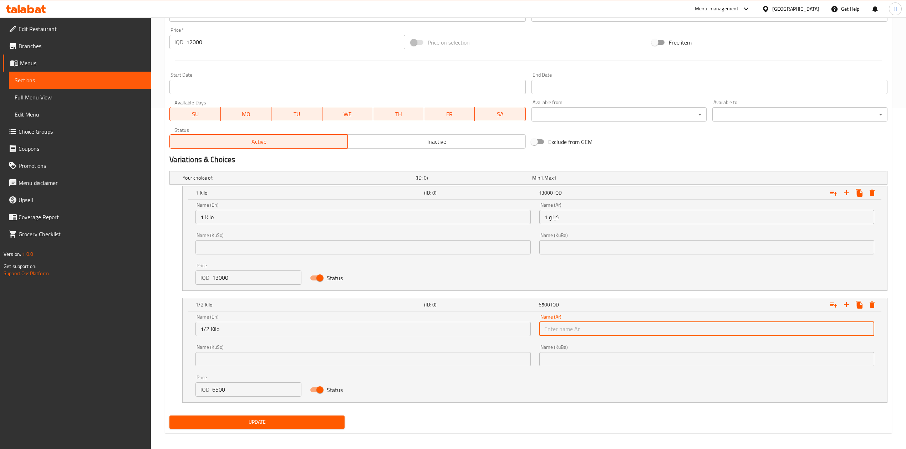
type input "1/2 كيلو"
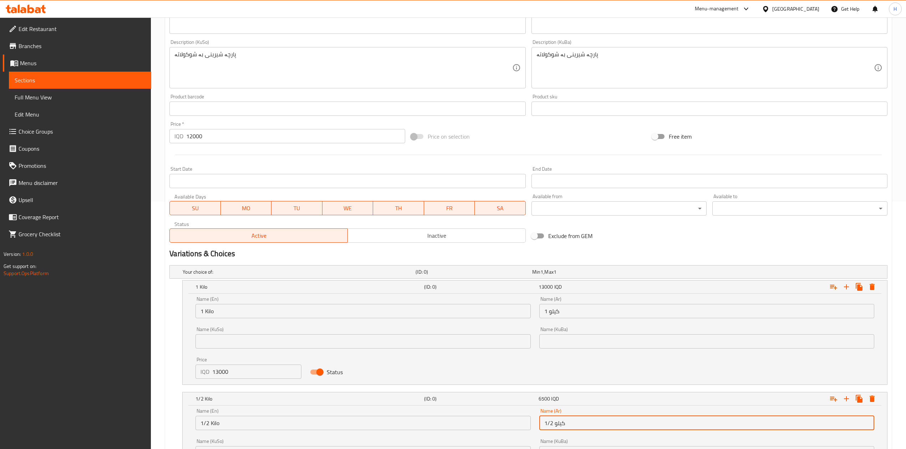
scroll to position [104, 0]
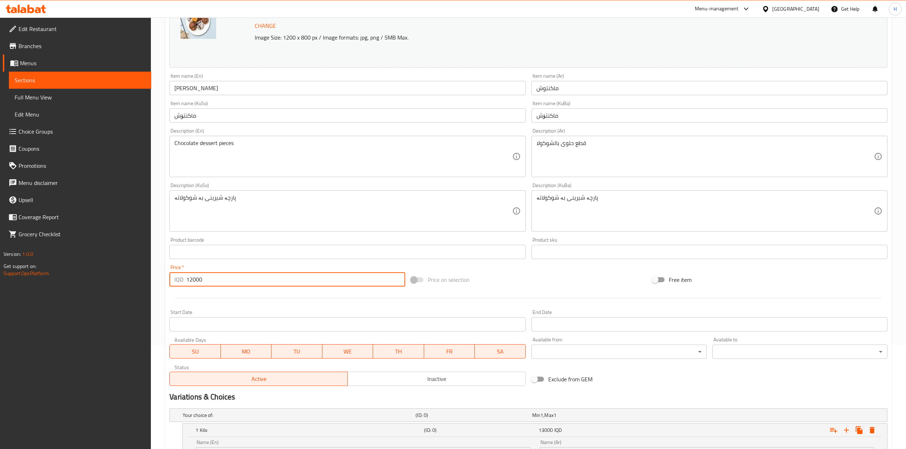
click at [246, 280] on input "12000" at bounding box center [295, 280] width 219 height 14
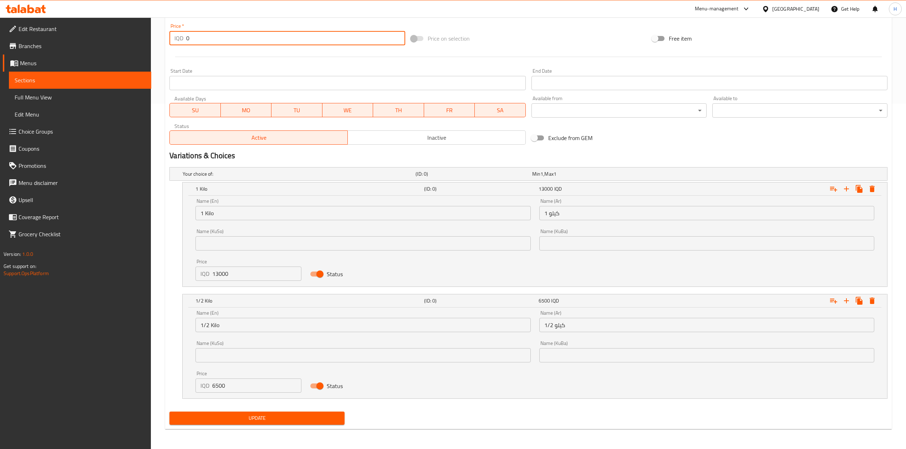
type input "0"
click at [267, 413] on button "Update" at bounding box center [256, 418] width 175 height 13
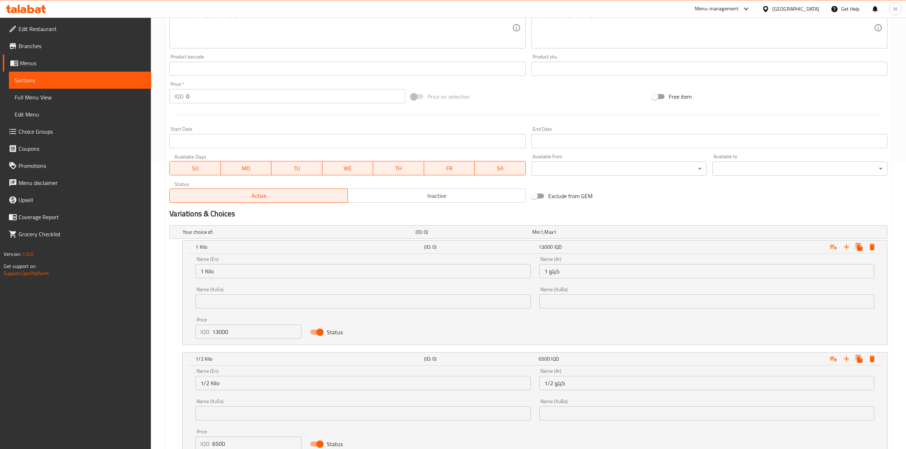
scroll to position [347, 0]
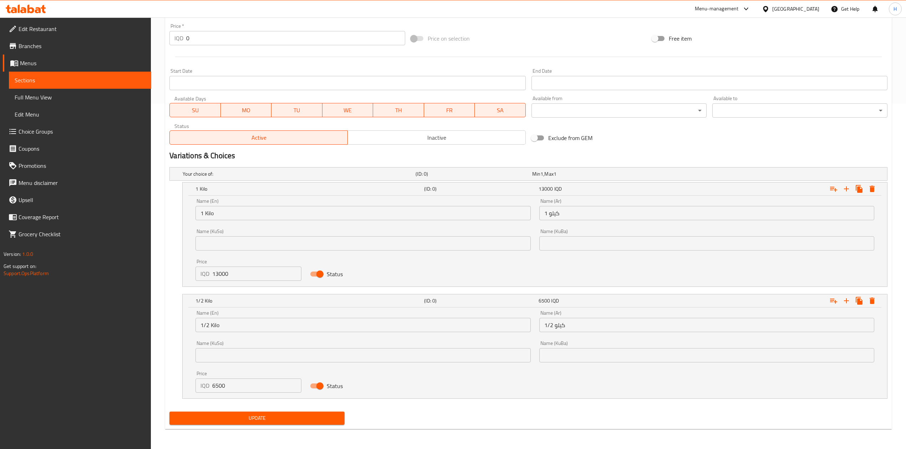
click at [306, 420] on span "Update" at bounding box center [257, 418] width 164 height 9
drag, startPoint x: 315, startPoint y: 406, endPoint x: 310, endPoint y: 411, distance: 7.6
click at [314, 407] on div "Your choice of: (ID: 0) Min 1 , Max 1 Name (En) Your choice of: Name (En) Name …" at bounding box center [529, 286] width 724 height 245
click at [310, 415] on button "Update" at bounding box center [256, 418] width 175 height 13
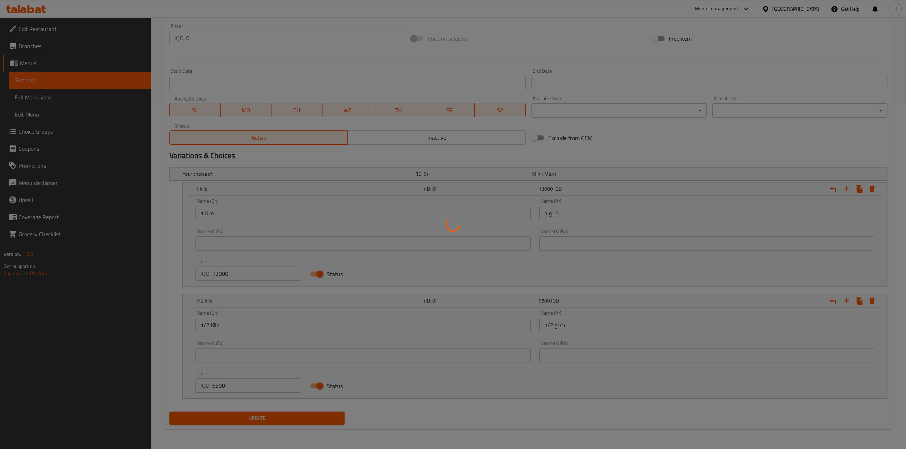
click at [303, 422] on div at bounding box center [453, 224] width 906 height 449
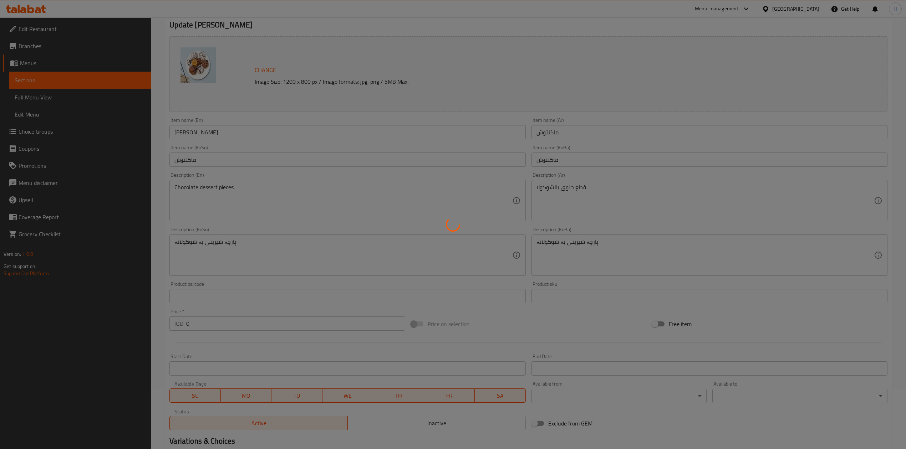
scroll to position [0, 0]
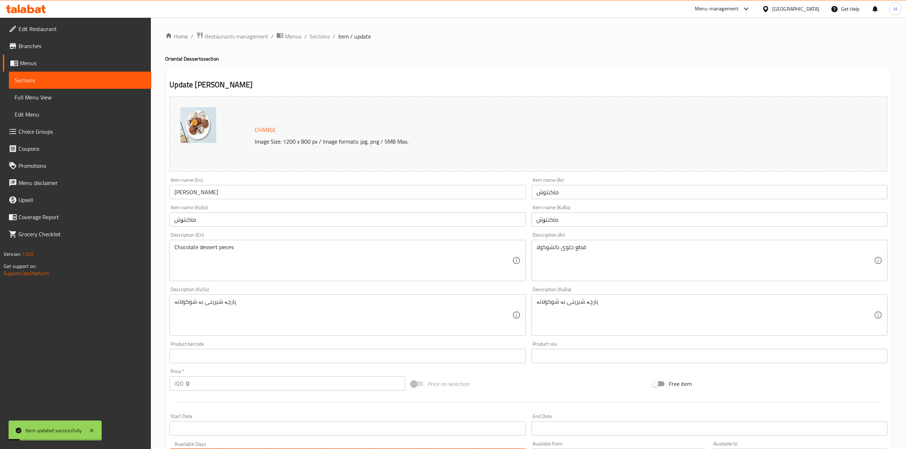
drag, startPoint x: 317, startPoint y: 31, endPoint x: 331, endPoint y: 51, distance: 24.5
click at [317, 32] on span "Sections" at bounding box center [320, 36] width 20 height 9
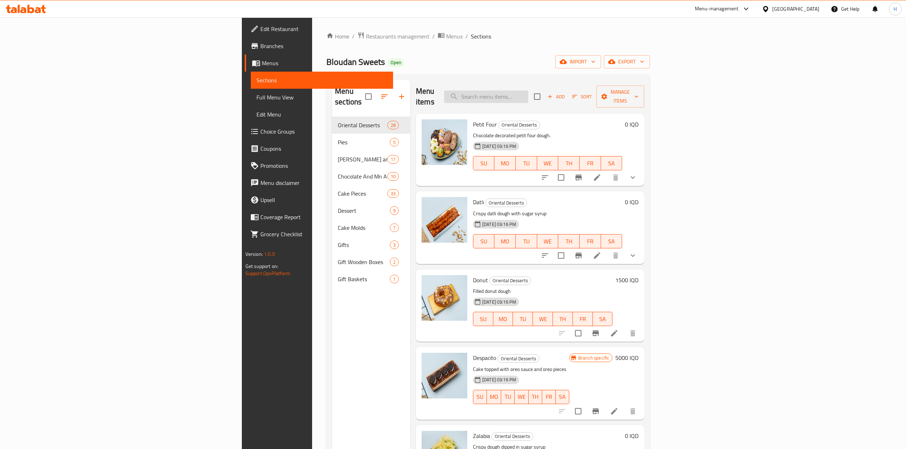
click at [528, 92] on input "search" at bounding box center [486, 97] width 84 height 12
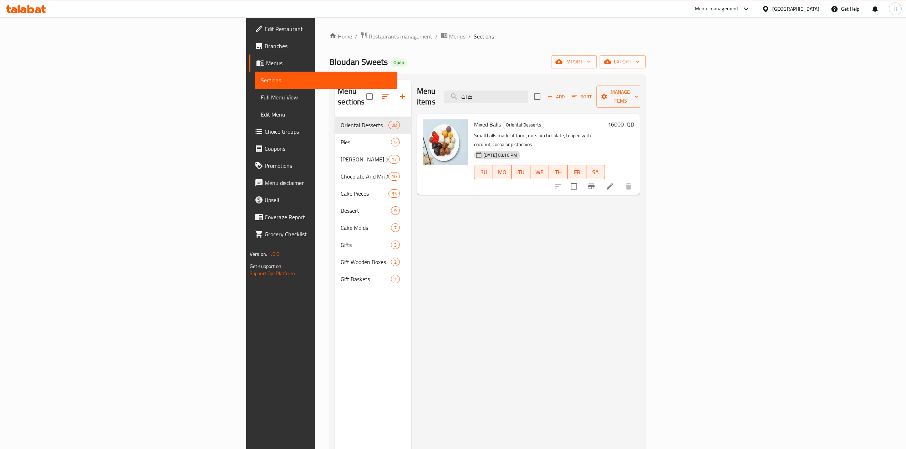
type input "كرات"
click at [620, 180] on li at bounding box center [610, 186] width 20 height 13
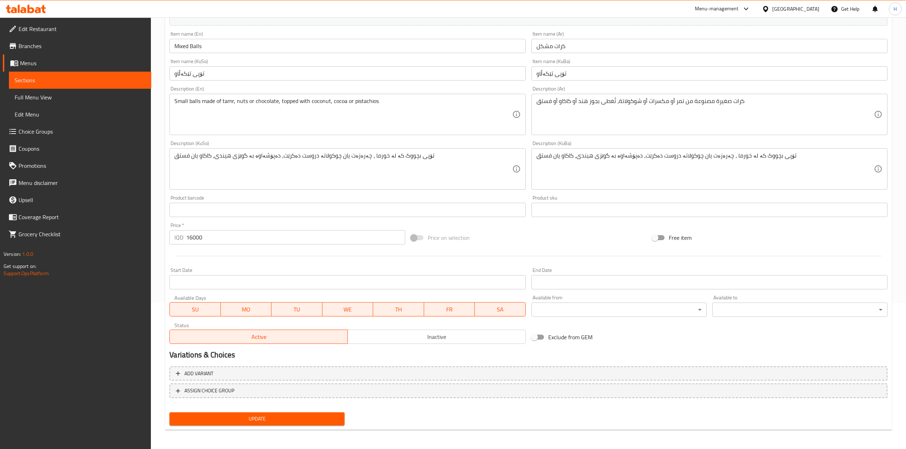
drag, startPoint x: 234, startPoint y: 375, endPoint x: 350, endPoint y: 368, distance: 115.8
click at [234, 376] on span "Add variant" at bounding box center [528, 374] width 705 height 9
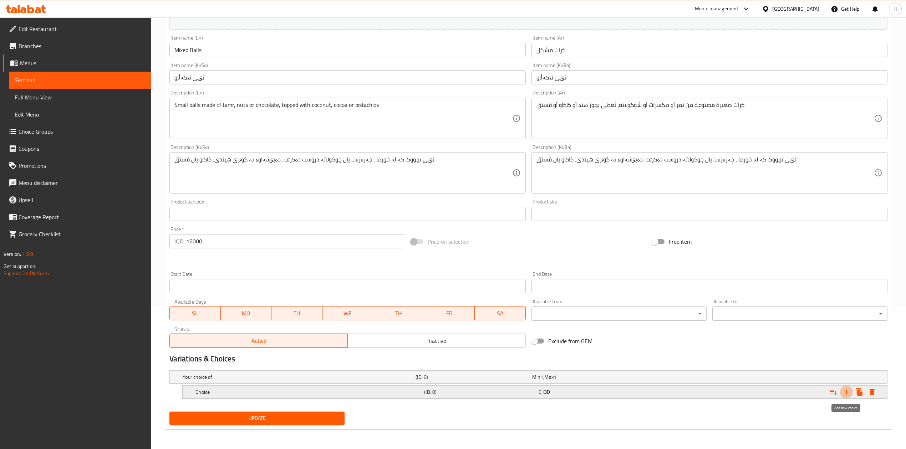
click at [843, 388] on icon "Expand" at bounding box center [846, 392] width 9 height 9
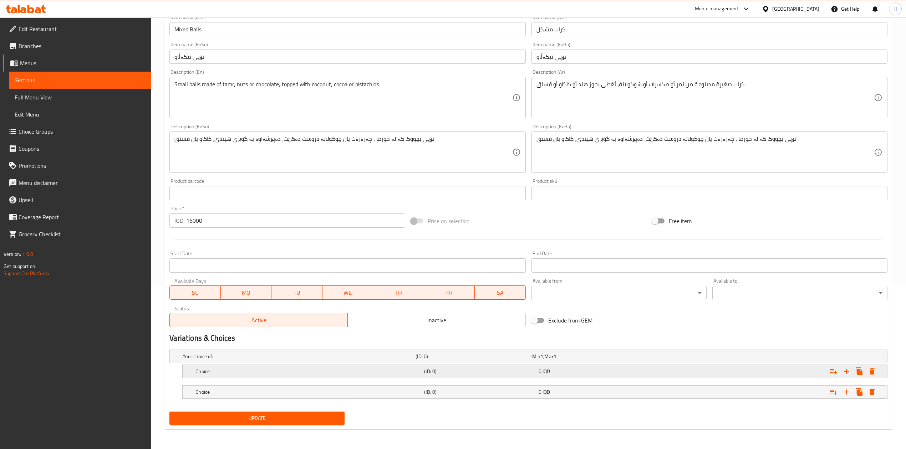
click at [203, 376] on div "Choice" at bounding box center [308, 372] width 229 height 10
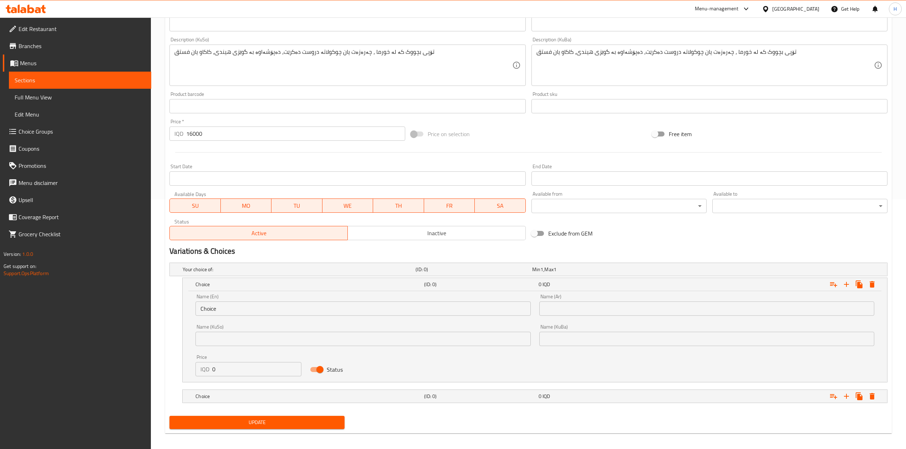
scroll to position [250, 0]
click at [230, 300] on div "Name (En) Choice Name (En)" at bounding box center [362, 305] width 335 height 22
click at [232, 310] on input "Choice" at bounding box center [362, 308] width 335 height 14
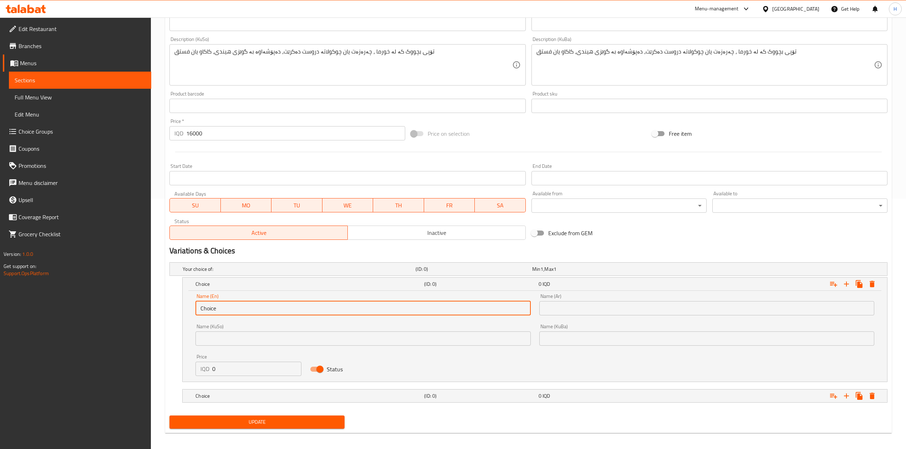
click at [232, 310] on input "Choice" at bounding box center [362, 308] width 335 height 14
click at [232, 310] on input "text" at bounding box center [362, 308] width 335 height 14
type input "1 Kilo"
click at [579, 310] on input "text" at bounding box center [706, 308] width 335 height 14
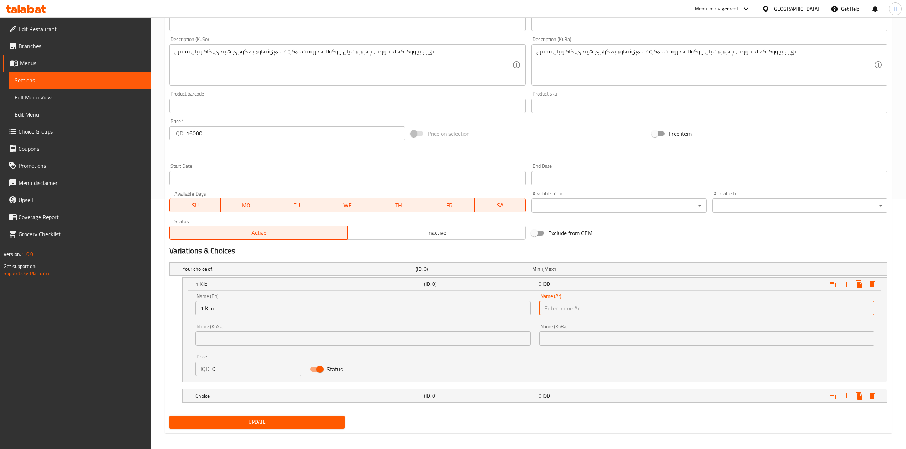
type input "1 كيلو"
click at [243, 371] on input "0" at bounding box center [256, 369] width 89 height 14
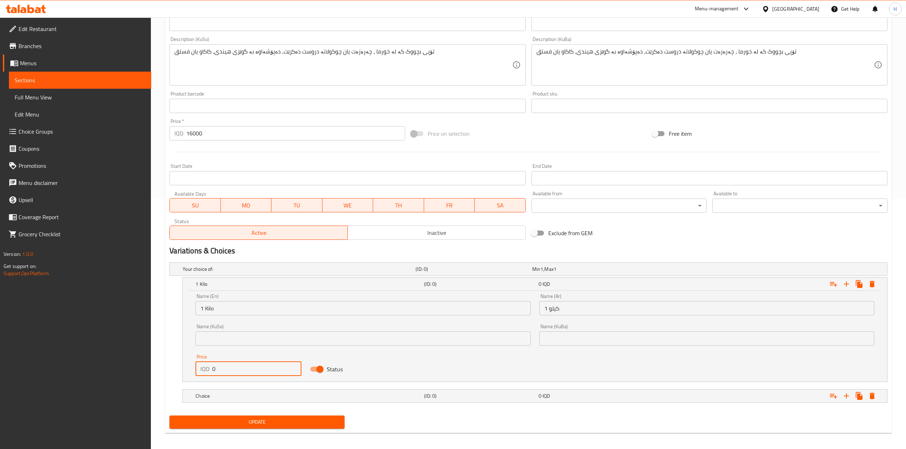
click at [243, 371] on input "0" at bounding box center [256, 369] width 89 height 14
type input "17000"
click at [245, 397] on h5 "Choice" at bounding box center [308, 396] width 226 height 7
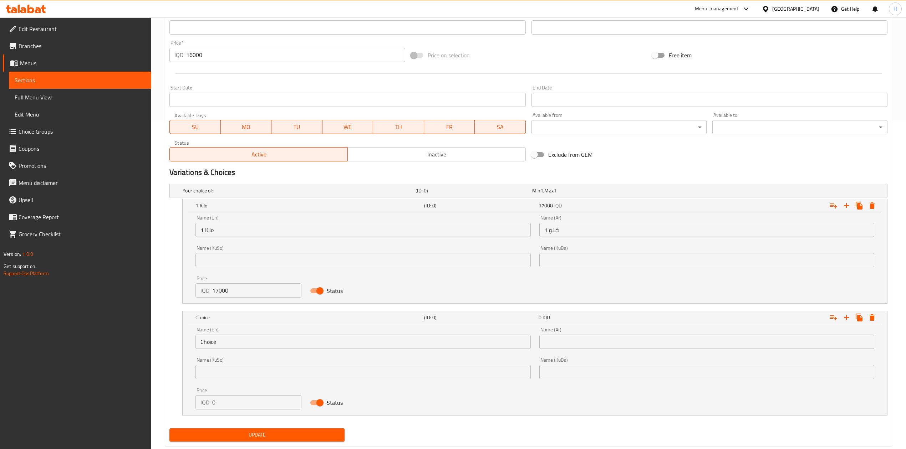
scroll to position [336, 0]
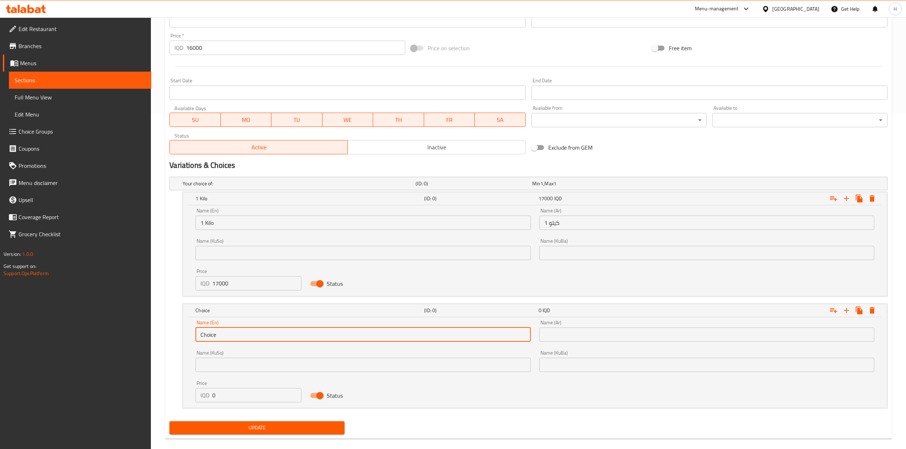
click at [240, 339] on input "Choice" at bounding box center [362, 335] width 335 height 14
drag, startPoint x: 240, startPoint y: 339, endPoint x: 234, endPoint y: 338, distance: 5.4
click at [240, 337] on input "text" at bounding box center [362, 335] width 335 height 14
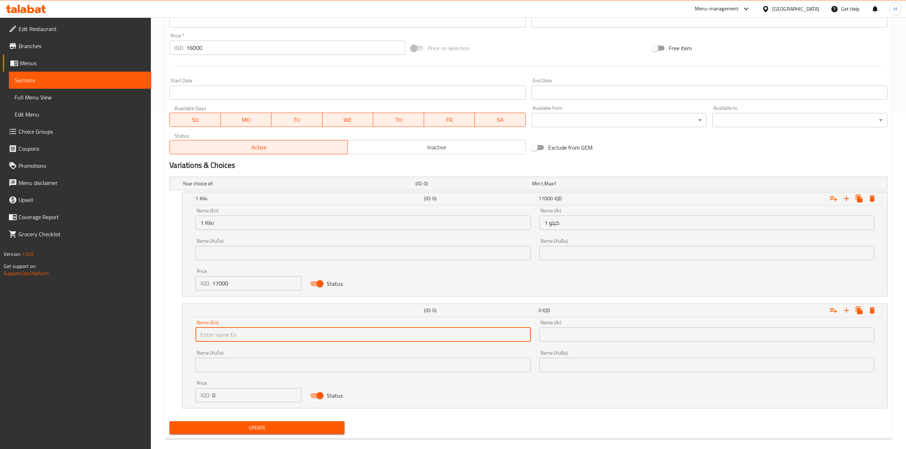
type input "1/2 Kilo"
click at [568, 339] on input "text" at bounding box center [706, 335] width 335 height 14
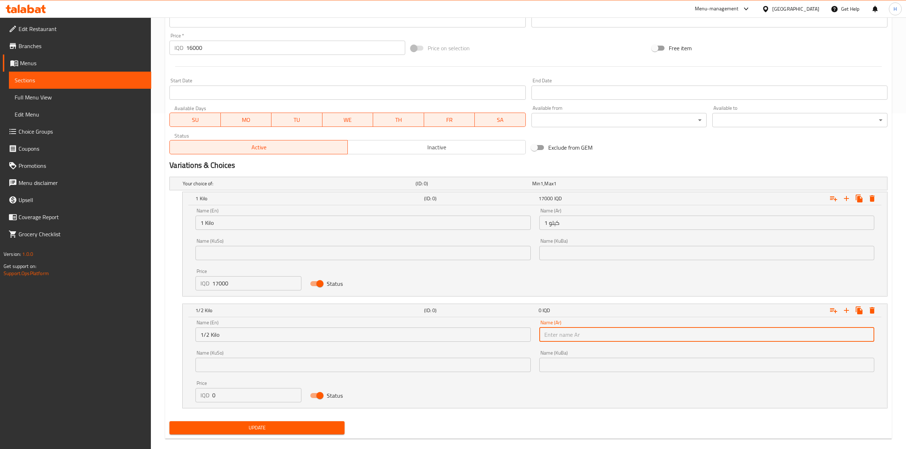
type input "1/2 كيلو"
click at [240, 391] on input "0" at bounding box center [256, 395] width 89 height 14
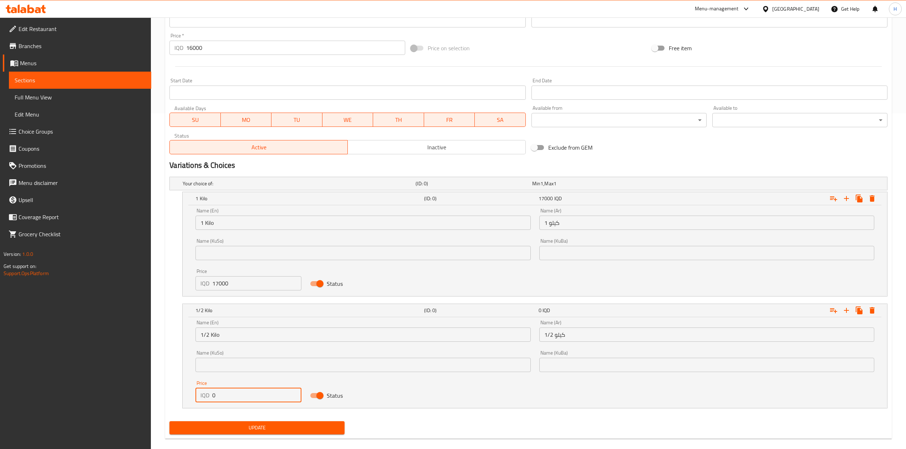
click at [240, 391] on input "0" at bounding box center [256, 395] width 89 height 14
type input "8500"
click at [253, 429] on span "Update" at bounding box center [257, 428] width 164 height 9
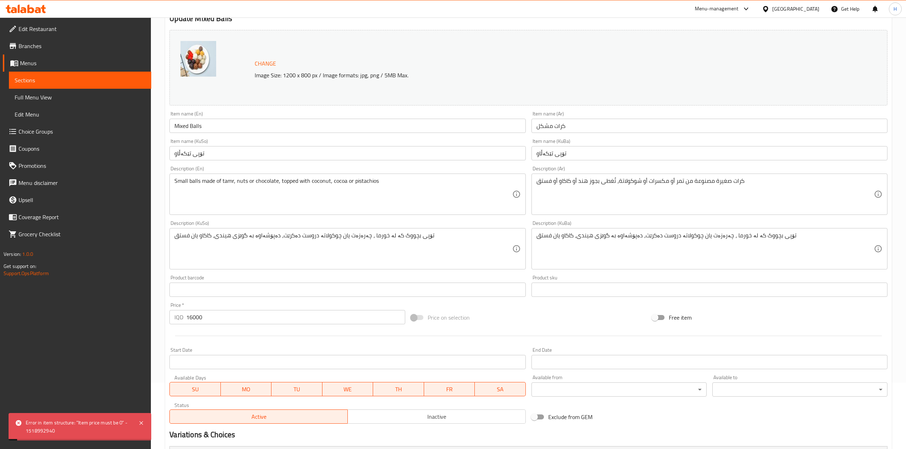
scroll to position [143, 0]
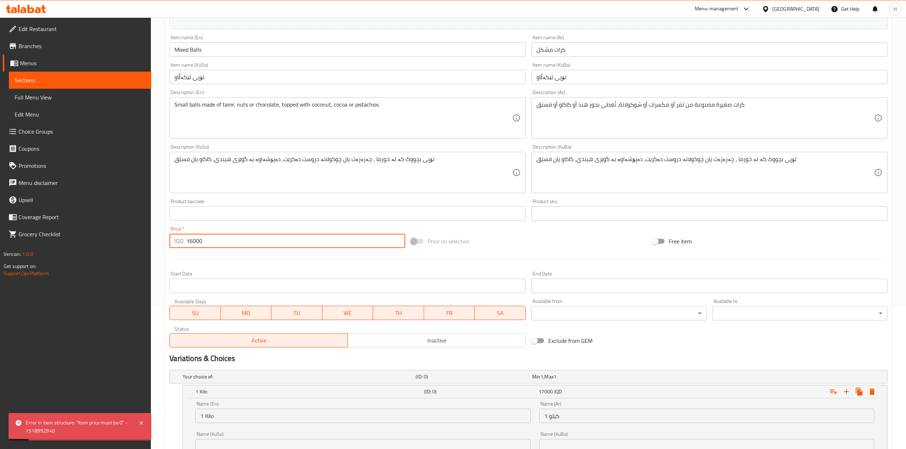
click at [235, 243] on input "16000" at bounding box center [295, 241] width 219 height 14
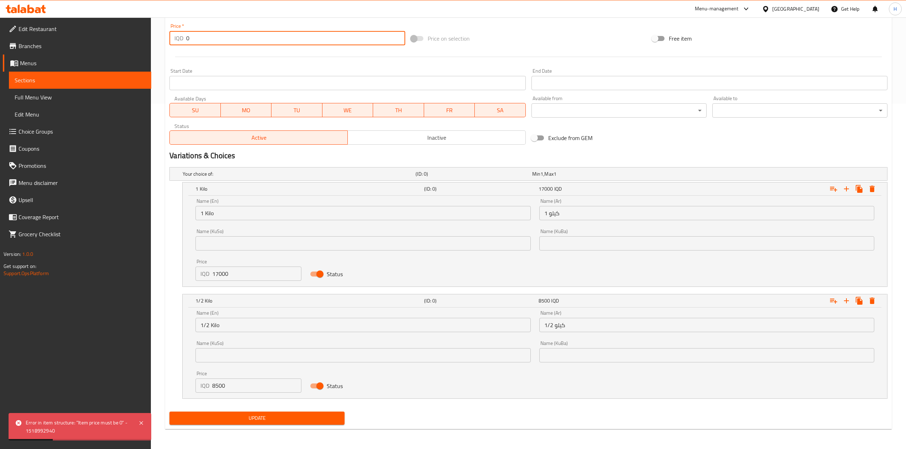
type input "0"
click at [278, 419] on span "Update" at bounding box center [257, 418] width 164 height 9
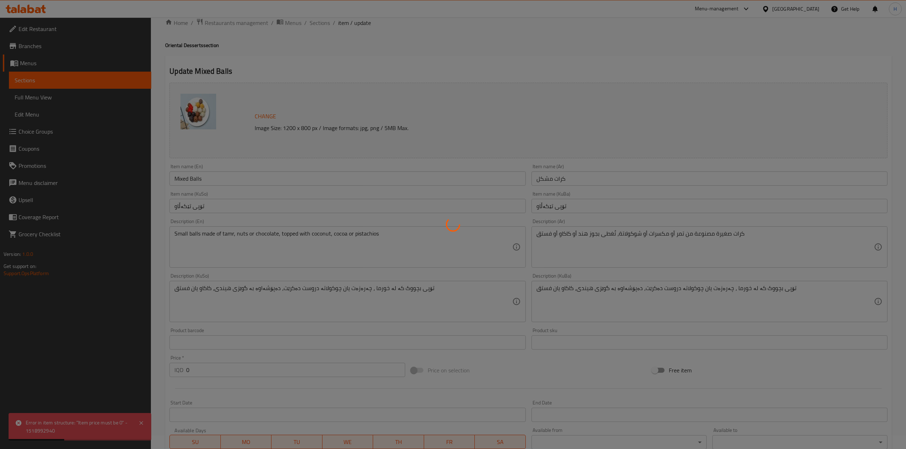
scroll to position [0, 0]
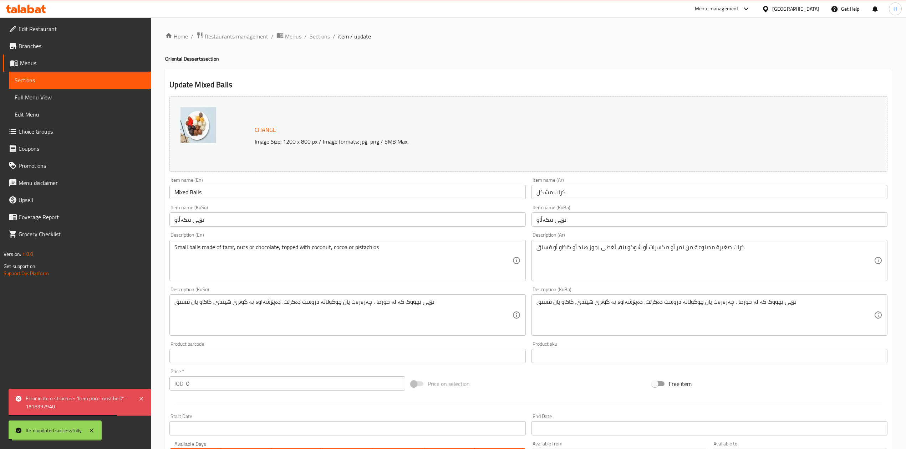
click at [322, 37] on span "Sections" at bounding box center [320, 36] width 20 height 9
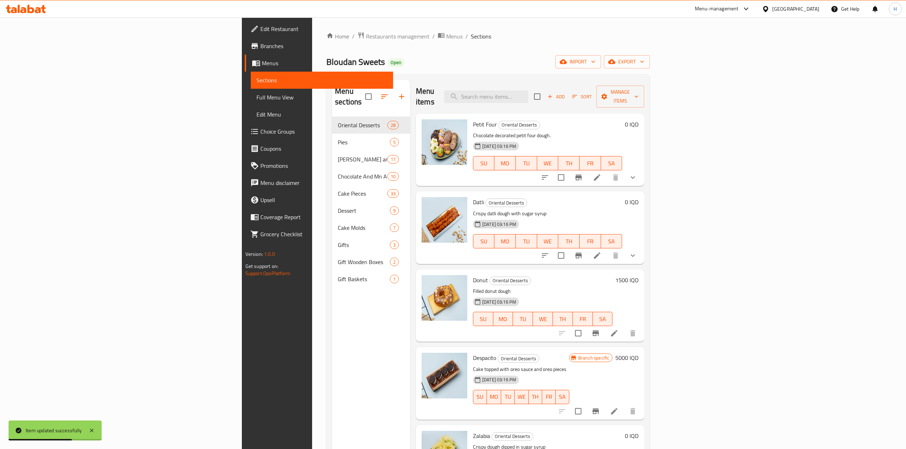
click at [573, 83] on div "Menu items Add Sort Manage items" at bounding box center [530, 97] width 228 height 34
click at [528, 92] on input "search" at bounding box center [486, 97] width 84 height 12
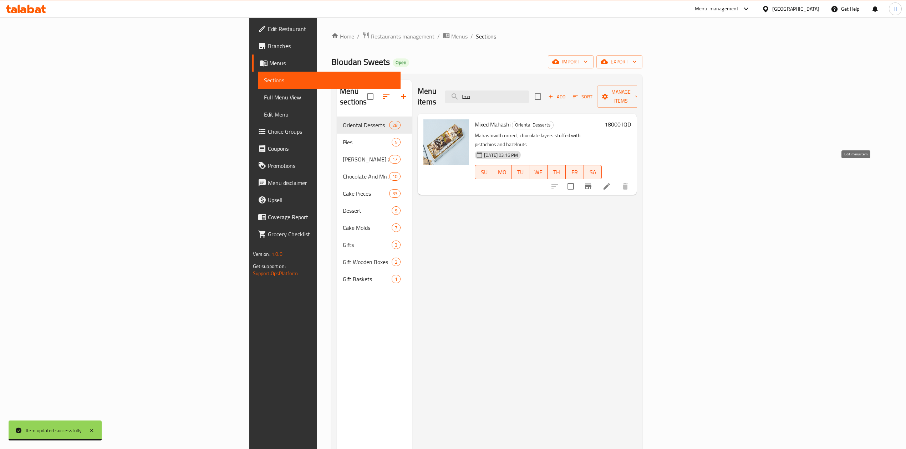
type input "محا"
click at [611, 182] on icon at bounding box center [607, 186] width 9 height 9
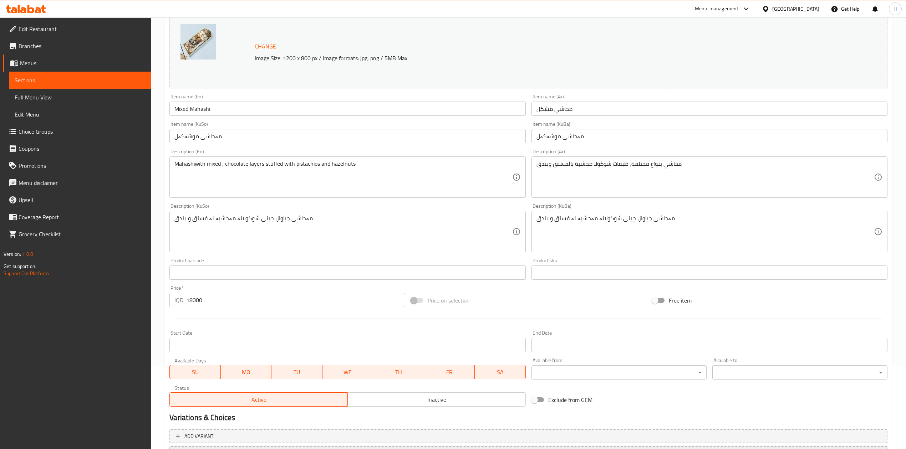
scroll to position [146, 0]
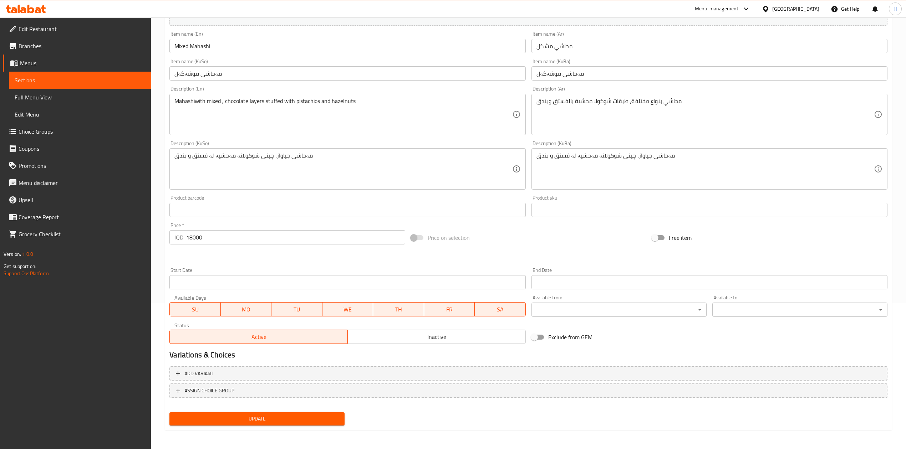
click at [244, 381] on div "Add variant ASSIGN CHOICE GROUP" at bounding box center [529, 387] width 724 height 46
click at [582, 374] on span "Add variant" at bounding box center [528, 374] width 705 height 9
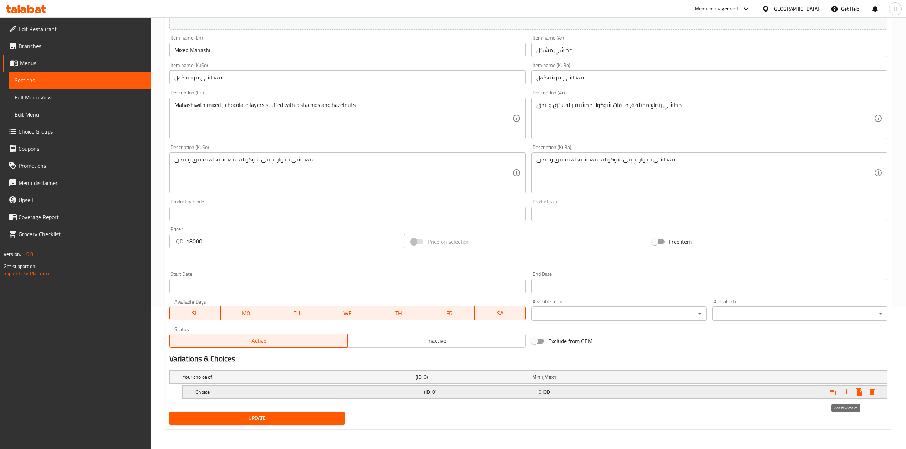
click at [846, 390] on icon "Expand" at bounding box center [846, 392] width 5 height 5
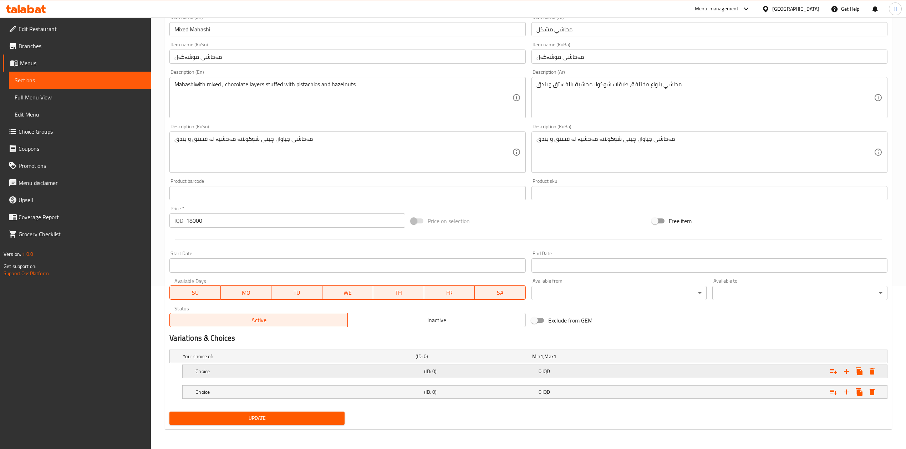
click at [228, 375] on div "Choice" at bounding box center [308, 372] width 229 height 10
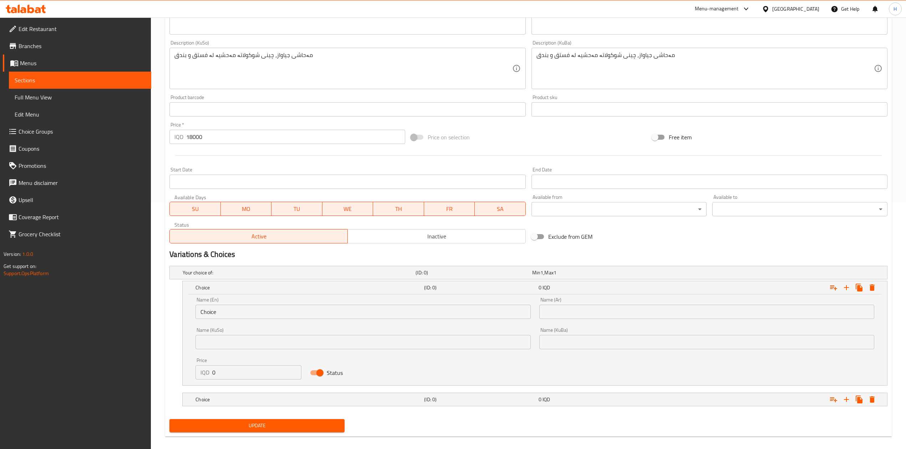
scroll to position [248, 0]
click at [227, 312] on input "Choice" at bounding box center [362, 311] width 335 height 14
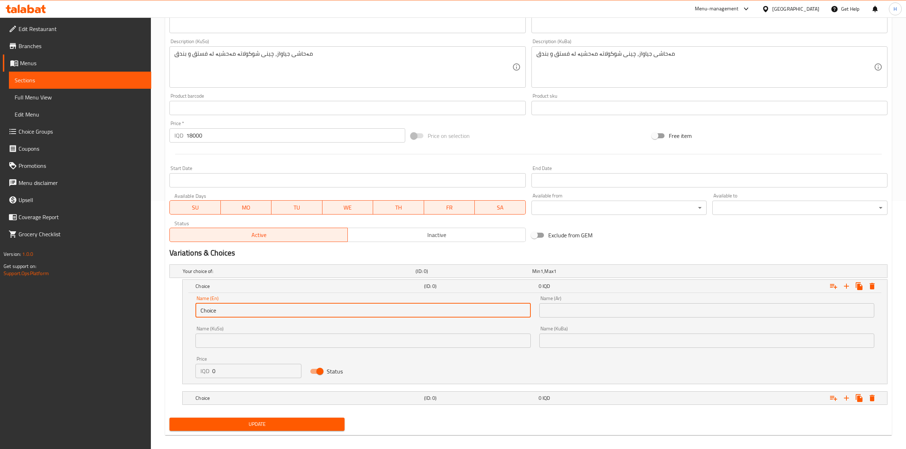
click at [227, 312] on input "Choice" at bounding box center [362, 311] width 335 height 14
click at [227, 312] on input "text" at bounding box center [362, 311] width 335 height 14
type input "1 Kilo"
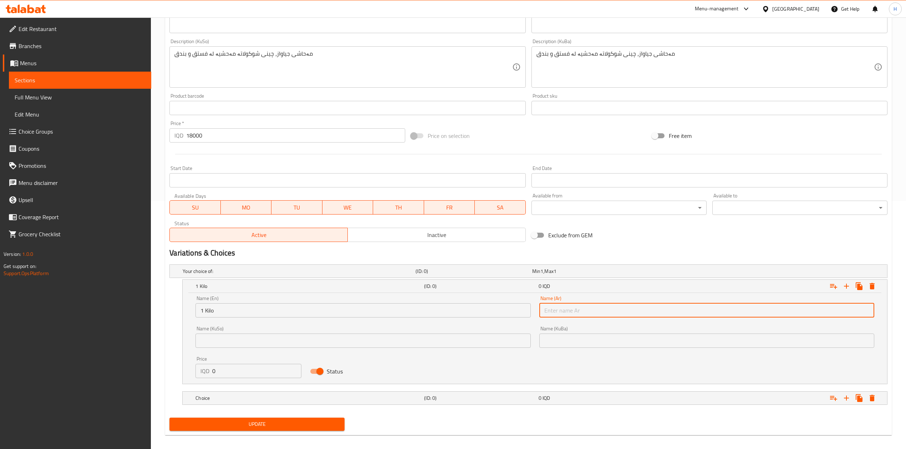
drag, startPoint x: 568, startPoint y: 314, endPoint x: 572, endPoint y: 316, distance: 4.6
click at [570, 314] on input "text" at bounding box center [706, 311] width 335 height 14
type input "1 كيلو"
click at [260, 371] on input "0" at bounding box center [256, 371] width 89 height 14
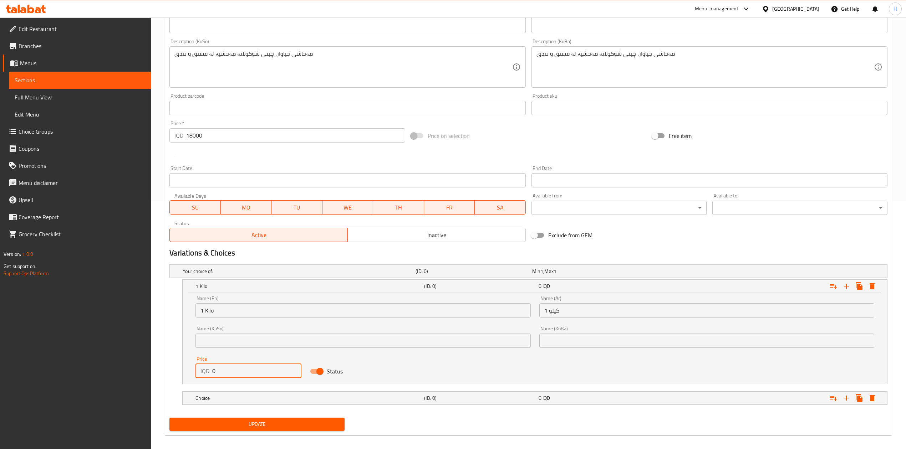
click at [260, 371] on input "0" at bounding box center [256, 371] width 89 height 14
type input "20000"
click at [260, 396] on h5 "Choice" at bounding box center [308, 398] width 226 height 7
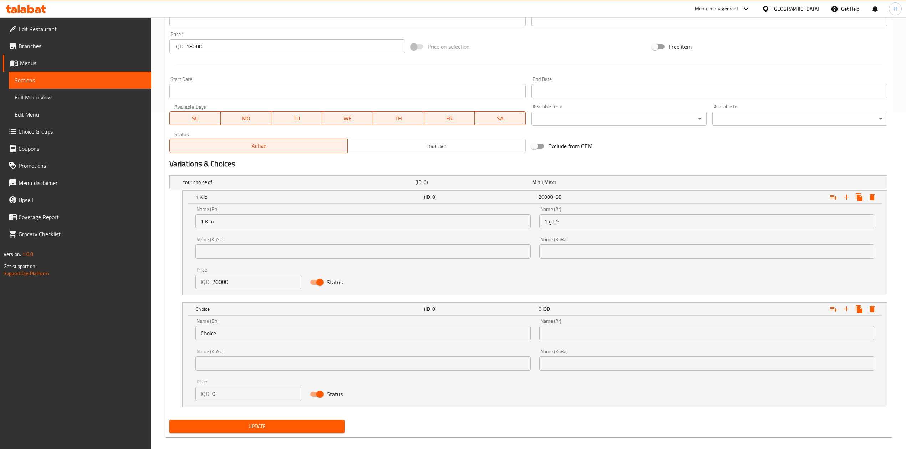
scroll to position [344, 0]
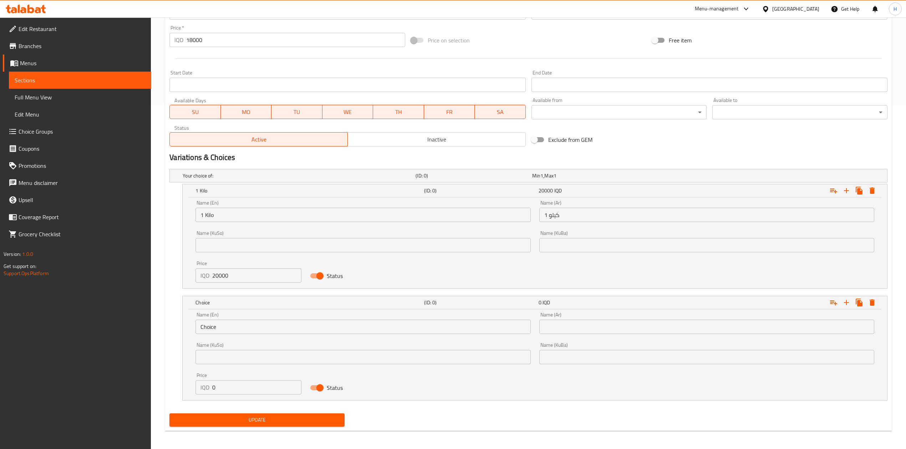
click at [236, 391] on input "0" at bounding box center [256, 388] width 89 height 14
type input "10000"
click at [236, 330] on input "Choice" at bounding box center [362, 327] width 335 height 14
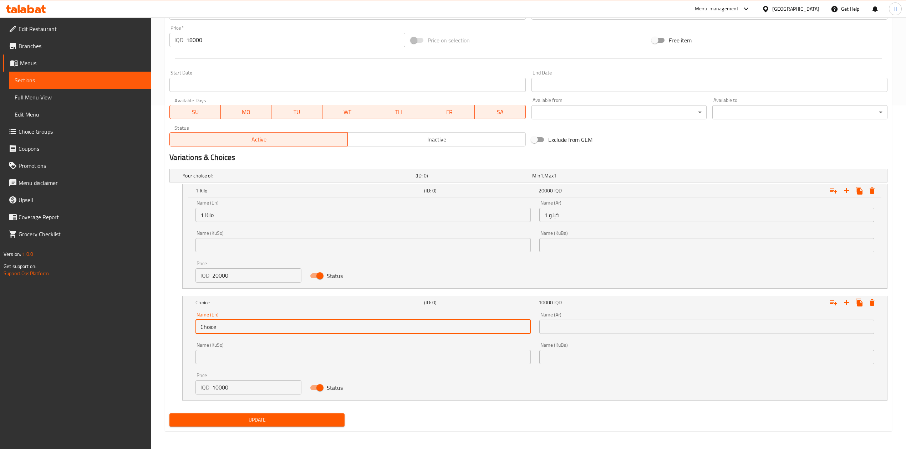
click at [236, 330] on input "Choice" at bounding box center [362, 327] width 335 height 14
click at [236, 330] on input "text" at bounding box center [362, 327] width 335 height 14
type input "1/2 Kilo"
click at [560, 332] on input "text" at bounding box center [706, 327] width 335 height 14
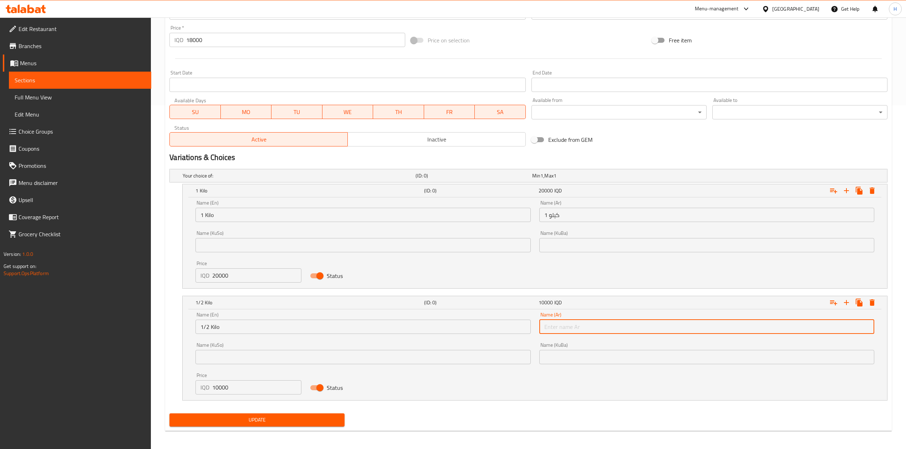
type input "1/2 كيلو"
click at [300, 403] on div "Your choice of: (ID: 0) Min 1 , Max 1 Name (En) Your choice of: Name (En) Name …" at bounding box center [529, 286] width 724 height 245
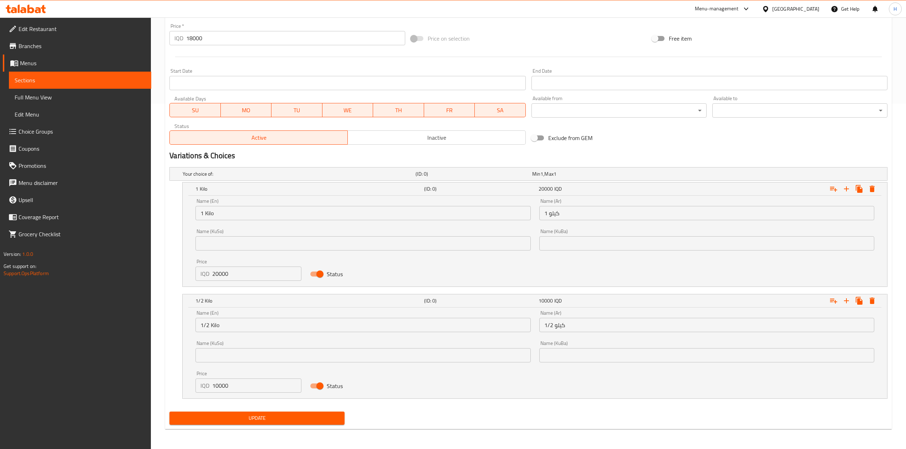
click at [288, 423] on button "Update" at bounding box center [256, 418] width 175 height 13
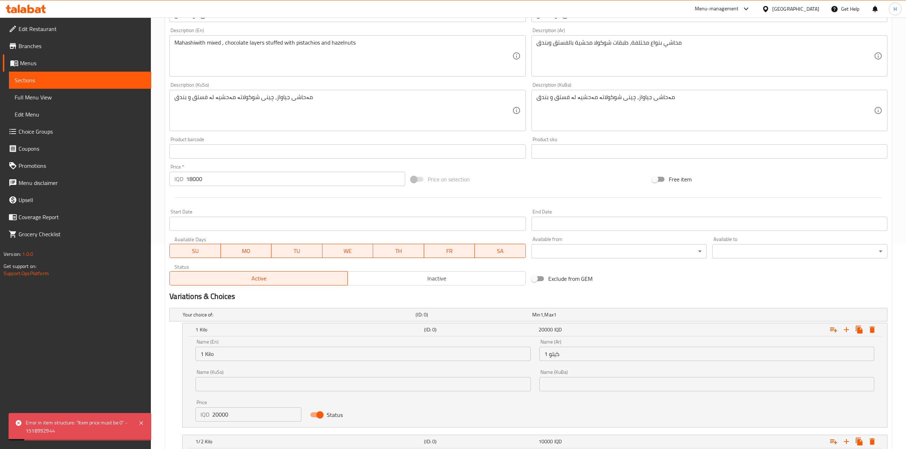
scroll to position [204, 0]
click at [224, 183] on input "18000" at bounding box center [295, 180] width 219 height 14
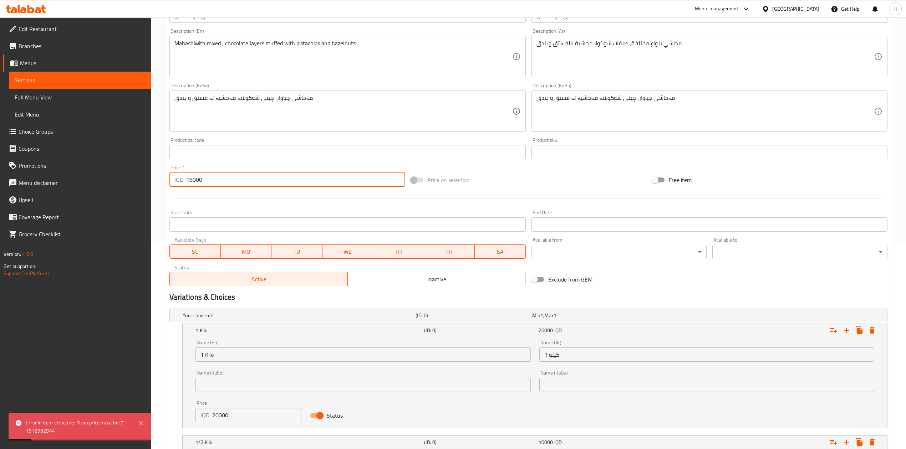
click at [224, 183] on input "18000" at bounding box center [295, 180] width 219 height 14
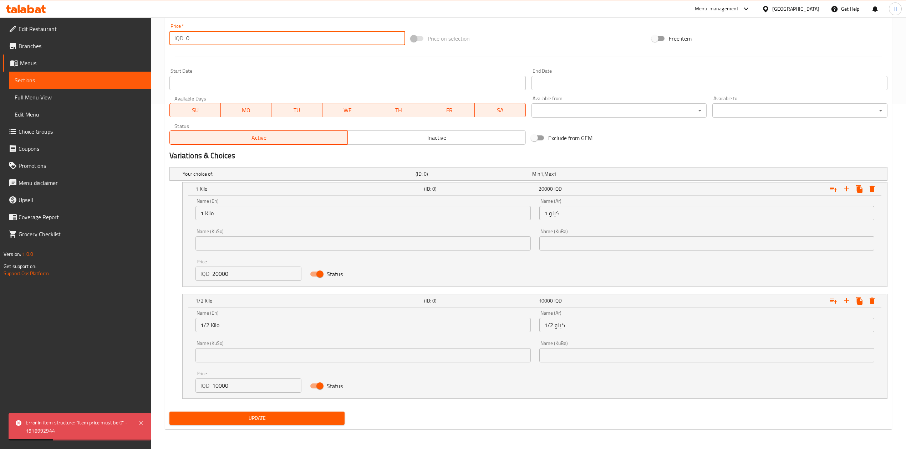
type input "0"
click at [270, 424] on button "Update" at bounding box center [256, 418] width 175 height 13
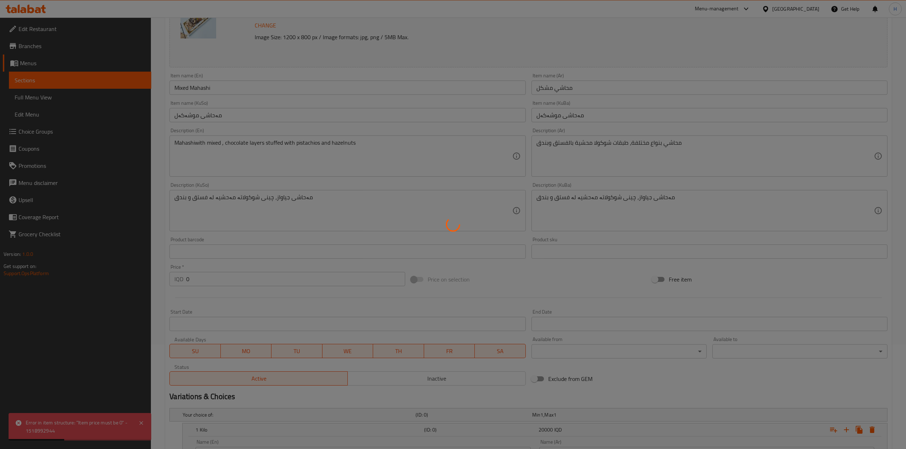
scroll to position [0, 0]
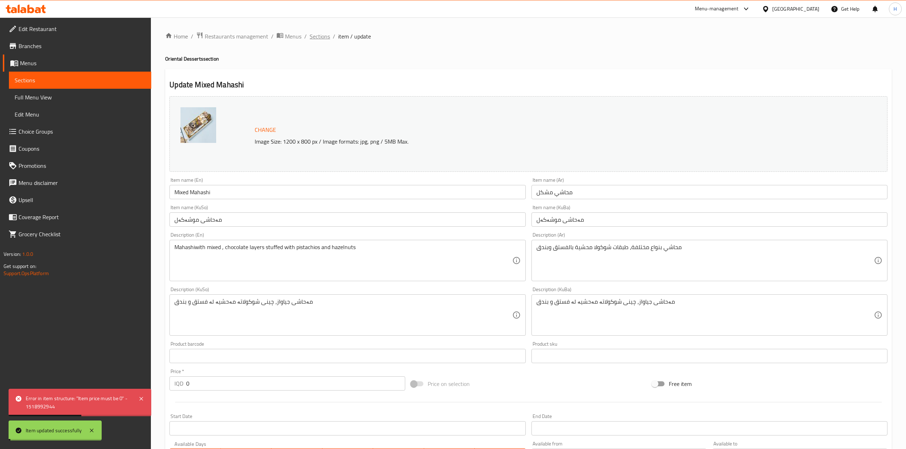
click at [322, 37] on span "Sections" at bounding box center [320, 36] width 20 height 9
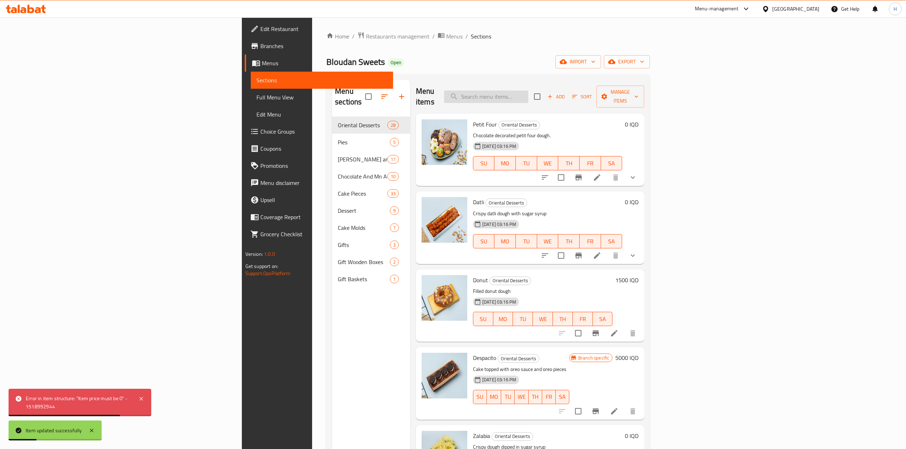
click at [528, 97] on input "search" at bounding box center [486, 97] width 84 height 12
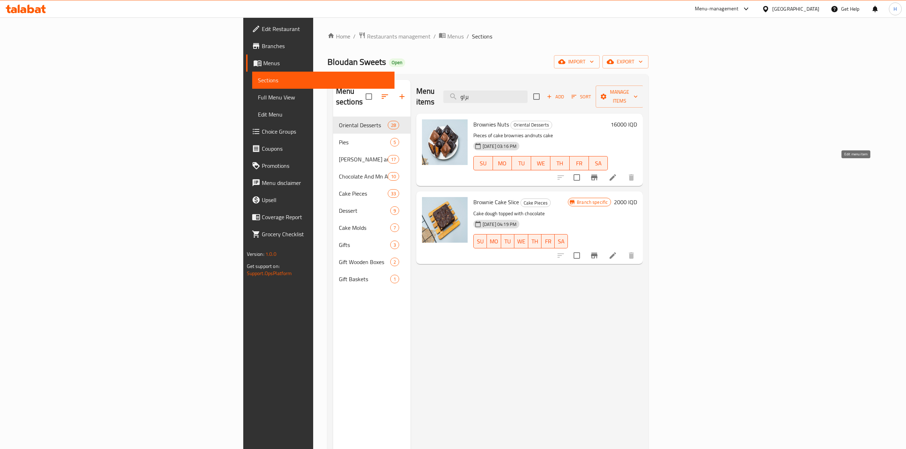
type input "براو"
click at [617, 173] on icon at bounding box center [613, 177] width 9 height 9
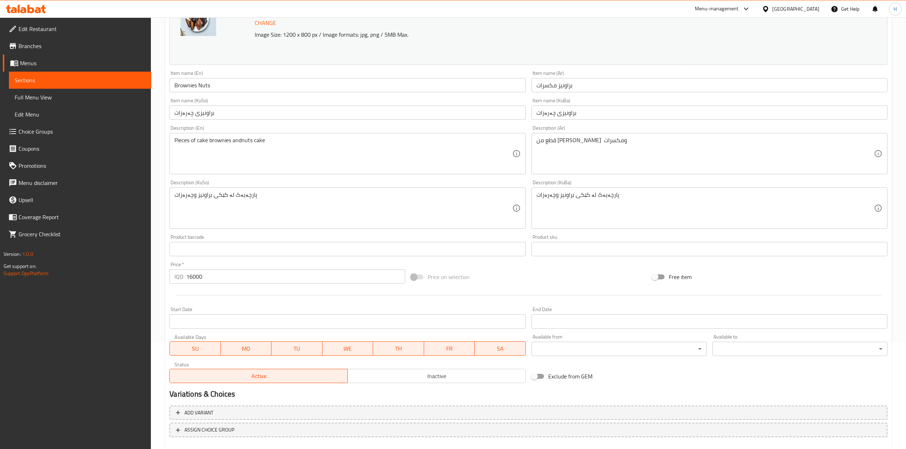
scroll to position [146, 0]
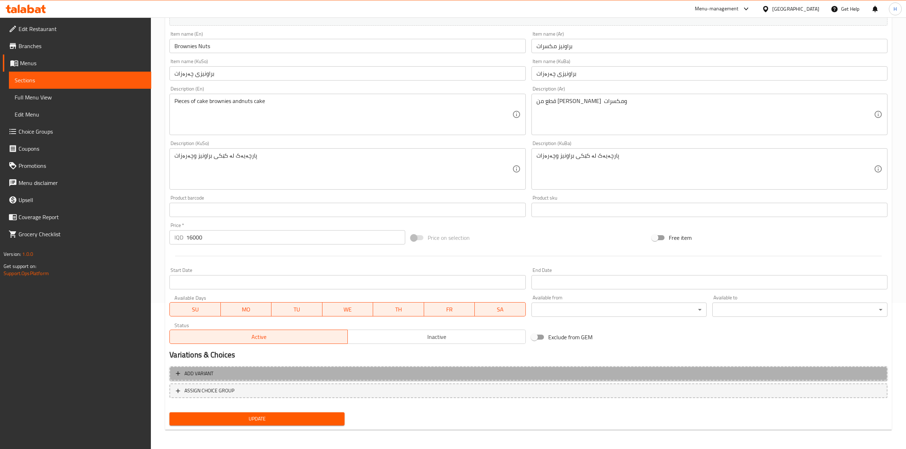
click at [205, 378] on span "Add variant" at bounding box center [198, 374] width 29 height 9
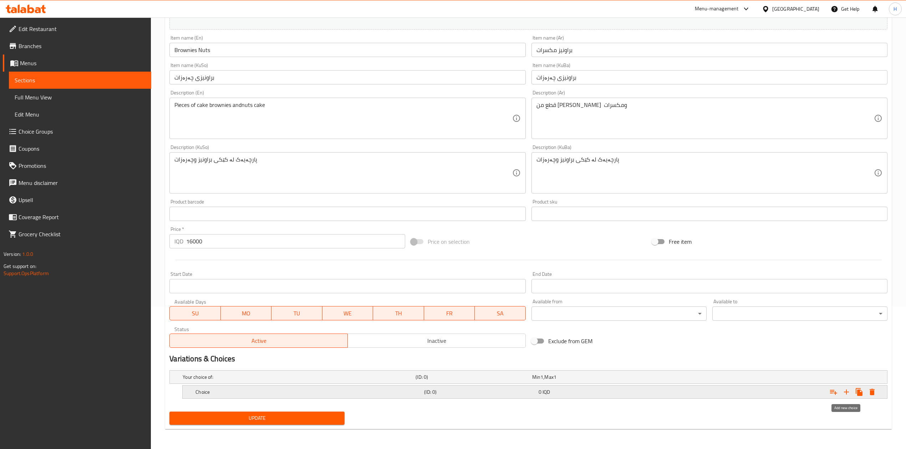
click at [841, 393] on button "Expand" at bounding box center [846, 392] width 13 height 13
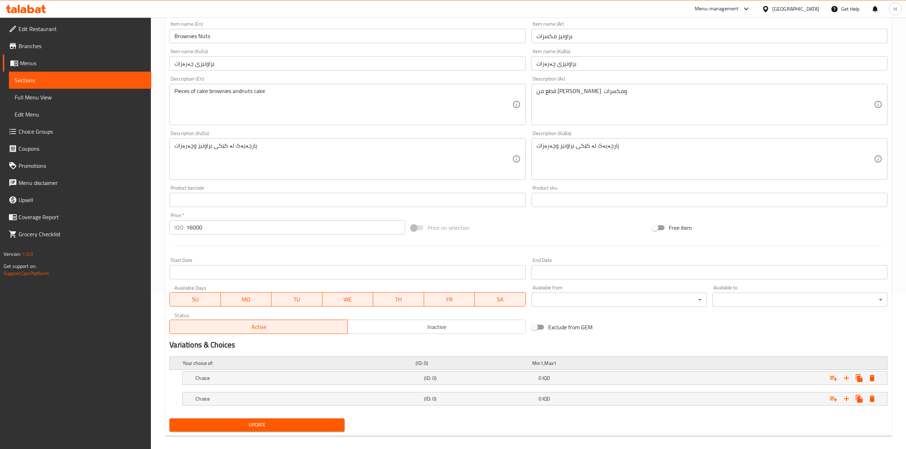
scroll to position [164, 0]
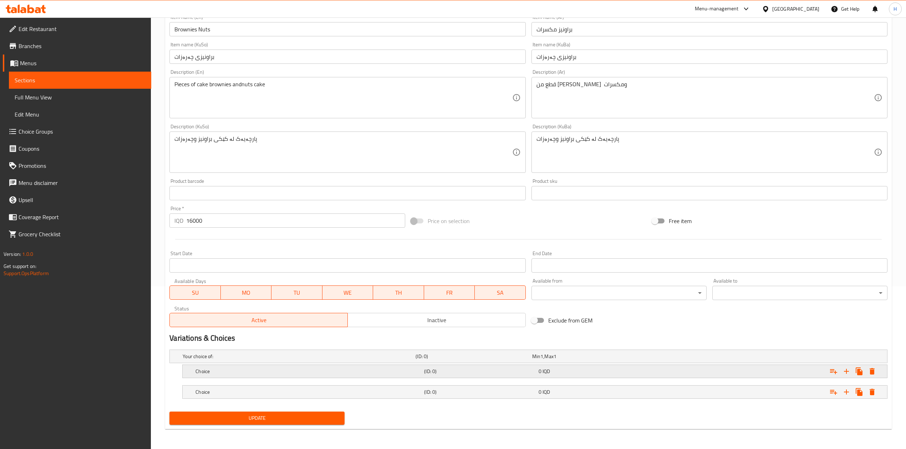
click at [226, 368] on h5 "Choice" at bounding box center [308, 371] width 226 height 7
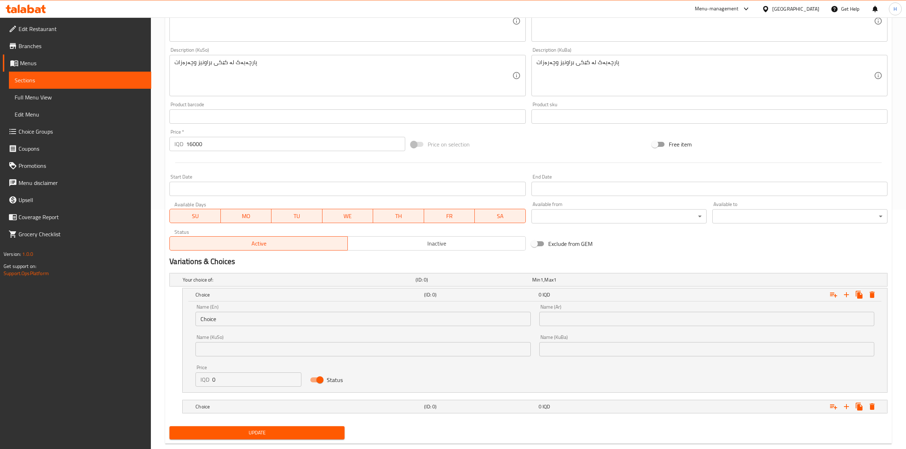
scroll to position [240, 0]
click at [239, 316] on input "Choice" at bounding box center [362, 318] width 335 height 14
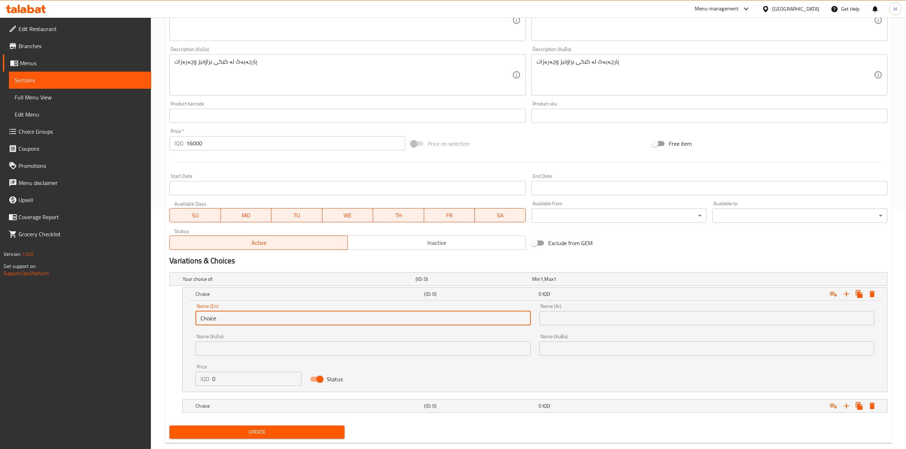
click at [239, 316] on input "Choice" at bounding box center [362, 318] width 335 height 14
click at [240, 314] on input "text" at bounding box center [362, 318] width 335 height 14
type input "1 Kilo"
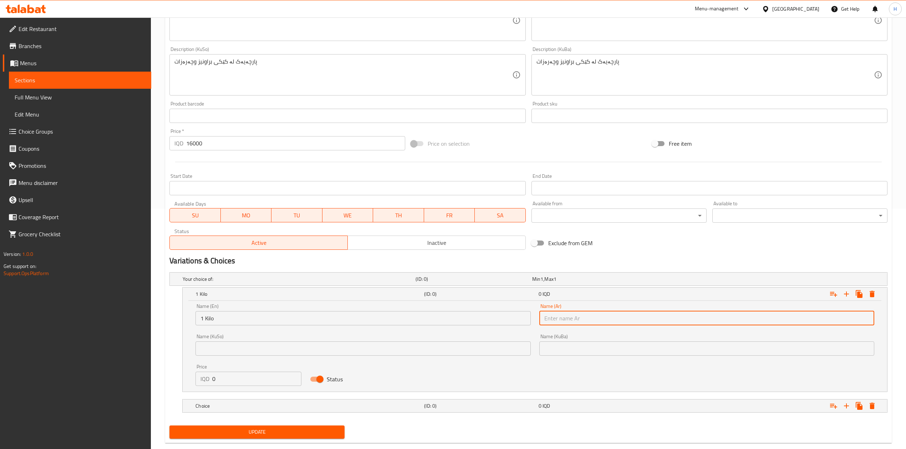
click at [565, 324] on input "text" at bounding box center [706, 318] width 335 height 14
type input "1 كيلو"
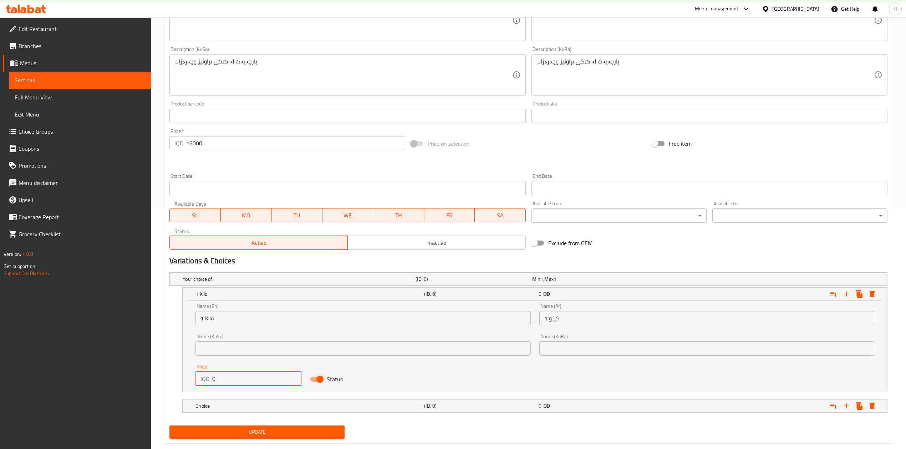
click at [243, 380] on input "0" at bounding box center [256, 379] width 89 height 14
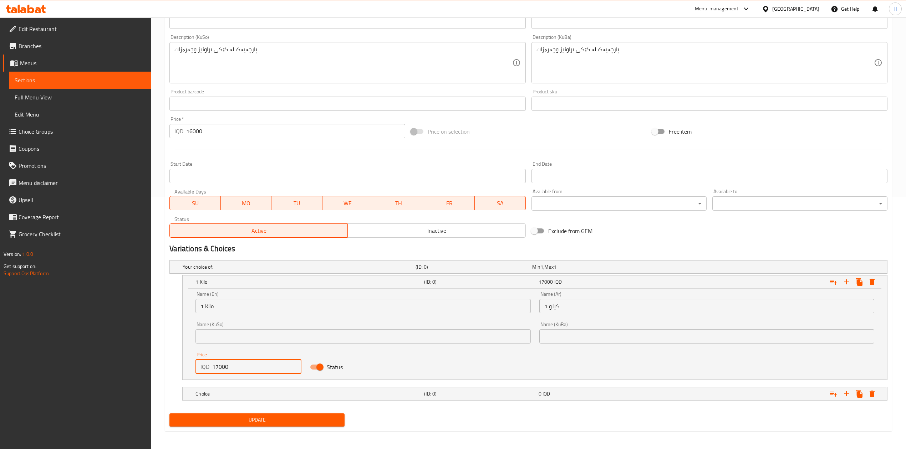
scroll to position [255, 0]
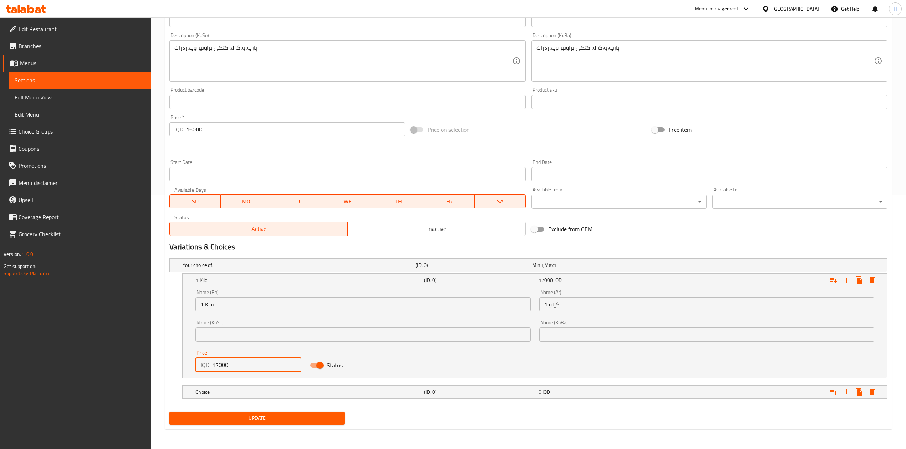
type input "17000"
click at [220, 383] on nav at bounding box center [528, 383] width 718 height 6
click at [227, 384] on nav at bounding box center [528, 383] width 718 height 6
click at [223, 389] on h5 "Choice" at bounding box center [308, 392] width 226 height 7
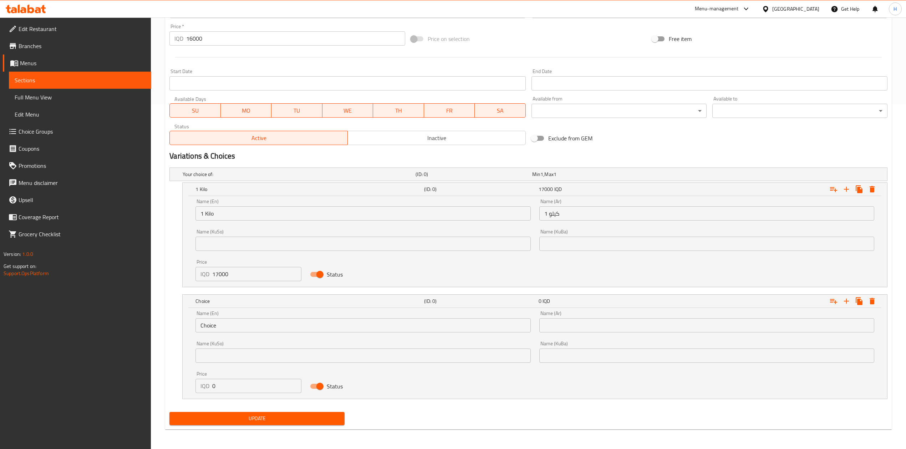
scroll to position [347, 0]
click at [233, 385] on input "0" at bounding box center [256, 386] width 89 height 14
type input "8500"
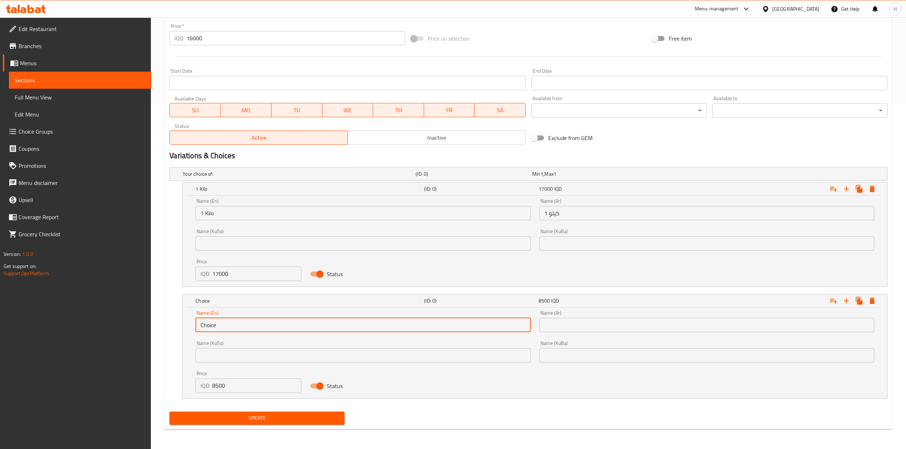
click at [232, 322] on input "Choice" at bounding box center [362, 325] width 335 height 14
click at [232, 322] on input "text" at bounding box center [362, 325] width 335 height 14
drag, startPoint x: 232, startPoint y: 322, endPoint x: 227, endPoint y: 321, distance: 4.7
click at [232, 322] on input "text" at bounding box center [362, 325] width 335 height 14
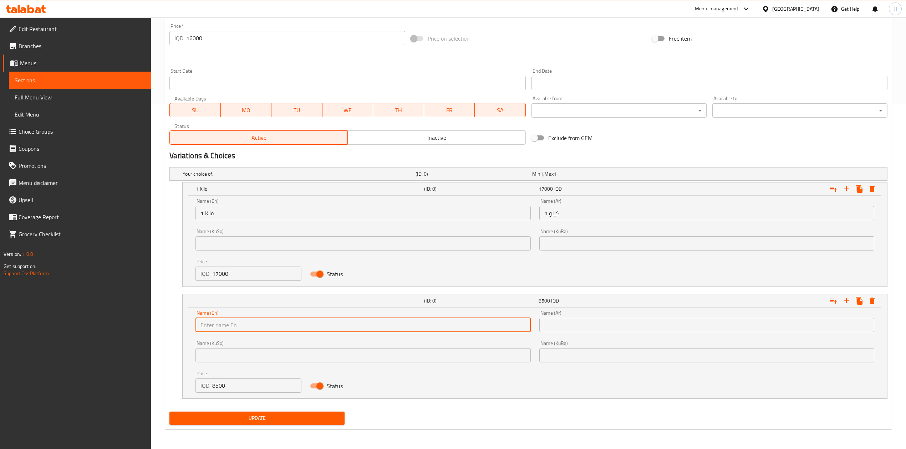
type input "1/2 Kilo"
drag, startPoint x: 571, startPoint y: 326, endPoint x: 587, endPoint y: 331, distance: 16.9
click at [571, 326] on input "text" at bounding box center [706, 325] width 335 height 14
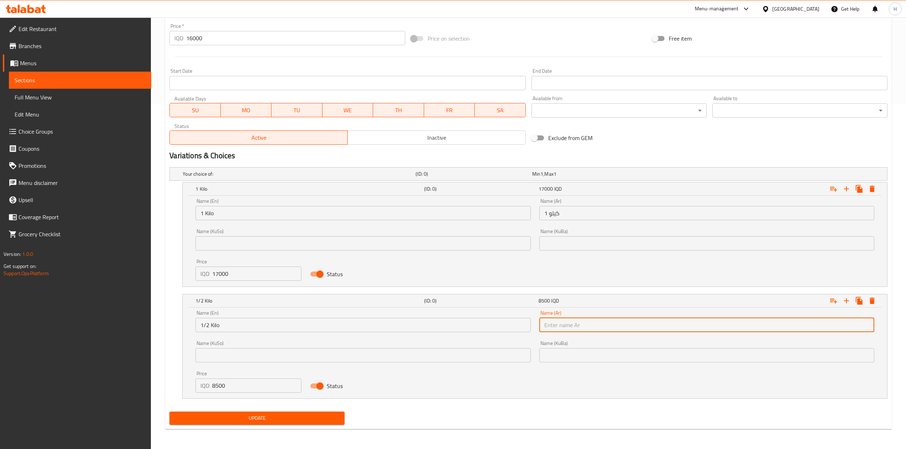
type input "1/2 كيلو"
click at [269, 420] on span "Update" at bounding box center [257, 418] width 164 height 9
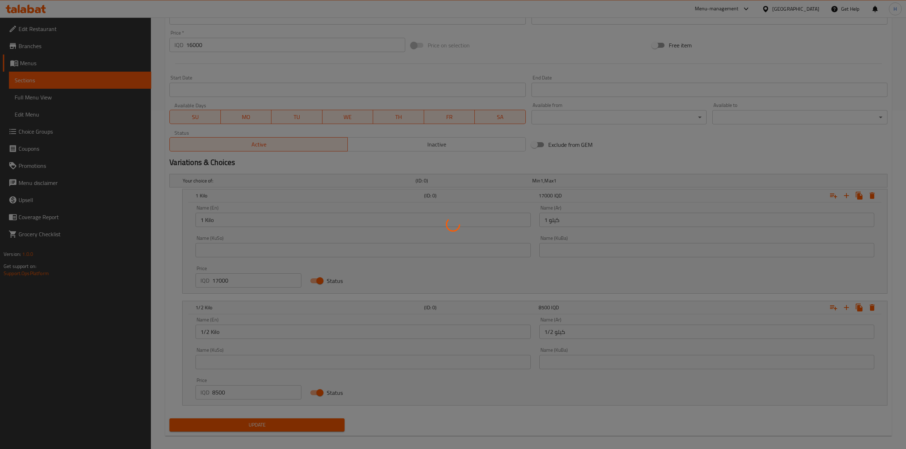
scroll to position [156, 0]
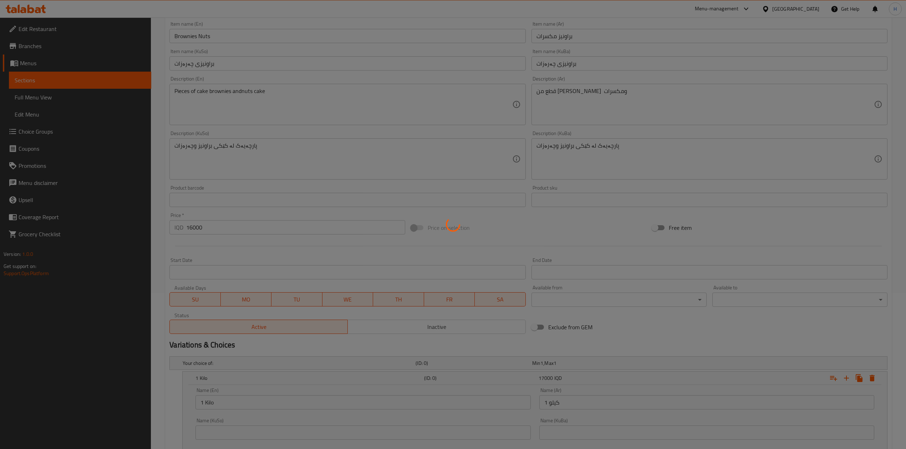
click at [219, 232] on div at bounding box center [453, 224] width 906 height 449
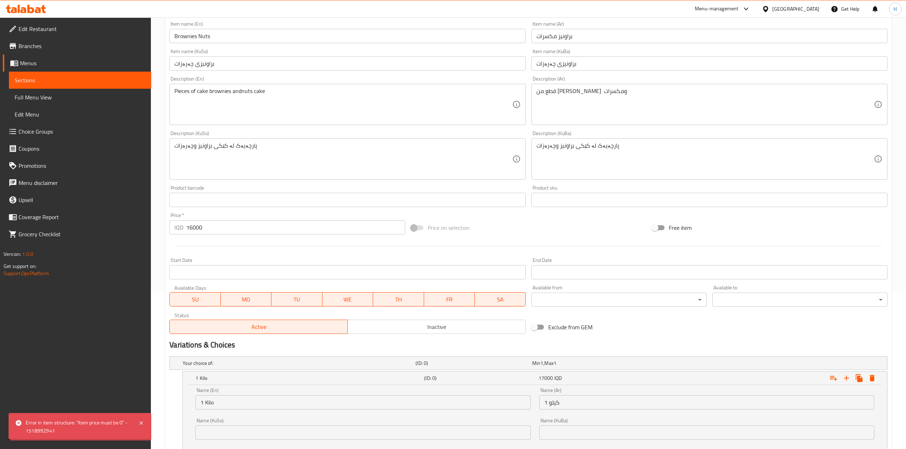
click at [219, 232] on div "Home / Restaurants management / Menus / Sections / item / update Oriental Desse…" at bounding box center [528, 250] width 727 height 749
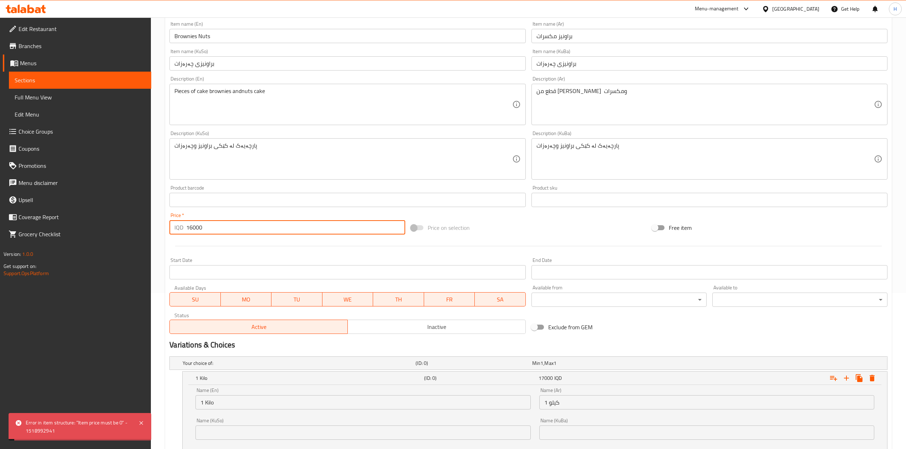
click at [219, 232] on input "16000" at bounding box center [295, 227] width 219 height 14
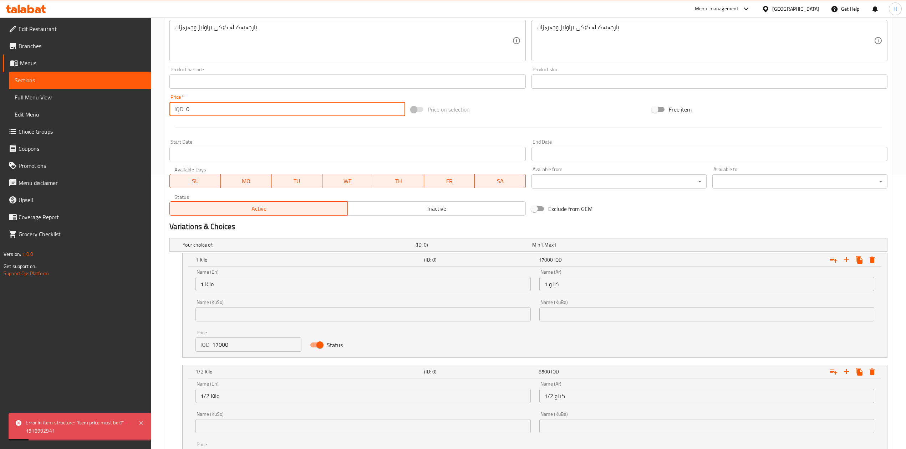
scroll to position [347, 0]
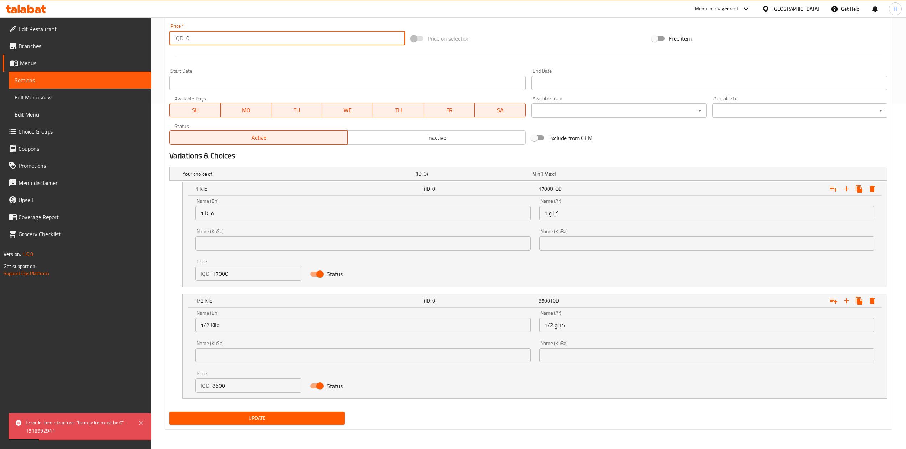
type input "0"
click at [260, 407] on div "Your choice of: (ID: 0) Min 1 , Max 1 Name (En) Your choice of: Name (En) Name …" at bounding box center [529, 286] width 724 height 245
click at [254, 416] on span "Update" at bounding box center [257, 418] width 164 height 9
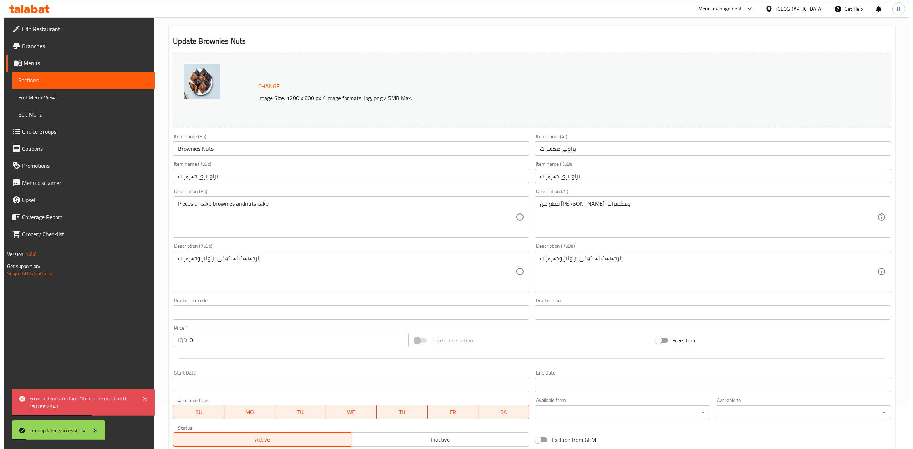
scroll to position [0, 0]
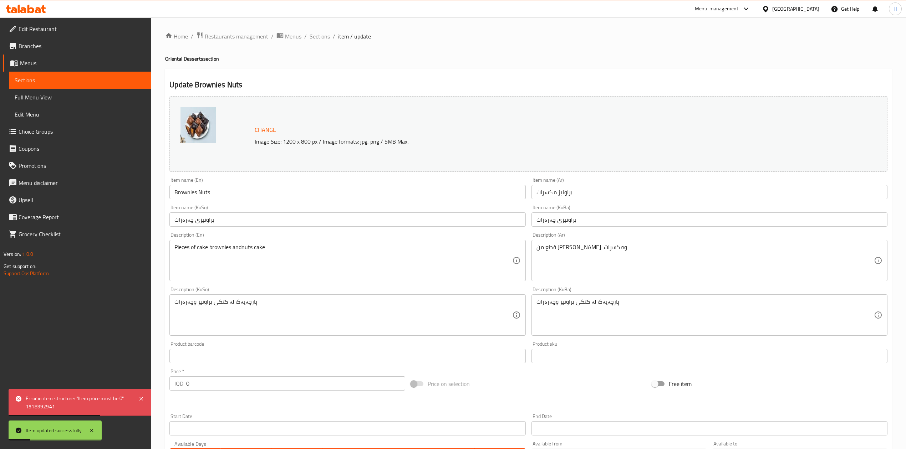
click at [318, 36] on span "Sections" at bounding box center [320, 36] width 20 height 9
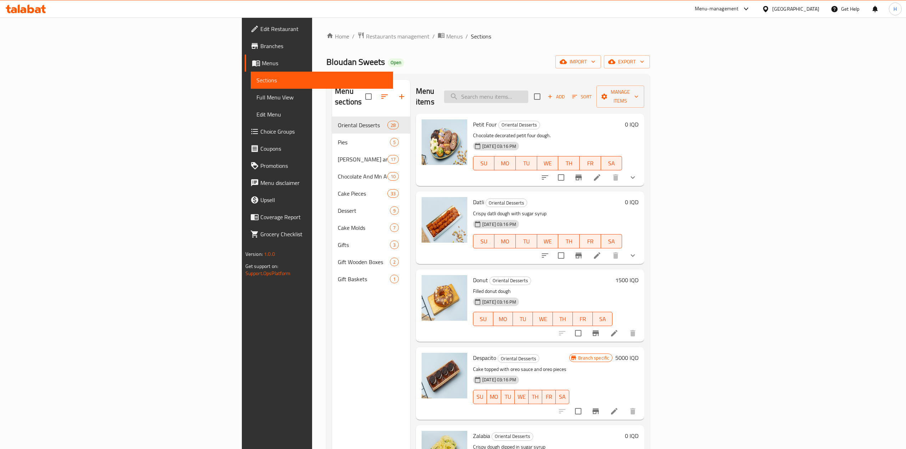
click at [528, 91] on input "search" at bounding box center [486, 97] width 84 height 12
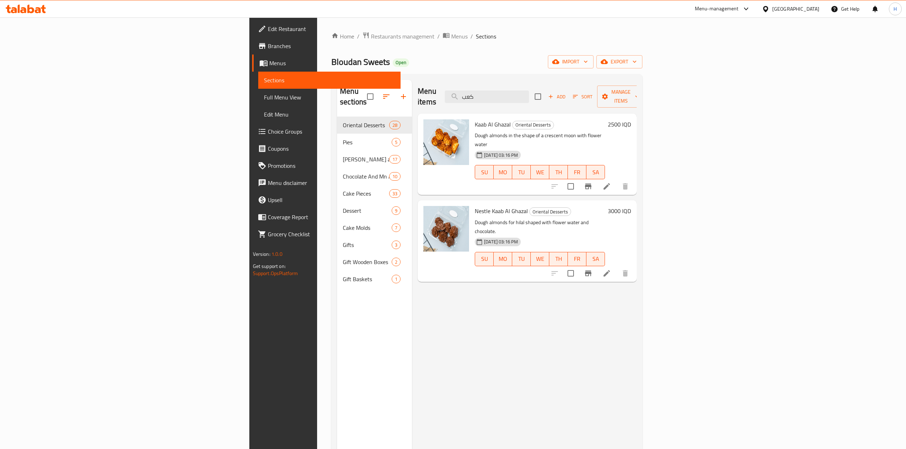
type input "كعب"
click at [593, 182] on icon "Branch-specific-item" at bounding box center [588, 186] width 9 height 9
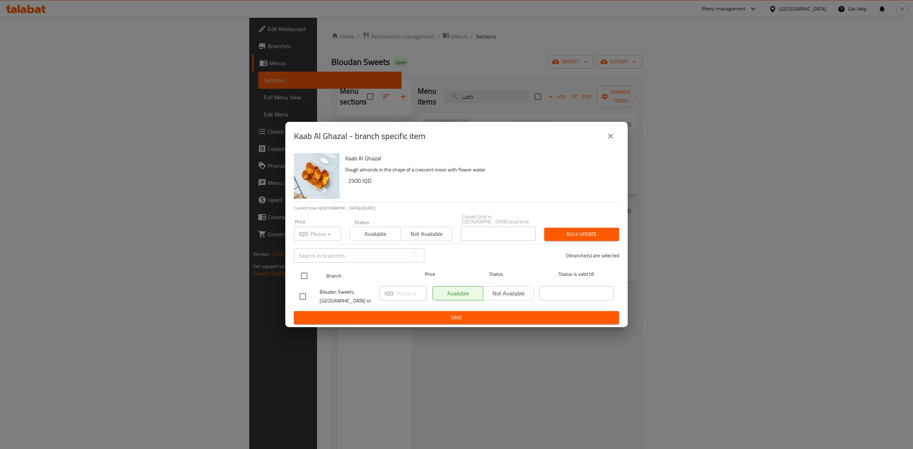
click at [309, 273] on input "checkbox" at bounding box center [304, 276] width 15 height 15
checkbox input "true"
click at [407, 289] on input "number" at bounding box center [411, 293] width 31 height 14
type input "3500"
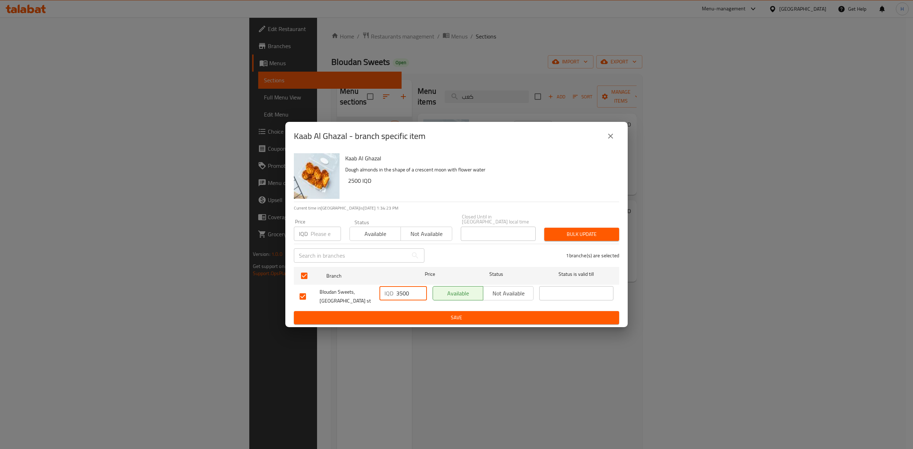
click at [410, 314] on span "Save" at bounding box center [457, 318] width 314 height 9
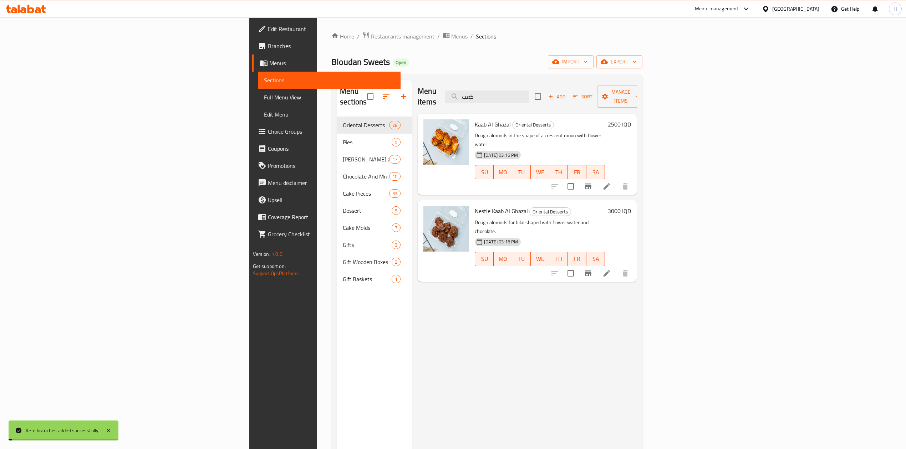
click at [631, 120] on h6 "2500 IQD" at bounding box center [619, 125] width 23 height 10
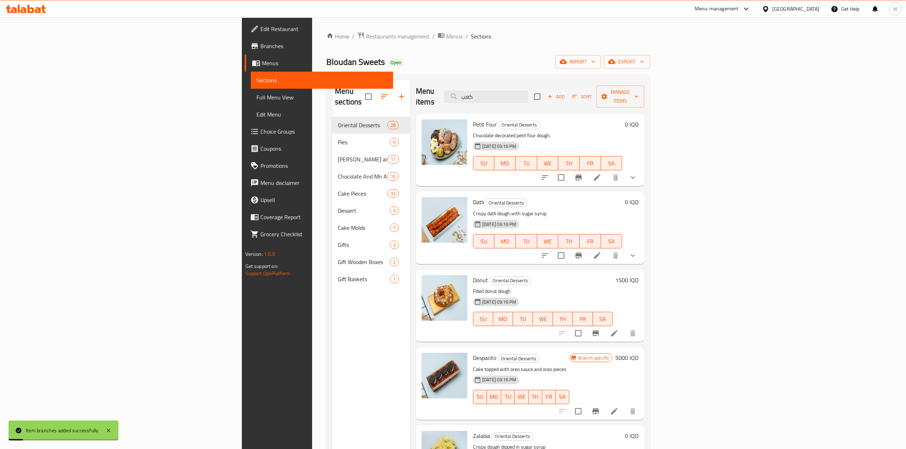
click at [622, 120] on h6 "Petit Four Oriental Desserts" at bounding box center [547, 125] width 149 height 10
click at [528, 91] on input "كعب" at bounding box center [486, 97] width 84 height 12
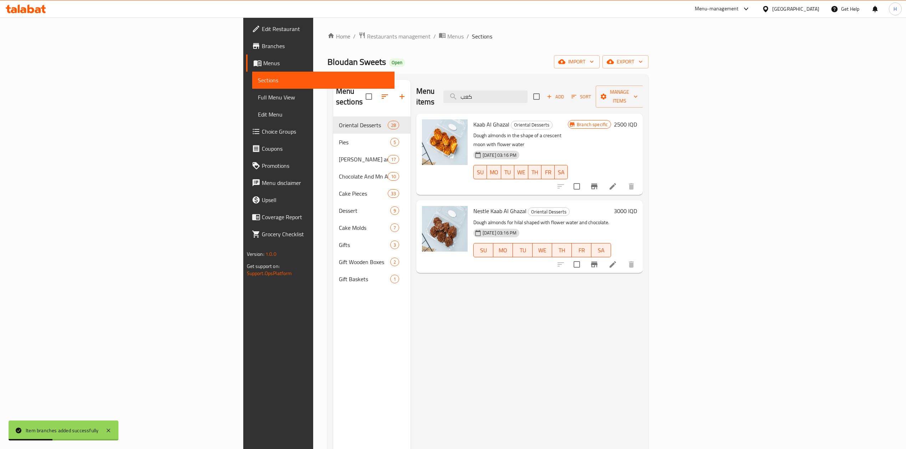
type input "كعب"
click at [637, 120] on h6 "2500 IQD" at bounding box center [625, 125] width 23 height 10
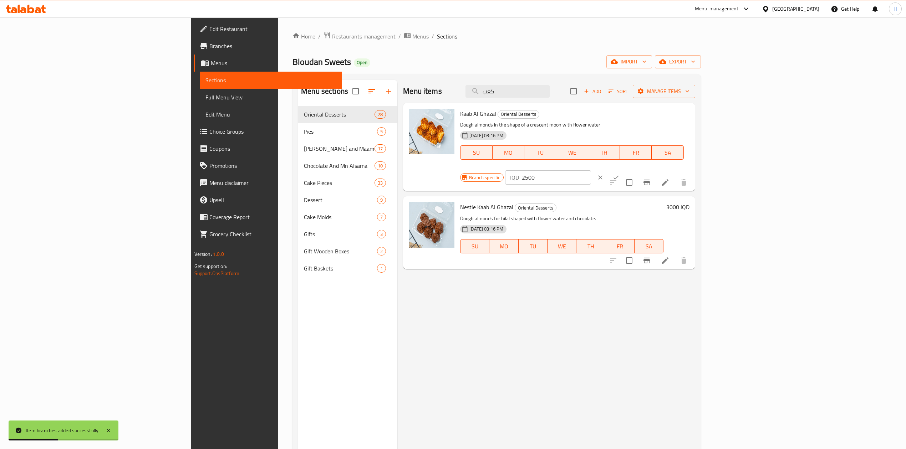
click at [591, 171] on input "2500" at bounding box center [556, 178] width 69 height 14
type input "3500"
click at [624, 170] on button "ok" at bounding box center [616, 178] width 16 height 16
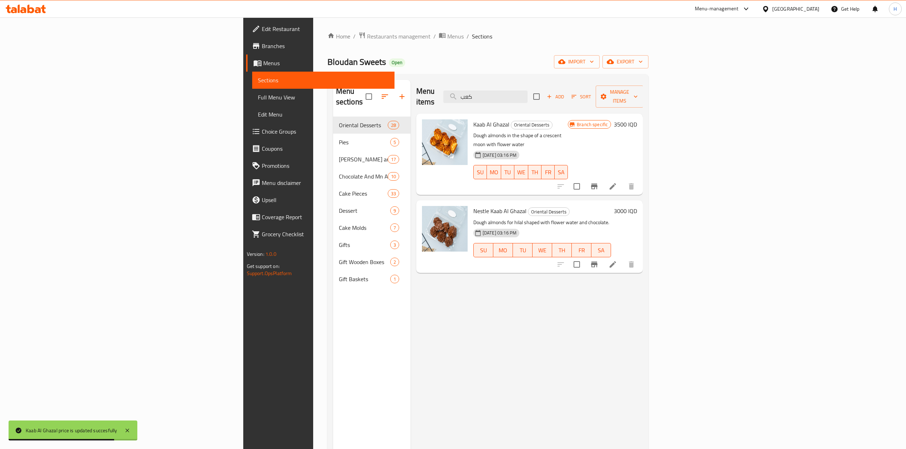
click at [599, 260] on icon "Branch-specific-item" at bounding box center [594, 264] width 9 height 9
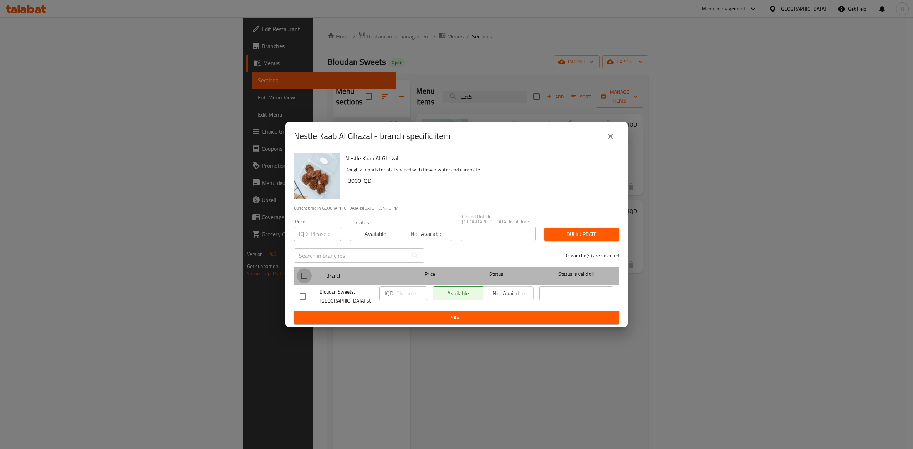
drag, startPoint x: 311, startPoint y: 273, endPoint x: 397, endPoint y: 290, distance: 87.6
click at [311, 273] on input "checkbox" at bounding box center [304, 276] width 15 height 15
checkbox input "true"
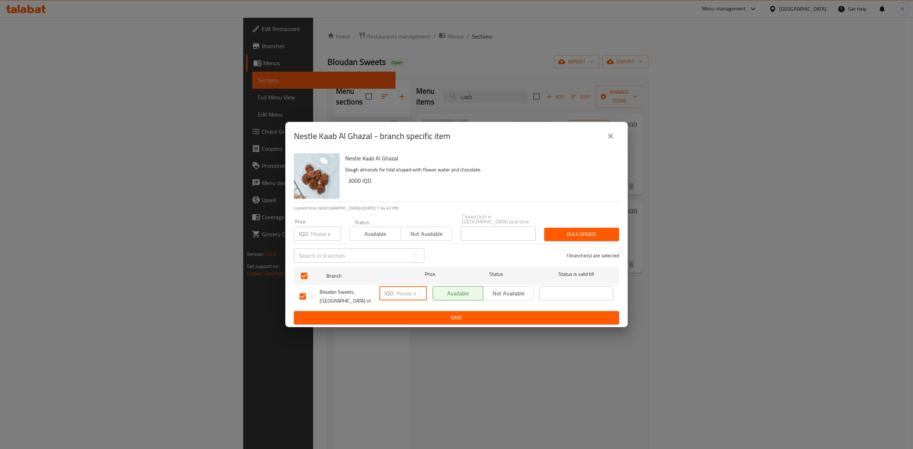
click at [409, 290] on input "number" at bounding box center [411, 293] width 31 height 14
type input "4000"
click at [417, 317] on span "Save" at bounding box center [457, 318] width 314 height 9
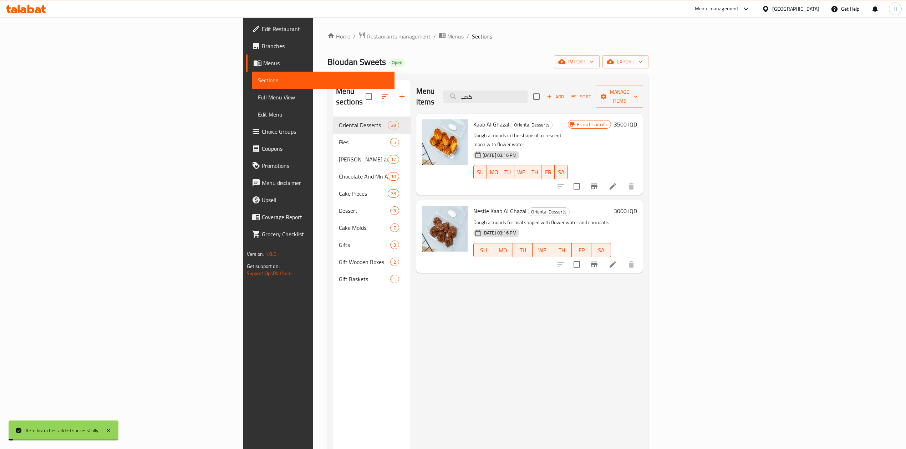
click at [637, 206] on h6 "3000 IQD" at bounding box center [625, 211] width 23 height 10
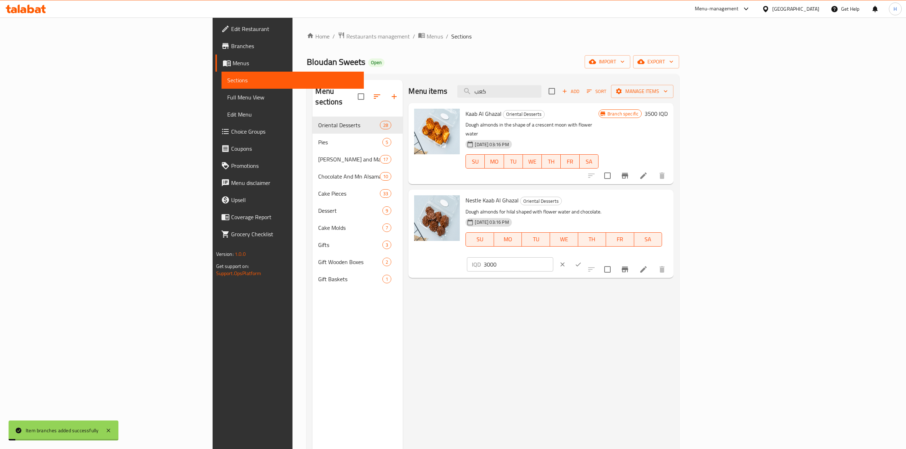
click at [553, 258] on input "3000" at bounding box center [518, 265] width 69 height 14
type input "4000"
click at [586, 257] on button "ok" at bounding box center [578, 265] width 16 height 16
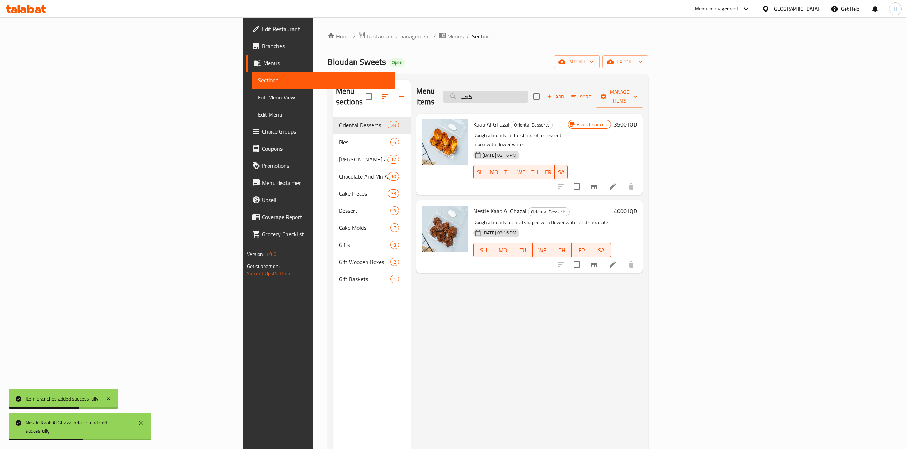
click at [528, 93] on input "كعب" at bounding box center [485, 97] width 84 height 12
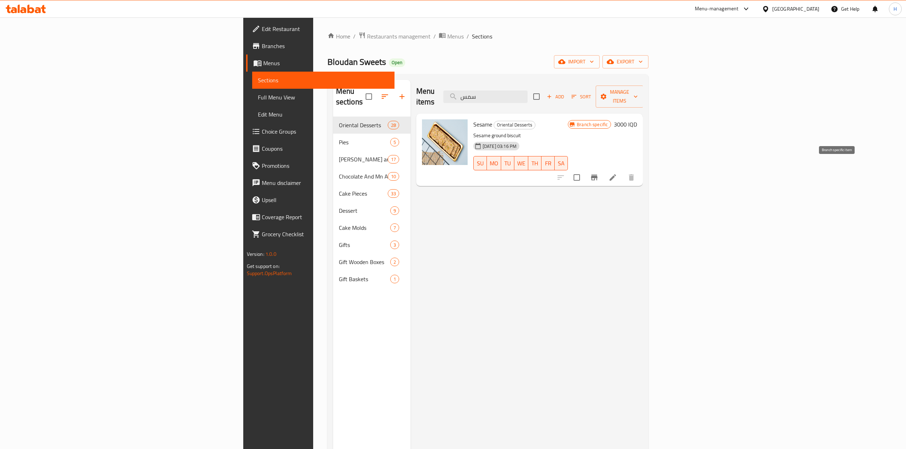
type input "سمس"
click at [598, 175] on icon "Branch-specific-item" at bounding box center [594, 178] width 6 height 6
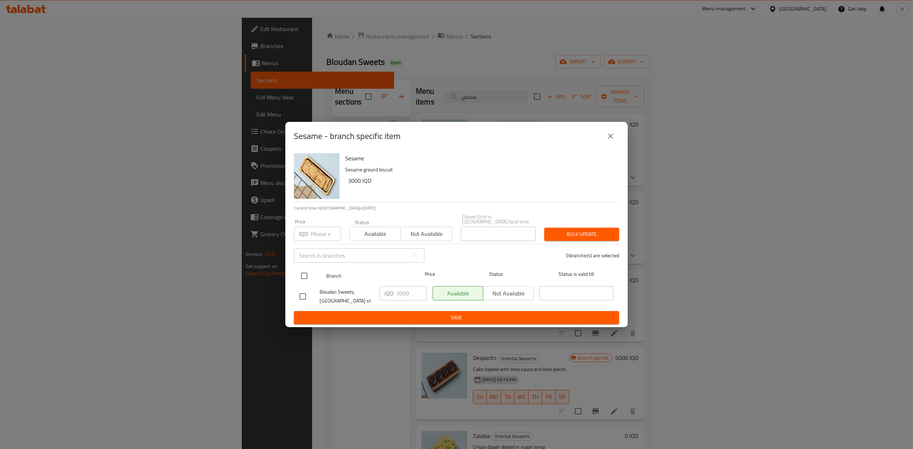
click at [309, 276] on input "checkbox" at bounding box center [304, 276] width 15 height 15
checkbox input "true"
click at [410, 287] on input "3000" at bounding box center [411, 293] width 31 height 14
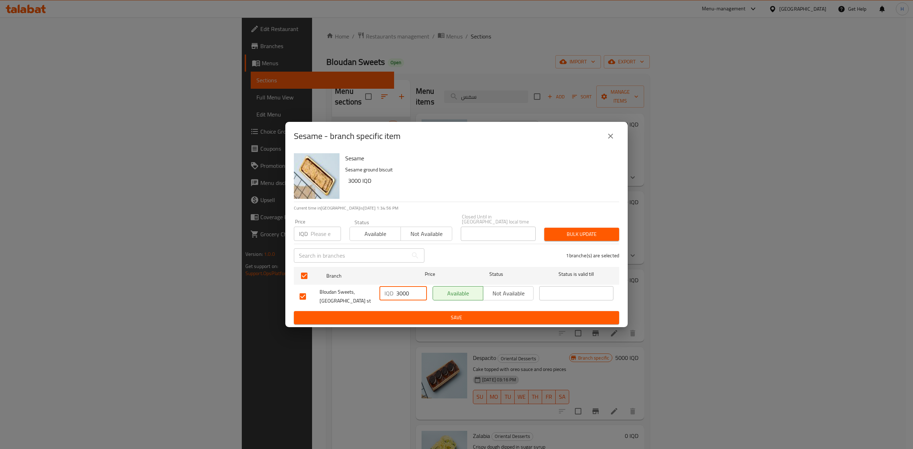
click at [410, 287] on input "3000" at bounding box center [411, 293] width 31 height 14
type input "4000"
click at [429, 308] on ul "Branch Price Status Status is valid till Bloudan Sweets, palestine st IQD 4000 …" at bounding box center [456, 287] width 325 height 47
click at [430, 314] on span "Save" at bounding box center [457, 318] width 314 height 9
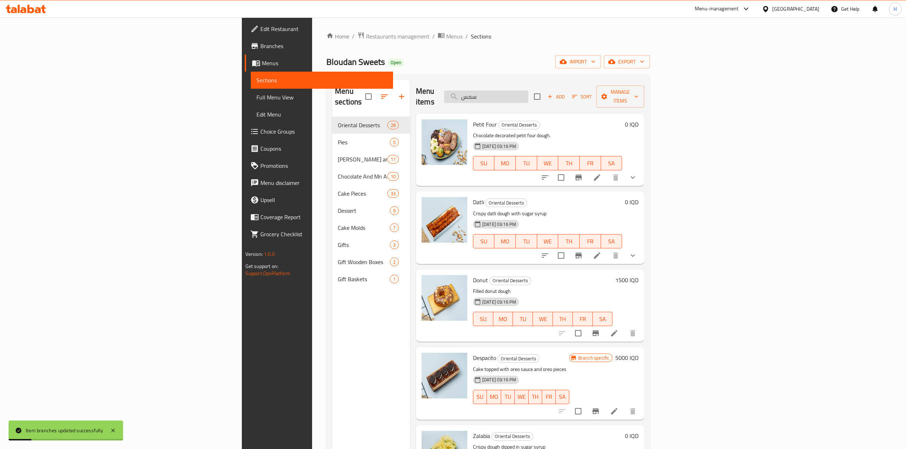
click at [528, 96] on input "سمس" at bounding box center [486, 97] width 84 height 12
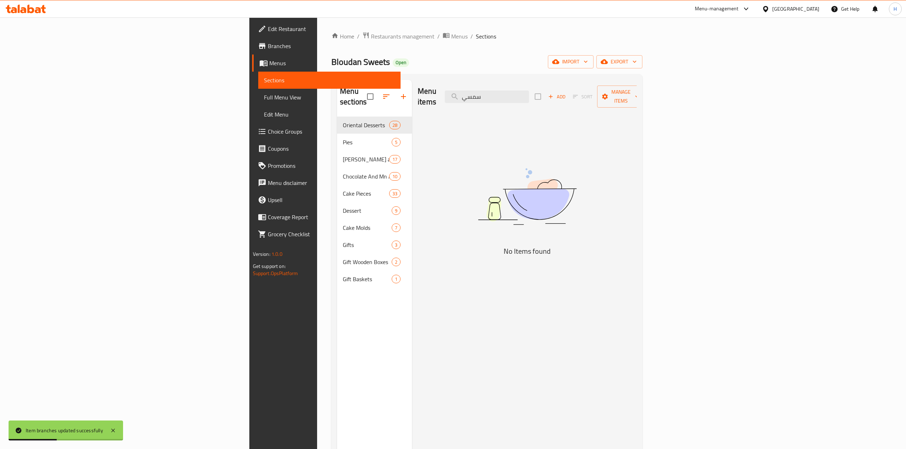
type input "سمس"
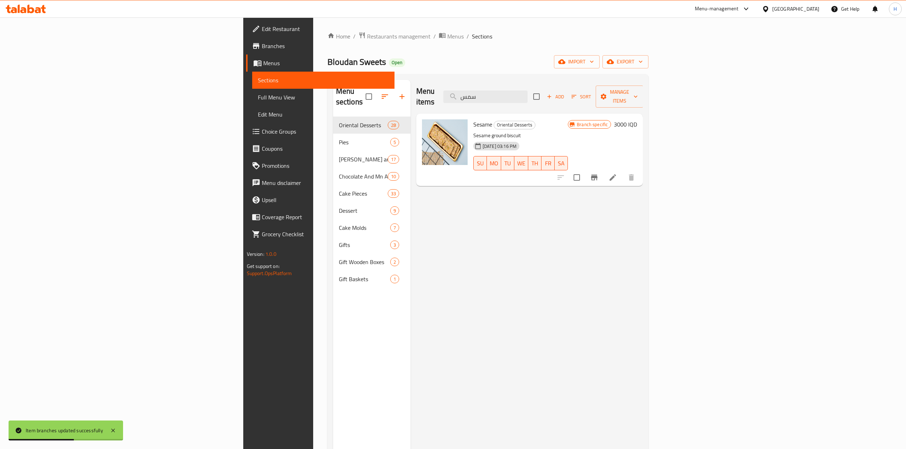
click at [637, 120] on h6 "3000 IQD" at bounding box center [625, 125] width 23 height 10
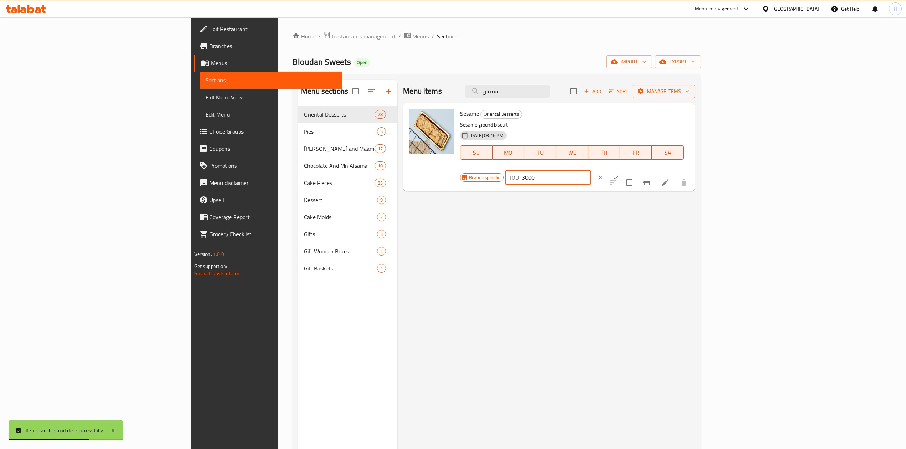
drag, startPoint x: 785, startPoint y: 117, endPoint x: 779, endPoint y: 118, distance: 5.9
click at [591, 171] on div "IQD 3000 ​" at bounding box center [548, 178] width 86 height 14
type input "4000"
click at [624, 170] on button "ok" at bounding box center [616, 178] width 16 height 16
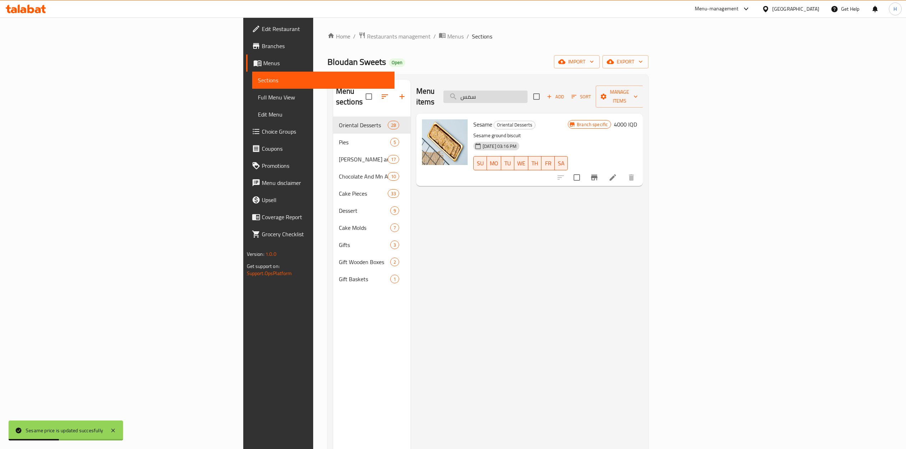
click at [528, 97] on input "سمس" at bounding box center [485, 97] width 84 height 12
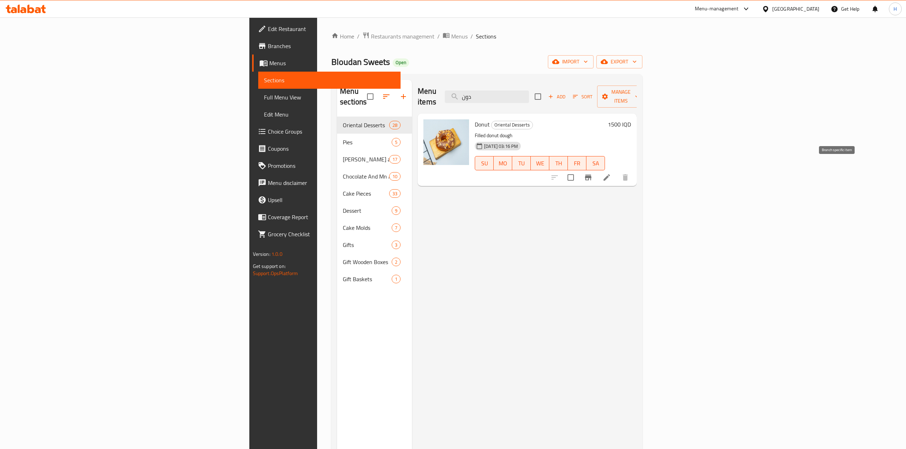
type input "دون"
click at [593, 173] on icon "Branch-specific-item" at bounding box center [588, 177] width 9 height 9
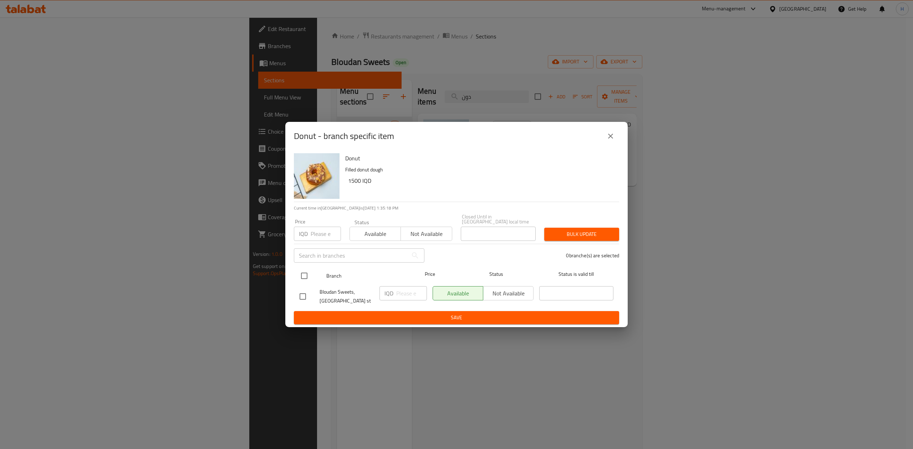
click at [307, 277] on input "checkbox" at bounding box center [304, 276] width 15 height 15
checkbox input "true"
click at [407, 290] on input "number" at bounding box center [411, 293] width 31 height 14
type input "2000"
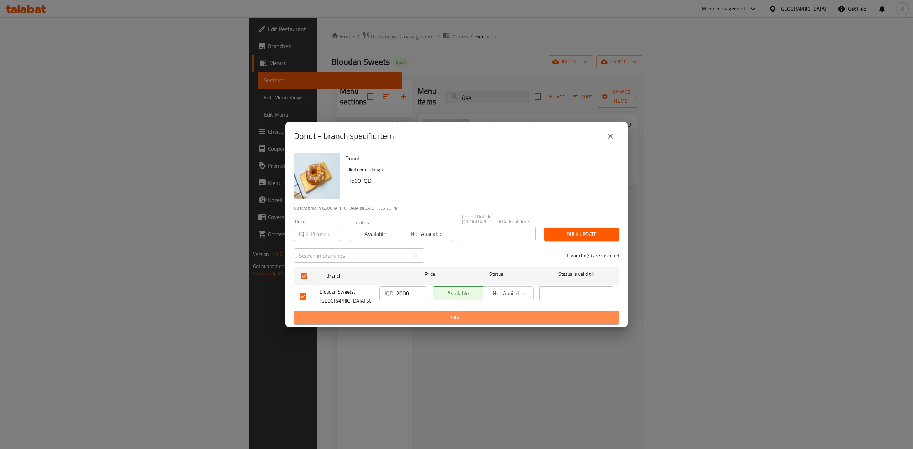
click at [401, 320] on span "Save" at bounding box center [457, 318] width 314 height 9
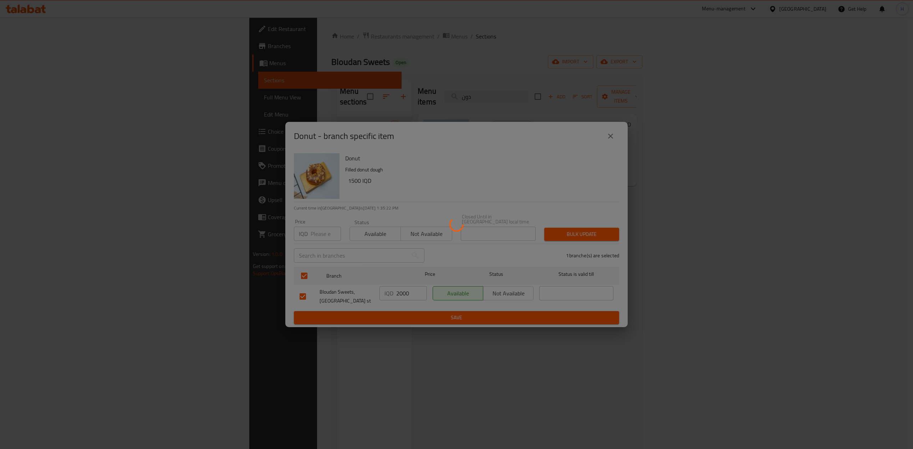
click at [867, 115] on div at bounding box center [456, 224] width 913 height 449
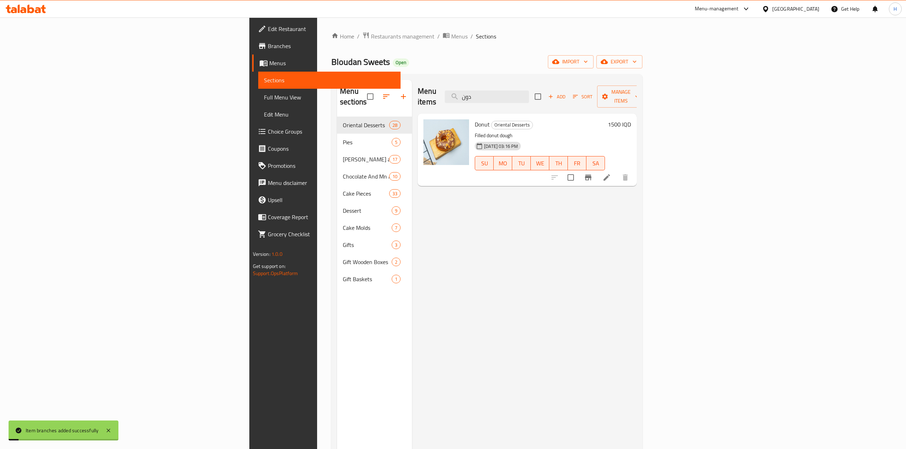
click at [631, 120] on h6 "1500 IQD" at bounding box center [619, 125] width 23 height 10
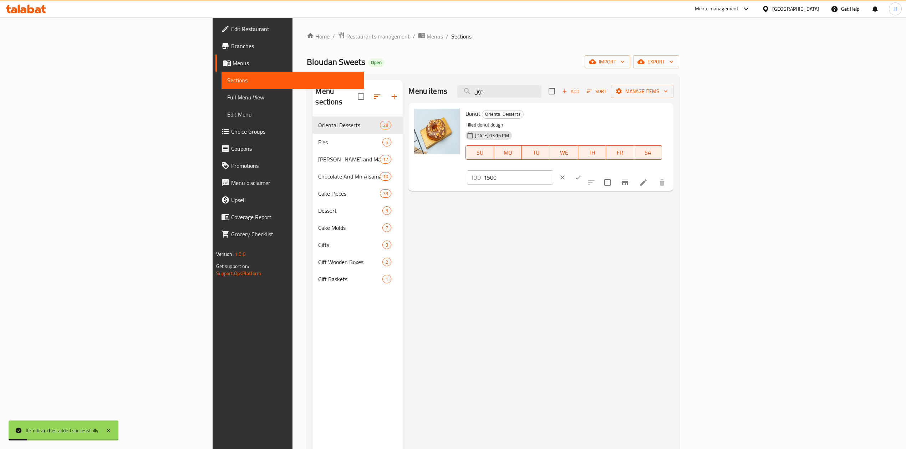
click at [553, 171] on input "1500" at bounding box center [518, 178] width 69 height 14
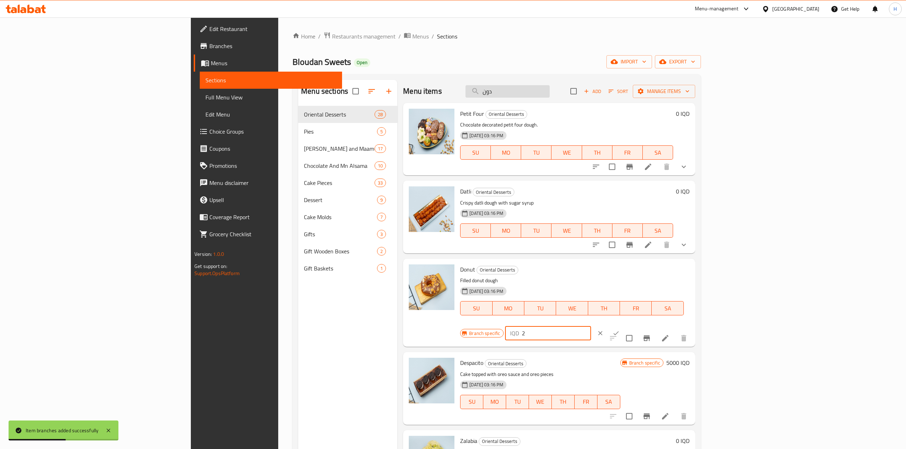
type input "2"
click at [550, 90] on input "دون" at bounding box center [508, 91] width 84 height 12
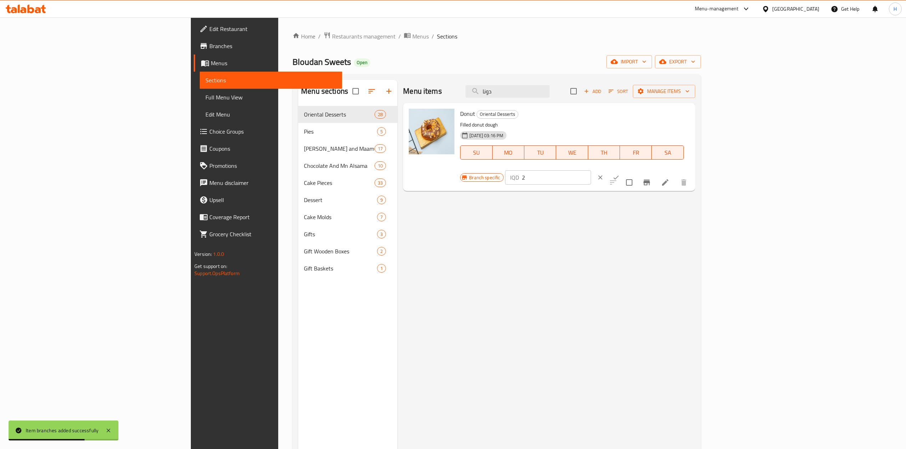
type input "دونا"
click at [591, 171] on input "2" at bounding box center [556, 178] width 69 height 14
type input "2000"
click at [620, 174] on icon "ok" at bounding box center [615, 177] width 7 height 7
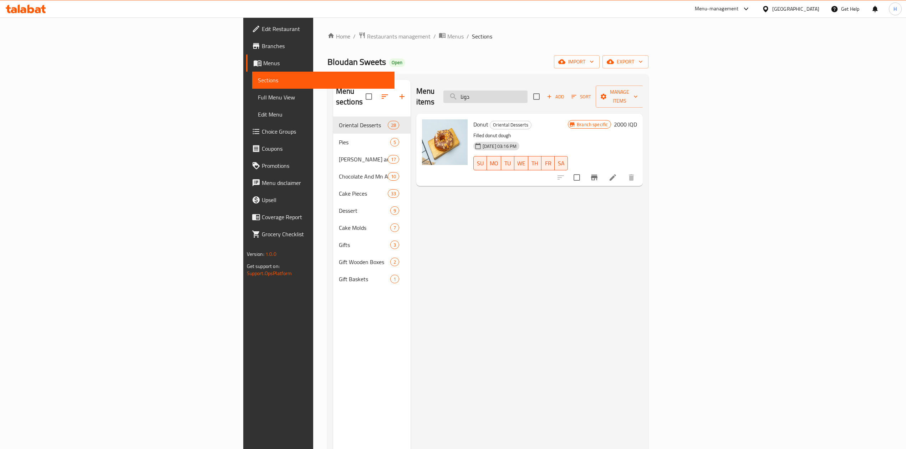
click at [528, 92] on input "دونا" at bounding box center [485, 97] width 84 height 12
type input "صوص"
click at [599, 173] on icon "Branch-specific-item" at bounding box center [594, 177] width 9 height 9
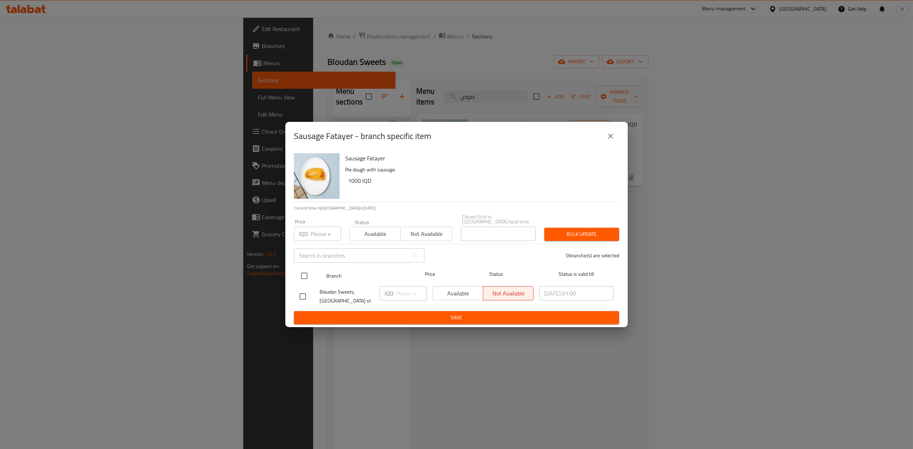
click at [305, 273] on input "checkbox" at bounding box center [304, 276] width 15 height 15
checkbox input "true"
click at [408, 293] on input "number" at bounding box center [411, 293] width 31 height 14
type input "1500"
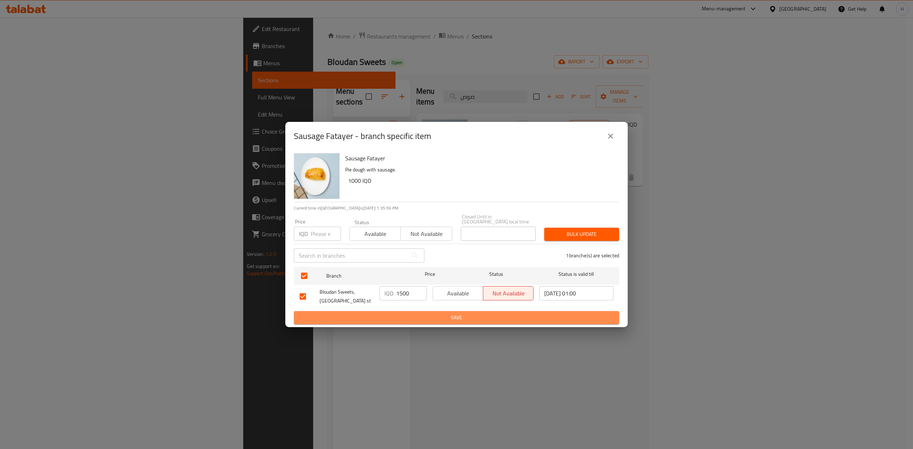
click at [412, 315] on span "Save" at bounding box center [457, 318] width 314 height 9
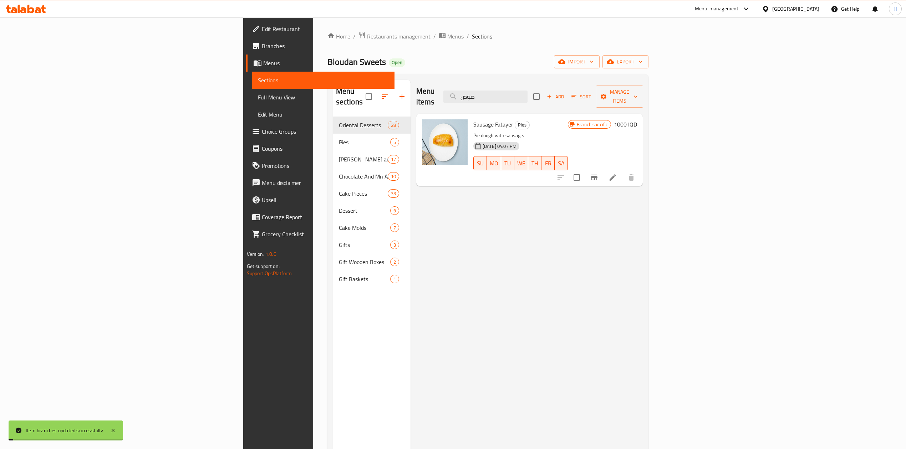
click at [637, 120] on h6 "1000 IQD" at bounding box center [625, 125] width 23 height 10
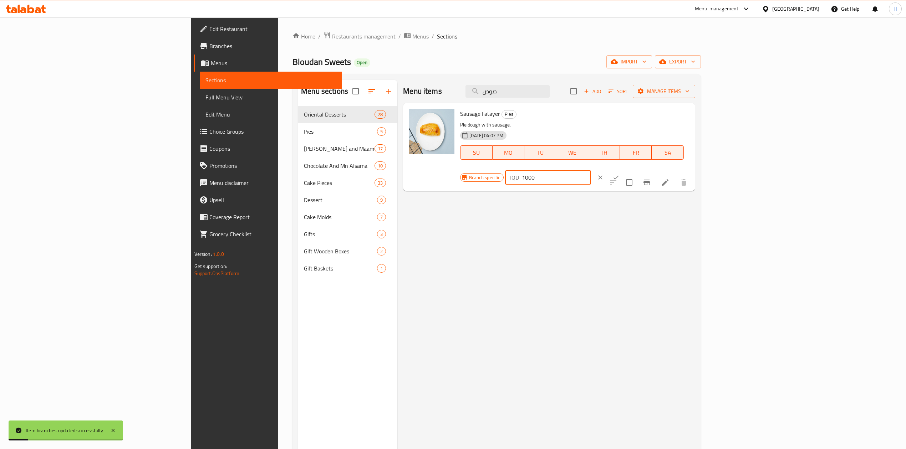
drag, startPoint x: 787, startPoint y: 115, endPoint x: 788, endPoint y: 119, distance: 4.5
click at [591, 171] on input "1000" at bounding box center [556, 178] width 69 height 14
type input "1500"
click at [620, 174] on icon "ok" at bounding box center [615, 177] width 7 height 7
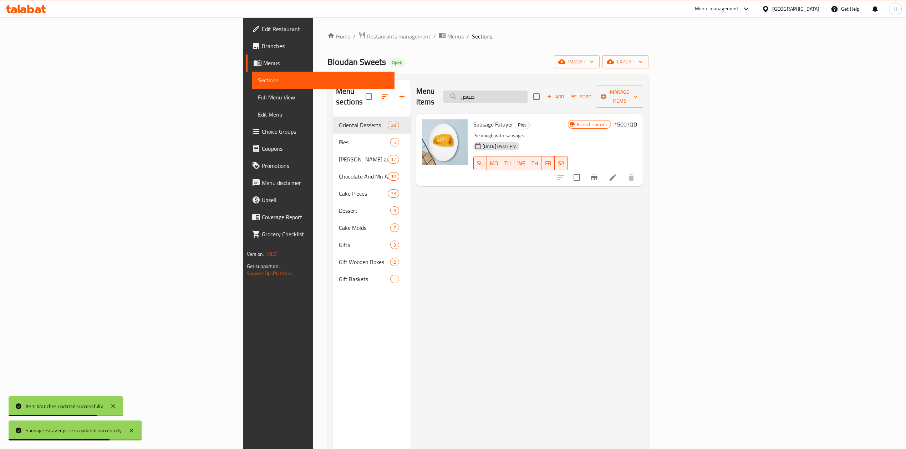
click at [528, 91] on input "صوص" at bounding box center [485, 97] width 84 height 12
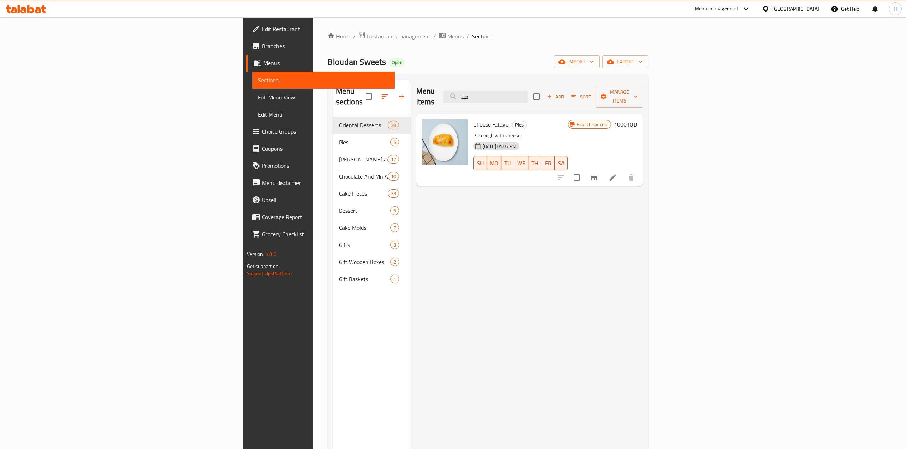
type input "جب"
click at [599, 173] on icon "Branch-specific-item" at bounding box center [594, 177] width 9 height 9
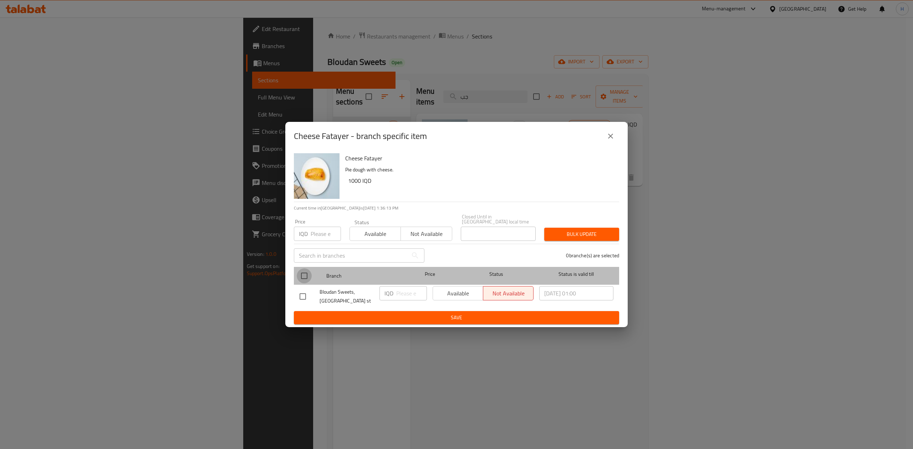
click at [305, 274] on input "checkbox" at bounding box center [304, 276] width 15 height 15
checkbox input "true"
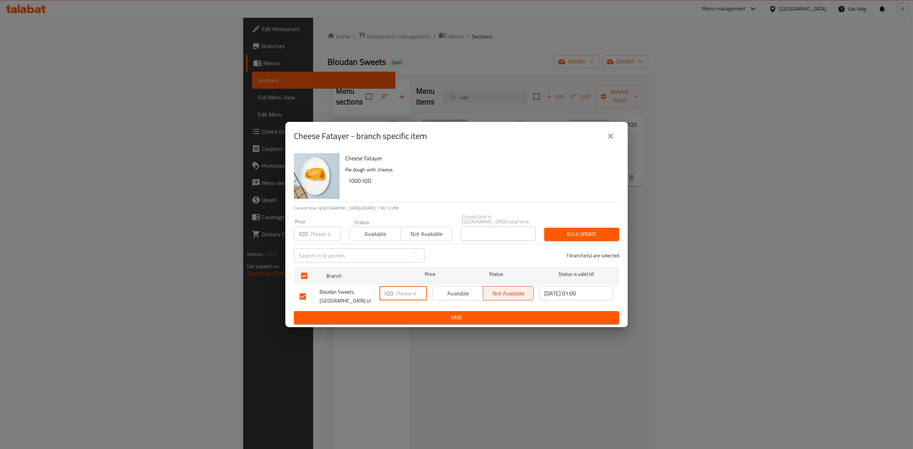
click at [411, 291] on input "number" at bounding box center [411, 293] width 31 height 14
type input "1500"
click at [414, 311] on button "Save" at bounding box center [456, 317] width 325 height 13
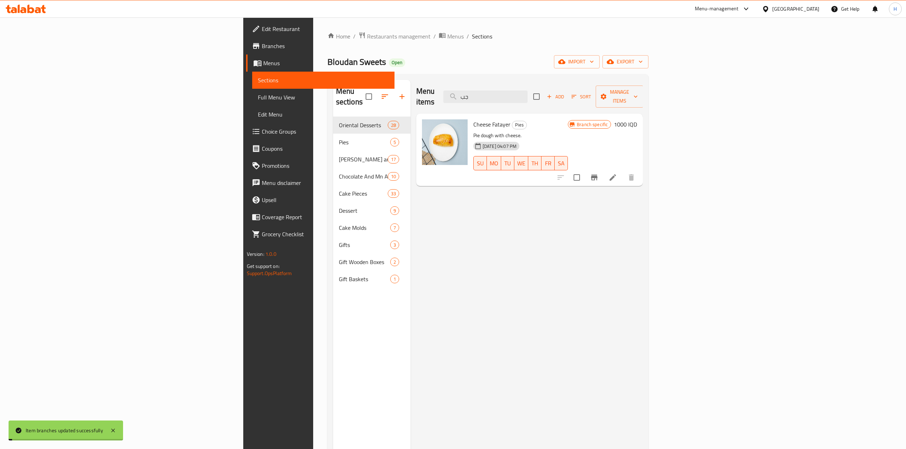
click at [637, 120] on h6 "1000 IQD" at bounding box center [625, 125] width 23 height 10
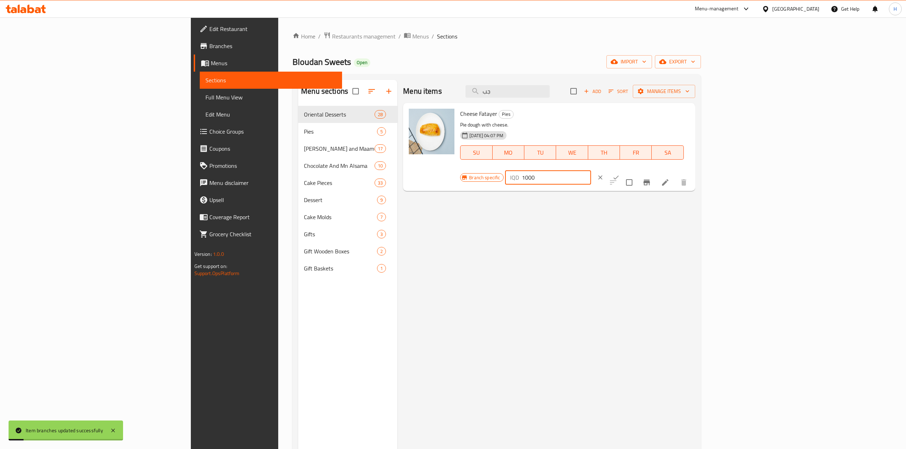
click at [591, 171] on input "1000" at bounding box center [556, 178] width 69 height 14
type input "1500"
click at [624, 170] on button "ok" at bounding box center [616, 178] width 16 height 16
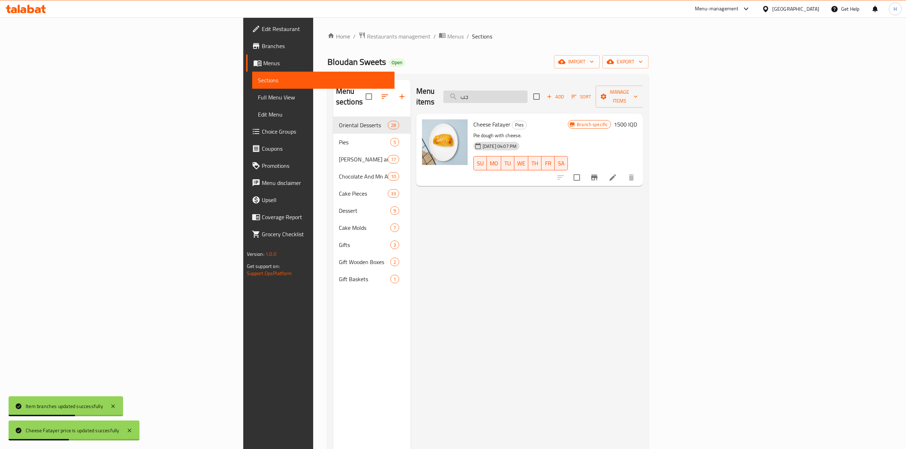
click at [528, 94] on input "جب" at bounding box center [485, 97] width 84 height 12
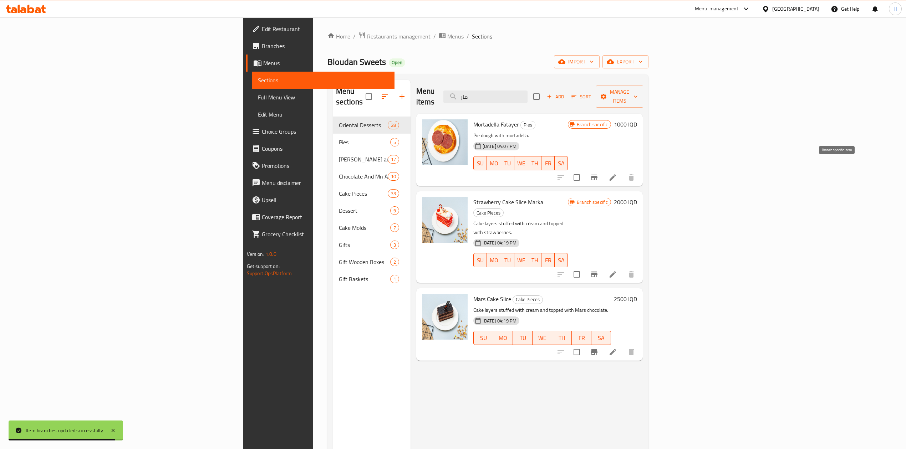
type input "مار"
click at [598, 175] on icon "Branch-specific-item" at bounding box center [594, 178] width 6 height 6
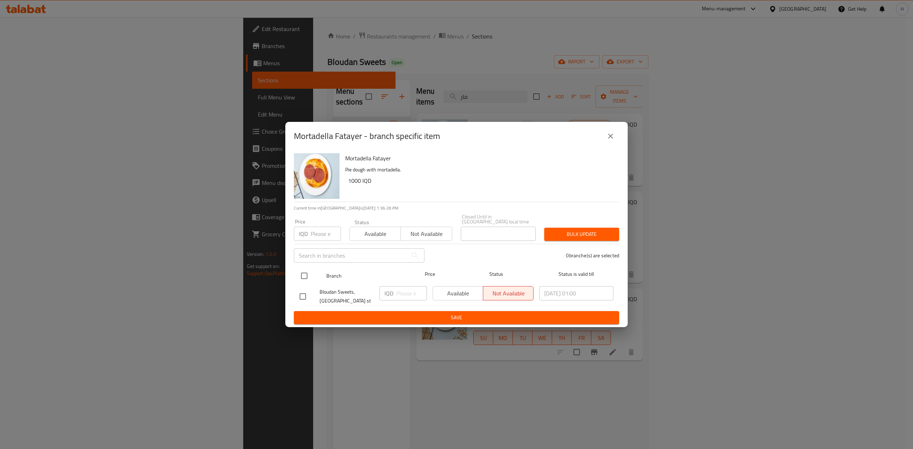
click at [314, 275] on div at bounding box center [310, 276] width 27 height 21
click at [306, 274] on input "checkbox" at bounding box center [304, 276] width 15 height 15
checkbox input "true"
click at [403, 293] on input "number" at bounding box center [411, 293] width 31 height 14
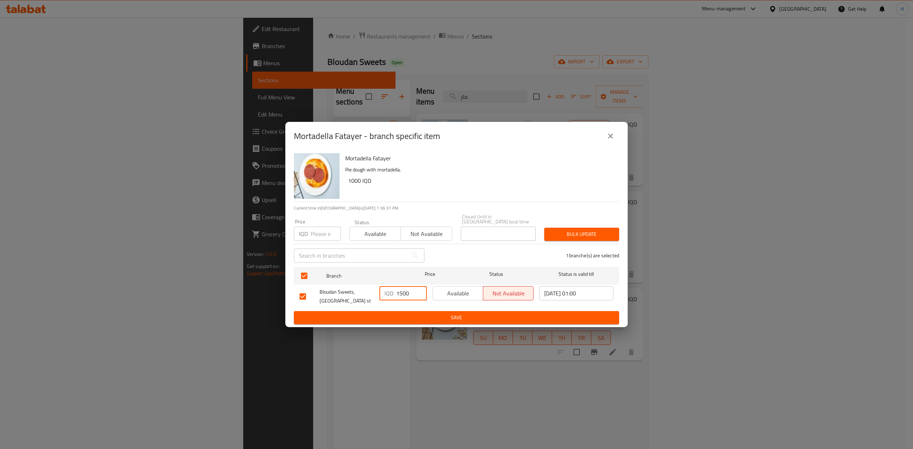
type input "1500"
click at [410, 319] on span "Save" at bounding box center [457, 318] width 314 height 9
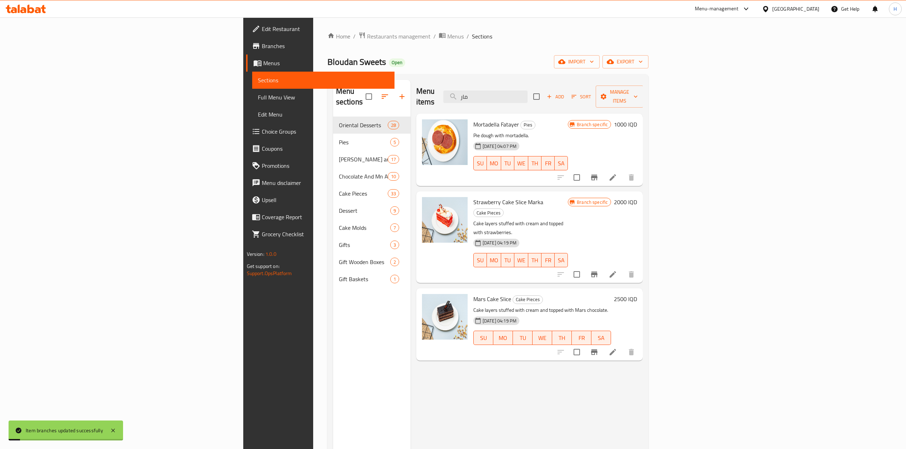
click at [637, 120] on h6 "1000 IQD" at bounding box center [625, 125] width 23 height 10
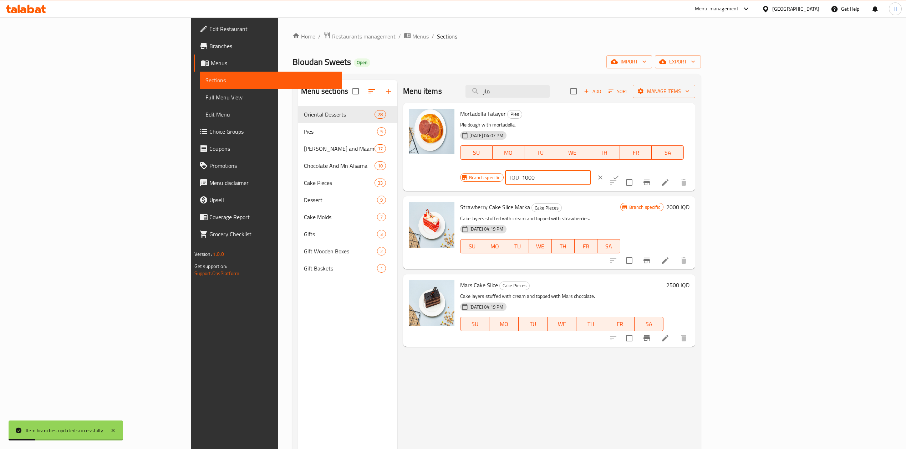
click at [591, 171] on input "1000" at bounding box center [556, 178] width 69 height 14
type input "1500"
click at [624, 170] on button "ok" at bounding box center [616, 178] width 16 height 16
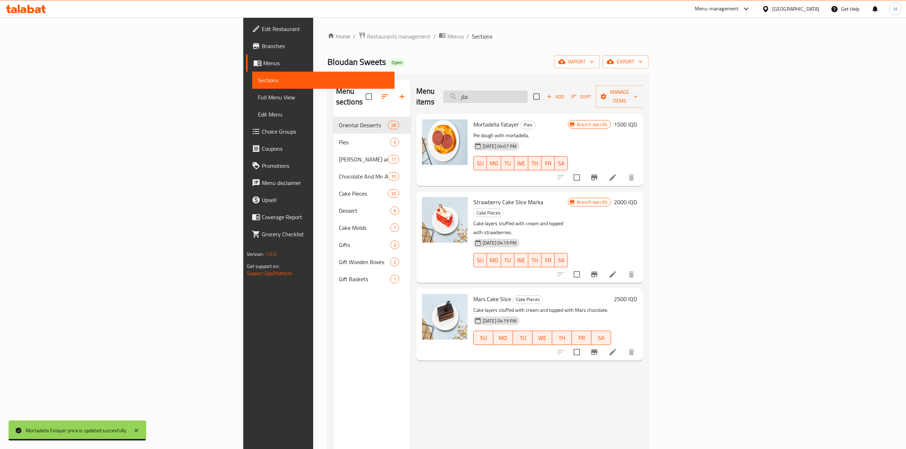
click at [528, 97] on input "مار" at bounding box center [485, 97] width 84 height 12
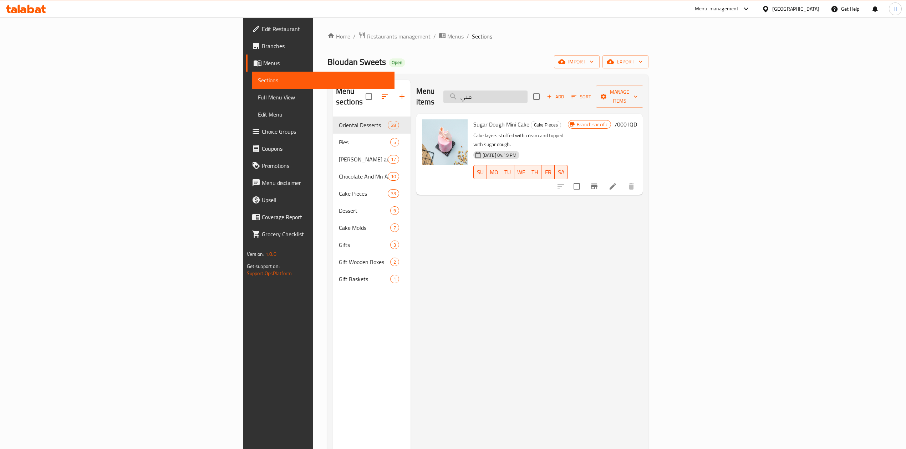
click at [528, 97] on input "مني" at bounding box center [485, 97] width 84 height 12
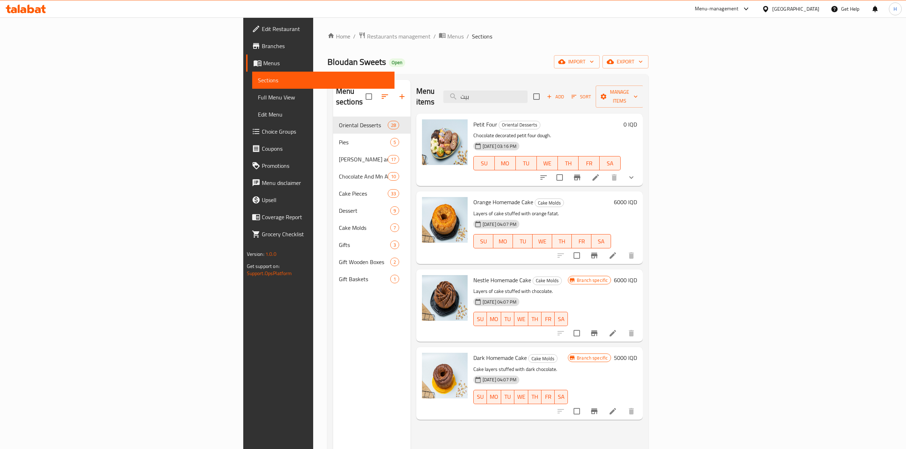
click at [581, 100] on div "Menu items بيت Add Sort Manage items" at bounding box center [529, 97] width 227 height 34
click at [528, 91] on input "بيت" at bounding box center [485, 97] width 84 height 12
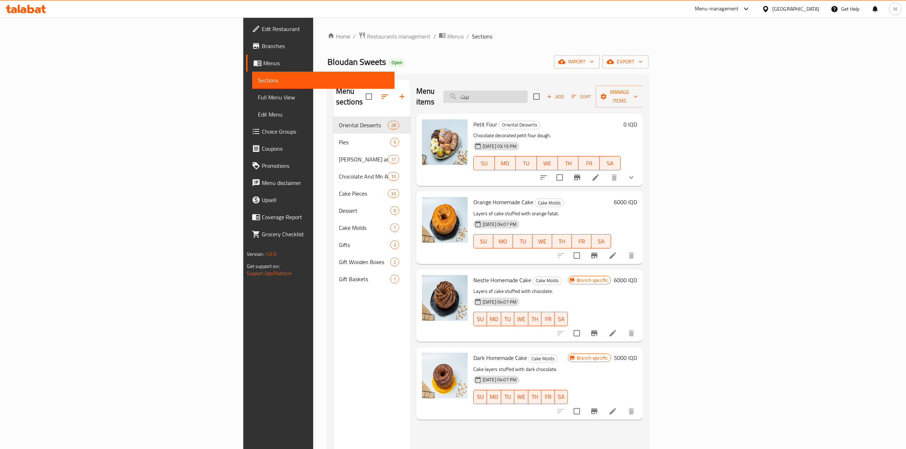
click at [528, 91] on input "بيت" at bounding box center [485, 97] width 84 height 12
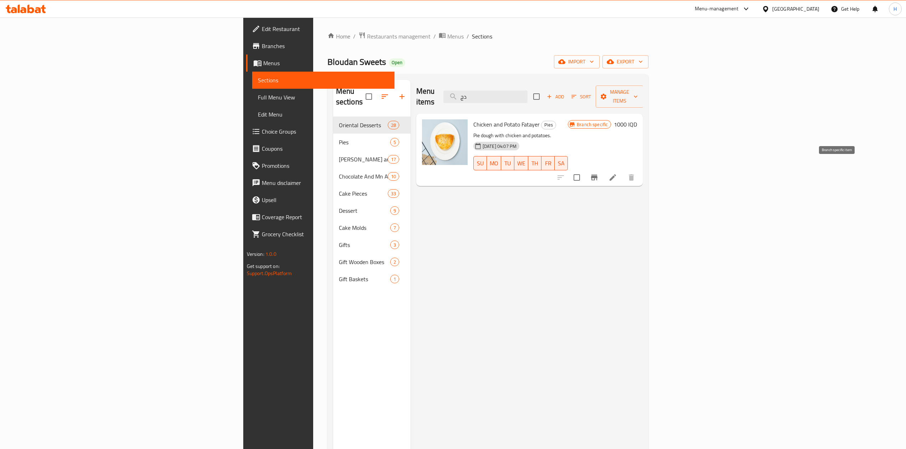
type input "دج"
click at [599, 173] on icon "Branch-specific-item" at bounding box center [594, 177] width 9 height 9
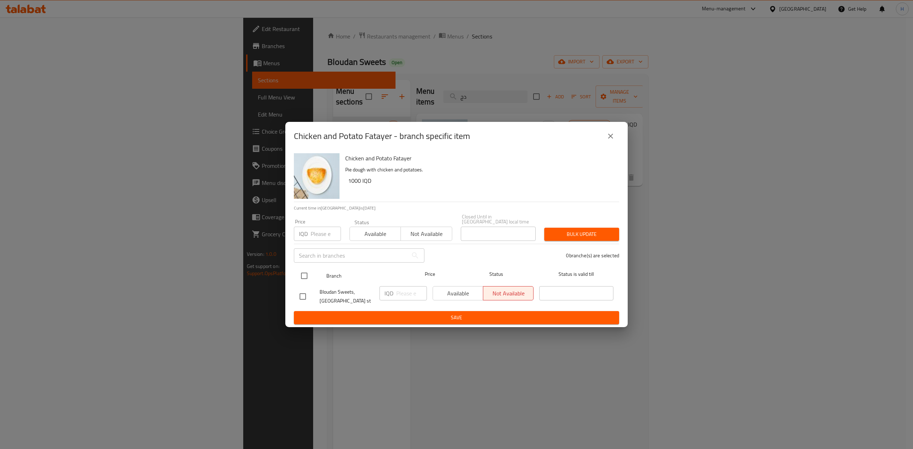
click at [304, 276] on input "checkbox" at bounding box center [304, 276] width 15 height 15
checkbox input "true"
click at [399, 290] on input "number" at bounding box center [411, 293] width 31 height 14
type input "1500"
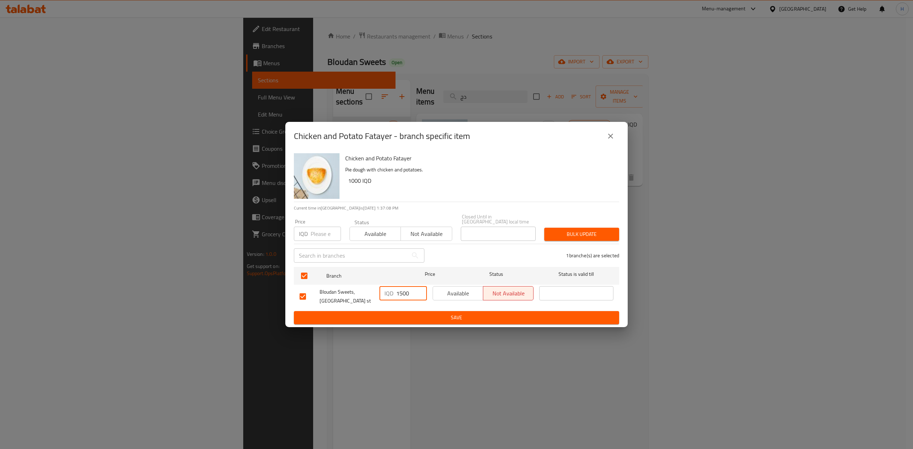
click at [401, 314] on span "Save" at bounding box center [457, 318] width 314 height 9
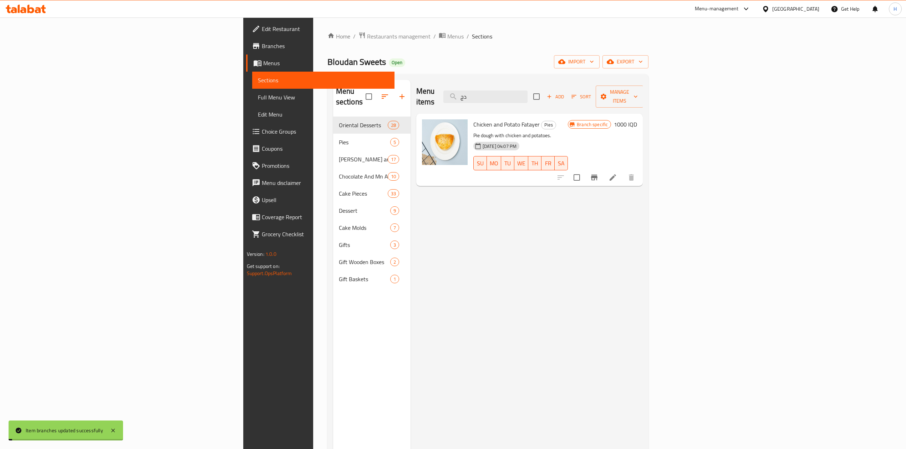
click at [637, 120] on h6 "1000 IQD" at bounding box center [625, 125] width 23 height 10
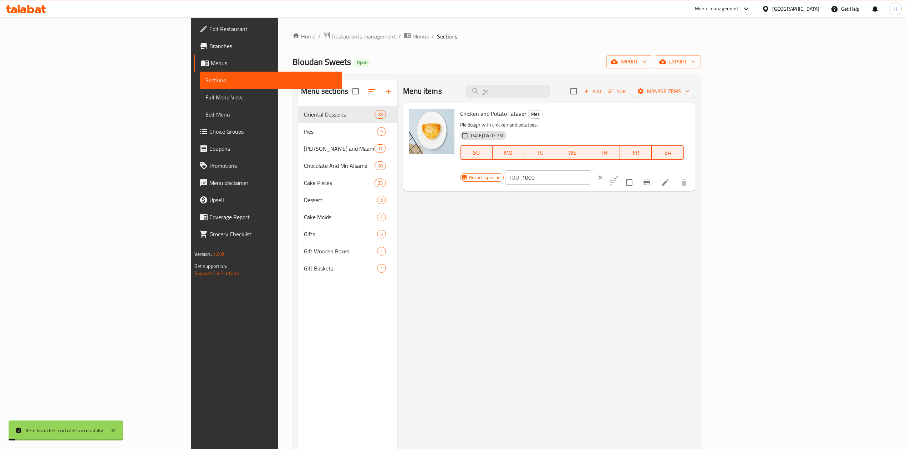
click at [608, 170] on button "clear" at bounding box center [601, 178] width 16 height 16
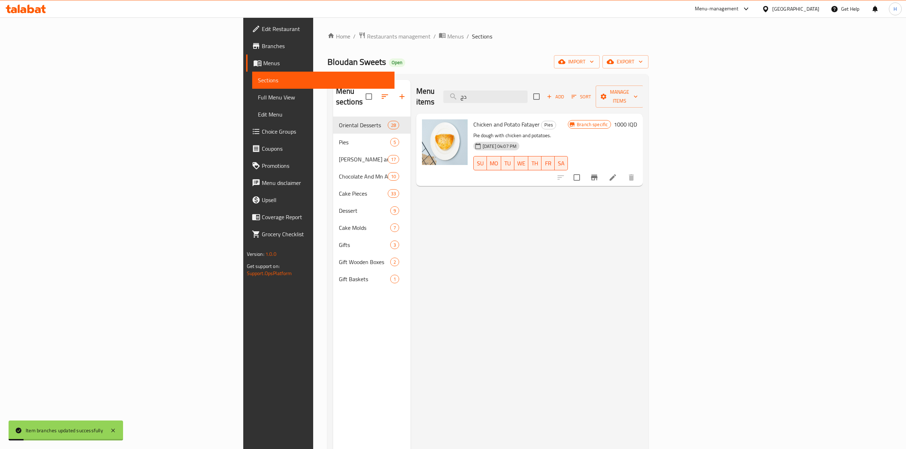
click at [637, 120] on h6 "1000 IQD" at bounding box center [625, 125] width 23 height 10
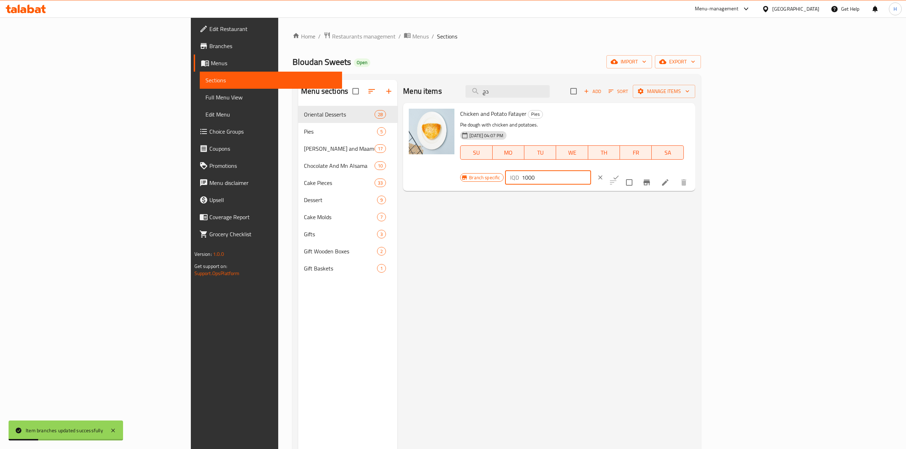
drag, startPoint x: 788, startPoint y: 117, endPoint x: 785, endPoint y: 120, distance: 4.1
click at [591, 171] on input "1000" at bounding box center [556, 178] width 69 height 14
type input "1500"
click at [620, 174] on icon "ok" at bounding box center [615, 177] width 7 height 7
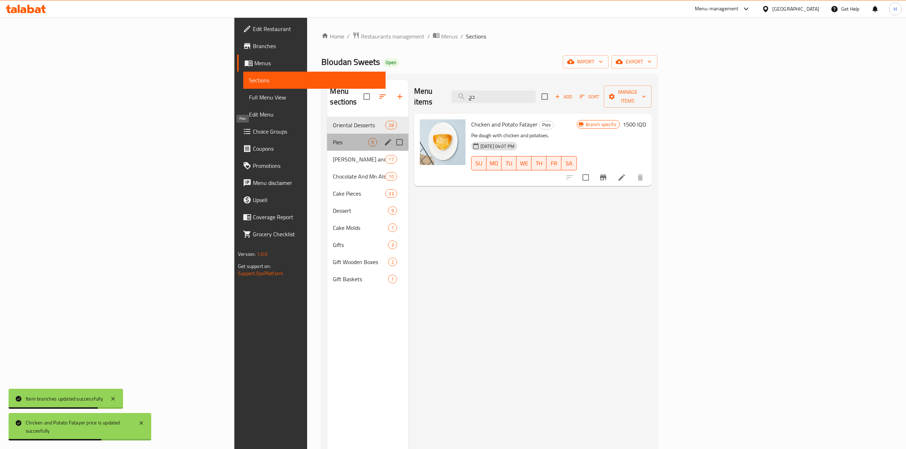
click at [333, 138] on span "Pies" at bounding box center [350, 142] width 35 height 9
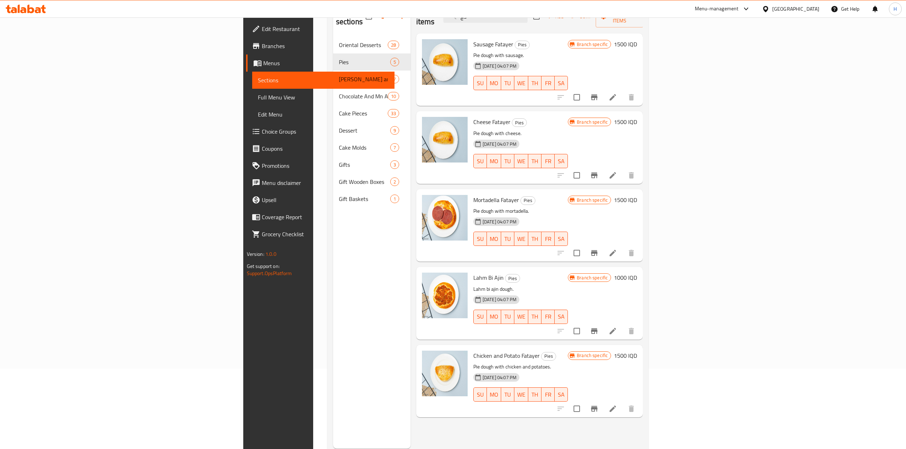
scroll to position [95, 0]
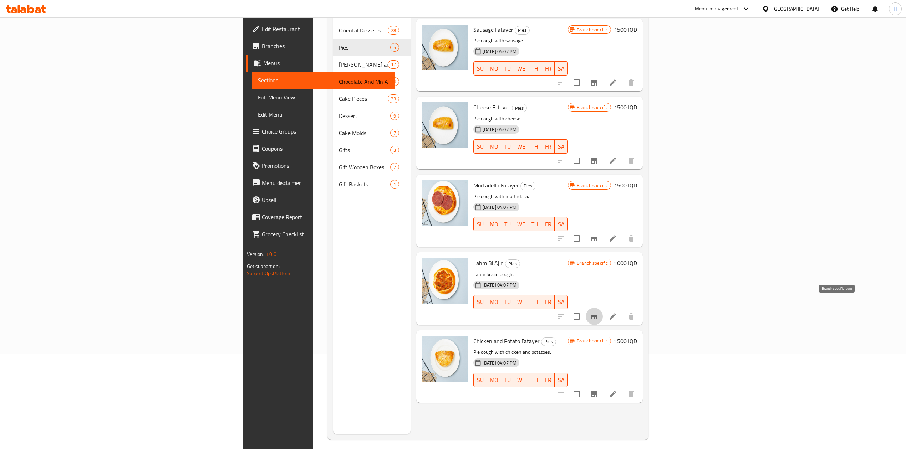
click at [598, 314] on icon "Branch-specific-item" at bounding box center [594, 317] width 6 height 6
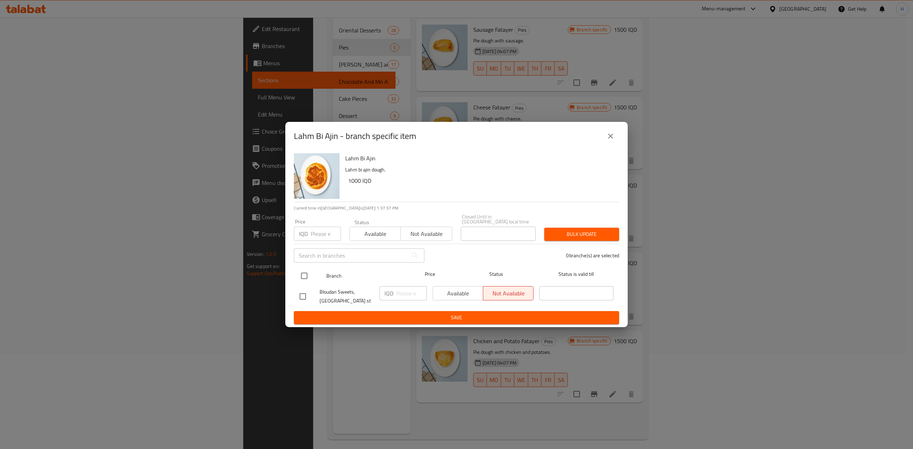
drag, startPoint x: 301, startPoint y: 280, endPoint x: 301, endPoint y: 276, distance: 4.3
click at [301, 279] on input "checkbox" at bounding box center [304, 276] width 15 height 15
checkbox input "true"
click at [404, 290] on input "number" at bounding box center [411, 293] width 31 height 14
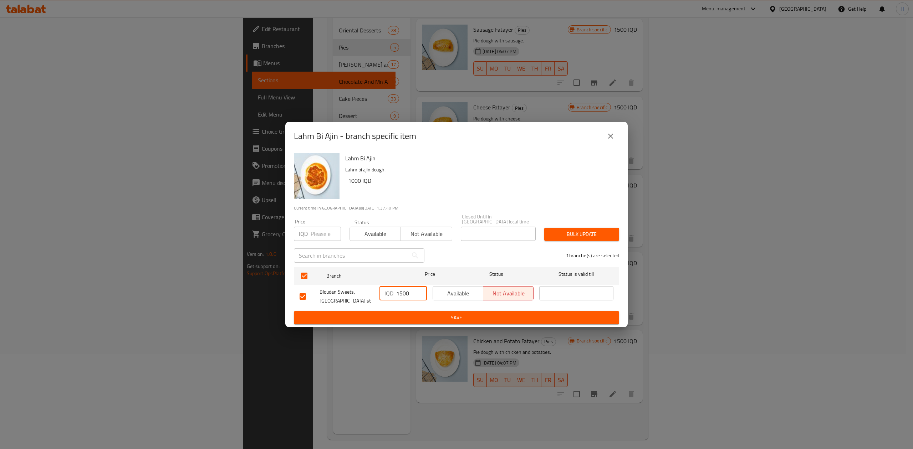
type input "1500"
click at [411, 314] on span "Save" at bounding box center [457, 318] width 314 height 9
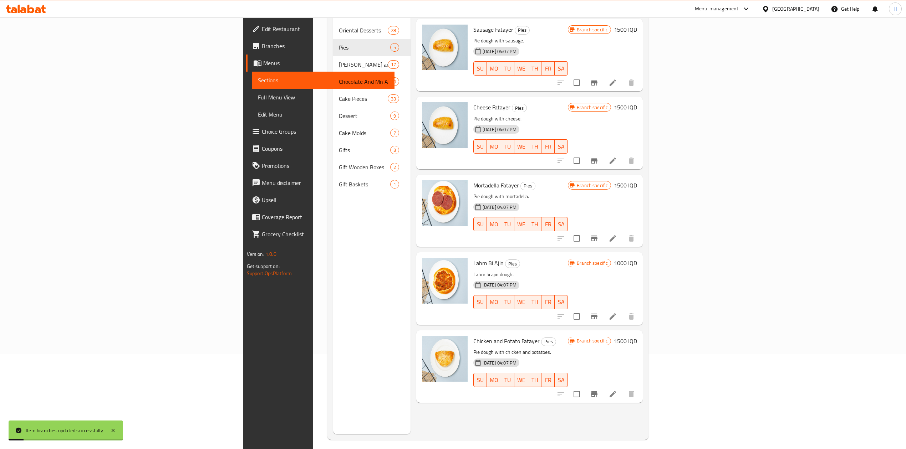
click at [637, 258] on h6 "1000 IQD" at bounding box center [625, 263] width 23 height 10
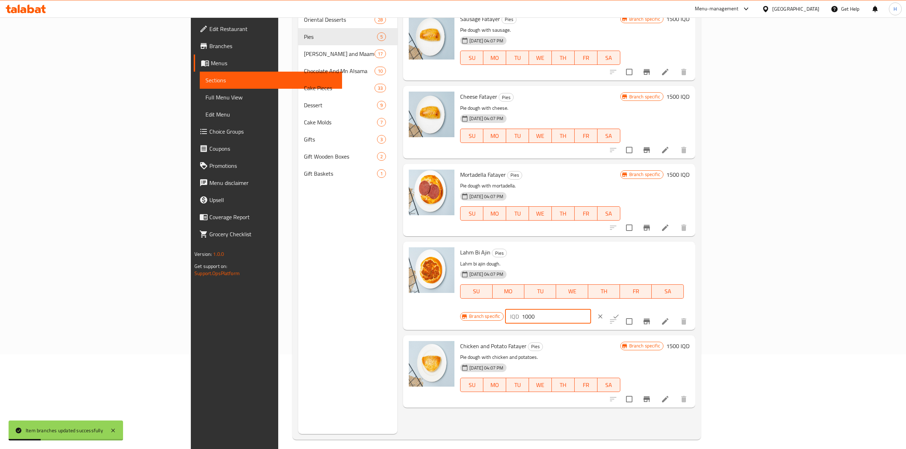
drag, startPoint x: 785, startPoint y: 256, endPoint x: 789, endPoint y: 262, distance: 7.4
click at [591, 310] on input "1000" at bounding box center [556, 317] width 69 height 14
type input "1500"
click at [624, 309] on button "ok" at bounding box center [616, 317] width 16 height 16
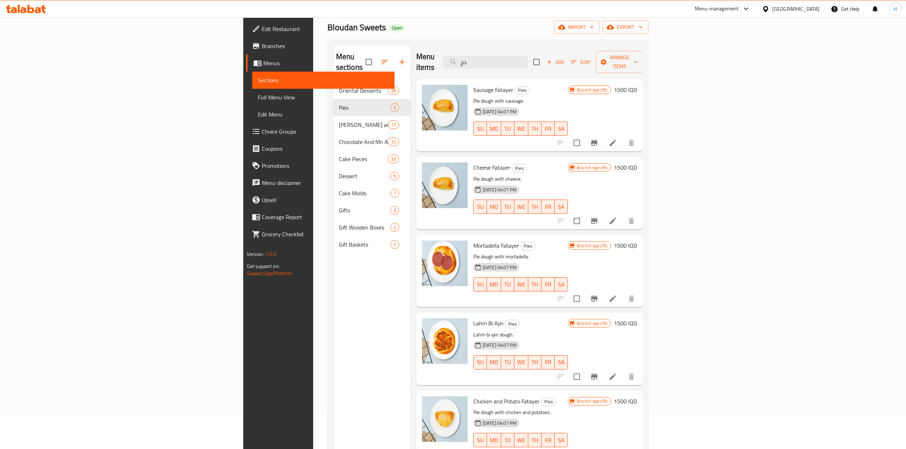
scroll to position [0, 0]
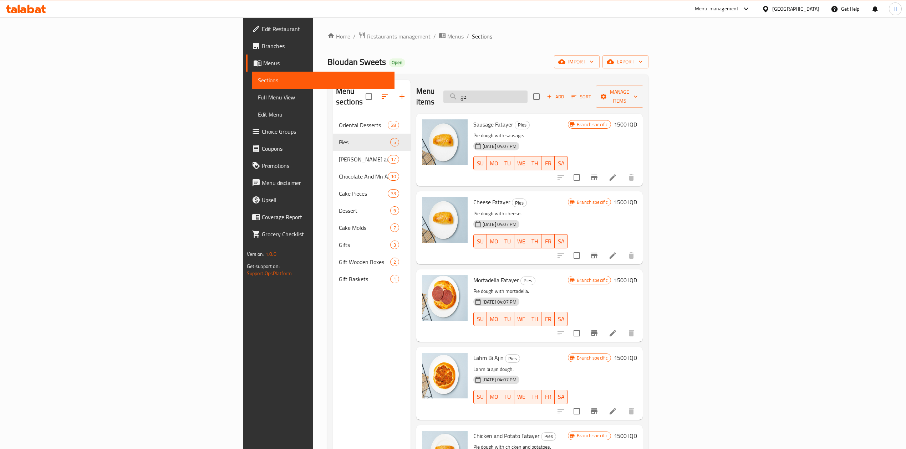
click at [528, 96] on input "دج" at bounding box center [485, 97] width 84 height 12
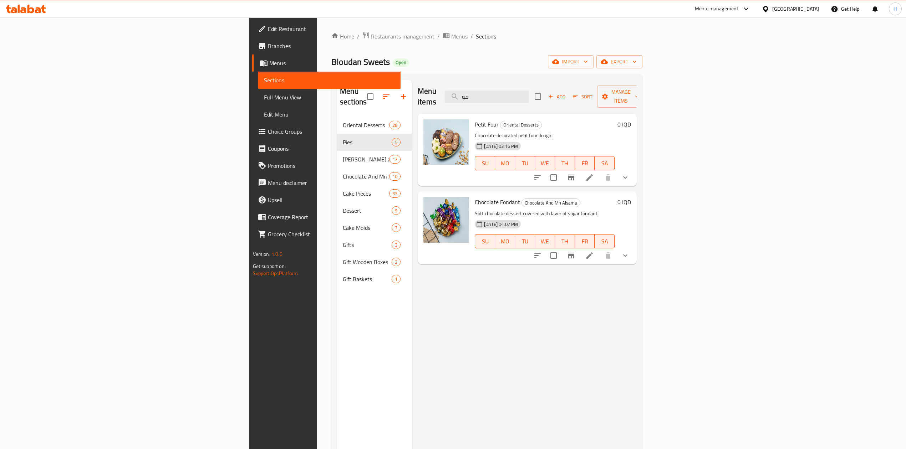
type input "فو"
click at [600, 249] on li at bounding box center [590, 255] width 20 height 13
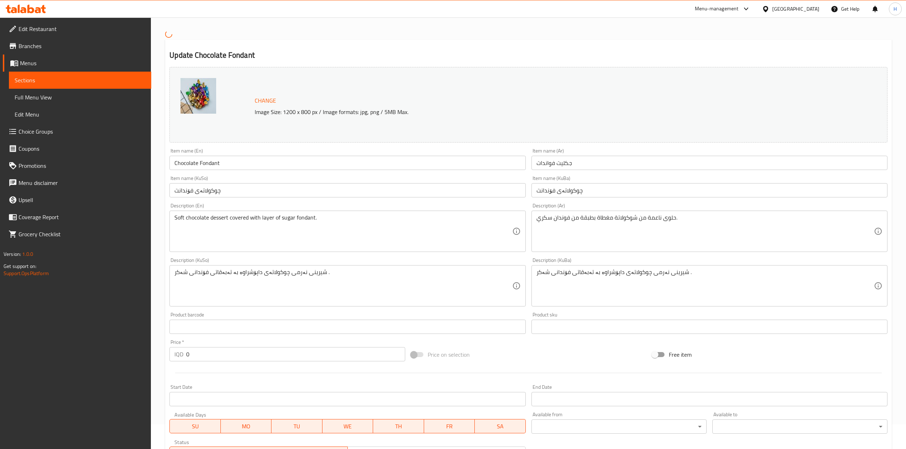
scroll to position [159, 0]
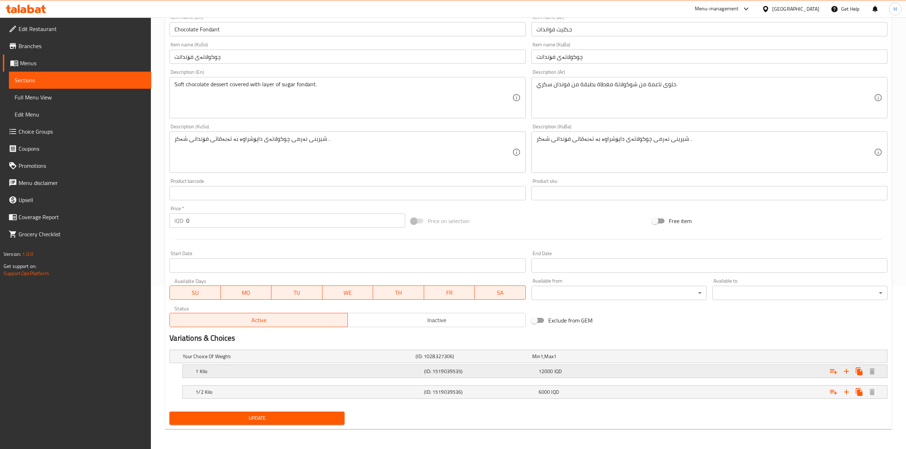
click at [274, 370] on h5 "1 Kilo" at bounding box center [308, 371] width 226 height 7
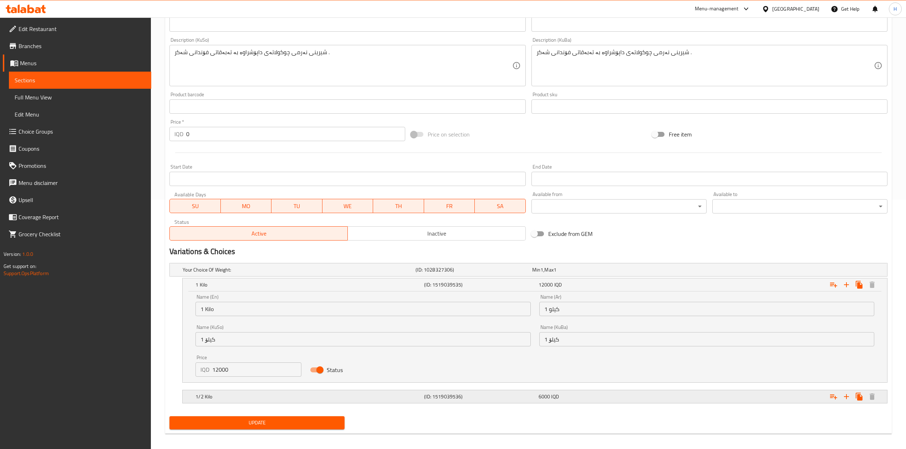
scroll to position [253, 0]
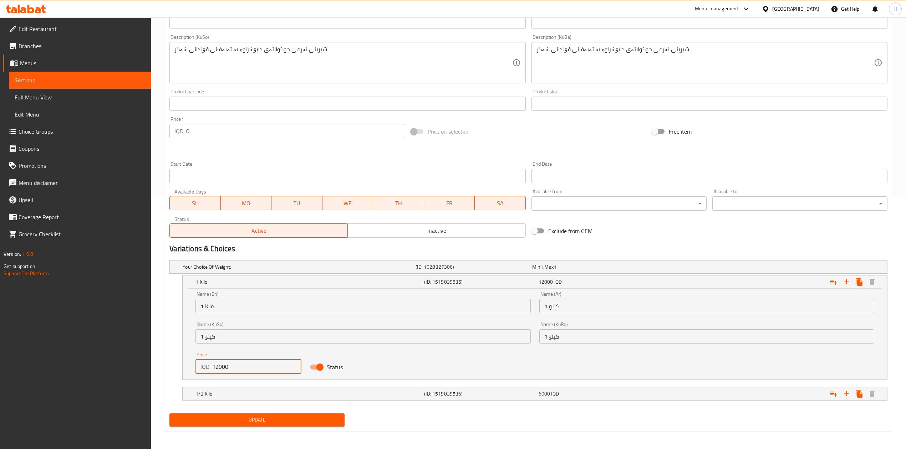
drag, startPoint x: 216, startPoint y: 368, endPoint x: 218, endPoint y: 373, distance: 4.9
click at [218, 373] on input "12000" at bounding box center [256, 367] width 89 height 14
type input "13000"
click at [217, 395] on h5 "1/2 Kilo" at bounding box center [308, 394] width 226 height 7
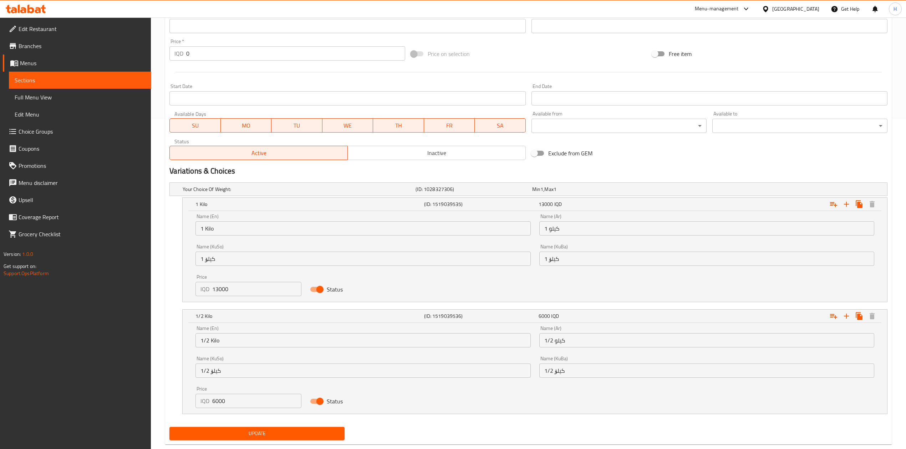
scroll to position [332, 0]
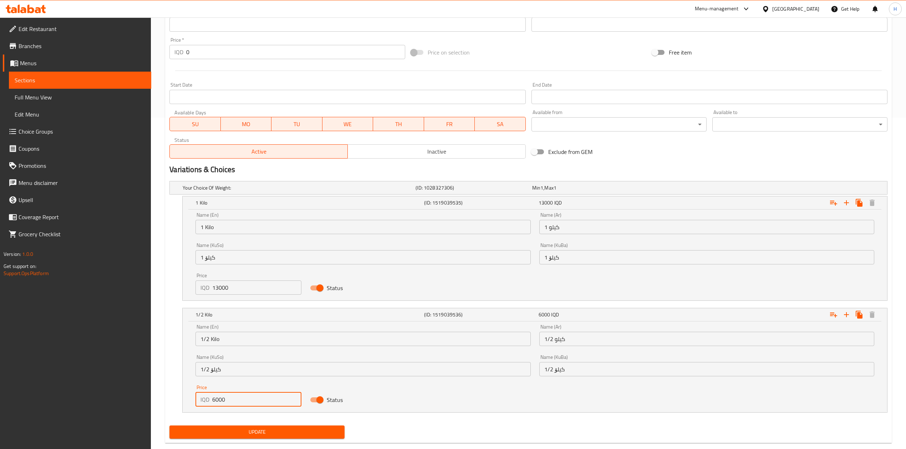
click at [215, 402] on input "6000" at bounding box center [256, 400] width 89 height 14
type input "6500"
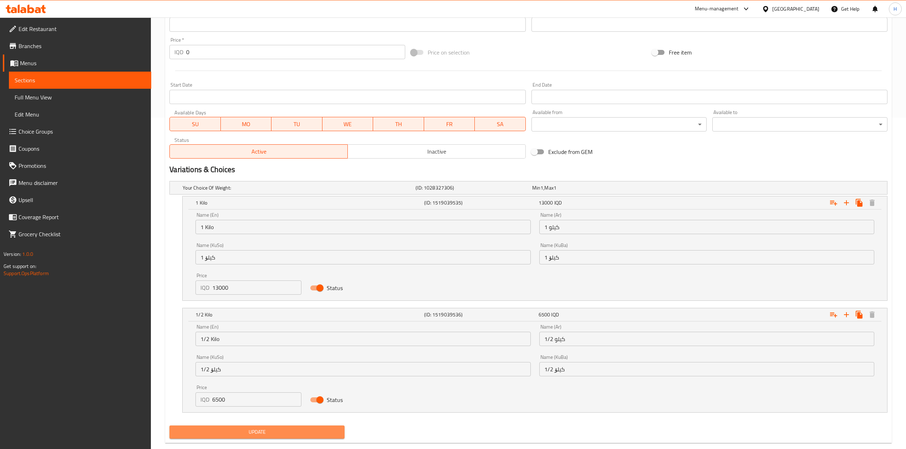
click at [233, 427] on button "Update" at bounding box center [256, 432] width 175 height 13
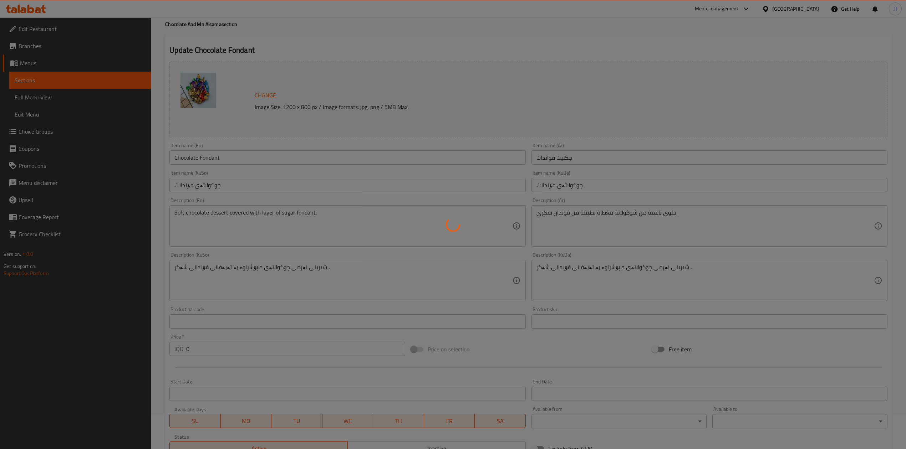
scroll to position [0, 0]
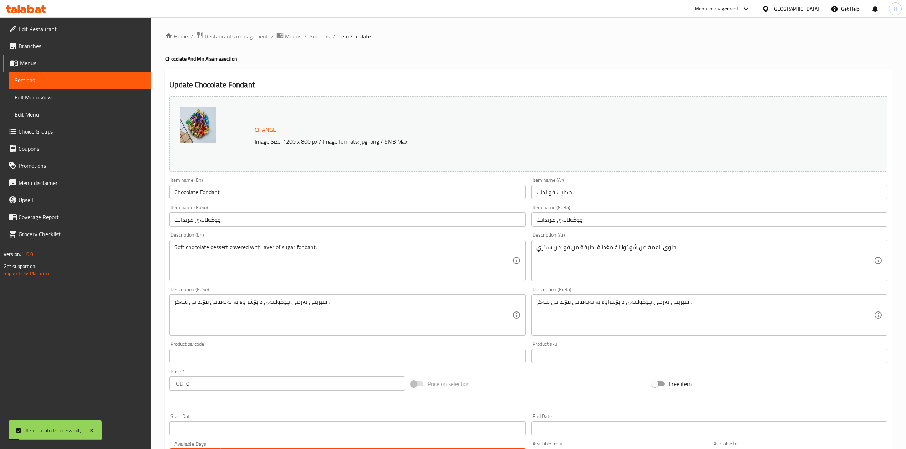
drag, startPoint x: 324, startPoint y: 36, endPoint x: 342, endPoint y: 52, distance: 23.8
click at [324, 36] on span "Sections" at bounding box center [320, 36] width 20 height 9
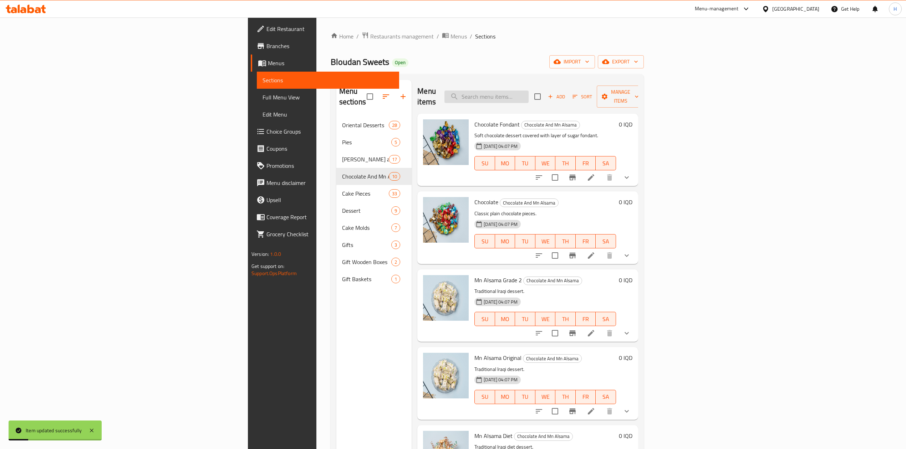
click at [529, 92] on input "search" at bounding box center [486, 97] width 84 height 12
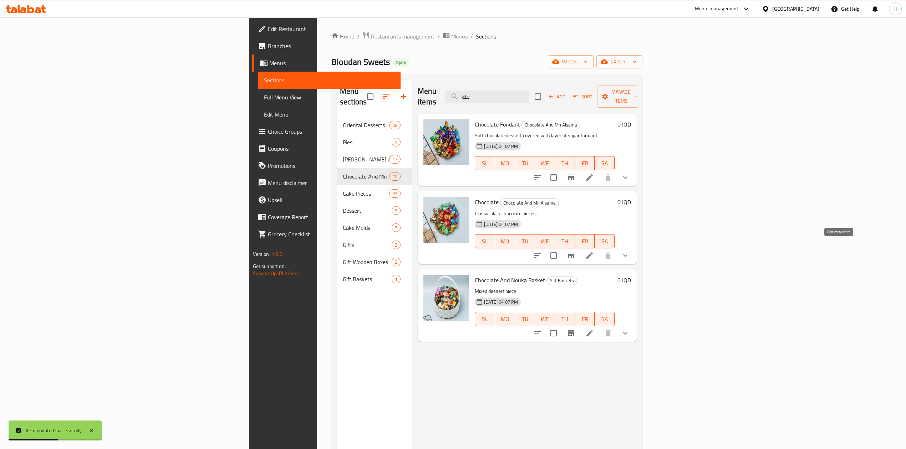
type input "جك"
click at [594, 251] on icon at bounding box center [589, 255] width 9 height 9
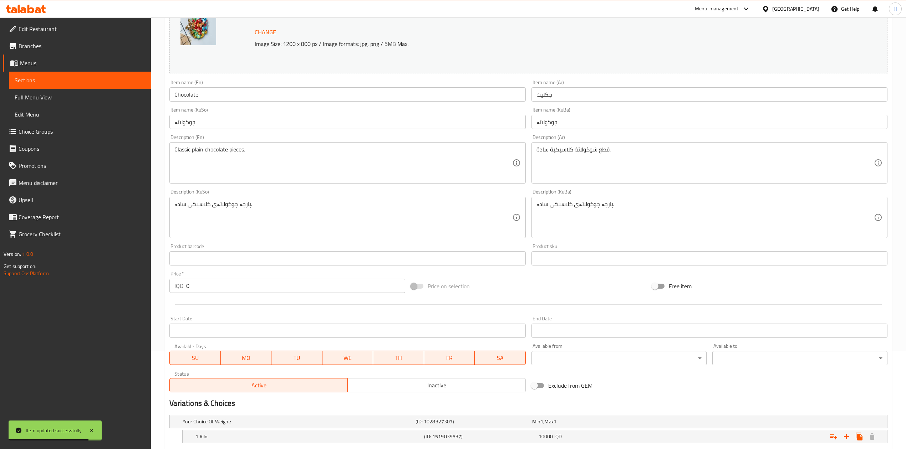
scroll to position [164, 0]
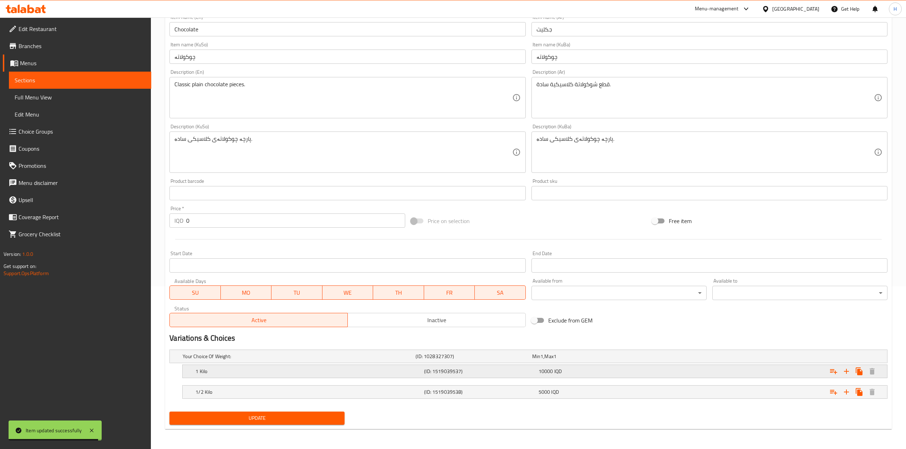
click at [210, 377] on div "1 Kilo (ID: 1519039537) 10000 IQD" at bounding box center [537, 372] width 686 height 16
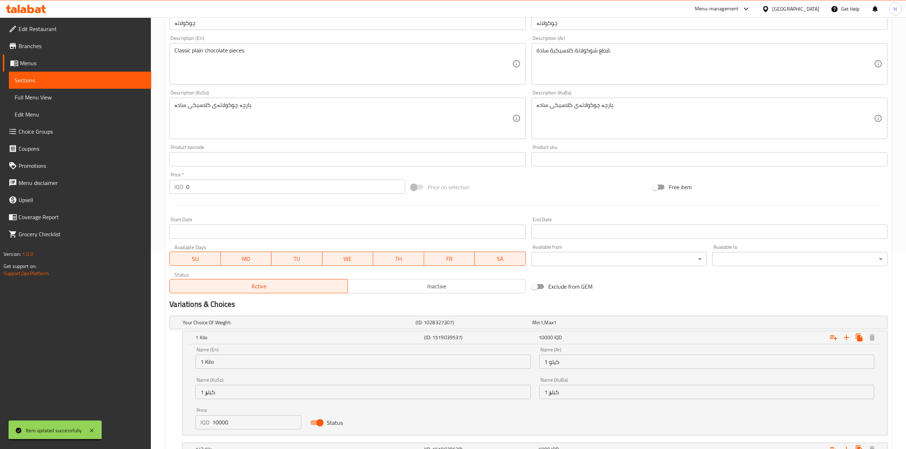
scroll to position [248, 0]
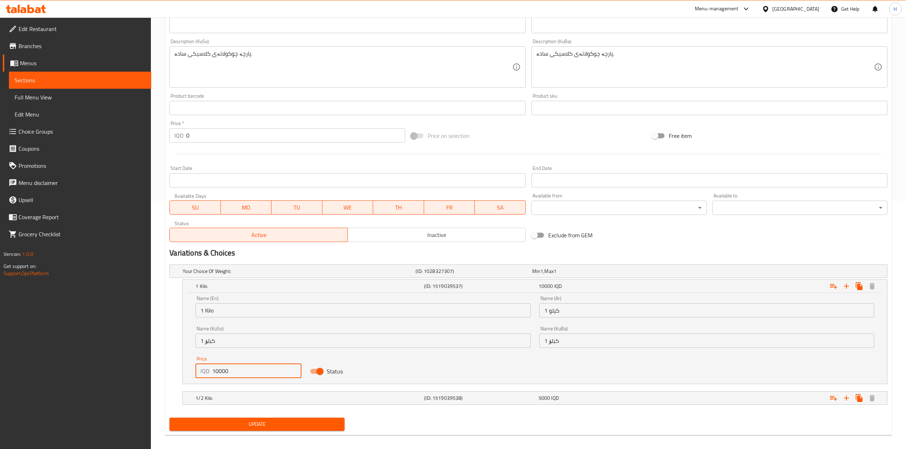
drag, startPoint x: 218, startPoint y: 370, endPoint x: 197, endPoint y: 371, distance: 21.1
click at [197, 371] on div "IQD 10000 Price" at bounding box center [248, 371] width 106 height 14
type input "9000"
click at [208, 405] on div "1/2 Kilo (ID: 1519039538) 5000 IQD" at bounding box center [537, 399] width 686 height 16
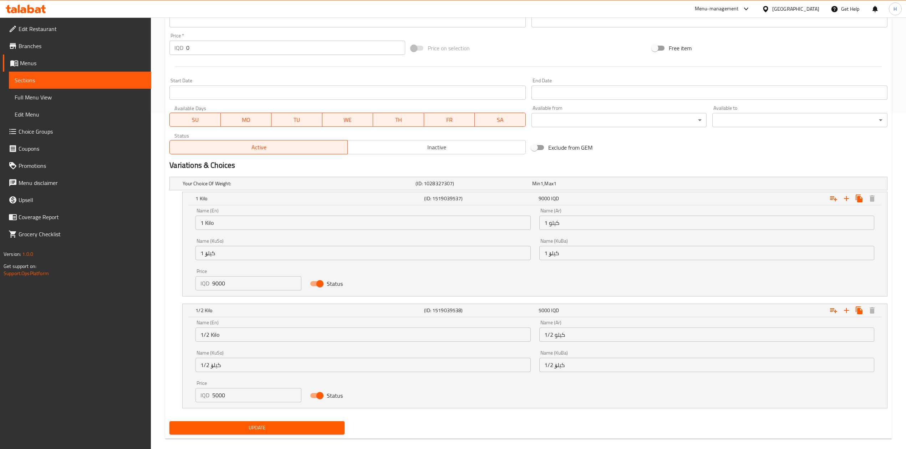
scroll to position [344, 0]
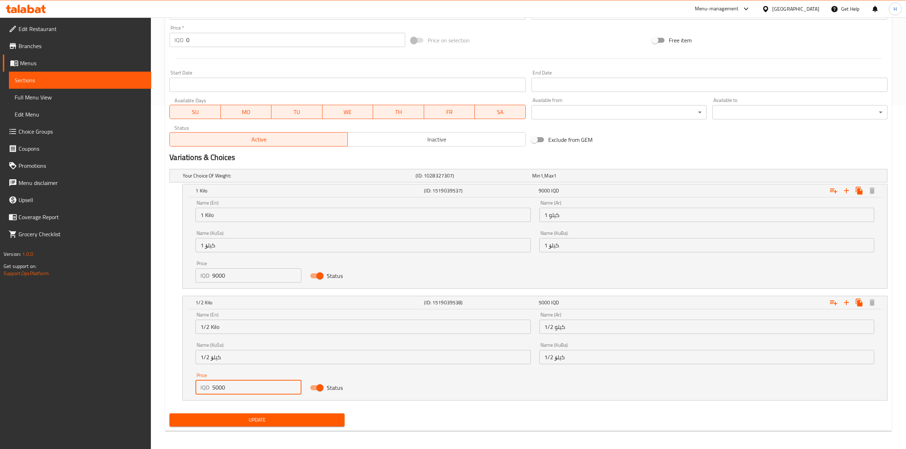
click at [235, 386] on input "5000" at bounding box center [256, 388] width 89 height 14
type input "4500"
click at [242, 421] on span "Update" at bounding box center [257, 420] width 164 height 9
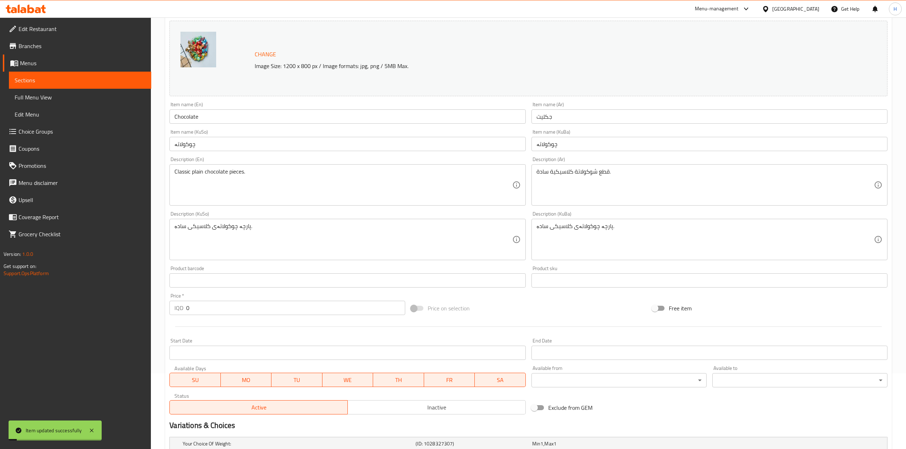
scroll to position [0, 0]
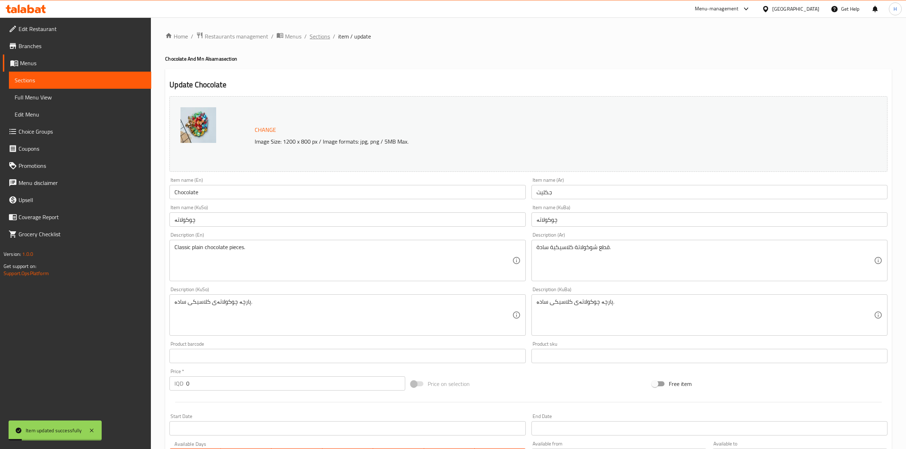
click at [324, 37] on span "Sections" at bounding box center [320, 36] width 20 height 9
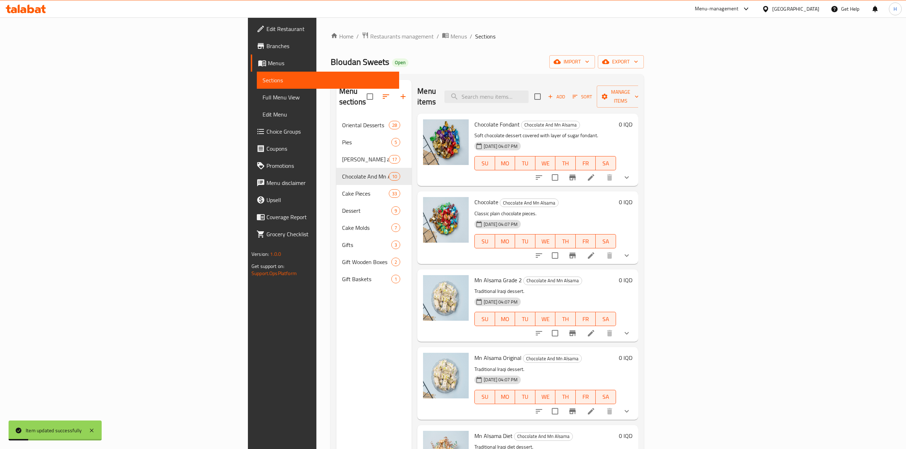
click at [586, 85] on div "Menu items Add Sort Manage items" at bounding box center [527, 97] width 221 height 34
click at [529, 91] on input "search" at bounding box center [486, 97] width 84 height 12
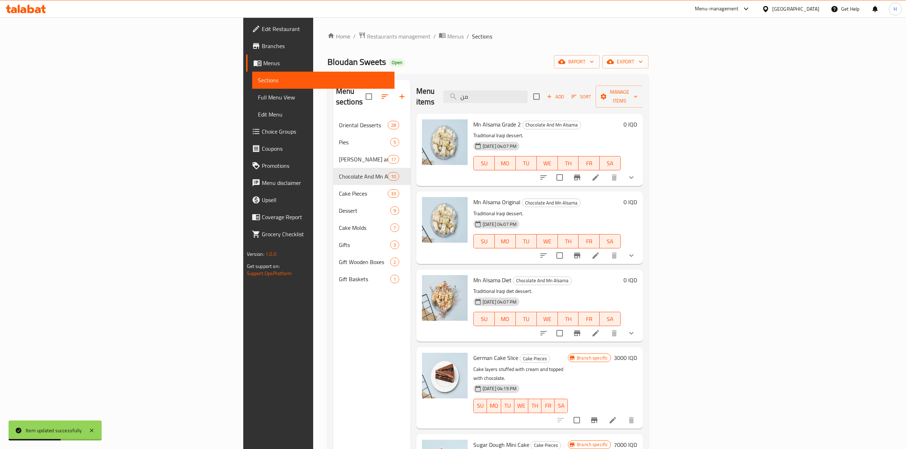
type input "من"
click at [600, 173] on icon at bounding box center [595, 177] width 9 height 9
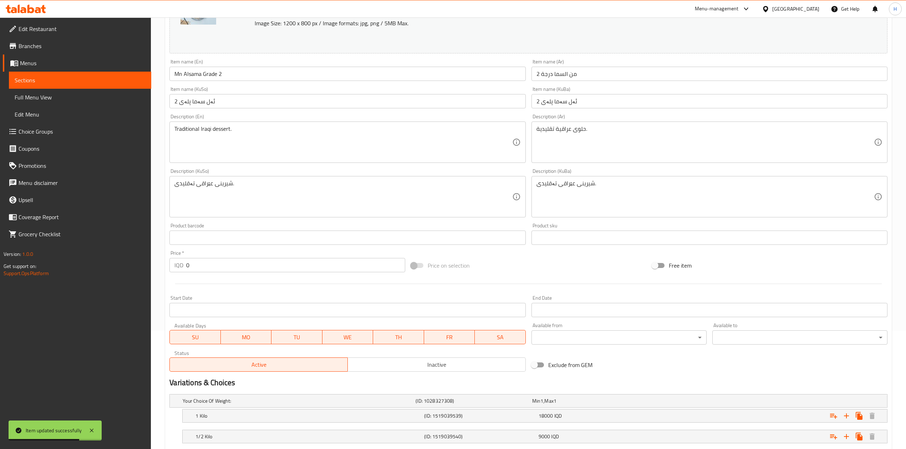
scroll to position [164, 0]
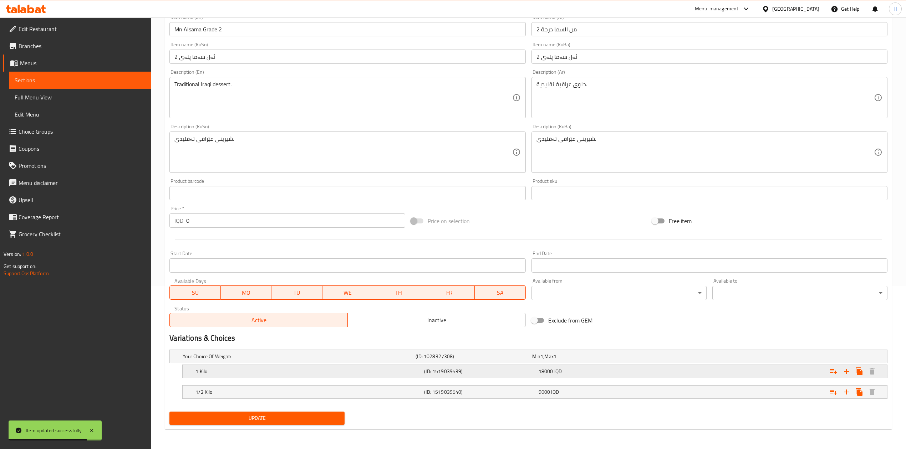
click at [204, 368] on h5 "1 Kilo" at bounding box center [308, 371] width 226 height 7
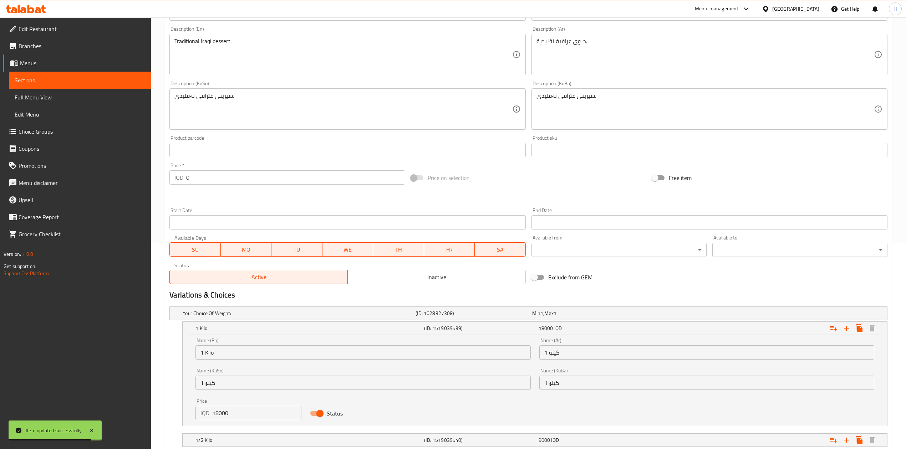
scroll to position [250, 0]
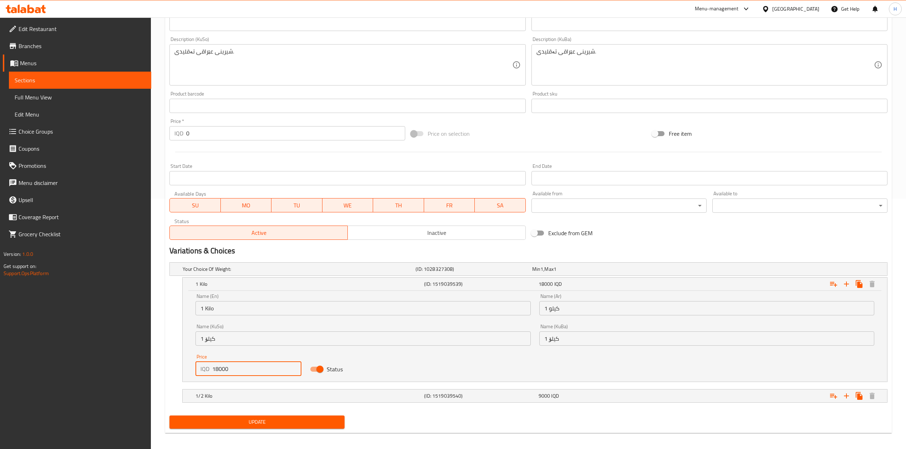
click at [216, 370] on input "18000" at bounding box center [256, 369] width 89 height 14
type input "19000"
click at [225, 390] on div "1/2 Kilo (ID: 1519039540) 9000 IQD" at bounding box center [537, 396] width 686 height 16
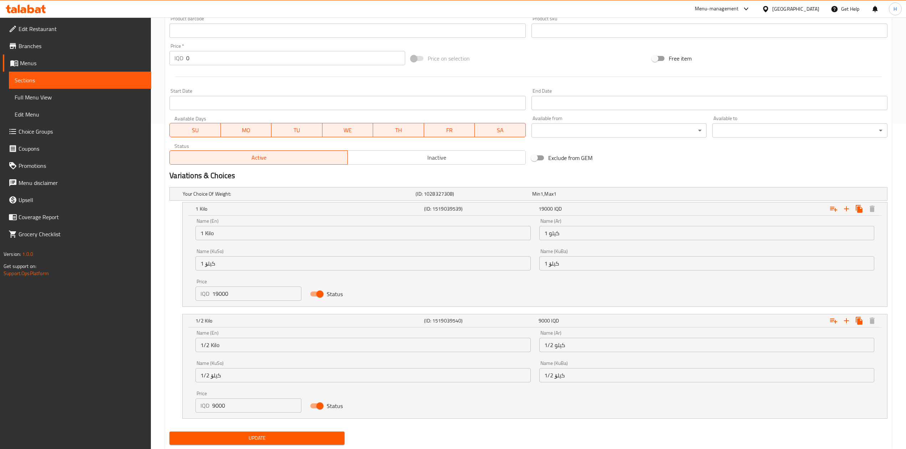
scroll to position [340, 0]
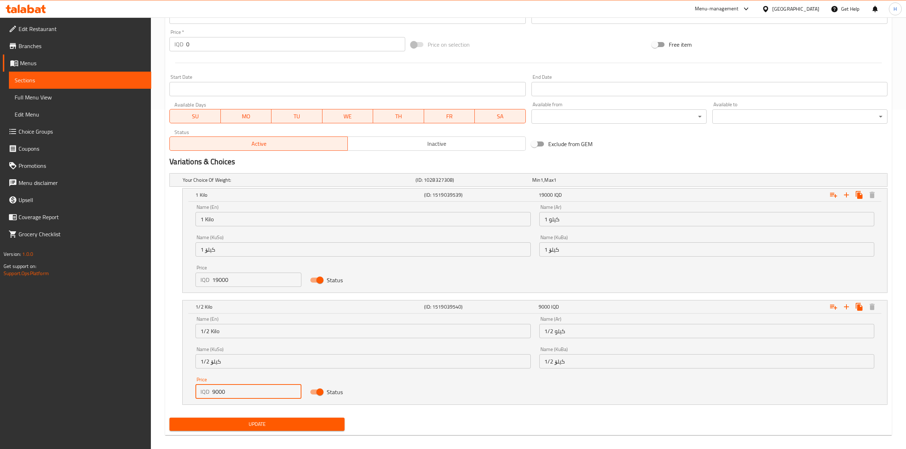
drag, startPoint x: 217, startPoint y: 396, endPoint x: 213, endPoint y: 400, distance: 5.8
click at [213, 399] on input "9000" at bounding box center [256, 392] width 89 height 14
click at [216, 392] on input "9000" at bounding box center [256, 392] width 89 height 14
drag, startPoint x: 215, startPoint y: 391, endPoint x: 219, endPoint y: 395, distance: 5.8
click at [219, 395] on input "9000" at bounding box center [256, 392] width 89 height 14
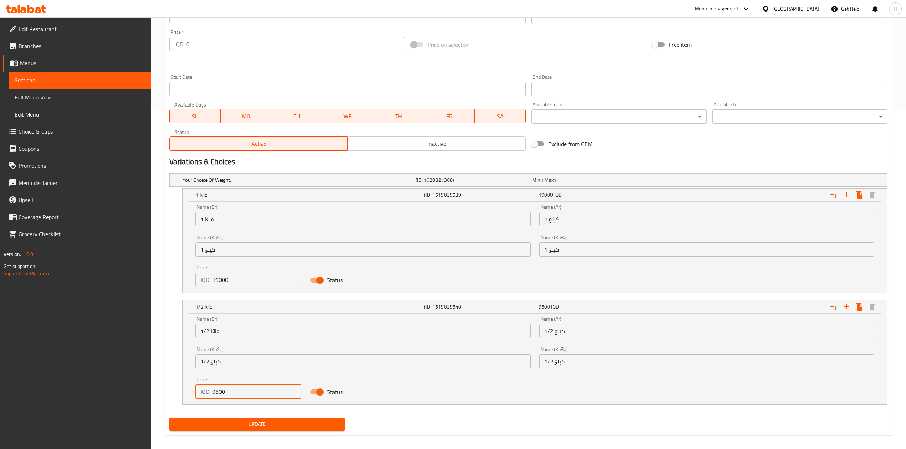
type input "9500"
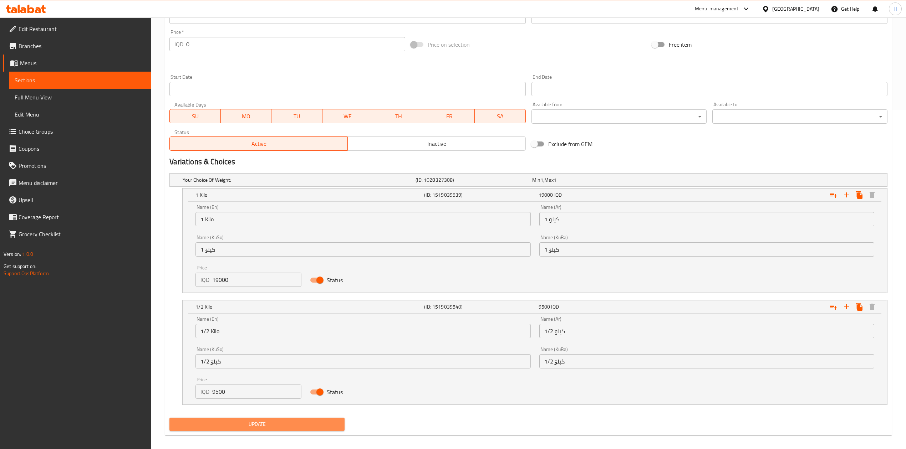
click at [233, 424] on span "Update" at bounding box center [257, 424] width 164 height 9
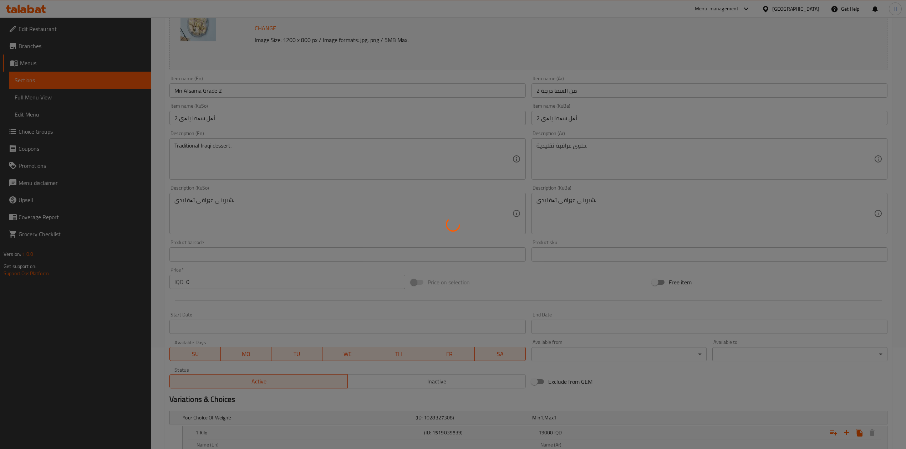
scroll to position [0, 0]
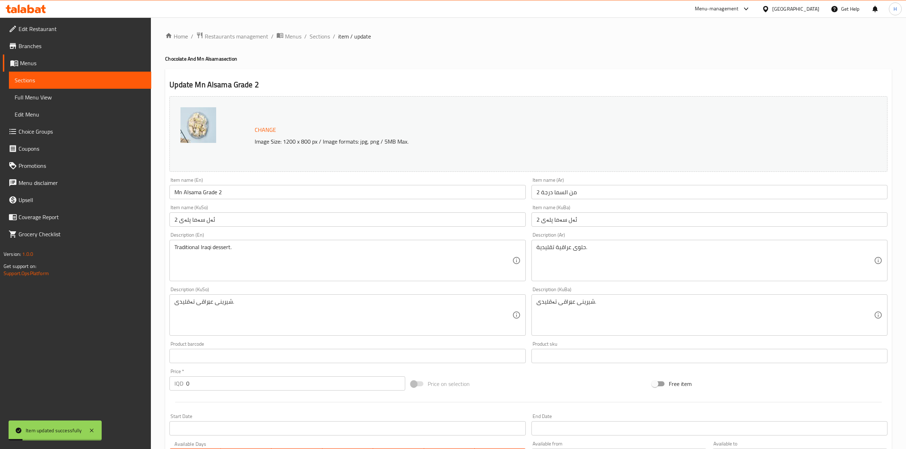
click at [326, 37] on span "Sections" at bounding box center [320, 36] width 20 height 9
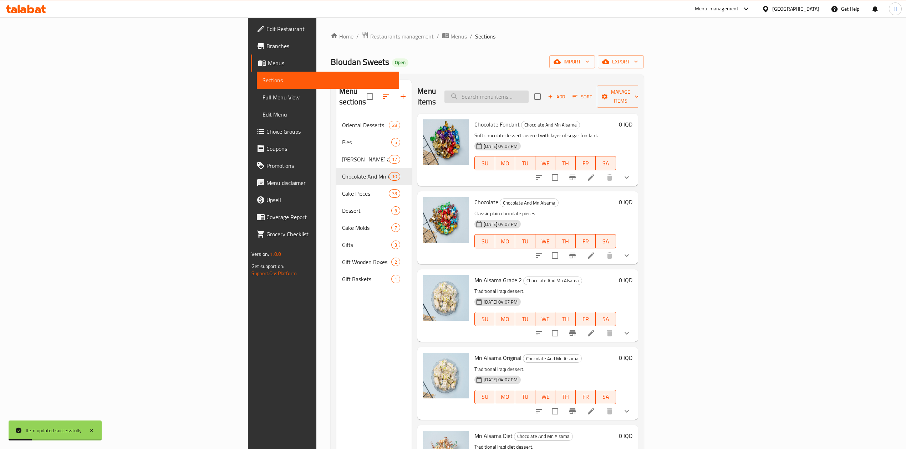
click at [529, 93] on input "search" at bounding box center [486, 97] width 84 height 12
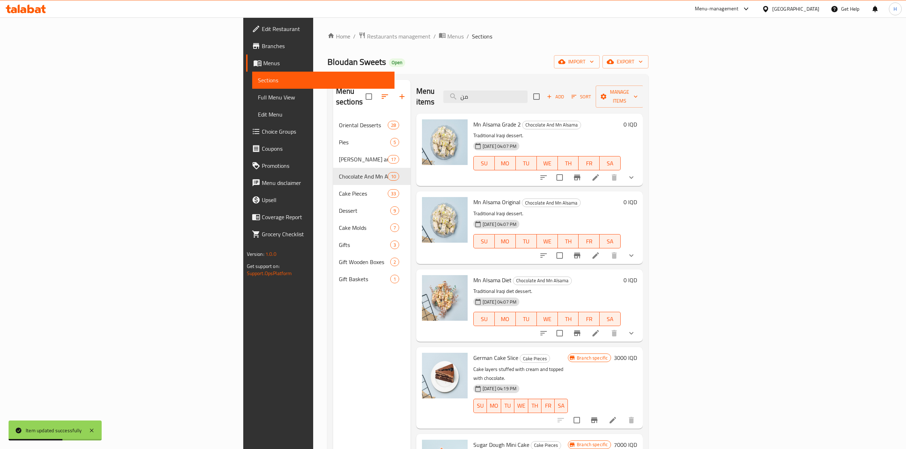
type input "من"
click at [600, 251] on icon at bounding box center [595, 255] width 9 height 9
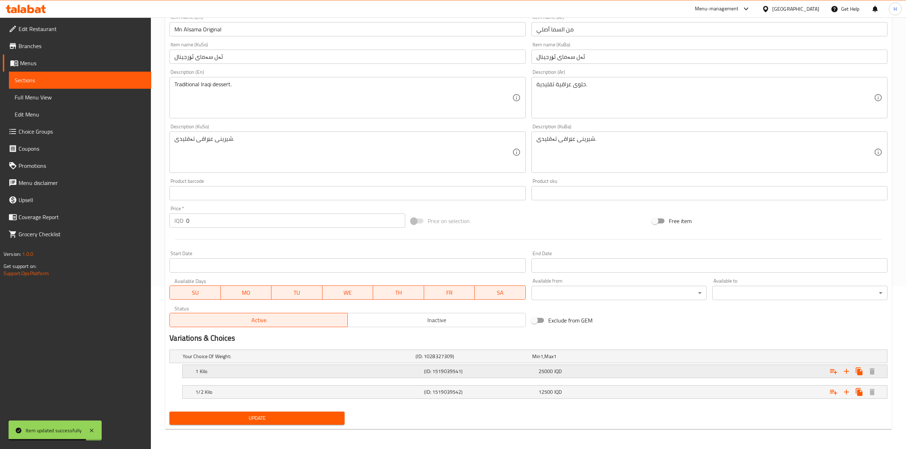
click at [232, 374] on h5 "1 Kilo" at bounding box center [308, 371] width 226 height 7
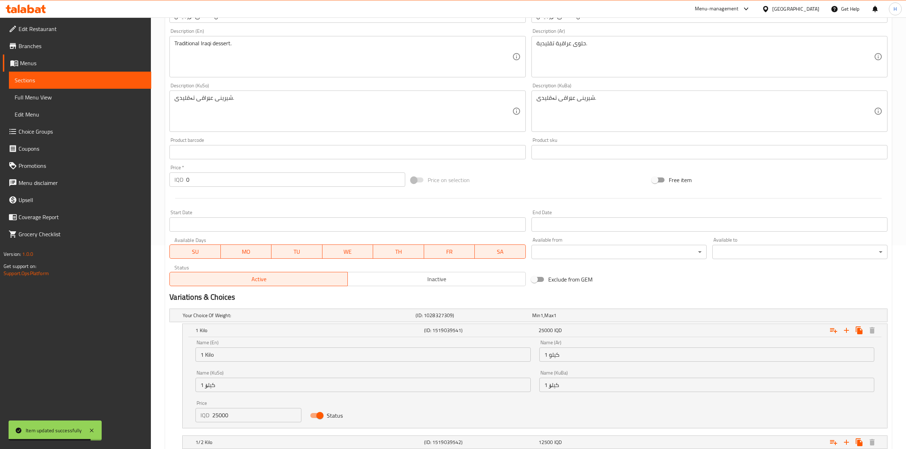
scroll to position [253, 0]
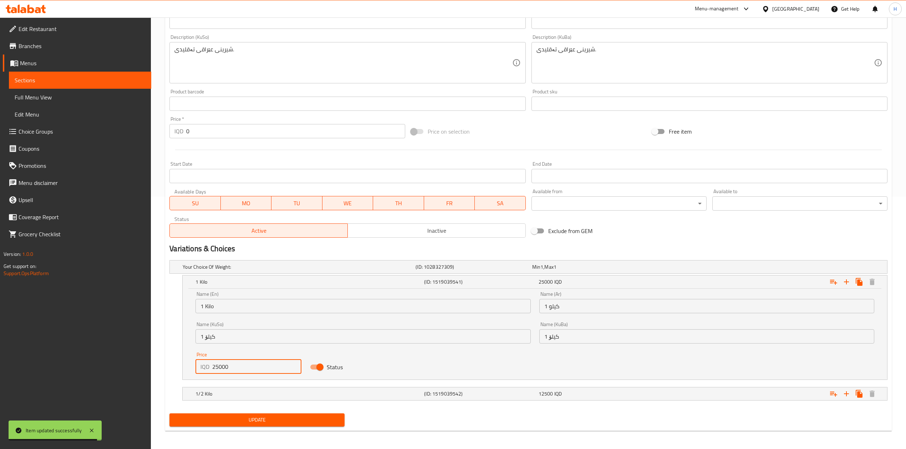
click at [216, 367] on input "25000" at bounding box center [256, 367] width 89 height 14
type input "27000"
click at [226, 390] on div "1/2 Kilo" at bounding box center [308, 394] width 229 height 10
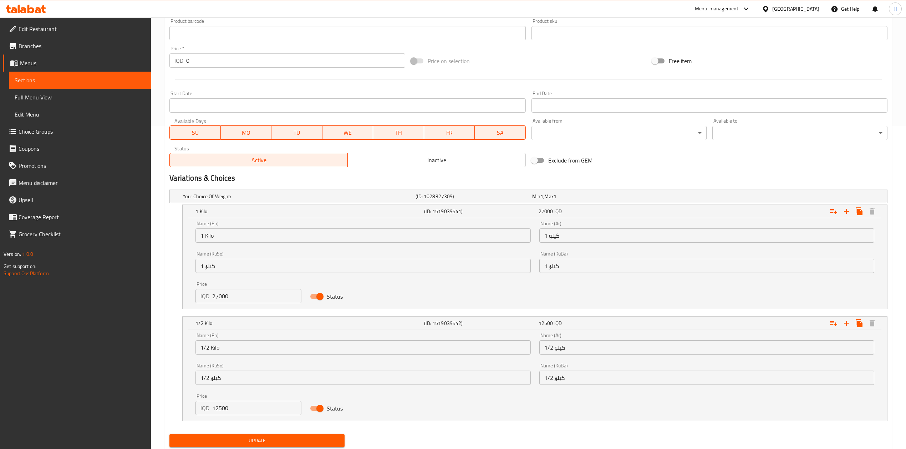
scroll to position [347, 0]
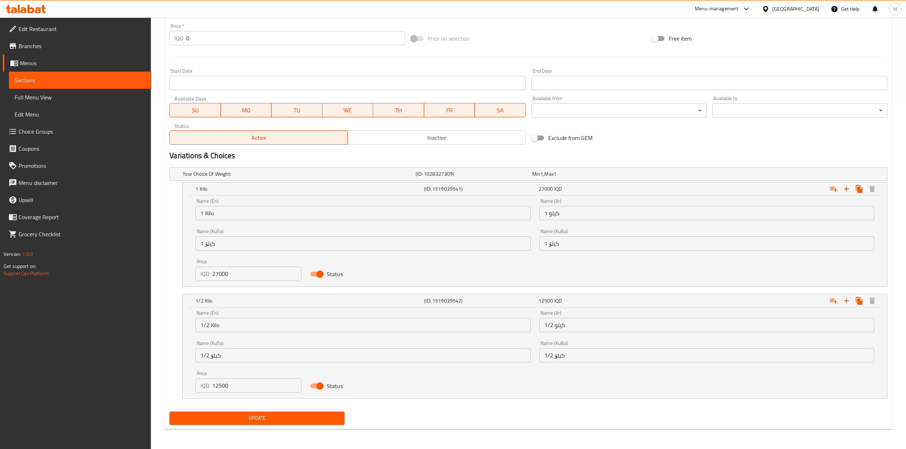
click at [220, 385] on input "12500" at bounding box center [256, 386] width 89 height 14
type input "13500"
click at [242, 414] on span "Update" at bounding box center [257, 418] width 164 height 9
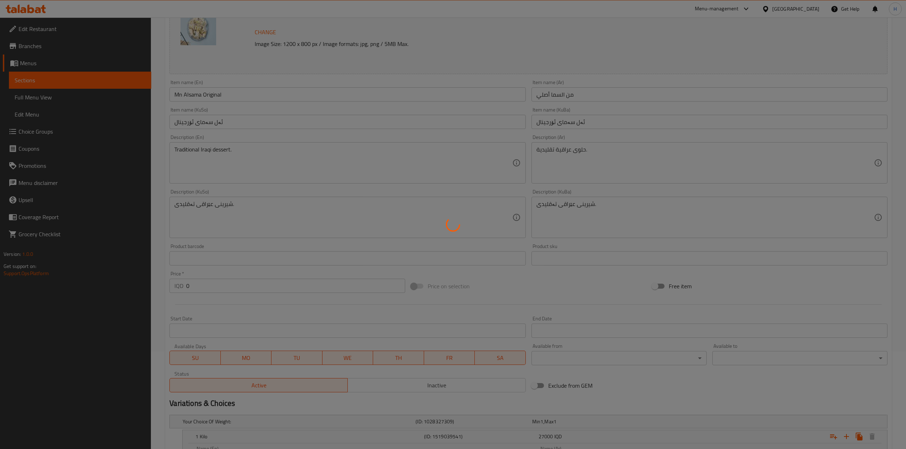
scroll to position [0, 0]
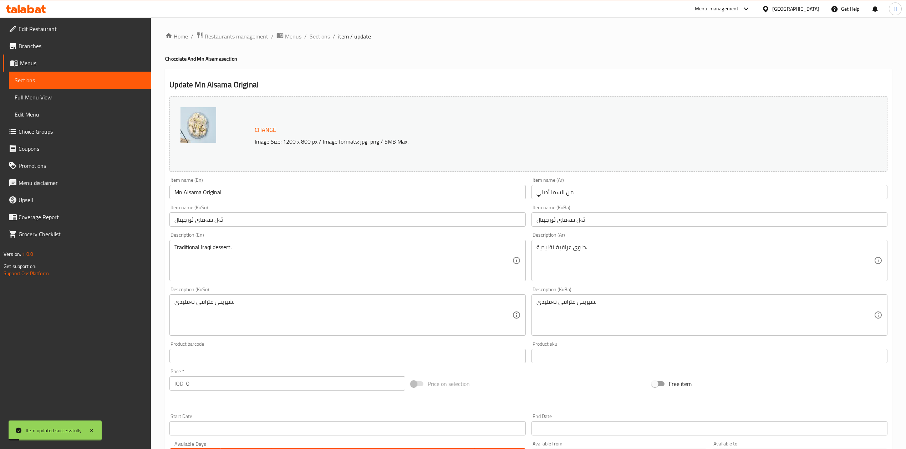
click at [329, 34] on span "Sections" at bounding box center [320, 36] width 20 height 9
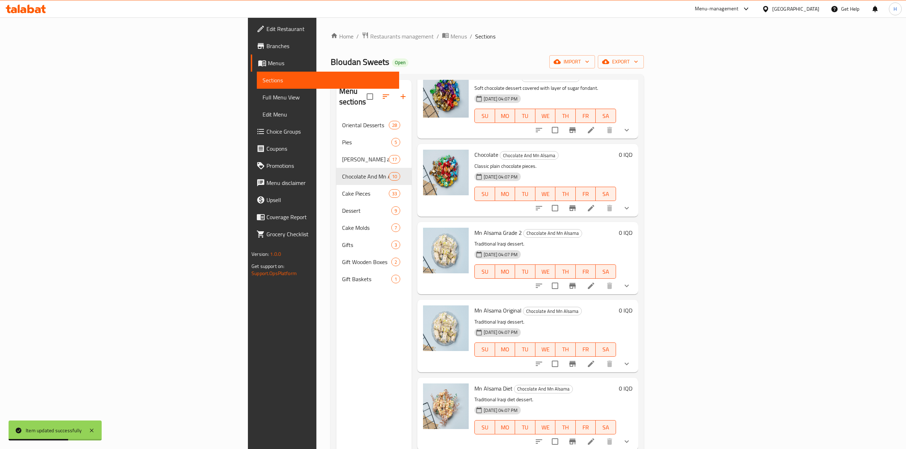
scroll to position [190, 0]
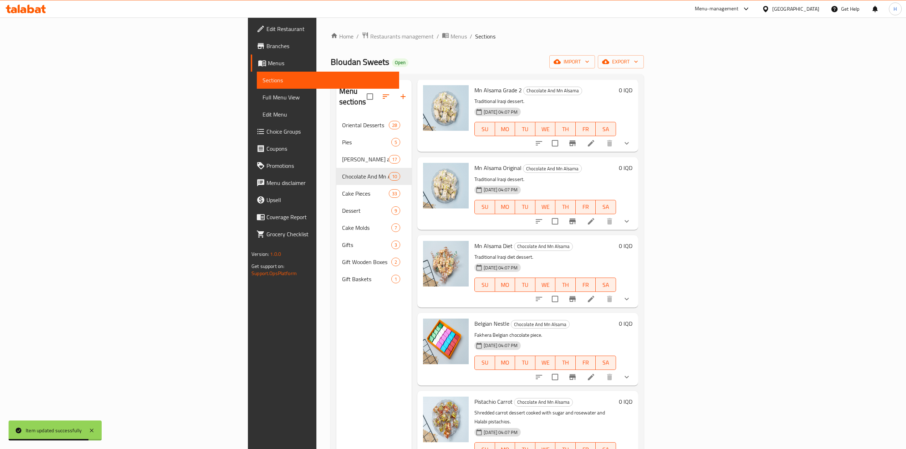
click at [595, 295] on icon at bounding box center [591, 299] width 9 height 9
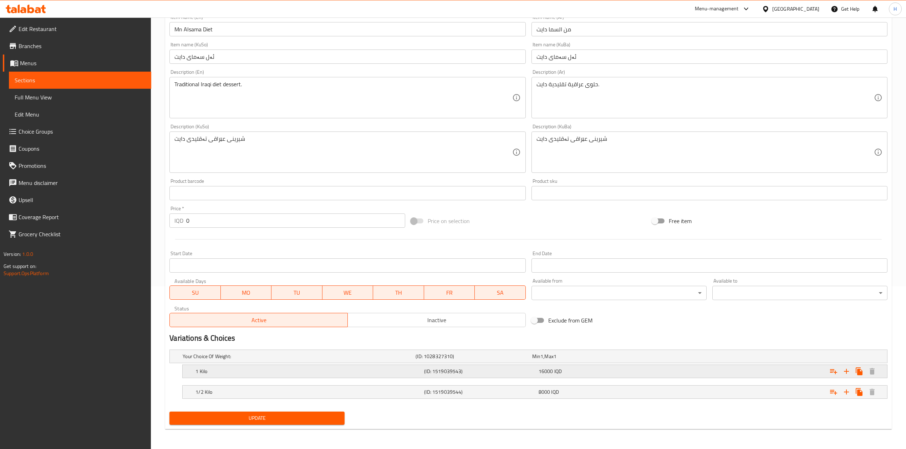
click at [204, 370] on h5 "1 Kilo" at bounding box center [308, 371] width 226 height 7
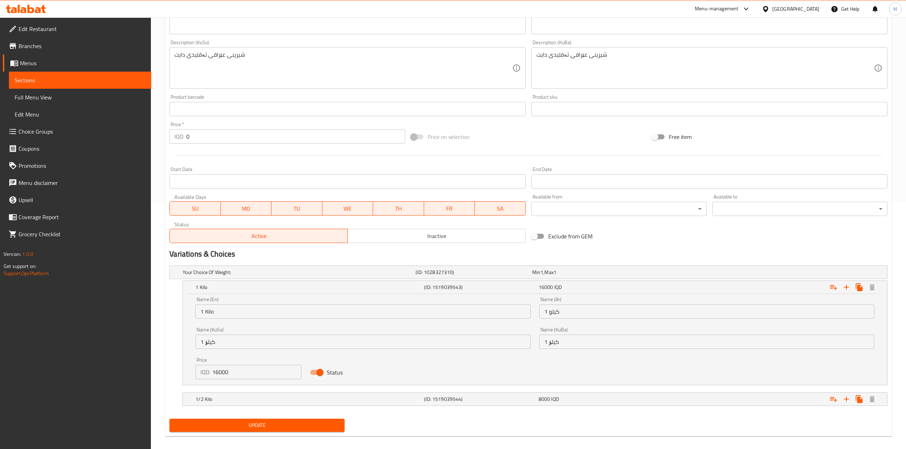
scroll to position [250, 0]
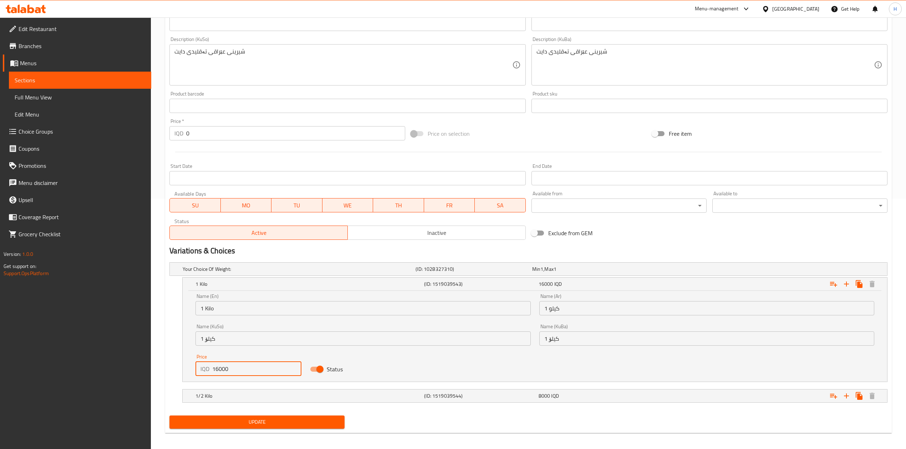
drag, startPoint x: 214, startPoint y: 370, endPoint x: 218, endPoint y: 371, distance: 4.1
click at [218, 371] on input "16000" at bounding box center [256, 369] width 89 height 14
type input "17000"
click at [221, 395] on h5 "1/2 Kilo" at bounding box center [308, 396] width 226 height 7
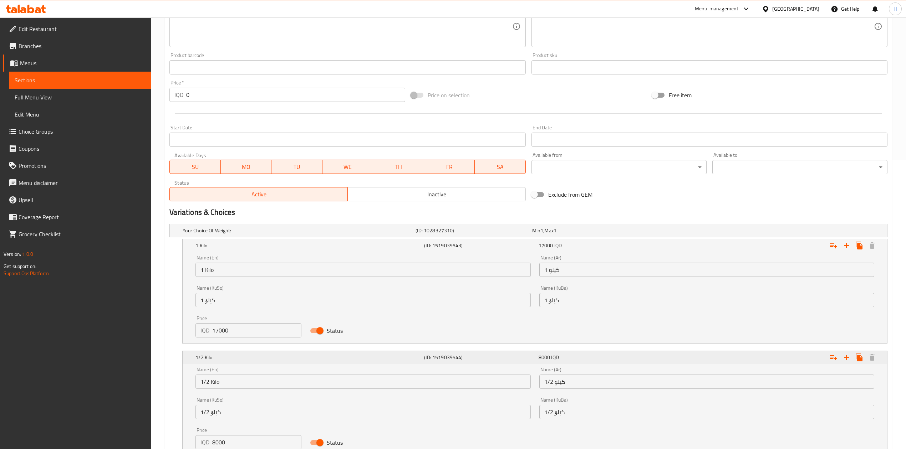
scroll to position [346, 0]
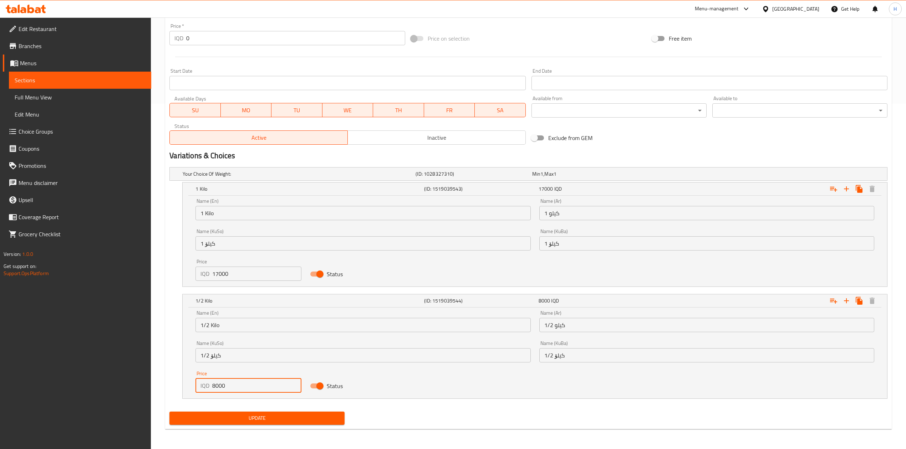
drag, startPoint x: 215, startPoint y: 387, endPoint x: 219, endPoint y: 390, distance: 4.8
click at [219, 390] on input "8000" at bounding box center [256, 386] width 89 height 14
type input "8500"
click at [239, 424] on button "Update" at bounding box center [256, 418] width 175 height 13
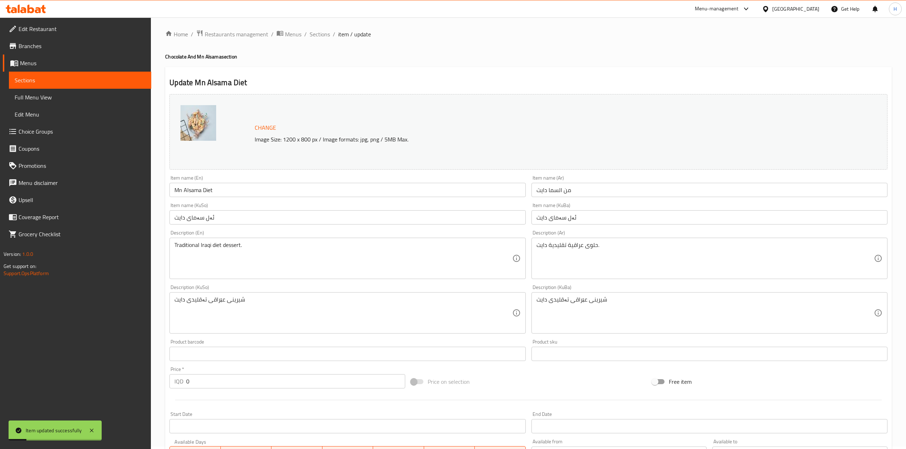
scroll to position [0, 0]
click at [319, 40] on span "Sections" at bounding box center [320, 36] width 20 height 9
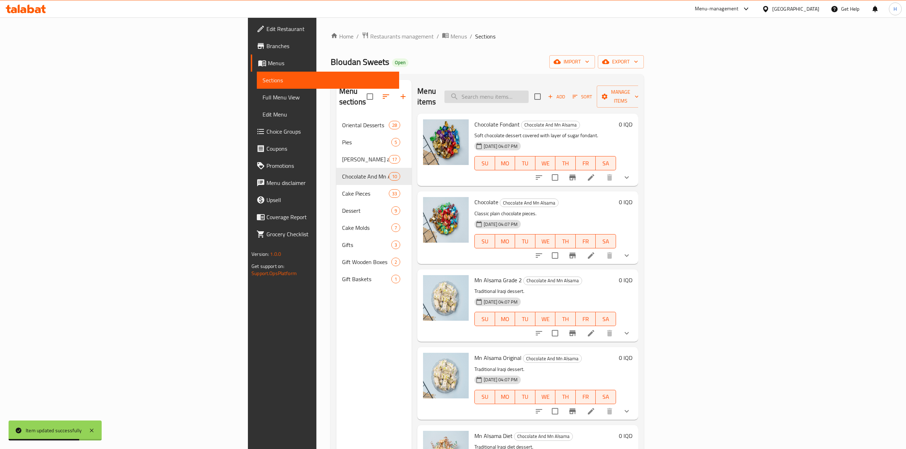
click at [529, 91] on input "search" at bounding box center [486, 97] width 84 height 12
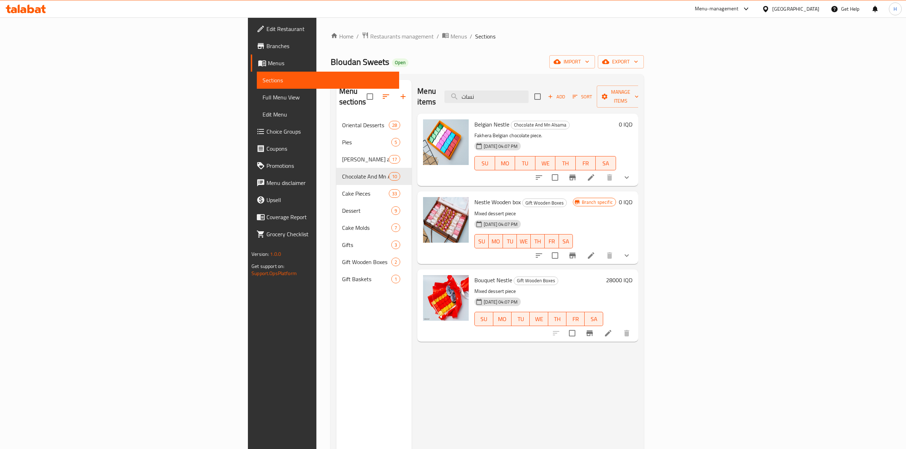
type input "نسات"
click at [595, 173] on icon at bounding box center [591, 177] width 9 height 9
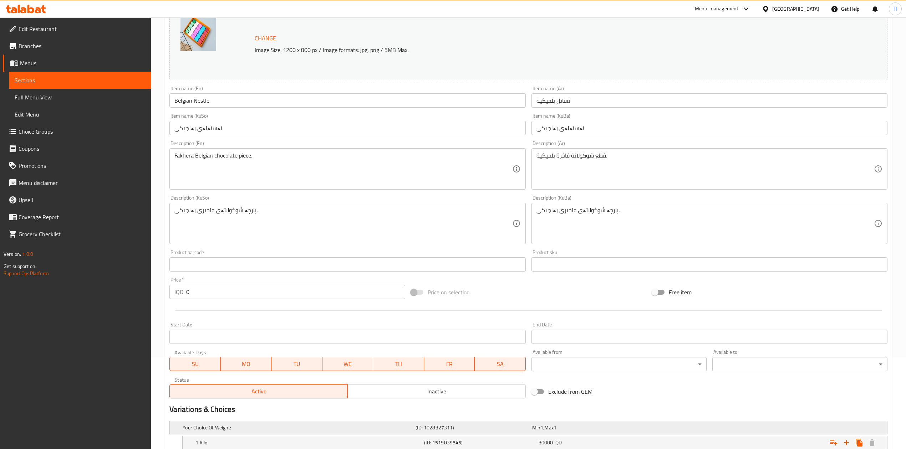
scroll to position [164, 0]
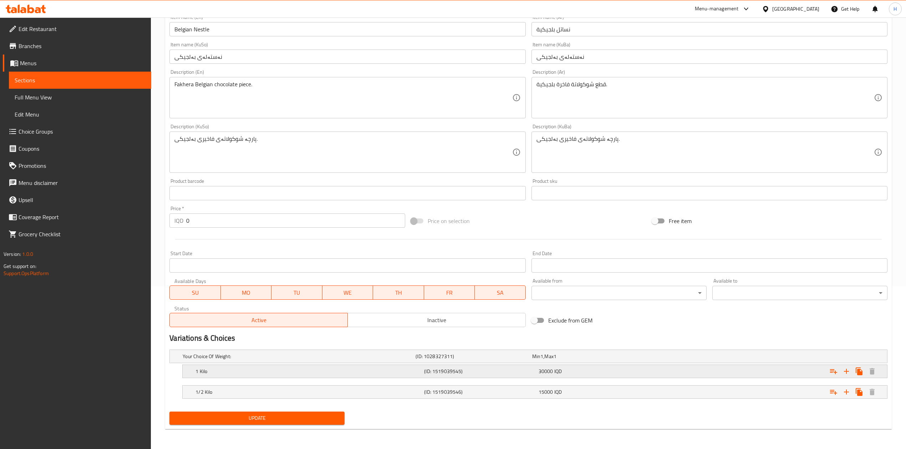
click at [212, 372] on h5 "1 Kilo" at bounding box center [308, 371] width 226 height 7
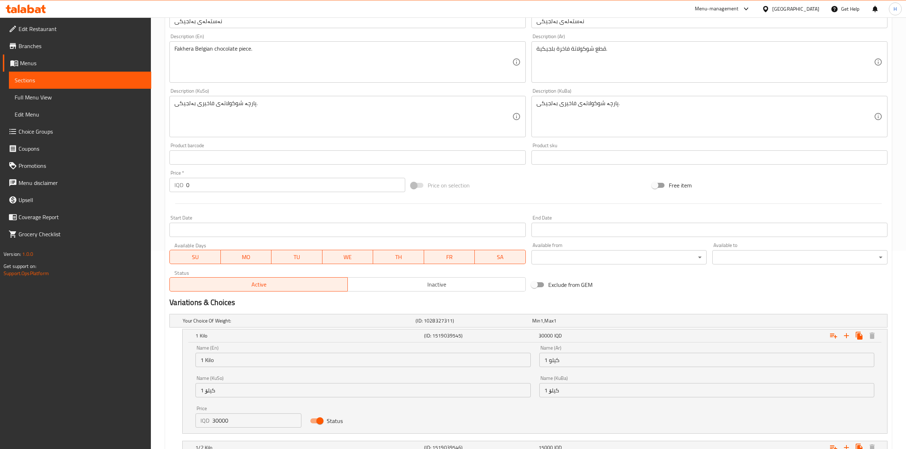
scroll to position [248, 0]
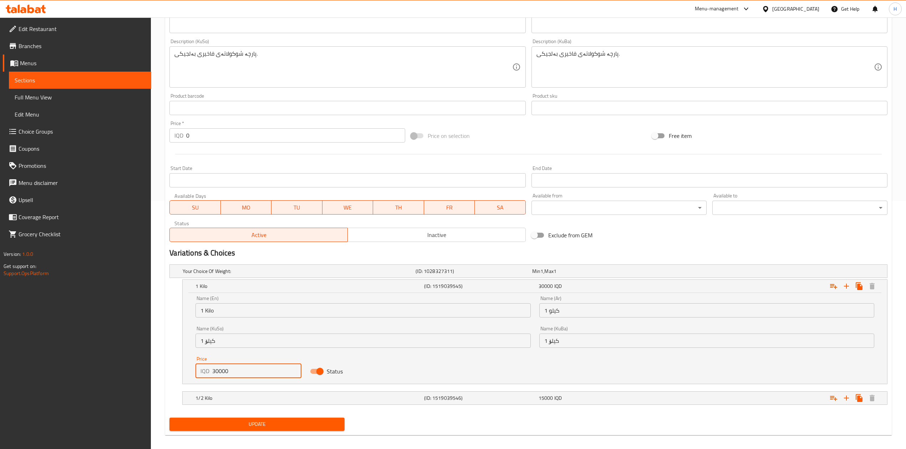
drag, startPoint x: 216, startPoint y: 373, endPoint x: 218, endPoint y: 377, distance: 4.4
click at [218, 377] on input "30000" at bounding box center [256, 371] width 89 height 14
type input "32000"
drag, startPoint x: 217, startPoint y: 397, endPoint x: 220, endPoint y: 401, distance: 5.0
click at [217, 397] on h5 "1/2 Kilo" at bounding box center [308, 398] width 226 height 7
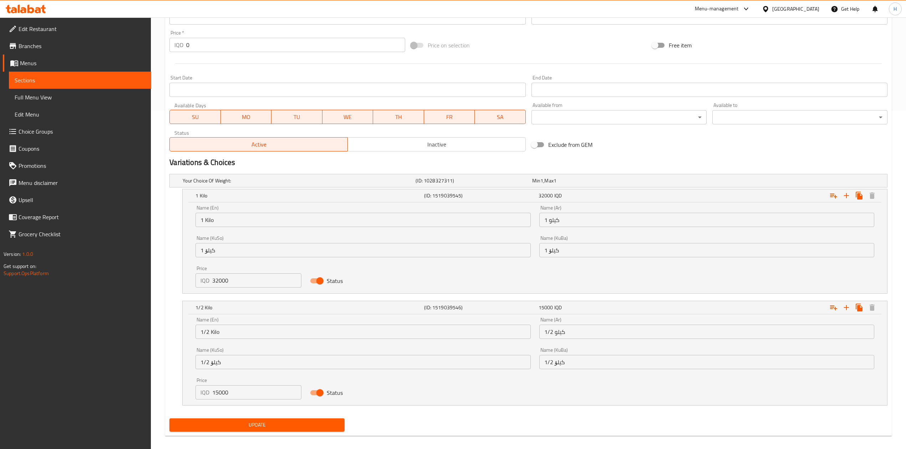
scroll to position [345, 0]
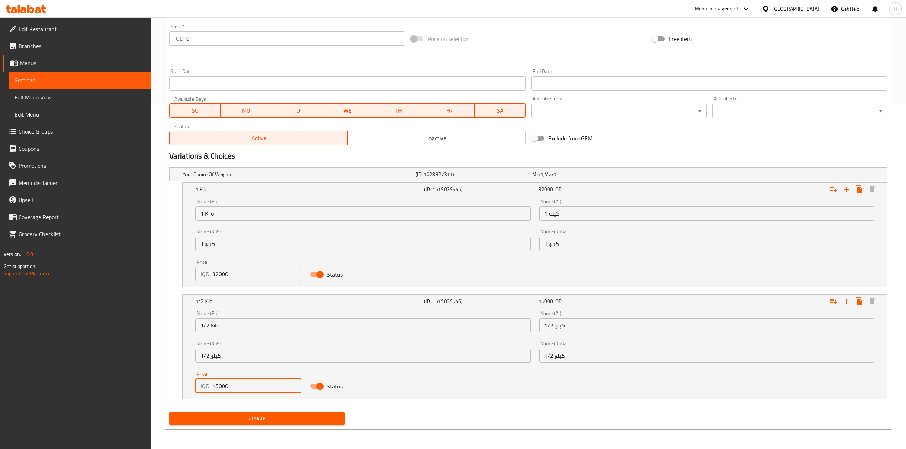
click at [216, 388] on input "15000" at bounding box center [256, 386] width 89 height 14
type input "16000"
click at [237, 412] on div "Update" at bounding box center [257, 419] width 181 height 19
click at [227, 418] on span "Update" at bounding box center [257, 419] width 164 height 9
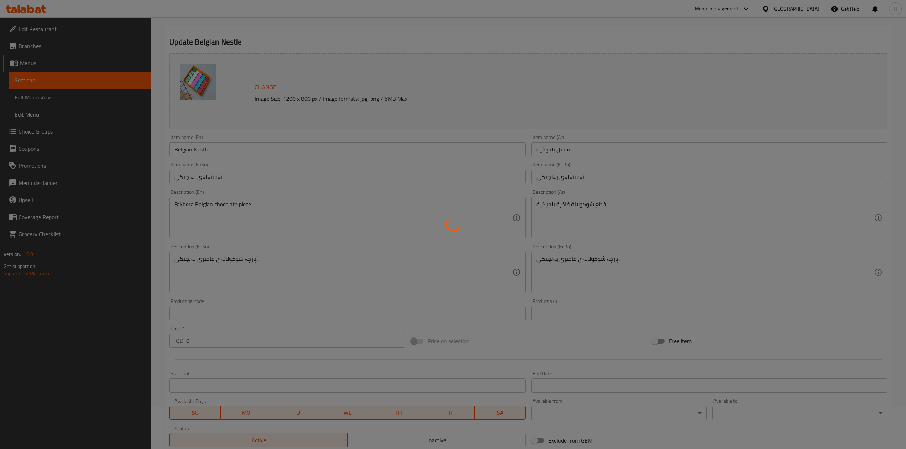
scroll to position [0, 0]
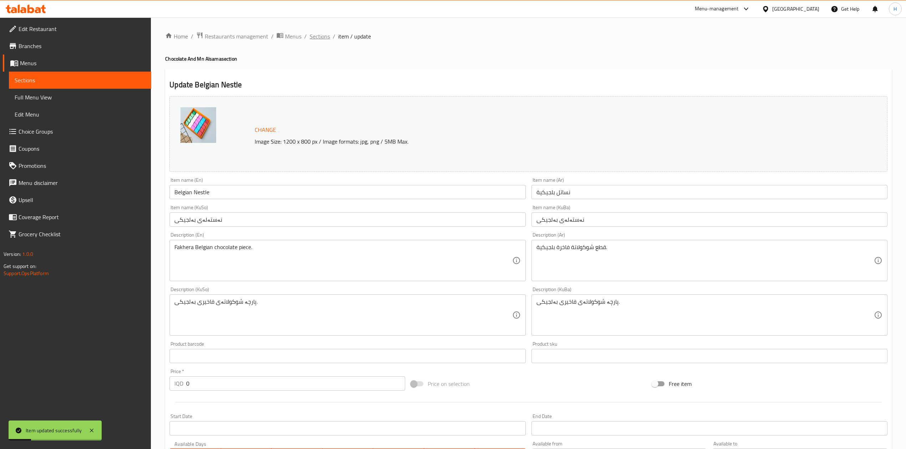
click at [322, 37] on span "Sections" at bounding box center [320, 36] width 20 height 9
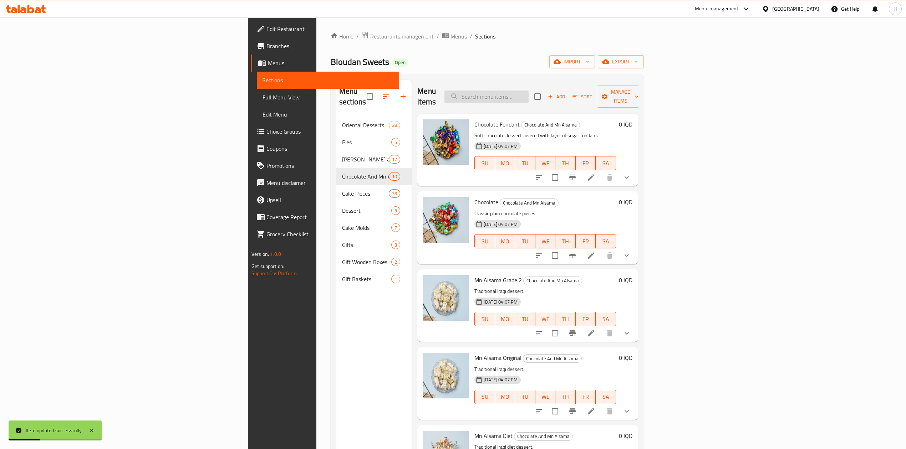
click at [529, 93] on input "search" at bounding box center [486, 97] width 84 height 12
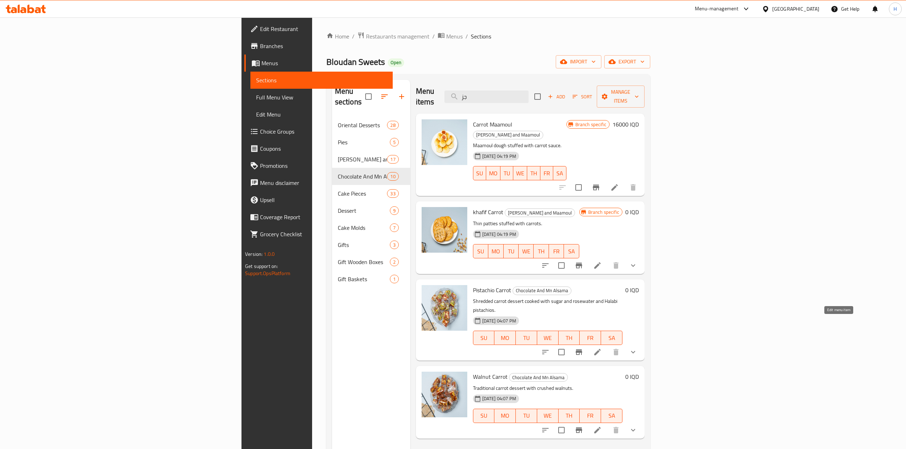
type input "جز"
click at [602, 348] on icon at bounding box center [597, 352] width 9 height 9
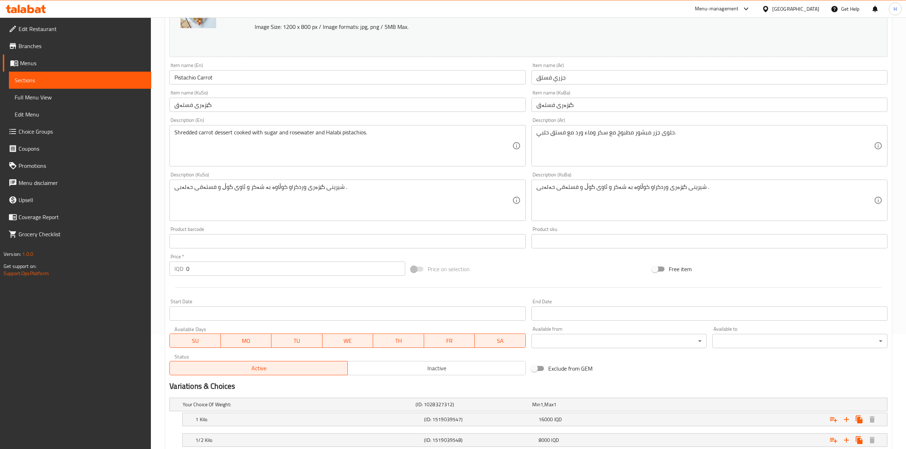
scroll to position [164, 0]
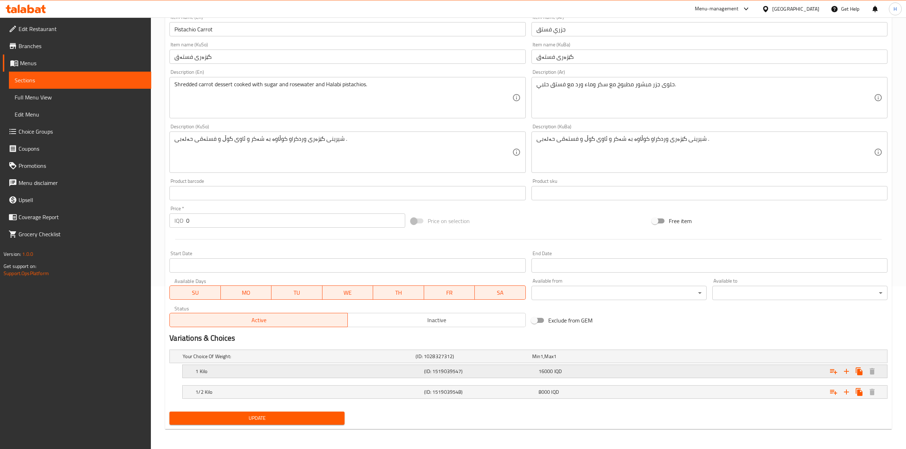
click at [239, 370] on h5 "1 Kilo" at bounding box center [308, 371] width 226 height 7
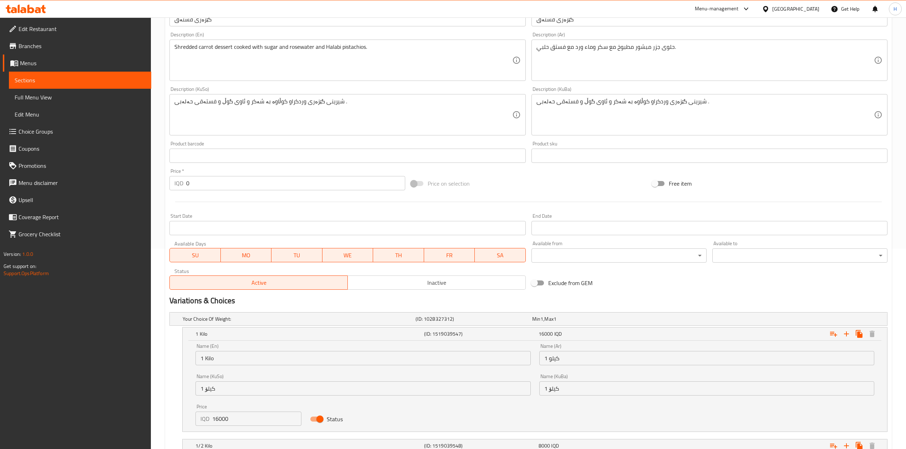
scroll to position [245, 0]
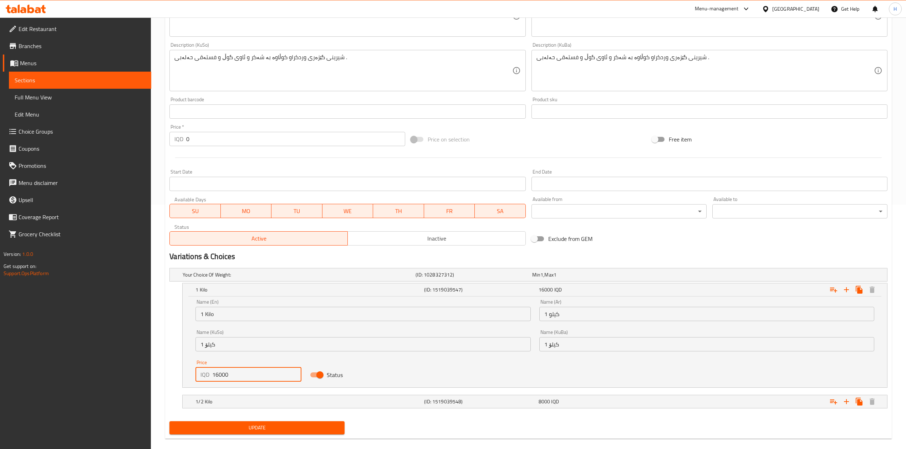
click at [218, 377] on input "16000" at bounding box center [256, 375] width 89 height 14
type input "18000"
click at [218, 401] on h5 "1/2 Kilo" at bounding box center [308, 401] width 226 height 7
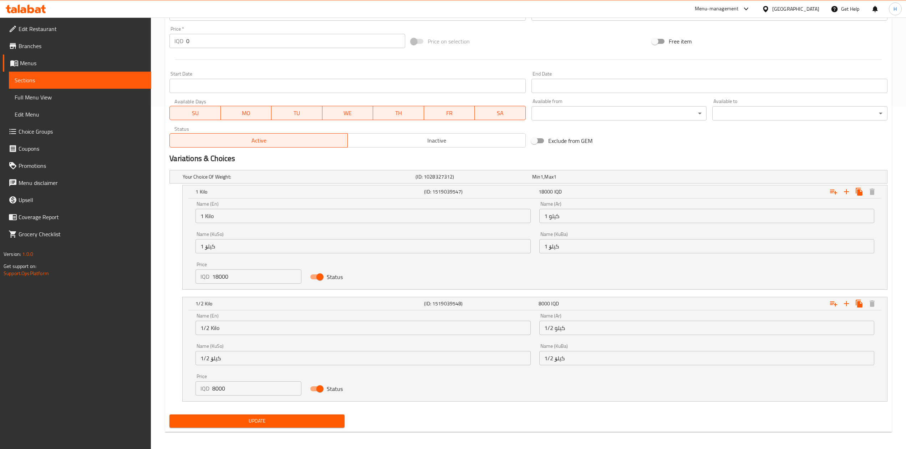
scroll to position [344, 0]
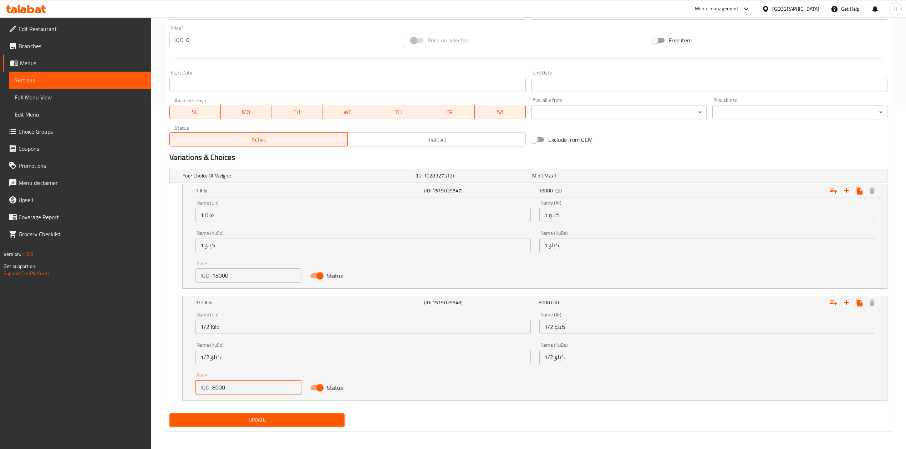
click at [212, 390] on input "8000" at bounding box center [256, 388] width 89 height 14
type input "9000"
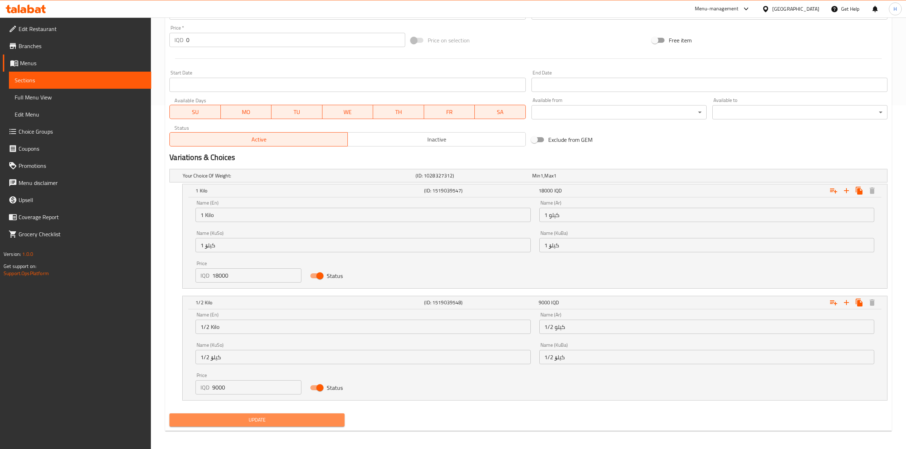
click at [238, 425] on span "Update" at bounding box center [257, 420] width 164 height 9
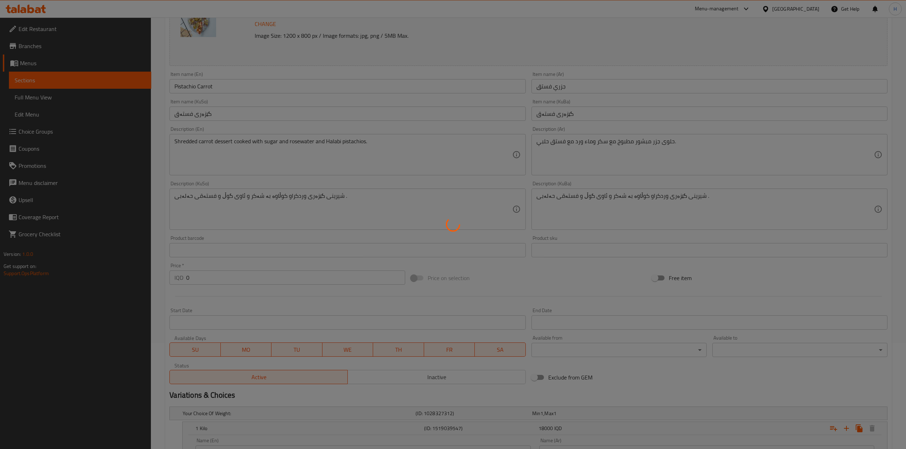
scroll to position [0, 0]
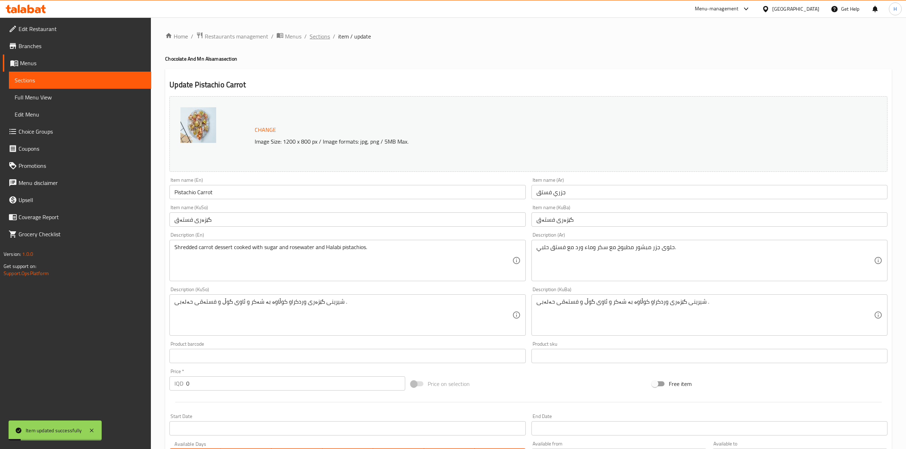
click at [318, 39] on span "Sections" at bounding box center [320, 36] width 20 height 9
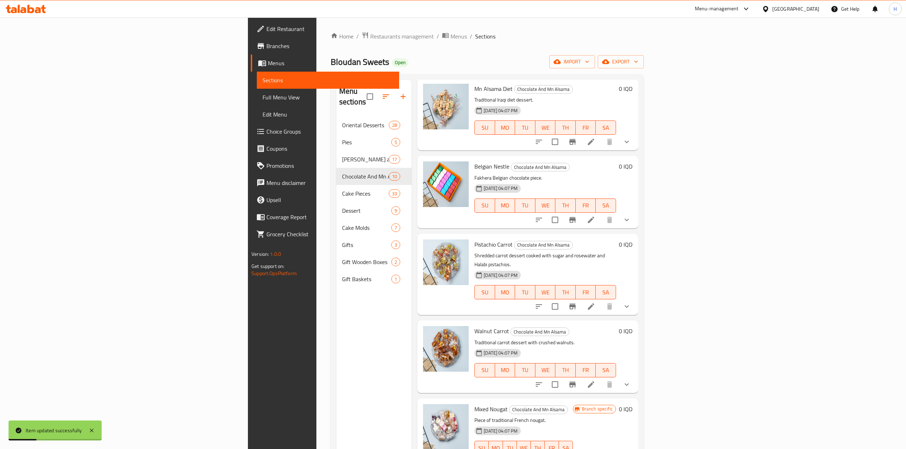
scroll to position [100, 0]
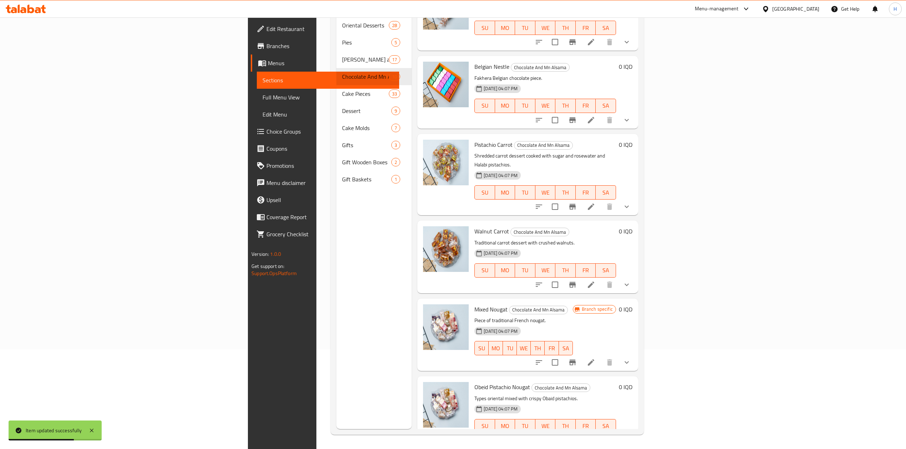
click at [595, 281] on icon at bounding box center [591, 285] width 9 height 9
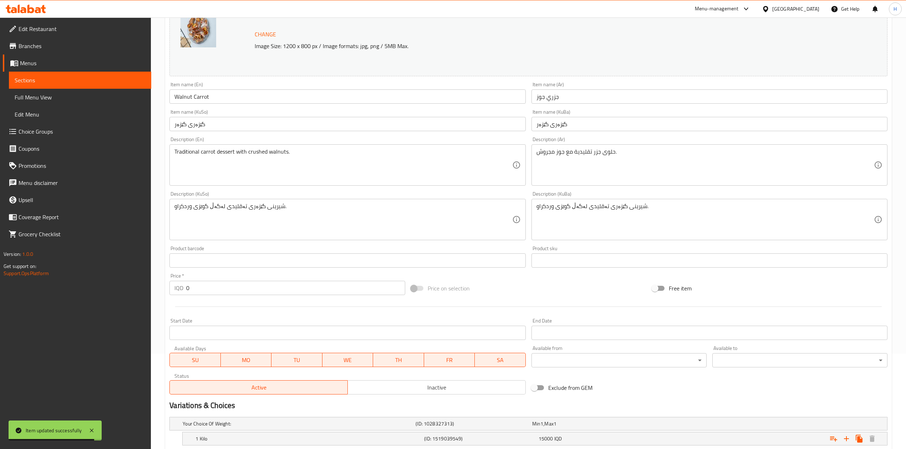
scroll to position [164, 0]
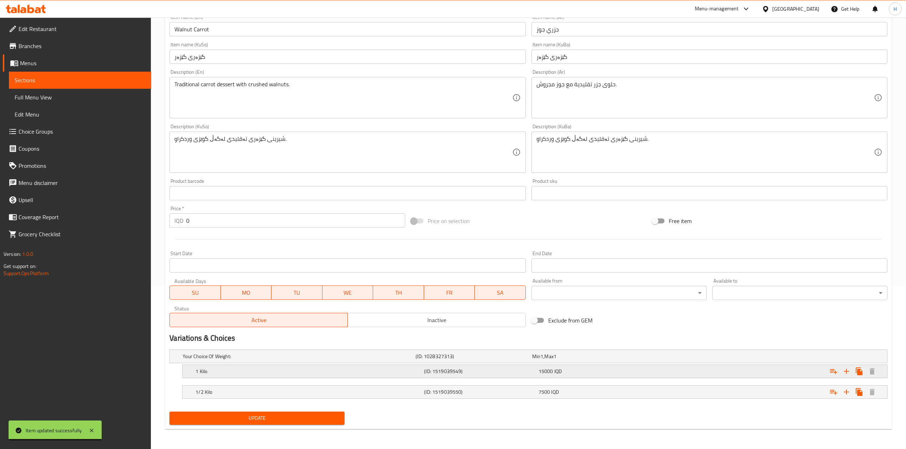
click at [227, 372] on h5 "1 Kilo" at bounding box center [308, 371] width 226 height 7
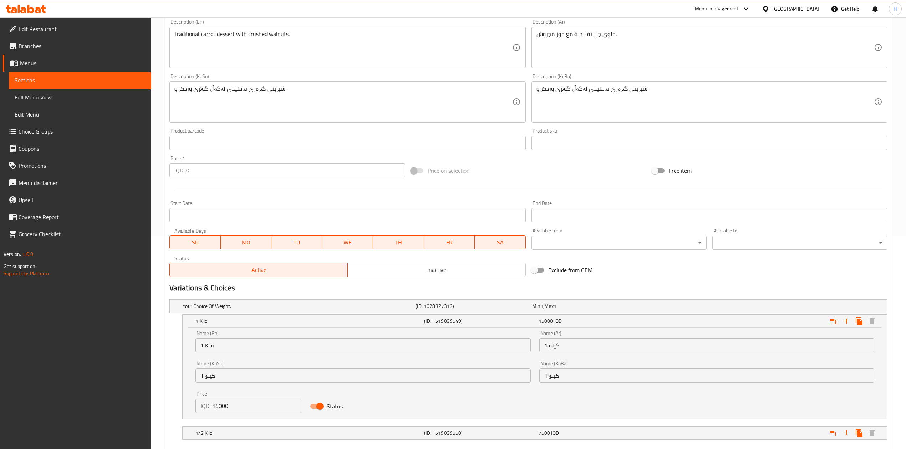
scroll to position [255, 0]
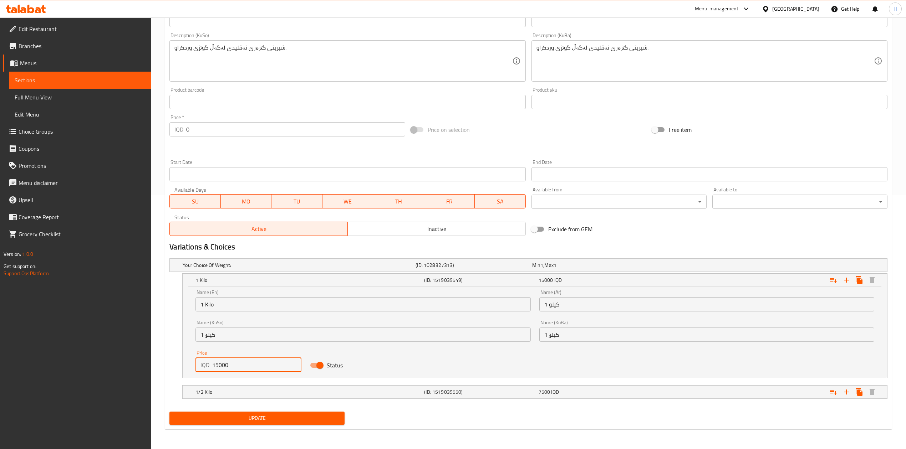
drag, startPoint x: 217, startPoint y: 365, endPoint x: 220, endPoint y: 367, distance: 3.8
click at [220, 367] on input "15000" at bounding box center [256, 365] width 89 height 14
type input "17000"
click at [223, 392] on h5 "1/2 Kilo" at bounding box center [308, 392] width 226 height 7
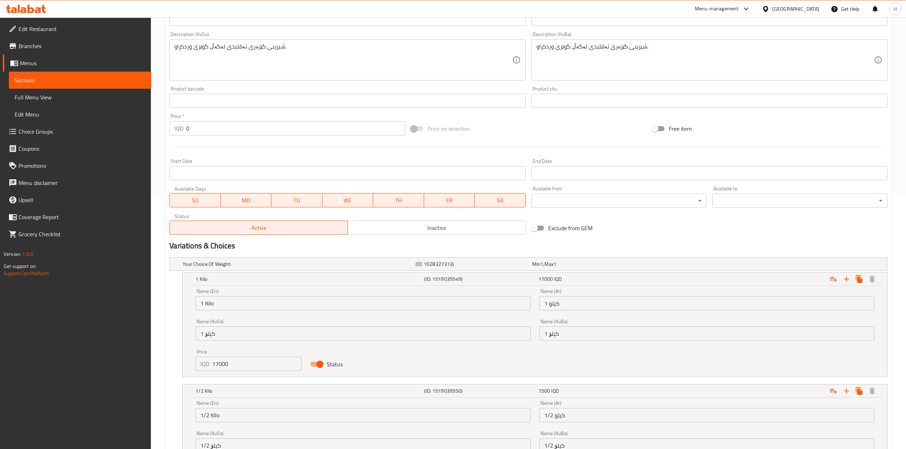
scroll to position [347, 0]
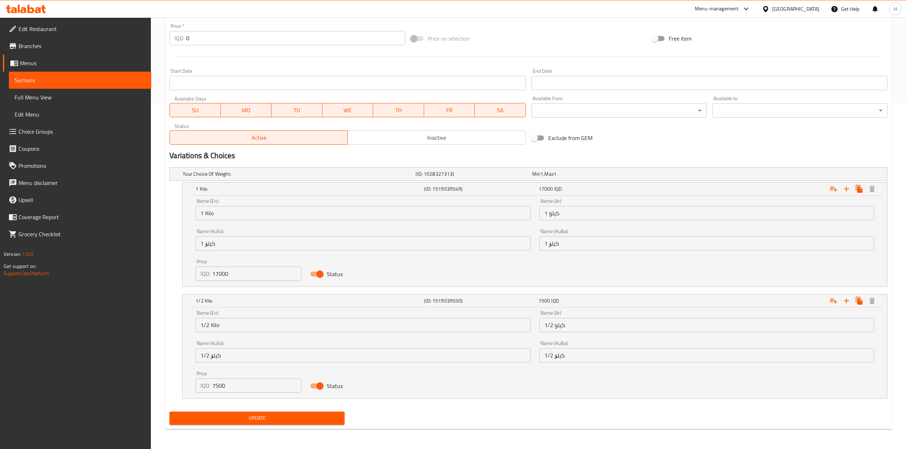
click at [222, 387] on input "7500" at bounding box center [256, 386] width 89 height 14
type input "8500"
click at [293, 421] on span "Update" at bounding box center [257, 418] width 164 height 9
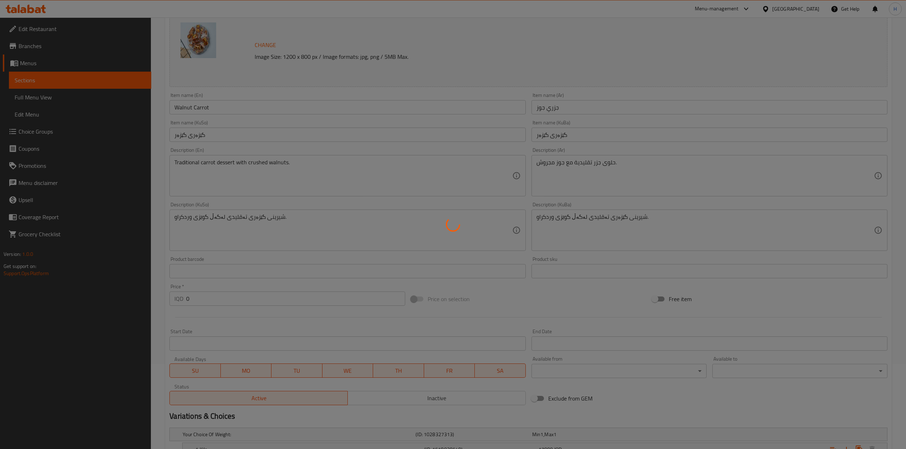
scroll to position [0, 0]
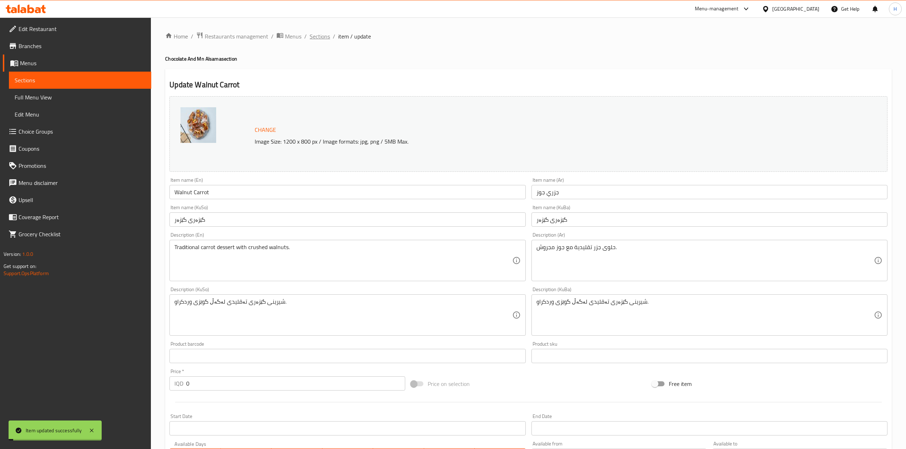
click at [329, 38] on span "Sections" at bounding box center [320, 36] width 20 height 9
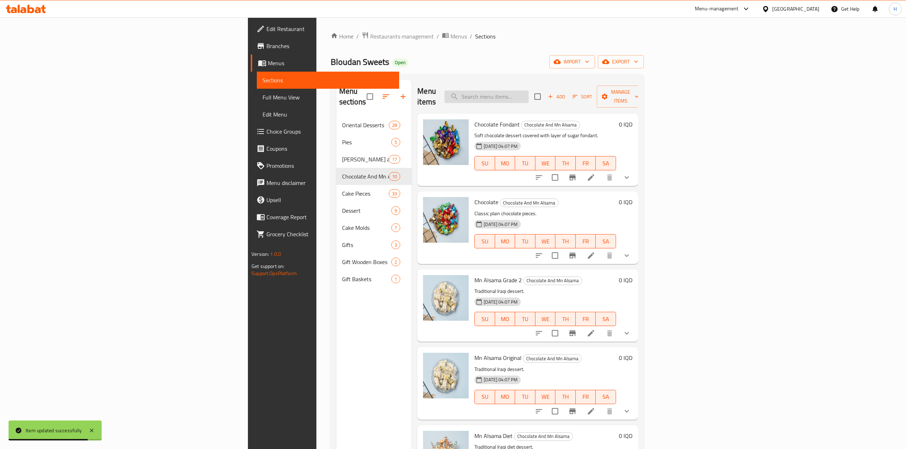
click at [529, 91] on input "search" at bounding box center [486, 97] width 84 height 12
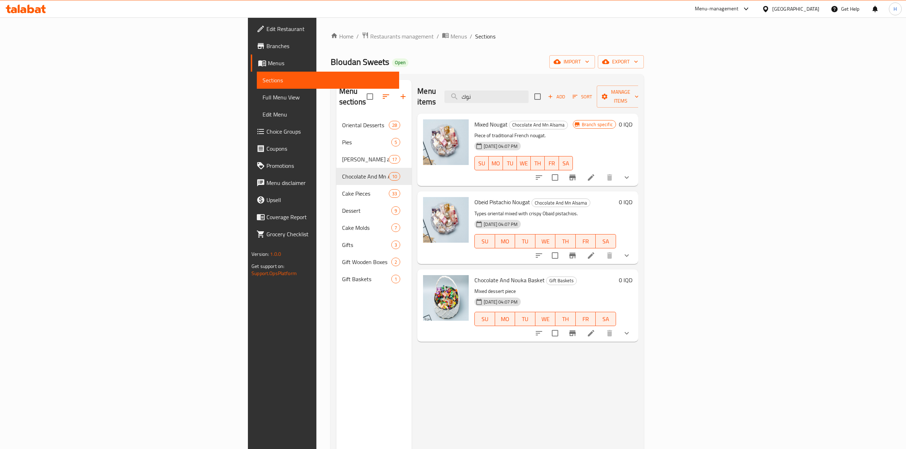
type input "نوك"
click at [601, 171] on li at bounding box center [591, 177] width 20 height 13
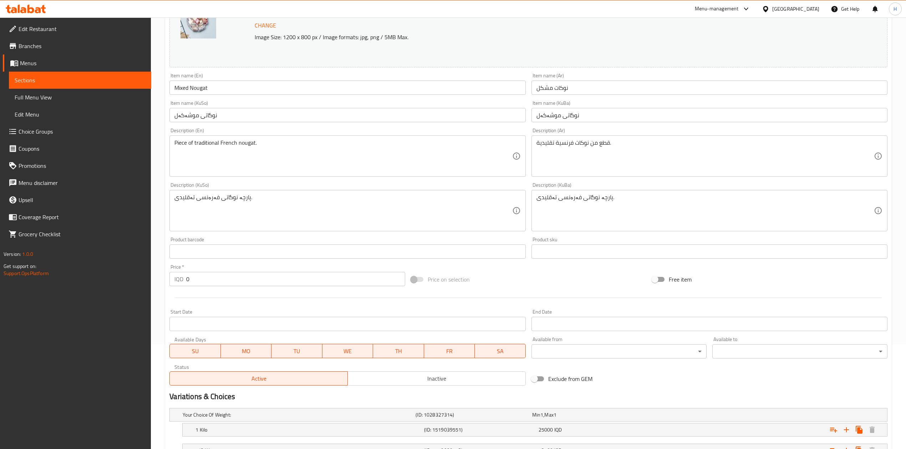
scroll to position [164, 0]
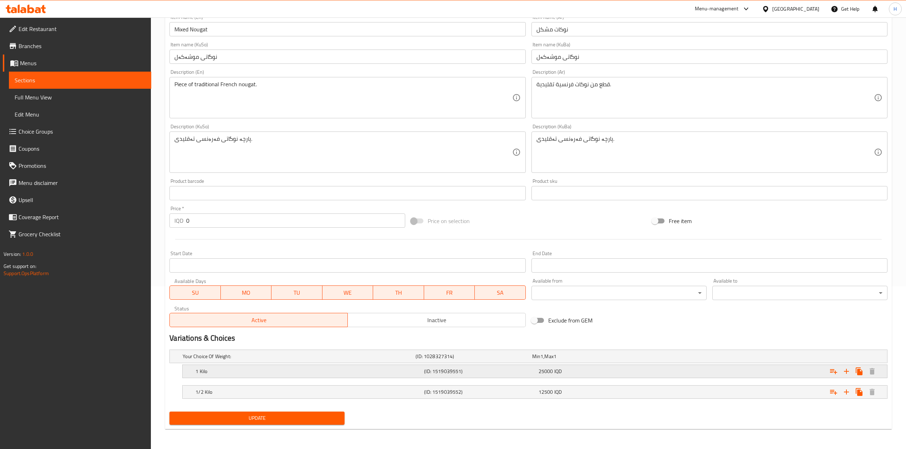
click at [212, 370] on h5 "1 Kilo" at bounding box center [308, 371] width 226 height 7
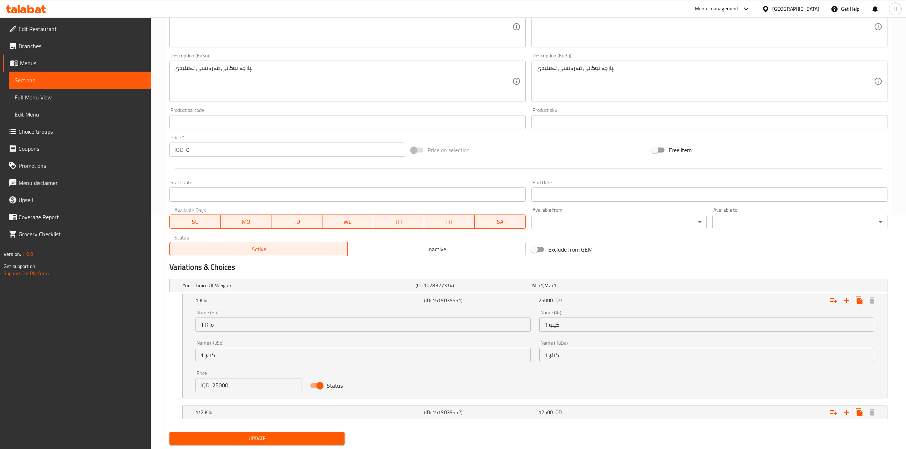
scroll to position [255, 0]
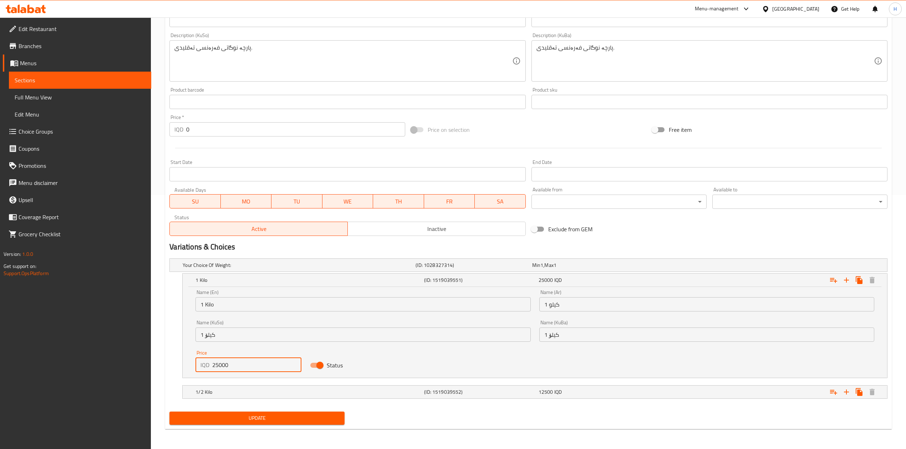
click at [218, 365] on input "25000" at bounding box center [256, 365] width 89 height 14
type input "26000"
click at [213, 392] on h5 "1/2 Kilo" at bounding box center [308, 392] width 226 height 7
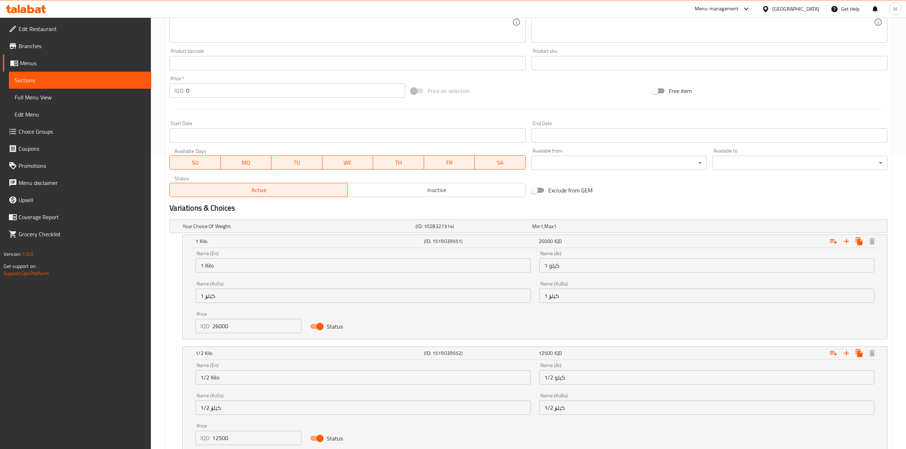
scroll to position [344, 0]
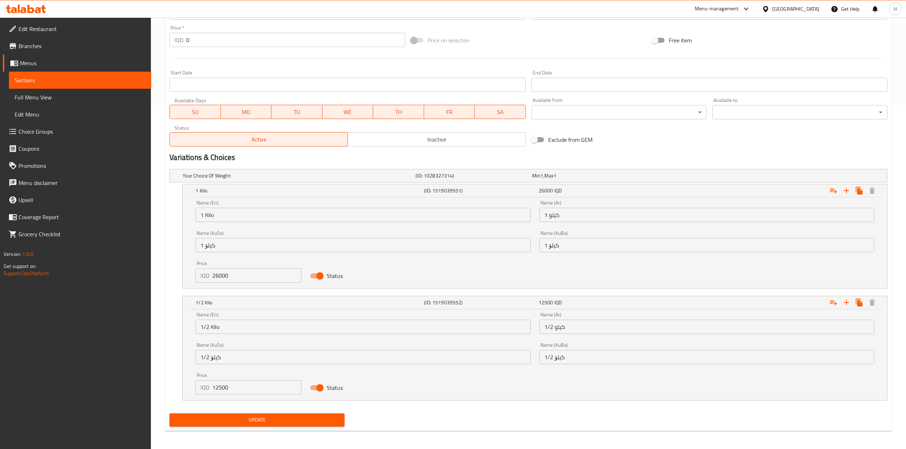
click at [223, 388] on input "12500" at bounding box center [256, 388] width 89 height 14
drag, startPoint x: 221, startPoint y: 390, endPoint x: 218, endPoint y: 396, distance: 6.7
click at [218, 396] on div "Price IQD 14000 Price" at bounding box center [248, 384] width 115 height 30
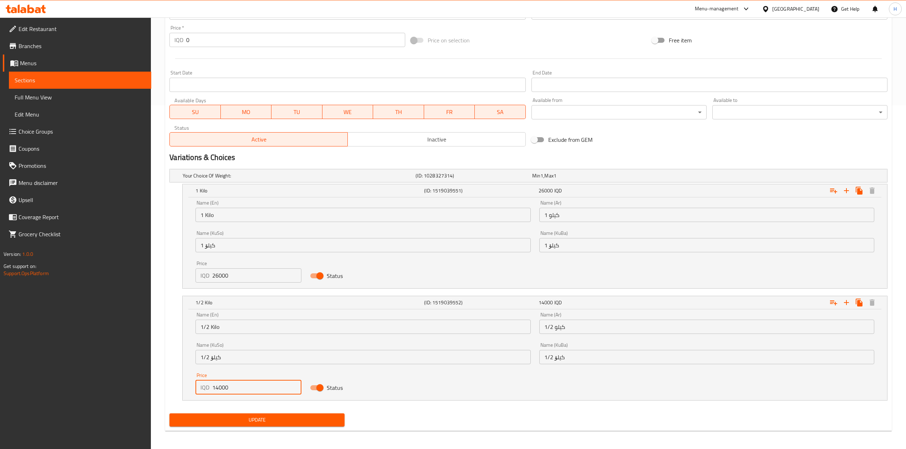
click at [218, 395] on input "14000" at bounding box center [256, 388] width 89 height 14
click at [219, 392] on input "14000" at bounding box center [256, 388] width 89 height 14
type input "13000"
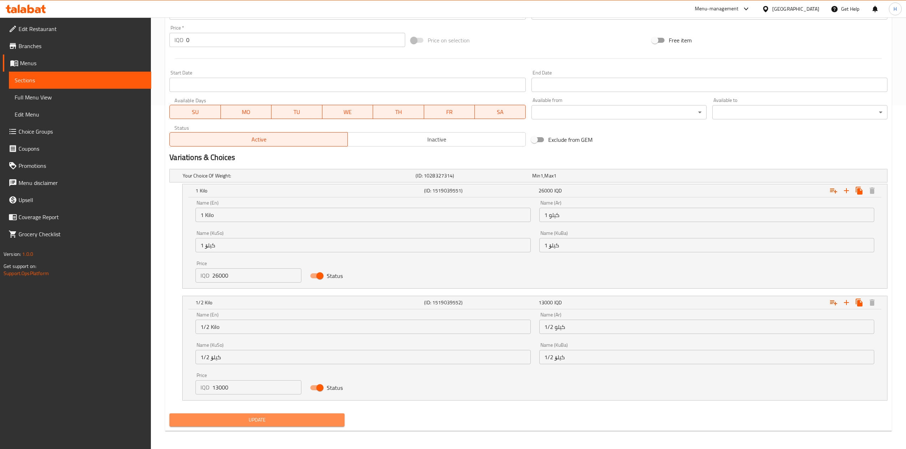
click at [227, 420] on span "Update" at bounding box center [257, 420] width 164 height 9
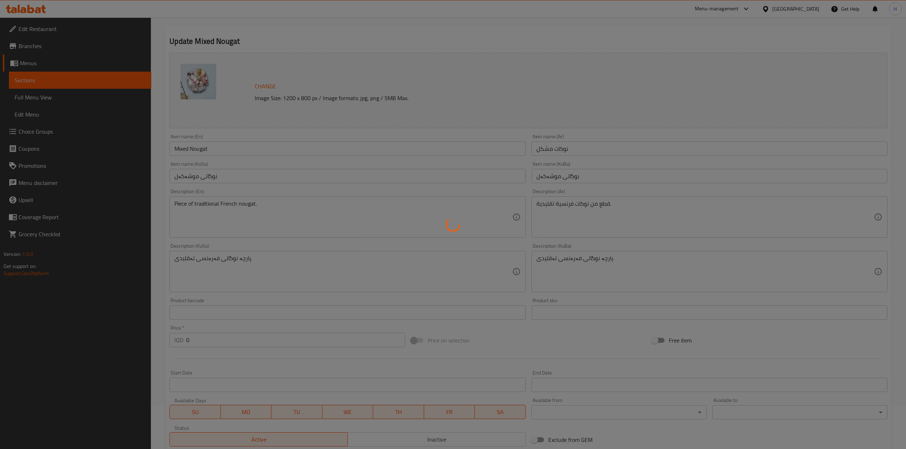
scroll to position [0, 0]
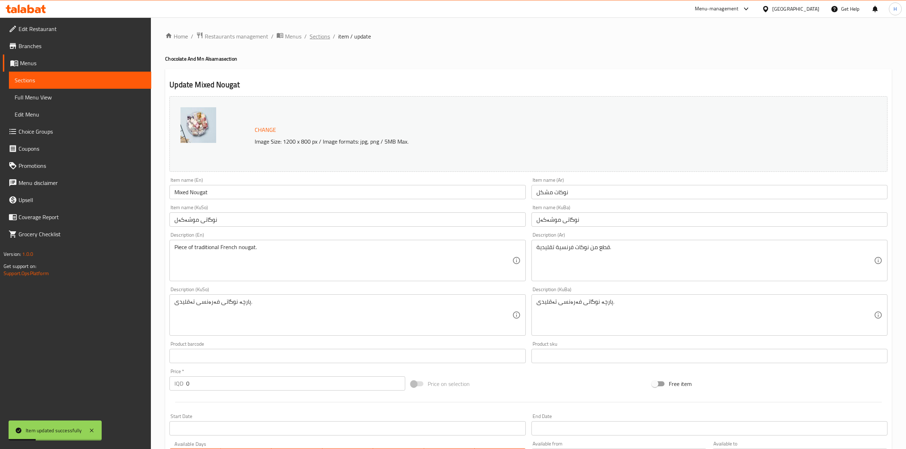
click at [327, 38] on span "Sections" at bounding box center [320, 36] width 20 height 9
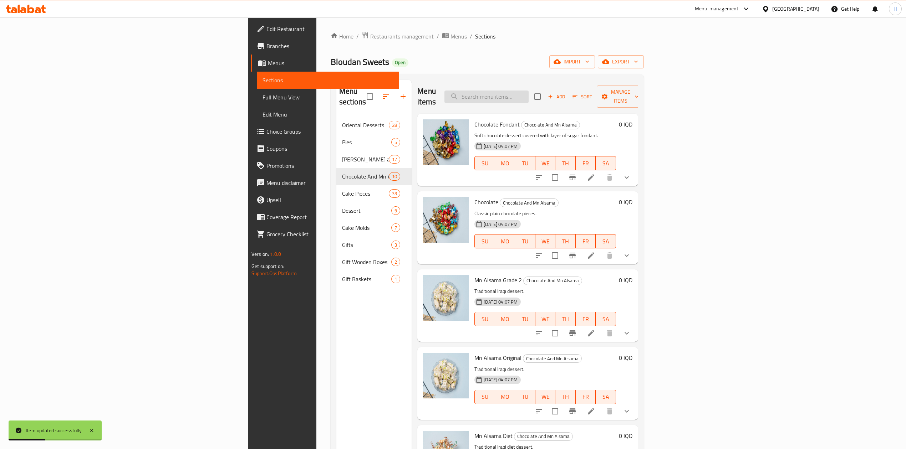
click at [529, 93] on input "search" at bounding box center [486, 97] width 84 height 12
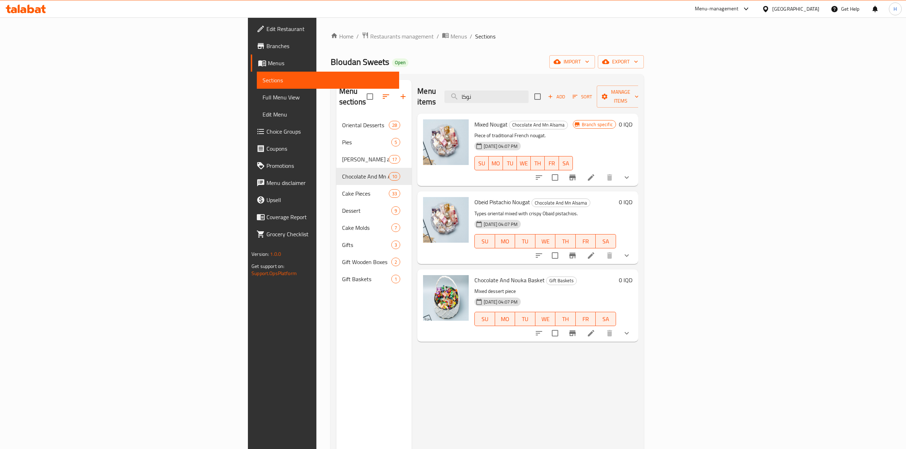
type input "نوكا"
click at [595, 251] on icon at bounding box center [591, 255] width 9 height 9
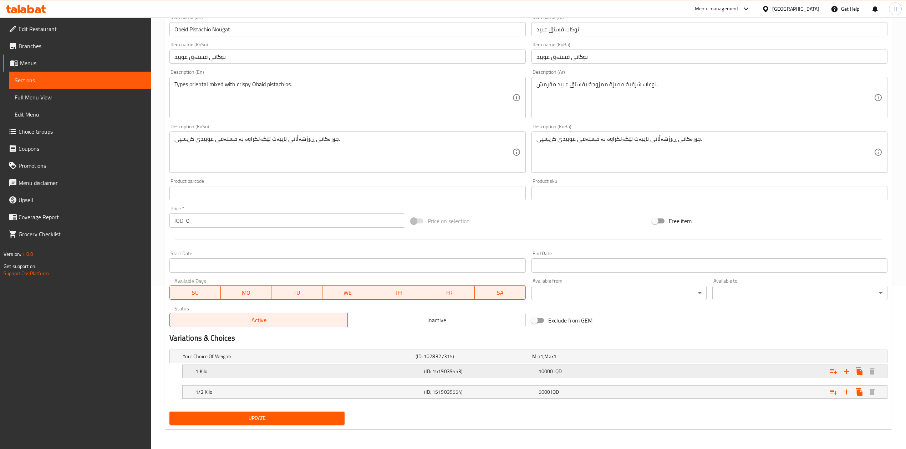
click at [222, 370] on h5 "1 Kilo" at bounding box center [308, 371] width 226 height 7
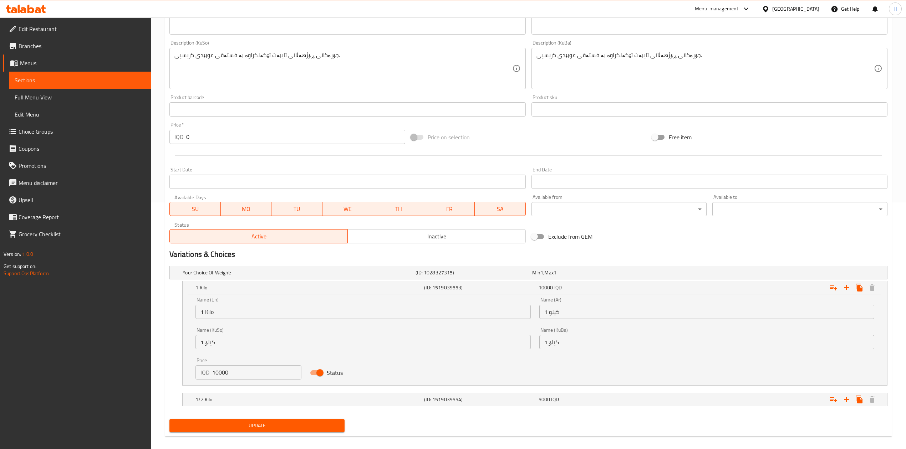
scroll to position [250, 0]
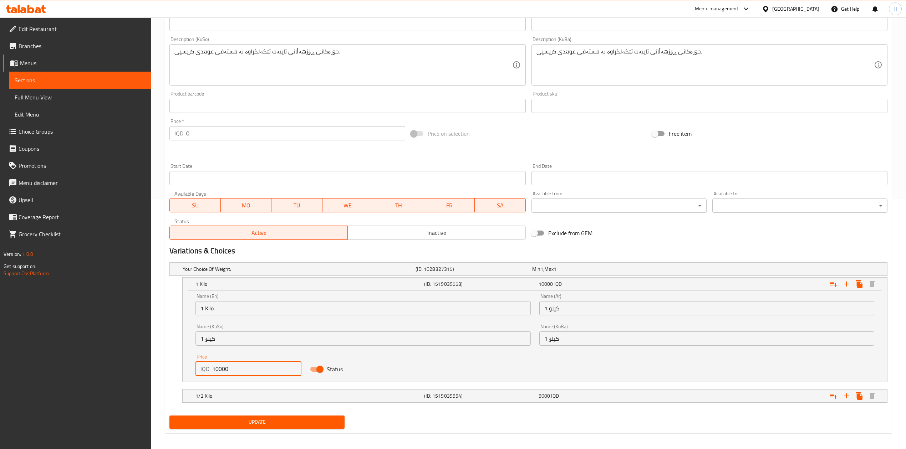
drag, startPoint x: 218, startPoint y: 369, endPoint x: 214, endPoint y: 370, distance: 4.0
click at [214, 370] on input "10000" at bounding box center [256, 369] width 89 height 14
type input "11000"
click at [222, 390] on div "1/2 Kilo (ID: 1519039554) 5000 IQD" at bounding box center [537, 396] width 686 height 16
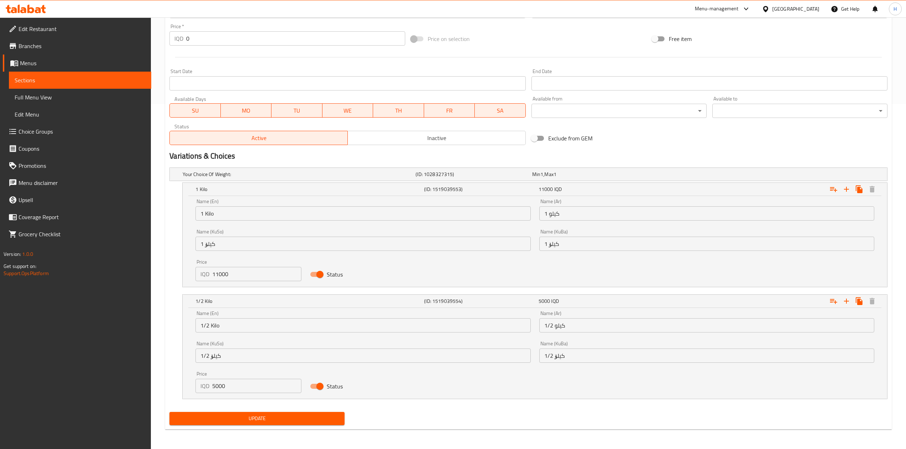
scroll to position [346, 0]
drag, startPoint x: 220, startPoint y: 387, endPoint x: 216, endPoint y: 387, distance: 4.3
click at [216, 387] on input "5000" at bounding box center [256, 386] width 89 height 14
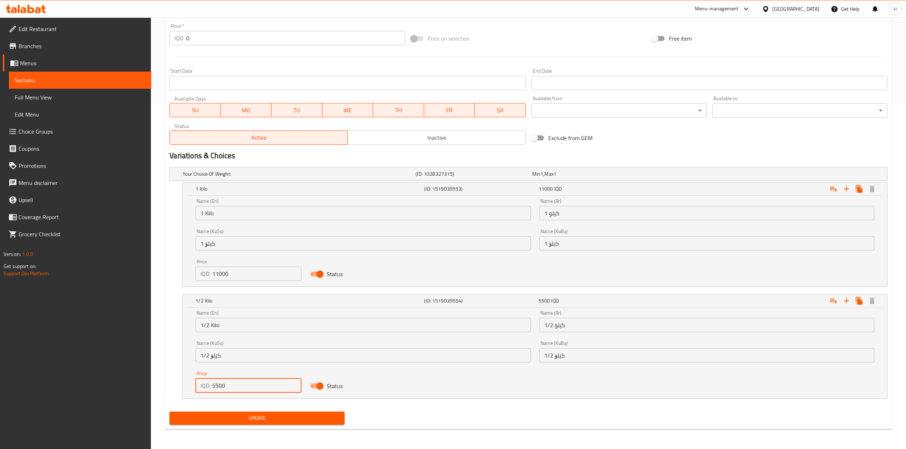
type input "5500"
click at [229, 417] on span "Update" at bounding box center [257, 418] width 164 height 9
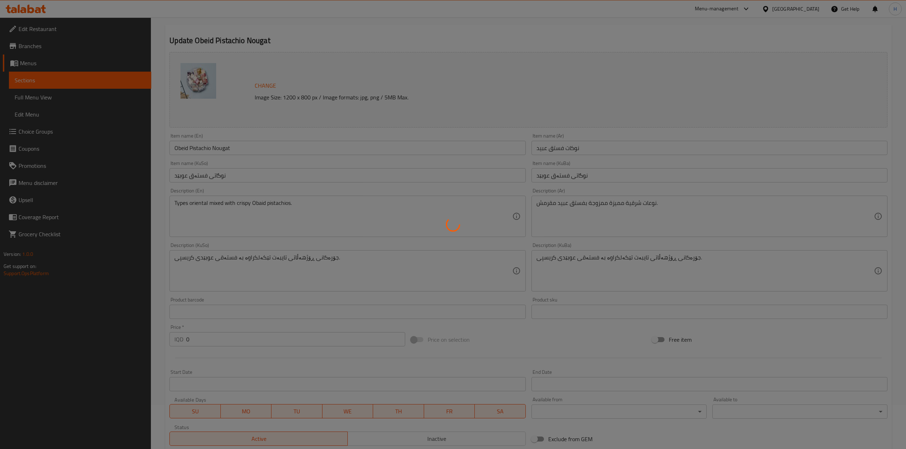
scroll to position [0, 0]
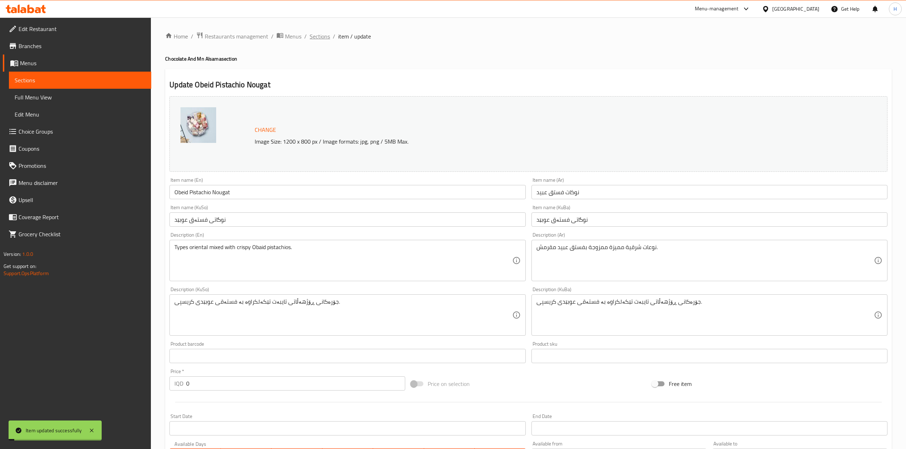
click at [322, 36] on span "Sections" at bounding box center [320, 36] width 20 height 9
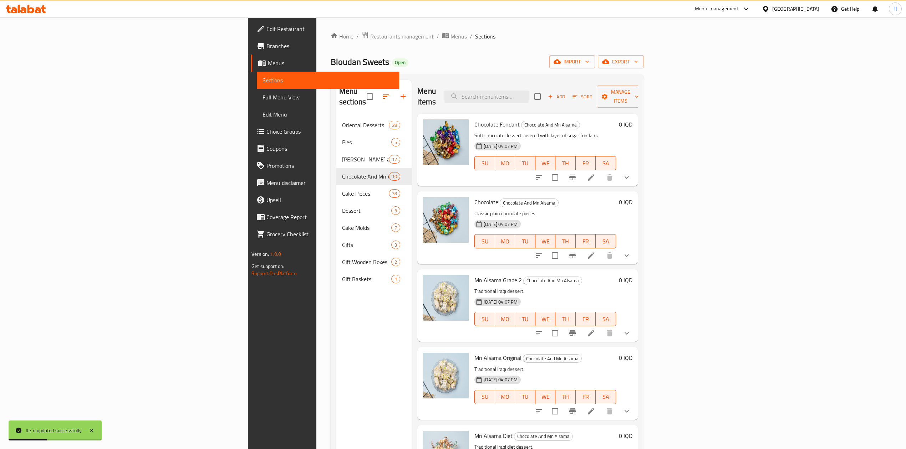
click at [564, 99] on div "Menu items Add Sort Manage items" at bounding box center [527, 97] width 221 height 34
click at [529, 96] on input "search" at bounding box center [486, 97] width 84 height 12
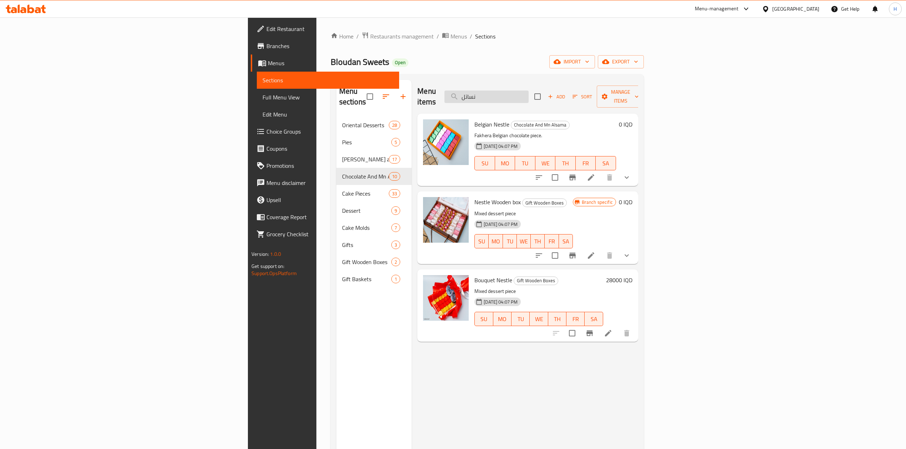
click at [529, 91] on input "نساتل" at bounding box center [486, 97] width 84 height 12
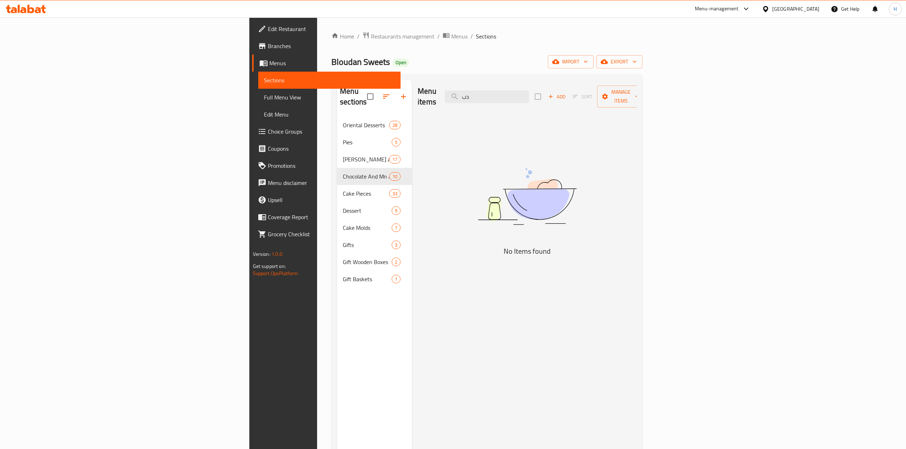
type input "د"
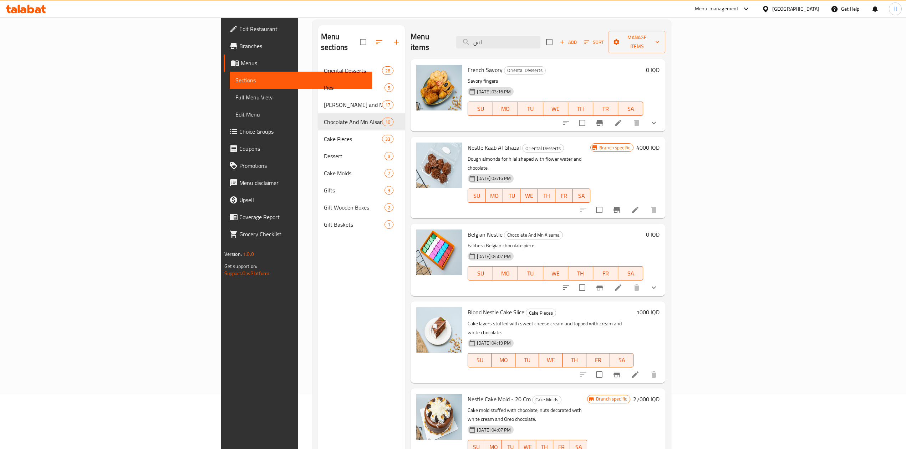
scroll to position [100, 0]
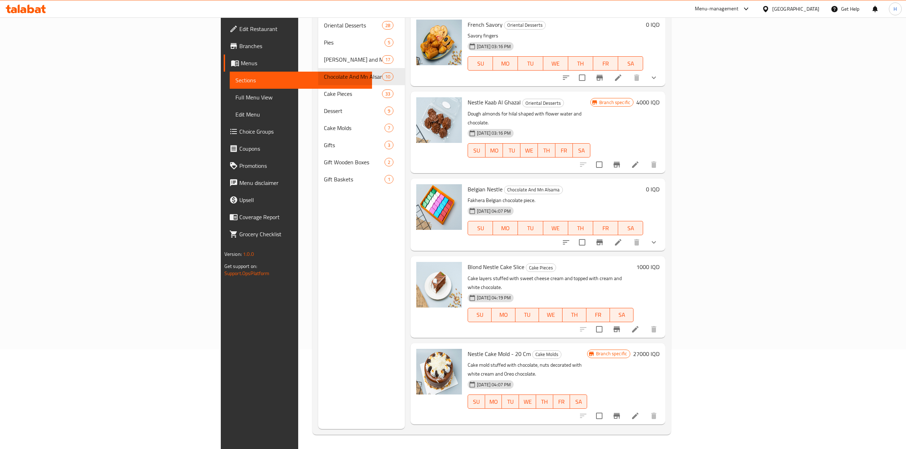
drag, startPoint x: 480, startPoint y: 319, endPoint x: 480, endPoint y: 329, distance: 10.0
click at [480, 346] on div "Nestle Cake Mold - 20 Cm Cake Molds Cake mold stuffed with chocolate, nuts deco…" at bounding box center [527, 384] width 125 height 76
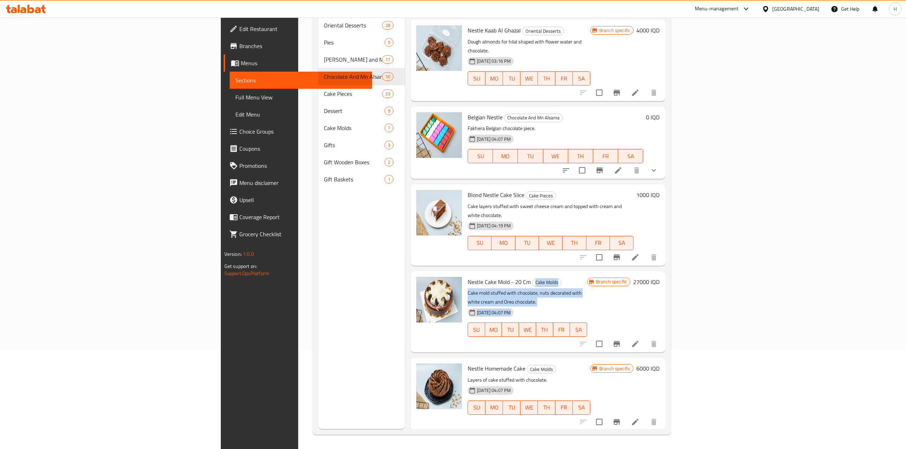
scroll to position [143, 0]
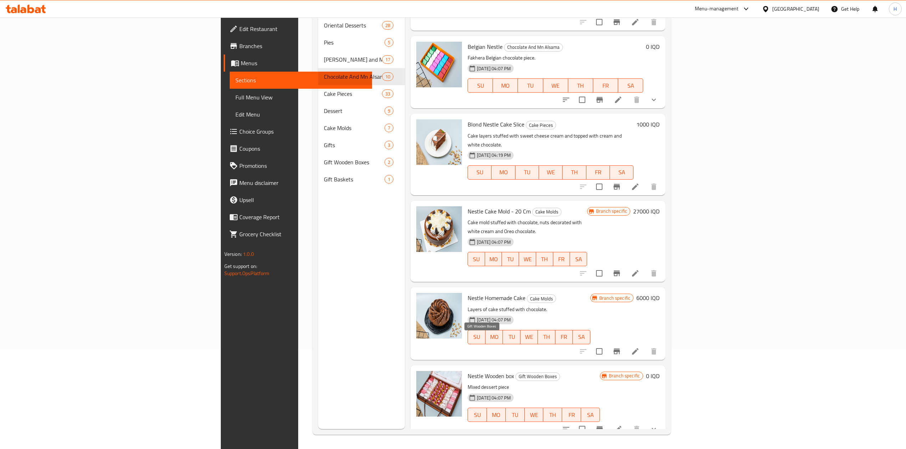
click at [516, 373] on span "Gift Wooden Boxes" at bounding box center [538, 377] width 44 height 8
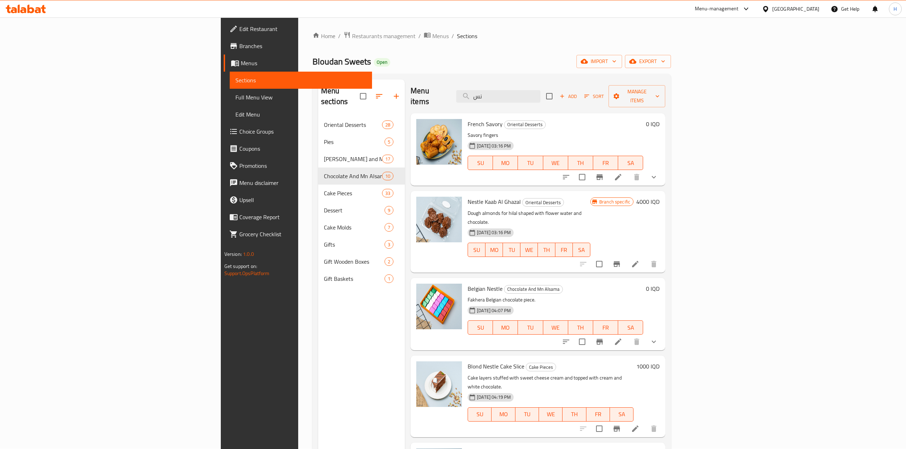
scroll to position [0, 0]
click at [540, 93] on input "نس" at bounding box center [498, 97] width 84 height 12
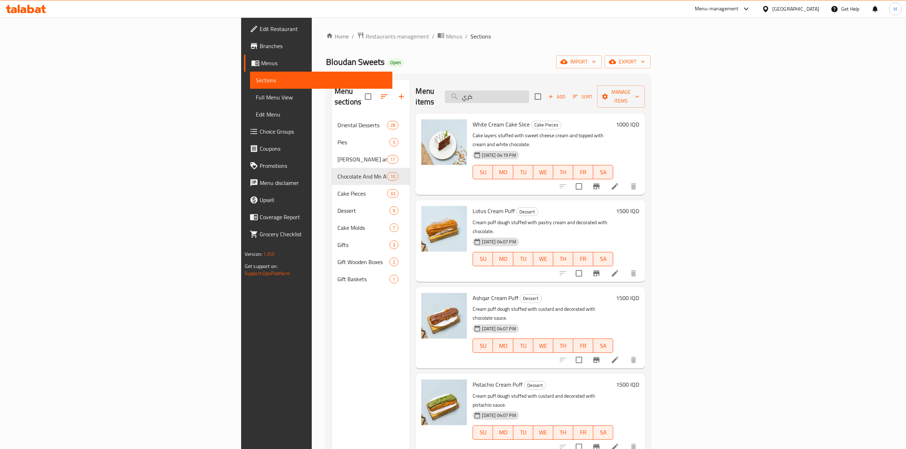
click at [529, 96] on input "كري" at bounding box center [487, 97] width 84 height 12
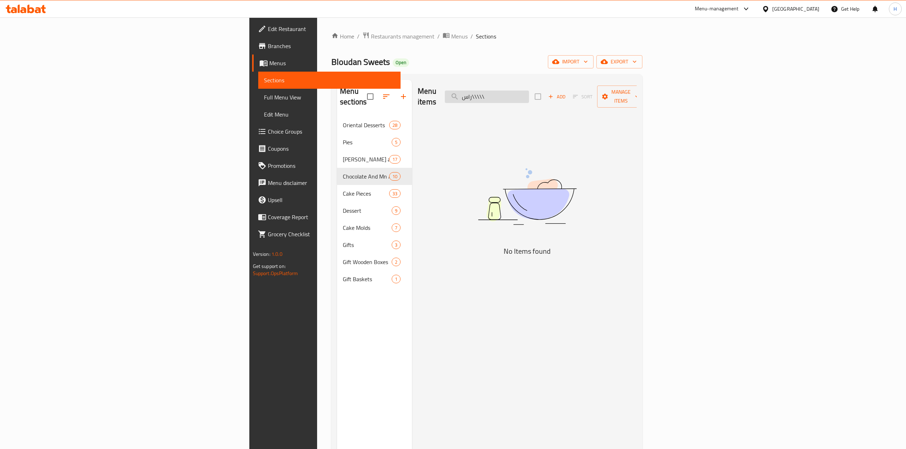
click at [529, 91] on input "راس\\\\\" at bounding box center [487, 97] width 84 height 12
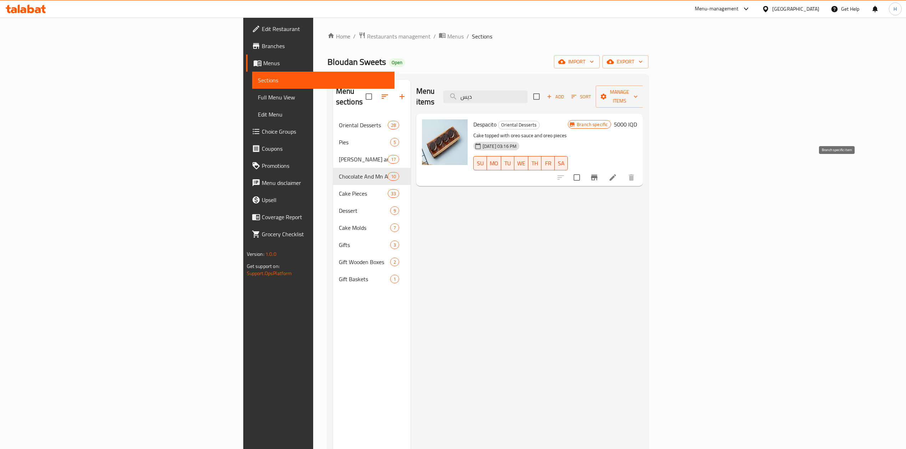
type input "ديس"
click at [599, 173] on icon "Branch-specific-item" at bounding box center [594, 177] width 9 height 9
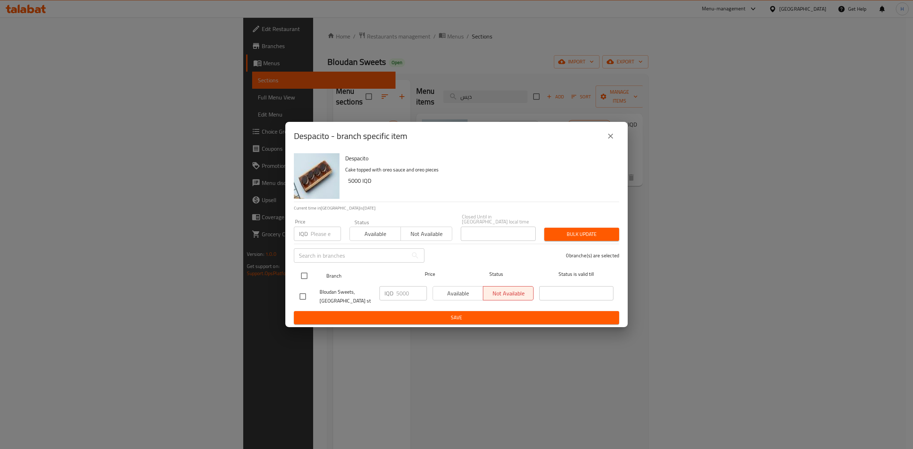
click at [307, 272] on input "checkbox" at bounding box center [304, 276] width 15 height 15
checkbox input "true"
drag, startPoint x: 399, startPoint y: 291, endPoint x: 390, endPoint y: 291, distance: 9.3
click at [390, 291] on div "IQD 5000 ​" at bounding box center [403, 293] width 47 height 14
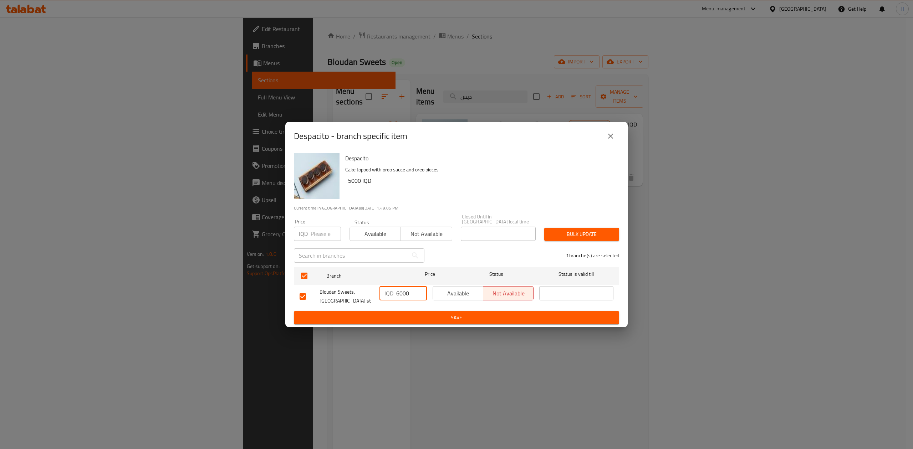
type input "6000"
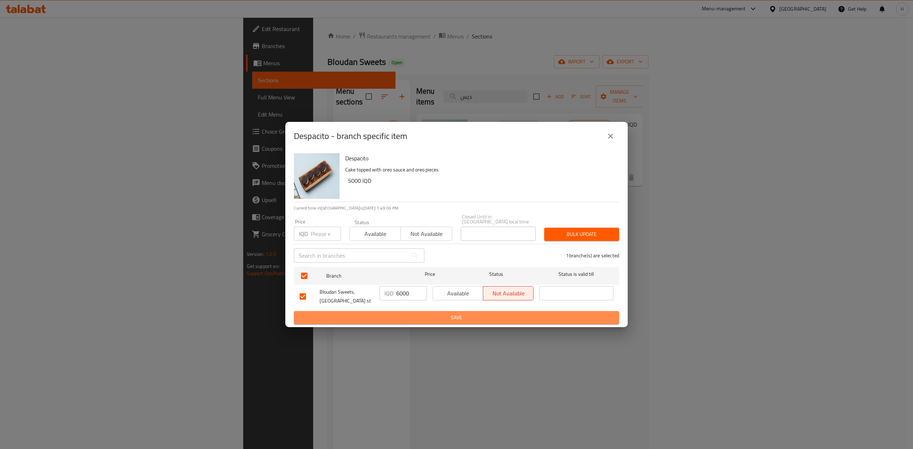
click at [406, 314] on span "Save" at bounding box center [457, 318] width 314 height 9
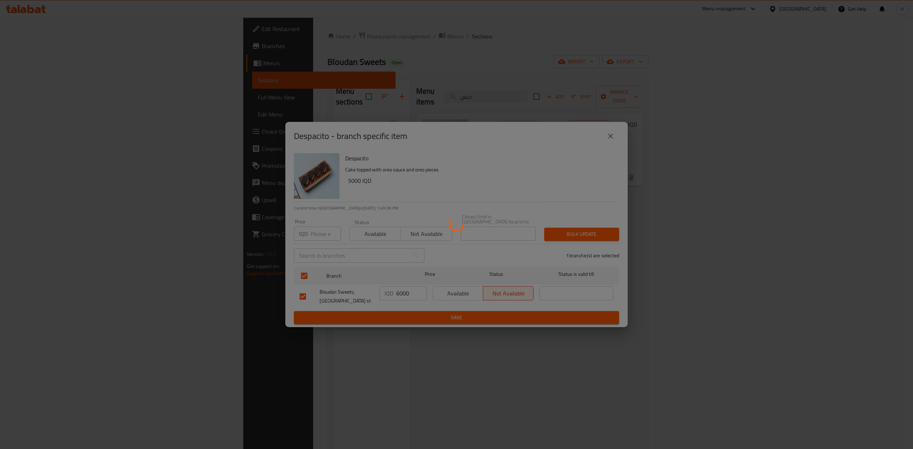
click at [869, 114] on div at bounding box center [456, 224] width 913 height 449
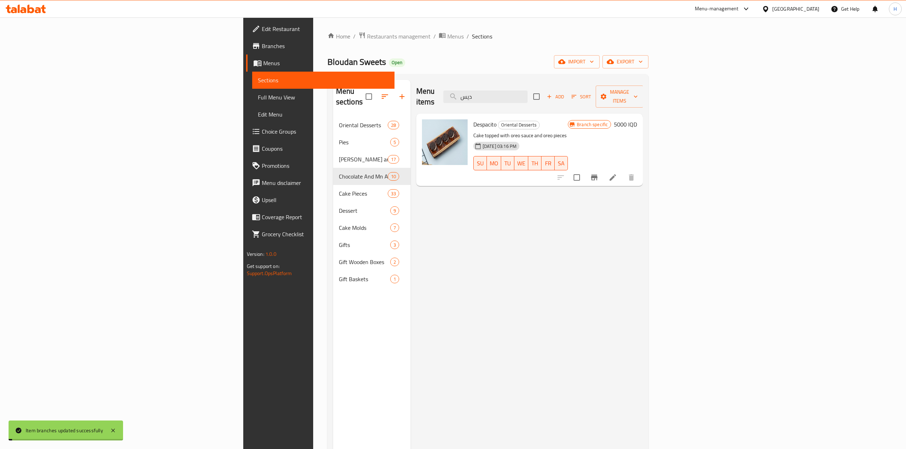
click at [640, 117] on div "Despacito Oriental Desserts Cake topped with oreo sauce and oreo pieces 23-05-2…" at bounding box center [556, 150] width 170 height 67
click at [637, 120] on h6 "5000 IQD" at bounding box center [625, 125] width 23 height 10
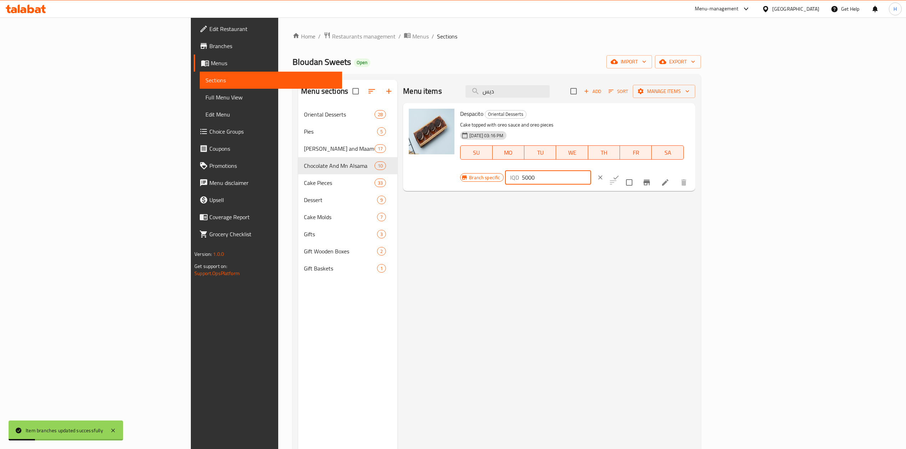
drag, startPoint x: 785, startPoint y: 116, endPoint x: 781, endPoint y: 119, distance: 4.7
click at [591, 171] on div "IQD 5000 ​" at bounding box center [548, 178] width 86 height 14
type input "6000"
click at [624, 170] on button "ok" at bounding box center [616, 178] width 16 height 16
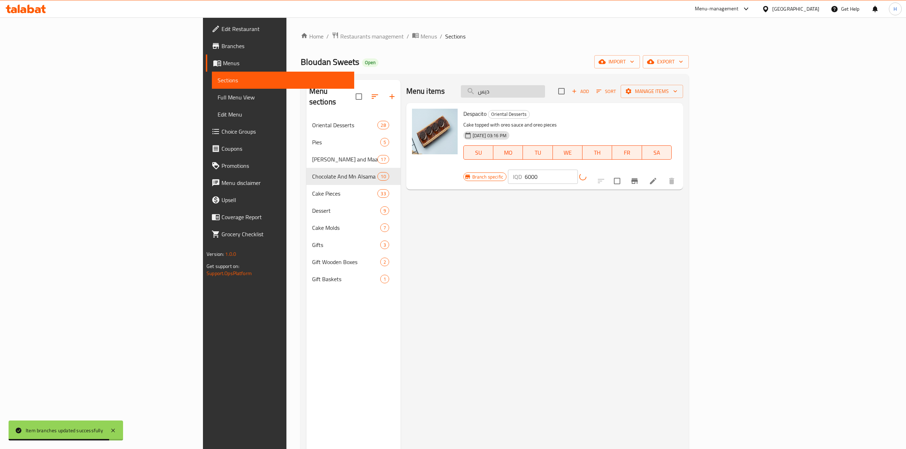
click at [545, 92] on input "ديس" at bounding box center [503, 91] width 84 height 12
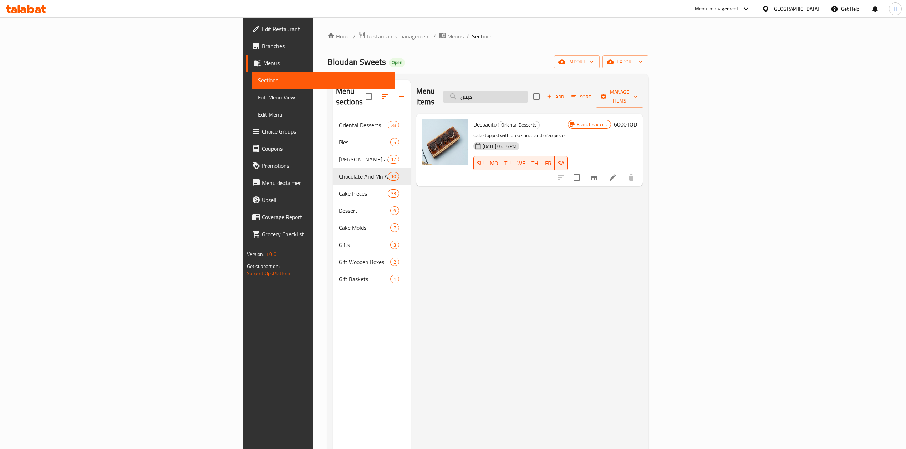
click at [528, 91] on input "ديس" at bounding box center [485, 97] width 84 height 12
click at [528, 91] on input "ديسمو" at bounding box center [485, 97] width 84 height 12
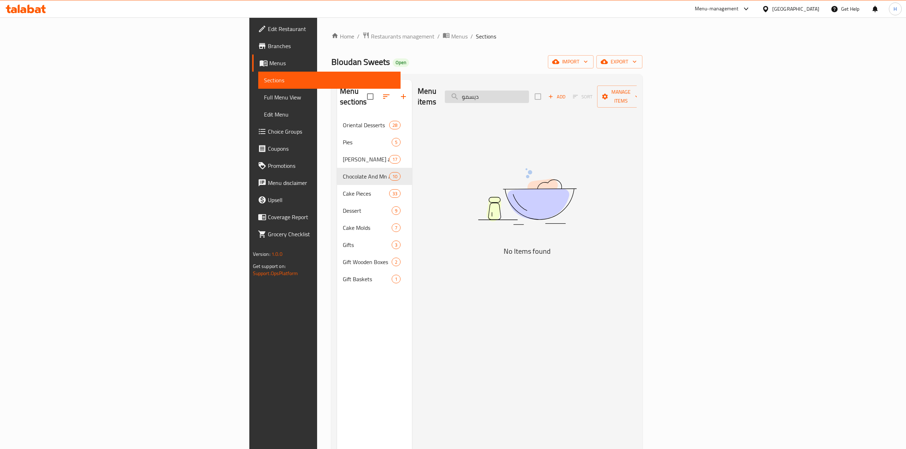
click at [529, 91] on input "ديسمو" at bounding box center [487, 97] width 84 height 12
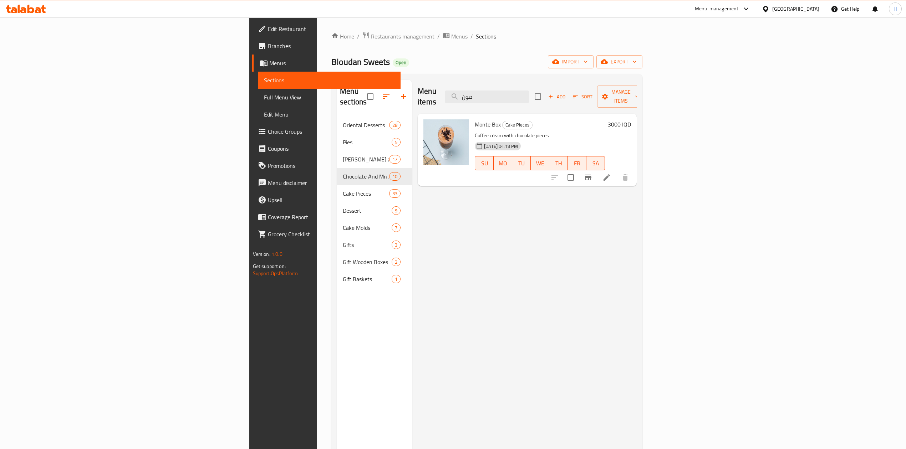
type input "مون"
click at [593, 173] on icon "Branch-specific-item" at bounding box center [588, 177] width 9 height 9
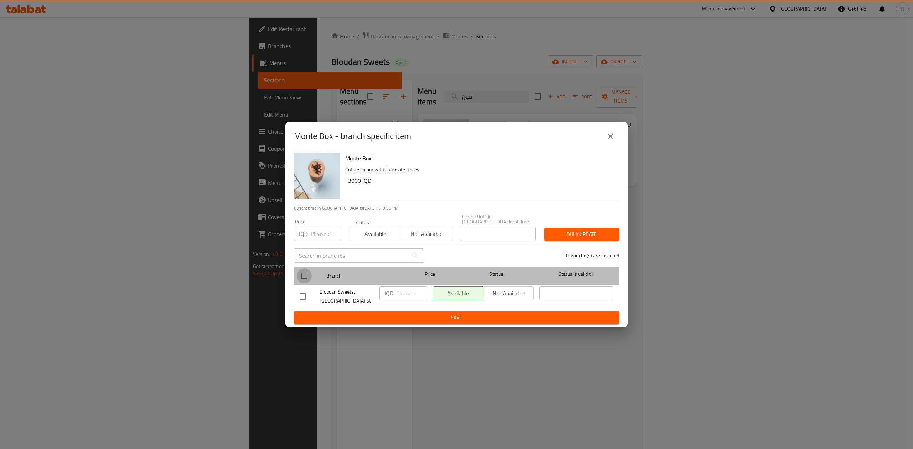
drag, startPoint x: 300, startPoint y: 272, endPoint x: 342, endPoint y: 280, distance: 43.0
click at [300, 272] on input "checkbox" at bounding box center [304, 276] width 15 height 15
checkbox input "true"
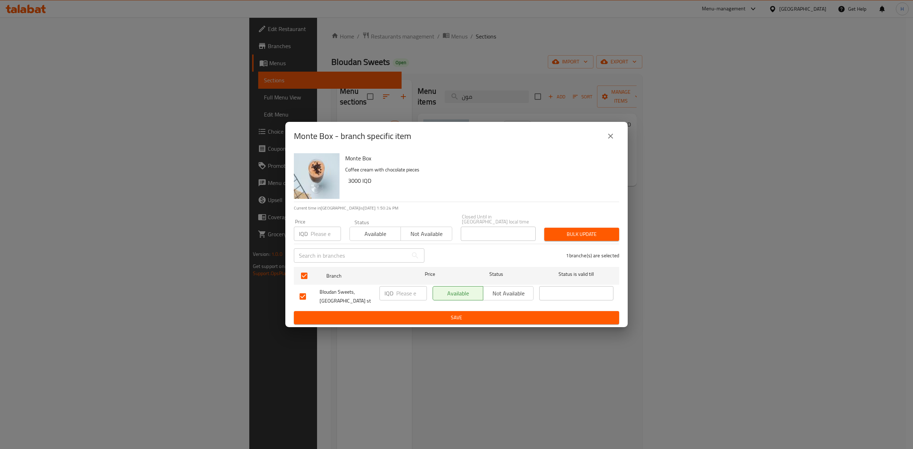
click at [412, 286] on input "number" at bounding box center [411, 293] width 31 height 14
type input "3500"
click at [408, 327] on div "Monte Box - branch specific item Monte Box Coffee cream with chocolate pieces 3…" at bounding box center [456, 224] width 913 height 449
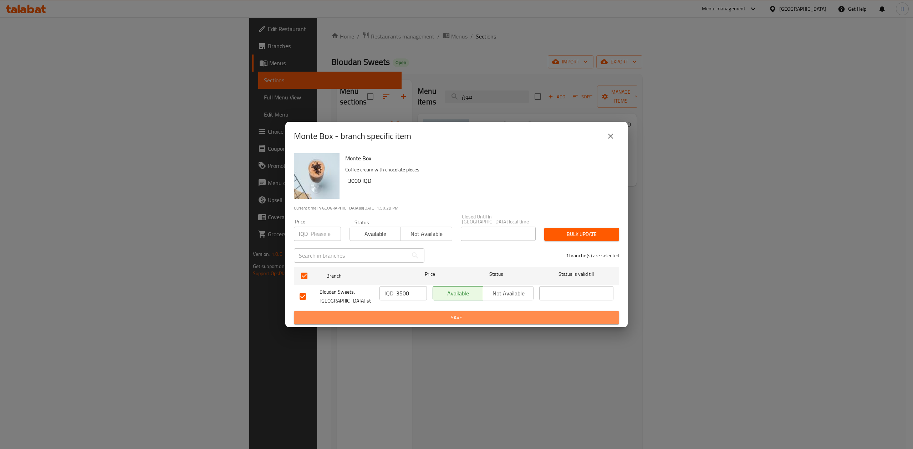
click at [536, 314] on span "Save" at bounding box center [457, 318] width 314 height 9
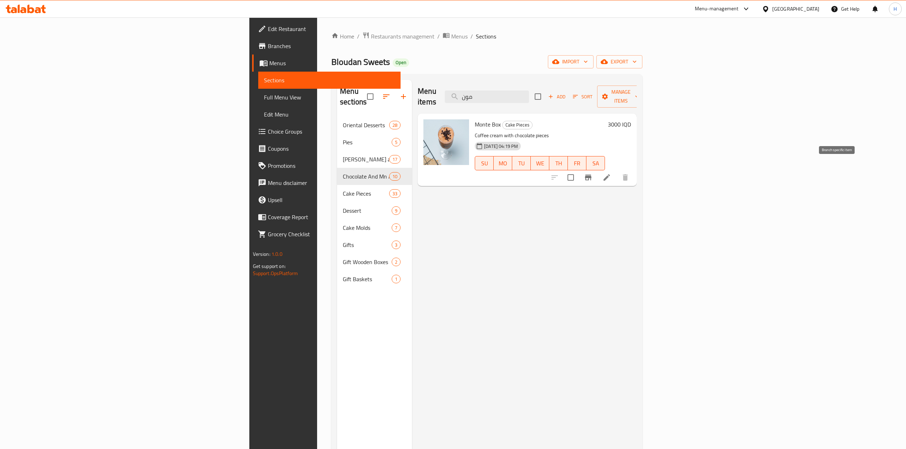
click at [597, 169] on button "Branch-specific-item" at bounding box center [588, 177] width 17 height 17
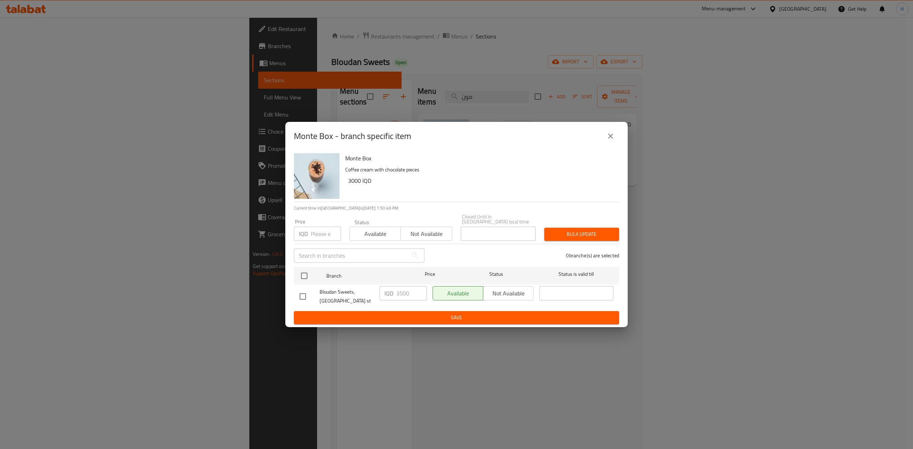
click at [611, 135] on icon "close" at bounding box center [610, 136] width 9 height 9
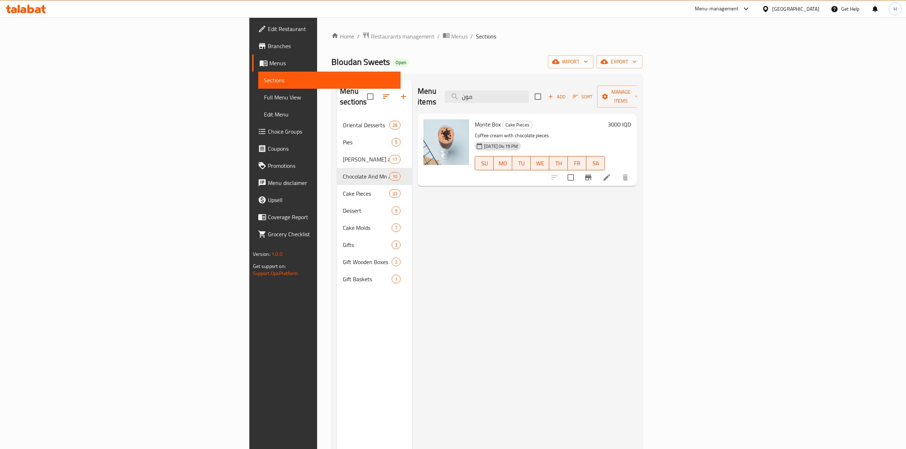
click at [631, 120] on h6 "3000 IQD" at bounding box center [619, 125] width 23 height 10
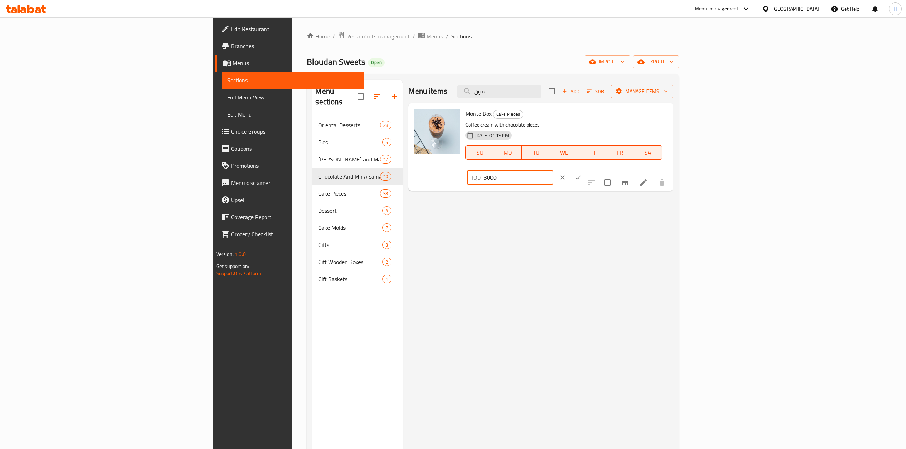
drag, startPoint x: 786, startPoint y: 117, endPoint x: 781, endPoint y: 119, distance: 5.2
click at [553, 171] on div "IQD 3000 ​" at bounding box center [510, 178] width 86 height 14
drag, startPoint x: 788, startPoint y: 116, endPoint x: 785, endPoint y: 118, distance: 3.9
click at [553, 171] on input "3000" at bounding box center [518, 178] width 69 height 14
type input "3500"
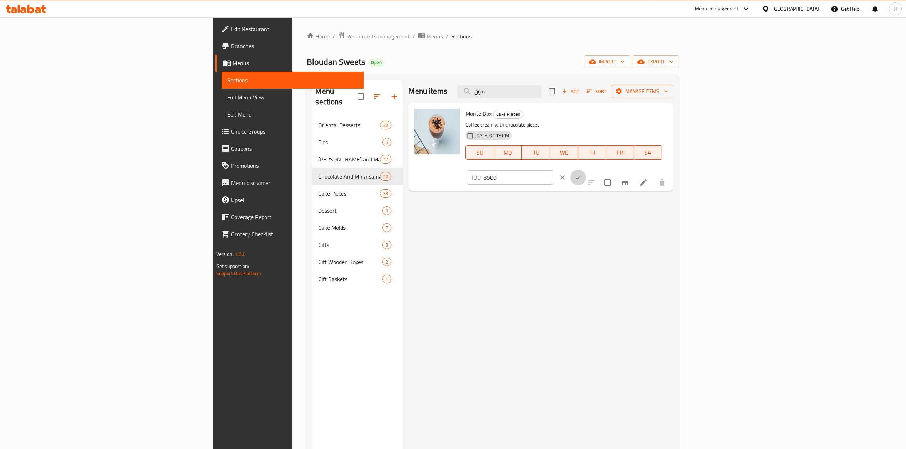
click at [586, 170] on button "ok" at bounding box center [578, 178] width 16 height 16
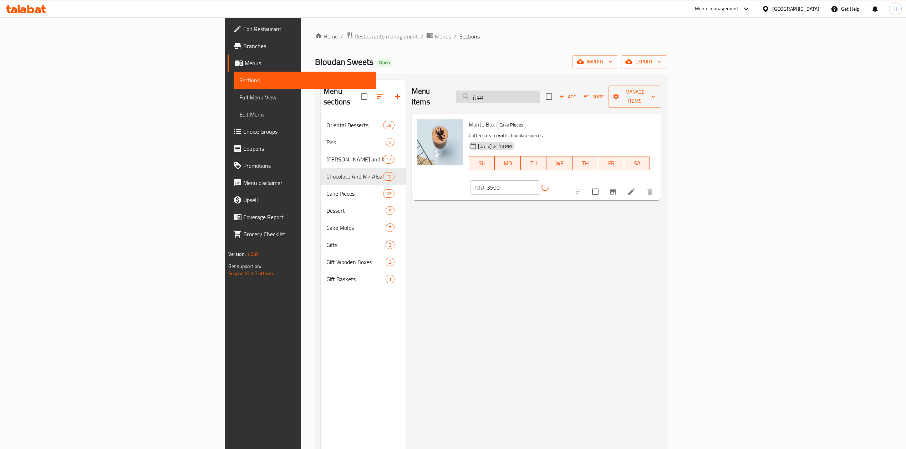
click at [540, 91] on input "مون" at bounding box center [498, 97] width 84 height 12
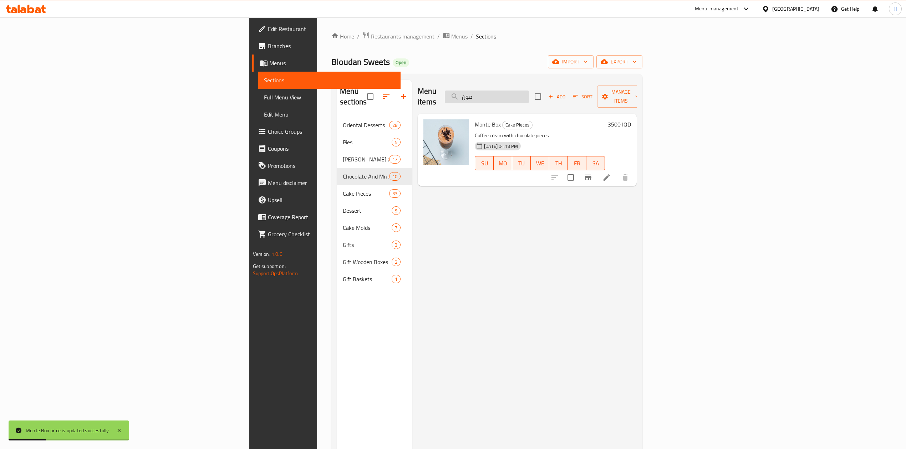
click at [529, 91] on input "مون" at bounding box center [487, 97] width 84 height 12
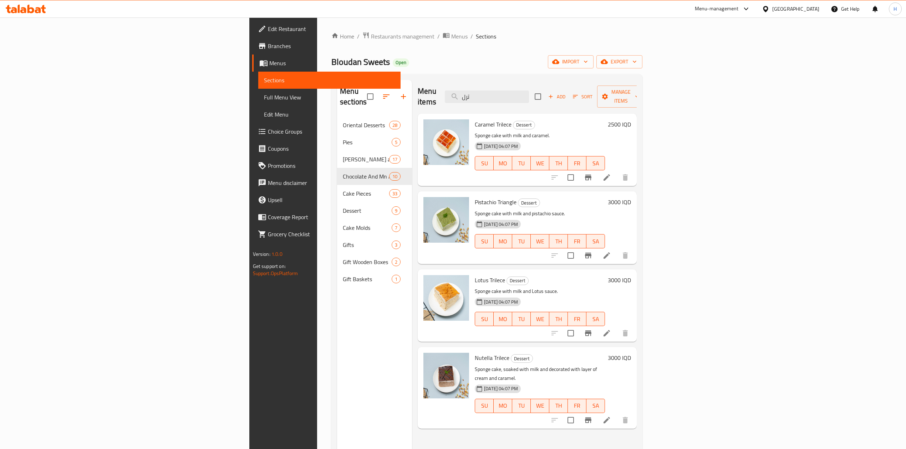
type input "ترل"
click at [593, 173] on icon "Branch-specific-item" at bounding box center [588, 177] width 9 height 9
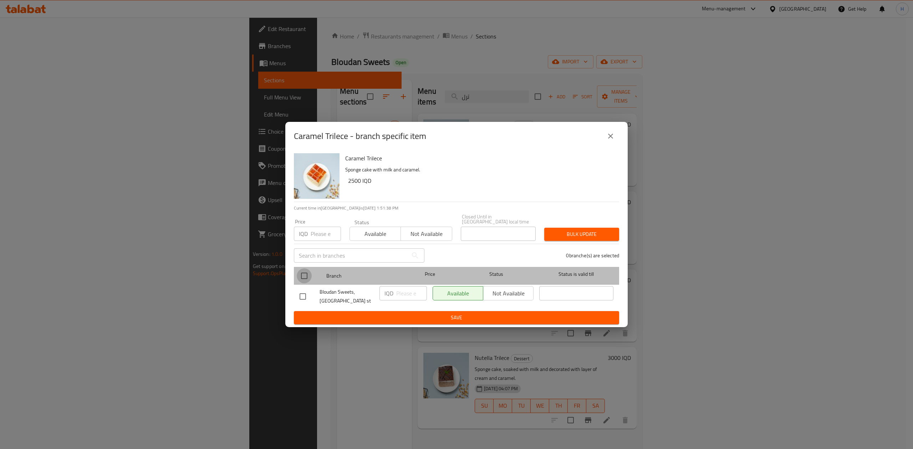
click at [307, 271] on input "checkbox" at bounding box center [304, 276] width 15 height 15
checkbox input "true"
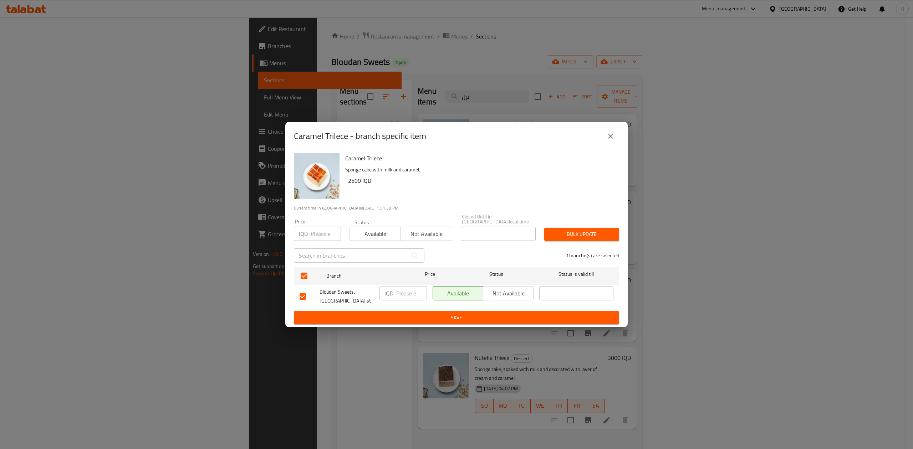
click at [394, 287] on div "IQD ​" at bounding box center [403, 293] width 47 height 14
type input "3000"
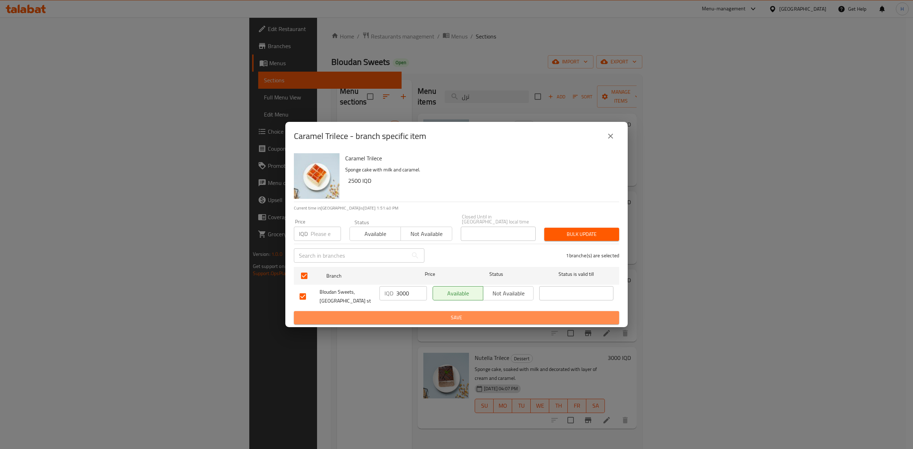
click at [406, 319] on span "Save" at bounding box center [457, 318] width 314 height 9
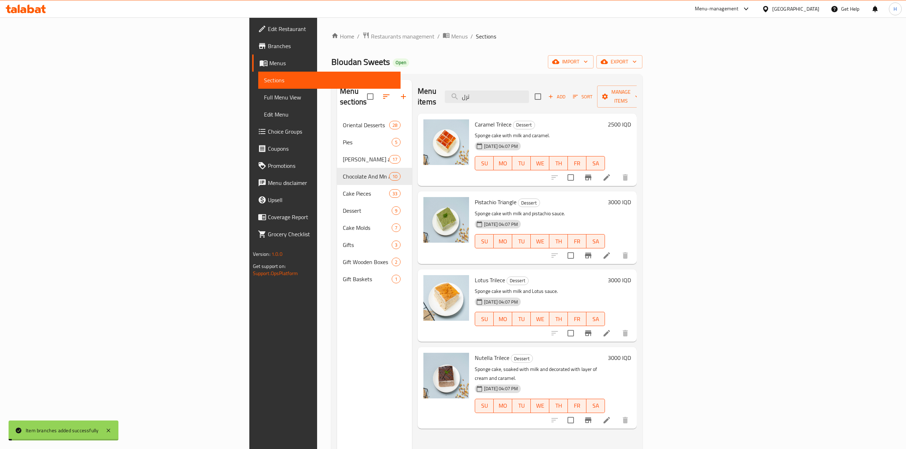
click at [631, 120] on h6 "2500 IQD" at bounding box center [619, 125] width 23 height 10
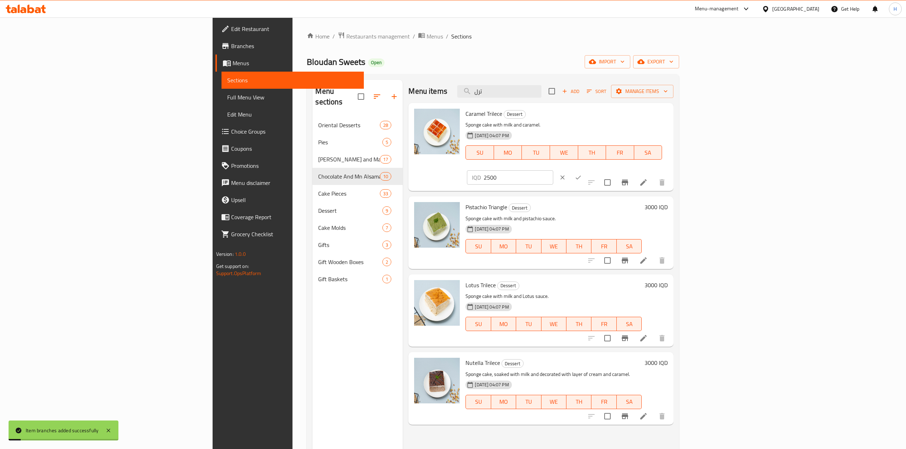
click at [553, 171] on input "2500" at bounding box center [518, 178] width 69 height 14
type input "3000"
click at [586, 170] on button "ok" at bounding box center [578, 178] width 16 height 16
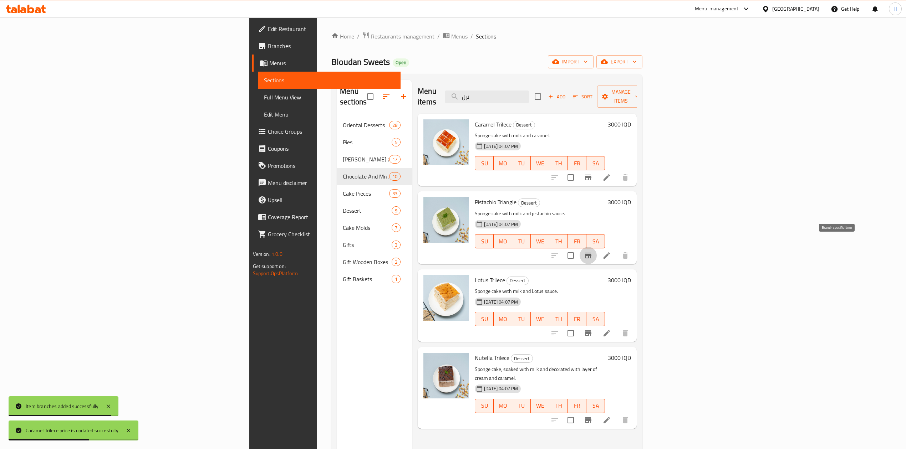
click at [593, 251] on icon "Branch-specific-item" at bounding box center [588, 255] width 9 height 9
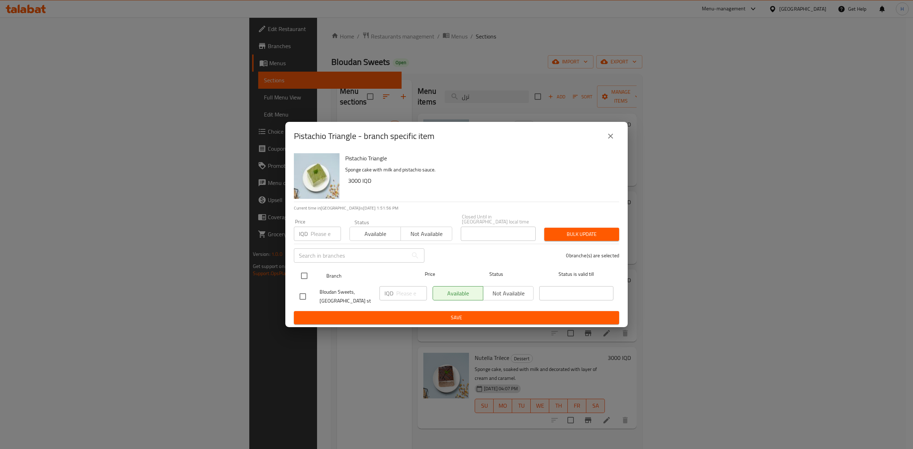
click at [307, 273] on input "checkbox" at bounding box center [304, 276] width 15 height 15
checkbox input "true"
click at [414, 290] on input "number" at bounding box center [411, 293] width 31 height 14
type input "3500"
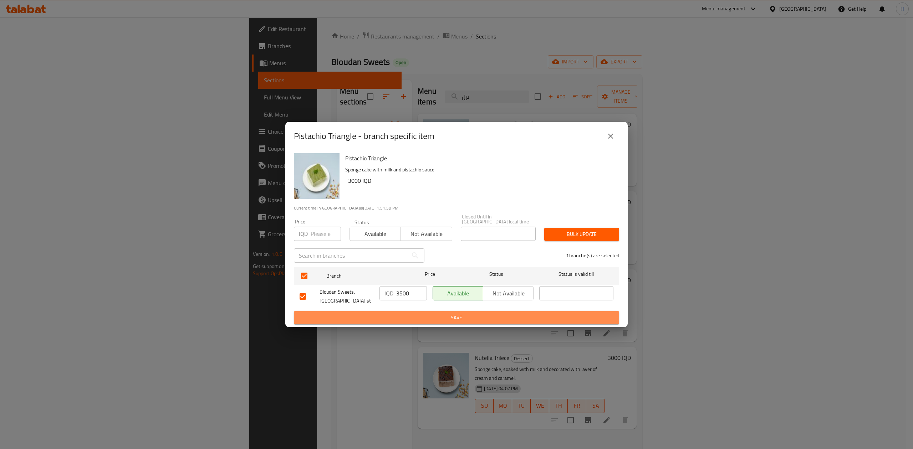
click at [417, 314] on span "Save" at bounding box center [457, 318] width 314 height 9
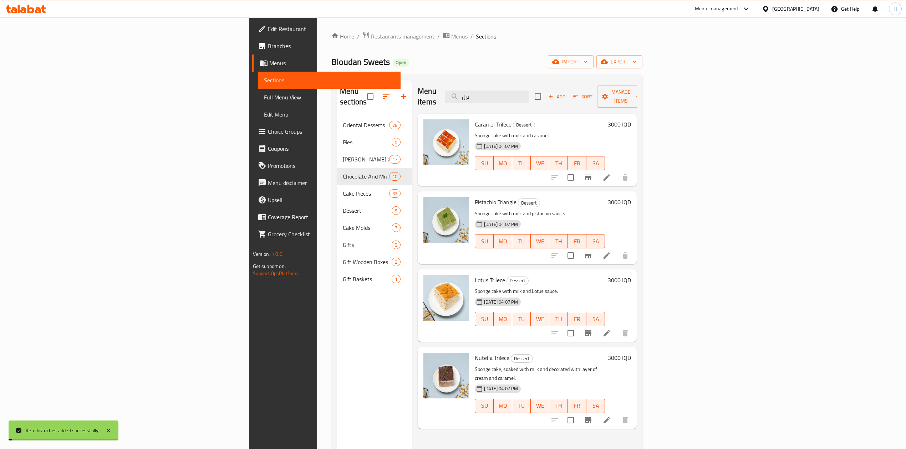
click at [631, 197] on h6 "3000 IQD" at bounding box center [619, 202] width 23 height 10
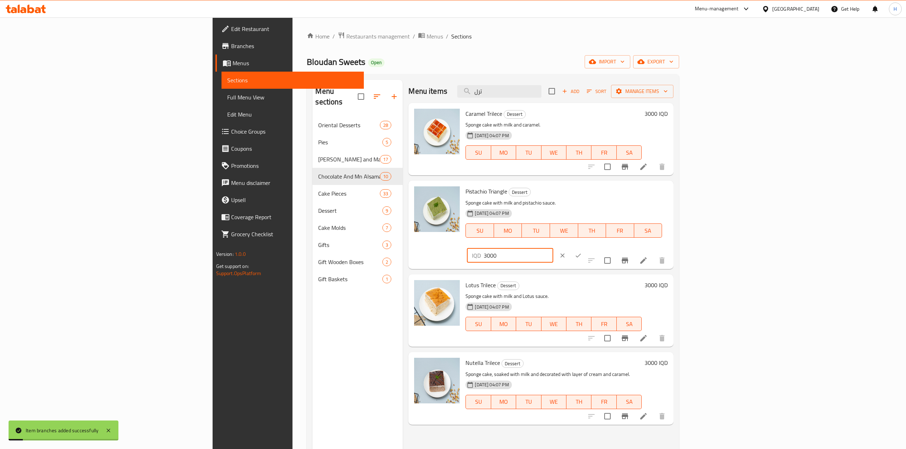
drag, startPoint x: 788, startPoint y: 194, endPoint x: 784, endPoint y: 195, distance: 3.6
click at [553, 249] on input "3000" at bounding box center [518, 256] width 69 height 14
type input "3500"
click at [582, 252] on icon "ok" at bounding box center [578, 255] width 7 height 7
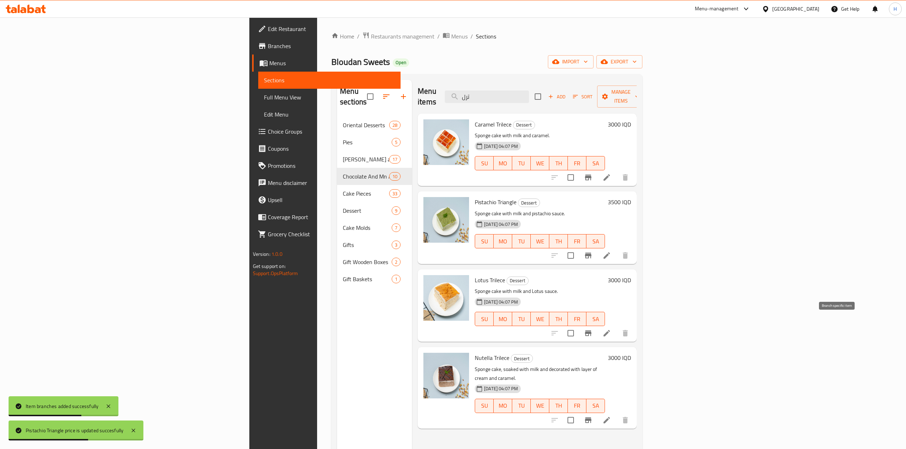
click at [591, 331] on icon "Branch-specific-item" at bounding box center [588, 334] width 6 height 6
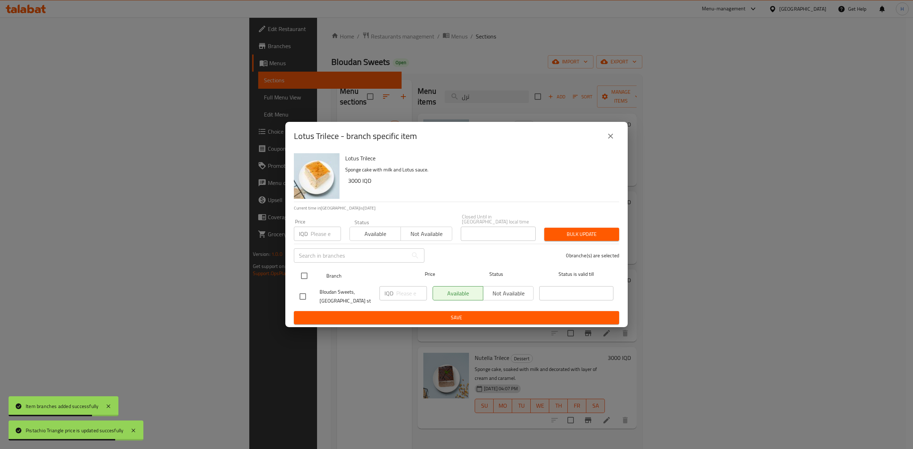
click at [305, 275] on input "checkbox" at bounding box center [304, 276] width 15 height 15
checkbox input "true"
click at [405, 294] on input "number" at bounding box center [411, 293] width 31 height 14
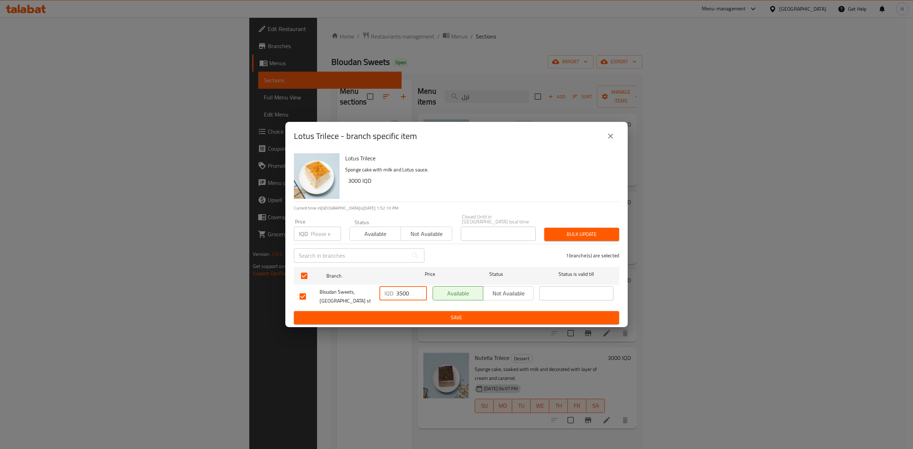
type input "3500"
click at [425, 316] on span "Save" at bounding box center [457, 318] width 314 height 9
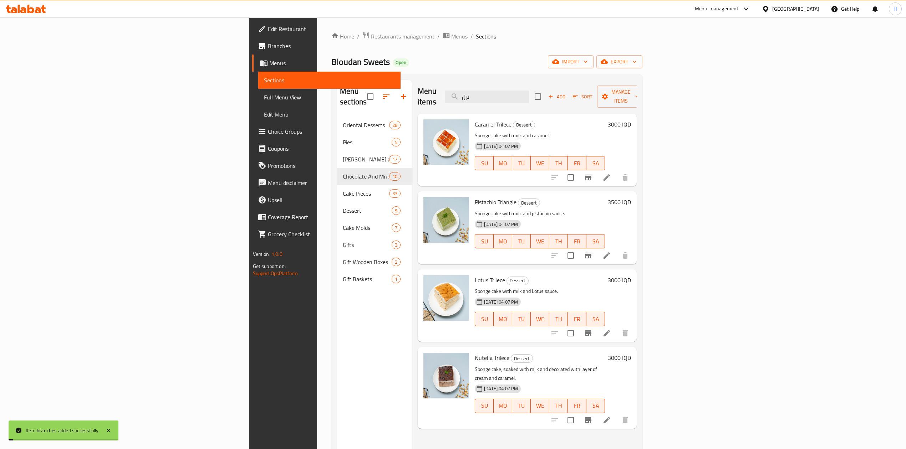
click at [631, 275] on h6 "3000 IQD" at bounding box center [619, 280] width 23 height 10
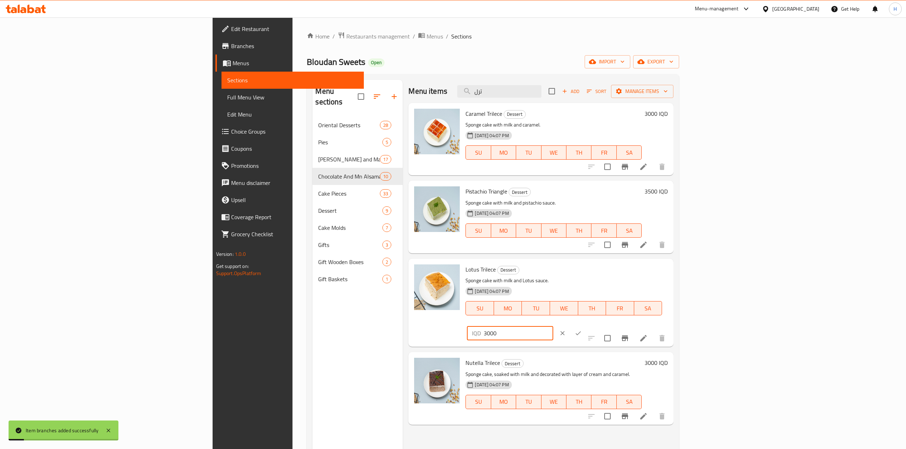
click at [553, 326] on input "3000" at bounding box center [518, 333] width 69 height 14
type input "3500"
click at [586, 326] on button "ok" at bounding box center [578, 334] width 16 height 16
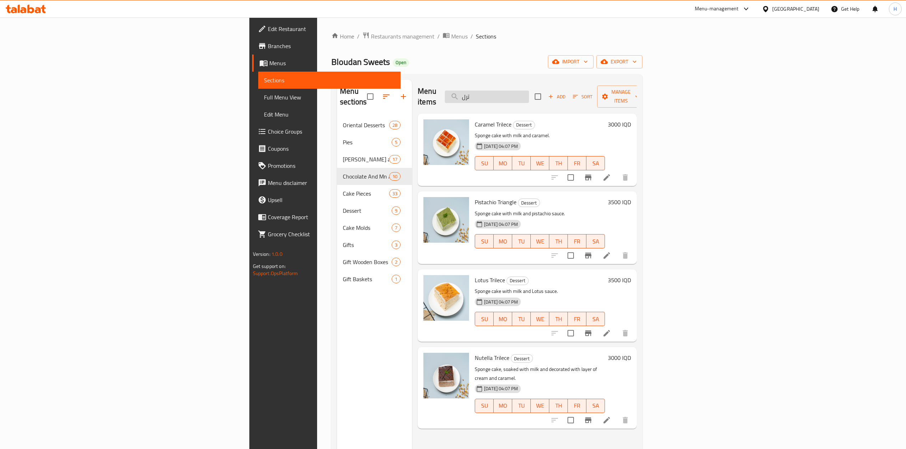
click at [529, 91] on input "ترل" at bounding box center [487, 97] width 84 height 12
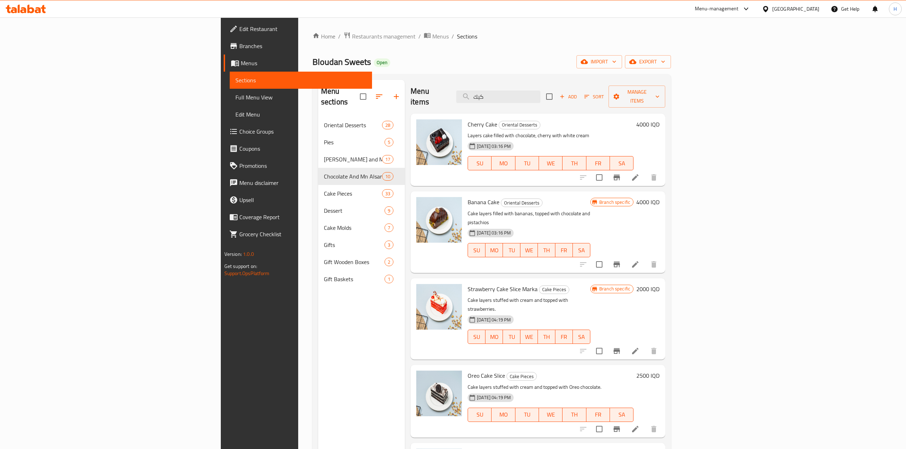
type input "كيك"
